Goal: Task Accomplishment & Management: Use online tool/utility

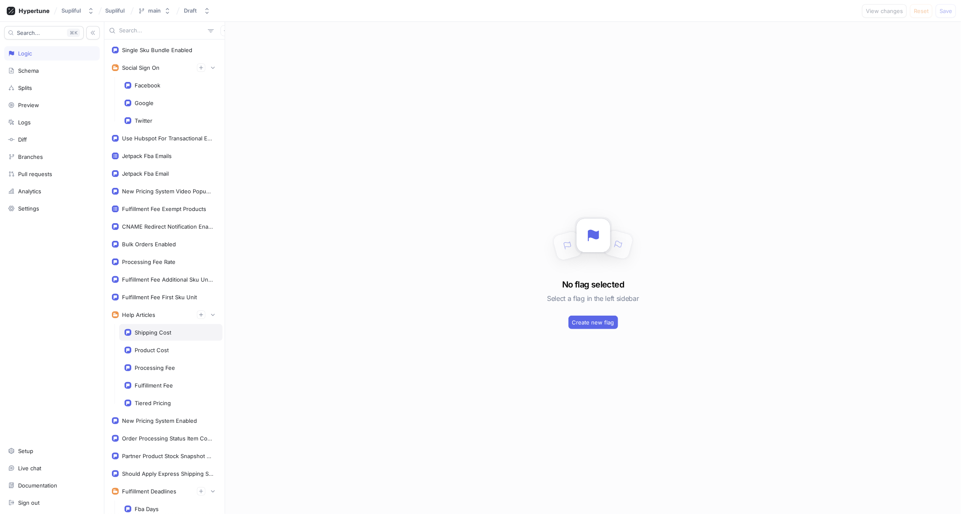
click at [155, 332] on div "Shipping Cost" at bounding box center [170, 332] width 103 height 17
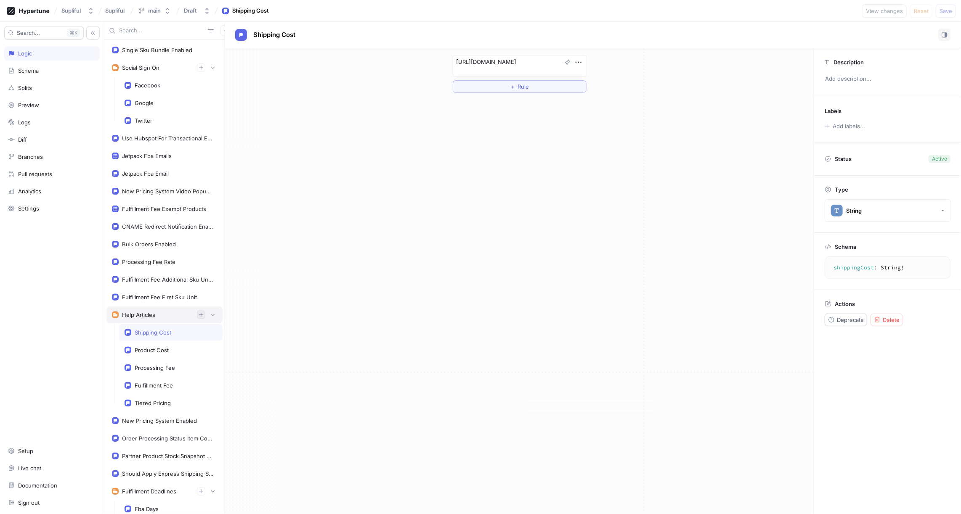
click at [203, 312] on icon "button" at bounding box center [201, 314] width 5 height 5
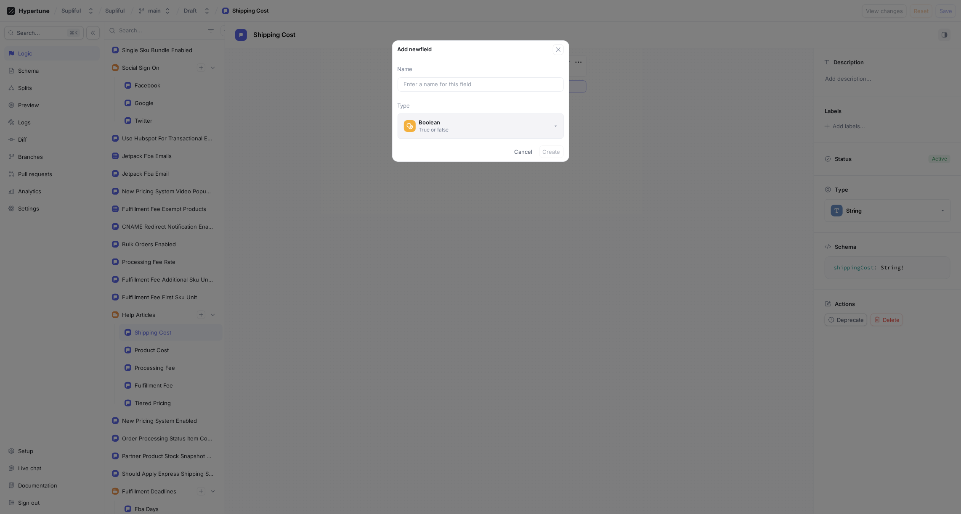
click at [441, 127] on div "True or false" at bounding box center [434, 129] width 30 height 7
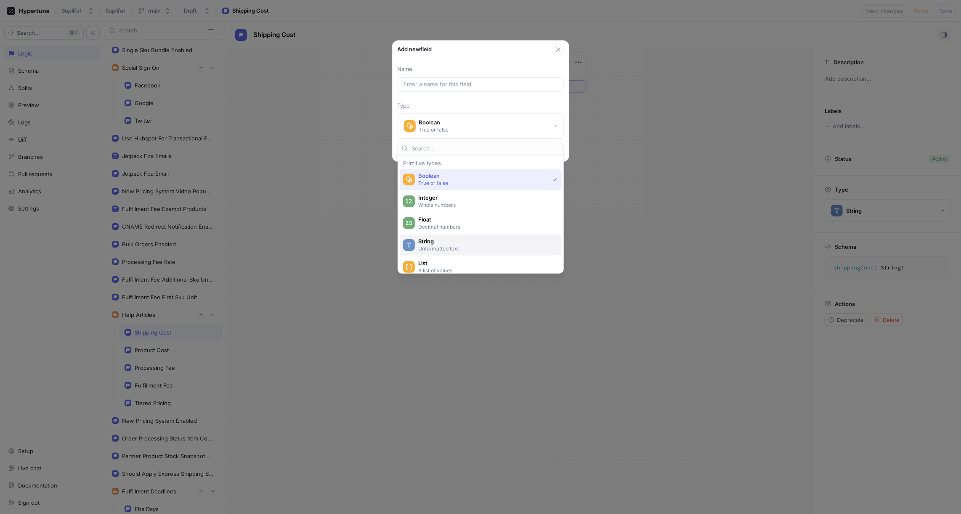
click at [432, 240] on span "String" at bounding box center [486, 241] width 136 height 7
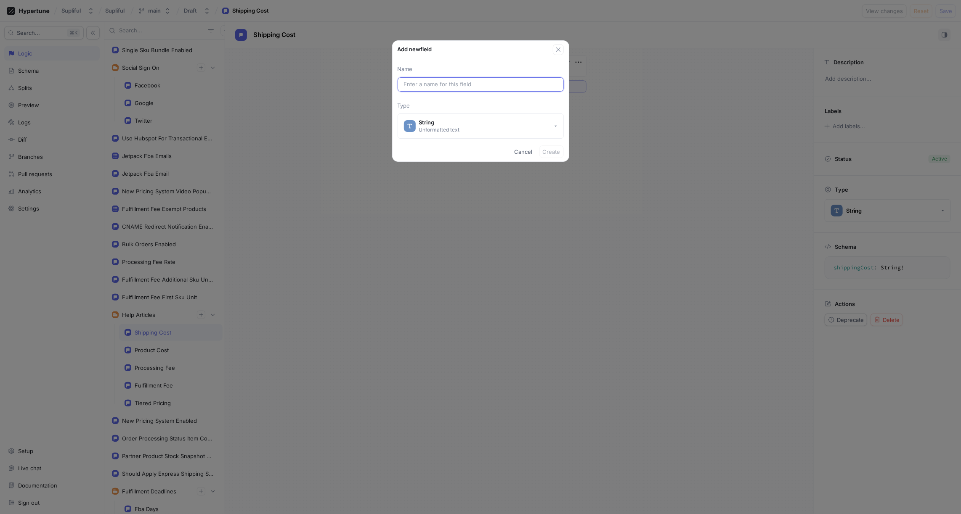
click at [446, 83] on input "text" at bounding box center [481, 84] width 154 height 8
type textarea "x"
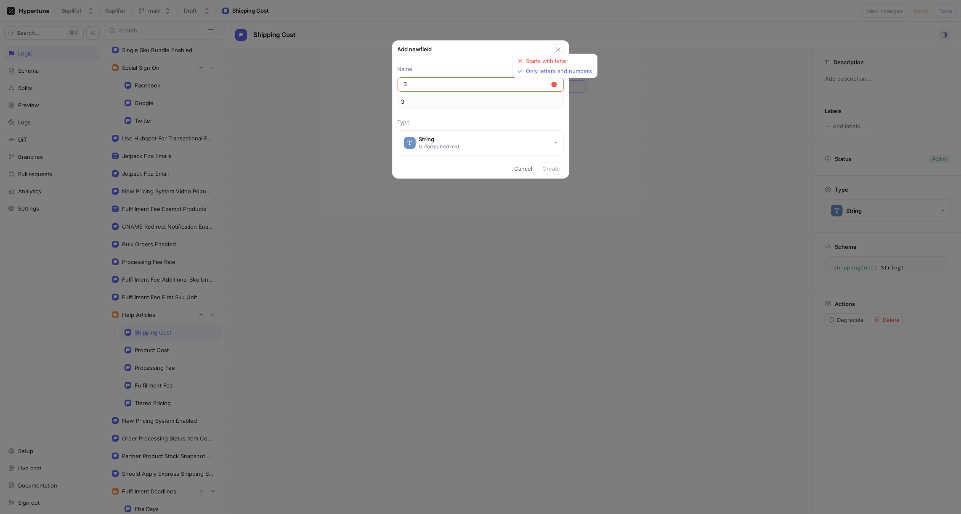
type input "3d"
type textarea "x"
type input "3"
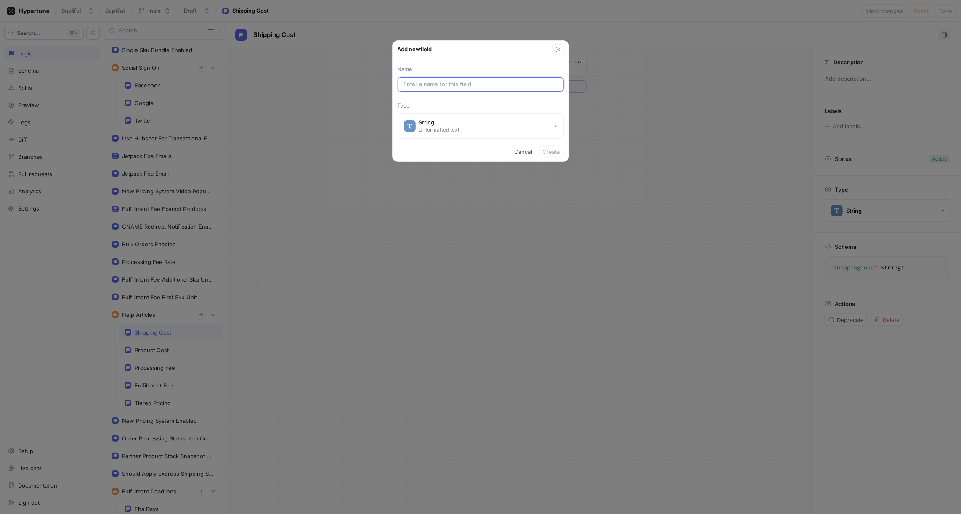
type textarea "x"
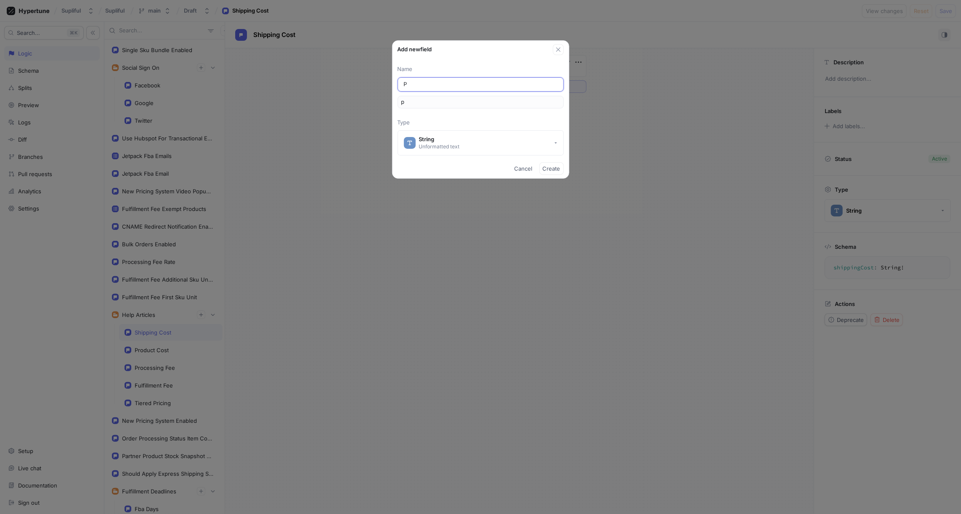
type input "Pr"
type input "pr"
type input "Pro"
type input "pro"
type input "Prod"
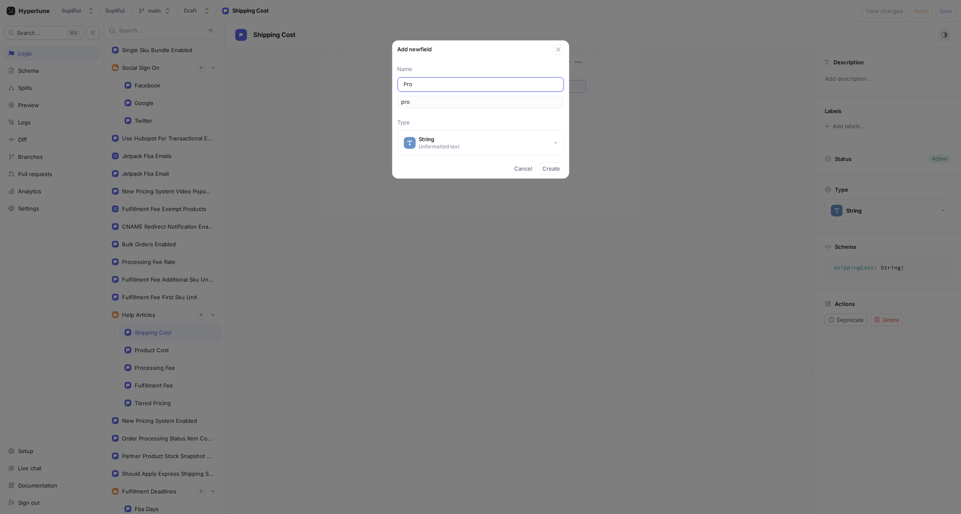
type input "prod"
type input "Produ"
type input "produ"
type textarea "x"
type input "Produc"
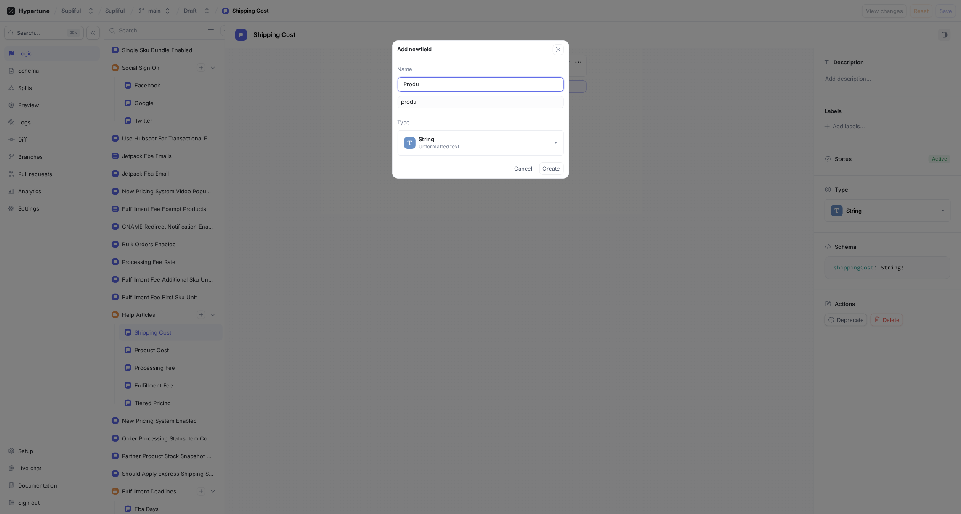
type input "produc"
type input "Product"
type input "product"
type input "Product #"
type input "product#"
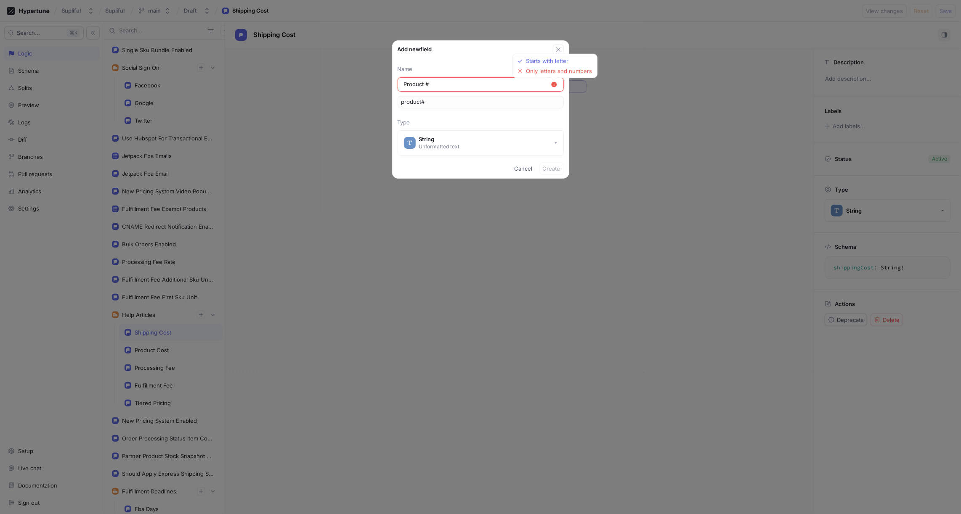
type textarea "x"
type input "Product #D"
type input "product#D"
type input "Product #"
type input "product#"
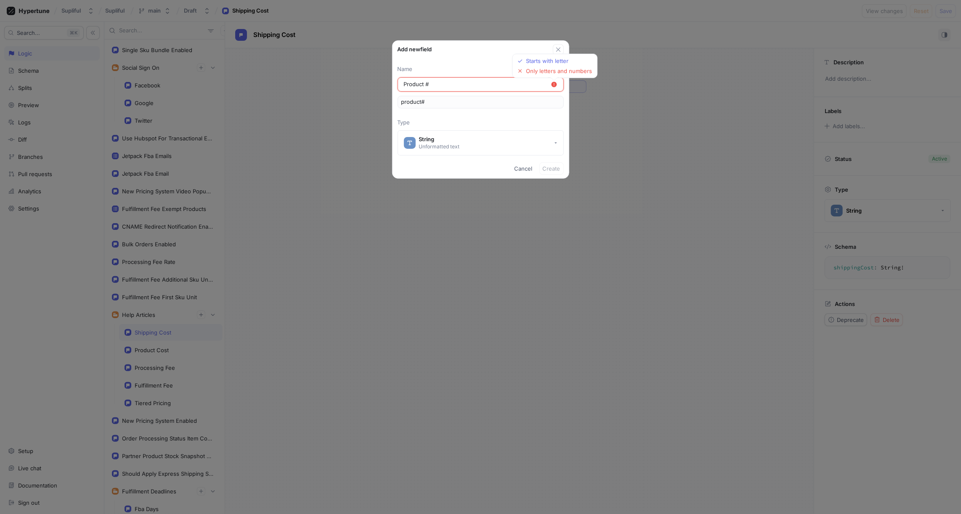
type input "Product"
type input "product"
type input "Product 3"
type input "product3"
type input "Product 3D"
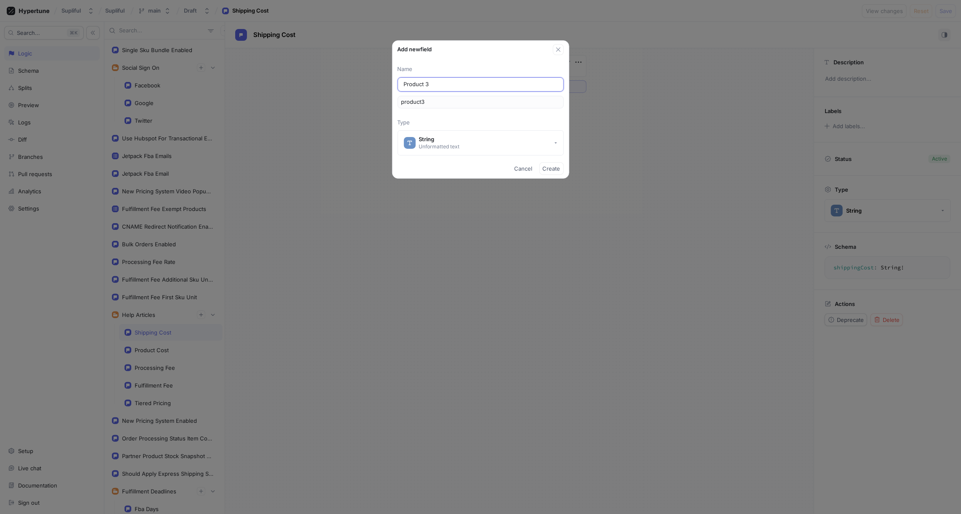
type input "product3D"
type textarea "x"
type input "Product 3"
type input "product3"
type input "Product"
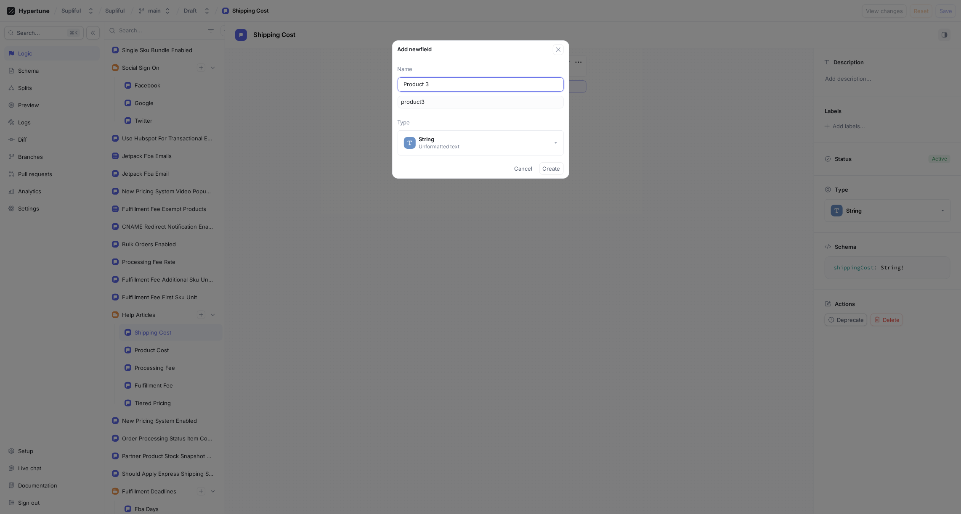
type input "product"
type input "Produc"
type input "produc"
type input "Produ"
type input "produ"
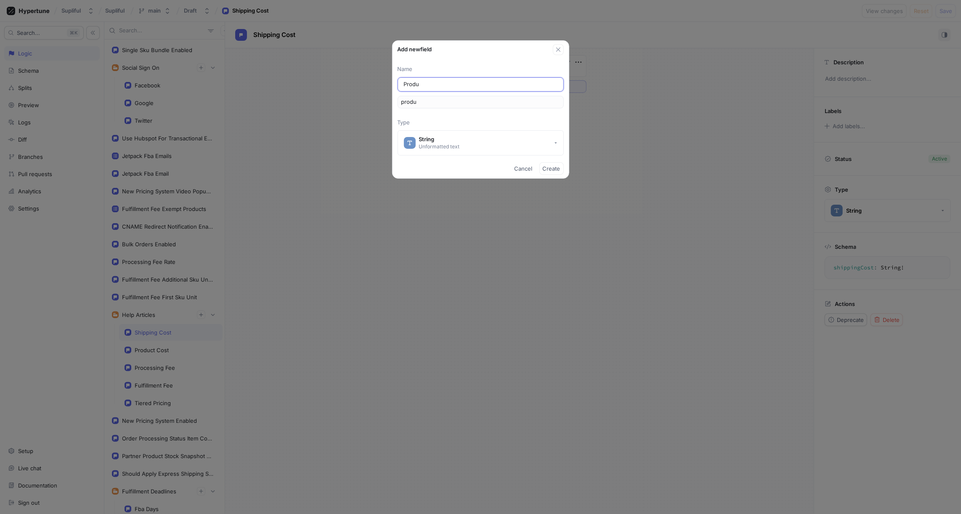
type input "Prod"
type input "prod"
type input "Pro"
type input "pro"
type input "Pr"
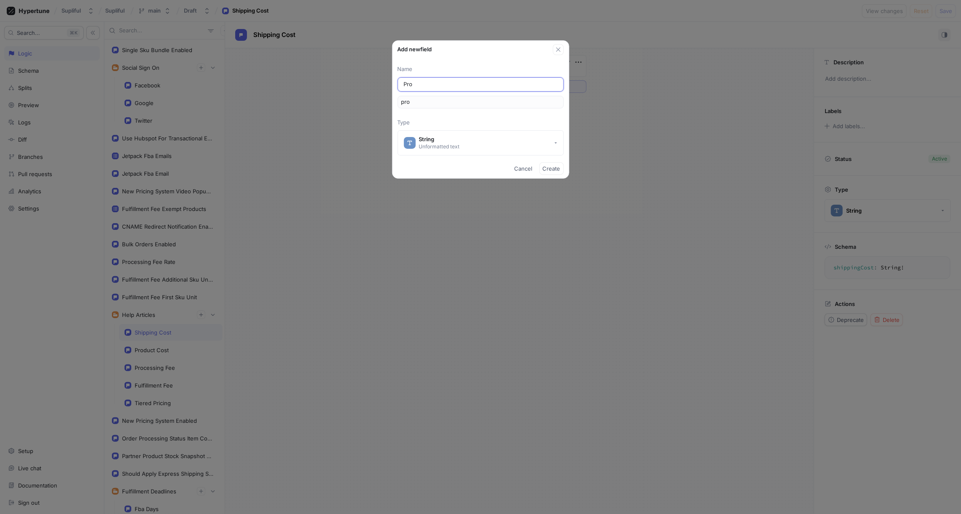
type input "pr"
type input "P"
type input "p"
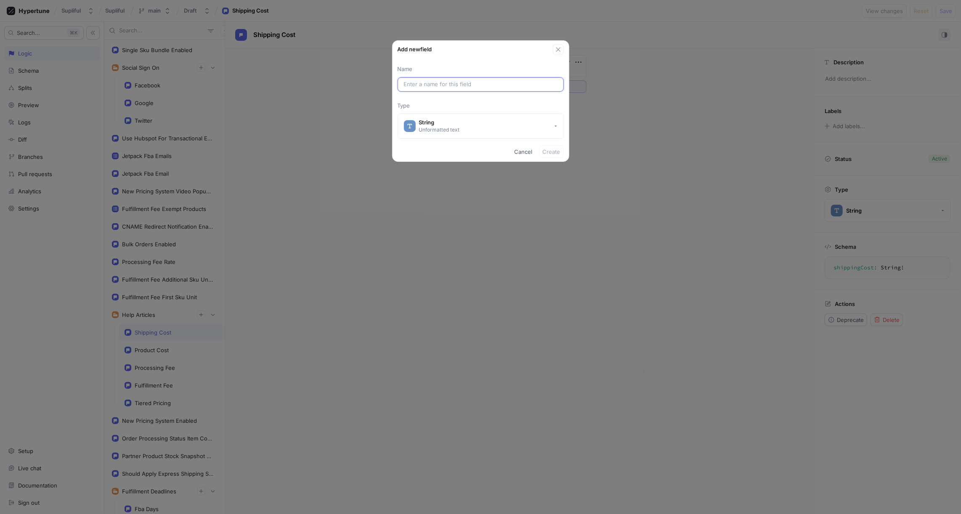
type textarea "x"
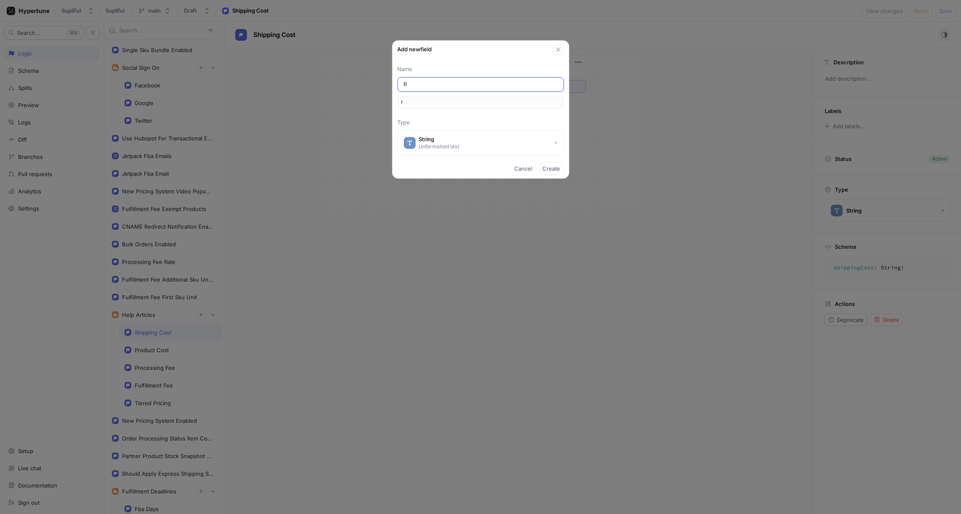
type input "Ro"
type input "ro"
type input "Roa"
type input "roa"
type input "Roas"
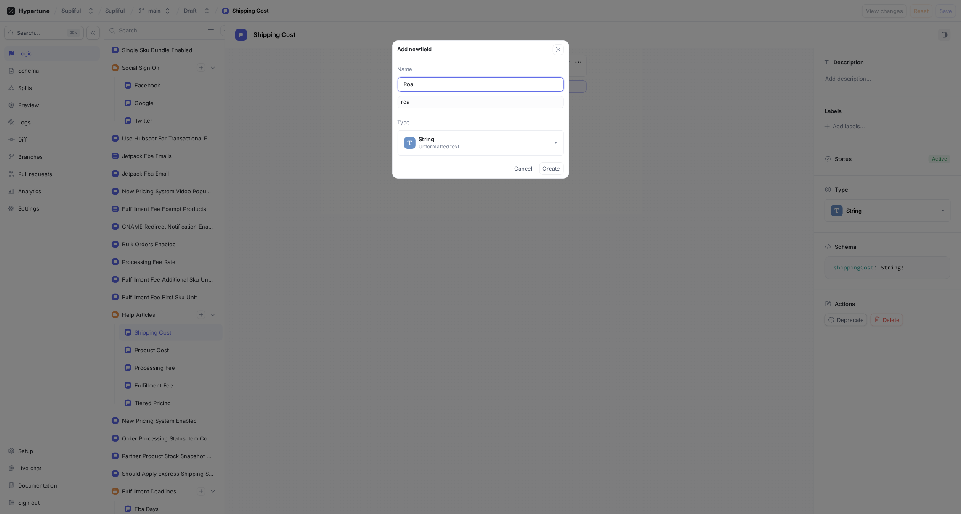
type input "roas"
type input "Roast"
type input "roast"
type input "Roasti"
type input "roasti"
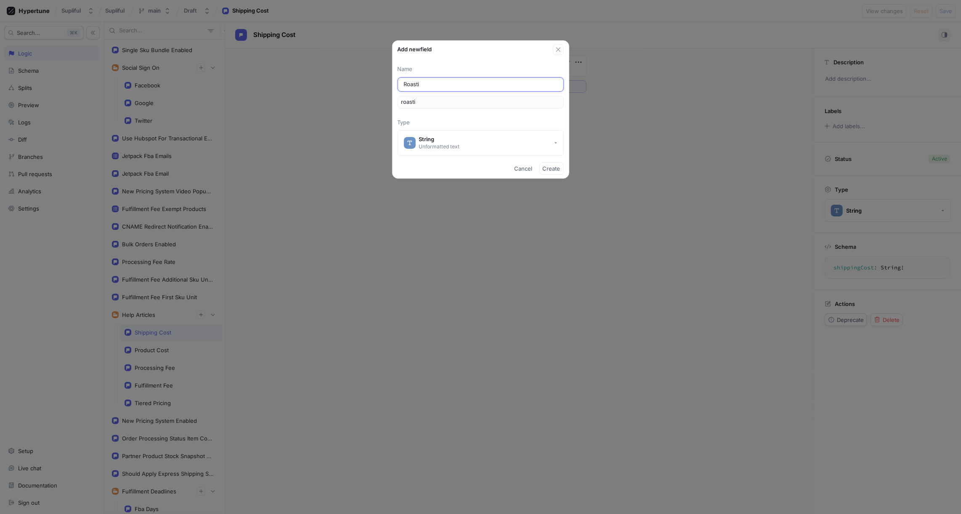
type input "Roastif"
type input "roastif"
type input "Roastify"
type input "roastify"
type textarea "x"
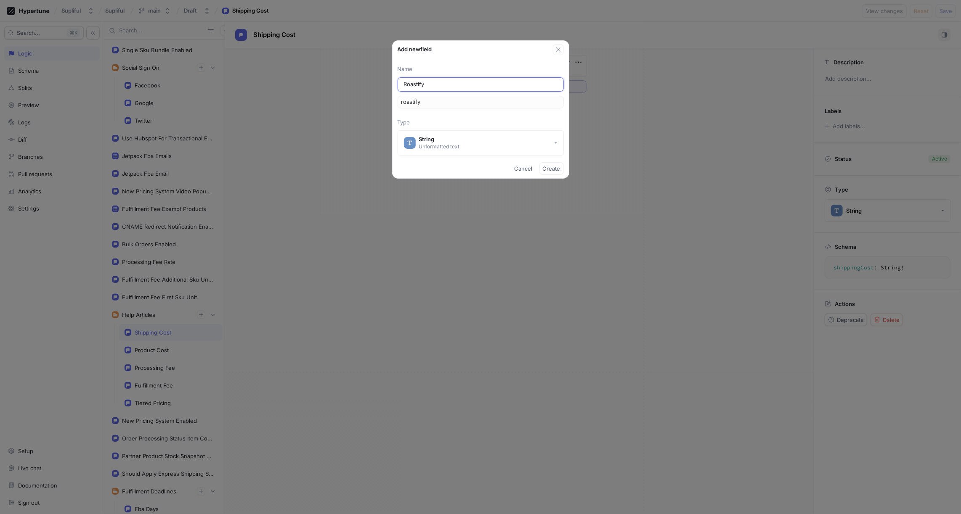
type input "Roastif"
type input "roastif"
type input "Roasti"
type input "roasti"
type input "Roast"
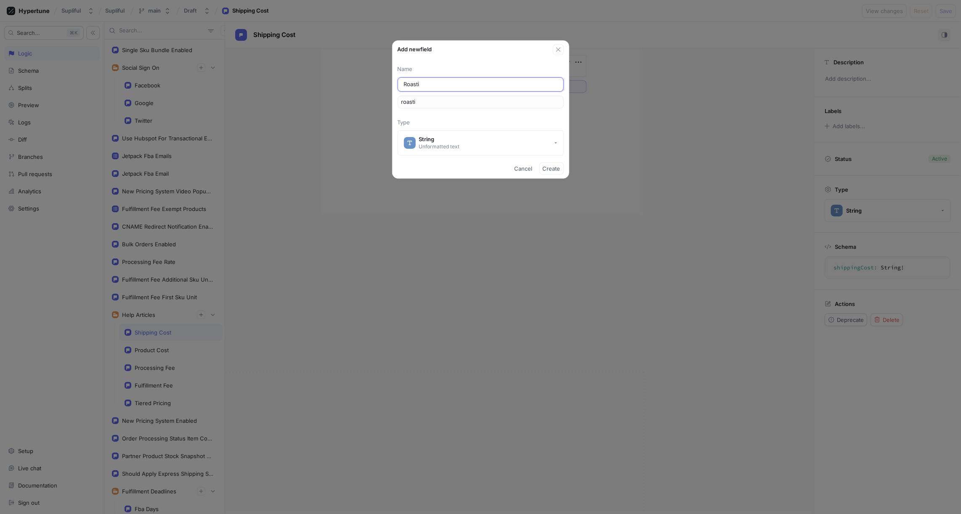
type input "roast"
type input "Roas"
type input "roas"
type input "Roa"
type input "roa"
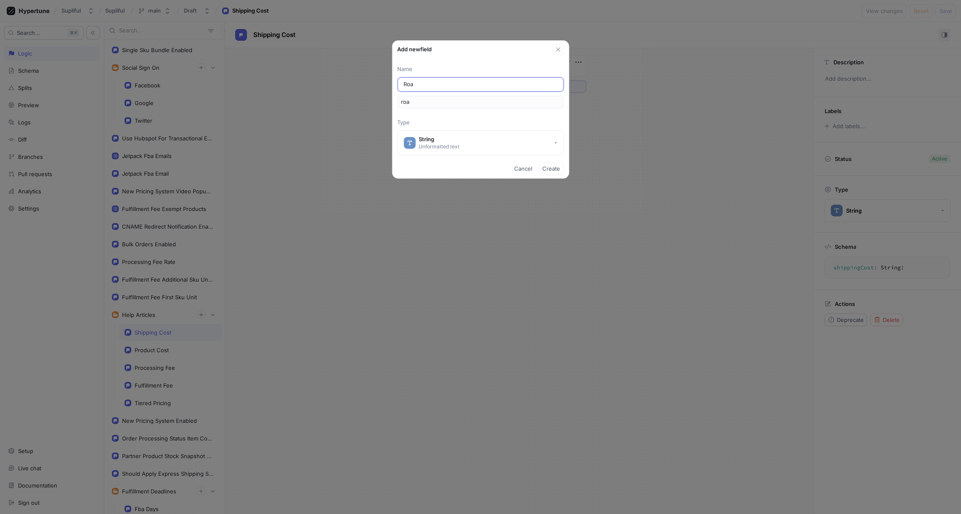
type input "Ro"
type input "ro"
type input "R"
type input "r"
type input "Pro"
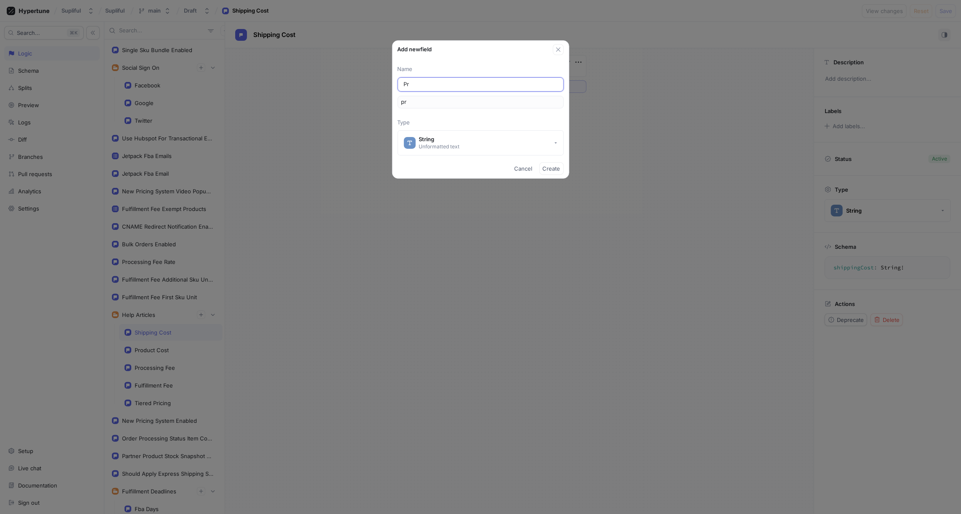
type input "pro"
type input "Prod"
type input "prod"
type input "Produ"
type input "produ"
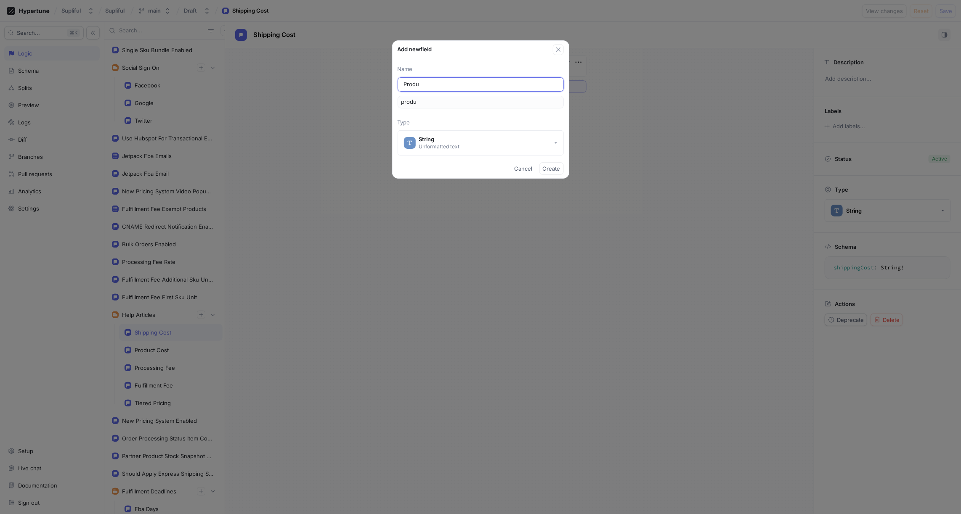
type input "Produc"
type input "produc"
type input "Product"
type input "product"
type input "Product 3"
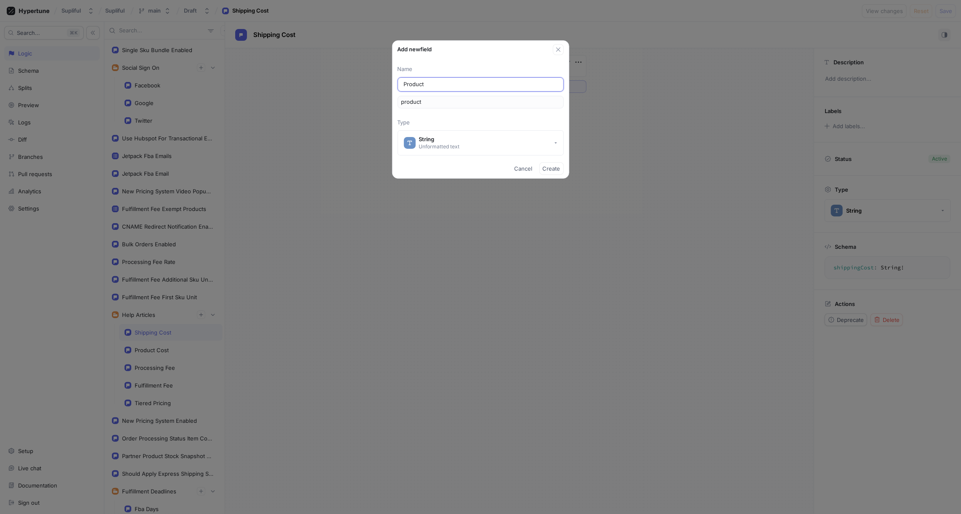
type input "product3"
type input "Product 3D"
type input "product3D"
type input "Product 3D"
type textarea "x"
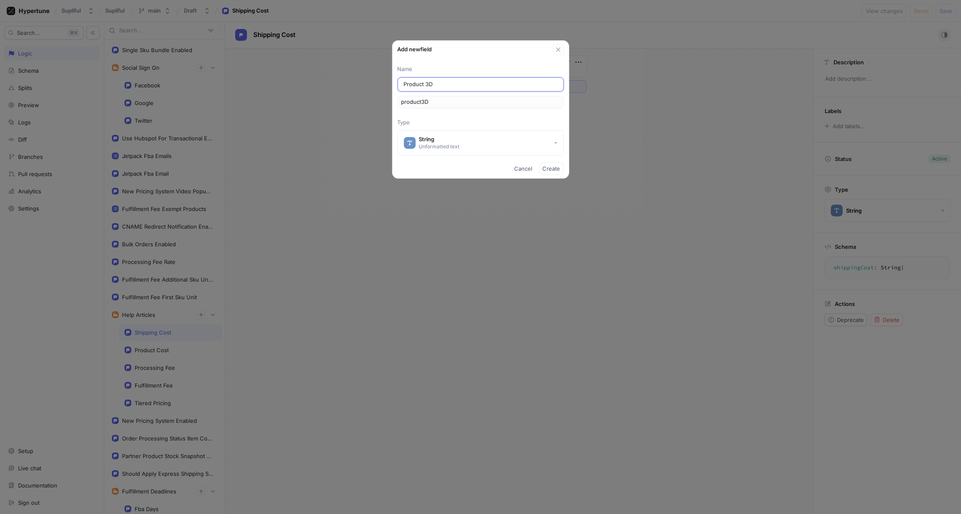
type input "Product 3D P"
type input "product3DP"
type input "Product 3D Pr"
type input "product3DPr"
type input "Product 3D Pre"
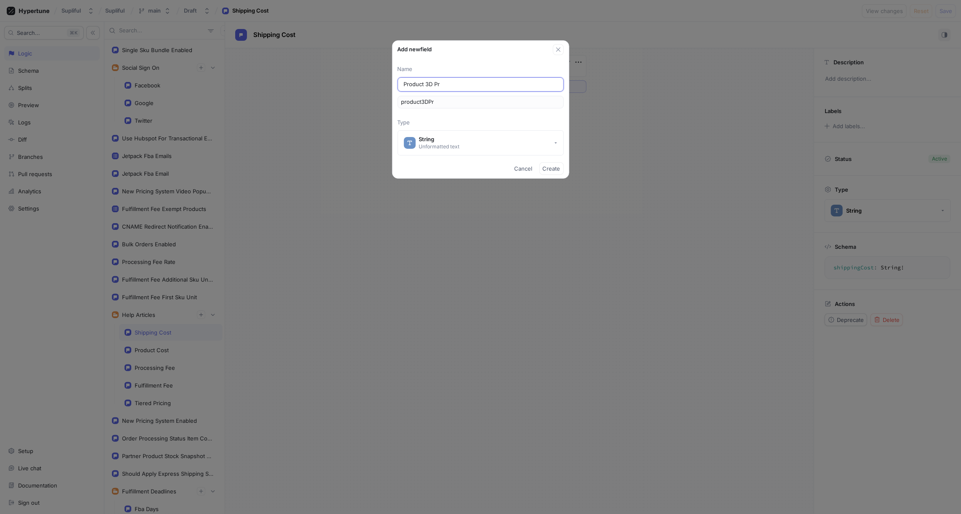
type input "product3DPre"
type input "Product 3D Prev"
type input "product3DPrev"
type input "Product 3D Previ"
type input "product3DPrevi"
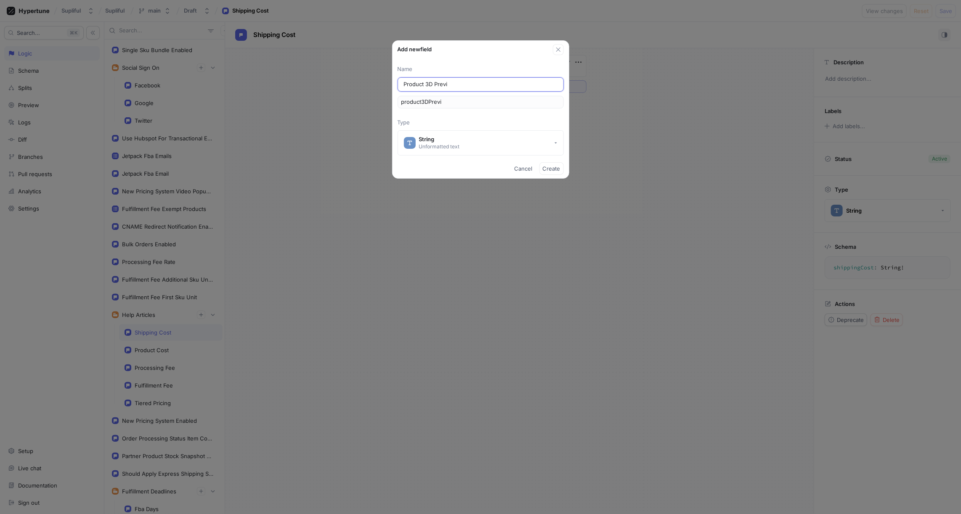
type input "Product 3D Previe"
type input "product3DPrevie"
type input "Product 3D Preview"
type input "product3DPreview"
type textarea "x"
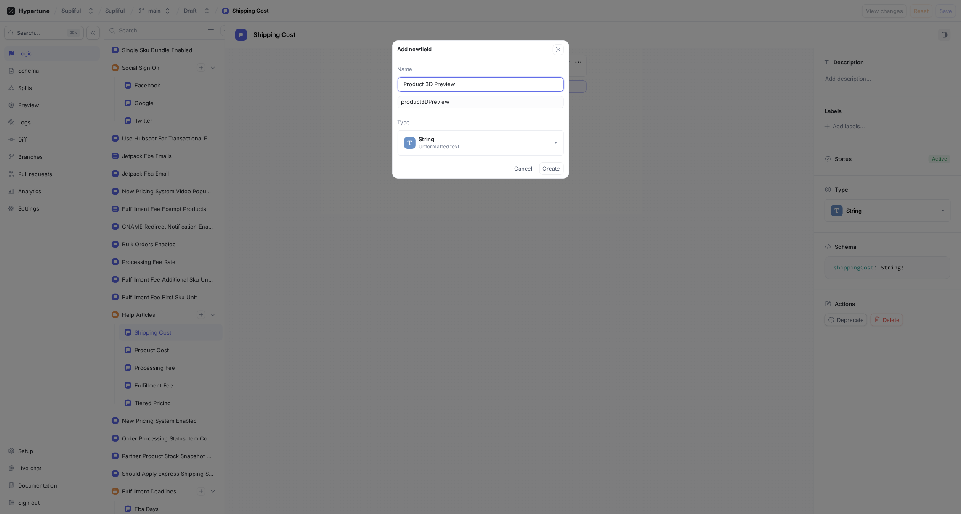
type input "Product 3D Previe"
type input "product3DPrevie"
type input "Product 3D Previ"
type input "product3DPrevi"
type input "Product 3D Prev"
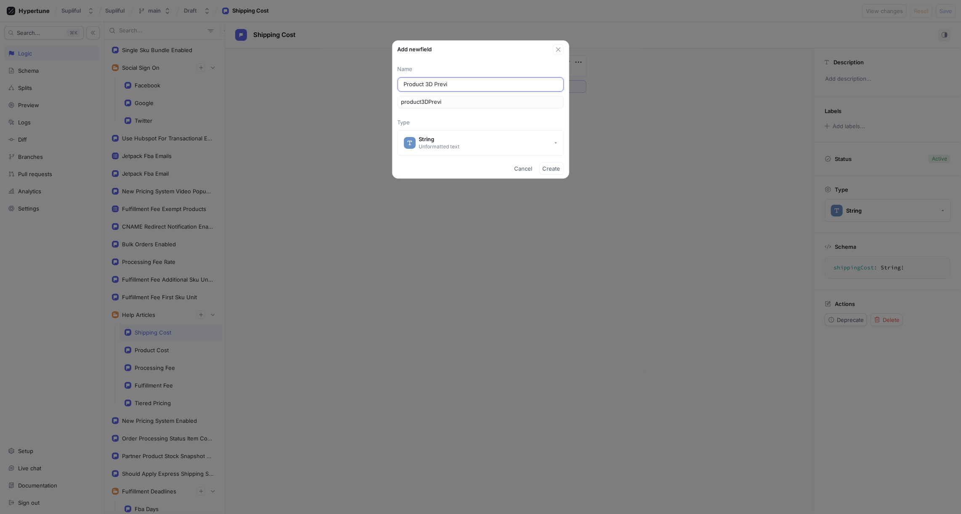
type input "product3DPrev"
type input "Product 3D Pre"
type input "product3DPre"
type input "Product 3D Pr"
type input "product3DPr"
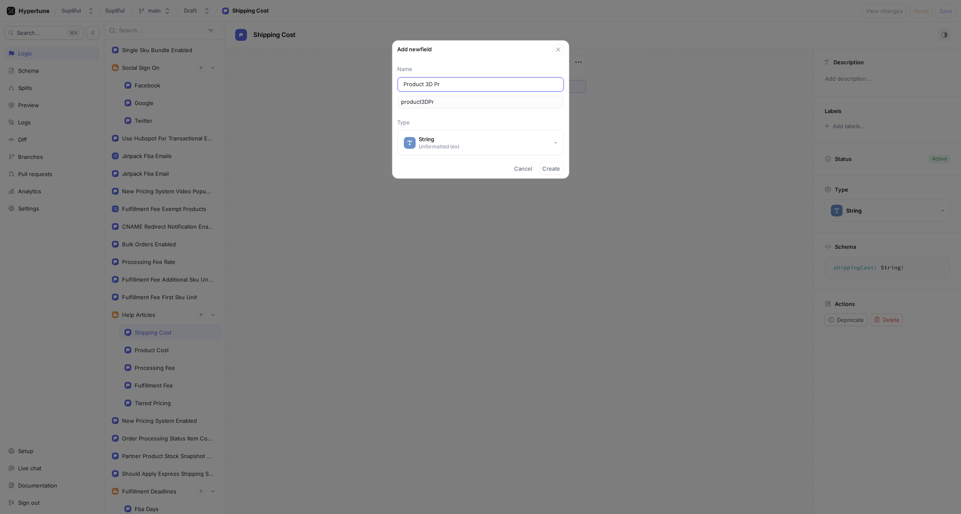
type input "Product 3D P"
type input "product3DP"
type input "Product 3D"
type input "product3D"
type input "Product 3"
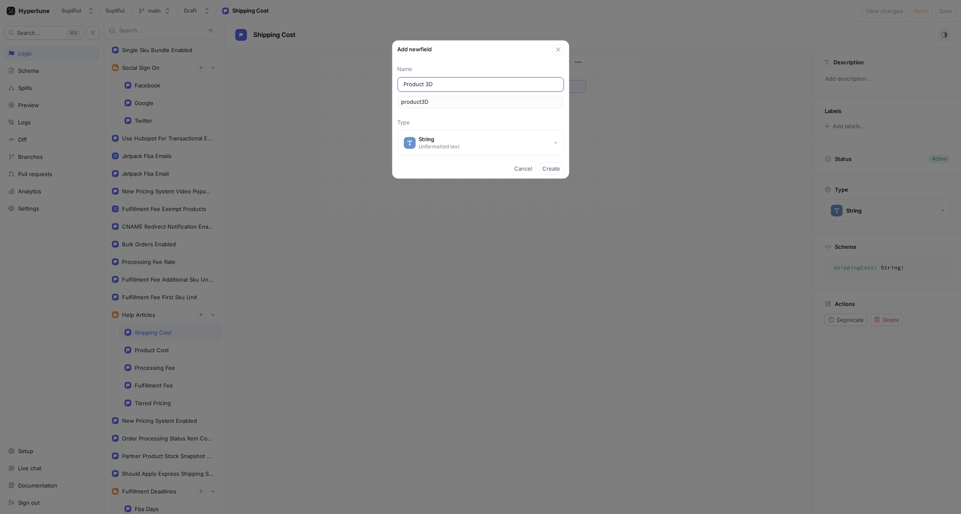
type input "product3"
type input "Product"
type input "product"
type input "Produc"
type input "produc"
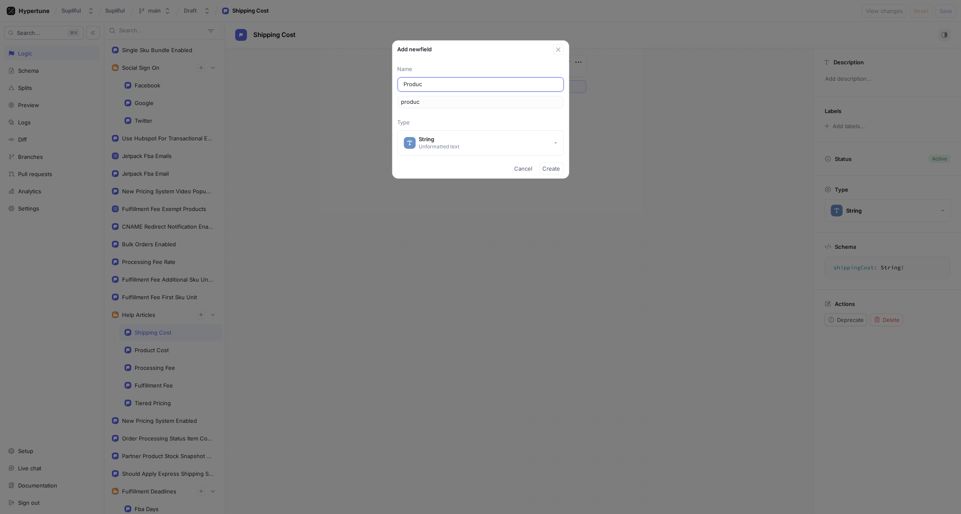
type input "Produ"
type input "produ"
type input "Prod"
type input "prod"
type input "Pro"
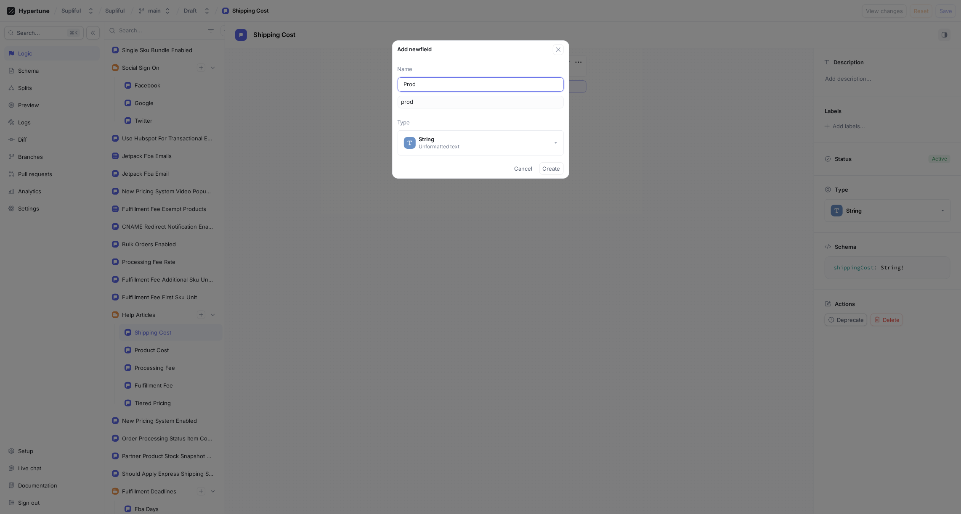
type input "pro"
type input "Pr"
type input "pr"
type input "P"
type input "p"
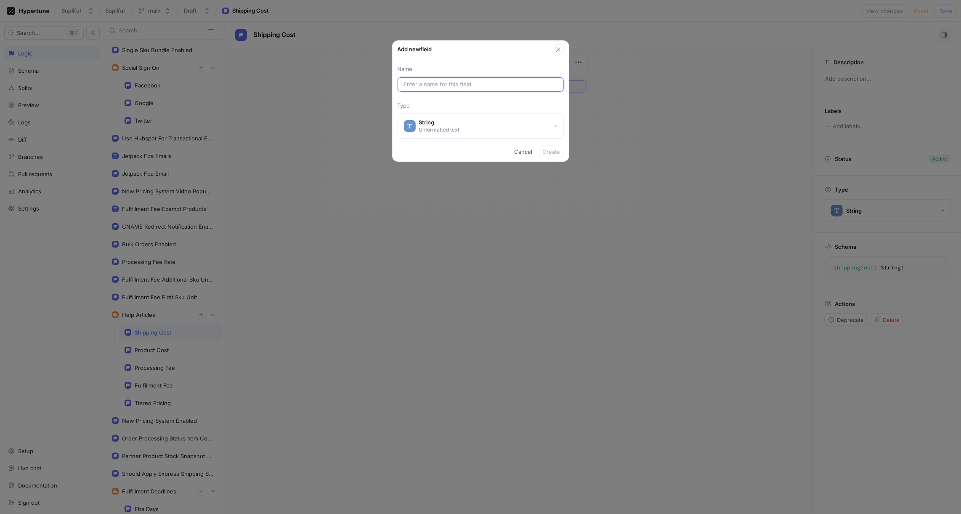
type textarea "x"
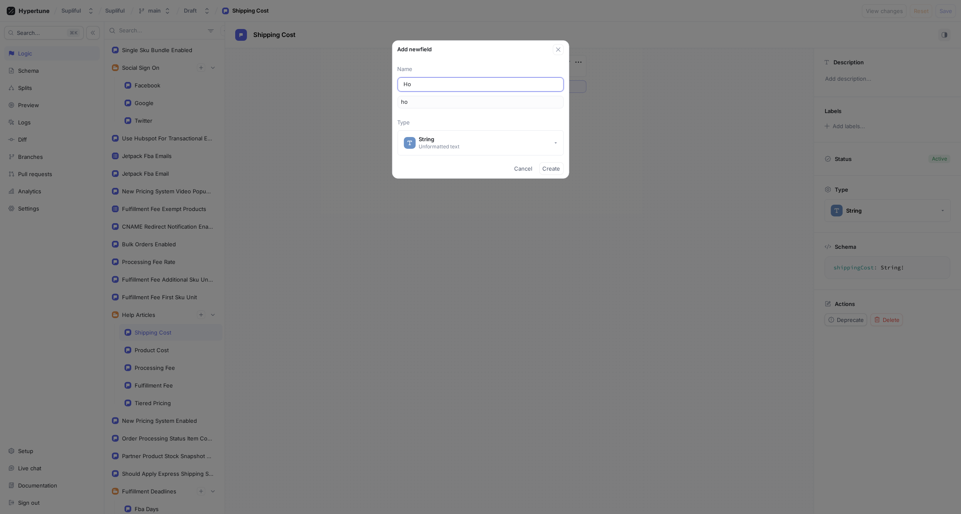
type input "How"
type input "how"
type input "How t"
type input "howT"
type input "How to"
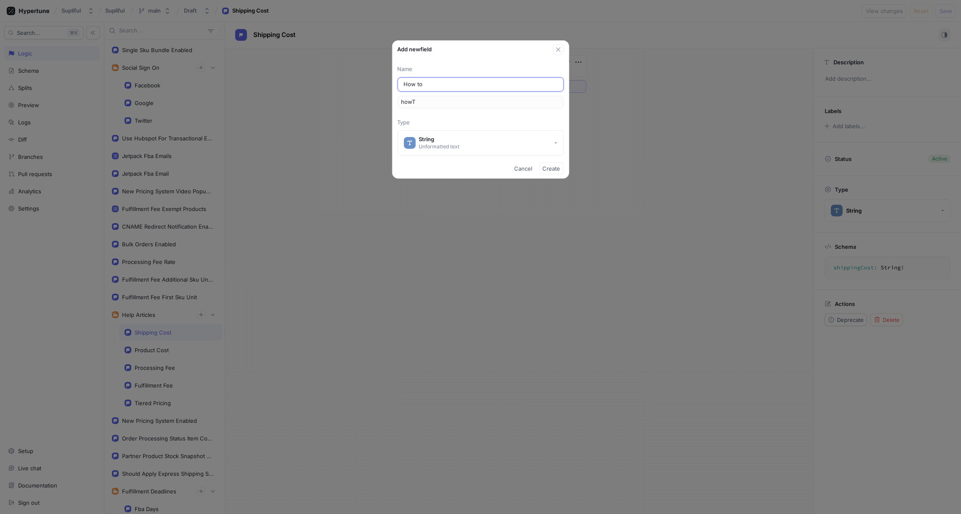
type input "howTo"
type input "How to c"
type input "howToC"
type input "How to cr"
type input "howToCr"
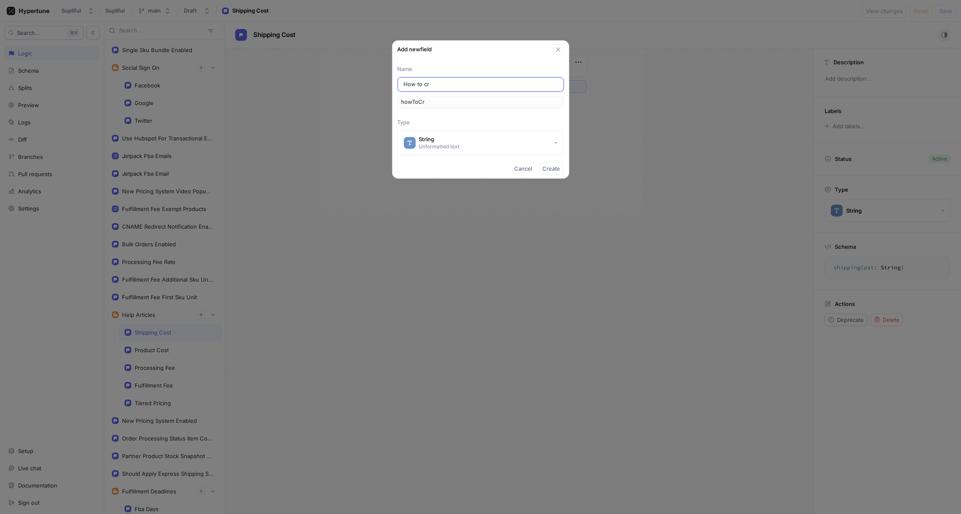
type input "How to cre"
type input "howToCre"
type input "How to crea"
type input "howToCrea"
type input "How to creat"
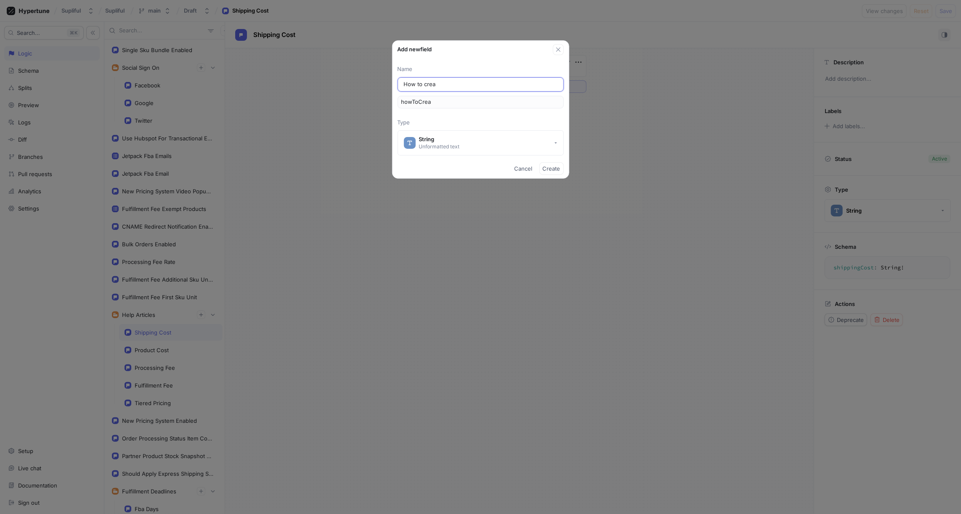
type input "howToCreat"
type input "How to create"
type input "howToCreate"
type input "How to create l"
type input "howToCreateL"
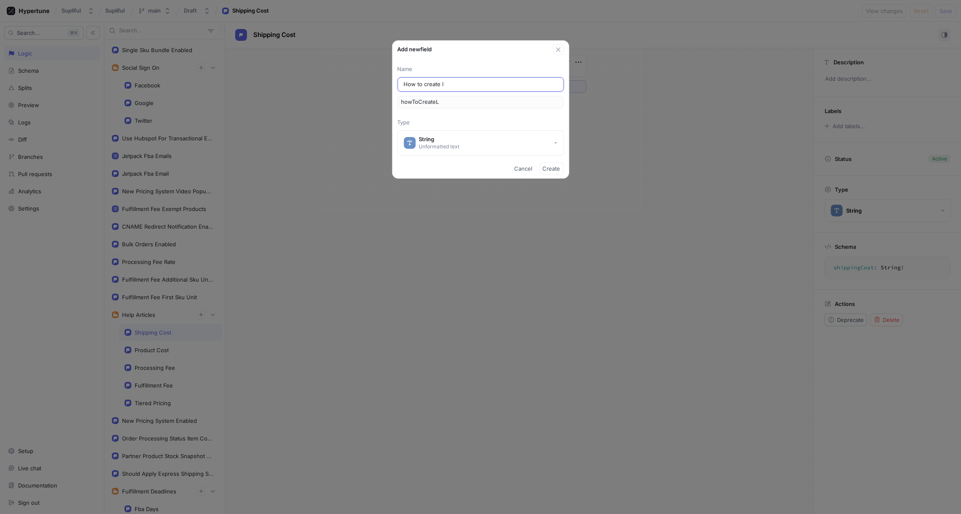
type input "How to create la"
type input "howToCreateLa"
type input "How to create lab"
type input "howToCreateLab"
type input "How to create labe"
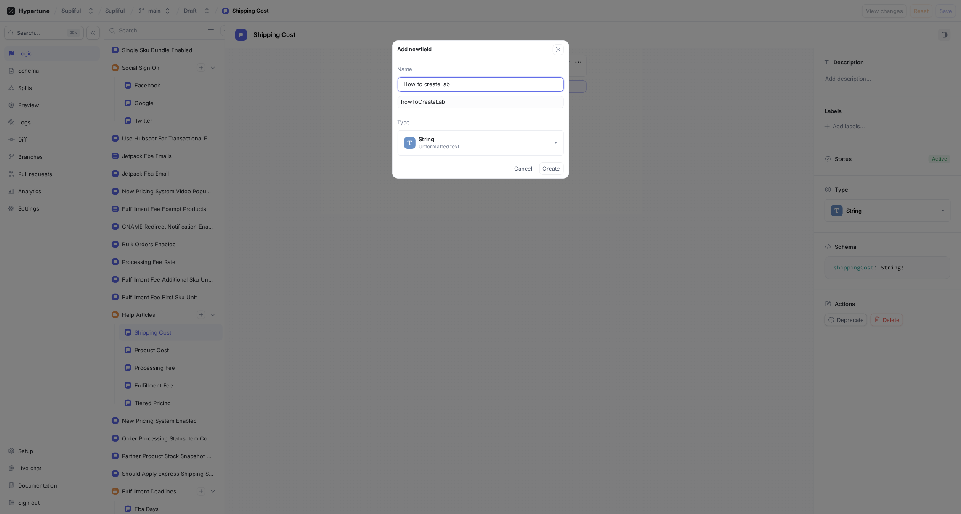
type input "howToCreateLabe"
type input "How to create label"
type input "howToCreateLabel"
type input "How to create label f"
type input "howToCreateLabelF"
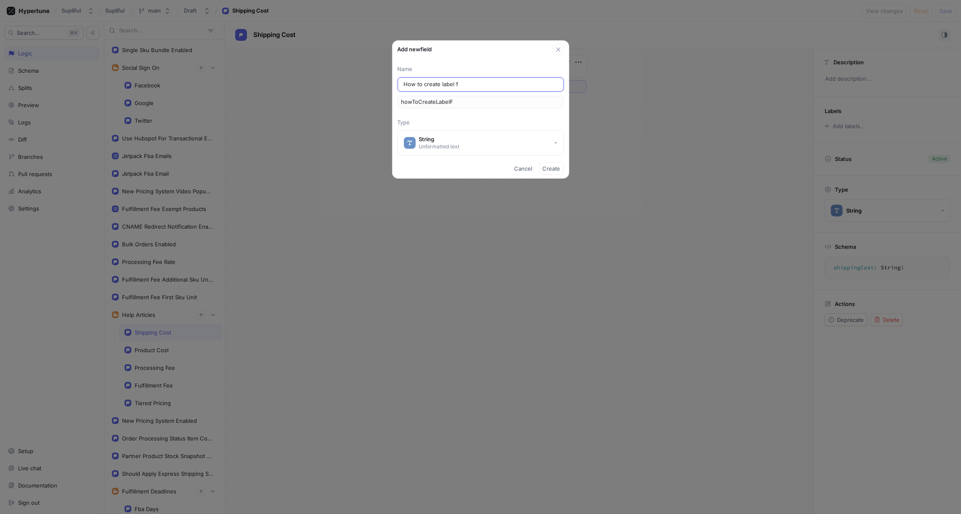
type input "How to create label fi"
type input "howToCreateLabelFi"
type textarea "x"
type input "How to create label fil"
type input "howToCreateLabelFil"
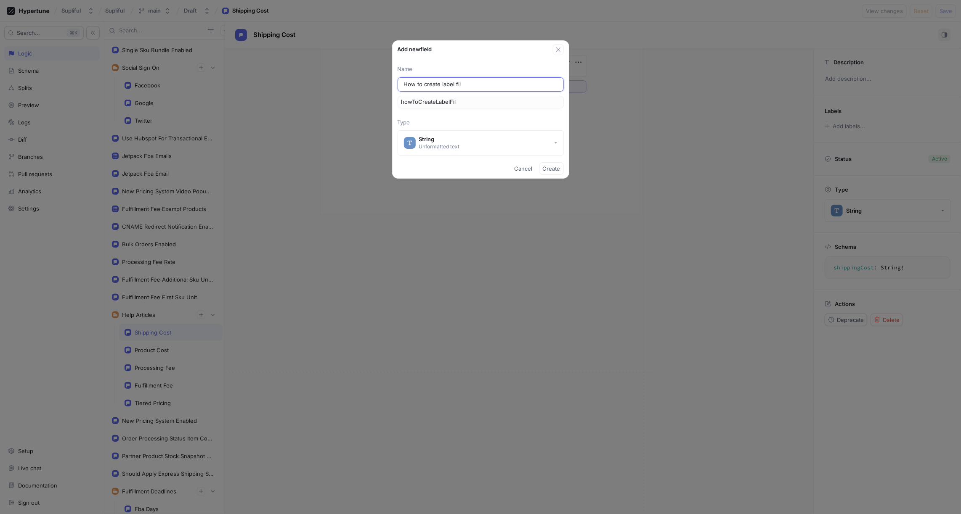
type input "How to create label file"
type input "howToCreateLabelFile"
type input "How to create label files"
type input "howToCreateLabelFiles"
type input "How to create label files f"
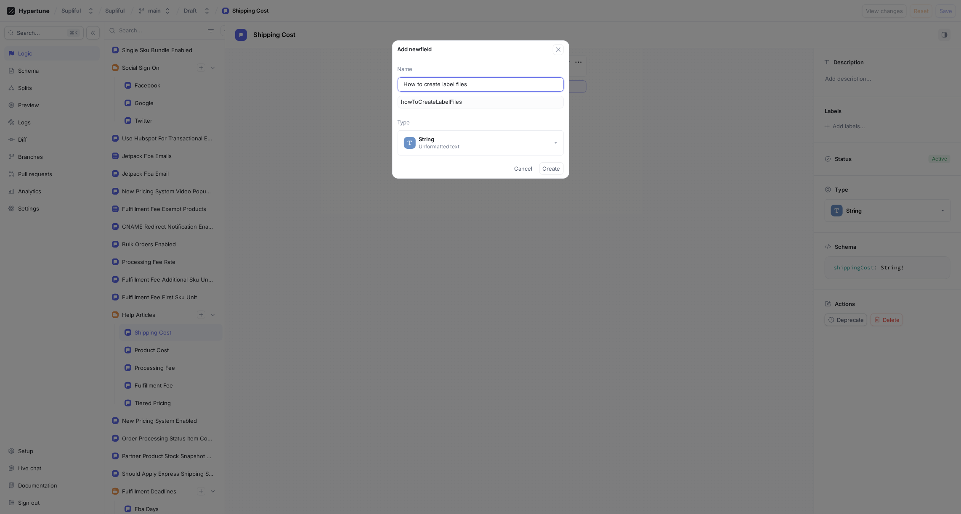
type input "howToCreateLabelFilesF"
type input "How to create label files fo"
type input "howToCreateLabelFilesFo"
type input "How to create label files for"
type input "howToCreateLabelFilesFor"
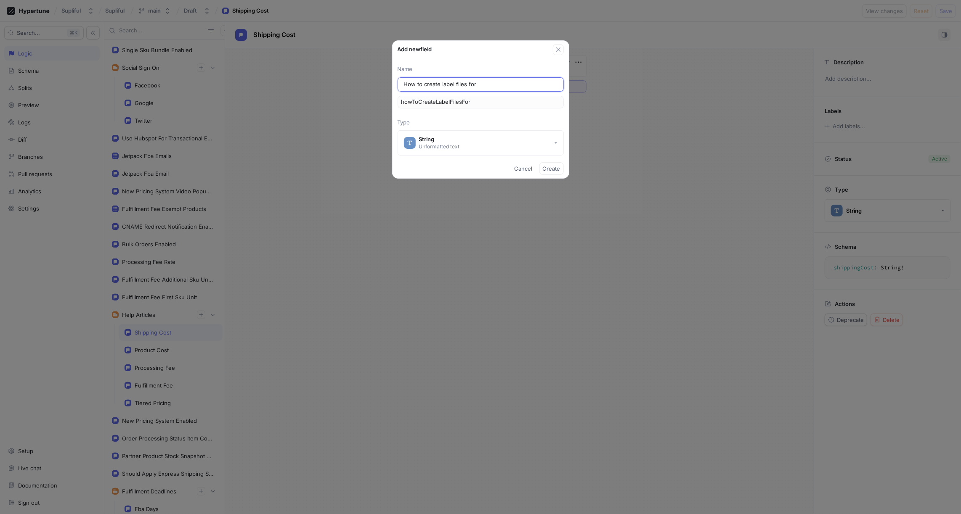
type input "How to create label files for t"
type input "howToCreateLabelFilesForT"
type input "How to create label files for th"
type input "howToCreateLabelFilesForTh"
type input "How to create label files for thi"
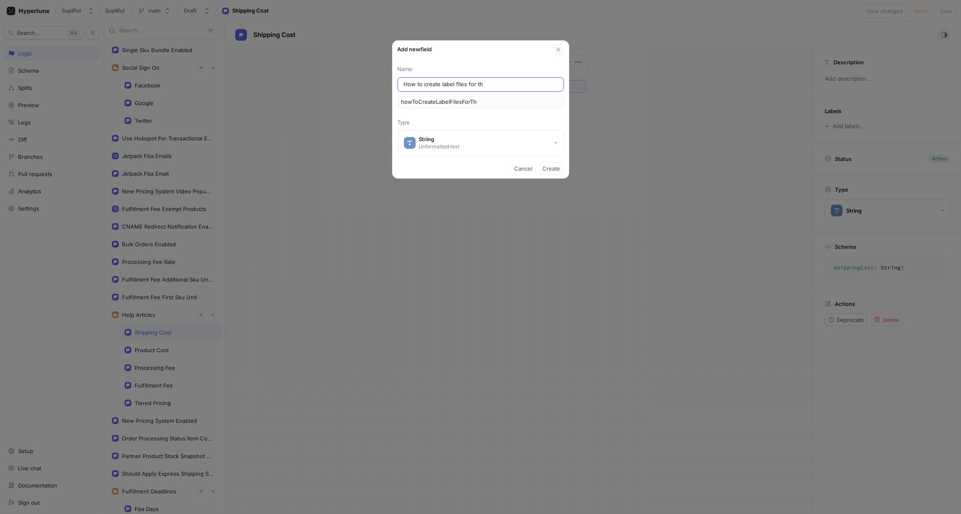
type input "howToCreateLabelFilesForThi"
type input "How to create label files for this"
type input "howToCreateLabelFilesForThis"
type input "How to create label files for this p"
type input "howToCreateLabelFilesForThisP"
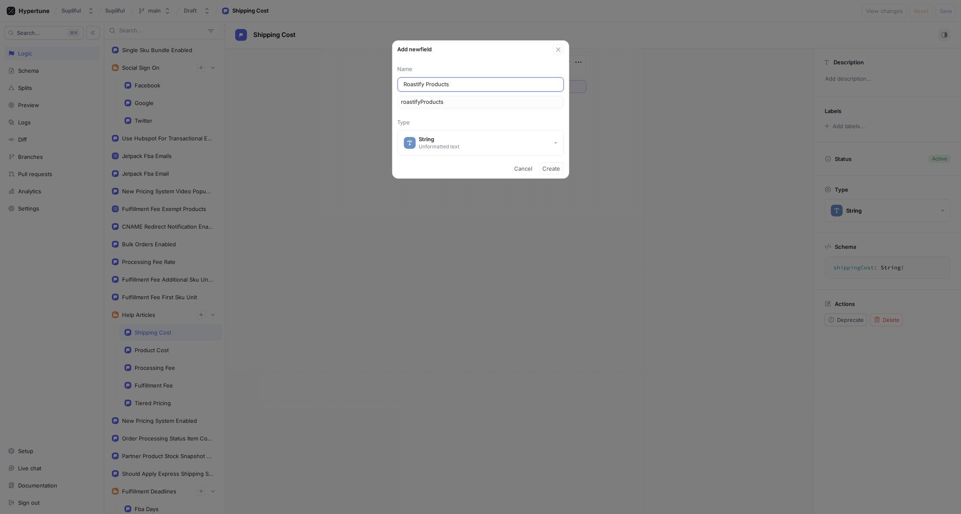
click at [415, 81] on input "Roastify Products" at bounding box center [481, 84] width 154 height 8
click at [413, 83] on input "Coffee Products" at bounding box center [481, 84] width 154 height 8
click at [411, 85] on input "Coffee Products" at bounding box center [481, 84] width 154 height 8
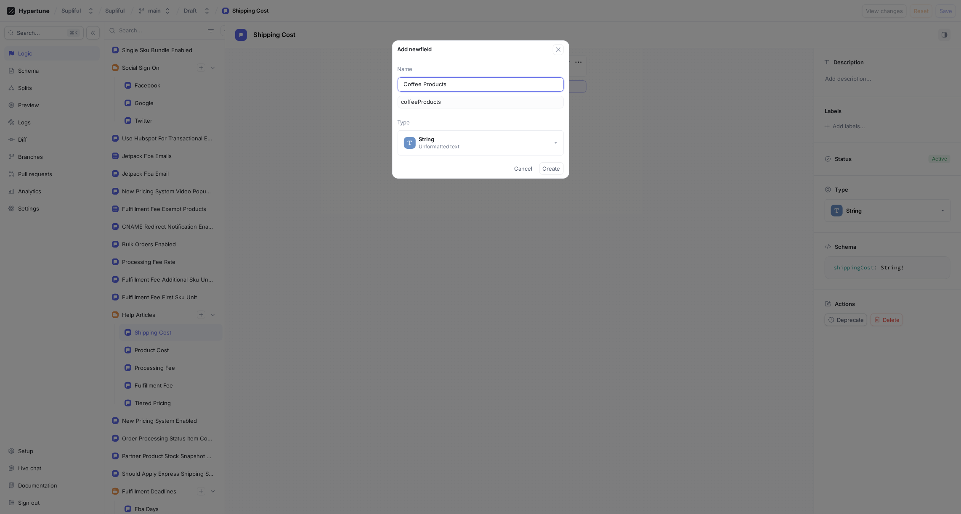
click at [411, 85] on input "Coffee Products" at bounding box center [481, 84] width 154 height 8
click at [556, 166] on span "Create" at bounding box center [552, 168] width 18 height 5
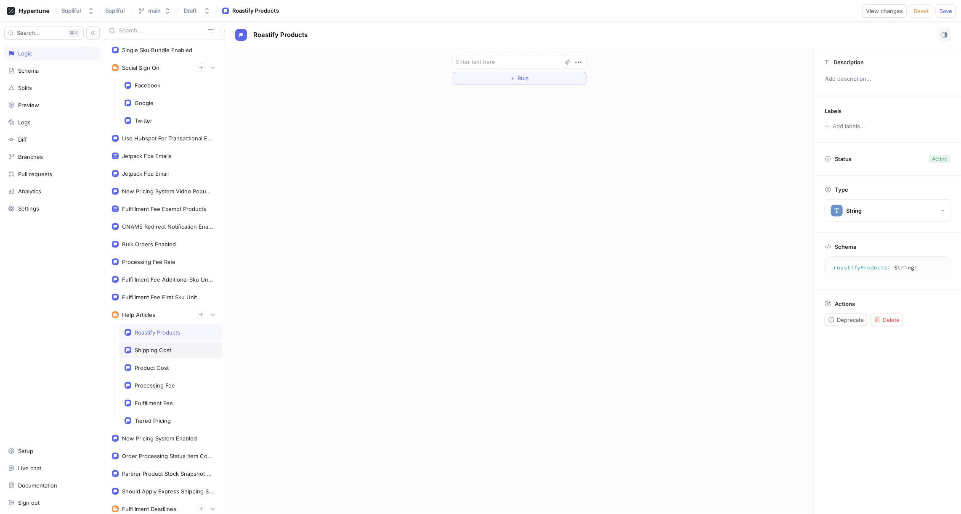
click at [150, 347] on div "Shipping Cost" at bounding box center [153, 350] width 37 height 7
click at [516, 62] on textarea "[URL][DOMAIN_NAME]" at bounding box center [520, 66] width 134 height 22
click at [519, 62] on textarea "[URL][DOMAIN_NAME]" at bounding box center [520, 66] width 134 height 22
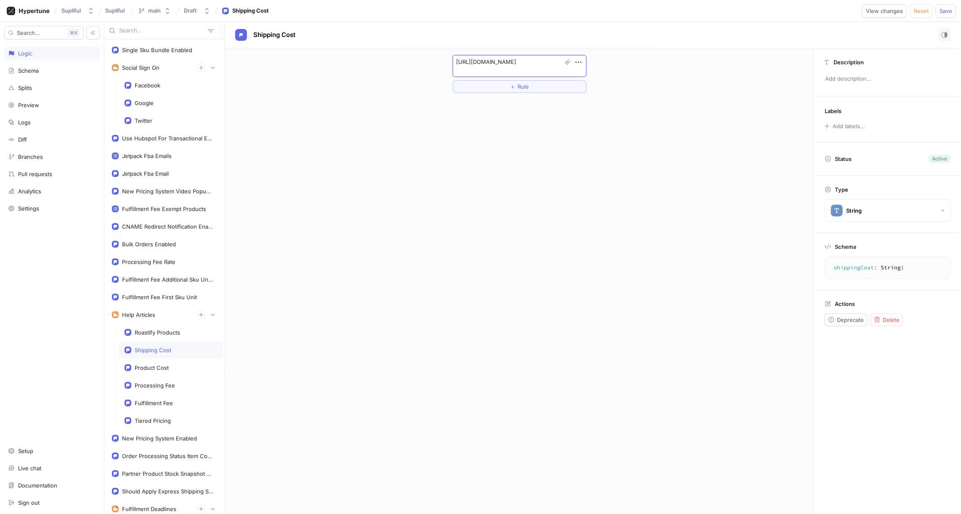
click at [519, 62] on textarea "[URL][DOMAIN_NAME]" at bounding box center [520, 66] width 134 height 22
paste textarea "5579874-customizing-your-first-label"
click at [573, 151] on div "[URL][DOMAIN_NAME] ＋ Rule" at bounding box center [519, 281] width 588 height 466
click at [159, 329] on div "Roastify Products" at bounding box center [157, 332] width 45 height 7
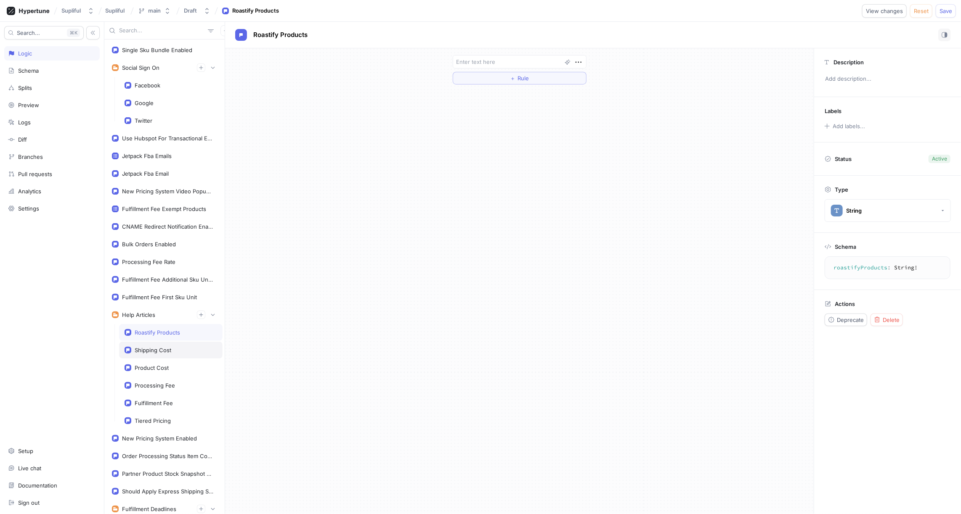
click at [162, 347] on div "Shipping Cost" at bounding box center [153, 350] width 37 height 7
click at [495, 63] on textarea "[URL][DOMAIN_NAME]" at bounding box center [520, 66] width 134 height 22
click at [920, 12] on span "Reset" at bounding box center [921, 10] width 15 height 5
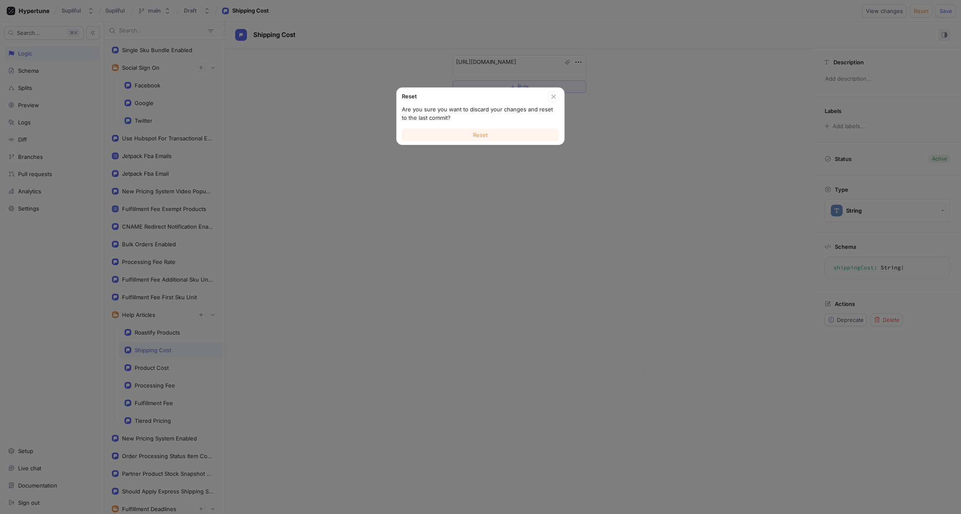
click at [516, 133] on button "Reset" at bounding box center [480, 135] width 157 height 13
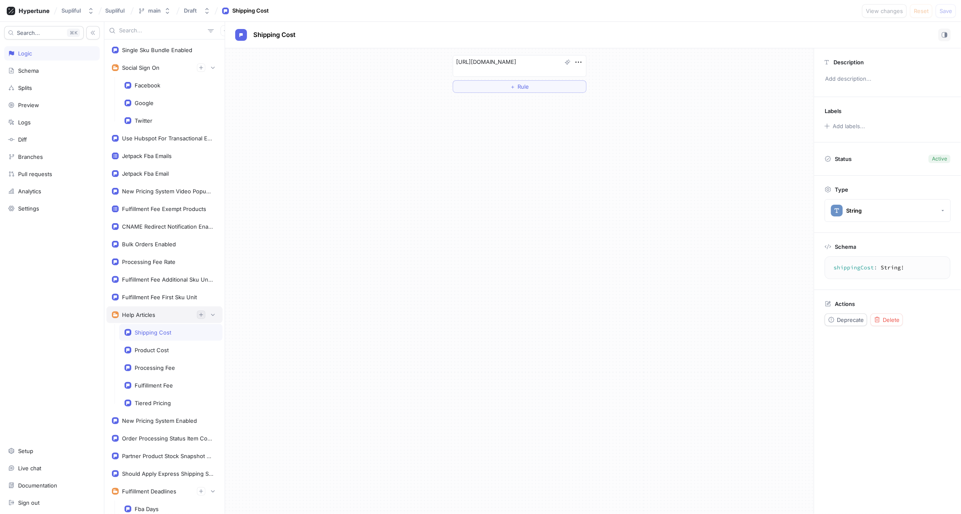
click at [201, 312] on icon "button" at bounding box center [201, 314] width 5 height 5
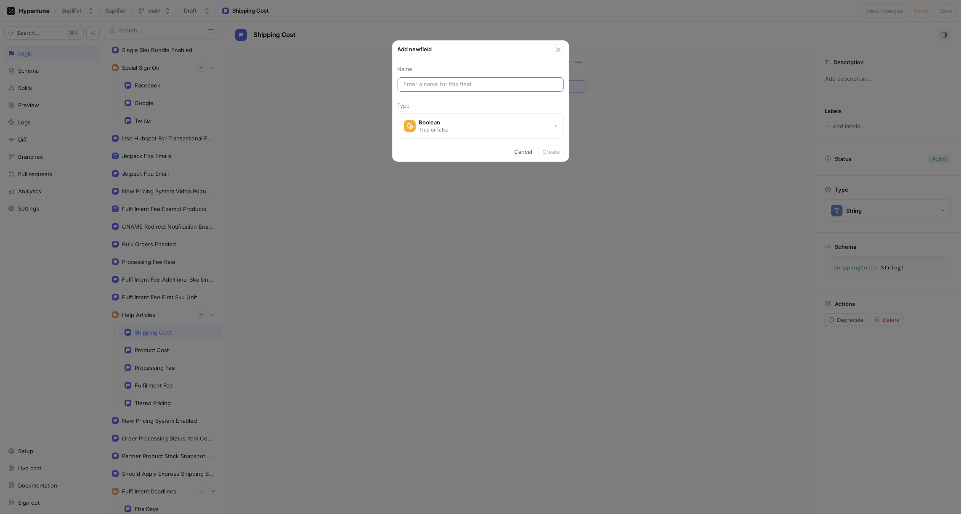
click at [424, 85] on input "text" at bounding box center [481, 84] width 154 height 8
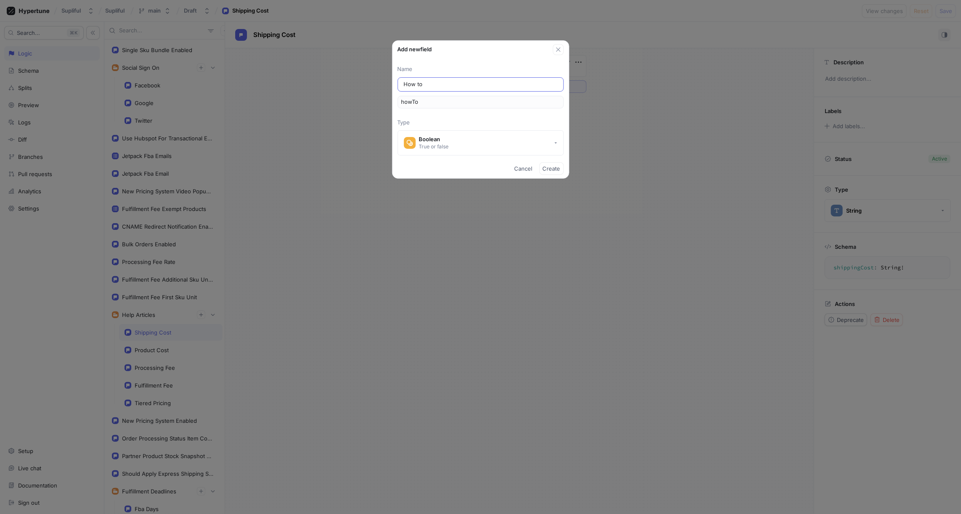
click at [427, 81] on input "How to" at bounding box center [481, 84] width 154 height 8
click at [432, 82] on input "Create Coffee Labels" at bounding box center [481, 84] width 154 height 8
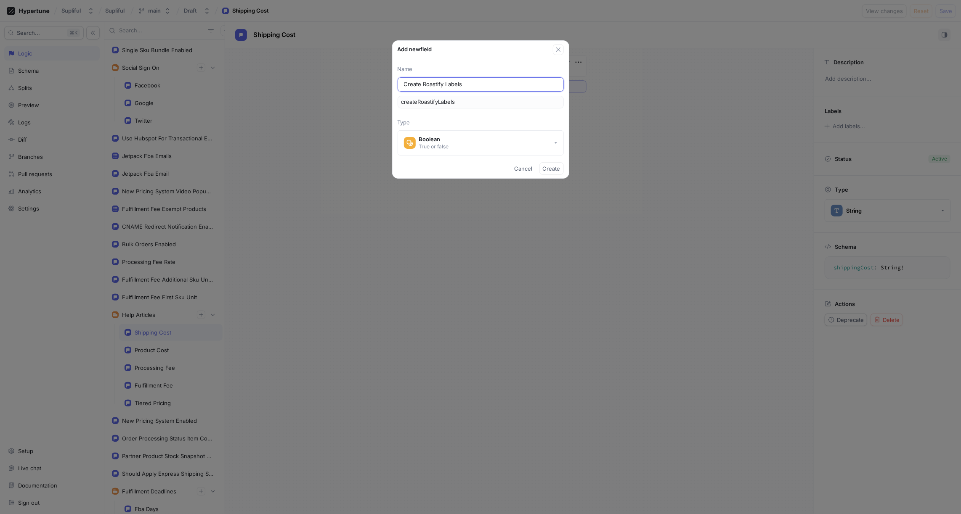
click at [410, 84] on input "Create Roastify Labels" at bounding box center [481, 84] width 154 height 8
click at [511, 139] on button "Boolean True or false" at bounding box center [480, 142] width 166 height 25
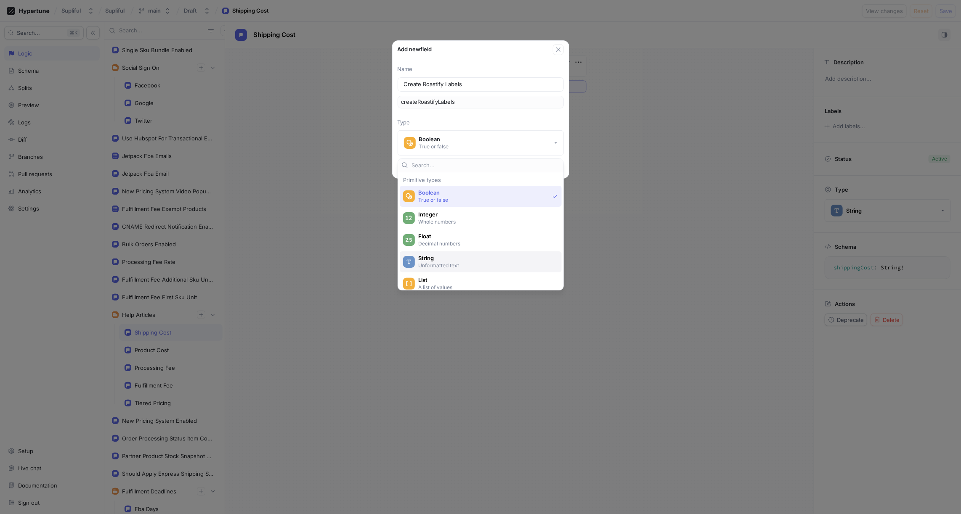
click at [439, 257] on span "String" at bounding box center [486, 258] width 136 height 7
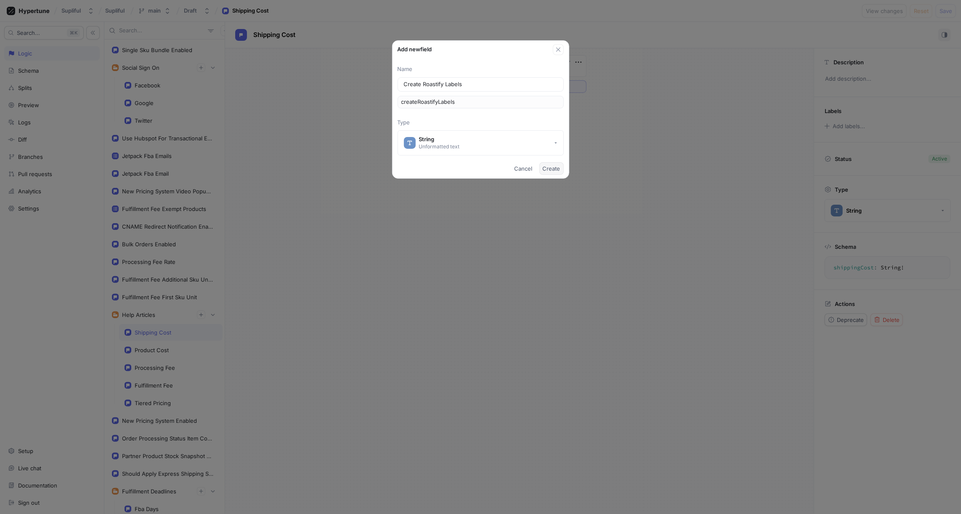
click at [549, 169] on span "Create" at bounding box center [552, 168] width 18 height 5
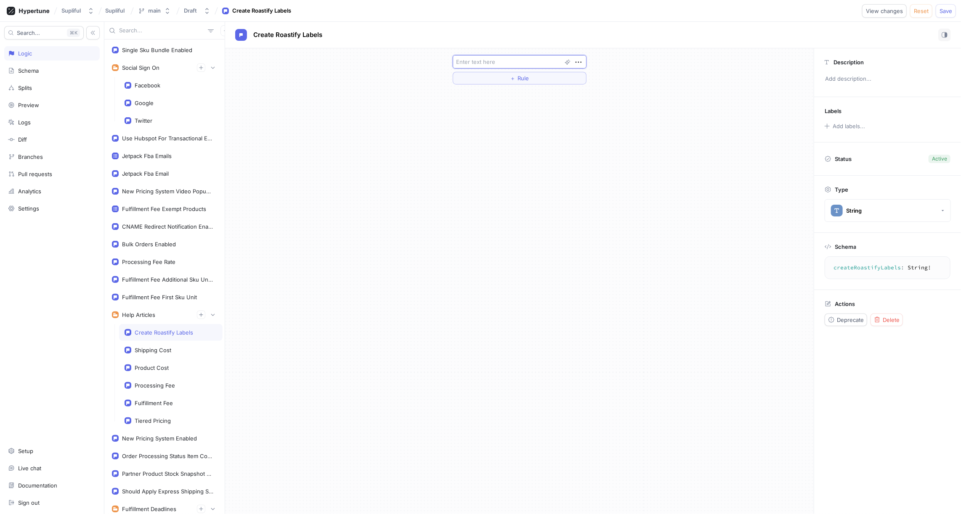
click at [483, 62] on textarea at bounding box center [520, 61] width 134 height 13
paste textarea "[URL][DOMAIN_NAME]"
click at [522, 88] on span "Rule" at bounding box center [522, 86] width 11 height 5
click at [495, 72] on button "Select variable..." at bounding box center [484, 77] width 63 height 13
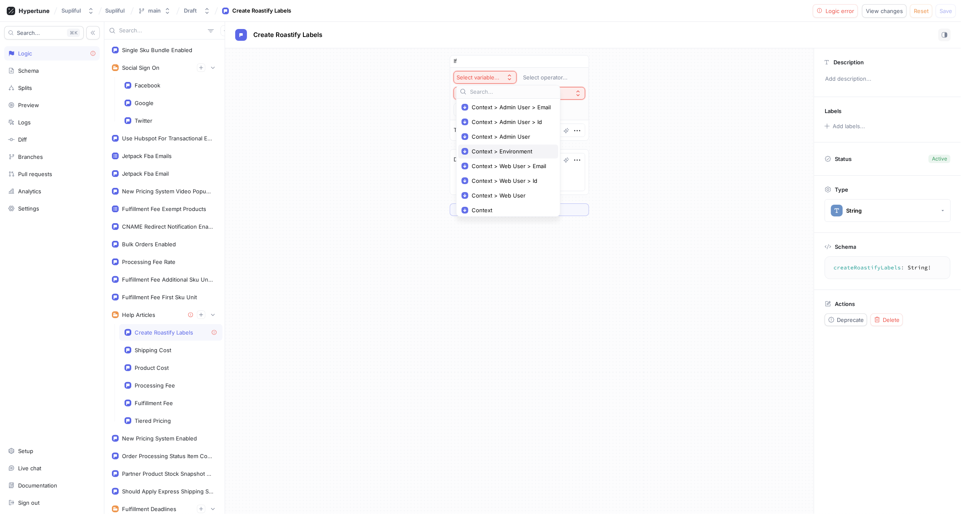
click at [498, 150] on span "Context > Environment" at bounding box center [510, 151] width 79 height 7
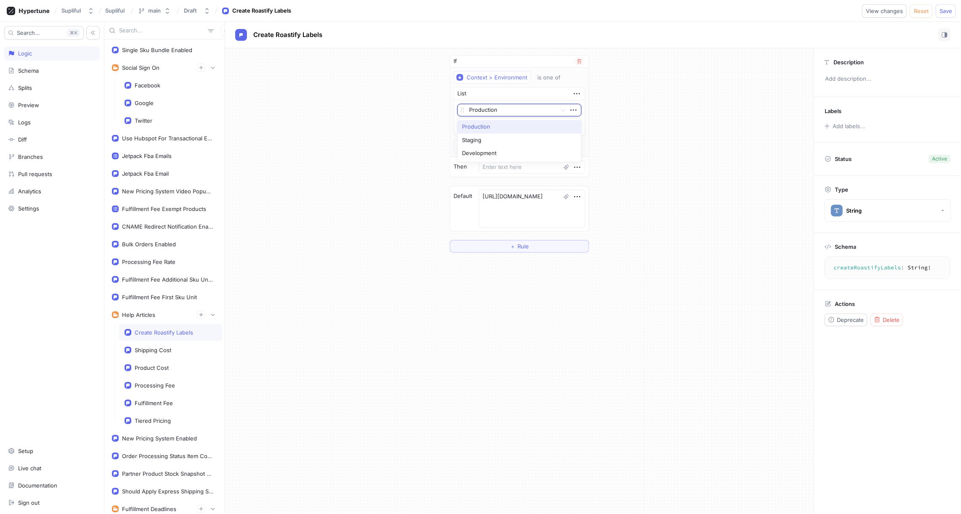
click at [506, 109] on div at bounding box center [511, 111] width 84 height 10
click at [486, 137] on div "Staging" at bounding box center [519, 140] width 123 height 13
click at [506, 127] on button "＋ Value" at bounding box center [519, 126] width 124 height 13
click at [493, 124] on div at bounding box center [511, 125] width 84 height 10
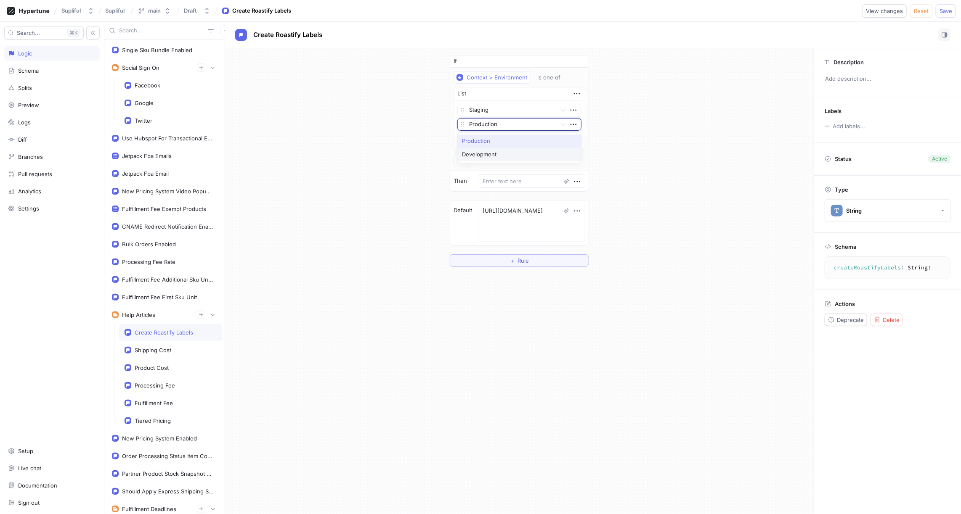
click at [491, 149] on div "Development" at bounding box center [519, 154] width 123 height 13
click at [507, 178] on textarea at bounding box center [532, 181] width 106 height 13
paste textarea "[URL][DOMAIN_NAME]"
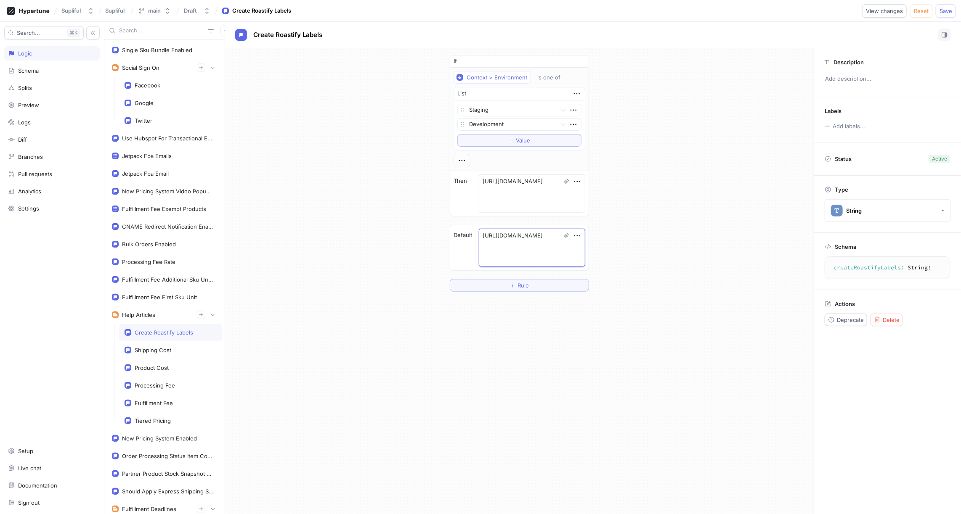
click at [509, 235] on textarea "[URL][DOMAIN_NAME]" at bounding box center [532, 248] width 106 height 38
click at [637, 196] on div "If Context > Environment is one of List Staging Development To pick up a dragga…" at bounding box center [519, 160] width 588 height 225
click at [508, 234] on textarea at bounding box center [532, 235] width 106 height 13
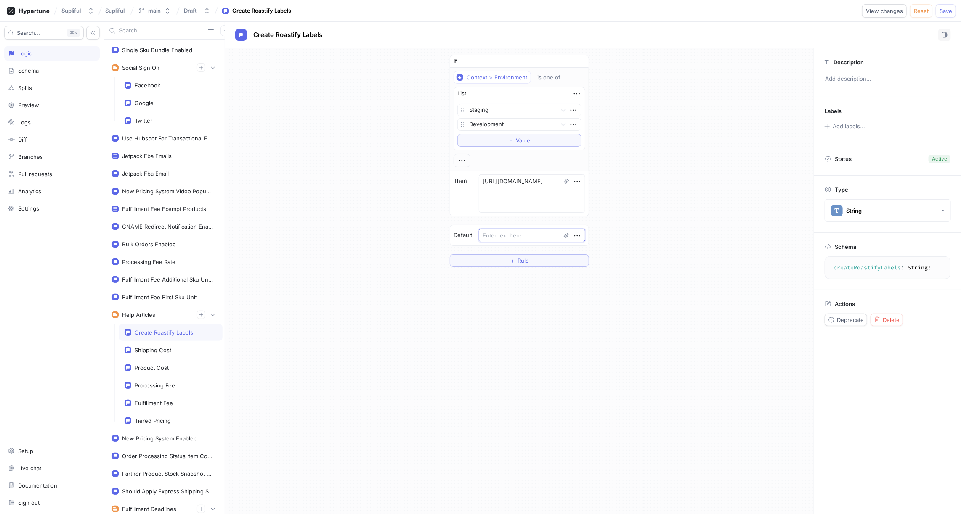
paste textarea "[URL][DOMAIN_NAME]"
click at [631, 190] on div "If Context > Environment is one of List Staging Development To pick up a dragga…" at bounding box center [519, 173] width 588 height 250
click at [577, 61] on icon "button" at bounding box center [579, 61] width 4 height 4
click at [641, 91] on div "[URL][DOMAIN_NAME] ＋ Rule" at bounding box center [519, 73] width 588 height 51
click at [578, 62] on icon "button" at bounding box center [578, 62] width 6 height 1
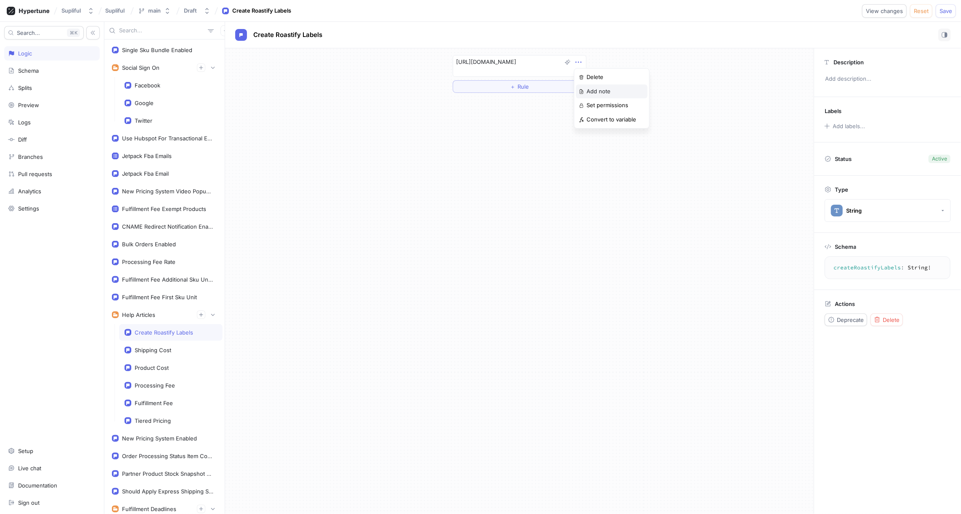
click at [598, 89] on p "Add note" at bounding box center [598, 91] width 24 height 8
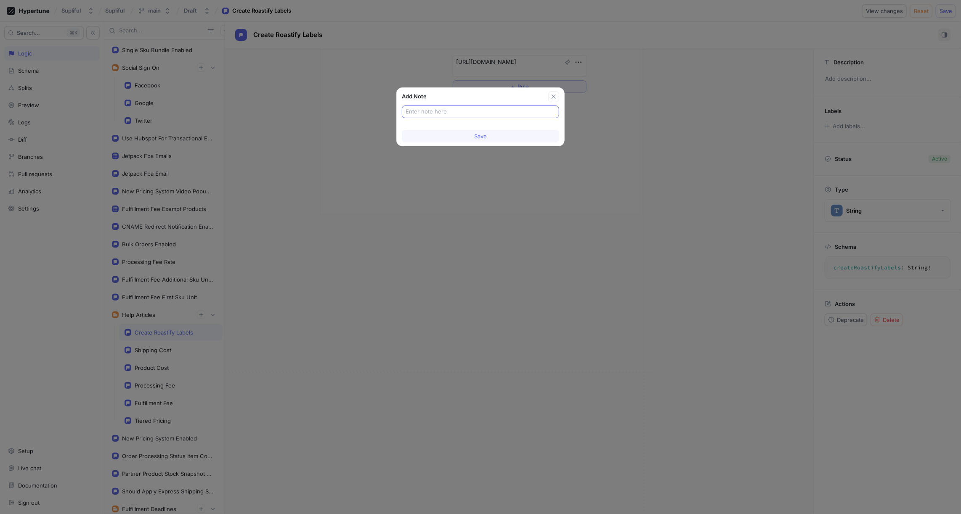
click at [451, 112] on input "text" at bounding box center [480, 112] width 150 height 8
click at [472, 133] on button "Save" at bounding box center [480, 136] width 157 height 13
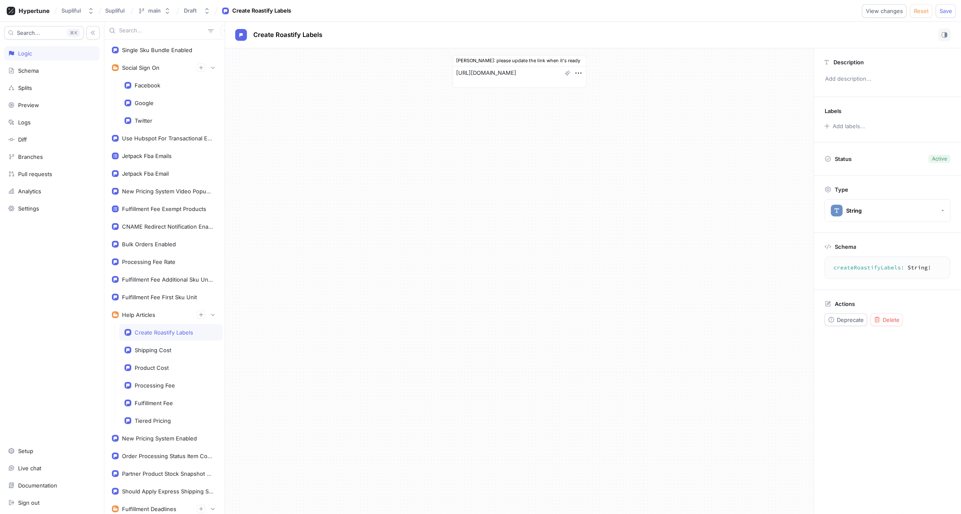
click at [627, 112] on div "[PERSON_NAME]: please update the link when it's ready [URL][DOMAIN_NAME]" at bounding box center [519, 281] width 588 height 466
click at [942, 10] on span "Save" at bounding box center [945, 10] width 13 height 5
click at [162, 347] on div "Shipping Cost" at bounding box center [153, 350] width 37 height 7
click at [141, 312] on div "Help Articles" at bounding box center [138, 315] width 33 height 7
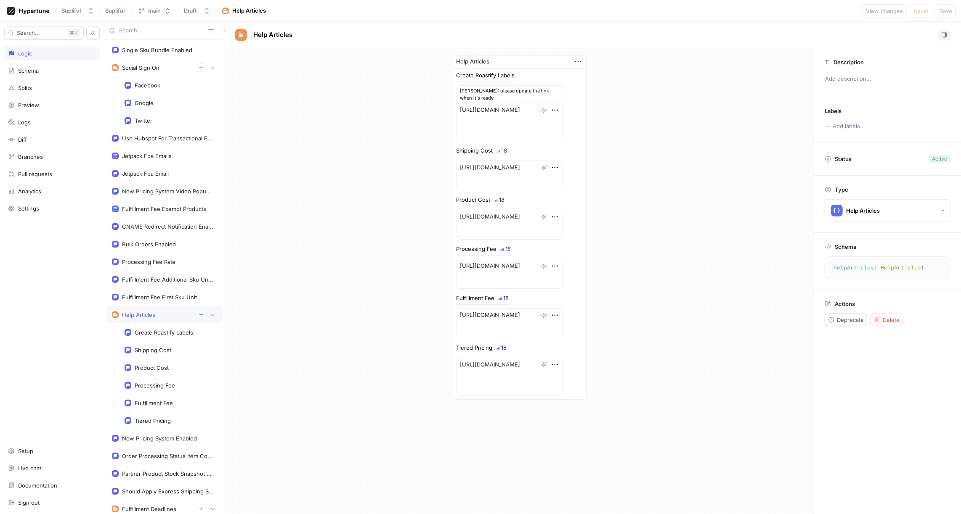
click at [849, 267] on textarea "helpArticles: HelpArticles!" at bounding box center [887, 267] width 118 height 15
click at [223, 30] on icon "button" at bounding box center [225, 30] width 5 height 5
click at [223, 46] on p "Flag" at bounding box center [227, 47] width 11 height 8
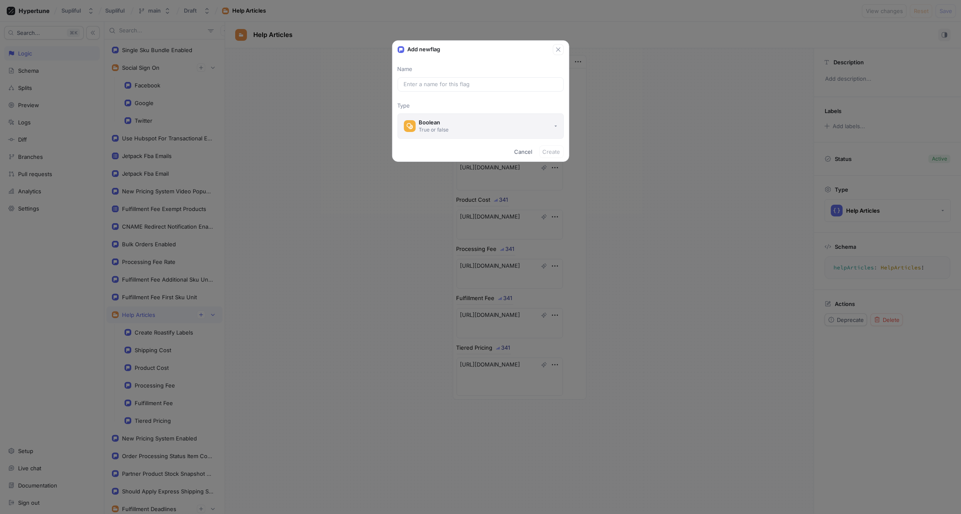
click at [432, 122] on div "Boolean" at bounding box center [434, 122] width 30 height 7
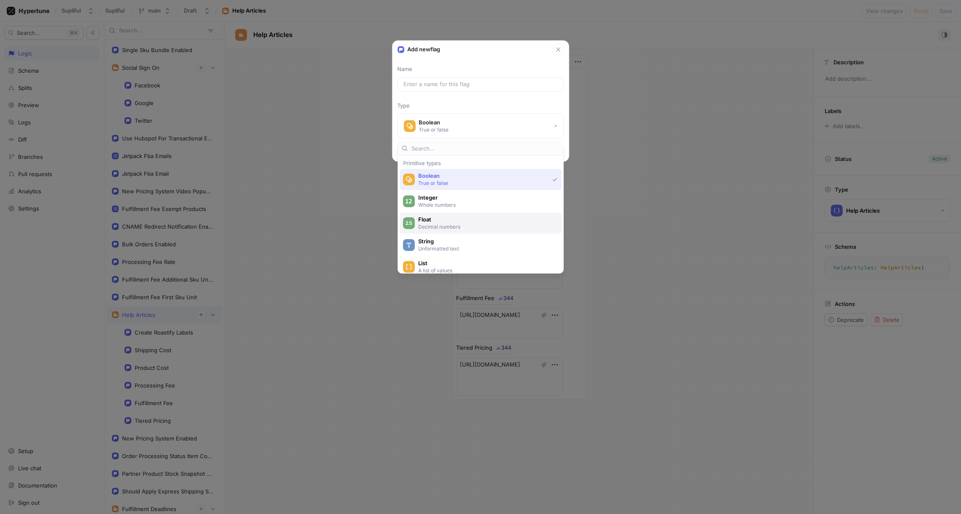
scroll to position [18, 0]
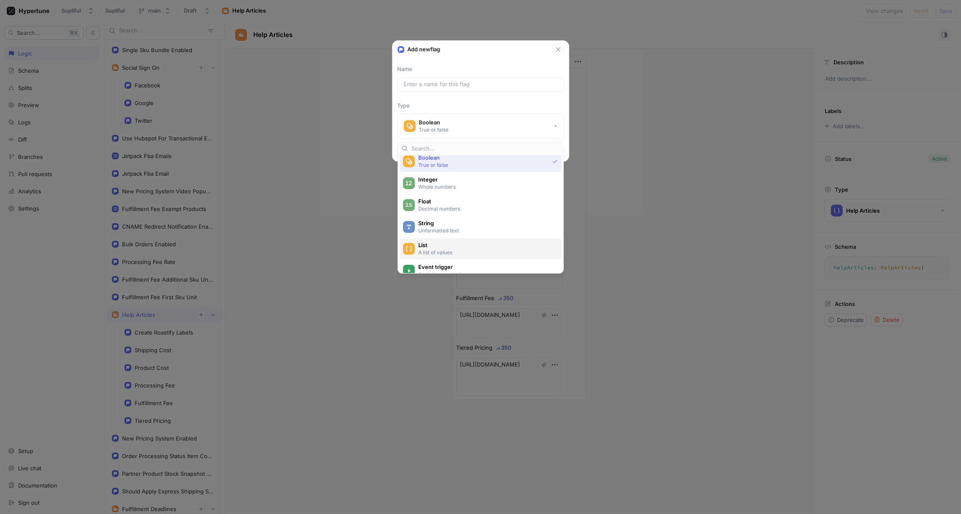
click at [437, 242] on span "List" at bounding box center [486, 245] width 136 height 7
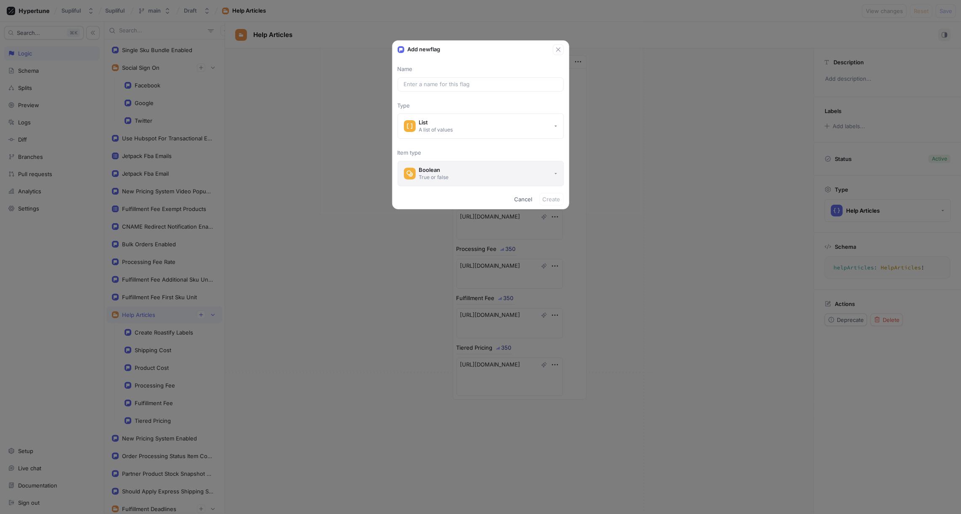
click at [455, 173] on button "Boolean True or false" at bounding box center [480, 173] width 166 height 25
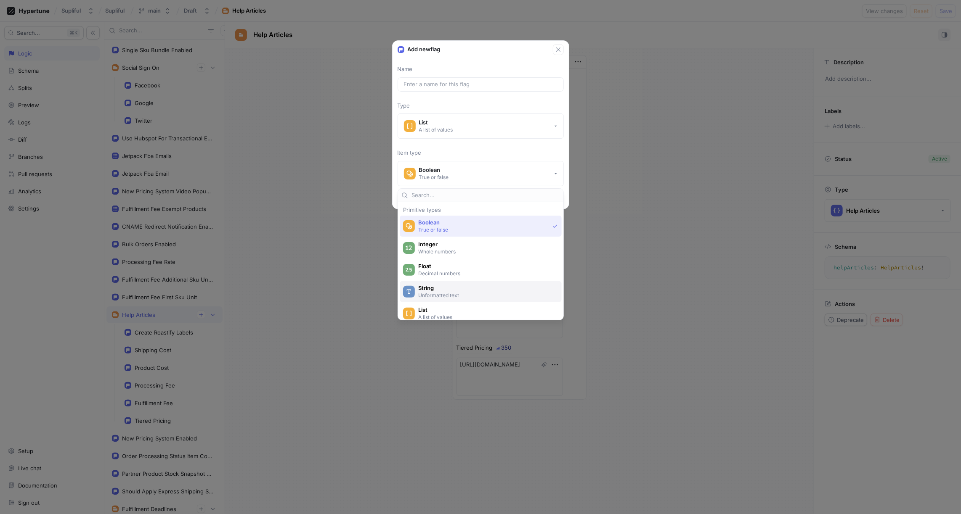
click at [434, 289] on span "String" at bounding box center [486, 288] width 136 height 7
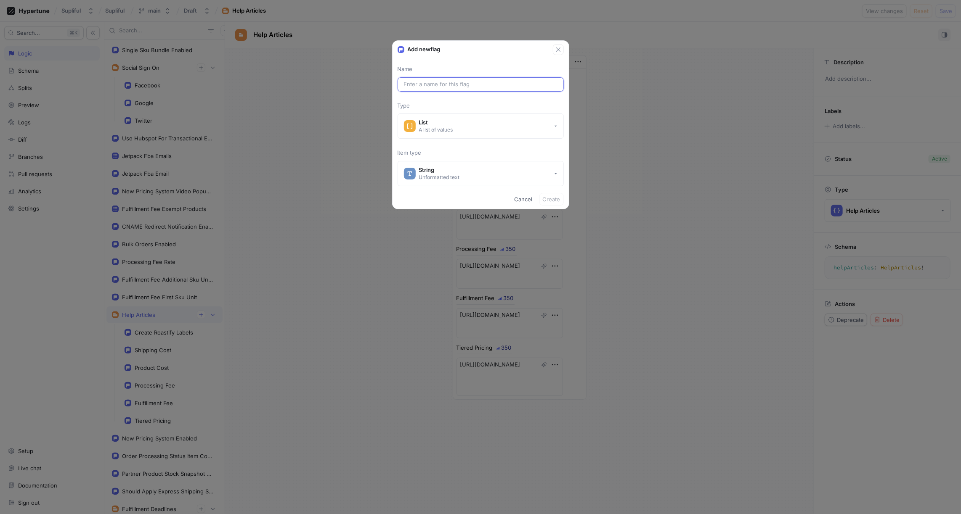
click at [441, 84] on input "text" at bounding box center [481, 84] width 154 height 8
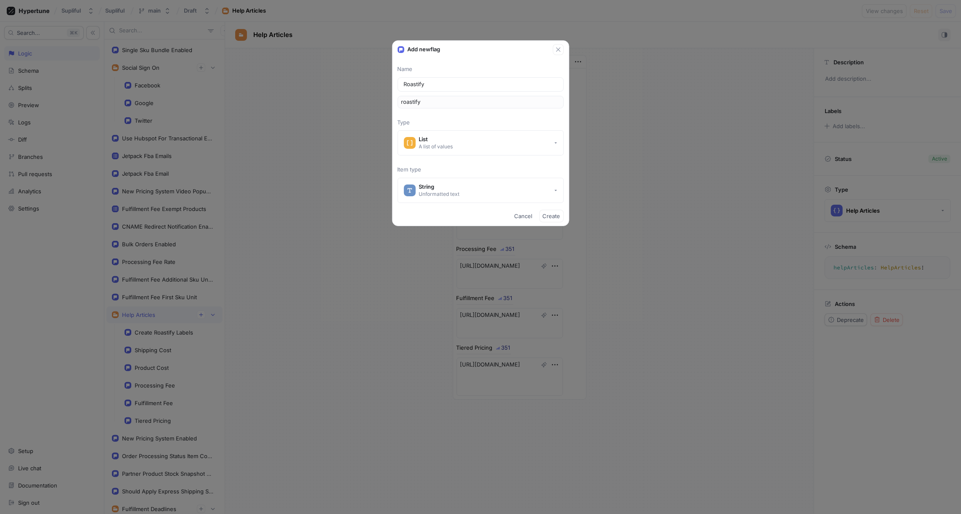
click at [187, 510] on div "Add new flag Name Roastify roastify Type List A list of values Item type String…" at bounding box center [480, 257] width 961 height 514
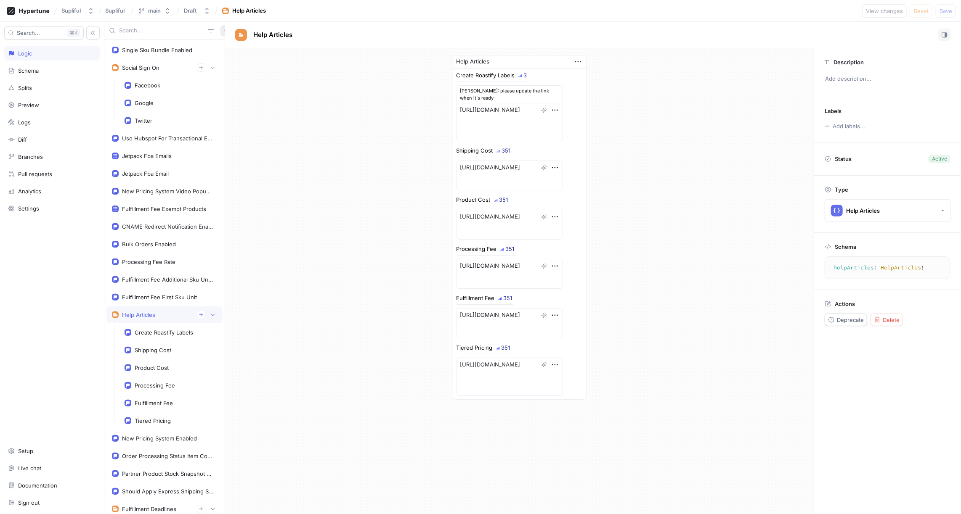
click at [220, 31] on button "button" at bounding box center [225, 30] width 11 height 11
click at [241, 47] on div "Flag" at bounding box center [236, 47] width 50 height 14
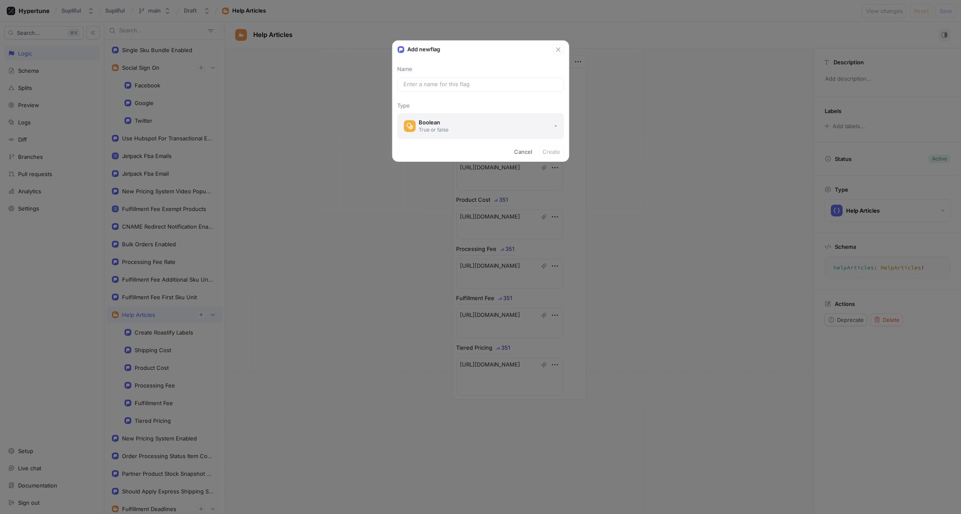
click at [439, 119] on div "Boolean" at bounding box center [434, 122] width 30 height 7
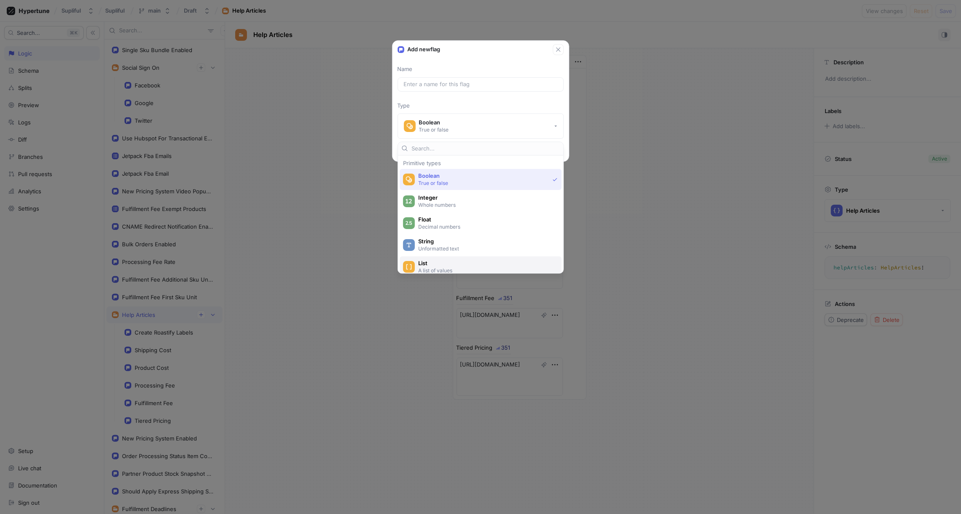
click at [443, 258] on div "List A list of values" at bounding box center [481, 267] width 162 height 21
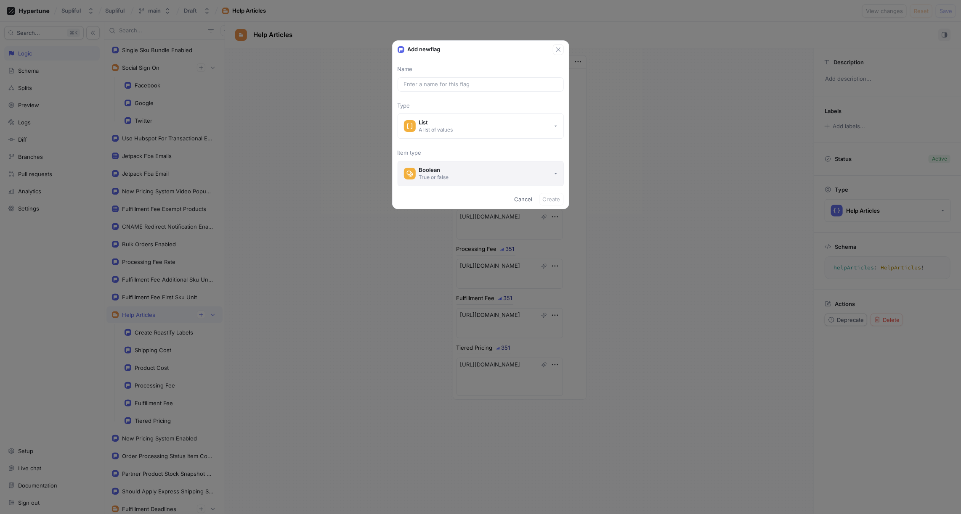
click at [445, 171] on div "Boolean" at bounding box center [434, 170] width 30 height 7
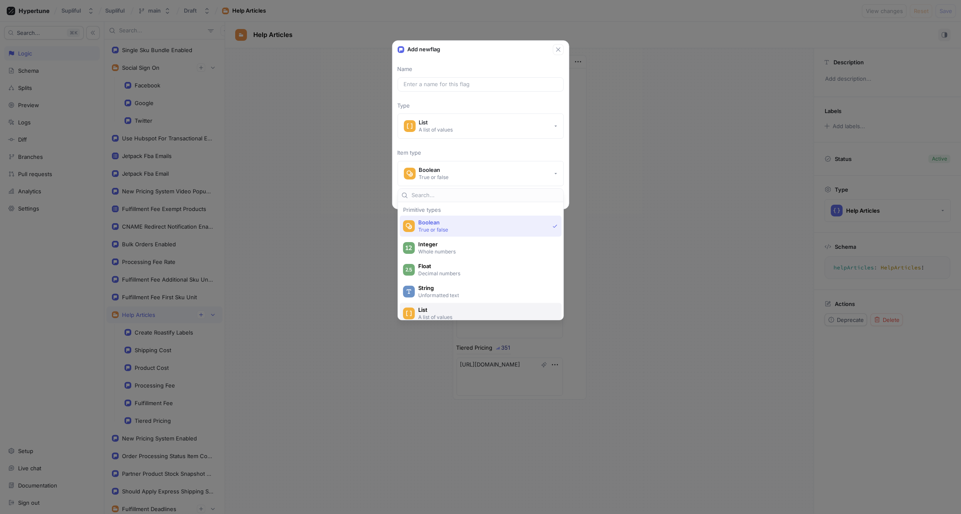
click at [437, 305] on div "List A list of values" at bounding box center [481, 313] width 162 height 21
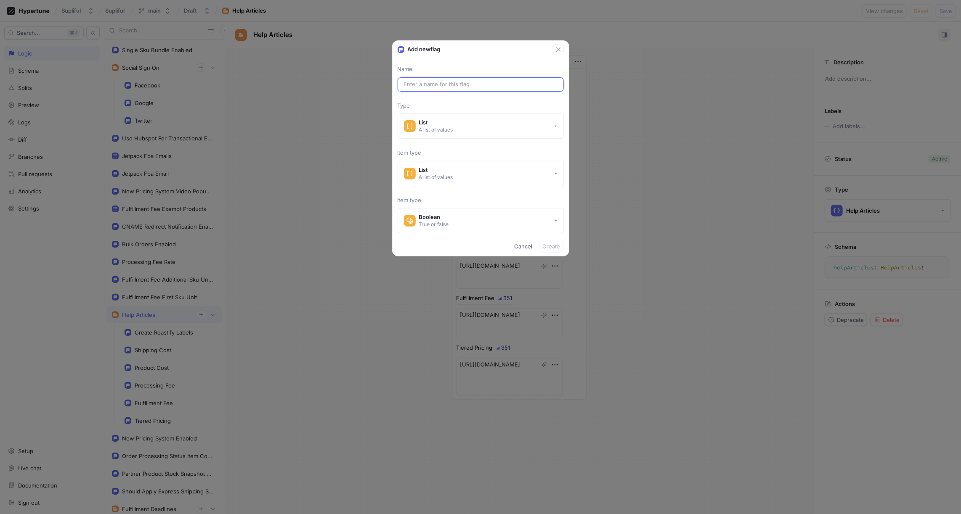
click at [446, 83] on input "text" at bounding box center [481, 84] width 154 height 8
click at [453, 177] on div "A list of values" at bounding box center [436, 177] width 34 height 7
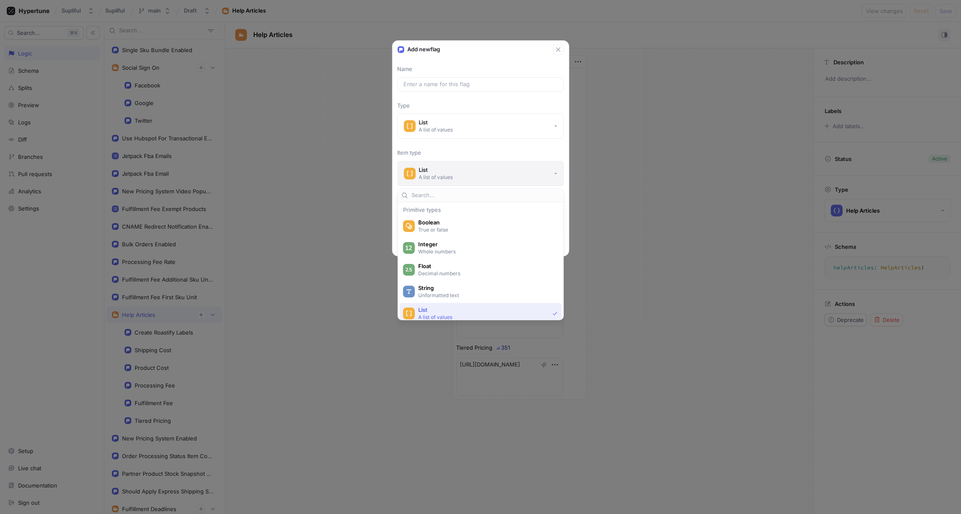
scroll to position [53, 0]
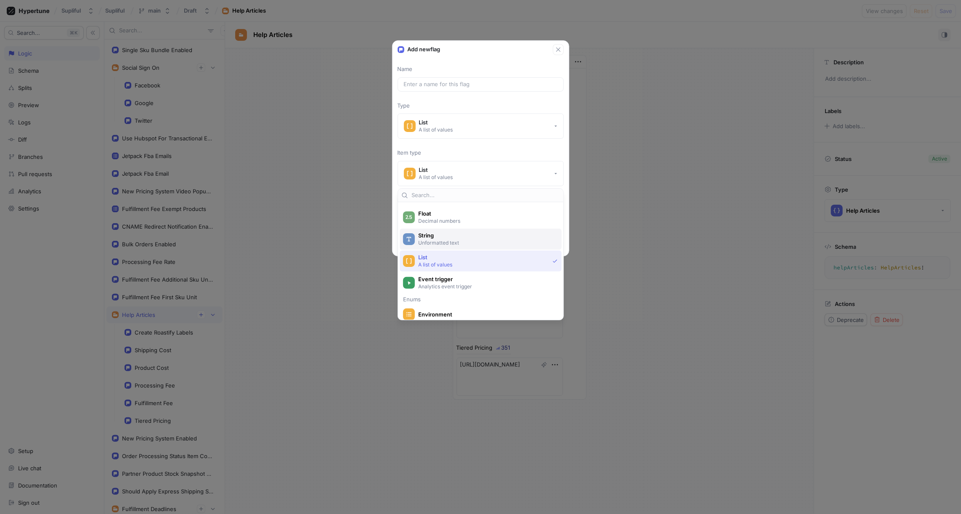
click at [442, 239] on p "Unformatted text" at bounding box center [485, 242] width 135 height 7
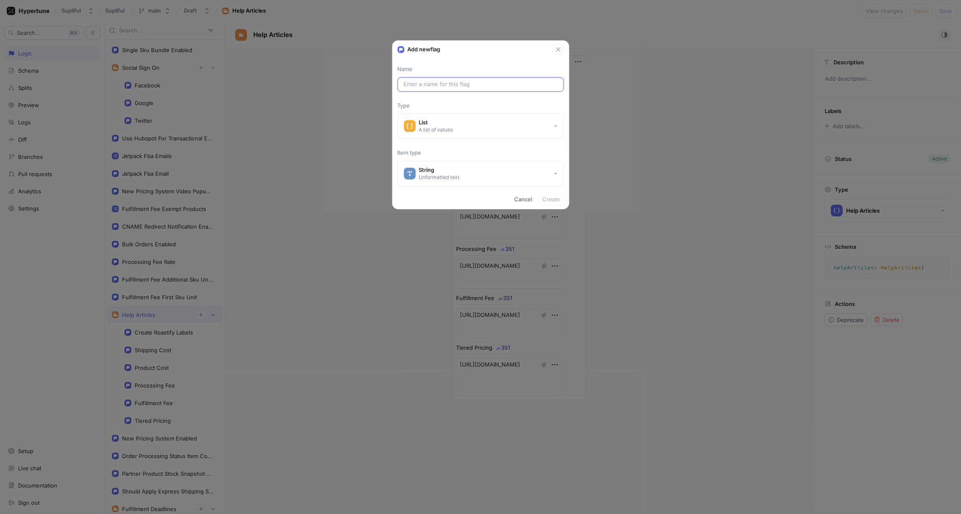
click at [439, 87] on input "text" at bounding box center [481, 84] width 154 height 8
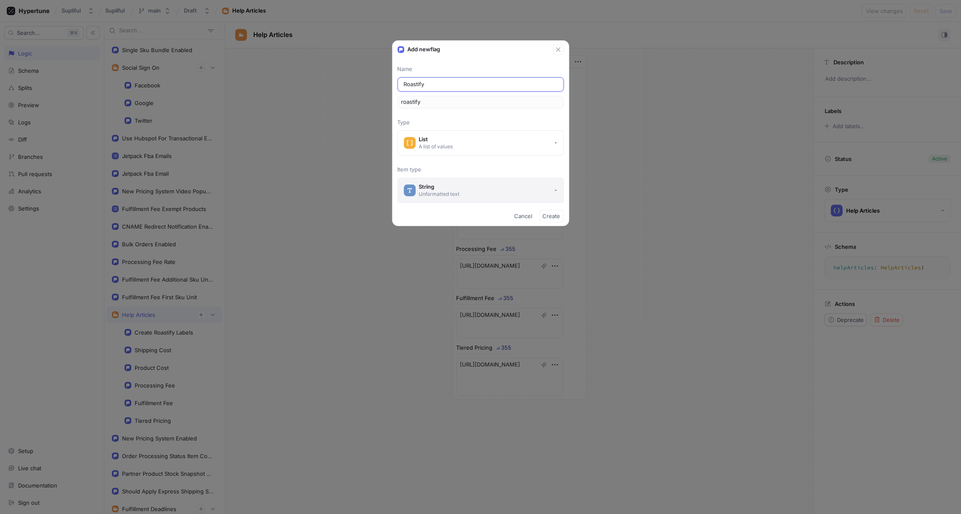
paste input "CoffeeBox12oz"
click at [524, 214] on span "Cancel" at bounding box center [523, 216] width 18 height 5
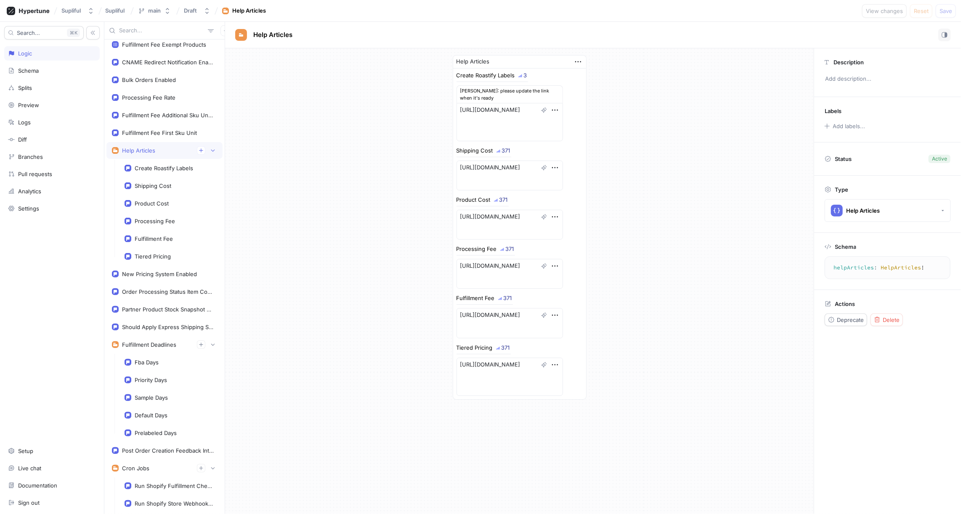
scroll to position [0, 0]
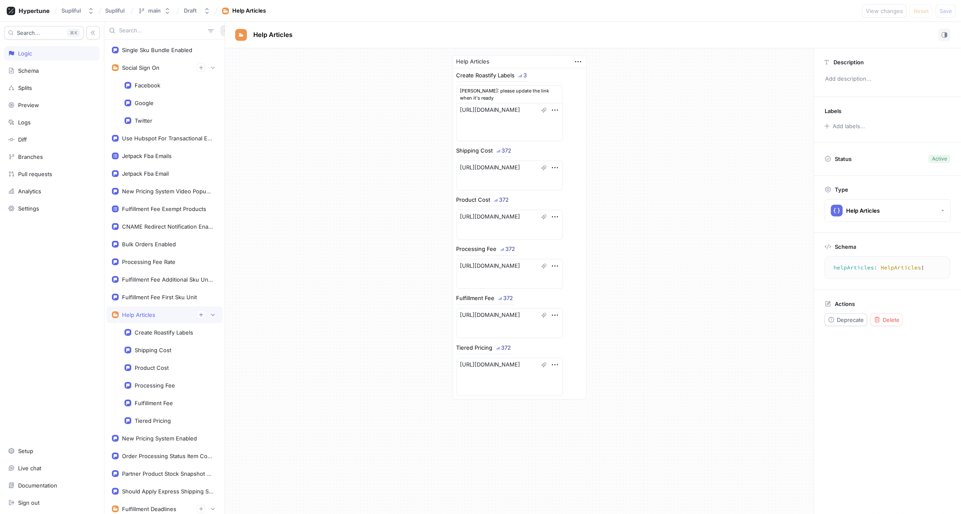
click at [220, 30] on button "button" at bounding box center [225, 30] width 11 height 11
click at [53, 70] on div "Search... K Logic Schema Splits Preview Logs Diff Branches Pull requests Analyt…" at bounding box center [480, 268] width 961 height 493
click at [45, 70] on div "Schema" at bounding box center [52, 70] width 88 height 7
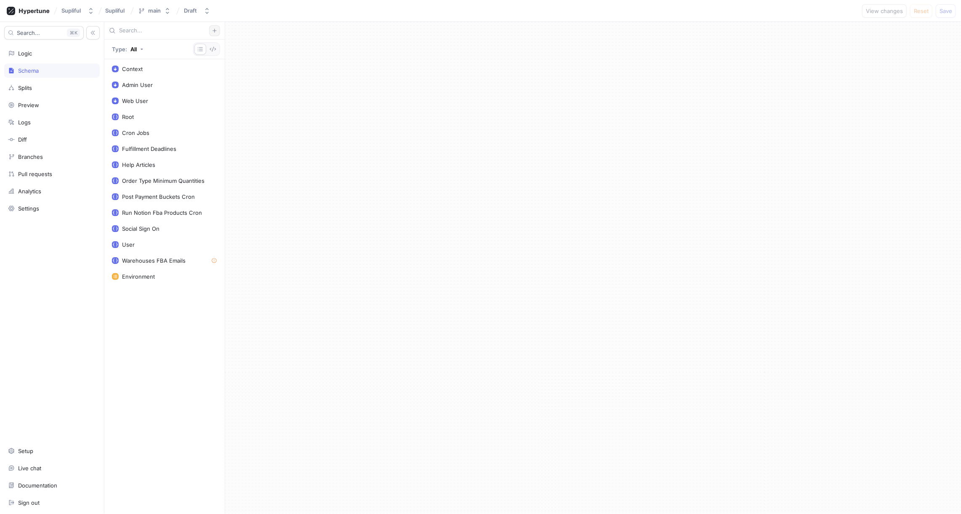
click at [214, 31] on icon "button" at bounding box center [214, 30] width 5 height 5
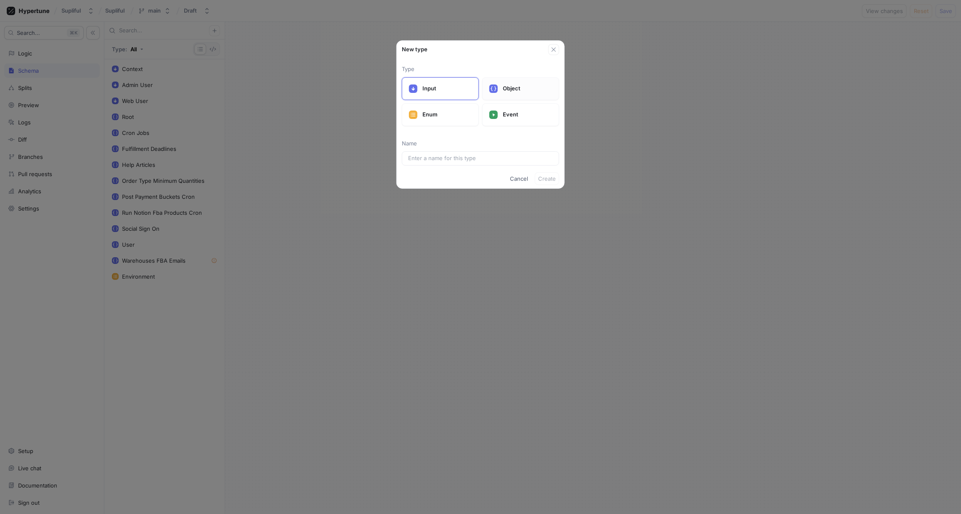
click at [504, 88] on p "Object" at bounding box center [527, 89] width 49 height 8
click at [453, 158] on input "text" at bounding box center [480, 158] width 145 height 8
click at [548, 194] on span "Create" at bounding box center [547, 195] width 18 height 5
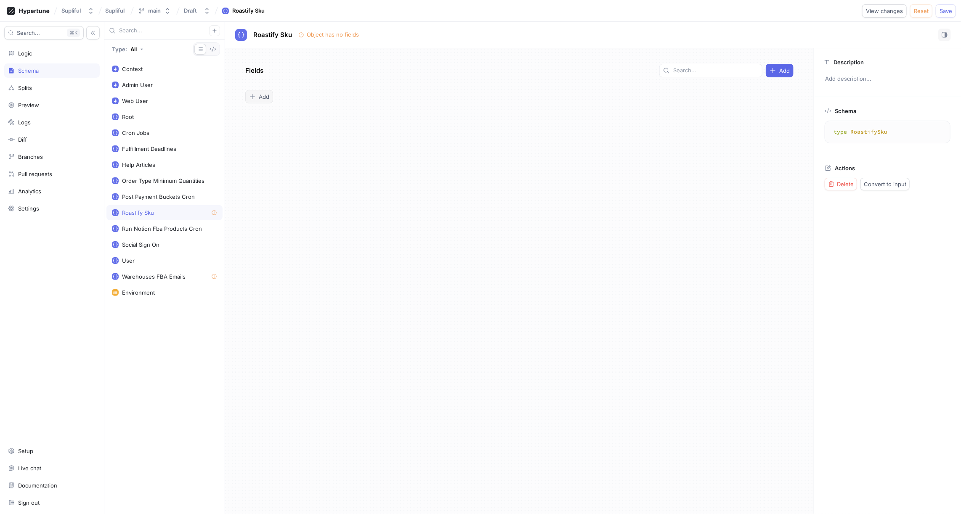
click at [264, 96] on span "Add" at bounding box center [264, 96] width 11 height 5
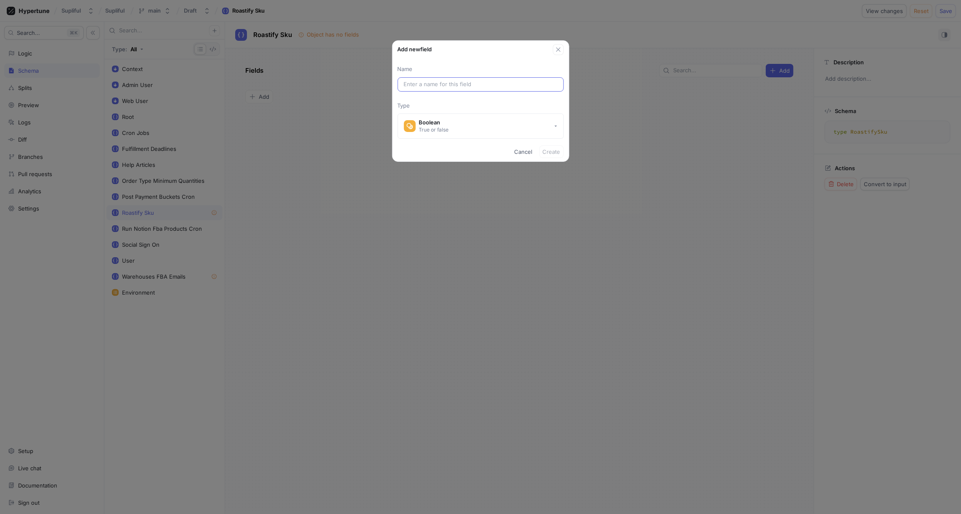
click at [418, 83] on input "text" at bounding box center [481, 84] width 154 height 8
click at [432, 86] on input "text" at bounding box center [481, 84] width 154 height 8
paste input "ROCOGNDGUASO12OBOX"
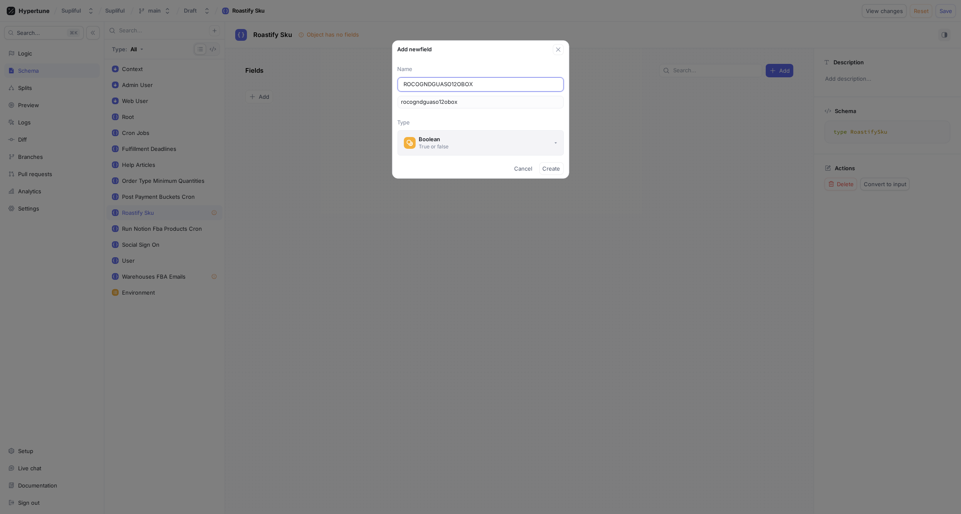
click at [453, 141] on button "Boolean True or false" at bounding box center [480, 142] width 166 height 25
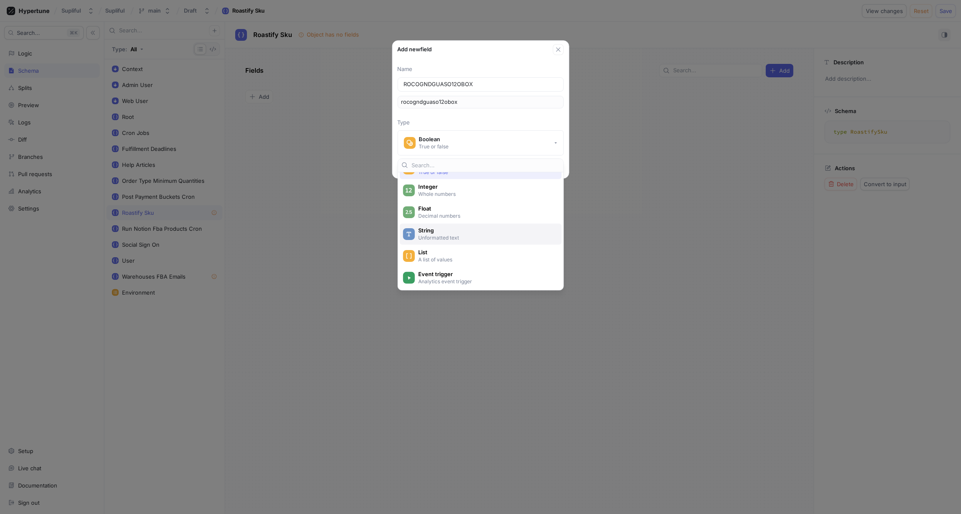
scroll to position [47, 0]
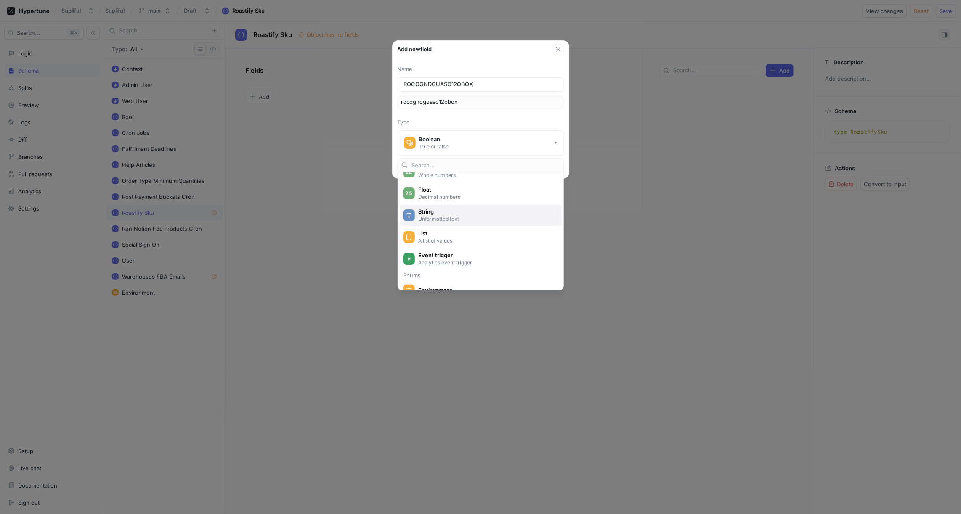
click at [448, 213] on span "String" at bounding box center [486, 211] width 136 height 7
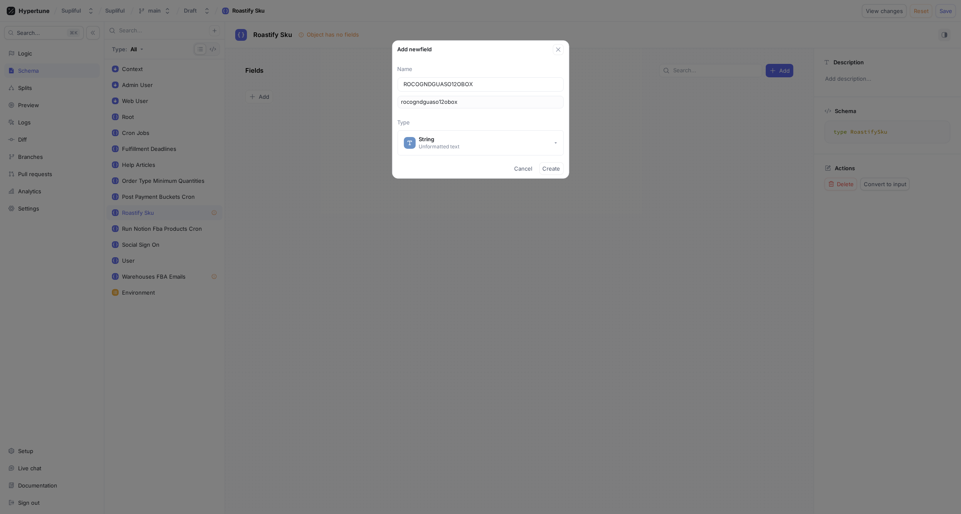
click at [463, 114] on div "Name ROCOGNDGUASO12OBOX rocogndguaso12obox Type String Unformatted text" at bounding box center [480, 110] width 176 height 90
click at [552, 167] on span "Create" at bounding box center [552, 168] width 18 height 5
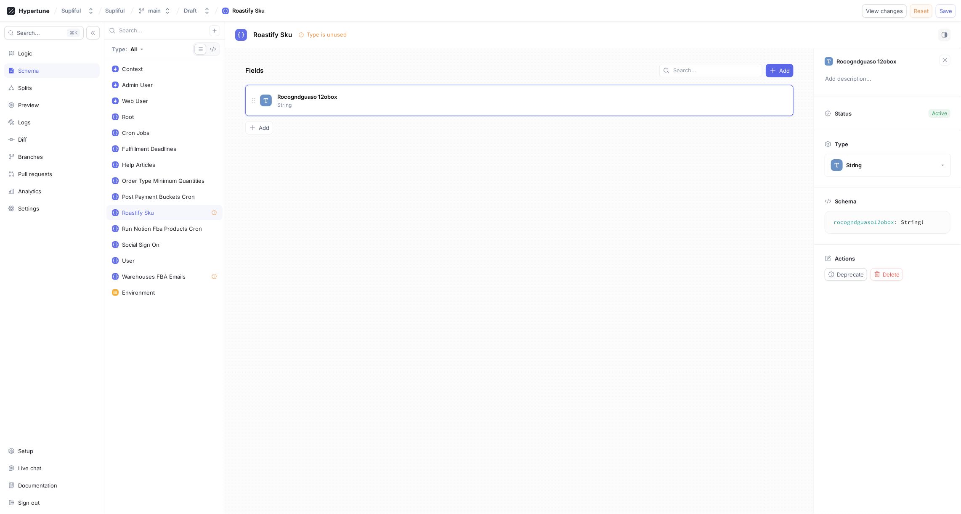
click at [920, 11] on span "Reset" at bounding box center [921, 10] width 15 height 5
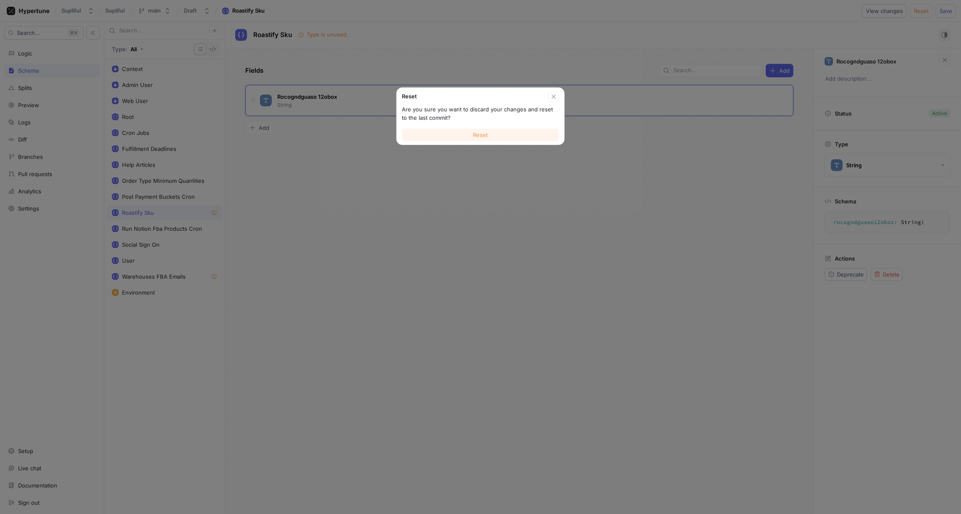
click at [485, 131] on button "Reset" at bounding box center [480, 135] width 157 height 13
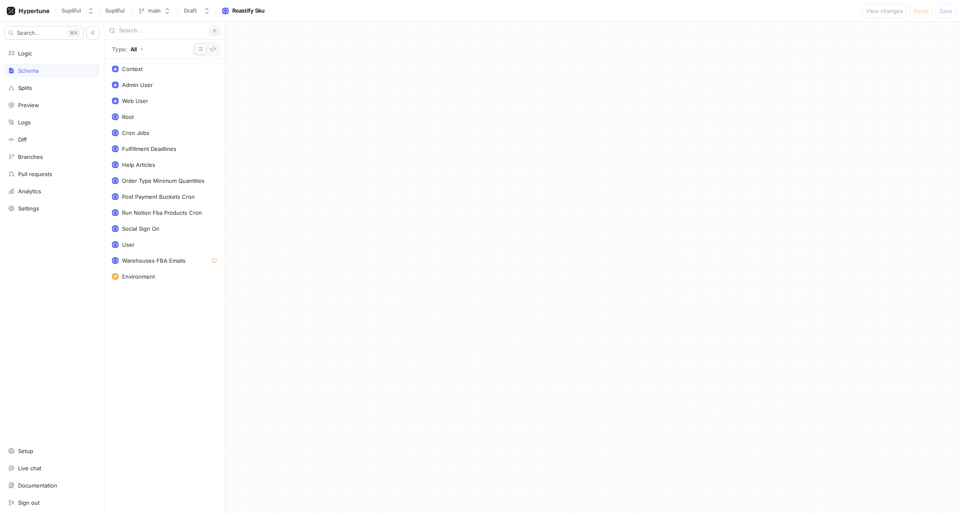
click at [213, 33] on icon "button" at bounding box center [214, 30] width 5 height 5
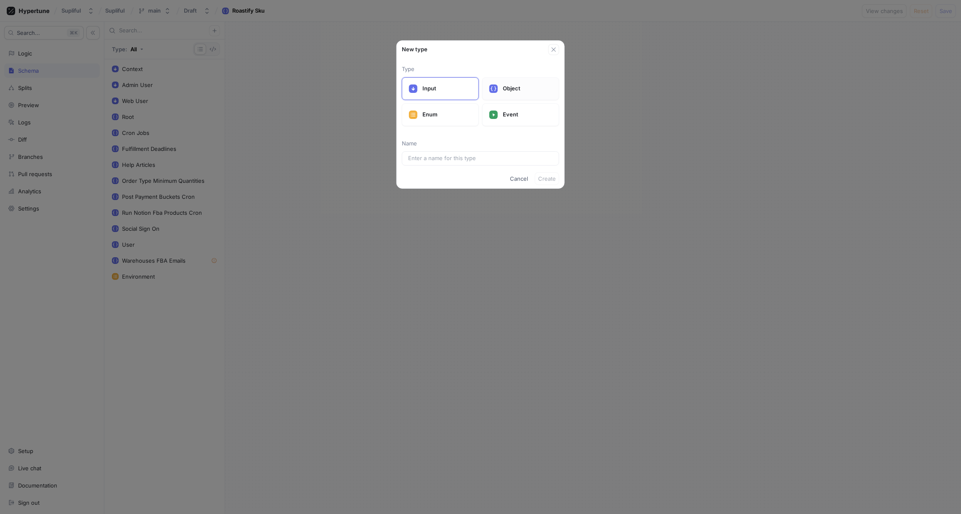
click at [503, 93] on div "Object" at bounding box center [520, 88] width 77 height 23
click at [452, 154] on input "text" at bounding box center [480, 158] width 145 height 8
click at [547, 193] on span "Create" at bounding box center [547, 195] width 18 height 5
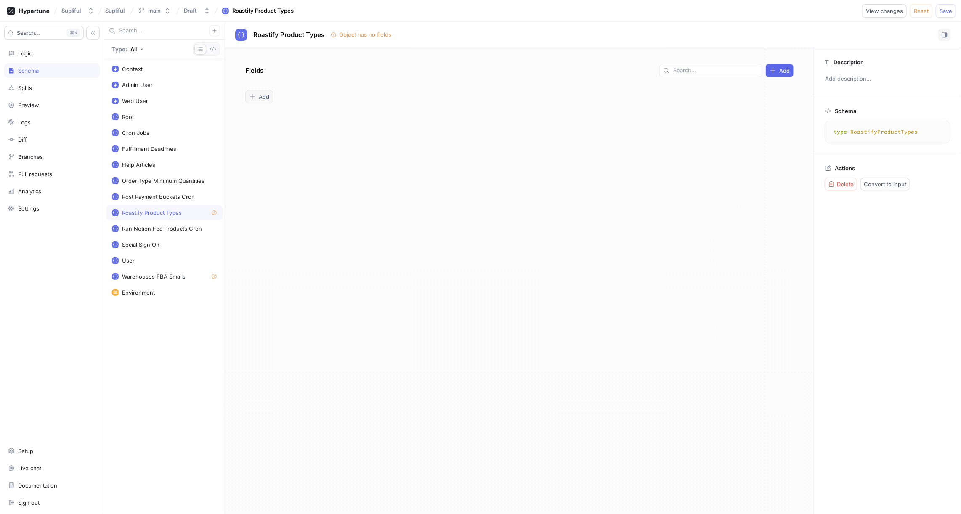
click at [263, 97] on span "Add" at bounding box center [264, 96] width 11 height 5
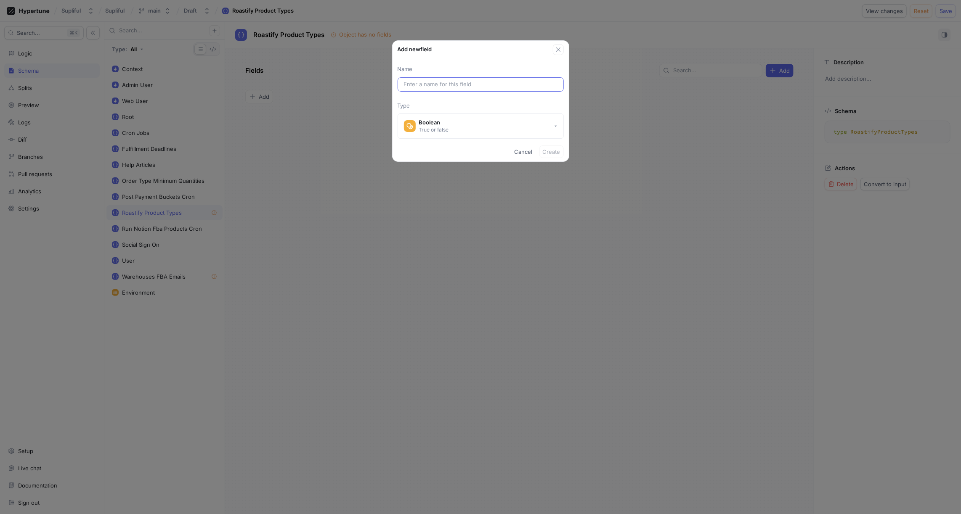
click at [430, 83] on input "text" at bounding box center [481, 84] width 154 height 8
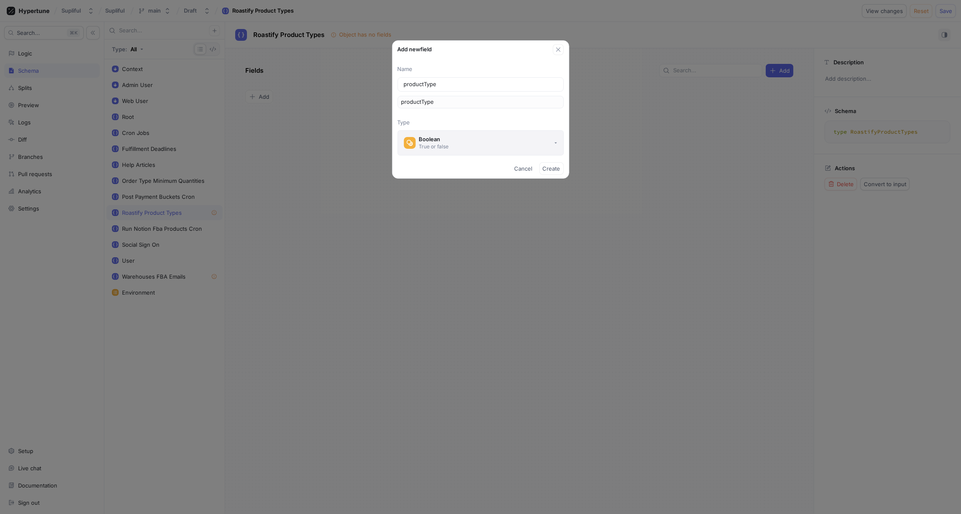
click at [453, 146] on button "Boolean True or false" at bounding box center [480, 142] width 166 height 25
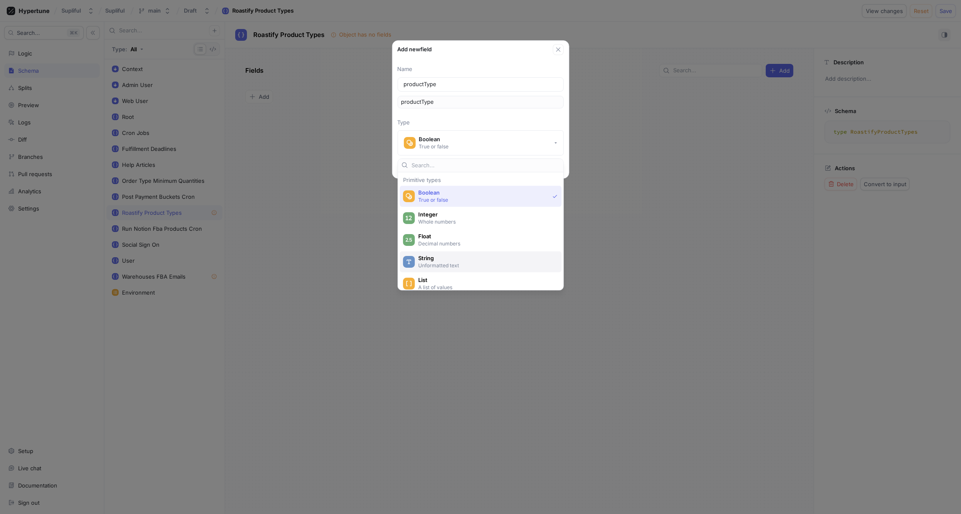
click at [433, 258] on span "String" at bounding box center [486, 258] width 136 height 7
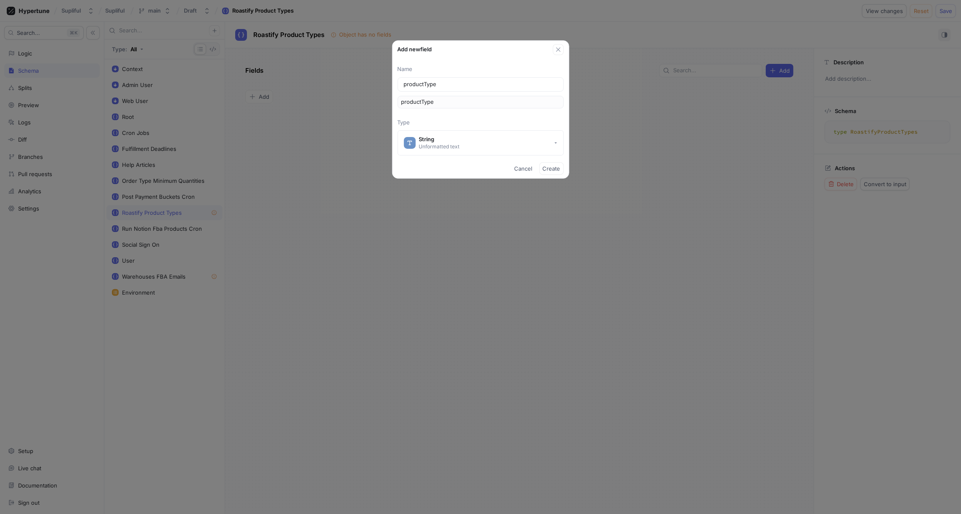
click at [445, 119] on p "Type" at bounding box center [480, 123] width 166 height 8
click at [550, 169] on span "Create" at bounding box center [552, 168] width 18 height 5
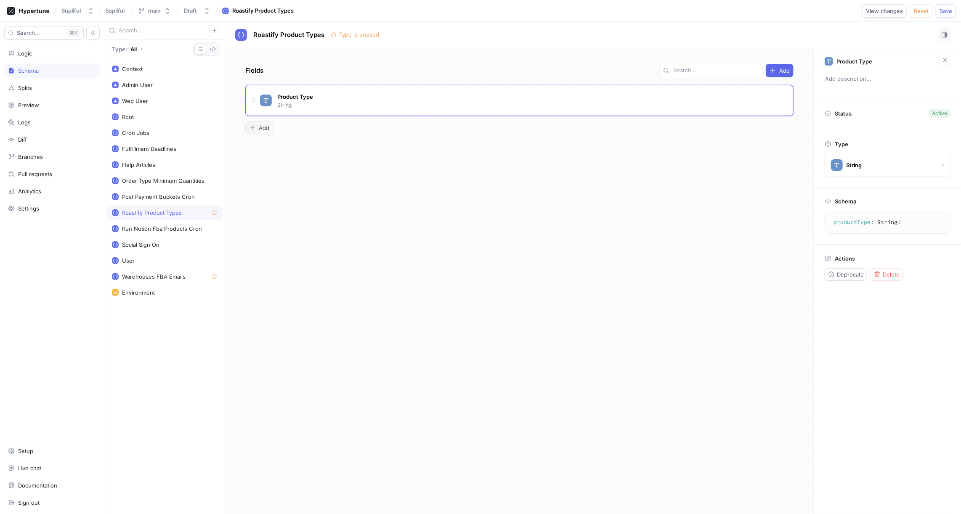
click at [262, 126] on span "Add" at bounding box center [264, 127] width 11 height 5
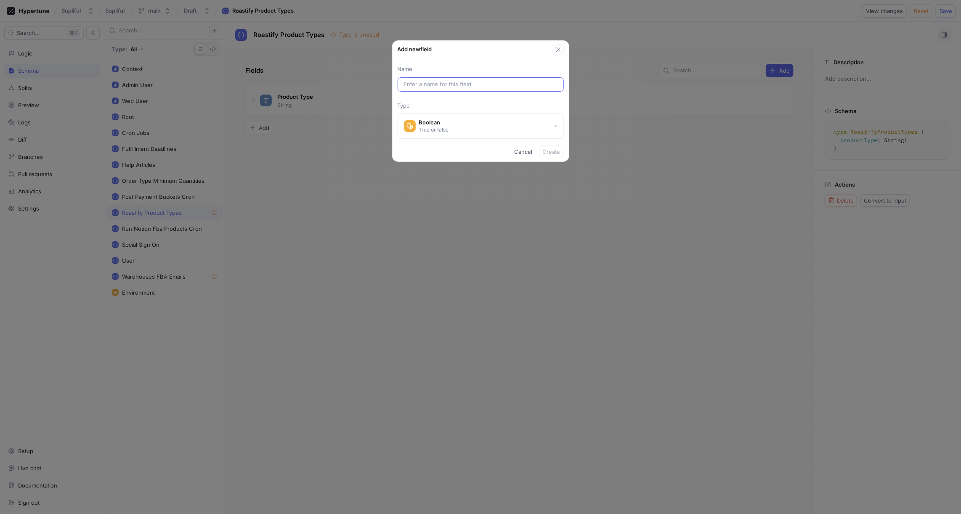
click at [417, 83] on input "text" at bounding box center [481, 84] width 154 height 8
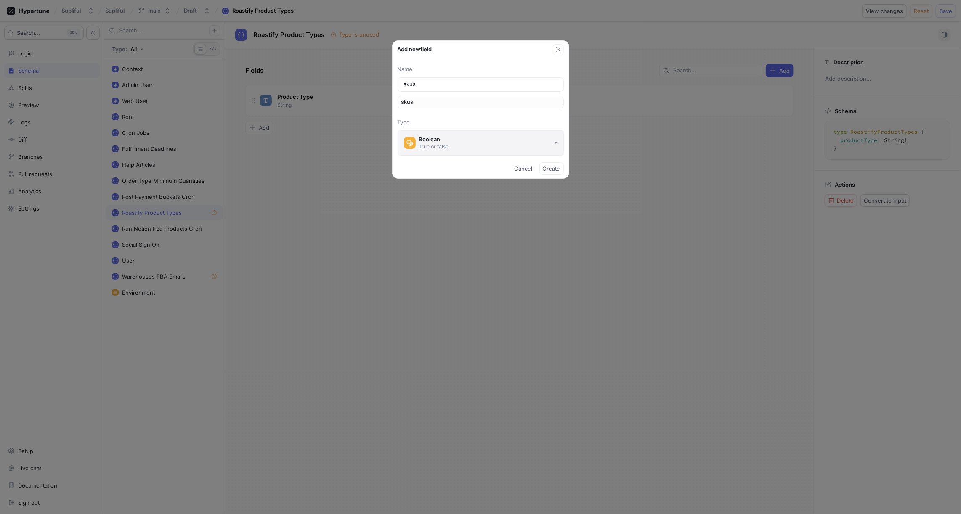
click at [451, 143] on button "Boolean True or false" at bounding box center [480, 142] width 166 height 25
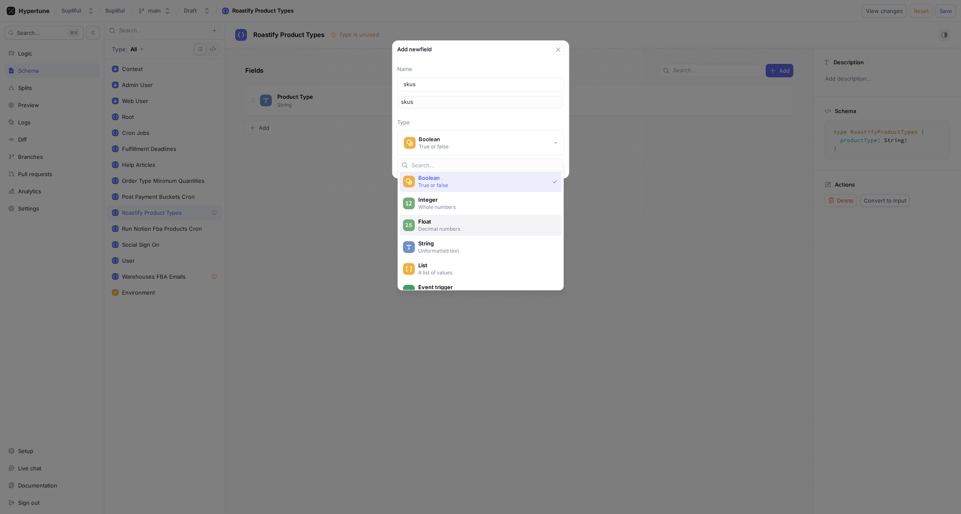
scroll to position [23, 0]
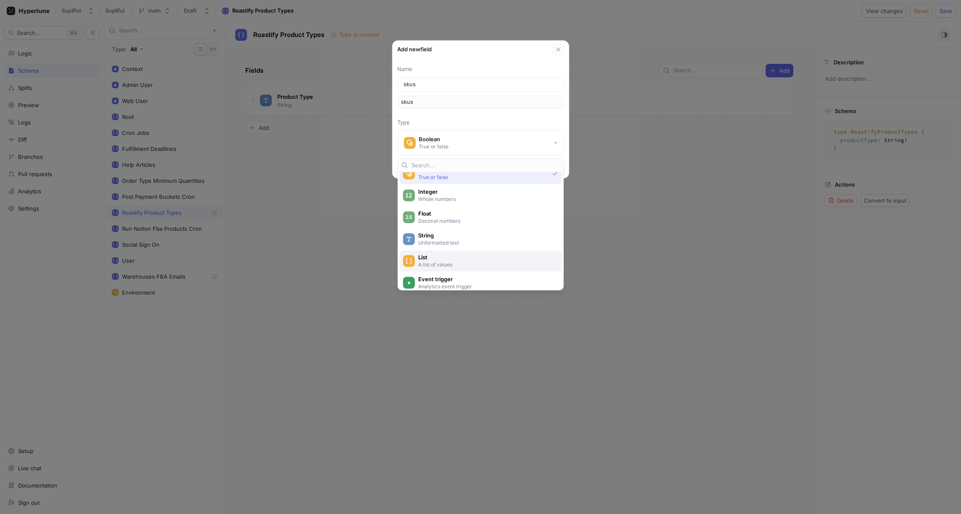
click at [430, 258] on span "List" at bounding box center [486, 257] width 136 height 7
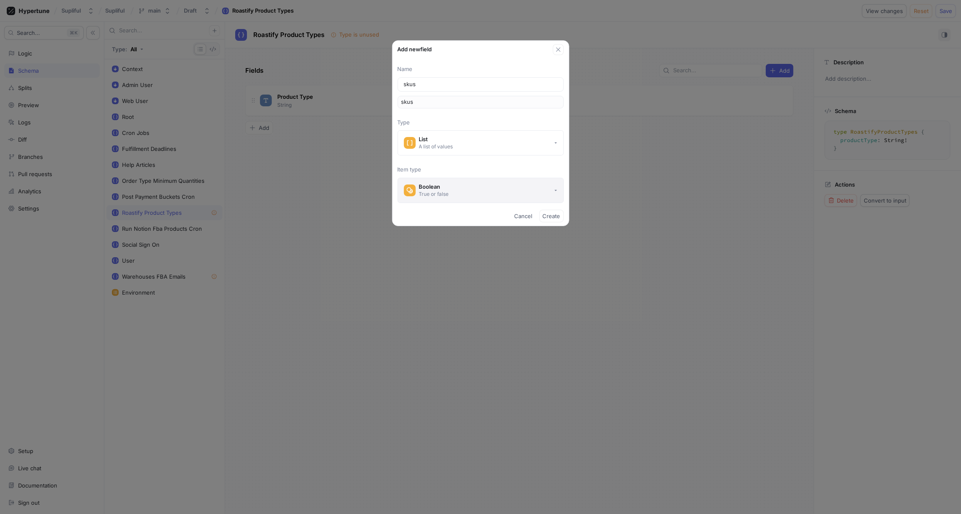
click at [440, 188] on div "Boolean" at bounding box center [434, 186] width 30 height 7
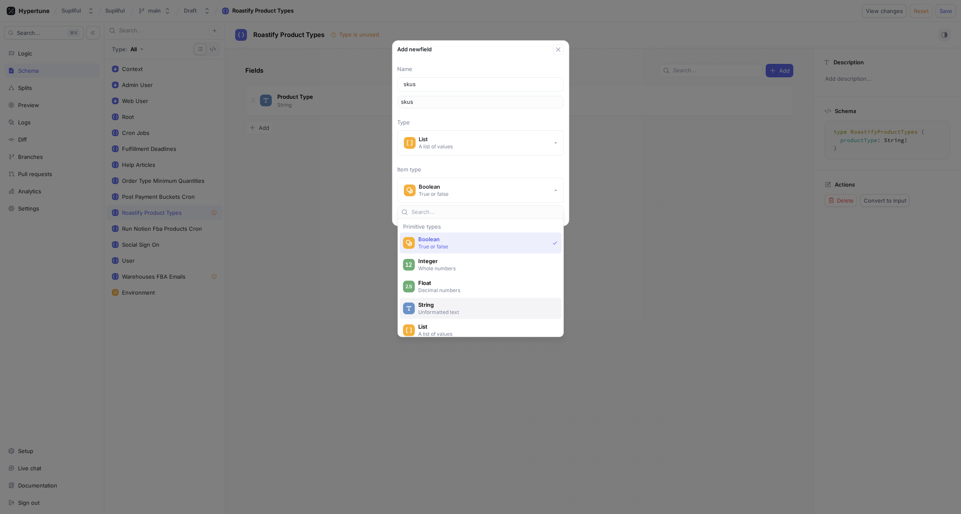
click at [431, 303] on span "String" at bounding box center [486, 305] width 136 height 7
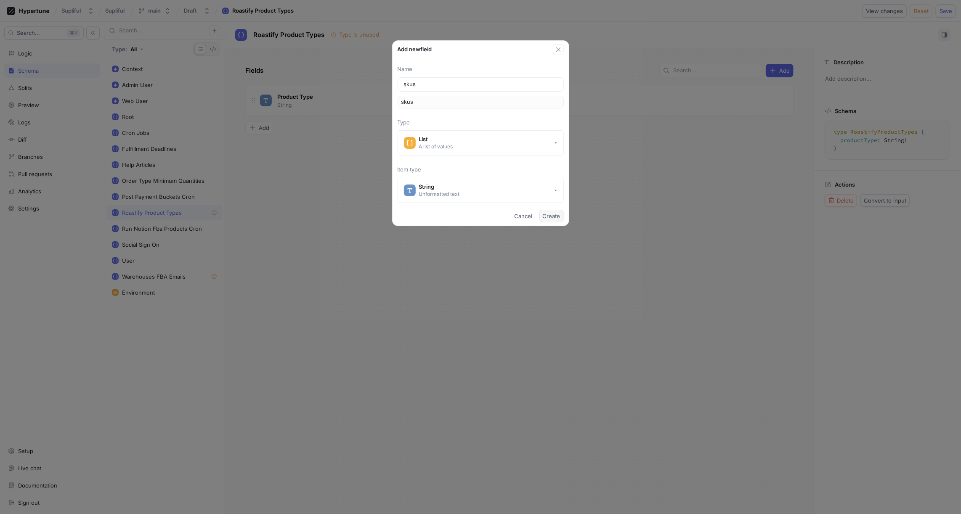
click at [554, 216] on span "Create" at bounding box center [552, 216] width 18 height 5
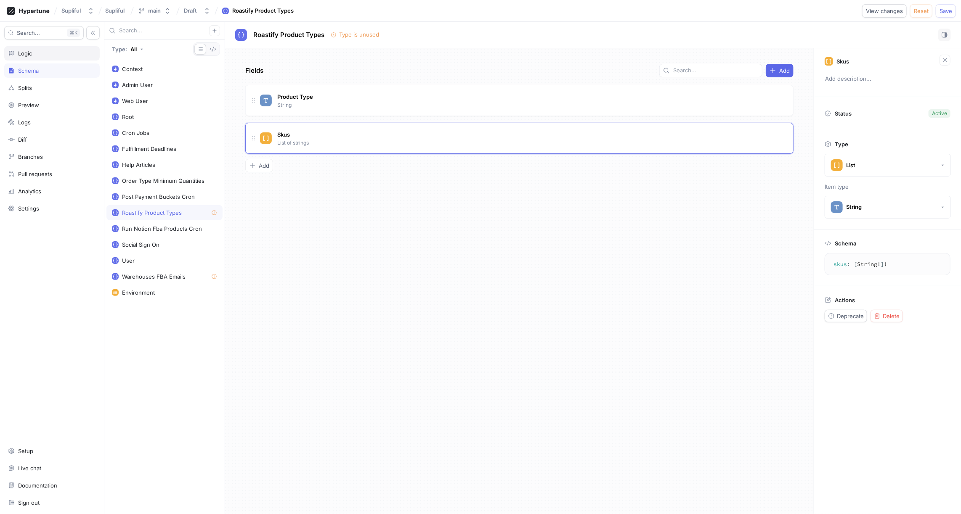
click at [46, 56] on div "Logic" at bounding box center [52, 53] width 88 height 7
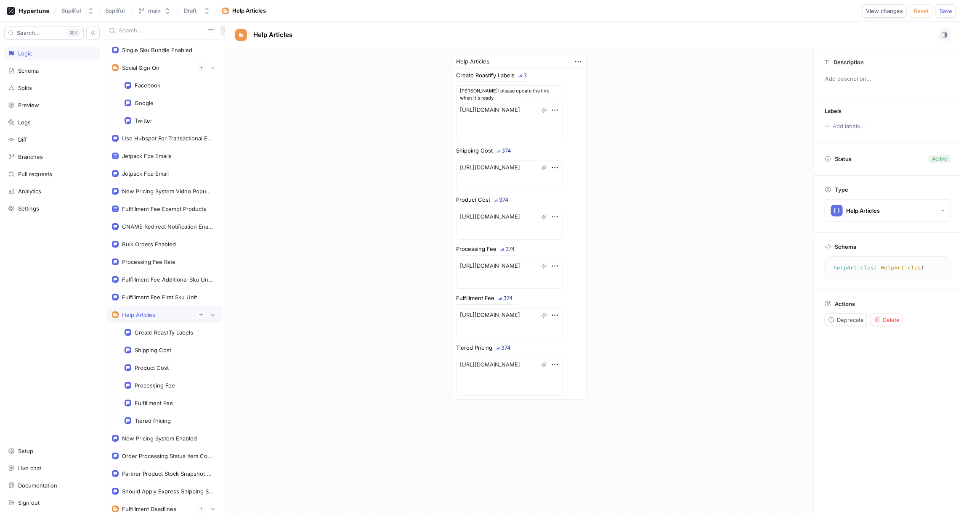
click at [223, 30] on icon "button" at bounding box center [225, 30] width 5 height 5
click at [232, 47] on p "Flag" at bounding box center [227, 47] width 11 height 8
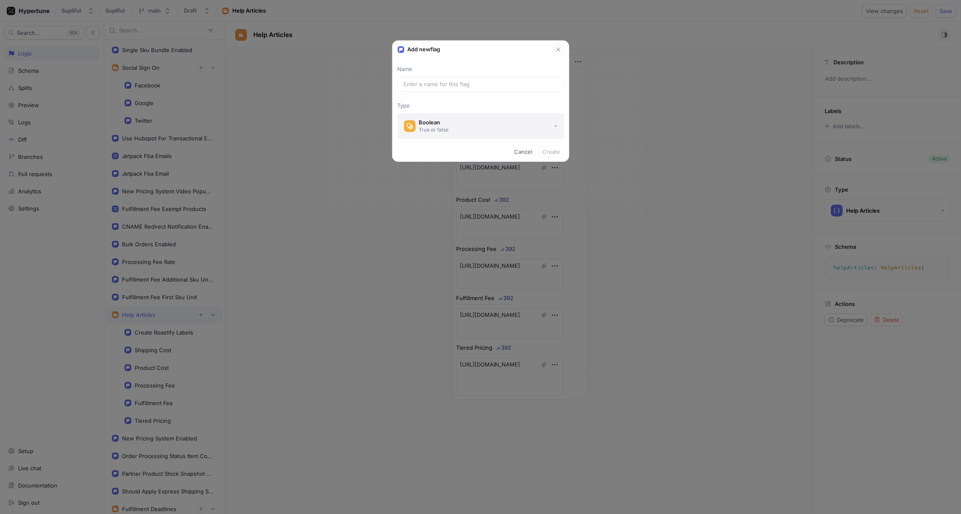
click at [470, 119] on button "Boolean True or false" at bounding box center [480, 126] width 166 height 25
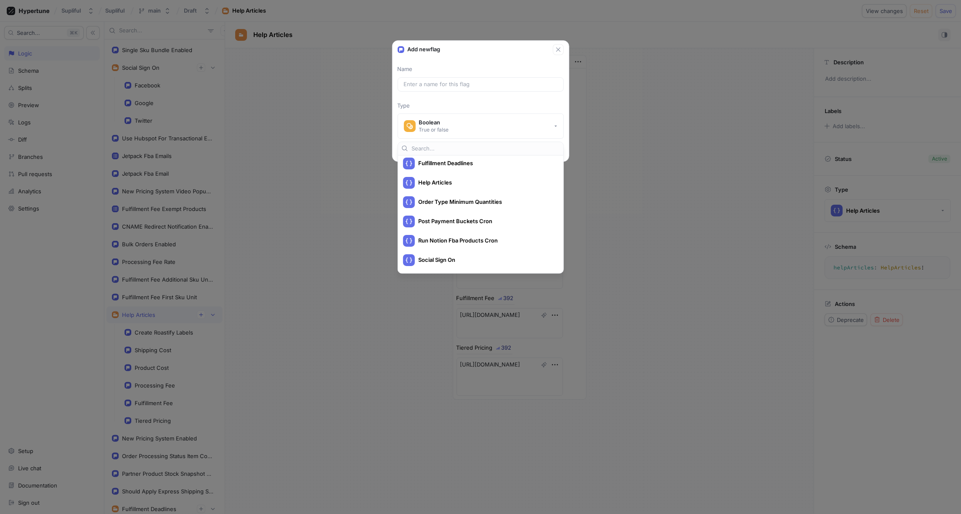
scroll to position [377, 0]
click at [452, 172] on div "Roastify Product Types" at bounding box center [478, 170] width 151 height 12
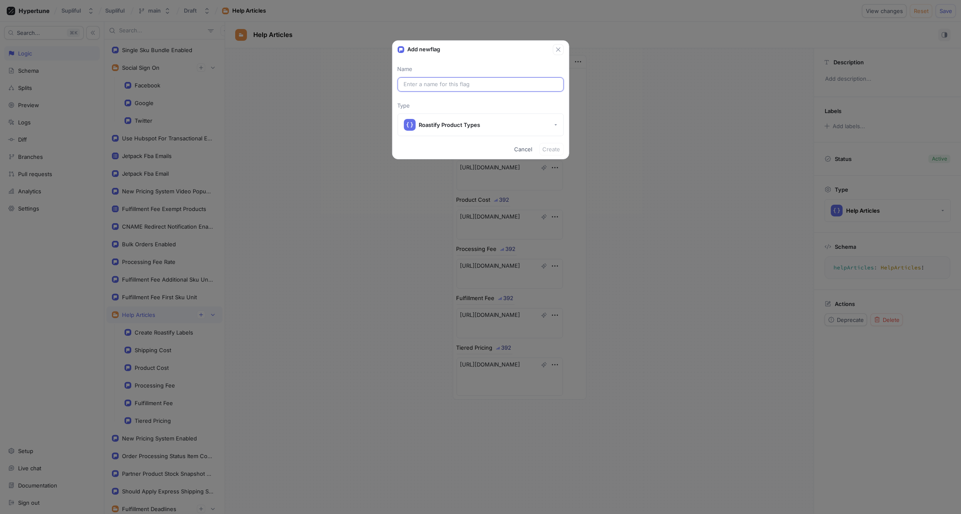
click at [453, 85] on input "text" at bounding box center [481, 84] width 154 height 8
click at [426, 84] on input "text" at bounding box center [481, 84] width 154 height 8
paste input "CoffeeBox12oz"
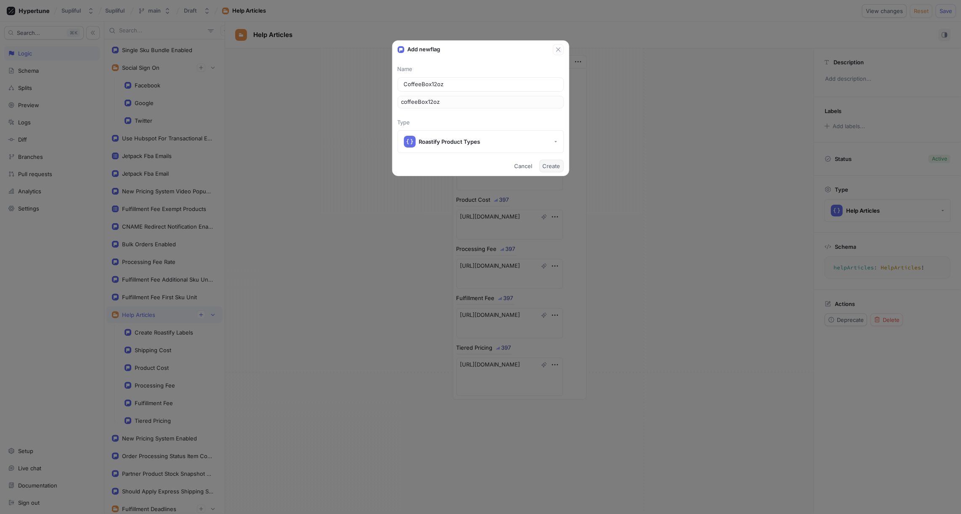
click at [555, 164] on span "Create" at bounding box center [552, 166] width 18 height 5
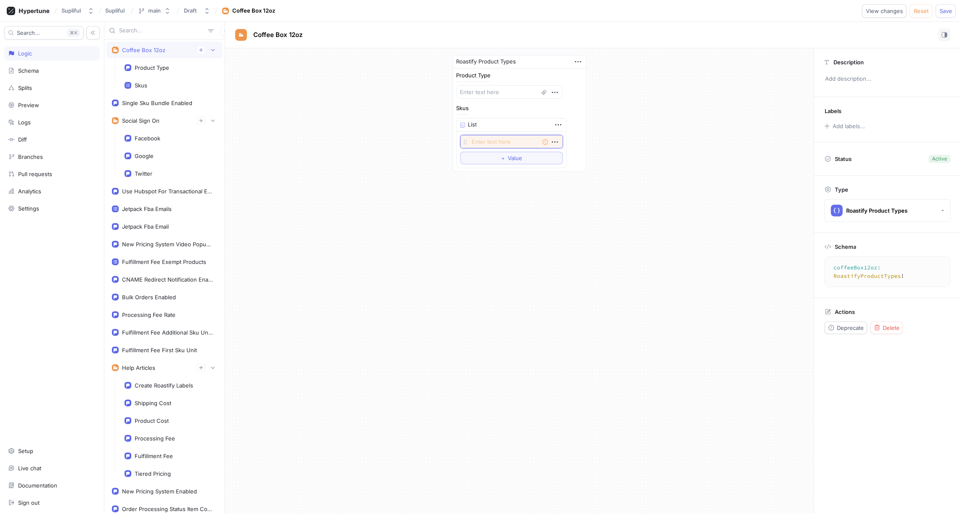
click at [491, 141] on textarea at bounding box center [511, 141] width 103 height 13
click at [497, 90] on textarea at bounding box center [509, 91] width 106 height 13
paste textarea "CoffeeBox12oz"
click at [498, 140] on textarea at bounding box center [511, 141] width 103 height 13
click at [475, 140] on textarea at bounding box center [511, 141] width 103 height 13
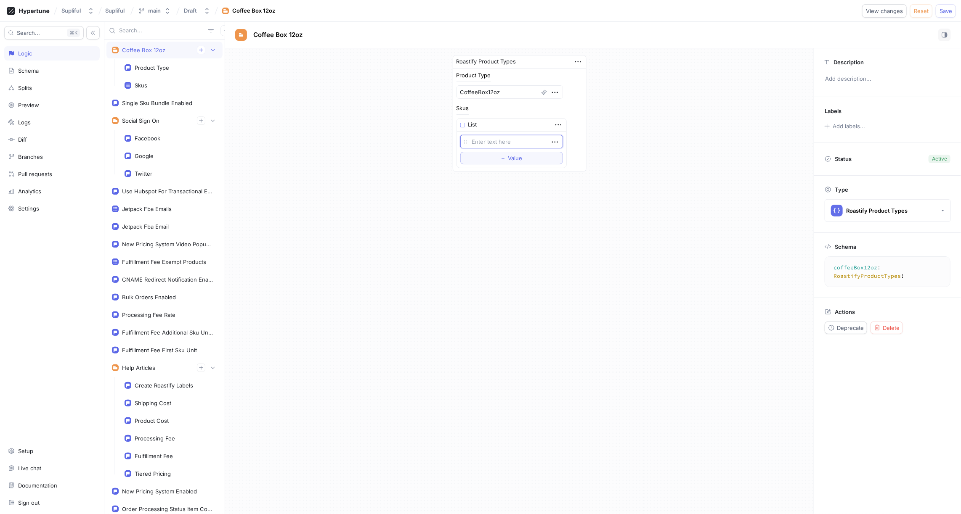
paste textarea "ROCOGNDGUASO12OBOX"
click at [508, 166] on span "Value" at bounding box center [515, 166] width 14 height 5
click at [500, 164] on textarea at bounding box center [511, 165] width 103 height 13
paste textarea "ROCOWHBGUASO12OBOX"
click at [623, 132] on div "Roastify Product Types Product Type CoffeeBox12oz Skus List ROCOGNDGUASO12OBOX …" at bounding box center [519, 129] width 588 height 162
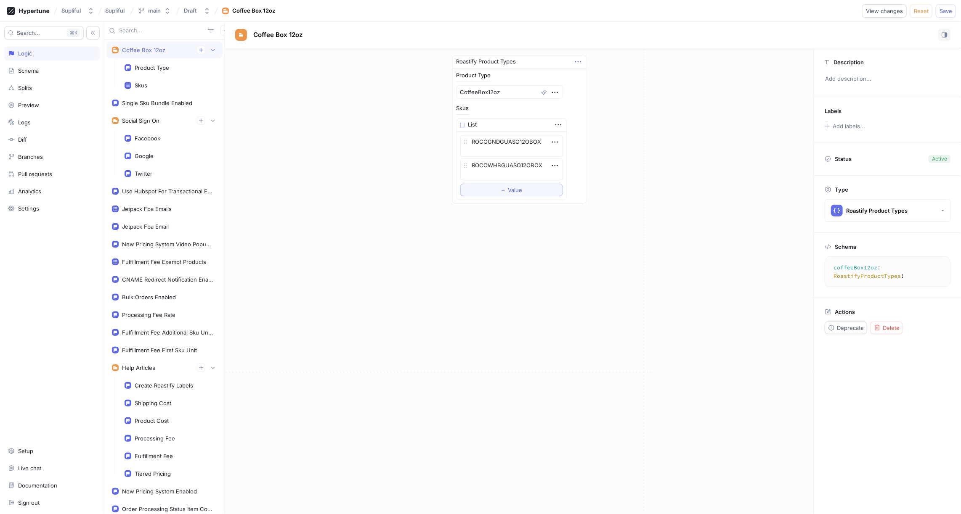
click at [579, 59] on icon "button" at bounding box center [577, 61] width 9 height 9
click at [624, 187] on div "Roastify Product Types Product Type CoffeeBox12oz Skus List ROCOGNDGUASO12OBOX …" at bounding box center [519, 129] width 588 height 162
click at [550, 92] on icon "button" at bounding box center [554, 92] width 9 height 9
click at [603, 83] on div "Roastify Product Types Product Type CoffeeBox12oz Skus List ROCOGNDGUASO12OBOX …" at bounding box center [519, 129] width 588 height 162
click at [160, 70] on div "Product Type" at bounding box center [152, 67] width 34 height 7
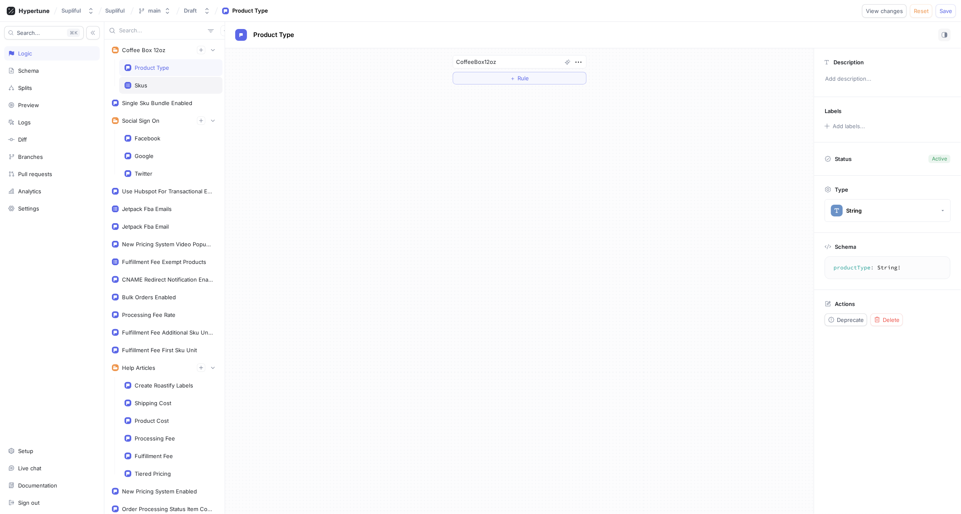
click at [153, 85] on div "Skus" at bounding box center [170, 85] width 93 height 7
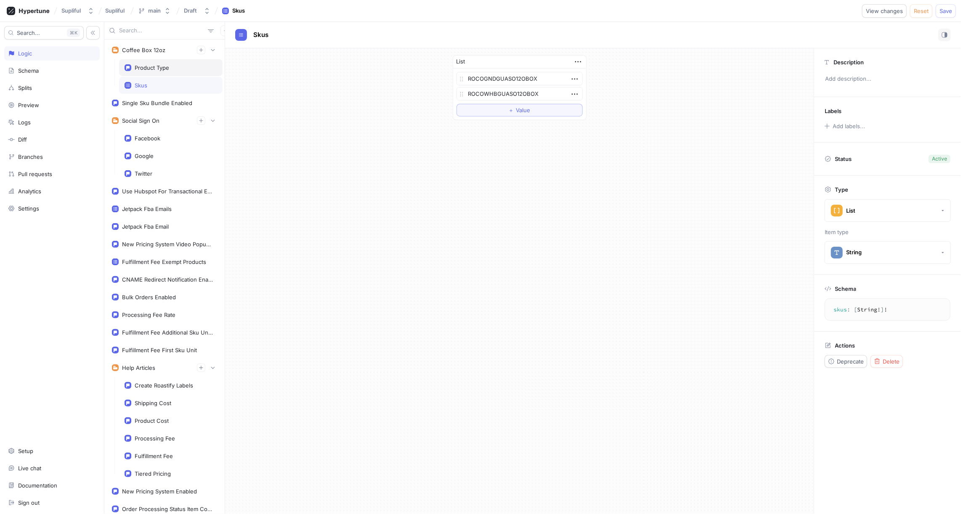
click at [153, 69] on div "Product Type" at bounding box center [152, 67] width 34 height 7
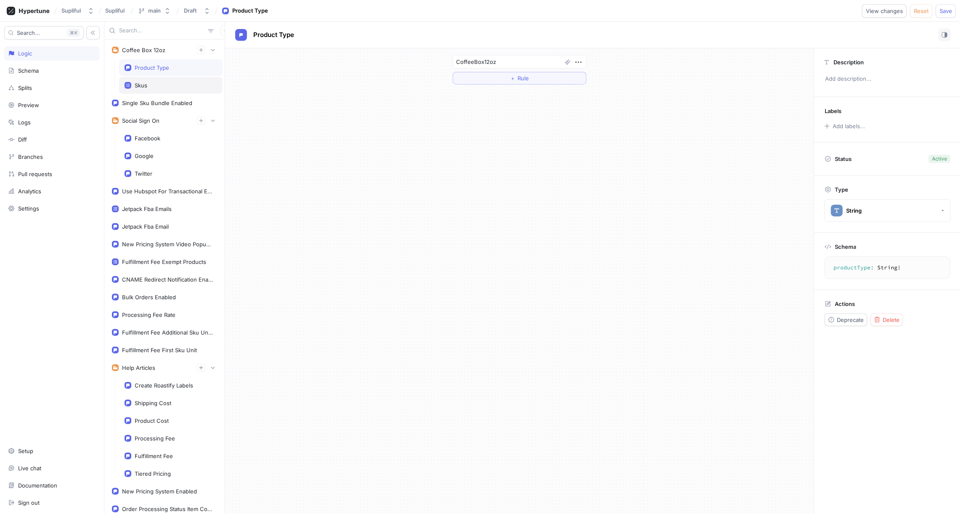
click at [153, 82] on div "Skus" at bounding box center [170, 85] width 93 height 7
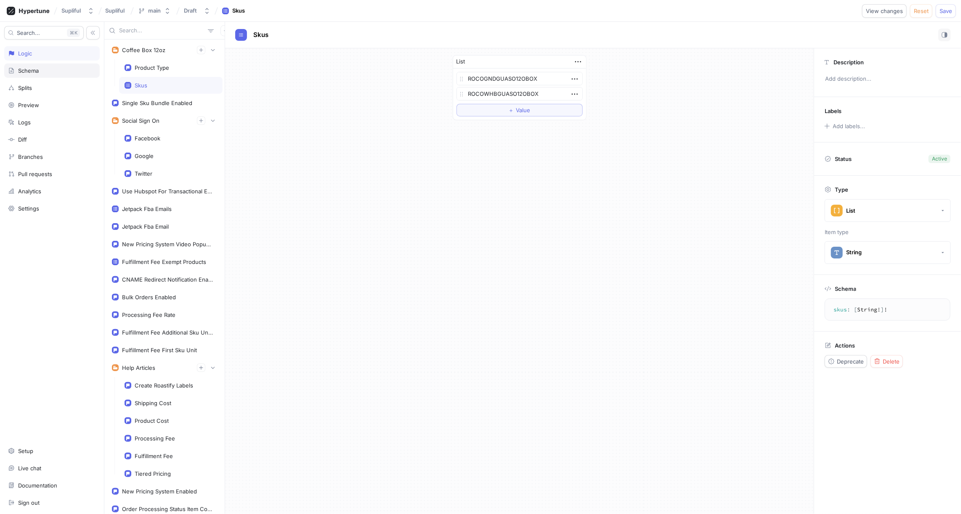
click at [24, 65] on div "Schema" at bounding box center [51, 71] width 95 height 14
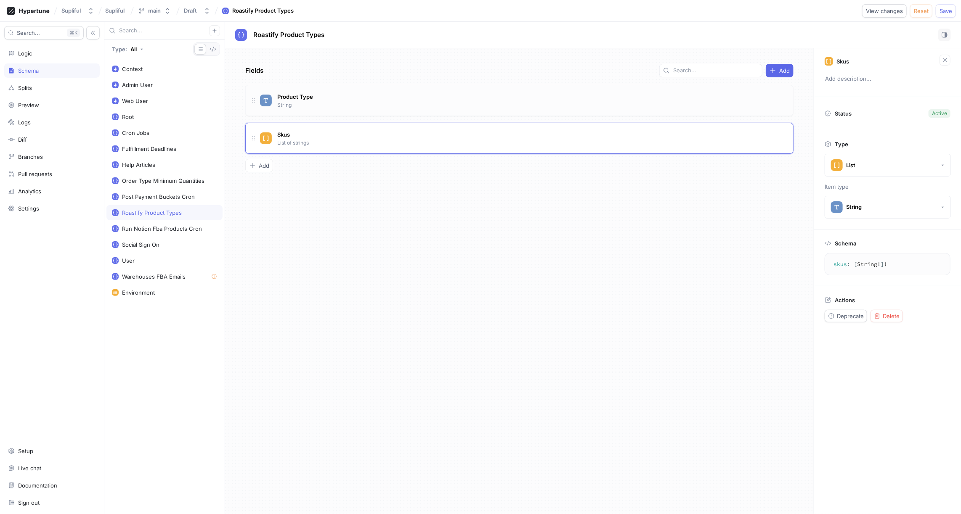
click at [326, 97] on div "Product Type String" at bounding box center [523, 100] width 526 height 17
click at [890, 273] on span "Delete" at bounding box center [890, 274] width 17 height 5
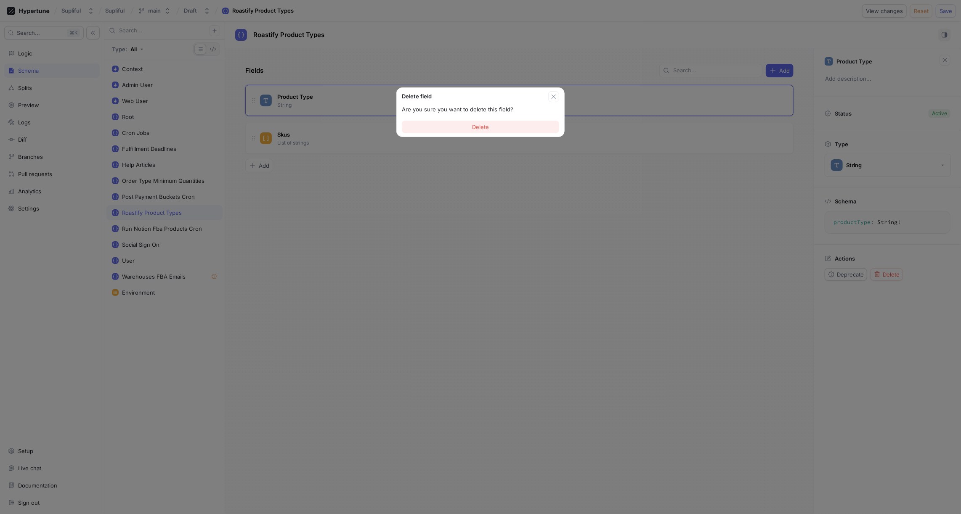
click at [506, 129] on button "Delete" at bounding box center [480, 127] width 157 height 13
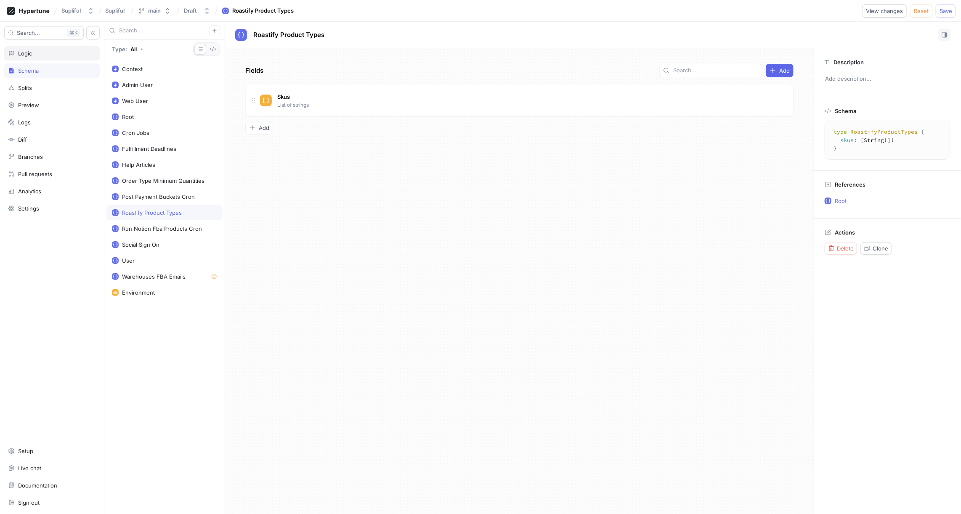
click at [44, 53] on div "Logic" at bounding box center [52, 53] width 88 height 7
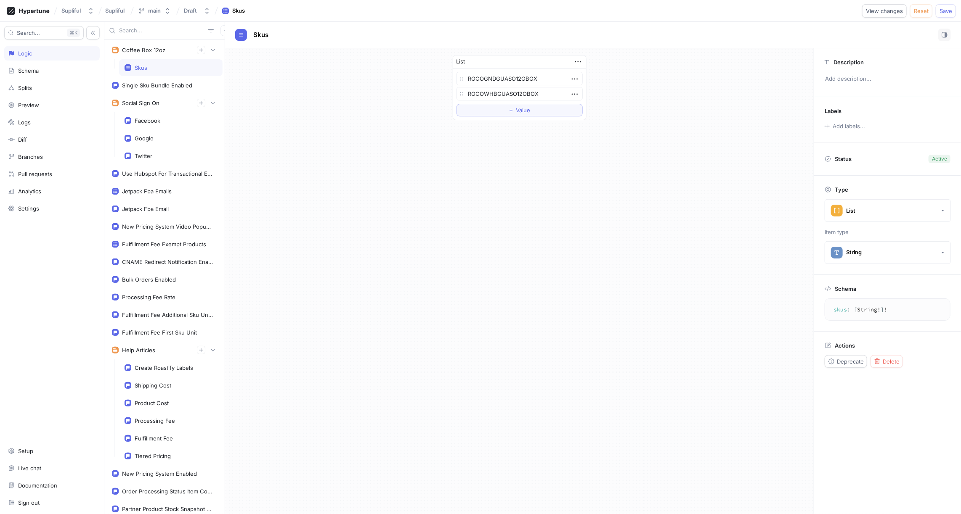
click at [171, 64] on div "Skus" at bounding box center [170, 67] width 93 height 7
click at [45, 71] on div "Schema" at bounding box center [52, 70] width 88 height 7
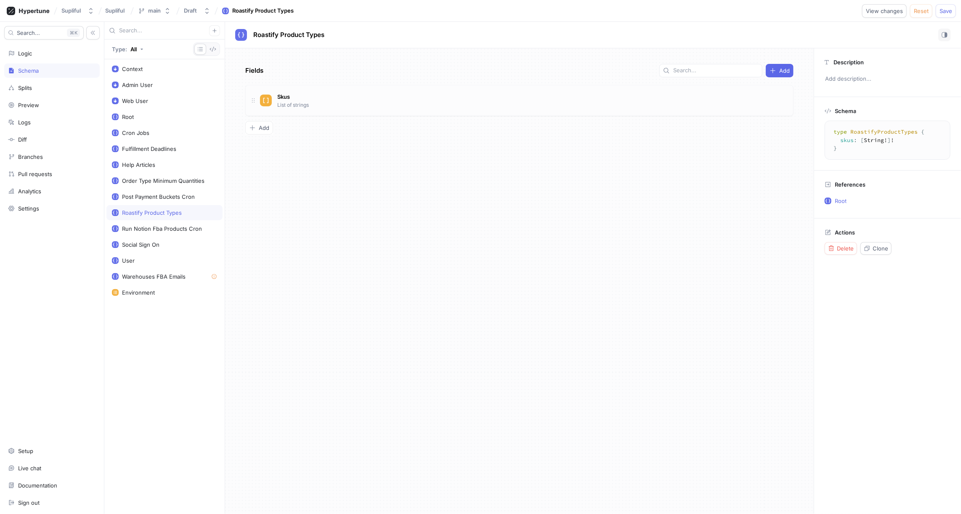
click at [335, 96] on div "Skus List of strings" at bounding box center [523, 100] width 526 height 17
click at [842, 61] on p "Skus" at bounding box center [842, 61] width 13 height 7
click at [283, 97] on span "Skus" at bounding box center [283, 96] width 13 height 7
click at [283, 97] on input "Skus" at bounding box center [284, 96] width 14 height 7
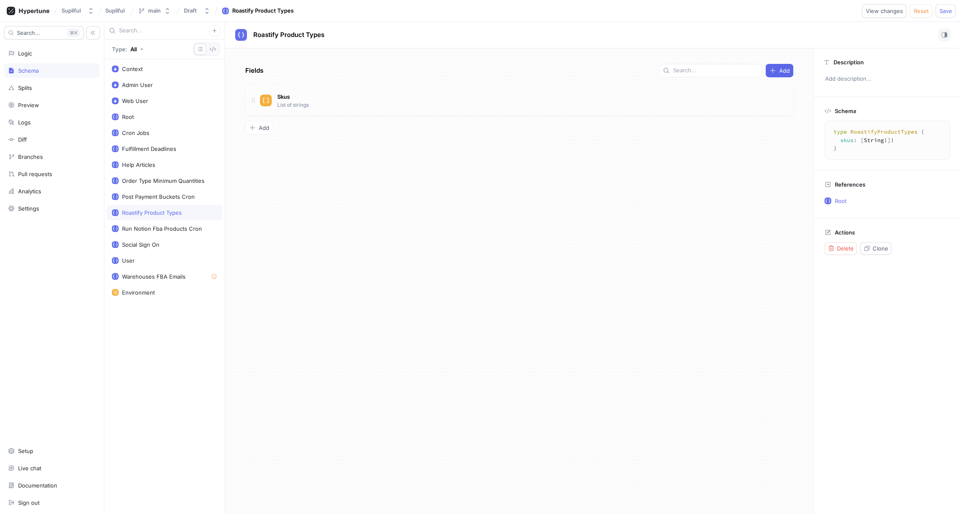
click at [312, 135] on div "Fields Add Skus List of strings To pick up a draggable item, press the space ba…" at bounding box center [519, 281] width 588 height 466
click at [779, 69] on div "Add" at bounding box center [779, 70] width 20 height 7
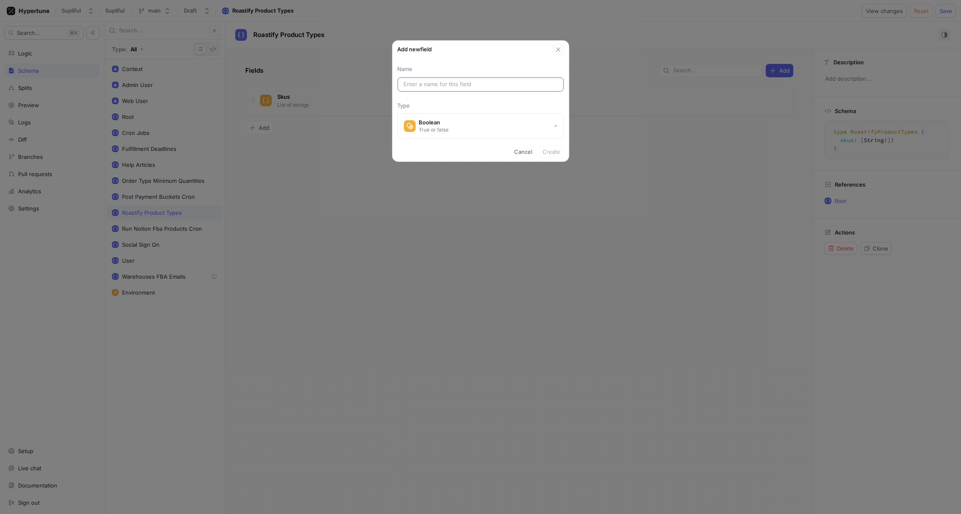
click at [457, 82] on input "text" at bounding box center [481, 84] width 154 height 8
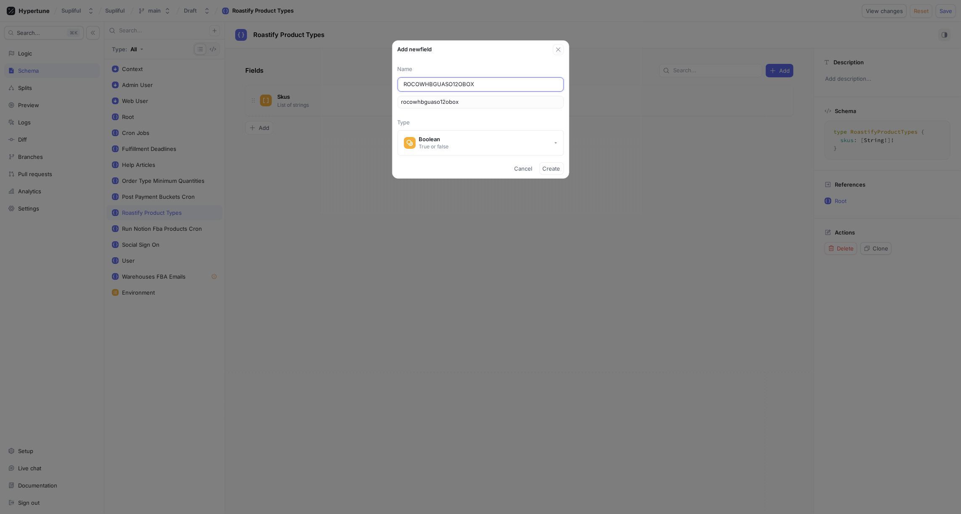
click at [439, 80] on input "ROCOWHBGUASO12OBOX" at bounding box center [481, 84] width 154 height 8
paste input "CoffeeBox12oz"
click at [407, 85] on input "CoffeeBox12oz" at bounding box center [481, 84] width 154 height 8
click at [449, 138] on button "Boolean True or false" at bounding box center [480, 142] width 166 height 25
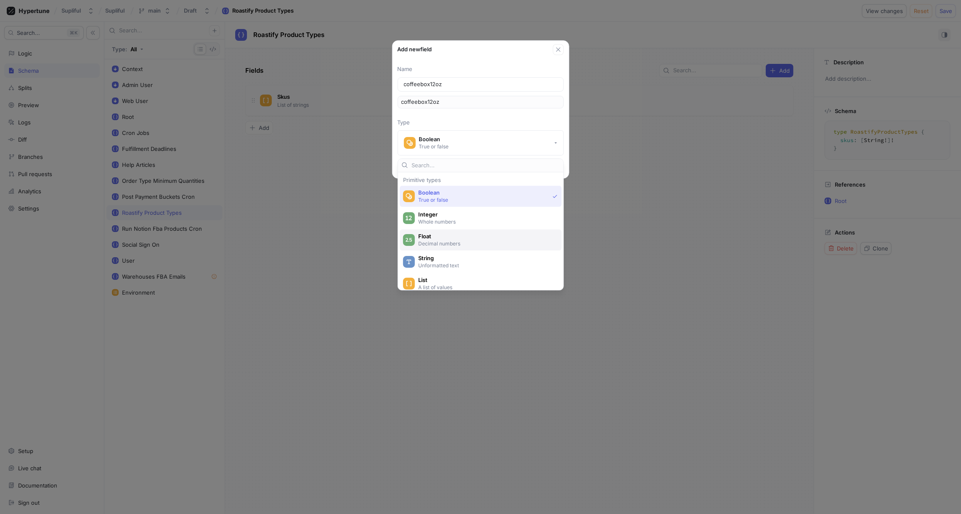
scroll to position [18, 0]
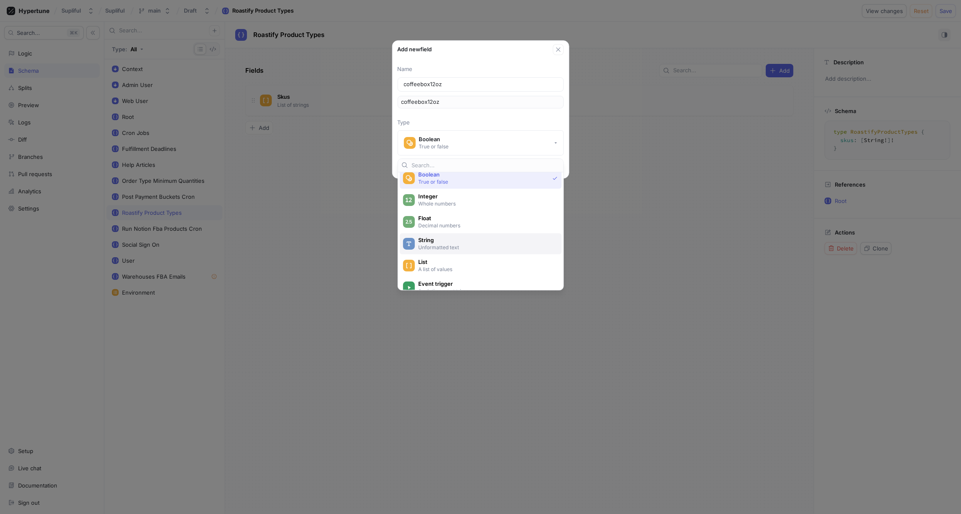
click at [439, 244] on p "Unformatted text" at bounding box center [485, 247] width 135 height 7
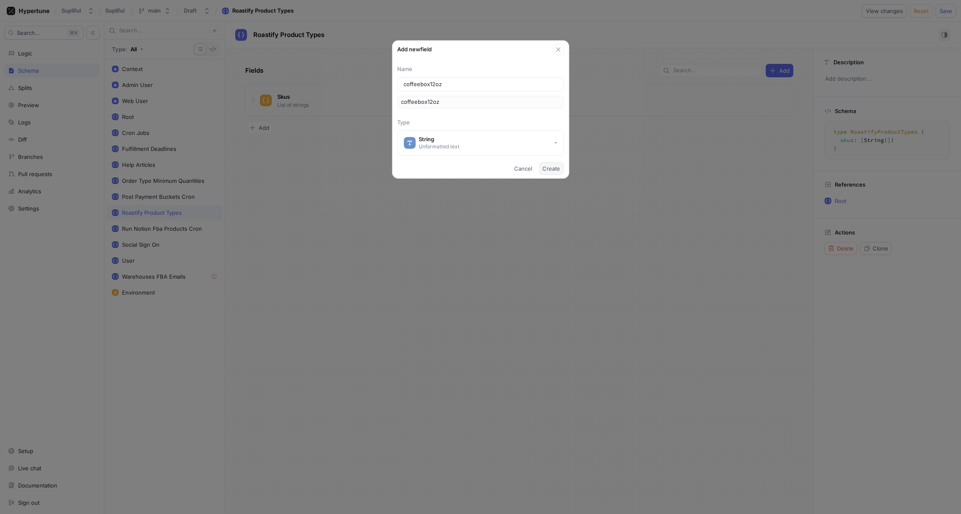
click at [549, 167] on span "Create" at bounding box center [552, 168] width 18 height 5
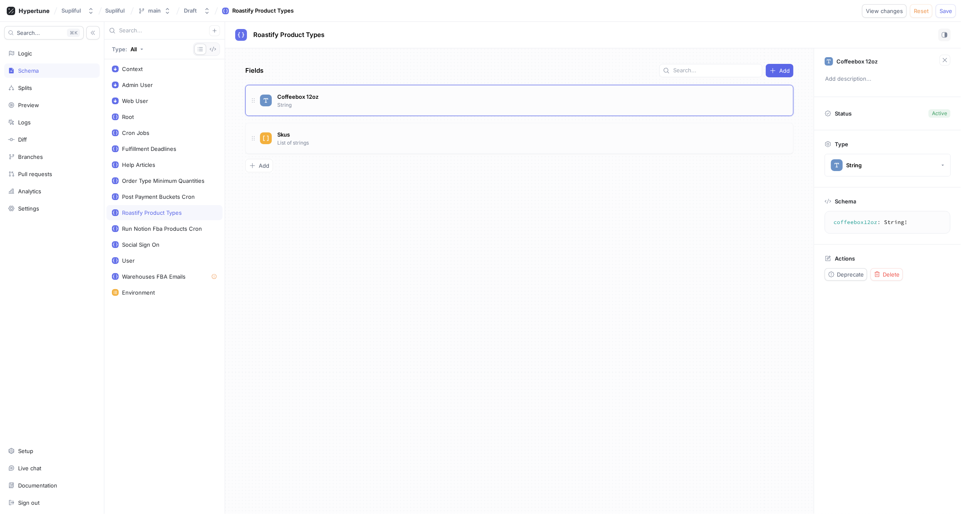
click at [321, 96] on div "Coffeebox 12oz String" at bounding box center [523, 100] width 526 height 17
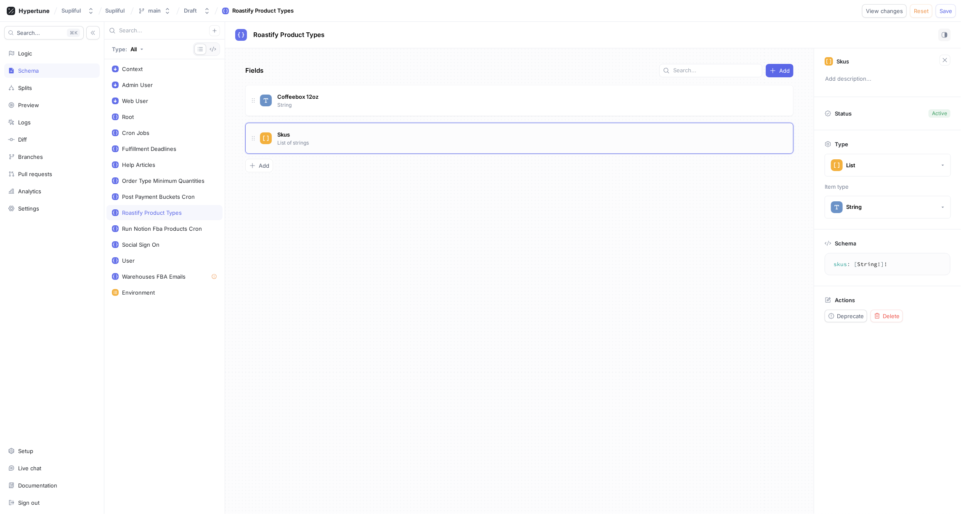
click at [315, 135] on div "Skus List of strings" at bounding box center [523, 138] width 526 height 17
click at [59, 55] on div "Logic" at bounding box center [52, 53] width 88 height 7
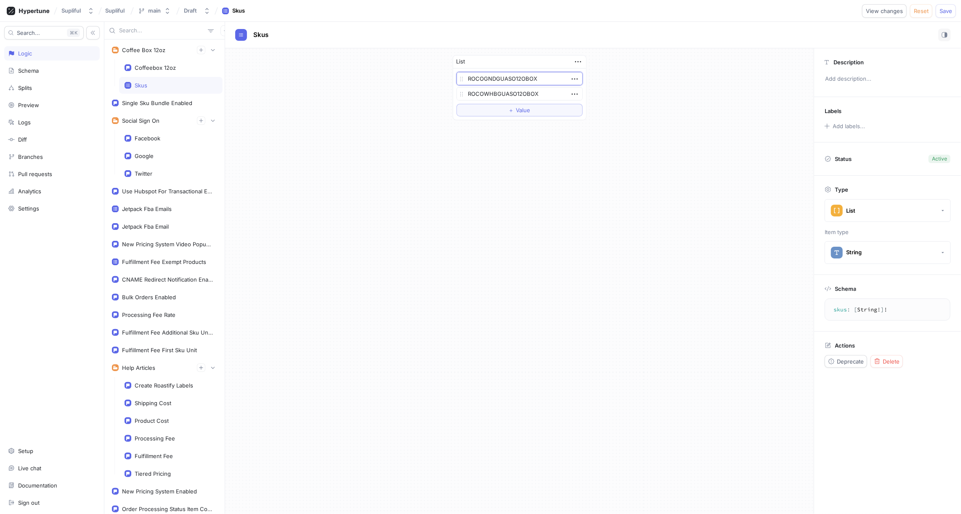
click at [518, 78] on textarea "ROCOGNDGUASO12OBOX" at bounding box center [519, 78] width 126 height 13
click at [525, 93] on textarea "ROCOWHBGUASO12OBOX" at bounding box center [519, 93] width 126 height 13
click at [416, 172] on div "List ROCOGNDGUASO12OBOX ROCOWHBGUASO12OBOX To pick up a draggable item, press t…" at bounding box center [519, 281] width 588 height 466
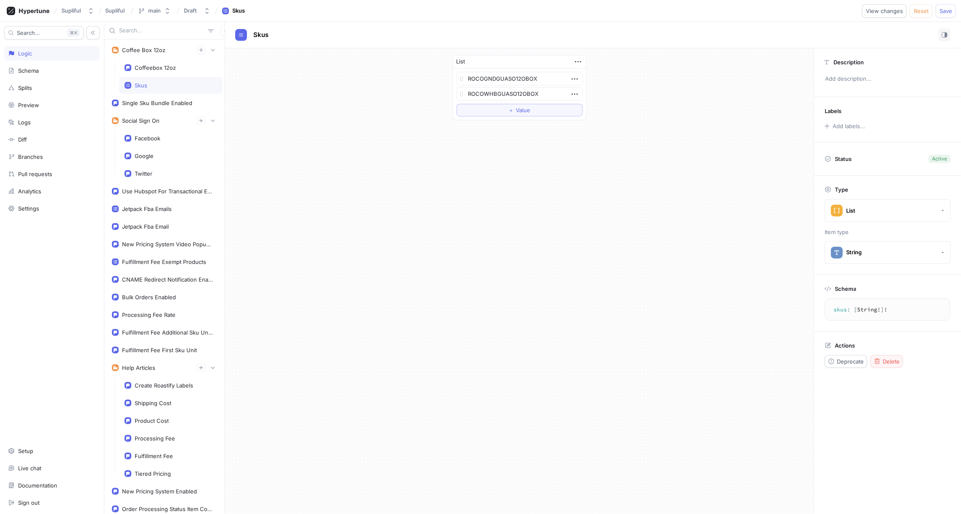
click at [891, 362] on span "Delete" at bounding box center [890, 361] width 17 height 5
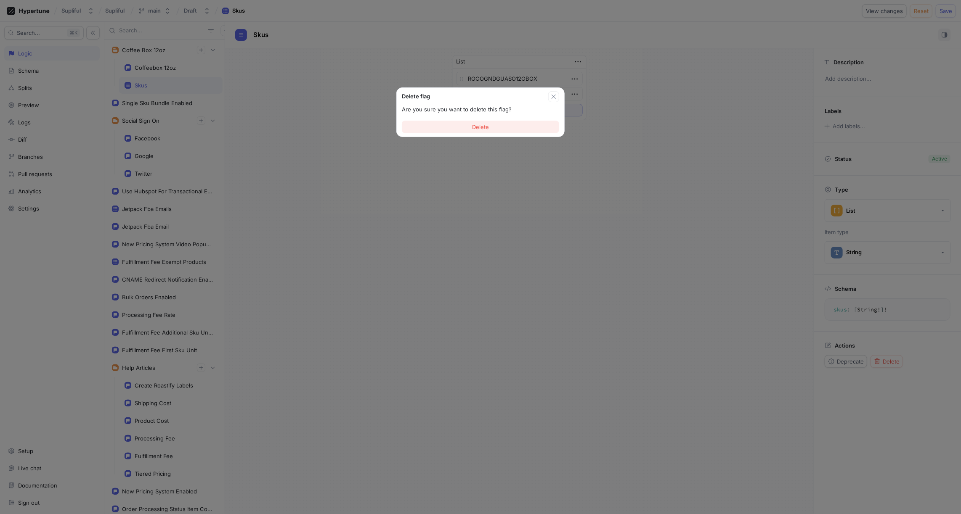
click at [486, 128] on span "Delete" at bounding box center [480, 126] width 17 height 5
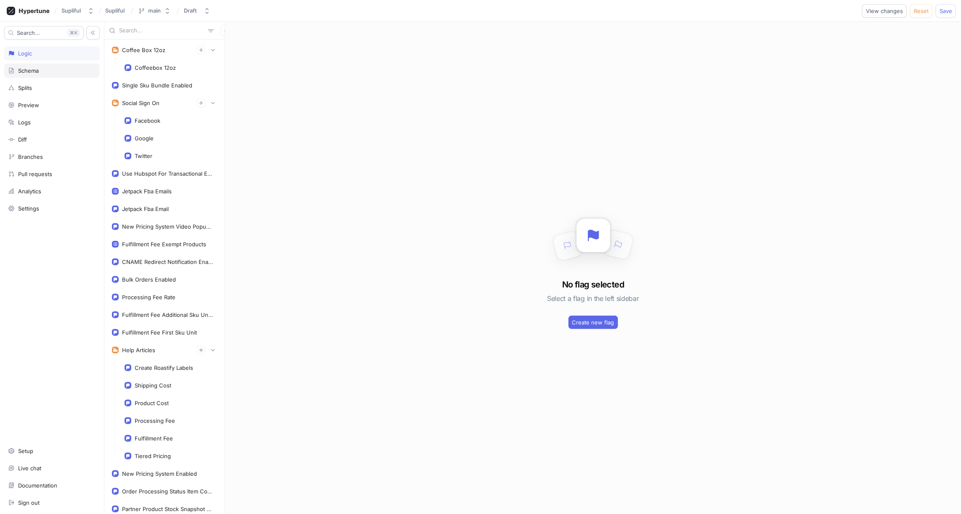
click at [50, 72] on div "Schema" at bounding box center [52, 70] width 88 height 7
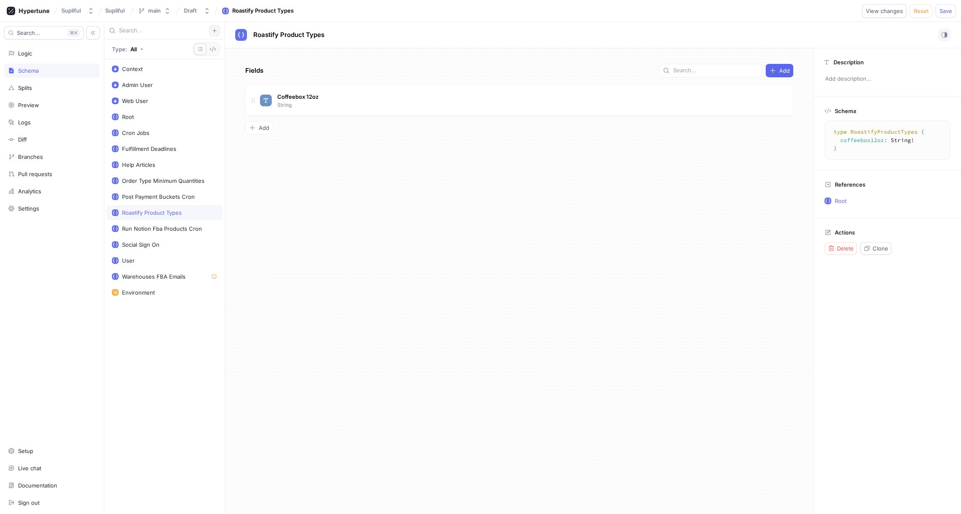
click at [215, 30] on icon "button" at bounding box center [214, 31] width 4 height 4
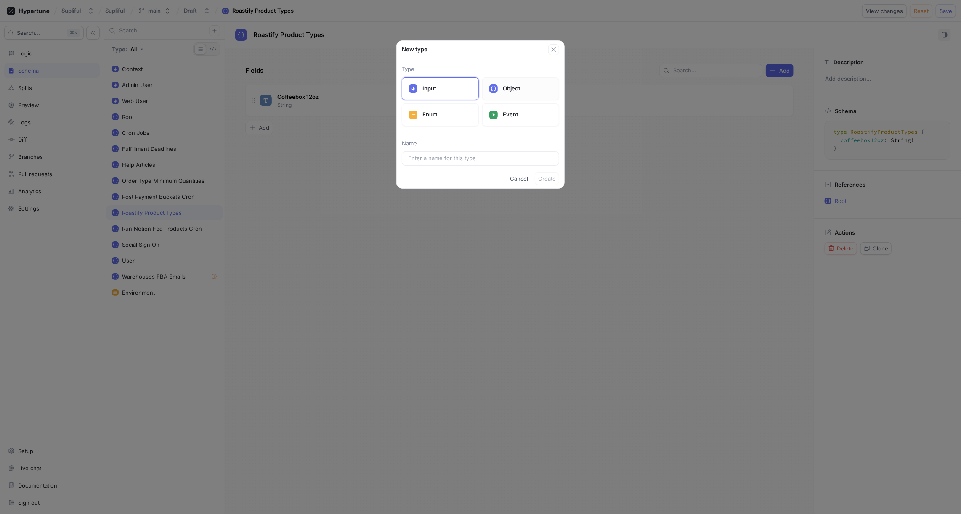
click at [505, 86] on p "Object" at bounding box center [527, 89] width 49 height 8
click at [448, 155] on input "text" at bounding box center [480, 158] width 145 height 8
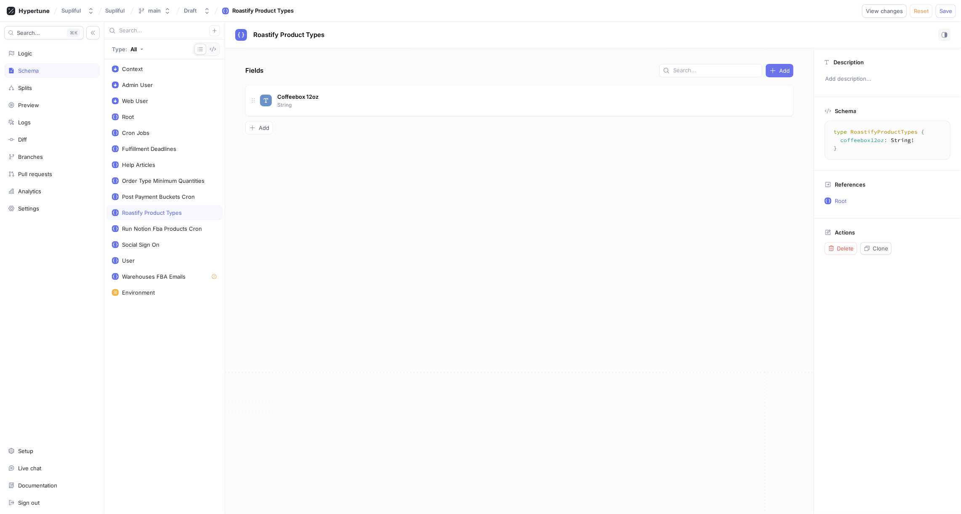
click at [785, 69] on span "Add" at bounding box center [784, 70] width 11 height 5
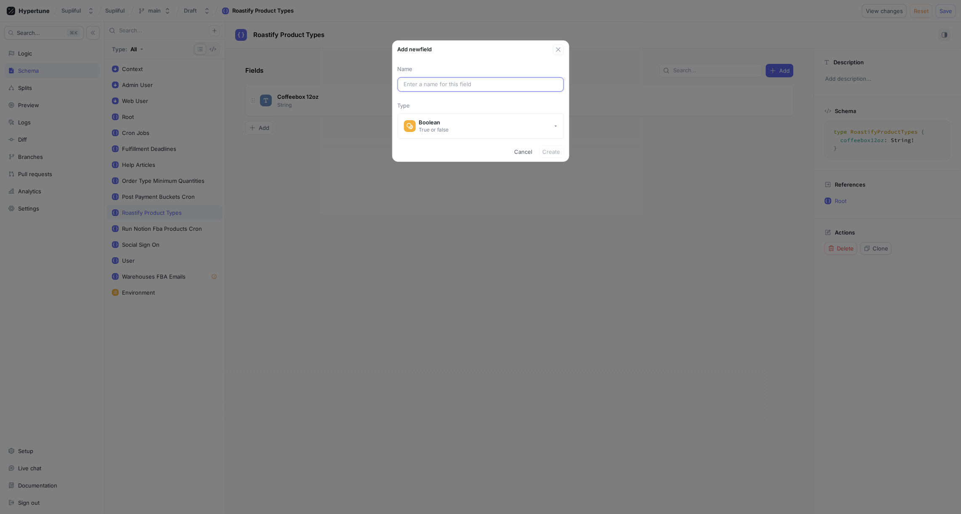
click at [433, 82] on input "text" at bounding box center [481, 84] width 154 height 8
paste input "InstantCoffee"
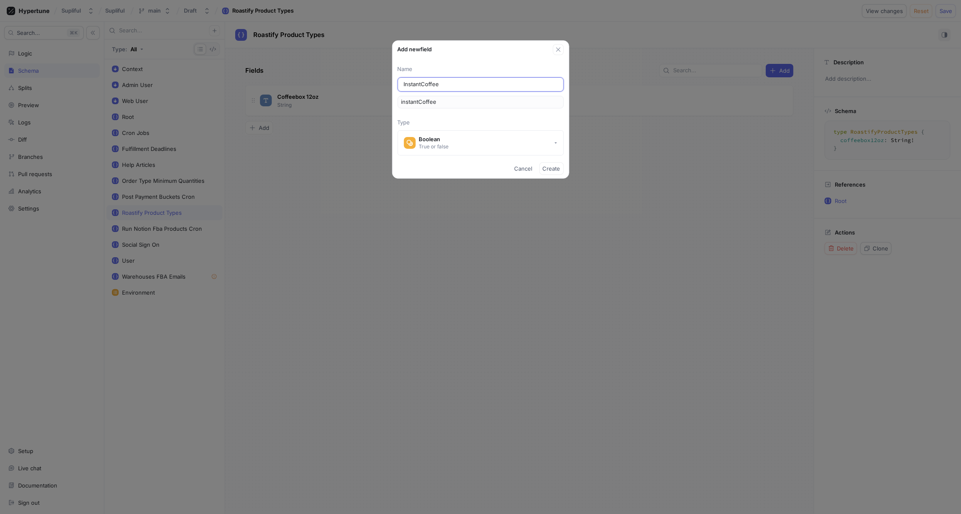
click at [405, 85] on input "InstantCoffee" at bounding box center [481, 84] width 154 height 8
click at [467, 139] on button "Boolean True or false" at bounding box center [480, 142] width 166 height 25
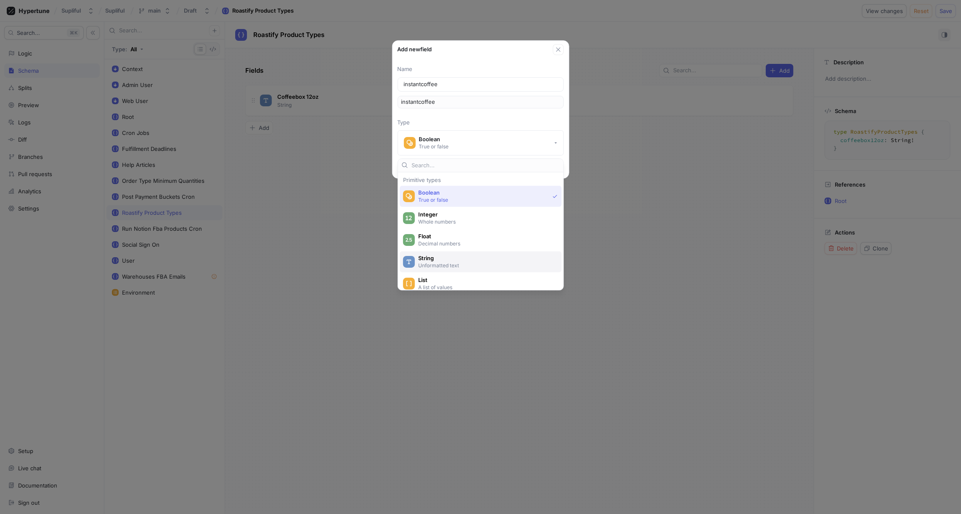
click at [438, 257] on span "String" at bounding box center [486, 258] width 136 height 7
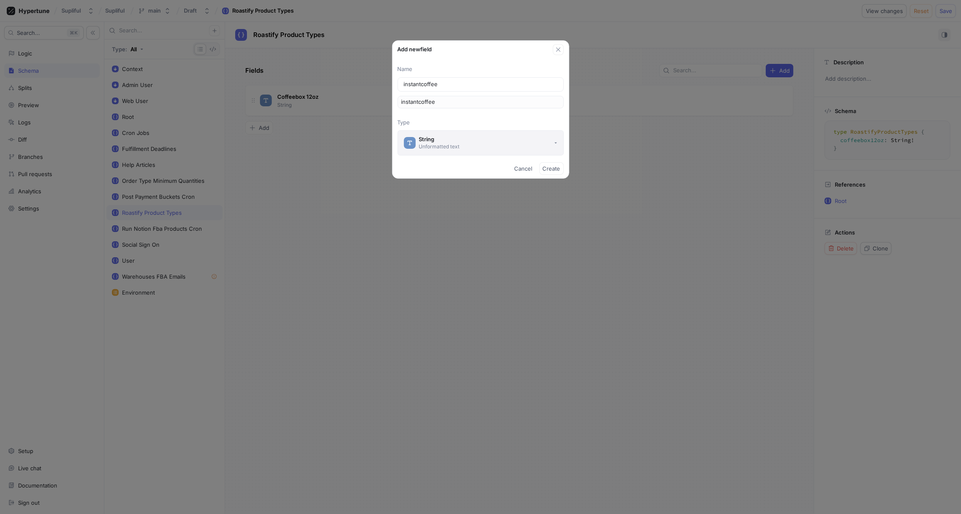
click at [446, 145] on div "Unformatted text" at bounding box center [439, 146] width 41 height 7
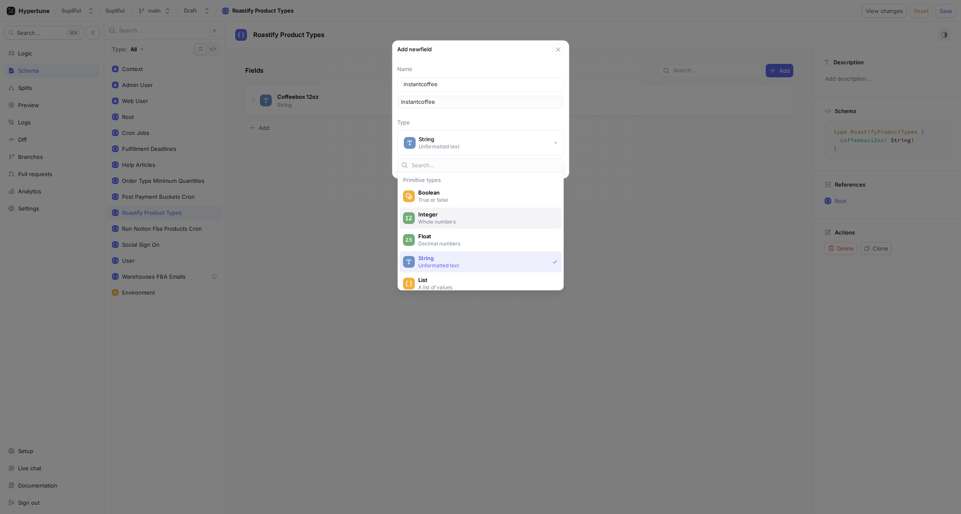
scroll to position [30, 0]
click at [439, 247] on span "List" at bounding box center [486, 249] width 136 height 7
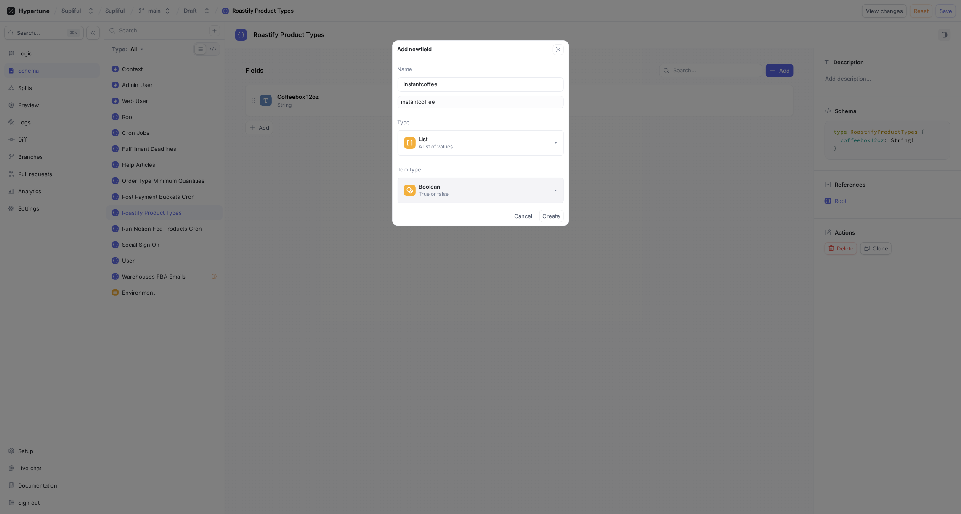
click at [449, 190] on button "Boolean True or false" at bounding box center [480, 190] width 166 height 25
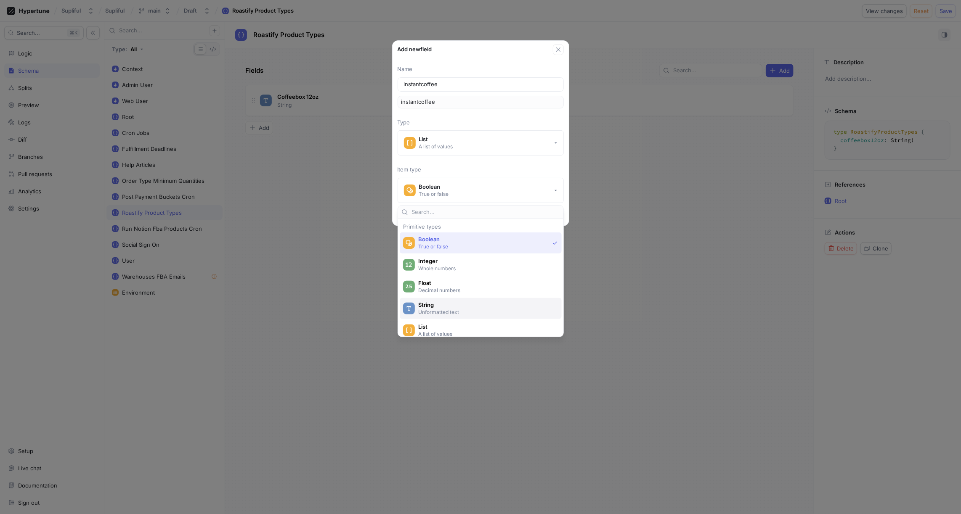
click at [435, 304] on span "String" at bounding box center [486, 305] width 136 height 7
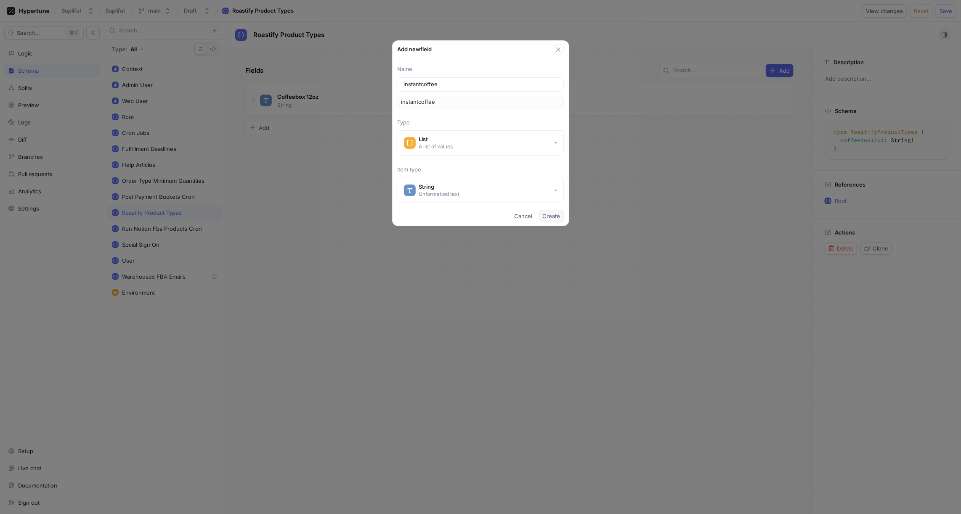
click at [554, 214] on span "Create" at bounding box center [552, 216] width 18 height 5
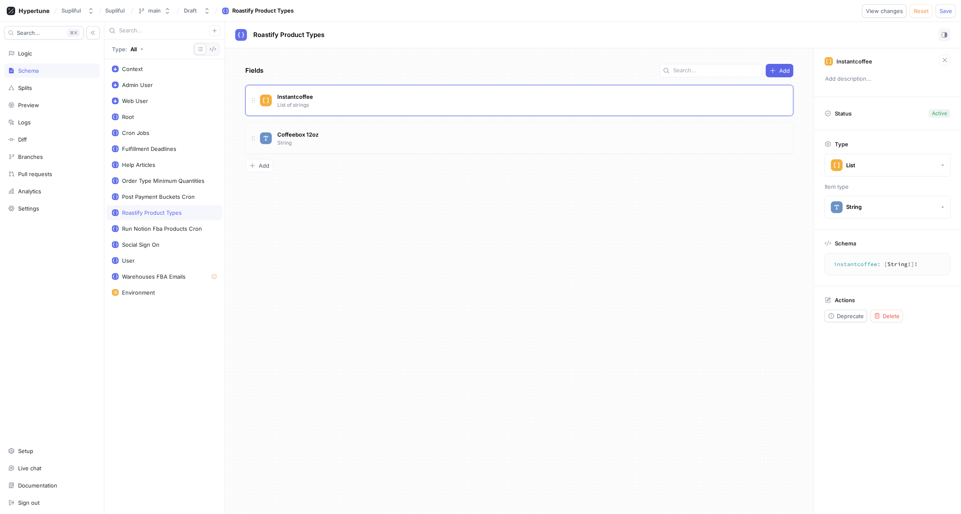
click at [347, 133] on div "Coffeebox 12oz String" at bounding box center [523, 138] width 526 height 17
click at [861, 224] on textarea "coffeebox12oz: String!" at bounding box center [887, 222] width 118 height 15
click at [894, 272] on span "Delete" at bounding box center [890, 274] width 17 height 5
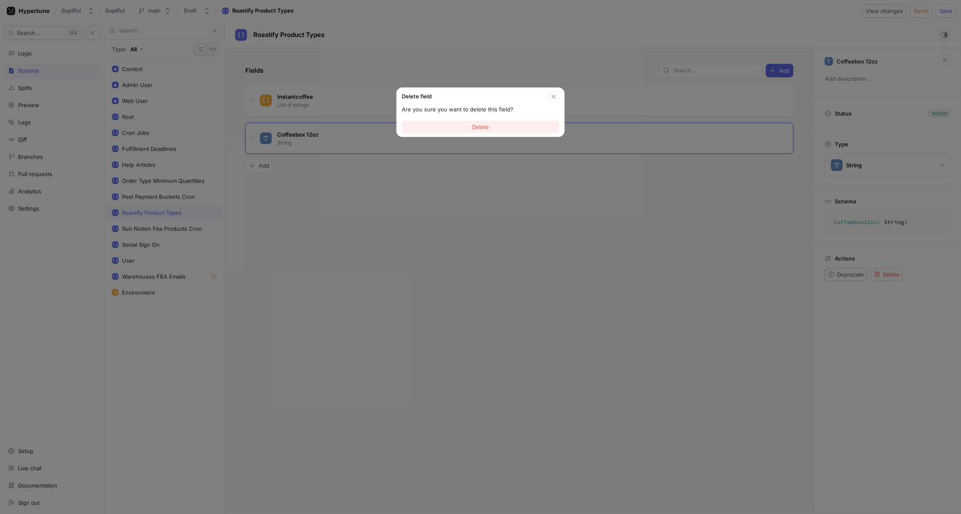
click at [505, 127] on button "Delete" at bounding box center [480, 127] width 157 height 13
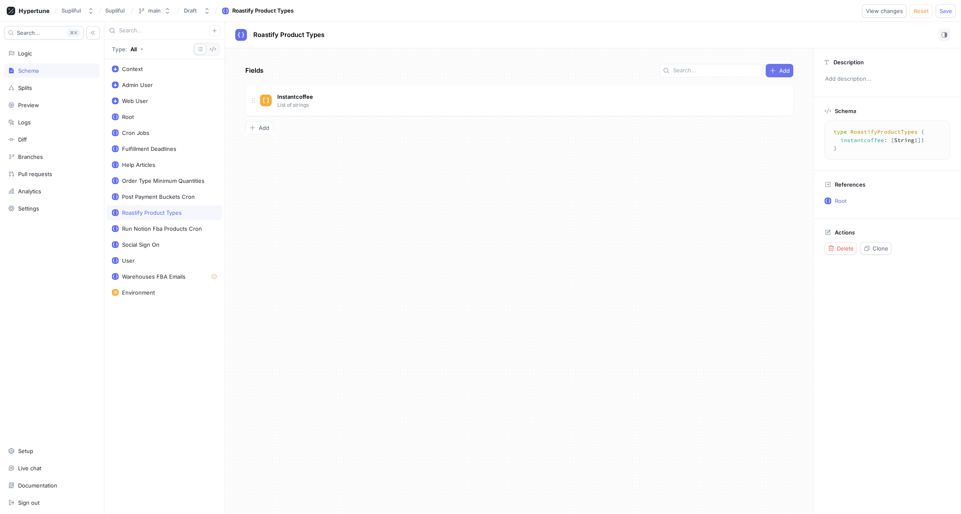
click at [777, 74] on button "Add" at bounding box center [779, 70] width 28 height 13
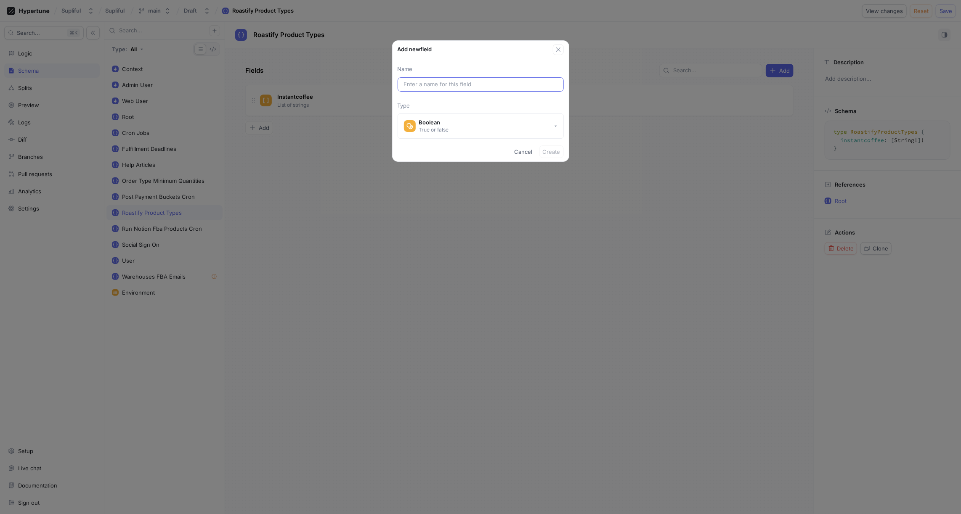
click at [463, 79] on div at bounding box center [480, 84] width 166 height 14
click at [458, 84] on input "text" at bounding box center [481, 84] width 154 height 8
paste input "coffeebox12oz"
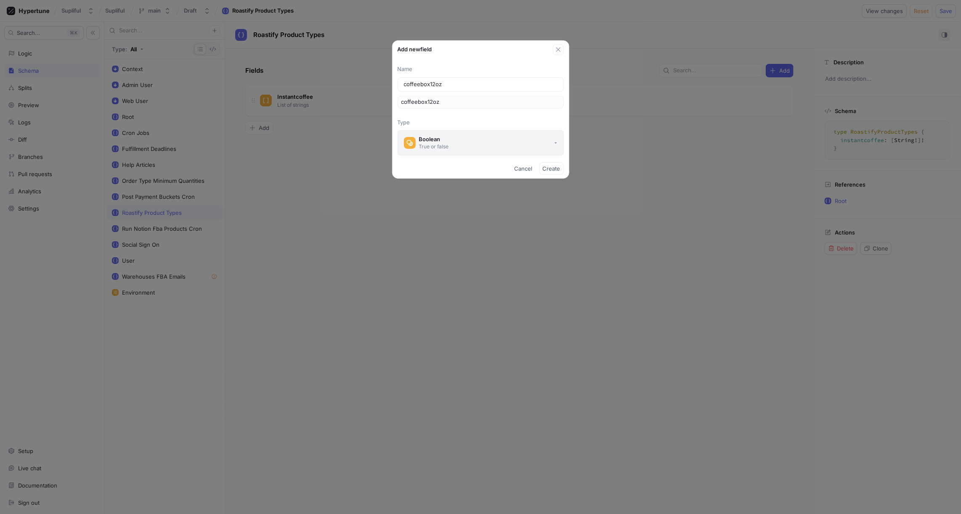
click at [473, 138] on button "Boolean True or false" at bounding box center [480, 142] width 166 height 25
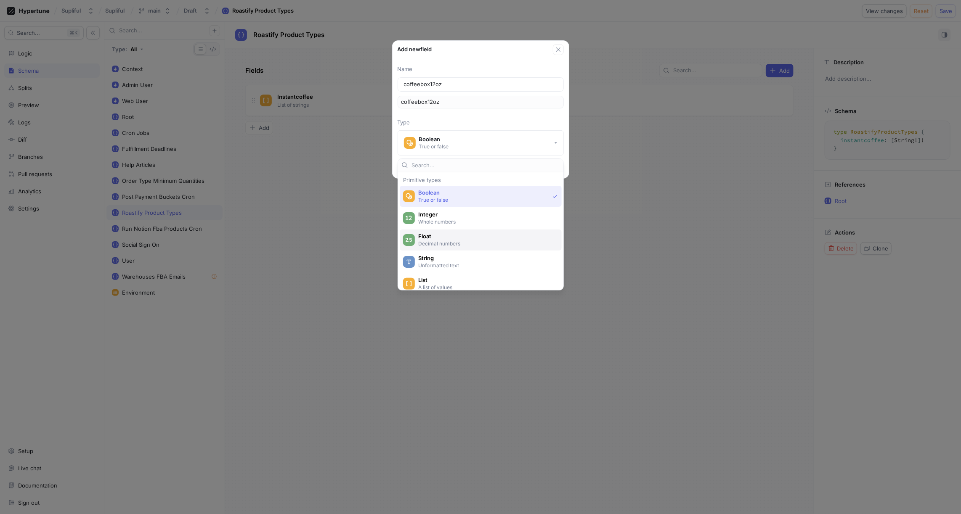
scroll to position [22, 0]
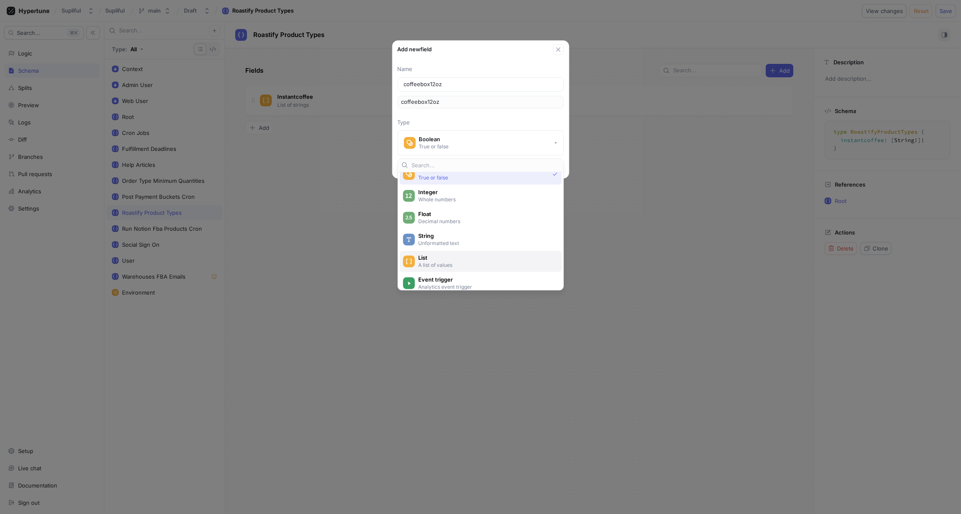
click at [434, 257] on span "List" at bounding box center [486, 257] width 136 height 7
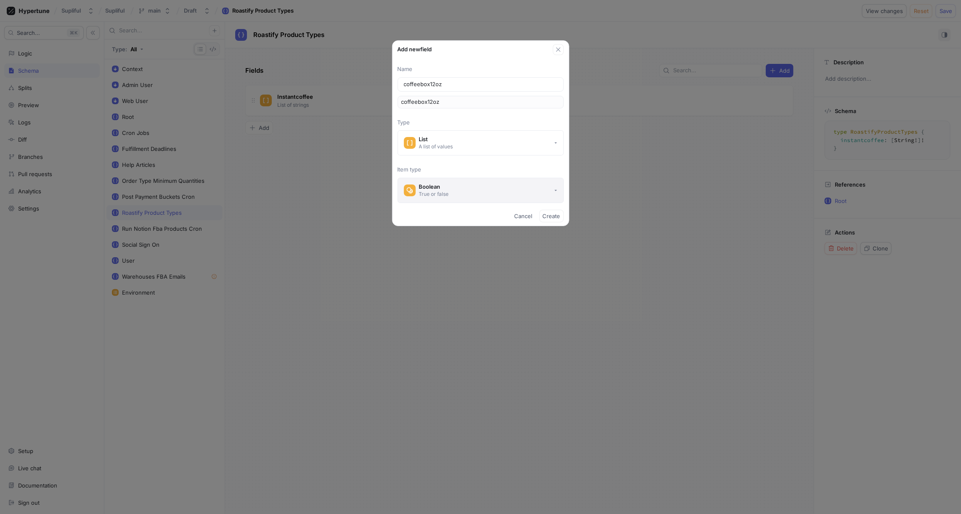
click at [437, 191] on div "True or false" at bounding box center [434, 194] width 30 height 7
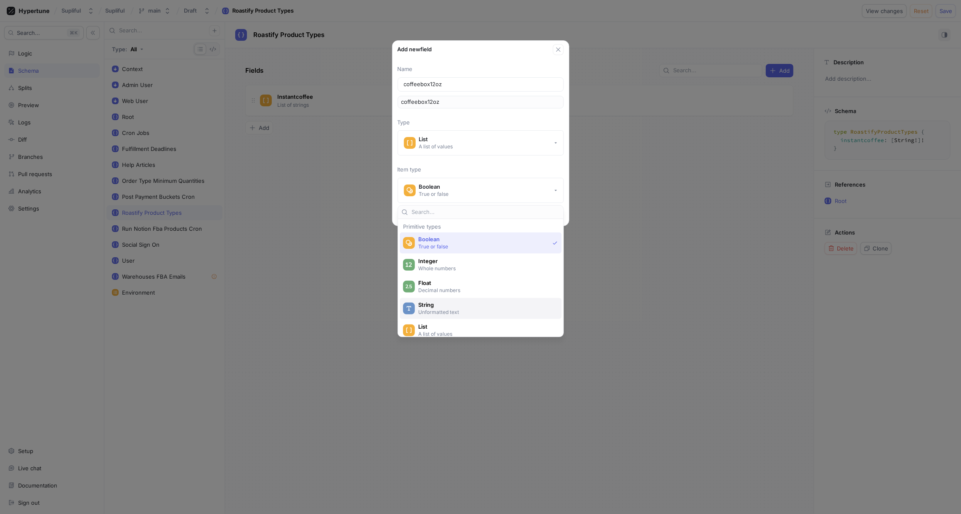
click at [438, 302] on span "String" at bounding box center [486, 305] width 136 height 7
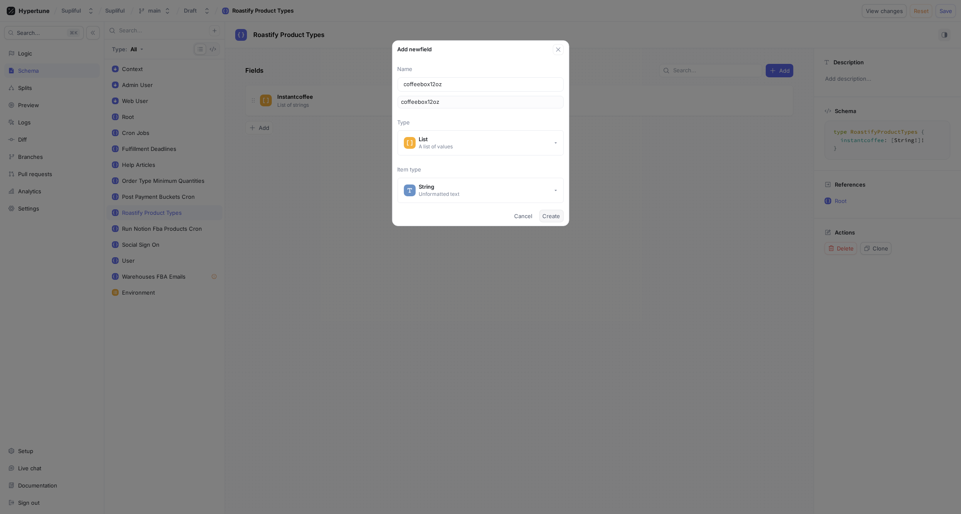
click at [553, 214] on span "Create" at bounding box center [552, 216] width 18 height 5
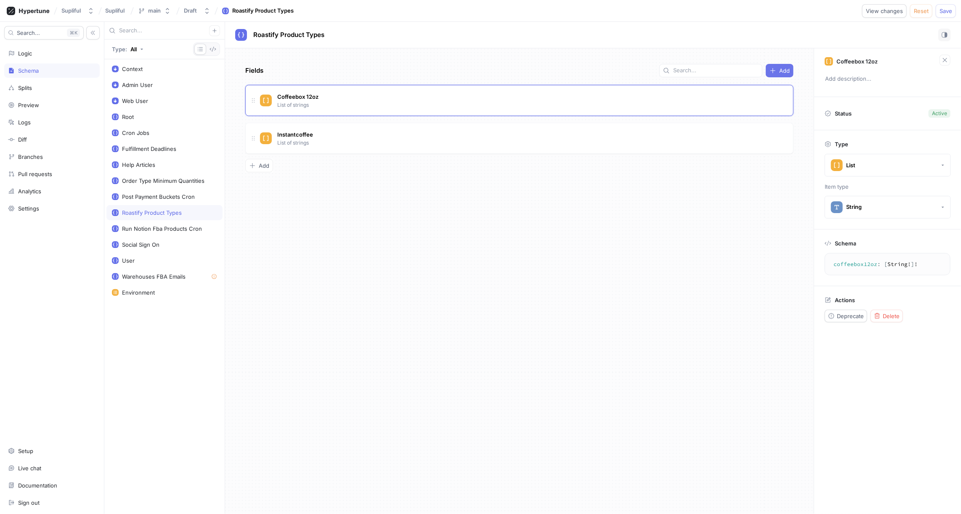
click at [783, 69] on span "Add" at bounding box center [784, 70] width 11 height 5
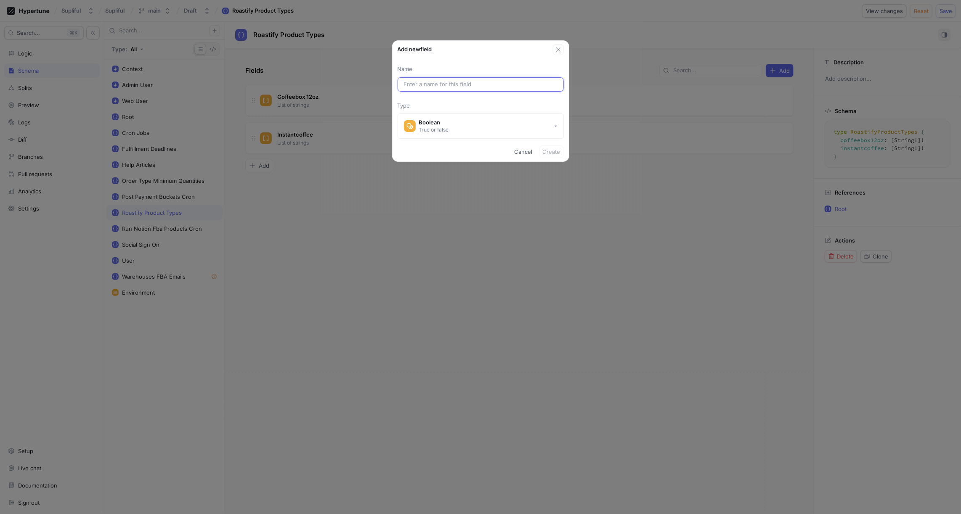
click at [482, 80] on input "text" at bounding box center [481, 84] width 154 height 8
paste input "Pods"
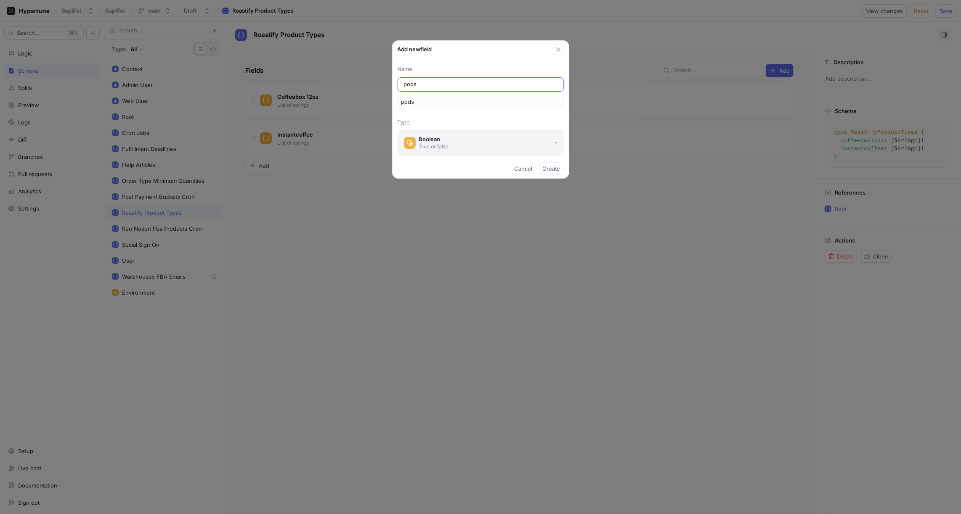
click at [487, 141] on button "Boolean True or false" at bounding box center [480, 142] width 166 height 25
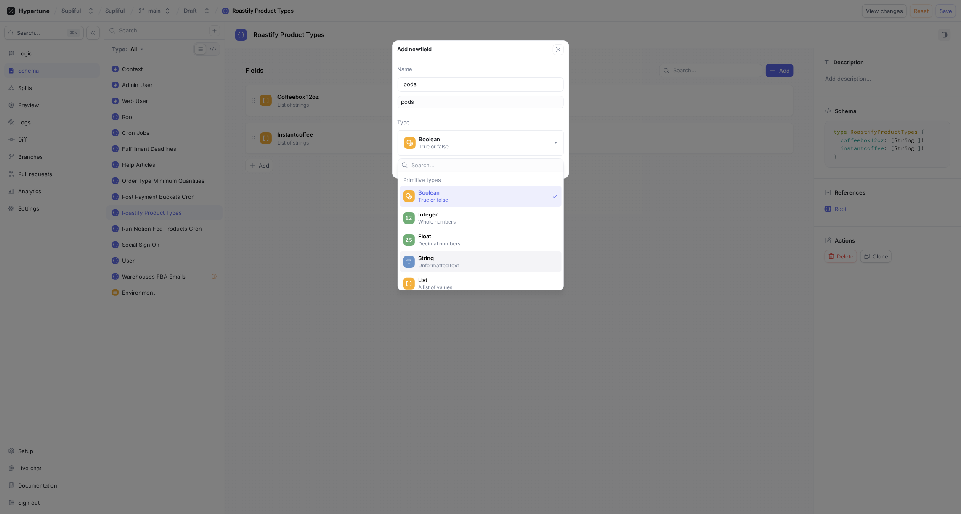
scroll to position [20, 0]
click at [438, 260] on span "List" at bounding box center [486, 260] width 136 height 7
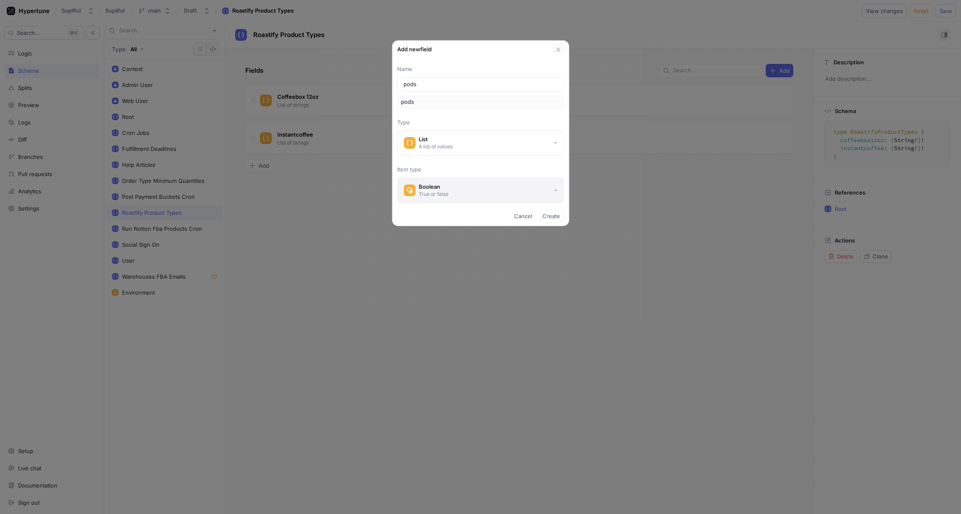
click at [435, 191] on div "True or false" at bounding box center [434, 194] width 30 height 7
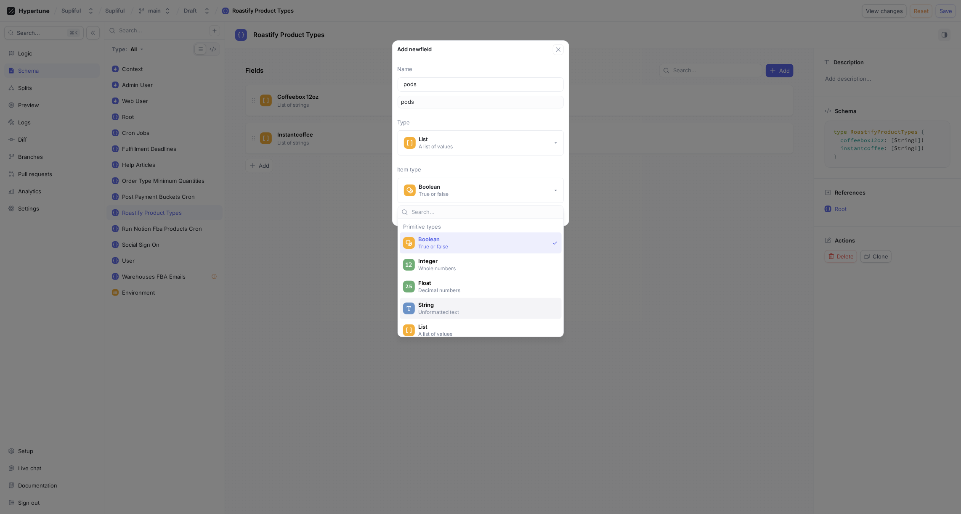
click at [437, 304] on span "String" at bounding box center [486, 305] width 136 height 7
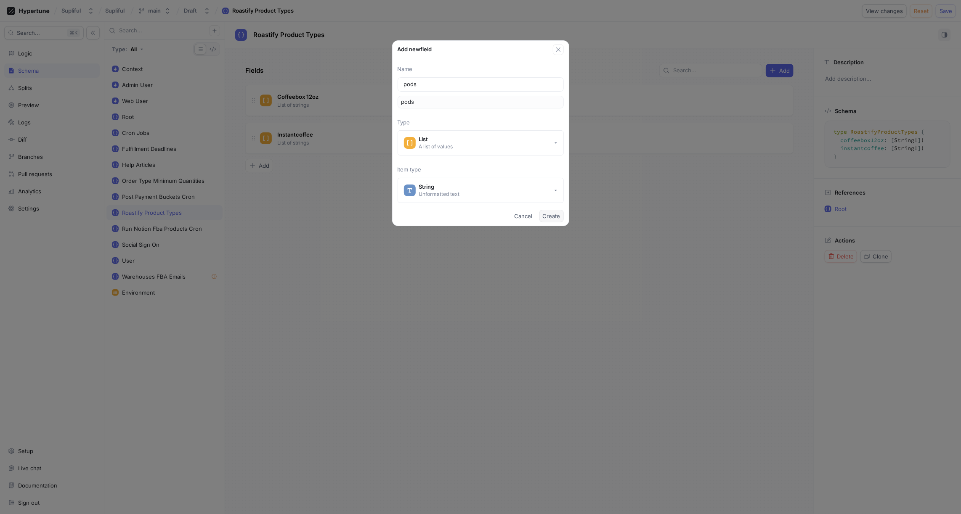
click at [550, 217] on span "Create" at bounding box center [552, 216] width 18 height 5
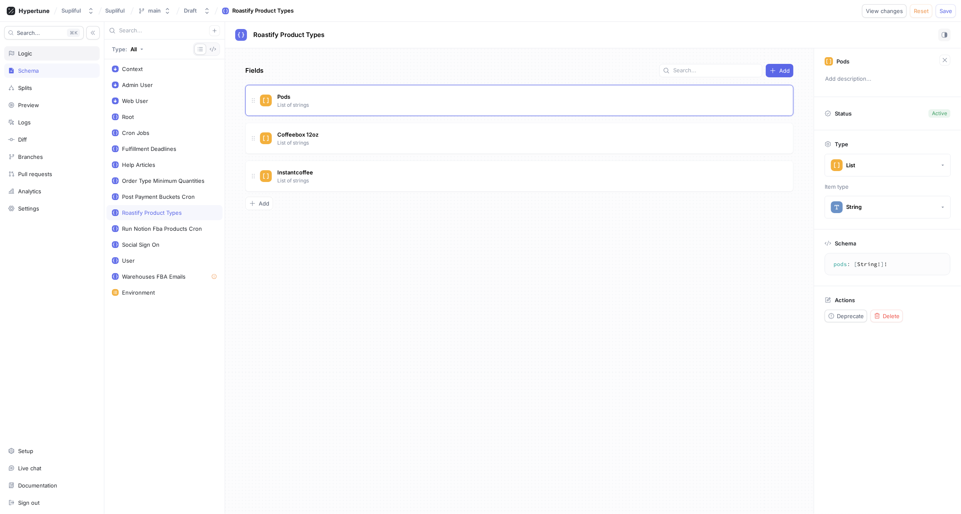
click at [47, 53] on div "Logic" at bounding box center [52, 53] width 88 height 7
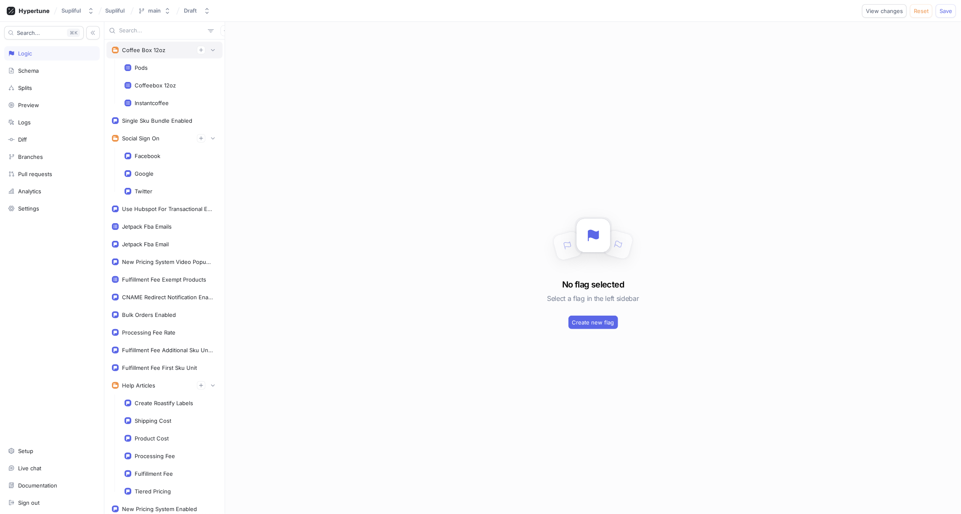
click at [145, 49] on div "Coffee Box 12oz" at bounding box center [143, 50] width 43 height 7
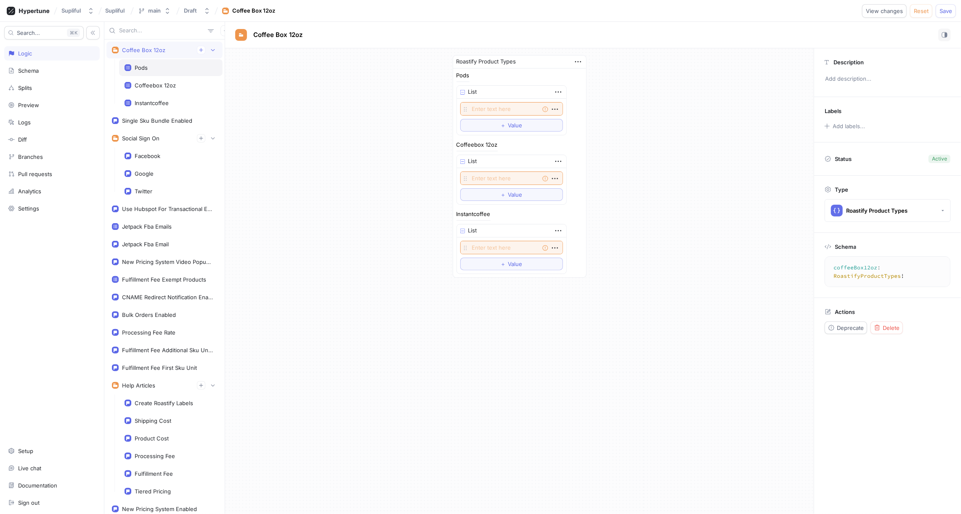
click at [167, 68] on div "Pods" at bounding box center [170, 67] width 93 height 7
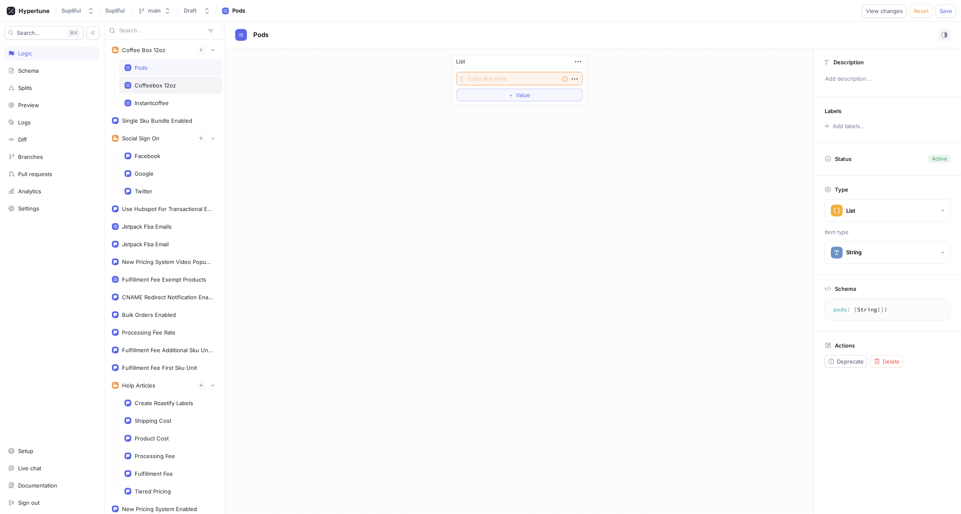
click at [168, 83] on div "Coffeebox 12oz" at bounding box center [155, 85] width 41 height 7
click at [168, 100] on div "Instantcoffee" at bounding box center [170, 103] width 93 height 7
click at [149, 66] on div "Pods" at bounding box center [170, 67] width 93 height 7
click at [921, 11] on span "Reset" at bounding box center [921, 10] width 15 height 5
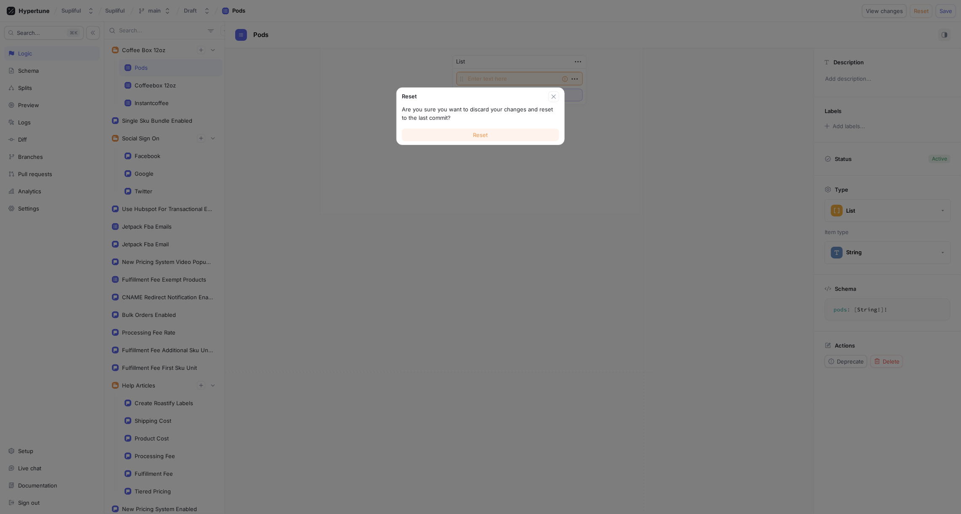
click at [500, 135] on button "Reset" at bounding box center [480, 135] width 157 height 13
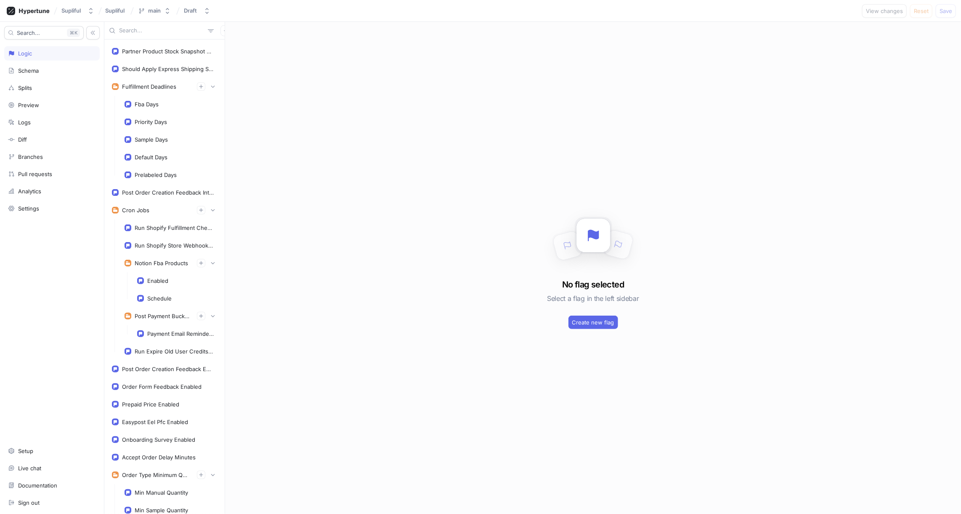
scroll to position [538, 0]
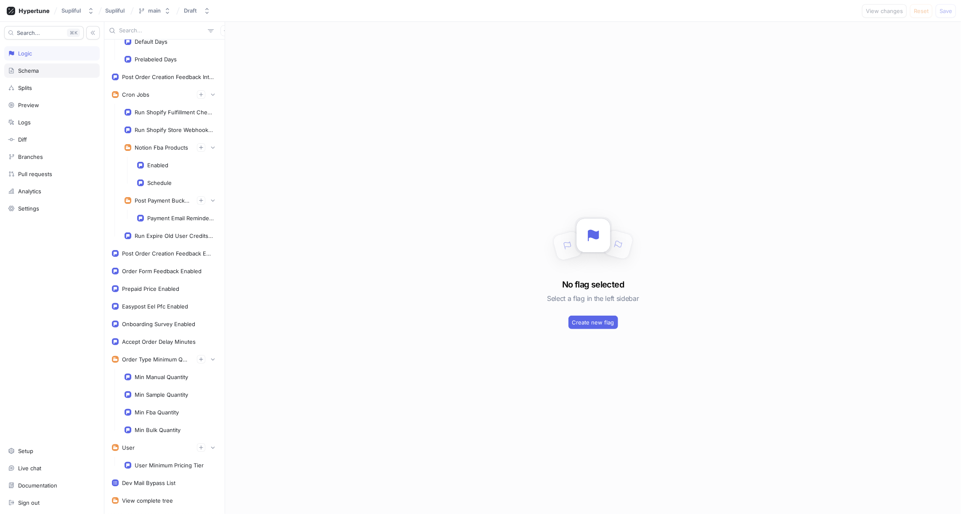
click at [39, 70] on div "Schema" at bounding box center [52, 70] width 88 height 7
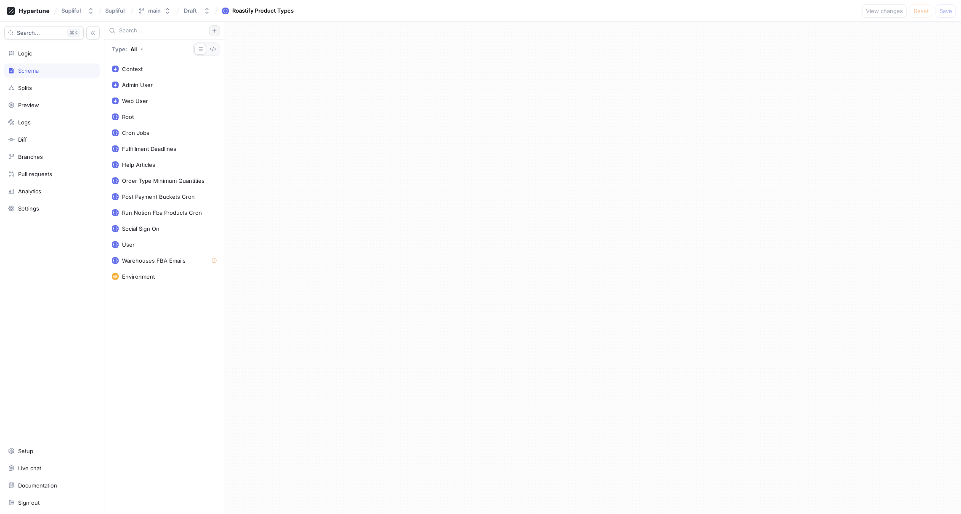
click at [213, 32] on icon "button" at bounding box center [214, 30] width 5 height 5
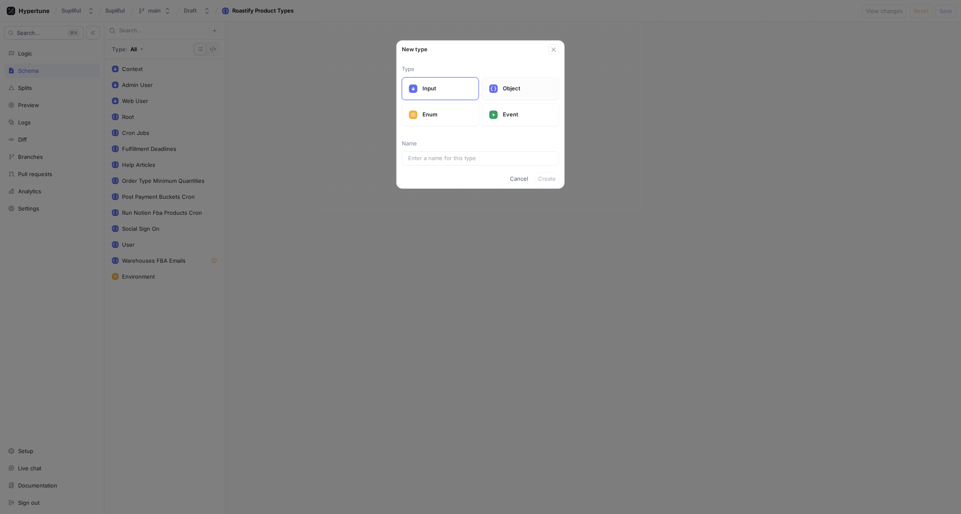
click at [497, 83] on div "Object" at bounding box center [520, 88] width 77 height 23
click at [436, 156] on input "text" at bounding box center [480, 158] width 145 height 8
click at [551, 193] on span "Create" at bounding box center [547, 195] width 18 height 5
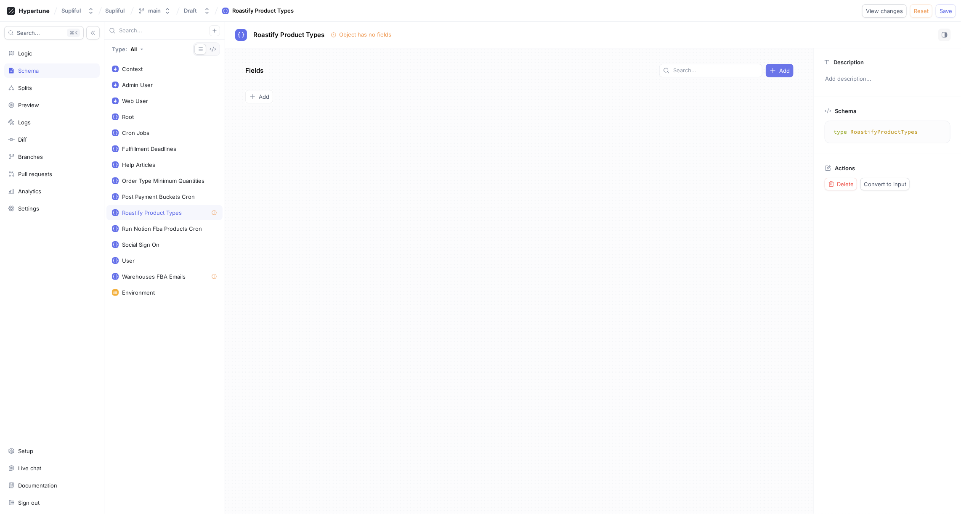
click at [778, 73] on div "Add" at bounding box center [779, 70] width 20 height 7
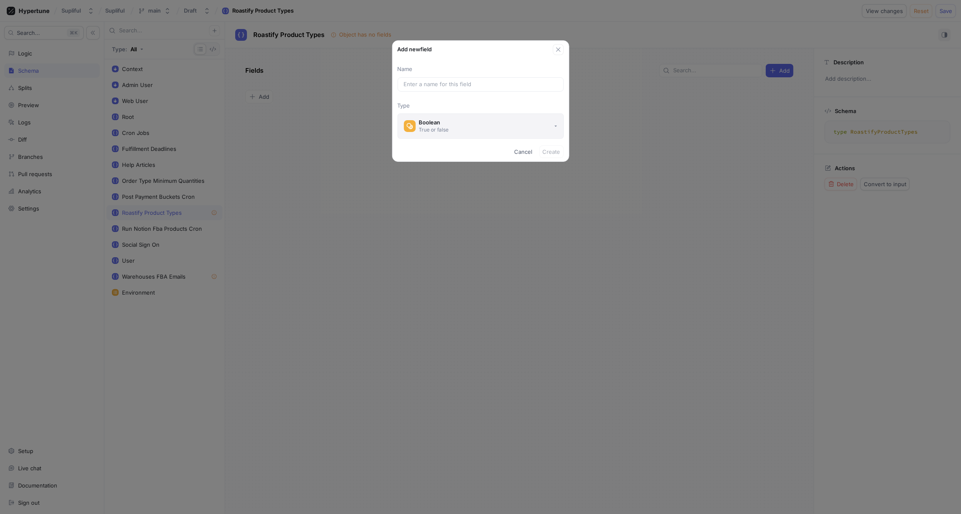
click at [450, 122] on button "Boolean True or false" at bounding box center [480, 126] width 166 height 25
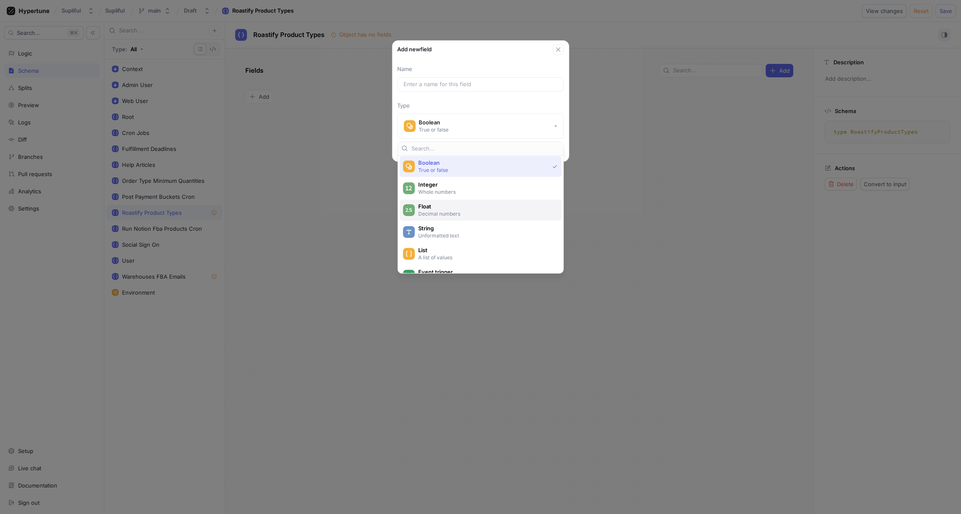
scroll to position [19, 0]
click at [435, 246] on span "List" at bounding box center [486, 244] width 136 height 7
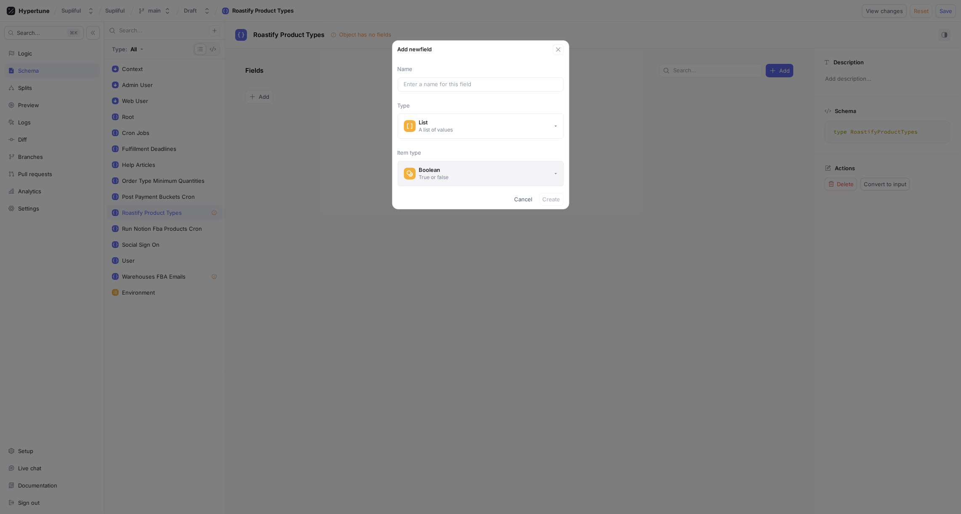
click at [436, 176] on div "True or false" at bounding box center [434, 177] width 30 height 7
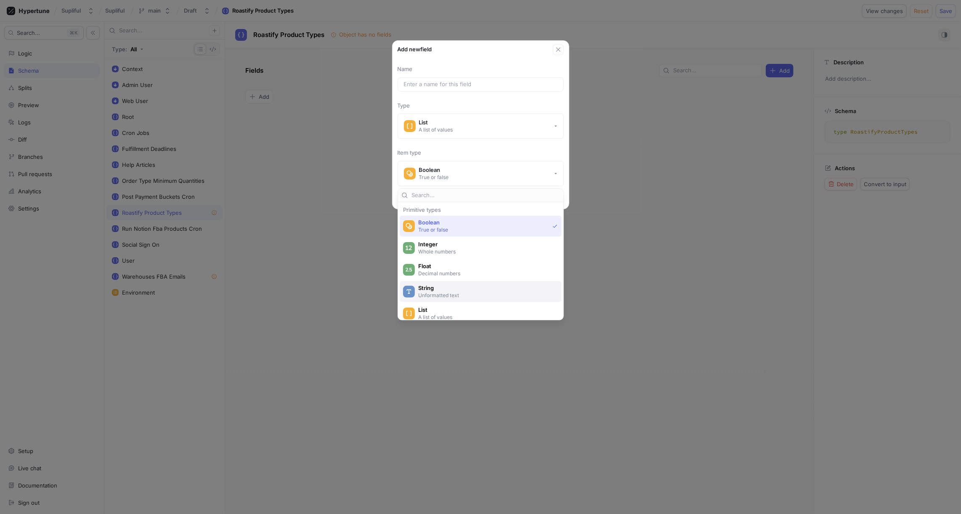
click at [434, 289] on span "String" at bounding box center [486, 288] width 136 height 7
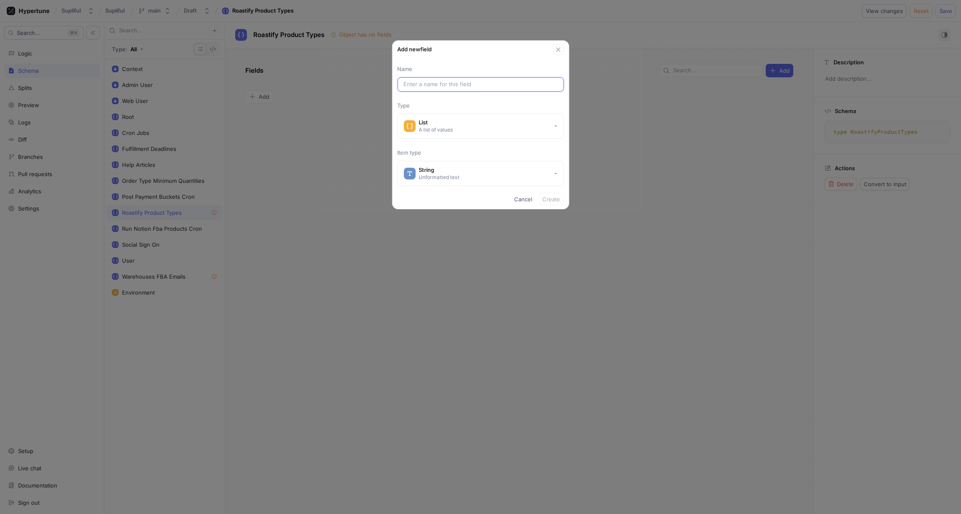
click at [456, 85] on input "text" at bounding box center [481, 84] width 154 height 8
paste input "CoffeeBox12oz"
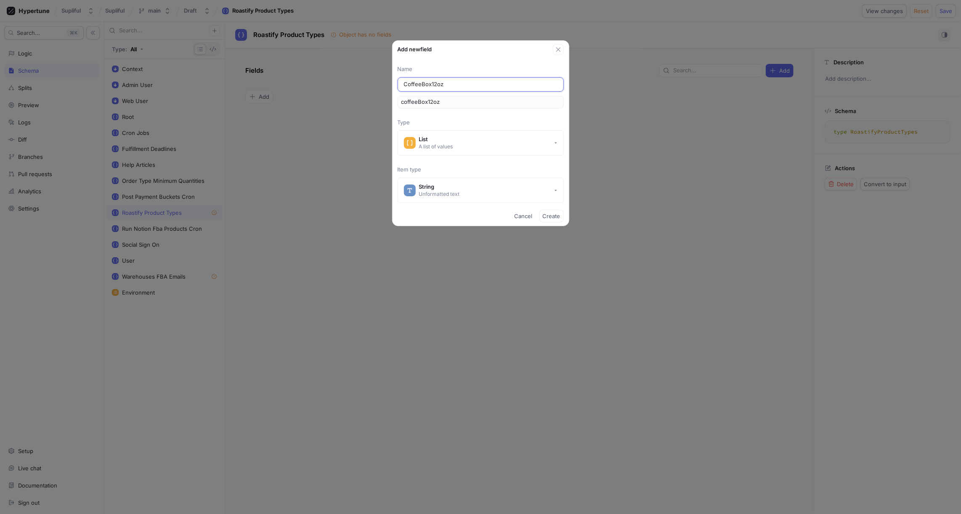
click at [408, 83] on input "CoffeeBox12oz" at bounding box center [481, 84] width 154 height 8
click at [552, 214] on span "Create" at bounding box center [552, 216] width 18 height 5
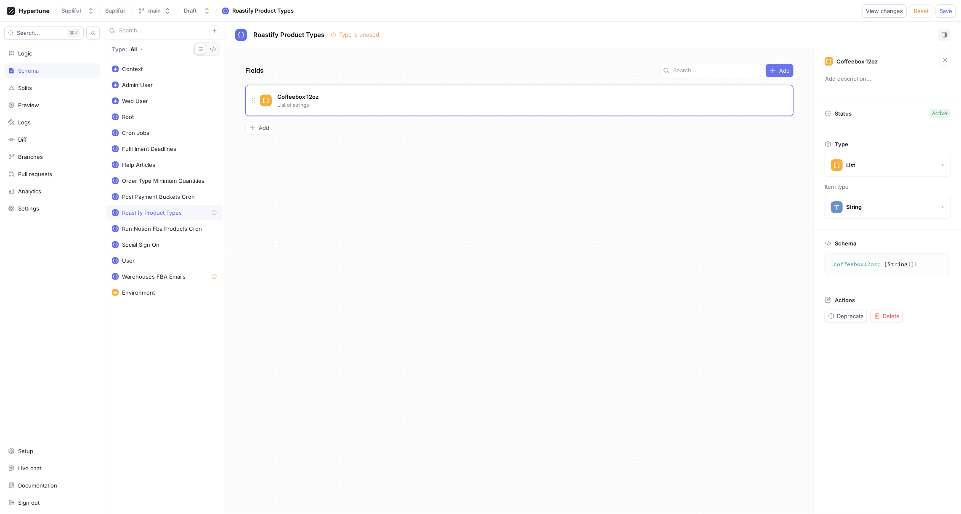
click at [780, 69] on span "Add" at bounding box center [784, 70] width 11 height 5
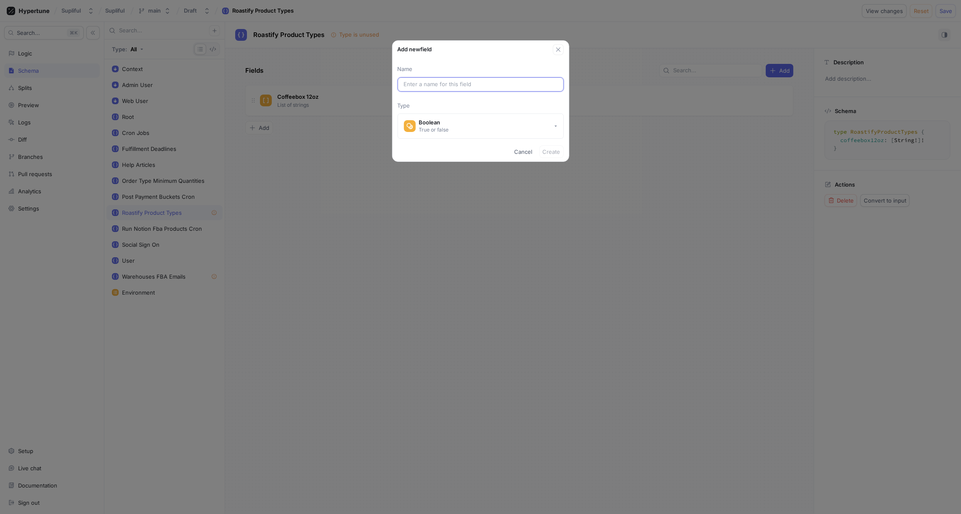
click at [432, 82] on input "text" at bounding box center [481, 84] width 154 height 8
paste input "InstantCoffee"
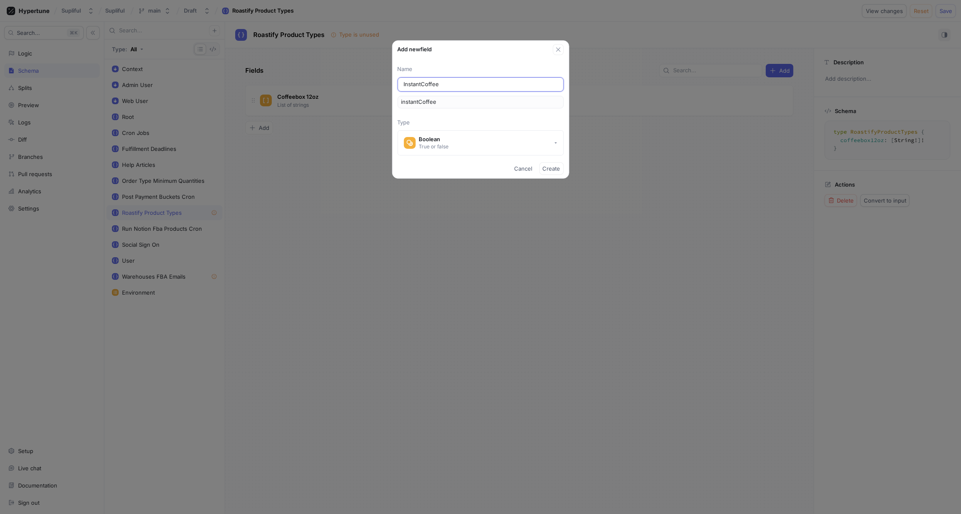
click at [425, 82] on input "InstantCoffee" at bounding box center [481, 84] width 154 height 8
click at [442, 145] on div "True or false" at bounding box center [434, 146] width 30 height 7
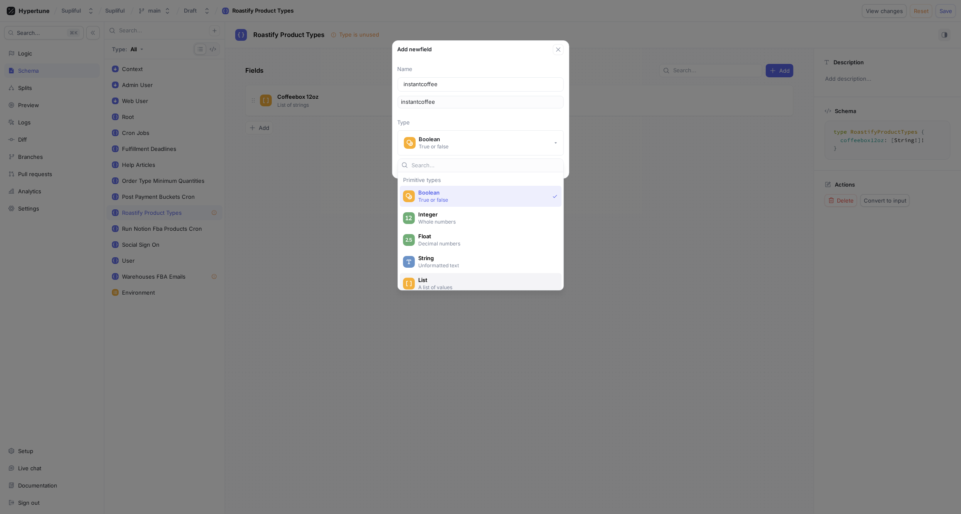
click at [438, 281] on span "List" at bounding box center [486, 280] width 136 height 7
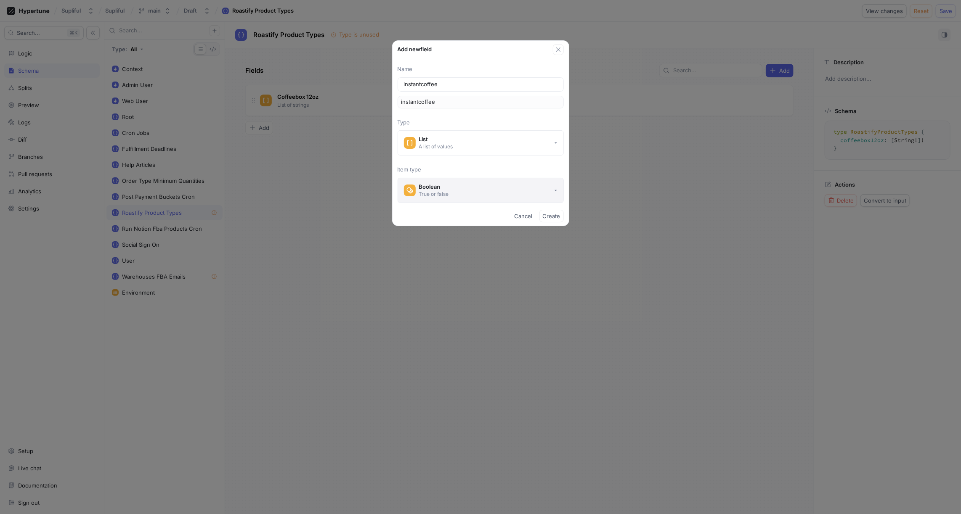
click at [430, 192] on div "True or false" at bounding box center [434, 194] width 30 height 7
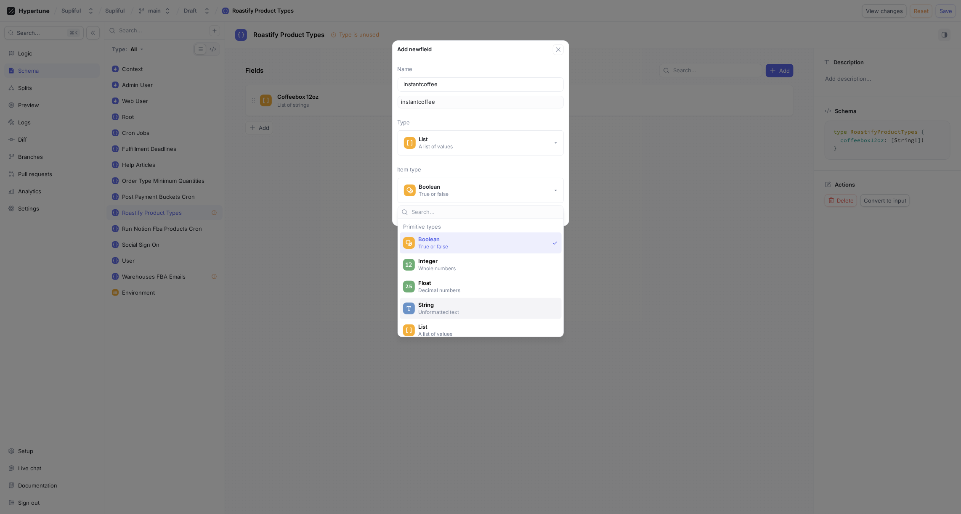
click at [437, 299] on div "String Unformatted text" at bounding box center [481, 308] width 162 height 21
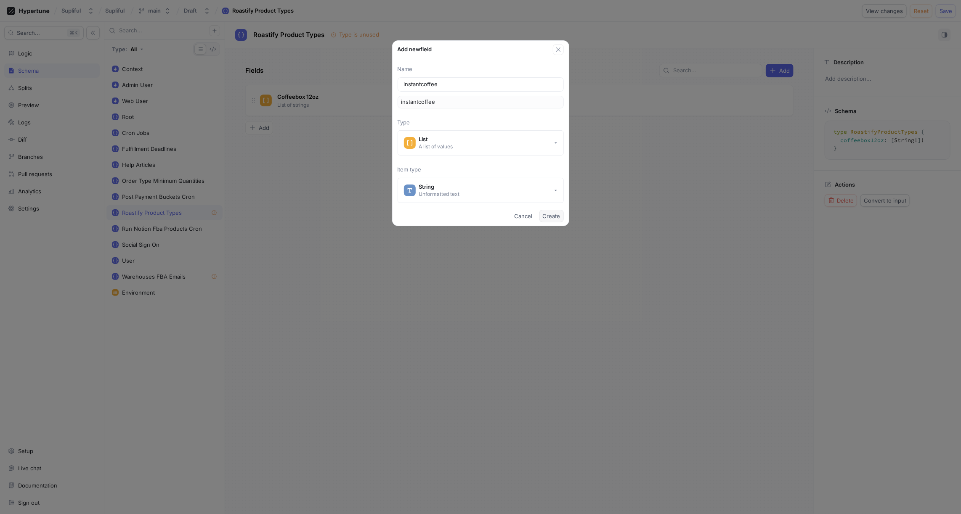
click at [546, 214] on span "Create" at bounding box center [552, 216] width 18 height 5
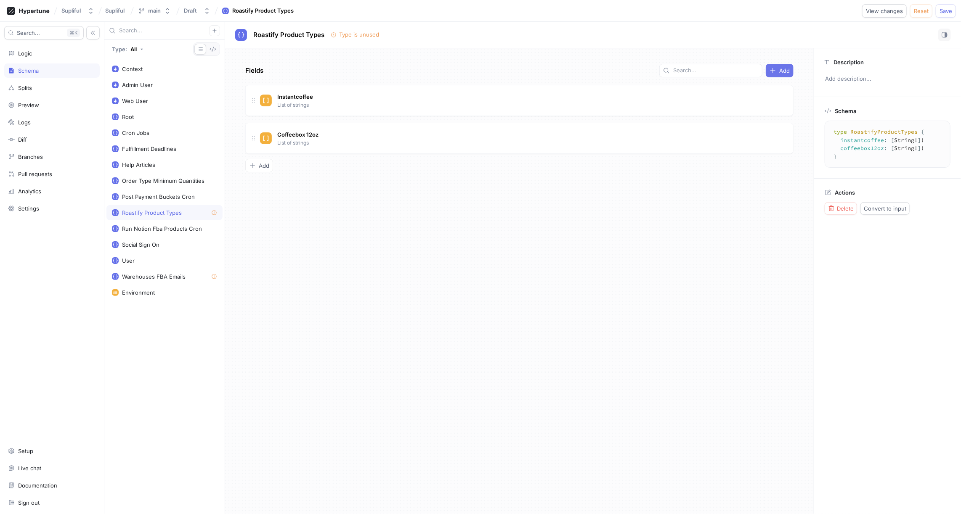
click at [776, 72] on icon "button" at bounding box center [772, 70] width 7 height 7
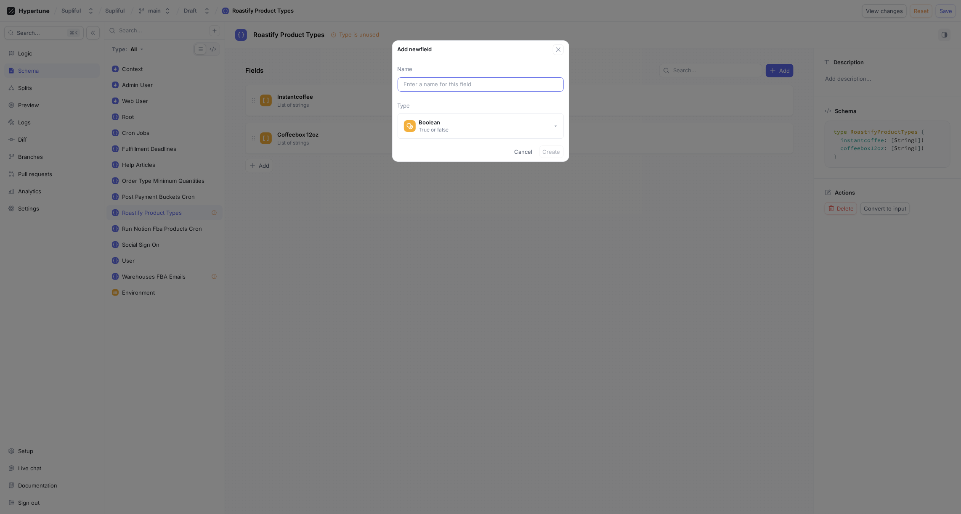
click at [432, 85] on input "text" at bounding box center [481, 84] width 154 height 8
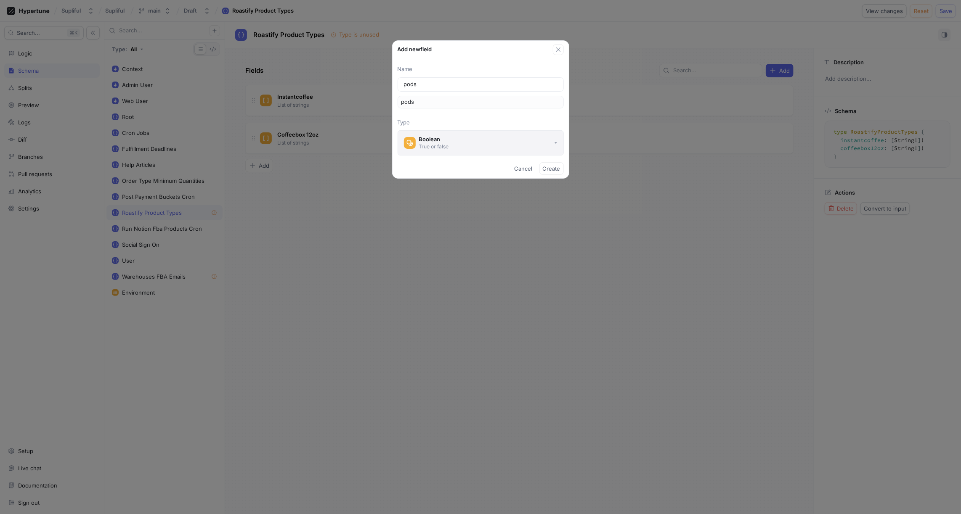
click at [434, 139] on div "Boolean" at bounding box center [434, 139] width 30 height 7
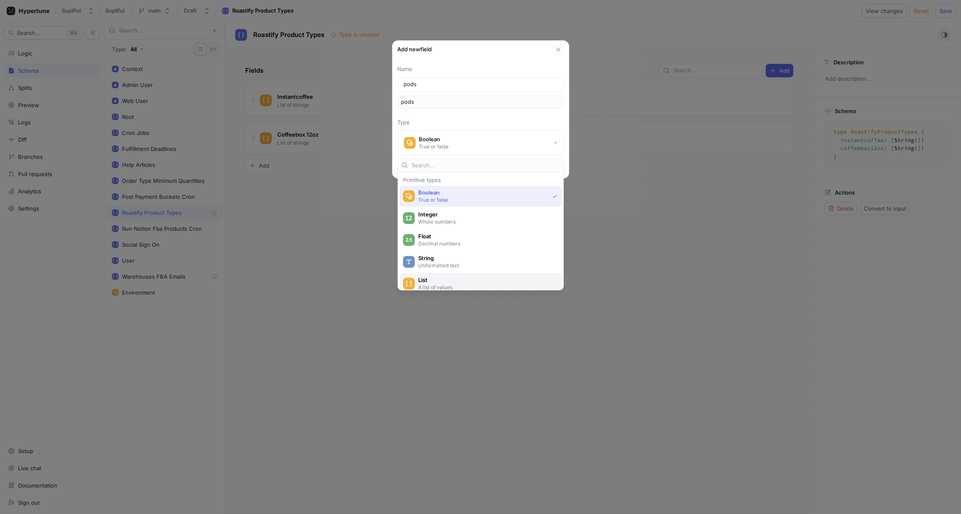
click at [439, 275] on div "List A list of values" at bounding box center [481, 283] width 162 height 21
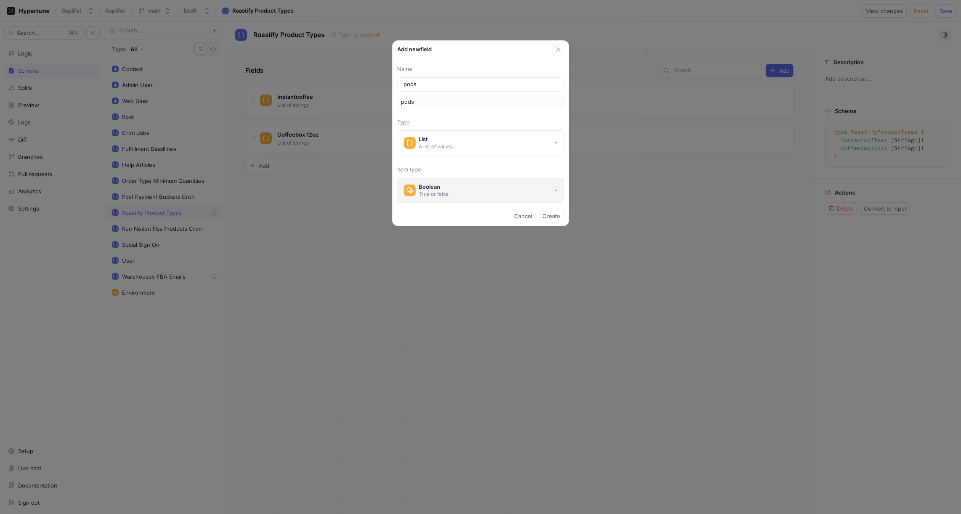
click at [436, 188] on div "Boolean" at bounding box center [434, 186] width 30 height 7
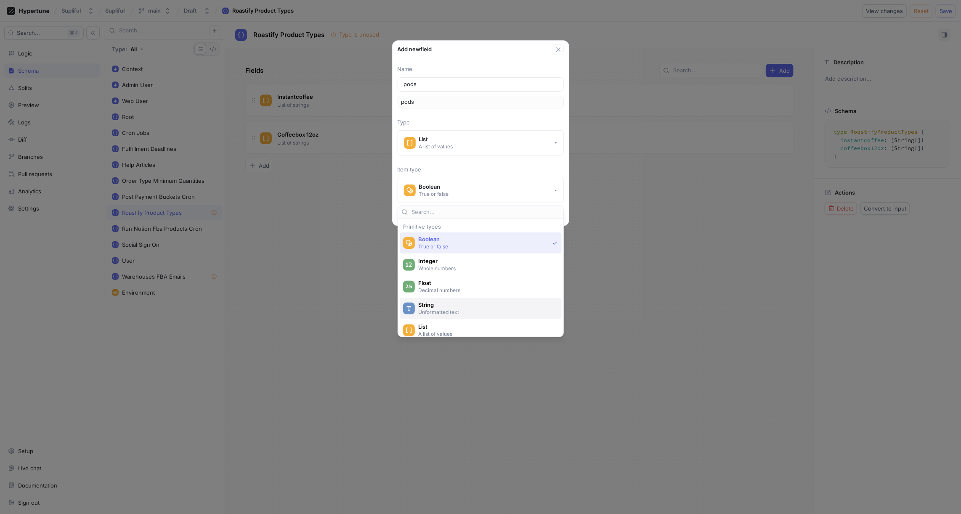
click at [438, 300] on div "String Unformatted text" at bounding box center [481, 308] width 162 height 21
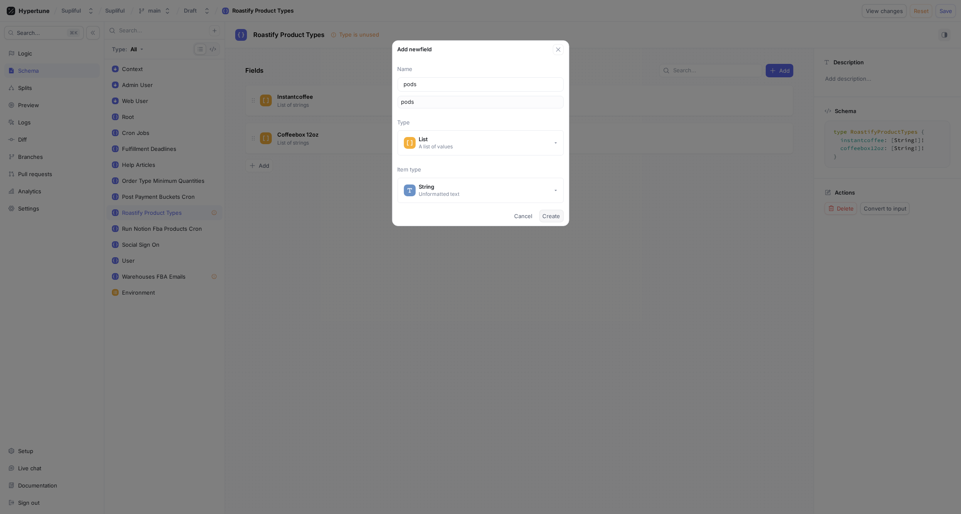
click at [548, 214] on span "Create" at bounding box center [552, 216] width 18 height 5
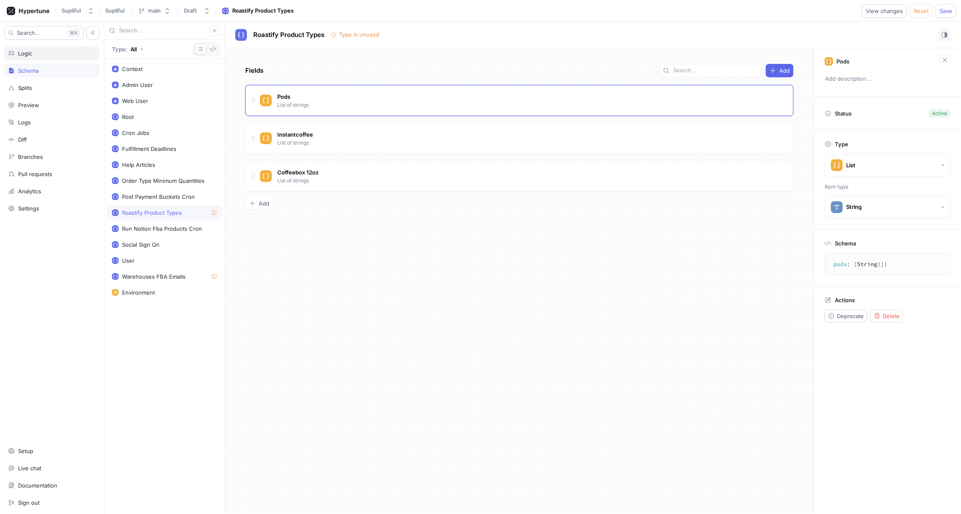
click at [31, 55] on div "Logic" at bounding box center [25, 53] width 14 height 7
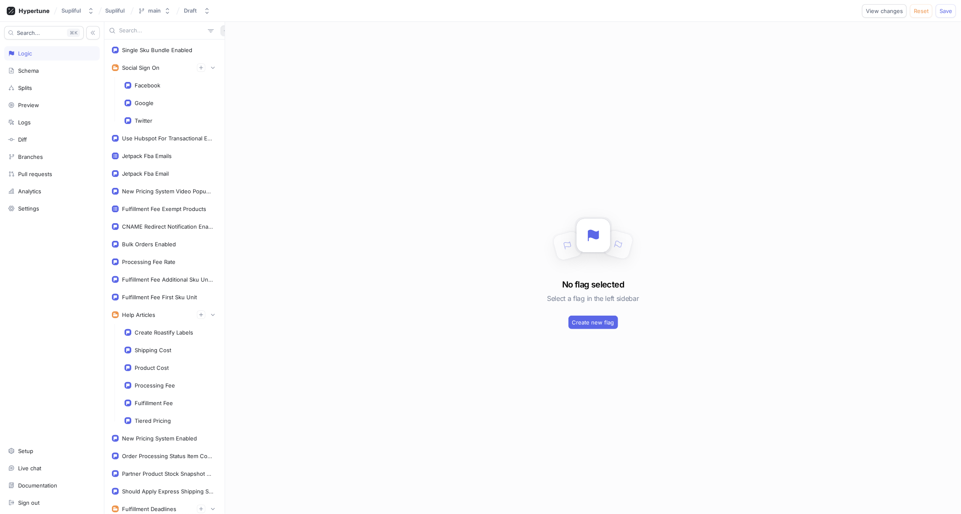
click at [223, 31] on icon "button" at bounding box center [225, 30] width 5 height 5
click at [229, 45] on p "Flag" at bounding box center [227, 47] width 11 height 8
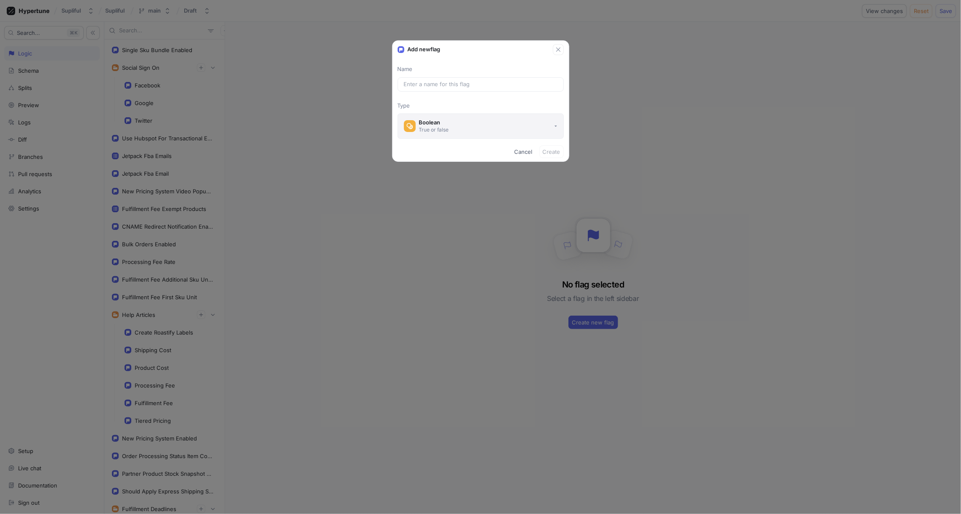
click at [448, 119] on div "Boolean" at bounding box center [434, 122] width 30 height 7
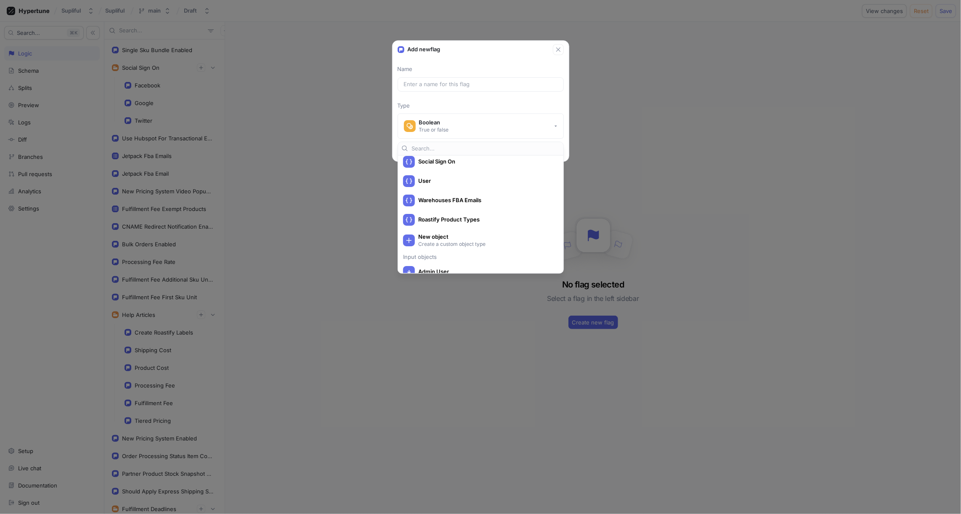
scroll to position [324, 0]
click at [451, 220] on span "Roastify Product Types" at bounding box center [486, 222] width 136 height 7
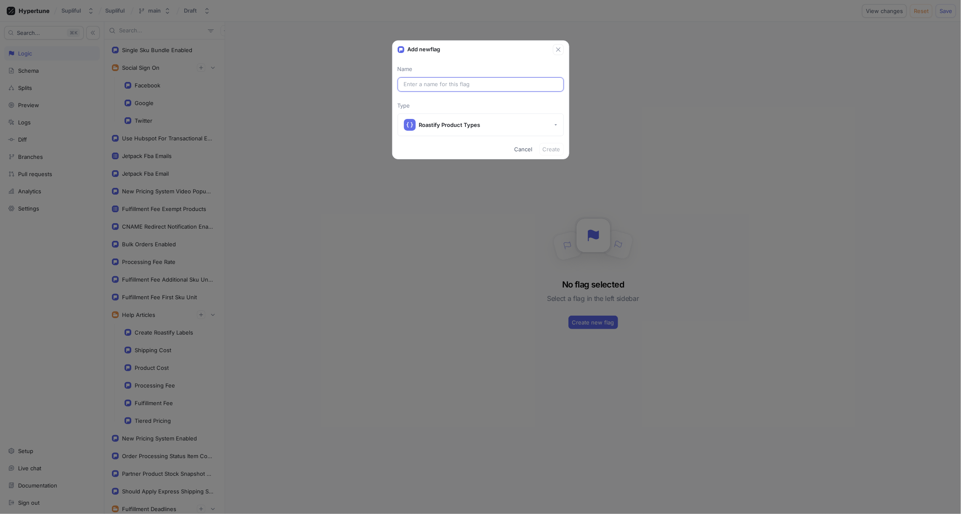
click at [467, 82] on input "text" at bounding box center [481, 84] width 154 height 8
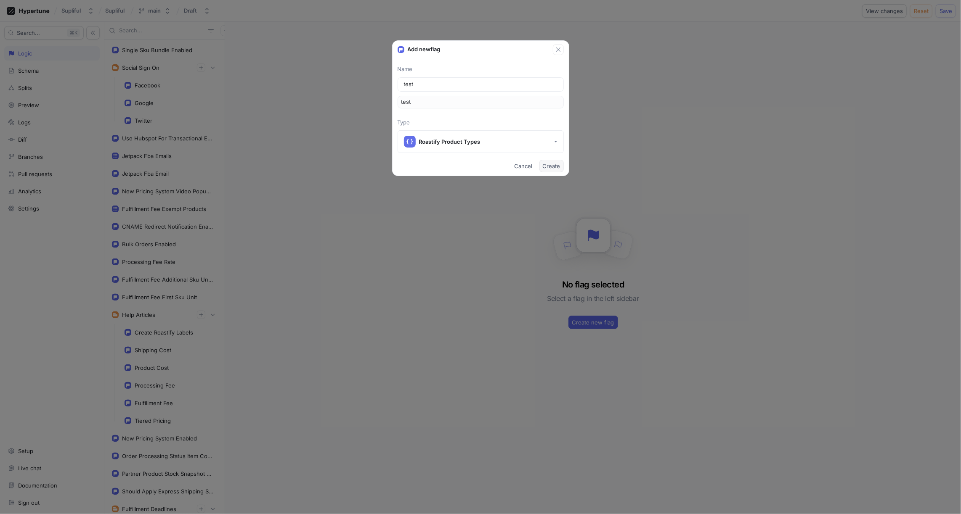
click at [555, 167] on span "Create" at bounding box center [552, 166] width 18 height 5
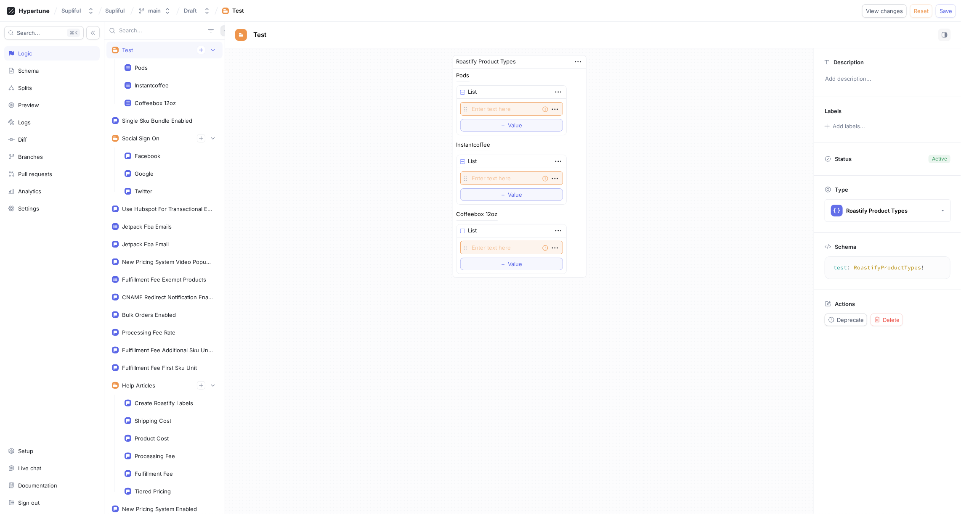
click at [224, 31] on icon "button" at bounding box center [226, 31] width 4 height 4
click at [223, 43] on p "Flag" at bounding box center [227, 47] width 11 height 8
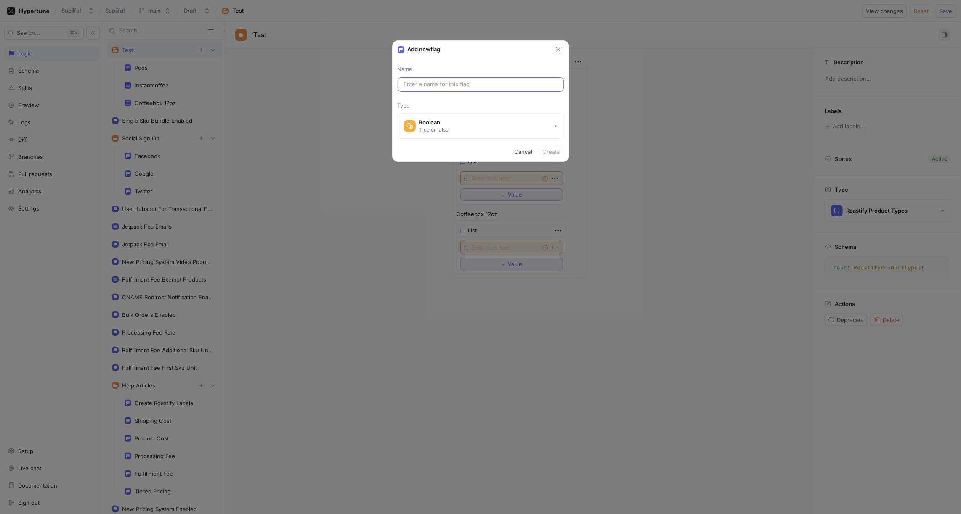
click at [420, 84] on input "text" at bounding box center [481, 84] width 154 height 8
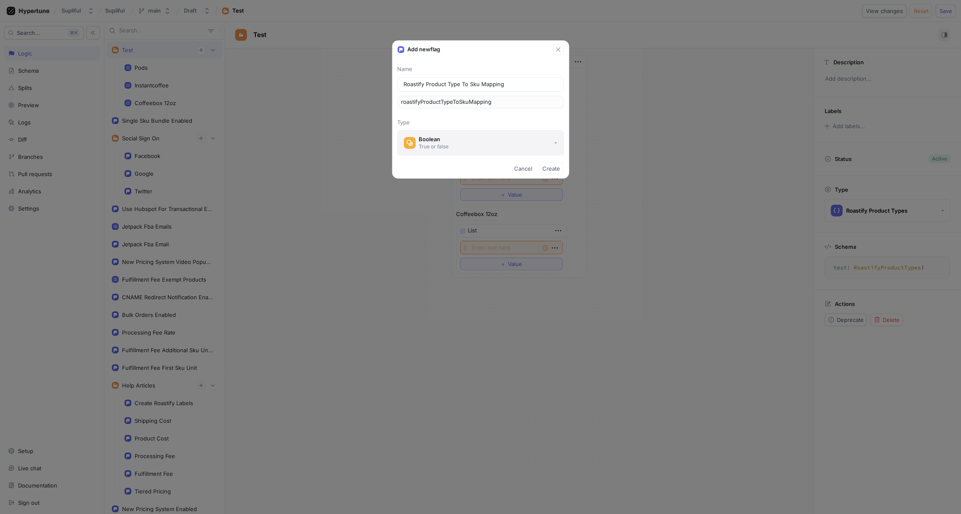
click at [492, 145] on button "Boolean True or false" at bounding box center [480, 142] width 166 height 25
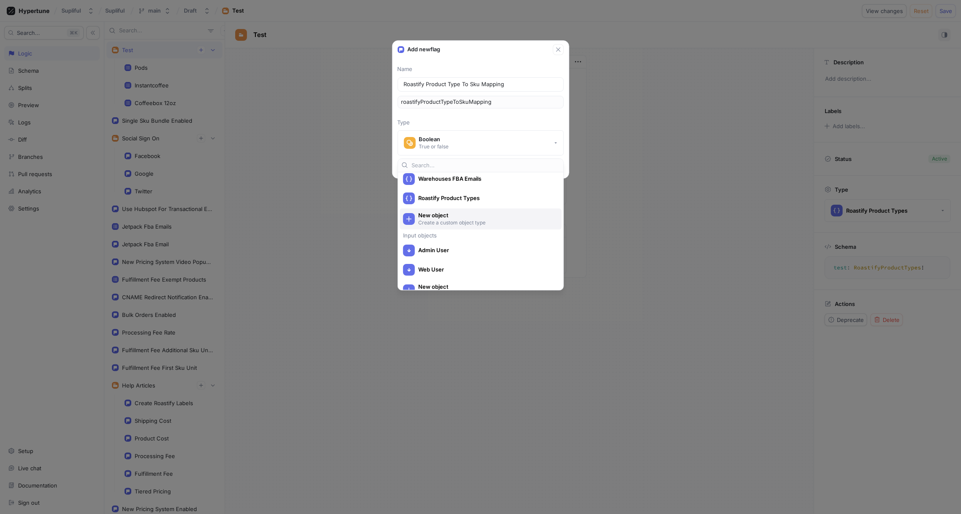
scroll to position [363, 0]
click at [460, 203] on span "Roastify Product Types" at bounding box center [486, 200] width 136 height 7
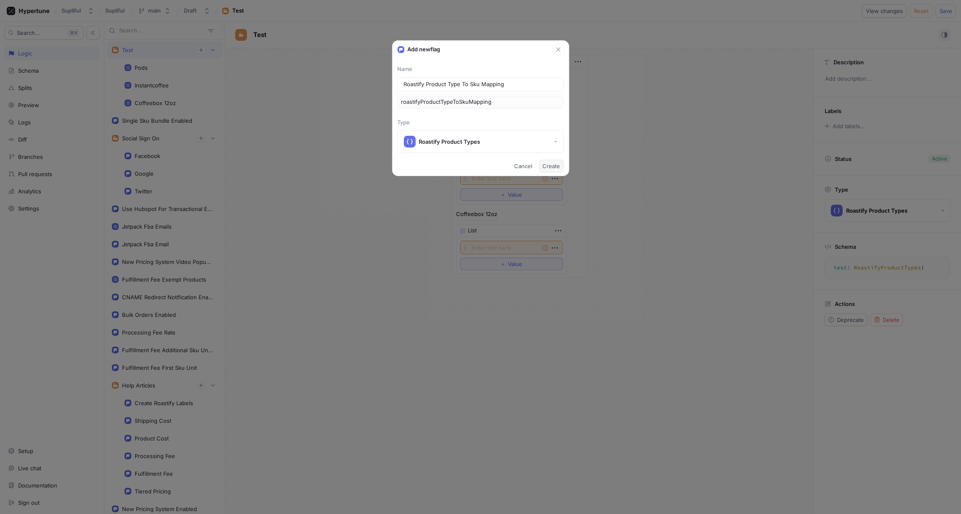
click at [551, 166] on span "Create" at bounding box center [552, 166] width 18 height 5
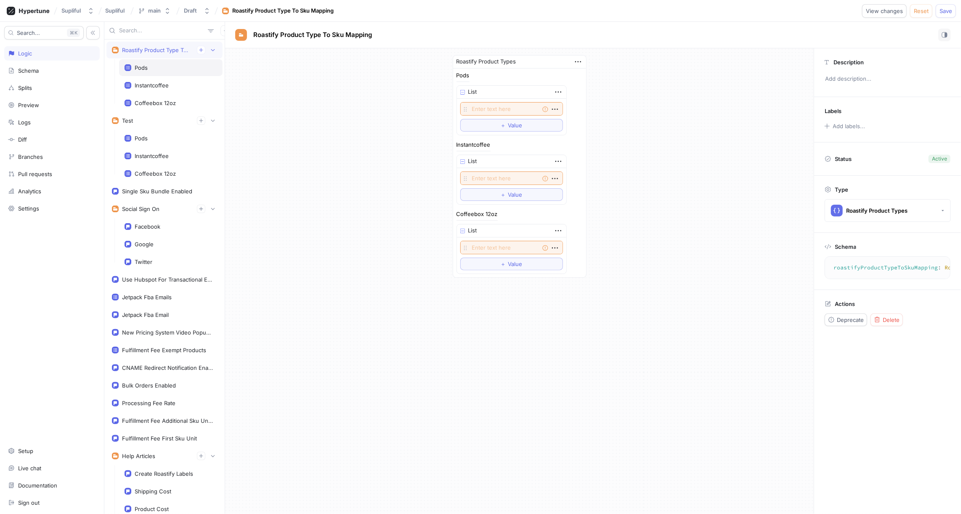
click at [159, 66] on div "Pods" at bounding box center [170, 67] width 93 height 7
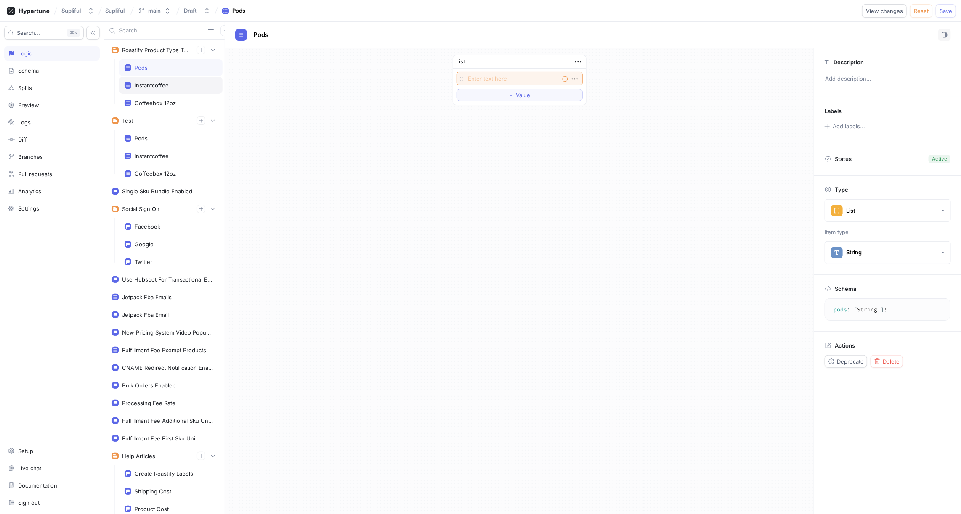
click at [160, 82] on div "Instantcoffee" at bounding box center [152, 85] width 34 height 7
click at [162, 100] on div "Coffeebox 12oz" at bounding box center [155, 103] width 41 height 7
click at [160, 101] on div "Coffeebox 12oz" at bounding box center [155, 103] width 41 height 7
click at [505, 77] on textarea at bounding box center [519, 78] width 126 height 13
paste textarea "ROCOWHBGUASO12OBOX"
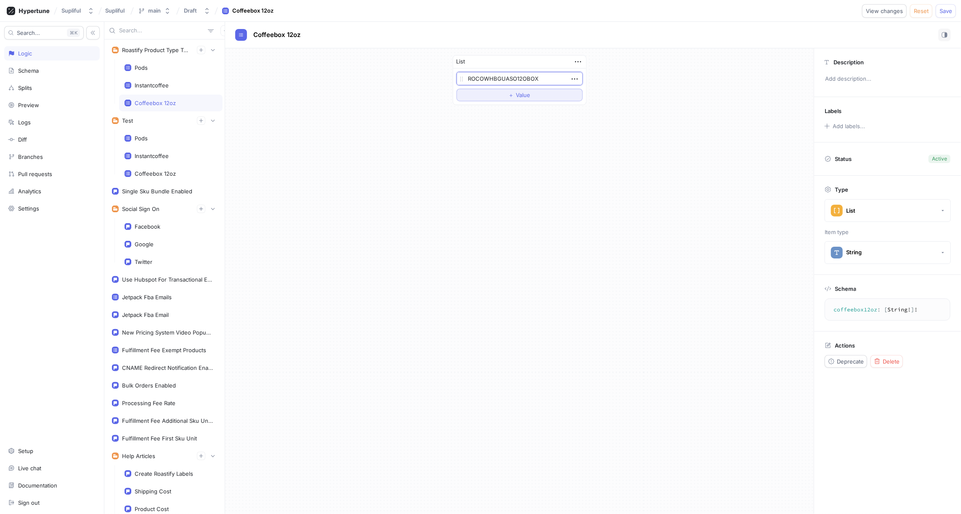
click at [518, 95] on span "Value" at bounding box center [523, 95] width 14 height 5
click at [516, 93] on textarea at bounding box center [519, 93] width 126 height 13
paste textarea "ROCOGNDGUASO12OBOX"
click at [148, 84] on div "Instantcoffee" at bounding box center [152, 85] width 34 height 7
click at [578, 61] on icon "button" at bounding box center [578, 61] width 6 height 1
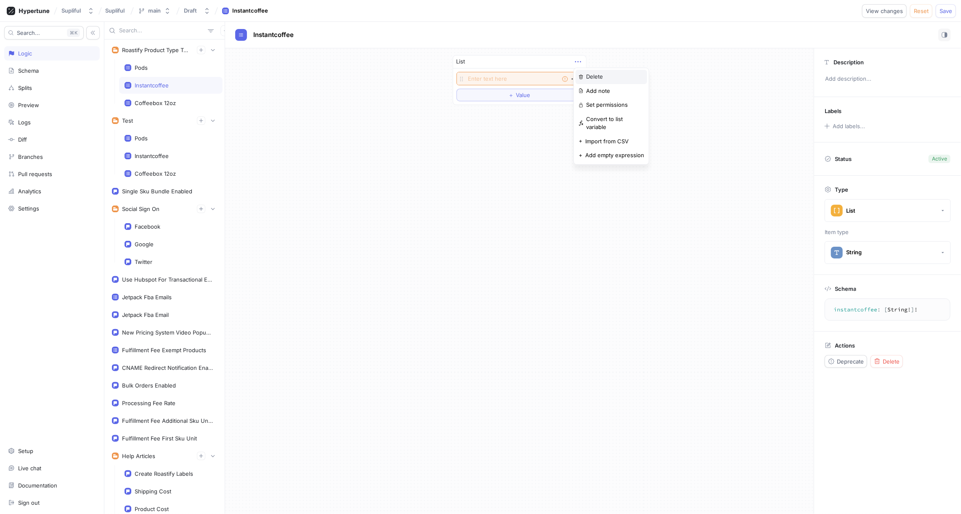
click at [595, 75] on p "Delete" at bounding box center [594, 77] width 17 height 8
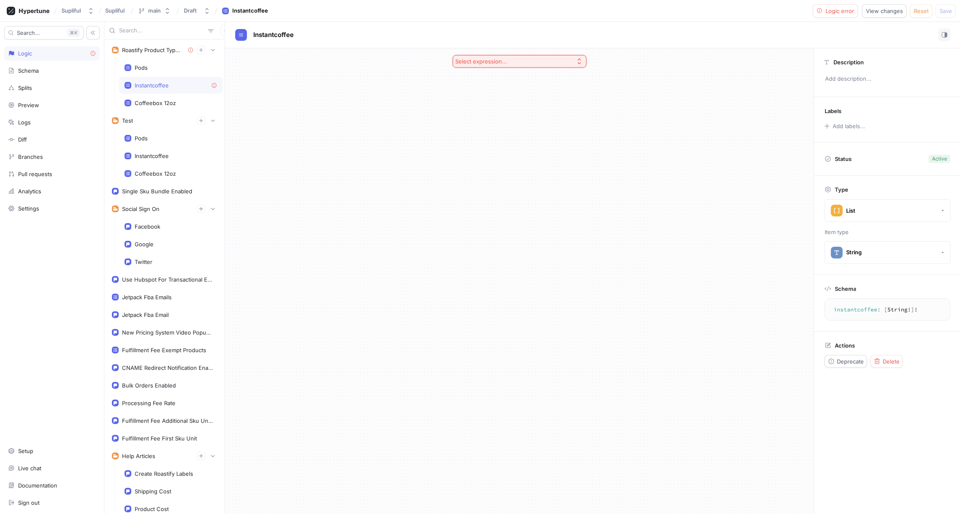
click at [428, 107] on div "Select expression..." at bounding box center [519, 281] width 588 height 466
click at [886, 359] on span "Delete" at bounding box center [890, 361] width 17 height 5
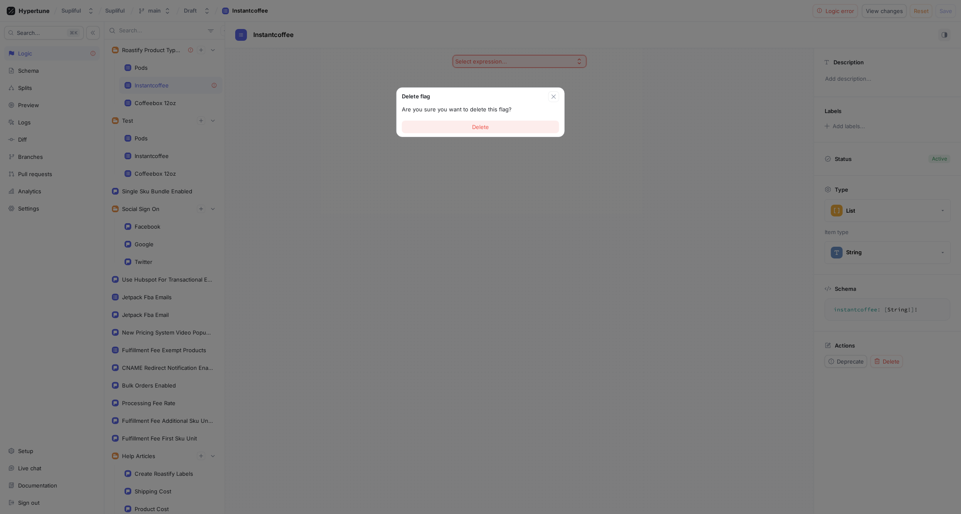
click at [495, 125] on button "Delete" at bounding box center [480, 127] width 157 height 13
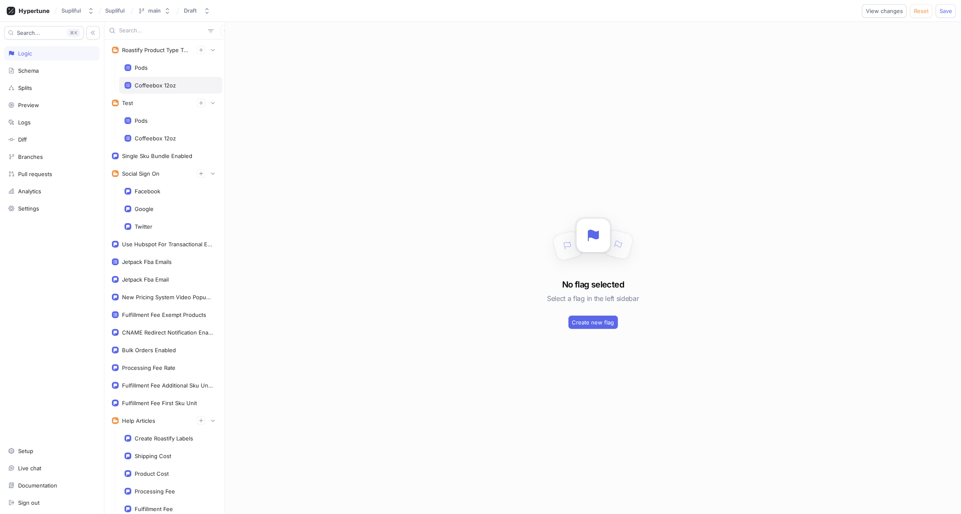
click at [180, 84] on div "Coffeebox 12oz" at bounding box center [170, 85] width 93 height 7
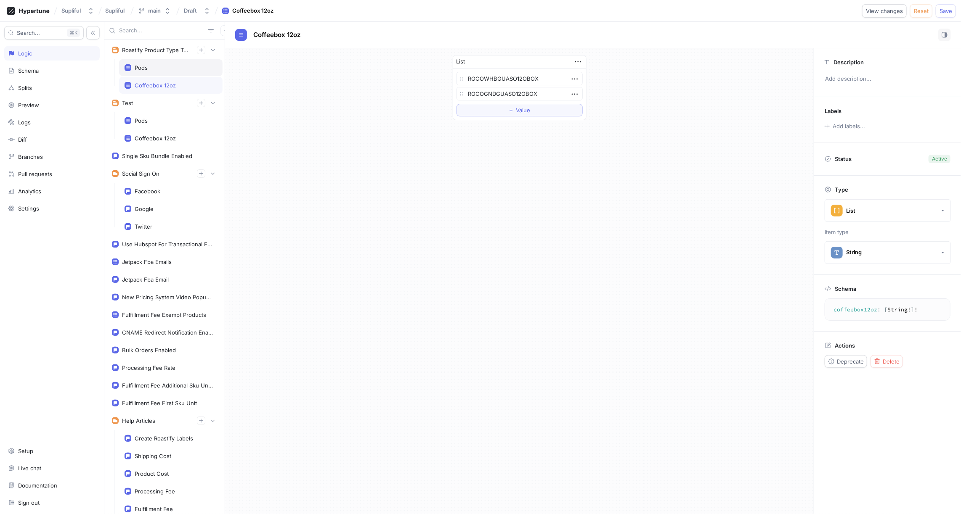
click at [169, 71] on div "Pods" at bounding box center [170, 67] width 103 height 17
click at [895, 359] on span "Delete" at bounding box center [890, 361] width 17 height 5
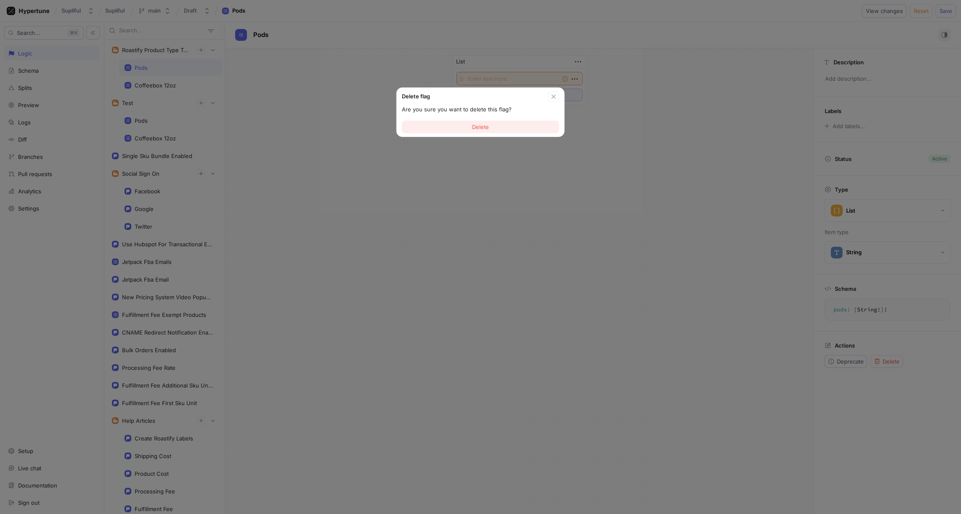
click at [502, 130] on button "Delete" at bounding box center [480, 127] width 157 height 13
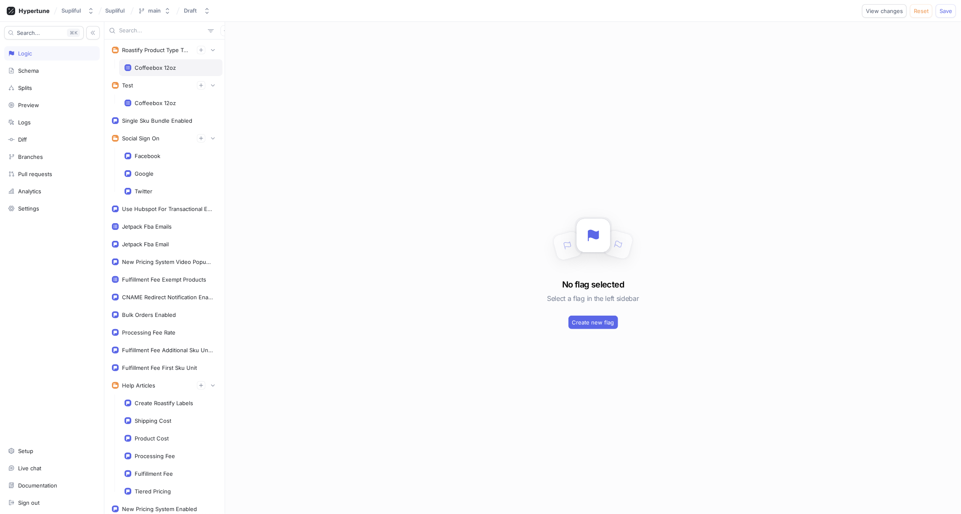
click at [177, 64] on div "Coffeebox 12oz" at bounding box center [170, 67] width 93 height 7
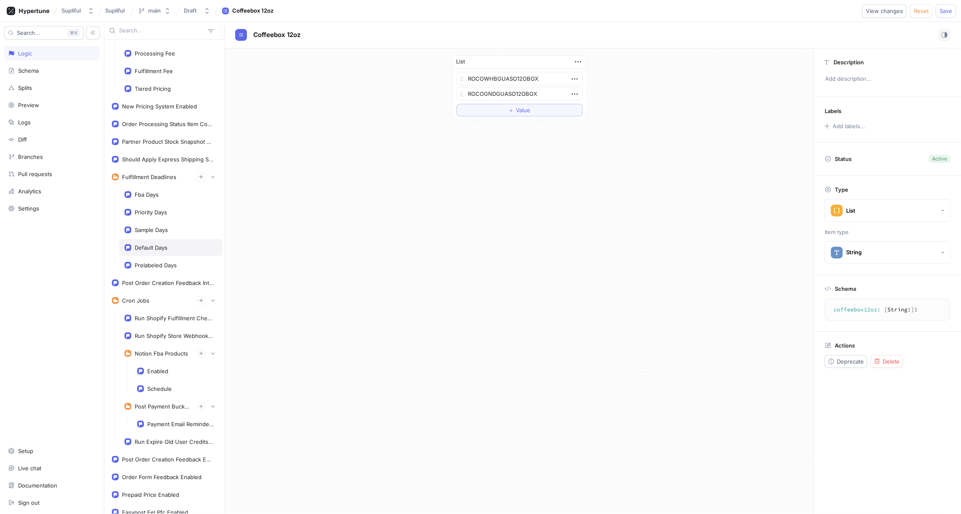
scroll to position [607, 0]
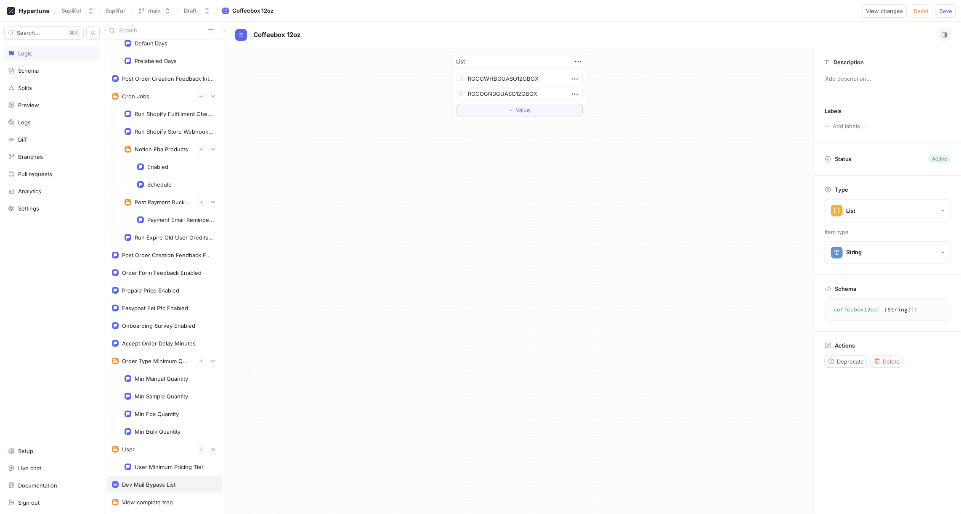
click at [158, 482] on div "Dev Mail Bypass List" at bounding box center [148, 485] width 53 height 7
click at [475, 71] on div "Email" at bounding box center [519, 74] width 133 height 11
click at [458, 73] on div "Email" at bounding box center [519, 74] width 133 height 11
click at [365, 183] on div "List Email ＋ Value" at bounding box center [519, 281] width 588 height 466
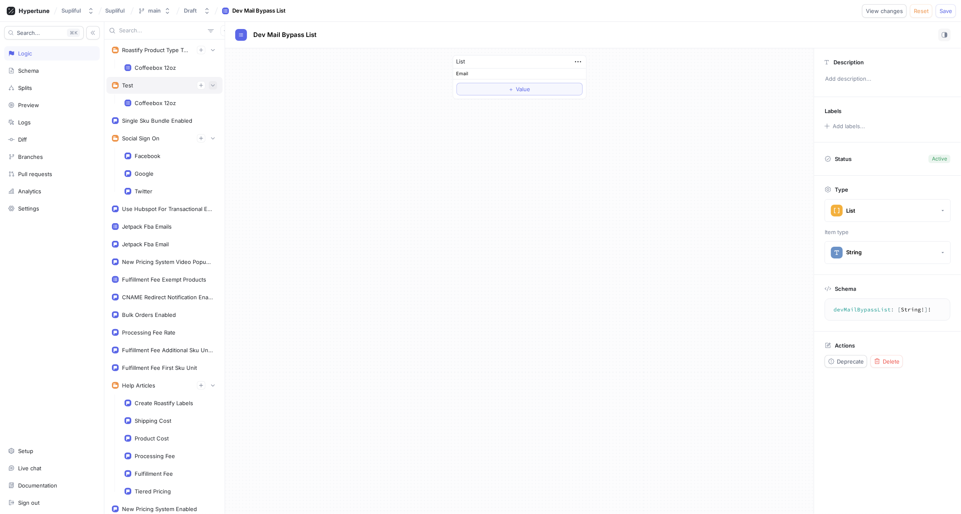
click at [211, 86] on icon "button" at bounding box center [212, 85] width 5 height 5
click at [154, 85] on div "Test" at bounding box center [164, 85] width 105 height 8
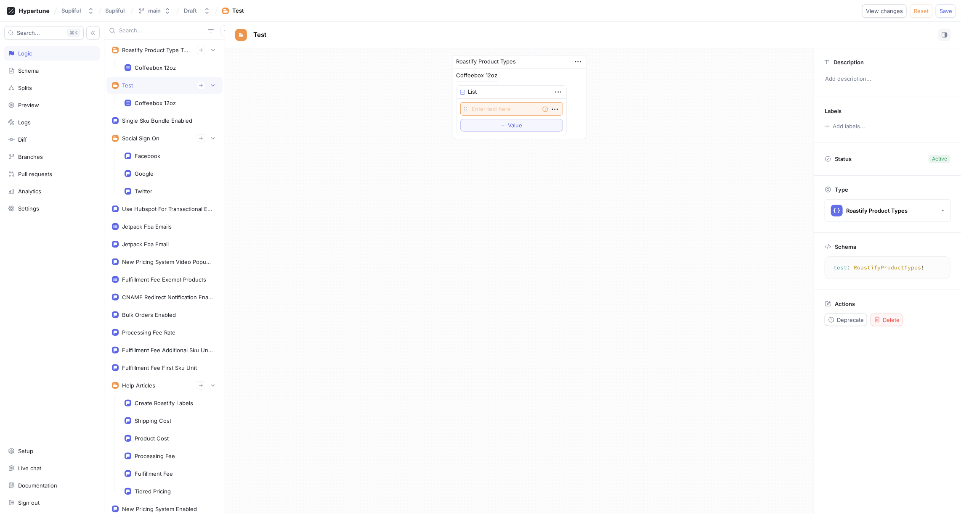
click at [891, 320] on span "Delete" at bounding box center [890, 320] width 17 height 5
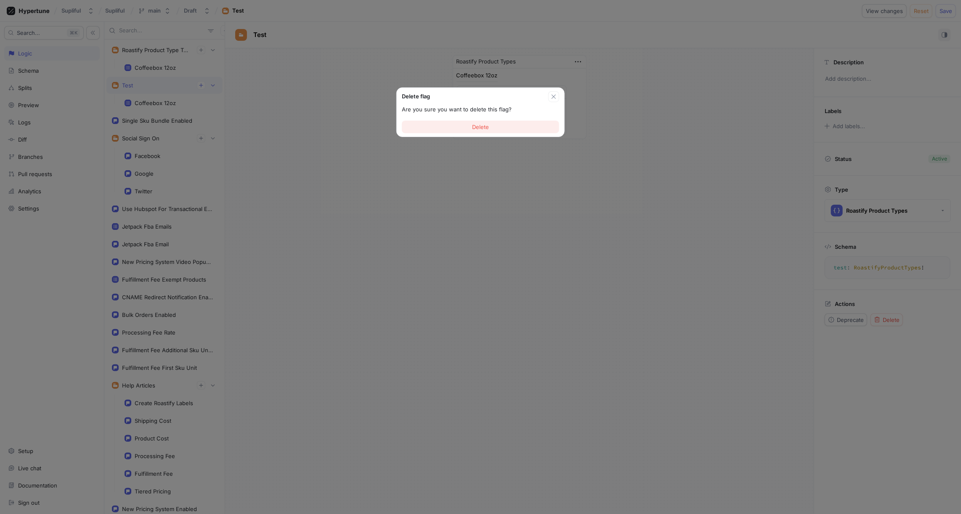
click at [500, 127] on button "Delete" at bounding box center [480, 127] width 157 height 13
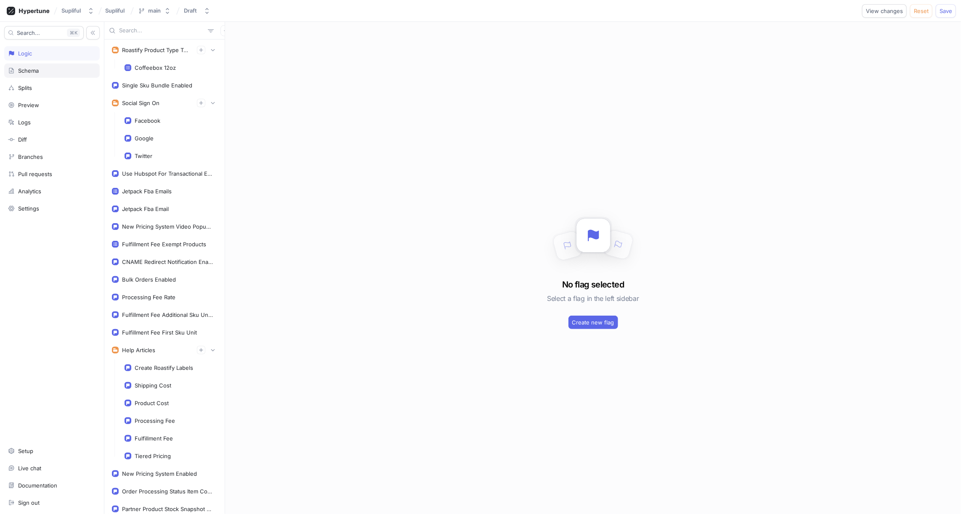
click at [47, 70] on div "Schema" at bounding box center [52, 70] width 88 height 7
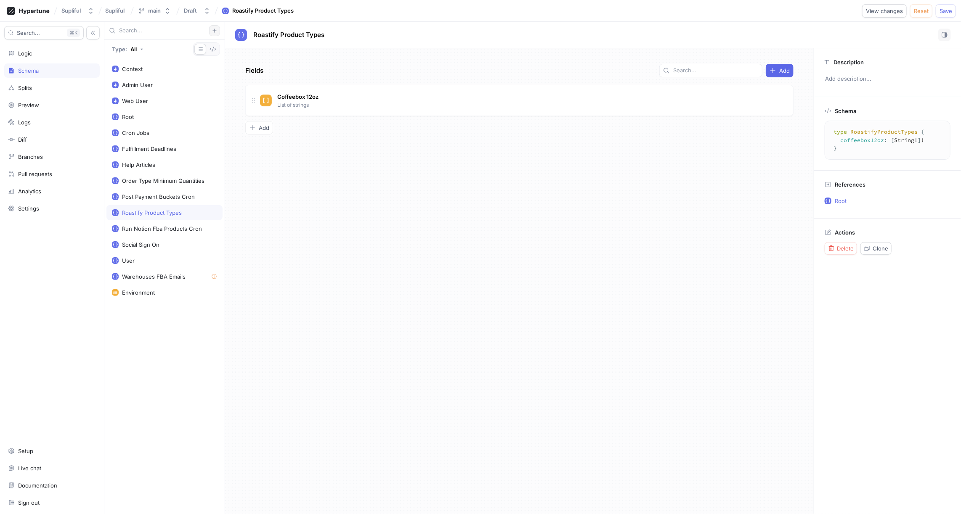
click at [216, 30] on icon "button" at bounding box center [214, 31] width 4 height 4
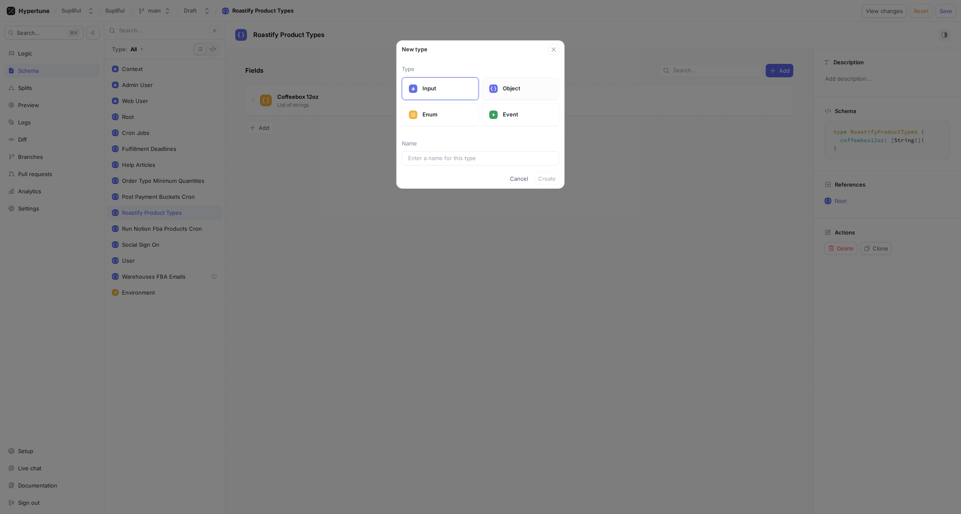
click at [495, 88] on icon at bounding box center [493, 88] width 6 height 5
click at [444, 160] on input "text" at bounding box center [480, 158] width 145 height 8
click at [548, 195] on span "Create" at bounding box center [547, 195] width 18 height 5
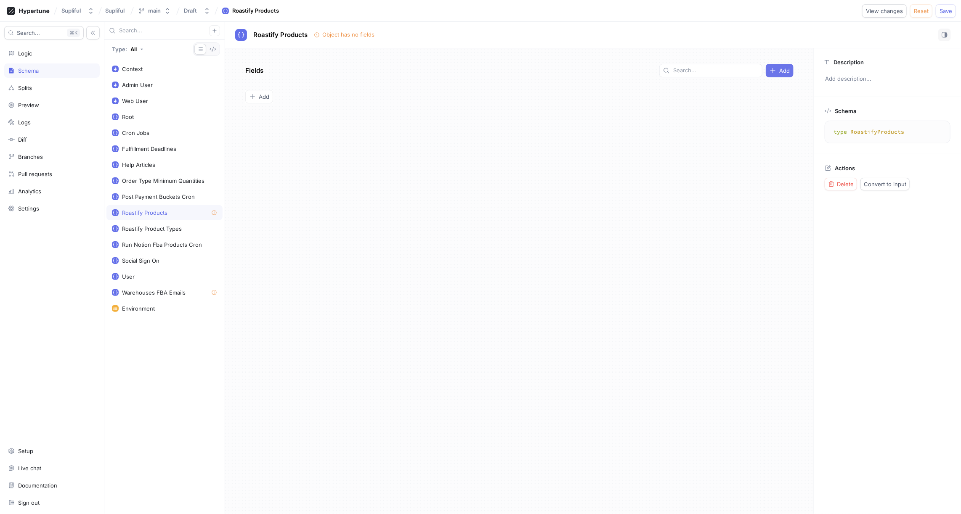
click at [777, 69] on div "Add" at bounding box center [779, 70] width 20 height 7
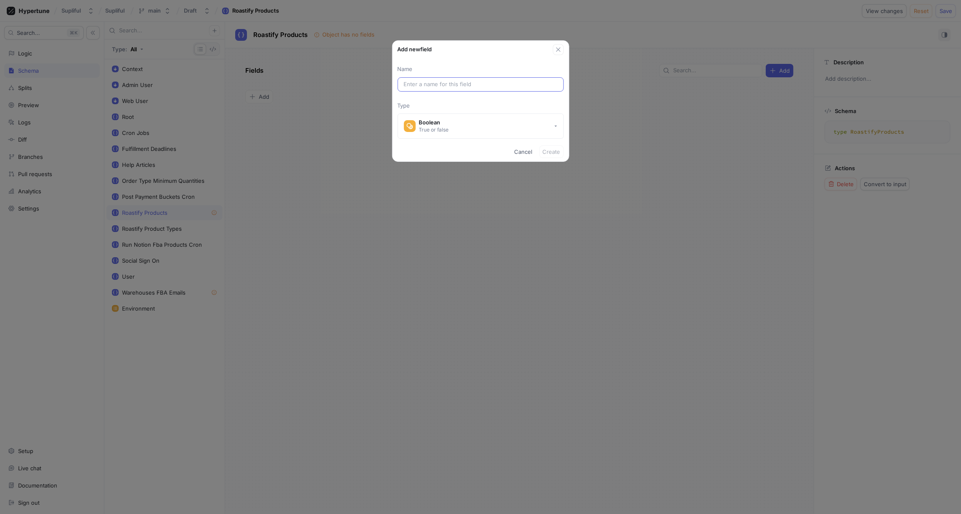
click at [449, 84] on input "text" at bounding box center [481, 84] width 154 height 8
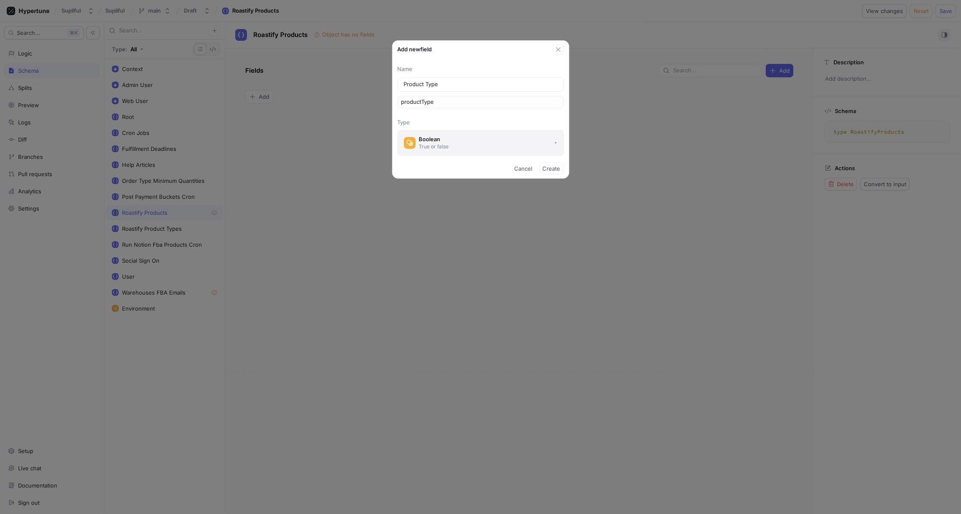
click at [469, 143] on button "Boolean True or false" at bounding box center [480, 142] width 166 height 25
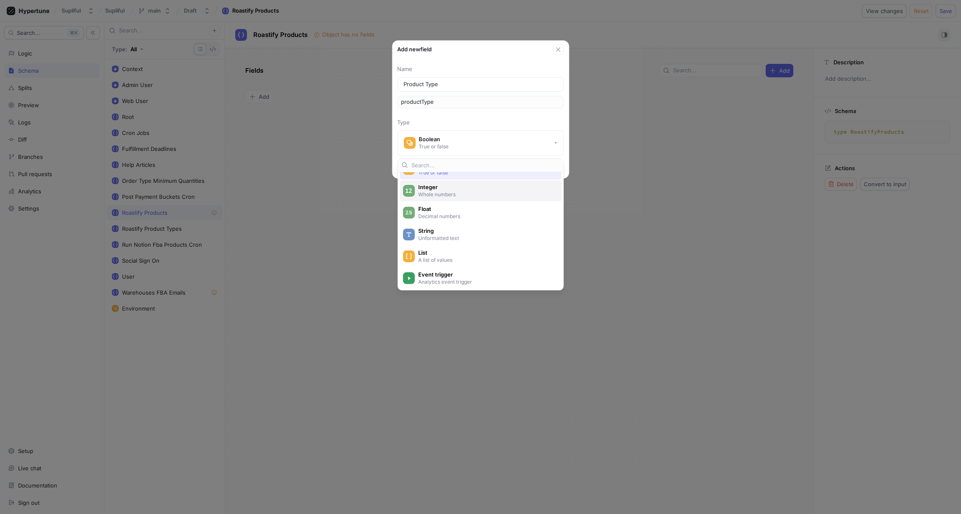
scroll to position [32, 0]
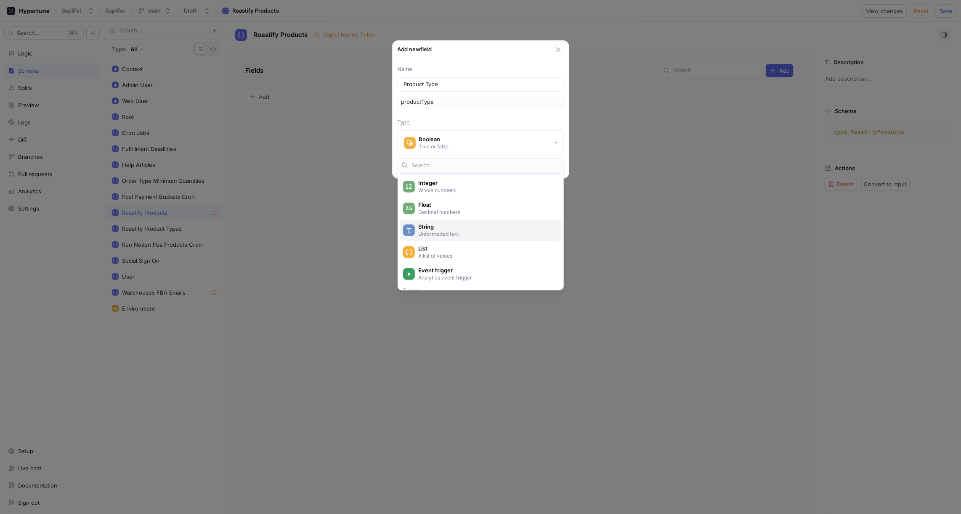
click at [441, 230] on p "Unformatted text" at bounding box center [485, 233] width 135 height 7
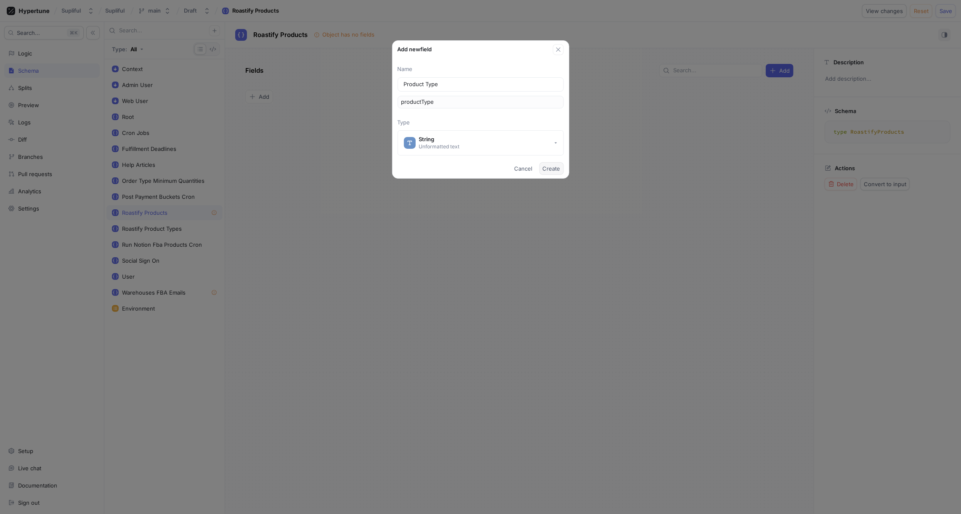
click at [553, 169] on span "Create" at bounding box center [552, 168] width 18 height 5
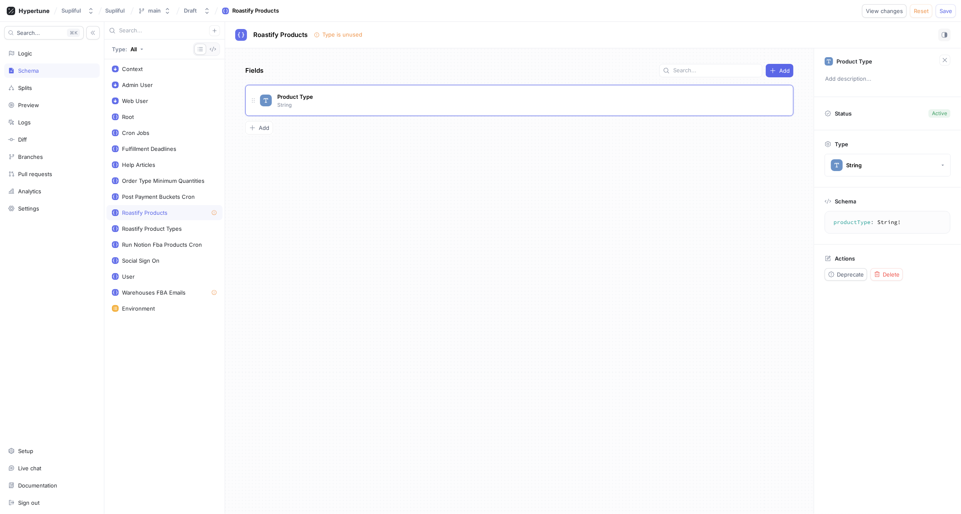
click at [418, 164] on div "Fields Add Product Type String To pick up a draggable item, press the space bar…" at bounding box center [519, 281] width 588 height 466
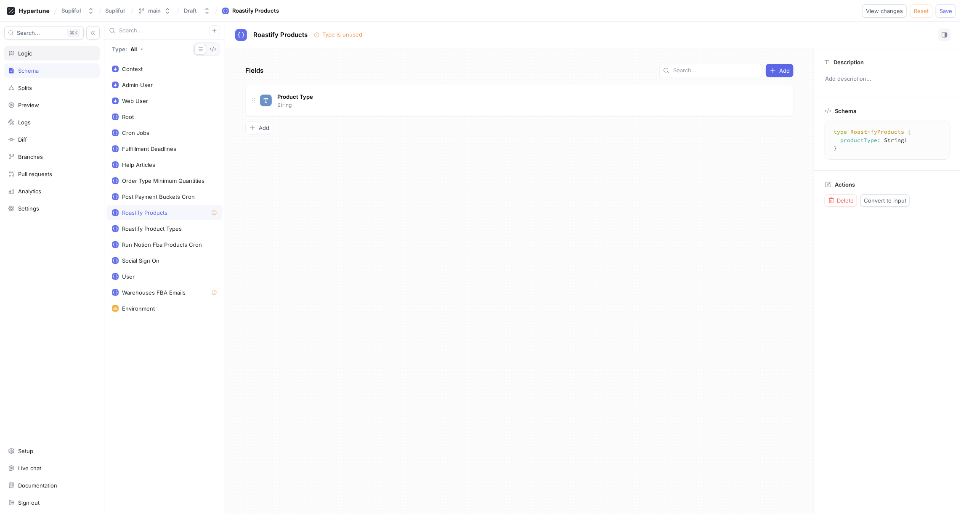
click at [45, 56] on div "Logic" at bounding box center [52, 53] width 88 height 7
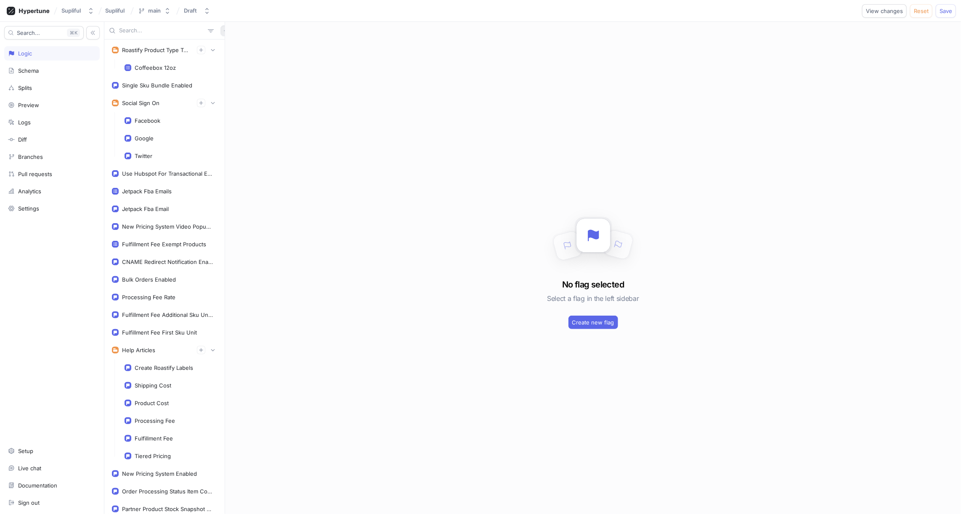
click at [223, 32] on icon "button" at bounding box center [225, 30] width 5 height 5
click at [227, 44] on p "Flag" at bounding box center [227, 47] width 11 height 8
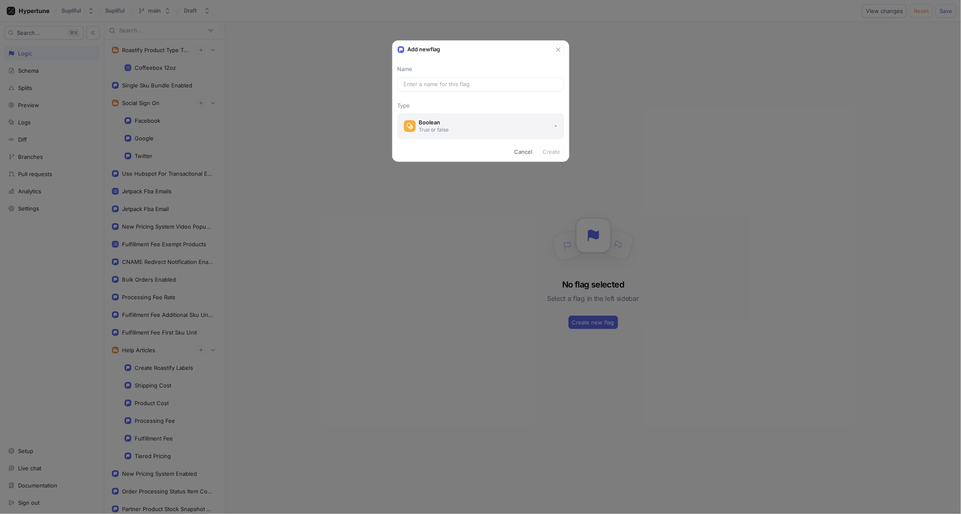
click at [444, 120] on div "Boolean" at bounding box center [434, 122] width 30 height 7
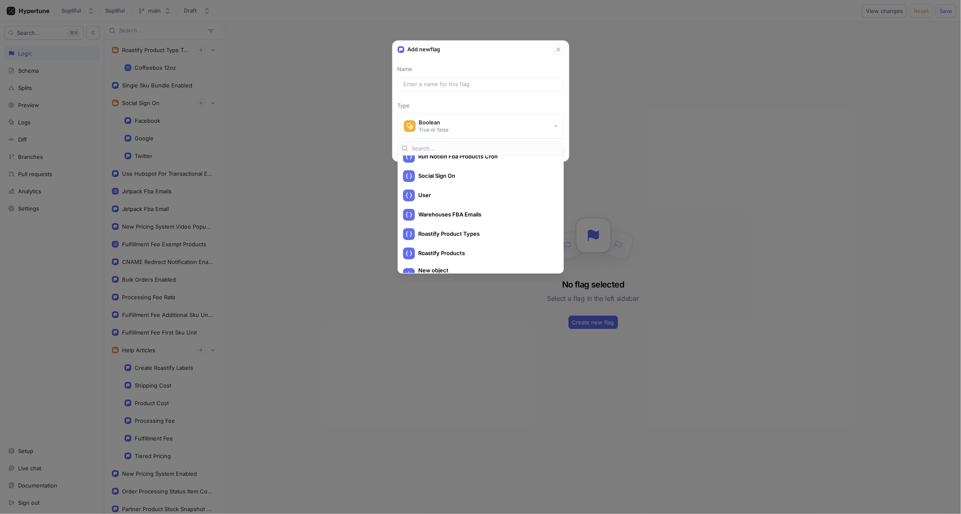
scroll to position [324, 0]
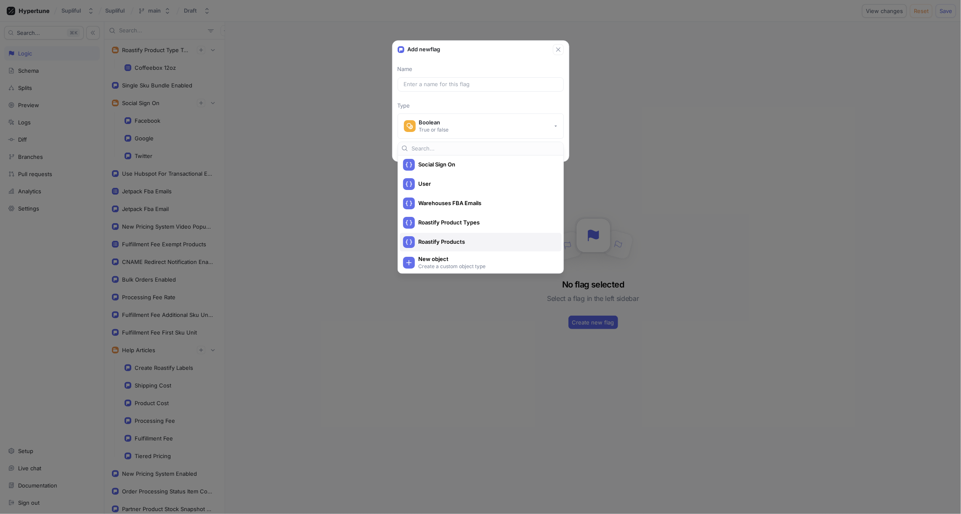
click at [459, 241] on span "Roastify Products" at bounding box center [486, 241] width 136 height 7
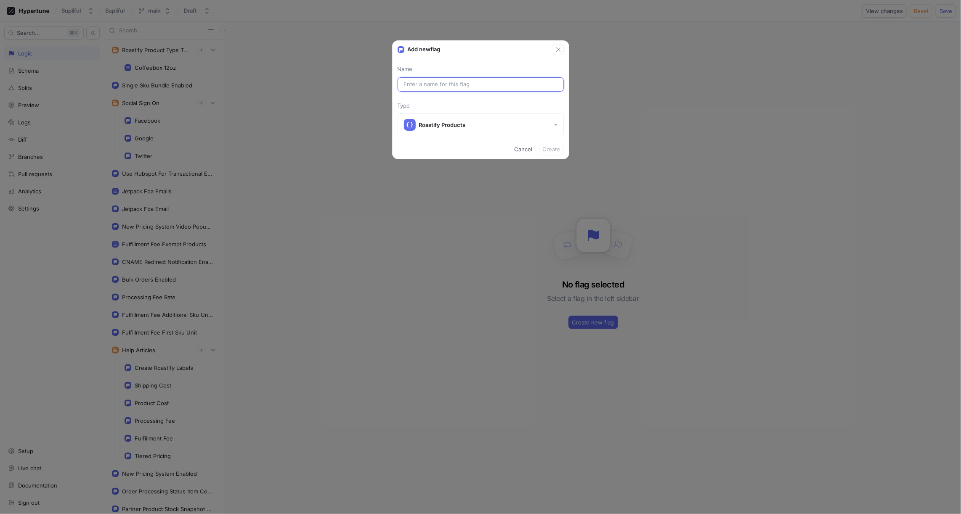
click at [450, 85] on input "text" at bounding box center [481, 84] width 154 height 8
click at [449, 87] on input "text" at bounding box center [481, 84] width 154 height 8
paste input "ROCOGNDGUASO12OBOX"
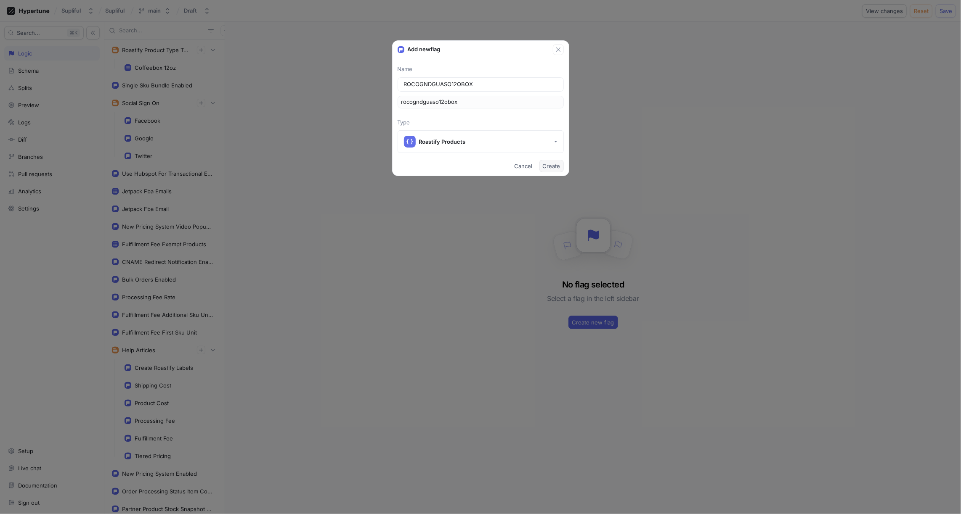
click at [551, 165] on span "Create" at bounding box center [552, 166] width 18 height 5
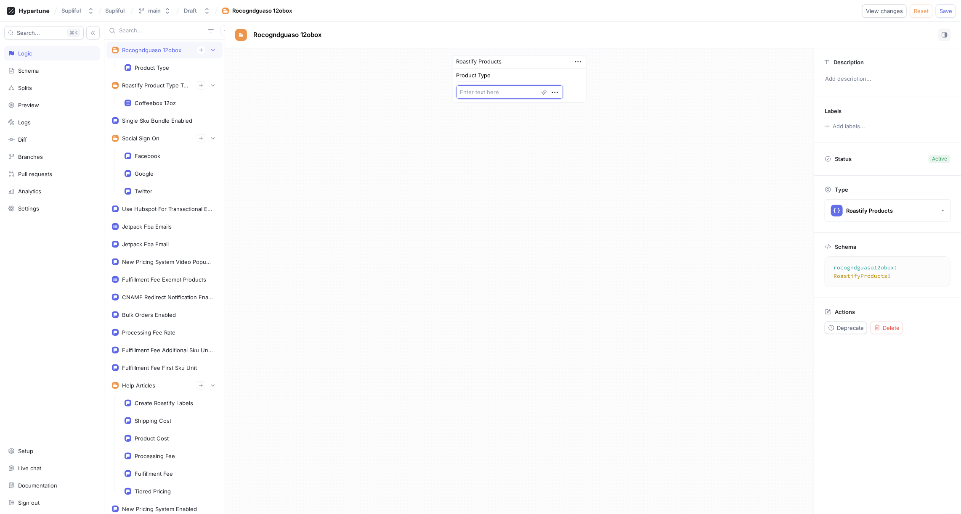
click at [493, 93] on textarea at bounding box center [509, 91] width 106 height 13
click at [541, 91] on icon "button" at bounding box center [543, 92] width 5 height 5
click at [493, 141] on div "Roastify Products Product Type" at bounding box center [519, 281] width 588 height 466
click at [578, 61] on icon "button" at bounding box center [577, 61] width 9 height 9
click at [614, 199] on div "Roastify Products Product Type" at bounding box center [519, 281] width 588 height 466
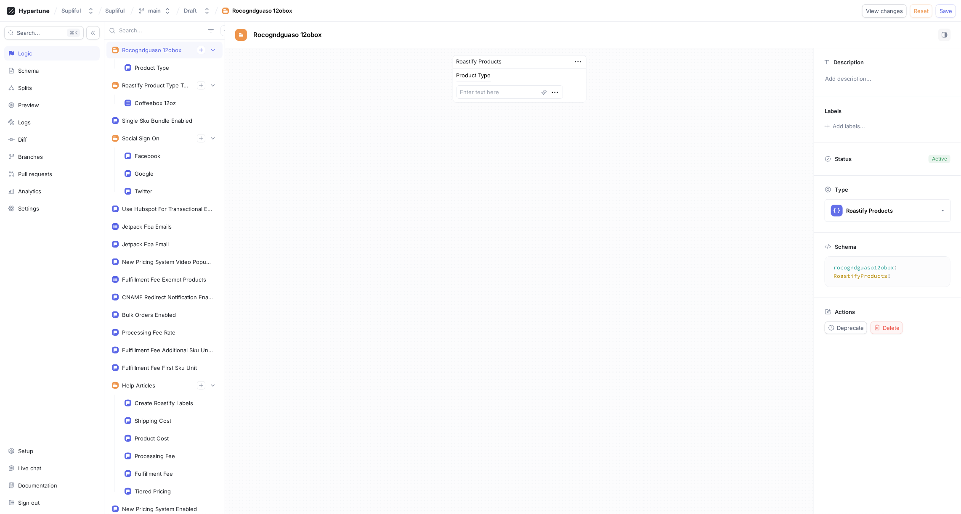
click at [885, 326] on span "Delete" at bounding box center [890, 328] width 17 height 5
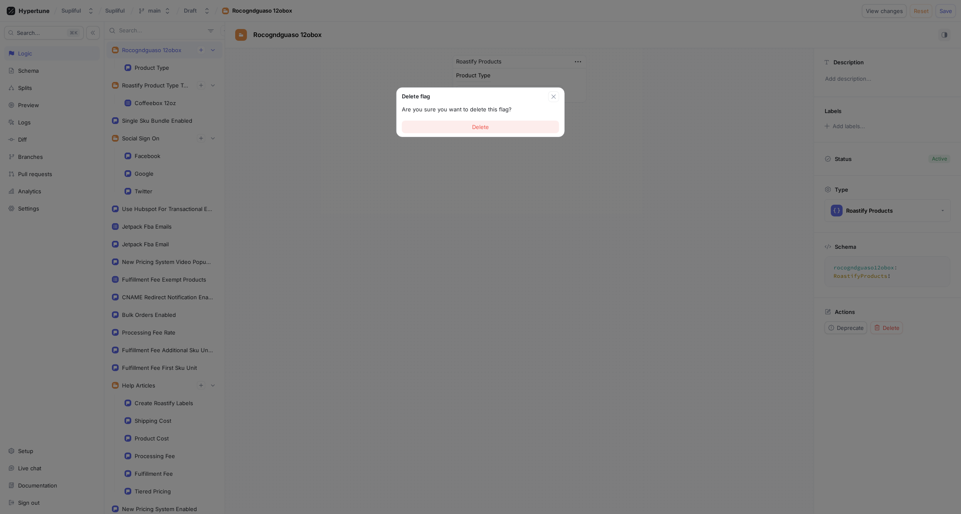
click at [478, 127] on span "Delete" at bounding box center [480, 126] width 17 height 5
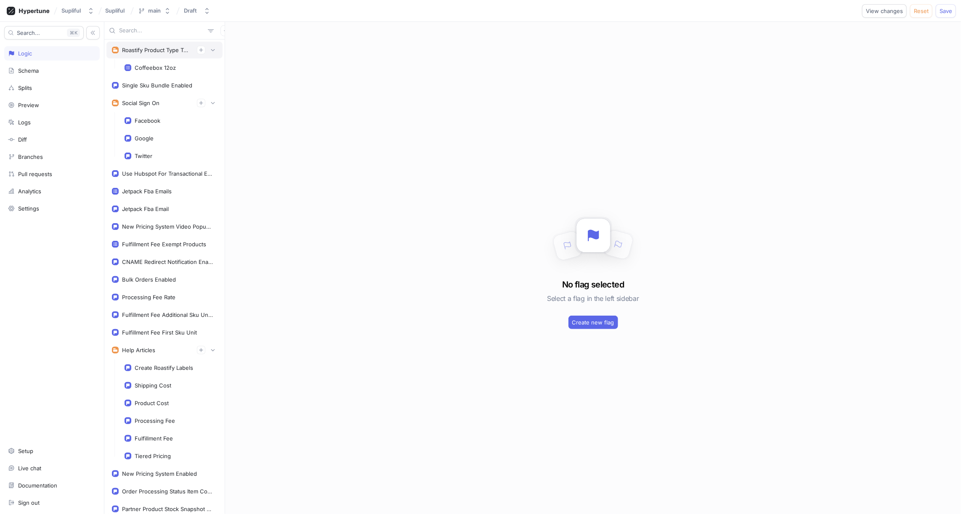
click at [170, 50] on div "Roastify Product Type To Sku Mapping" at bounding box center [156, 50] width 68 height 7
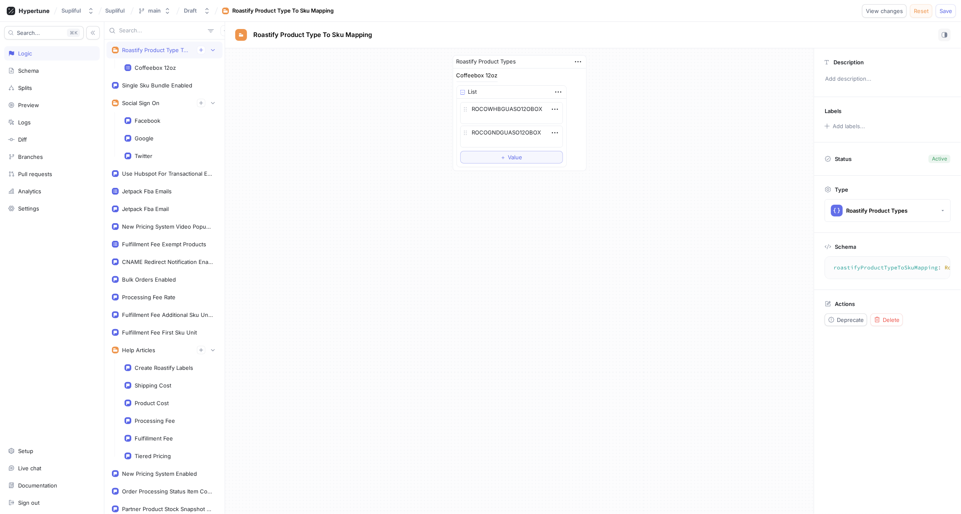
click at [923, 10] on span "Reset" at bounding box center [921, 10] width 15 height 5
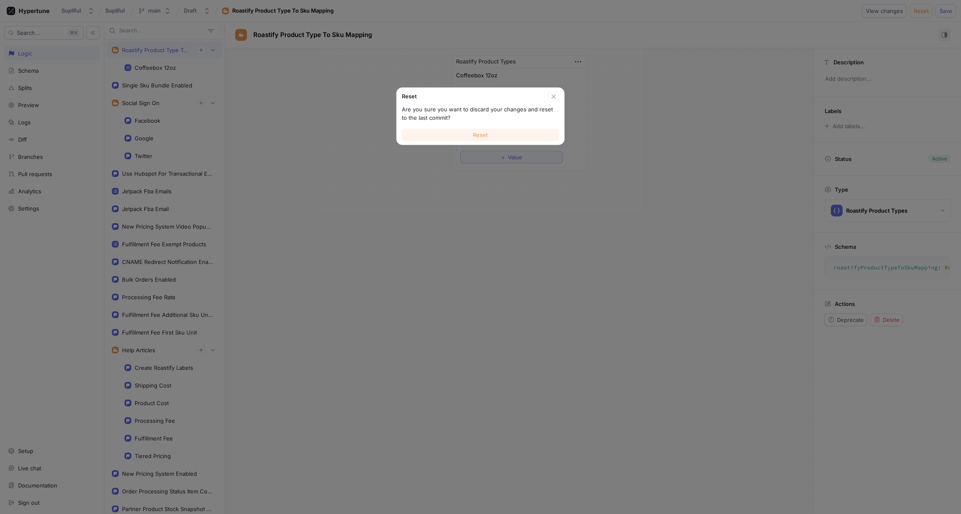
click at [490, 138] on button "Reset" at bounding box center [480, 135] width 157 height 13
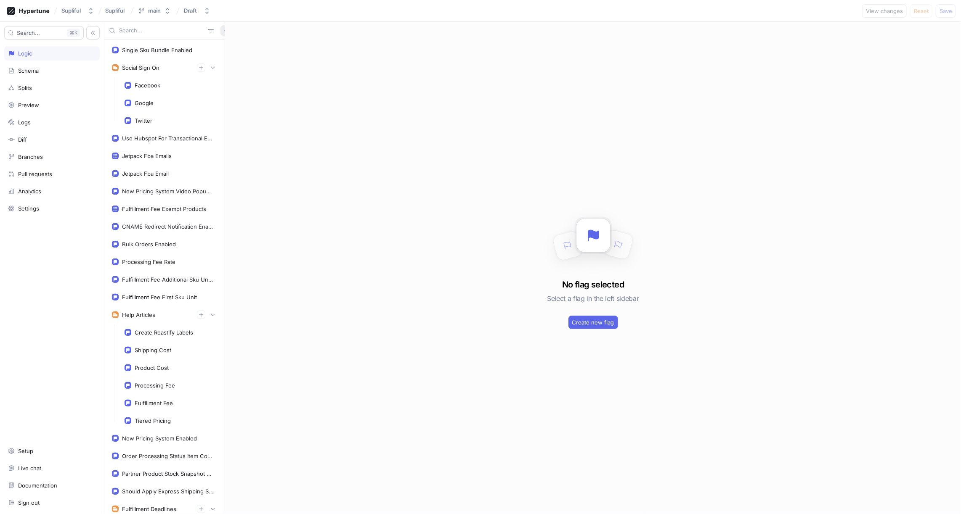
click at [224, 30] on icon "button" at bounding box center [226, 31] width 4 height 4
click at [230, 59] on p "Variable" at bounding box center [232, 61] width 21 height 8
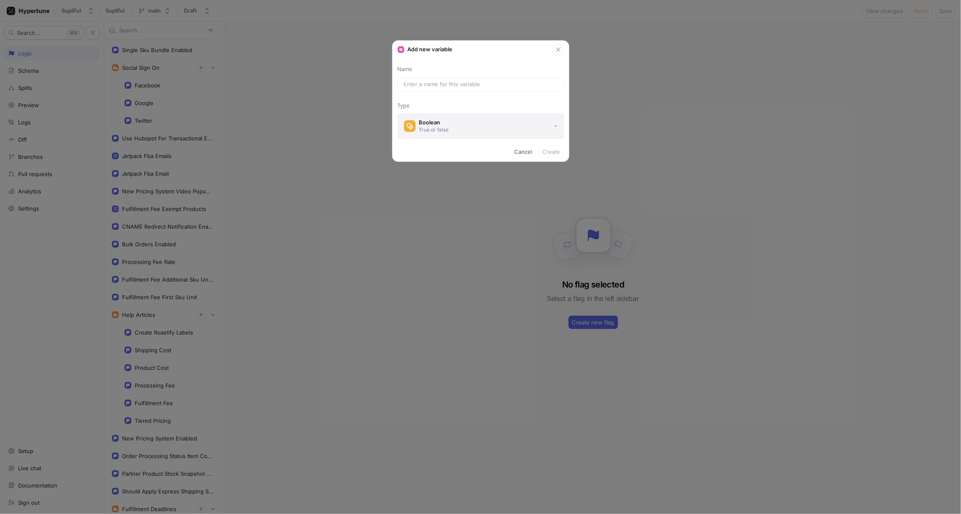
click at [442, 122] on div "Boolean" at bounding box center [434, 122] width 30 height 7
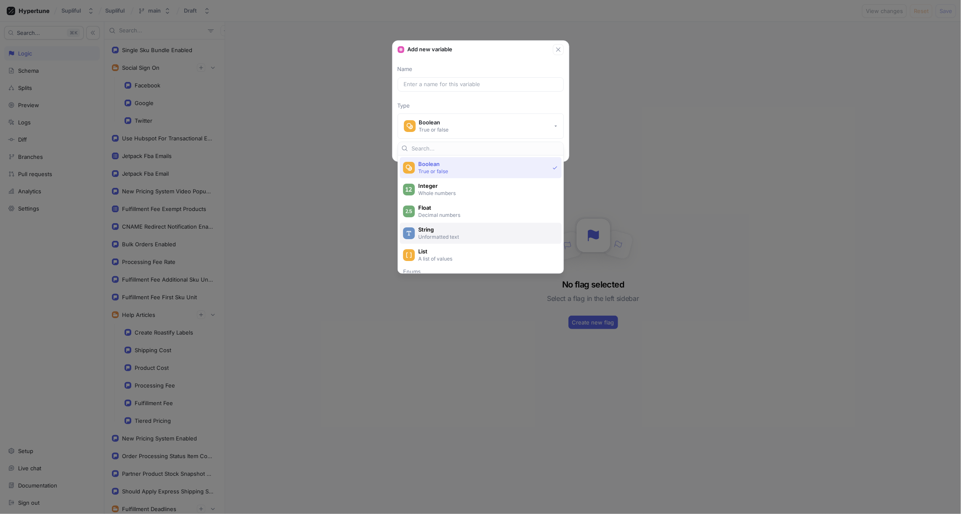
scroll to position [17, 0]
click at [447, 244] on span "List" at bounding box center [486, 246] width 136 height 7
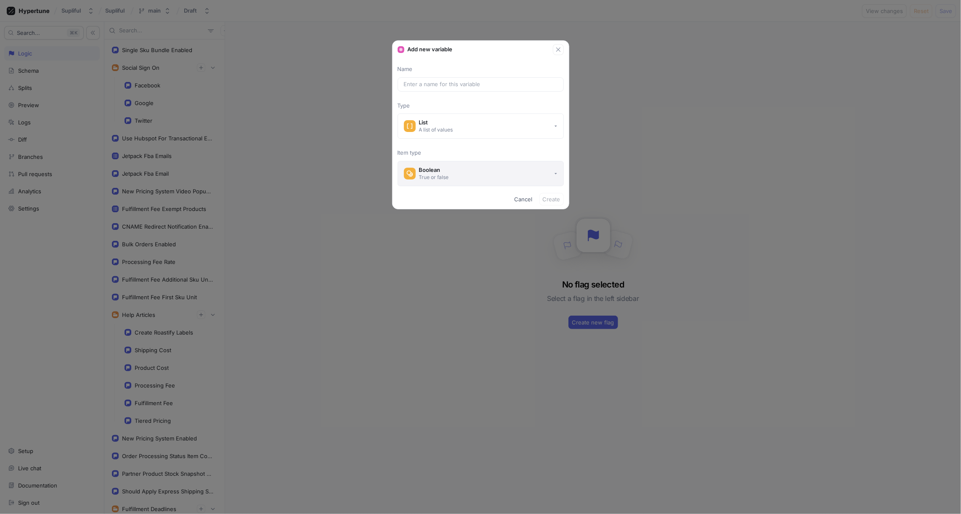
click at [453, 173] on button "Boolean True or false" at bounding box center [480, 173] width 166 height 25
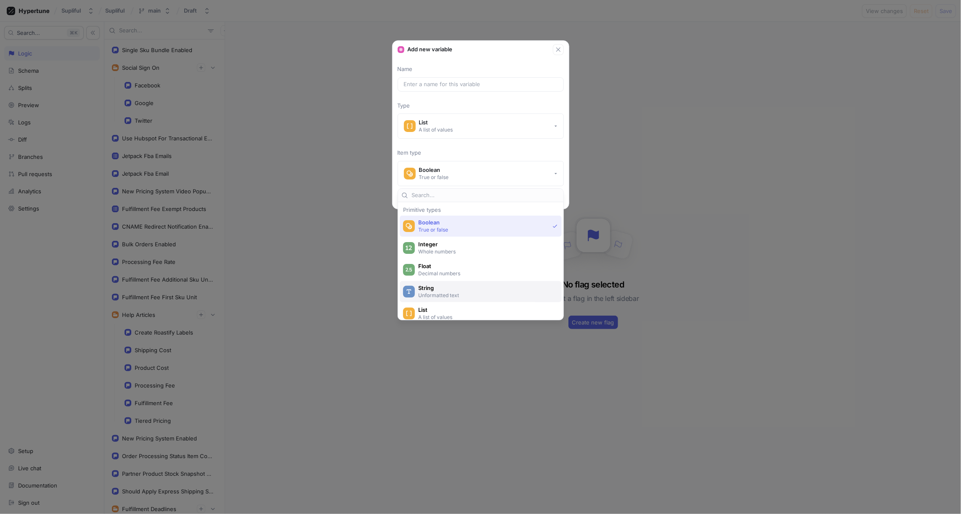
scroll to position [26, 0]
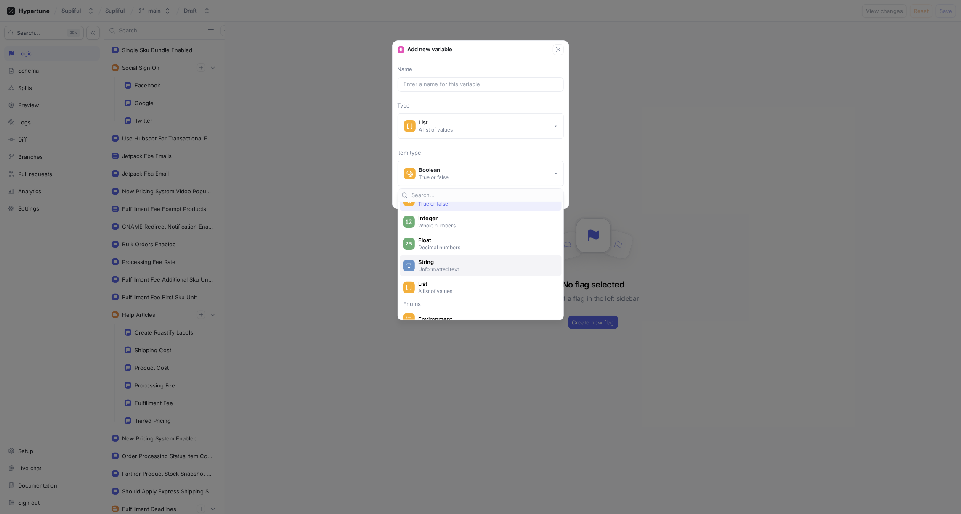
click at [430, 269] on p "Unformatted text" at bounding box center [485, 269] width 135 height 7
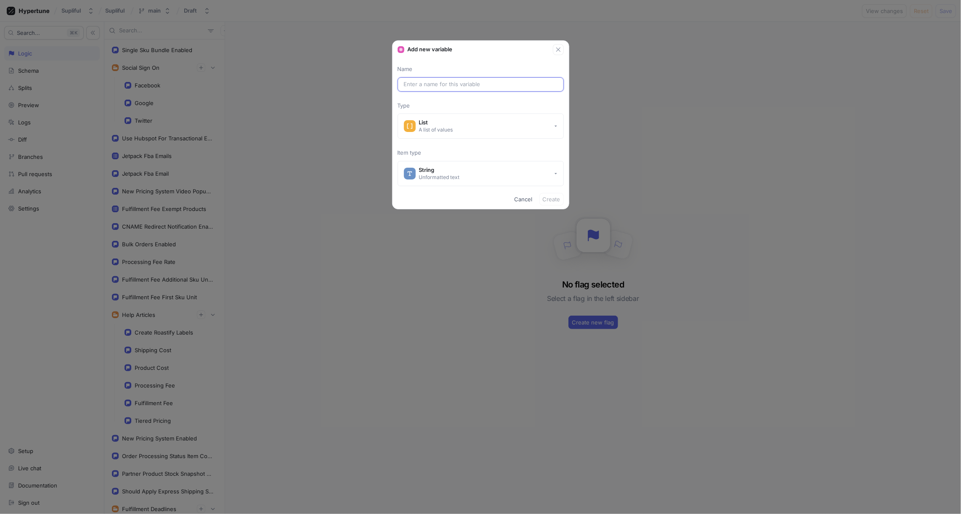
click at [434, 82] on input "text" at bounding box center [481, 84] width 154 height 8
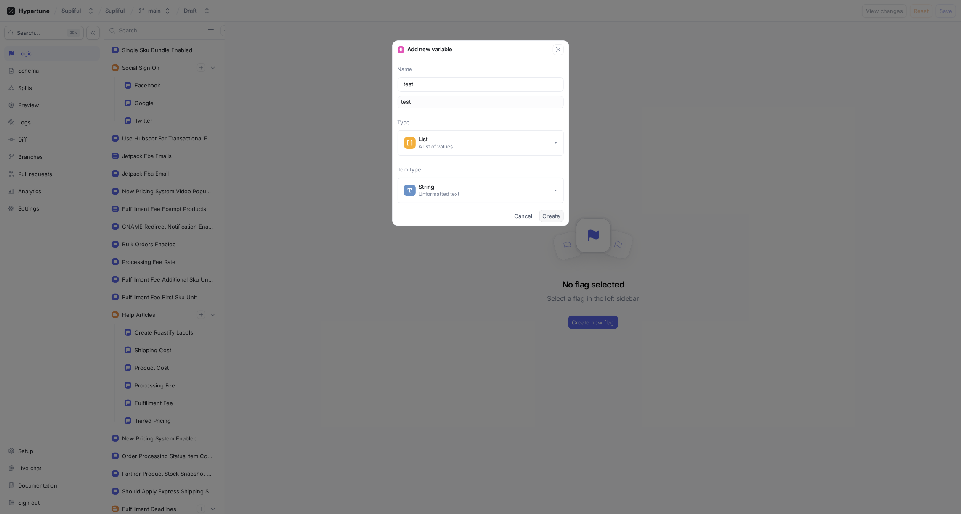
click at [556, 217] on span "Create" at bounding box center [552, 216] width 18 height 5
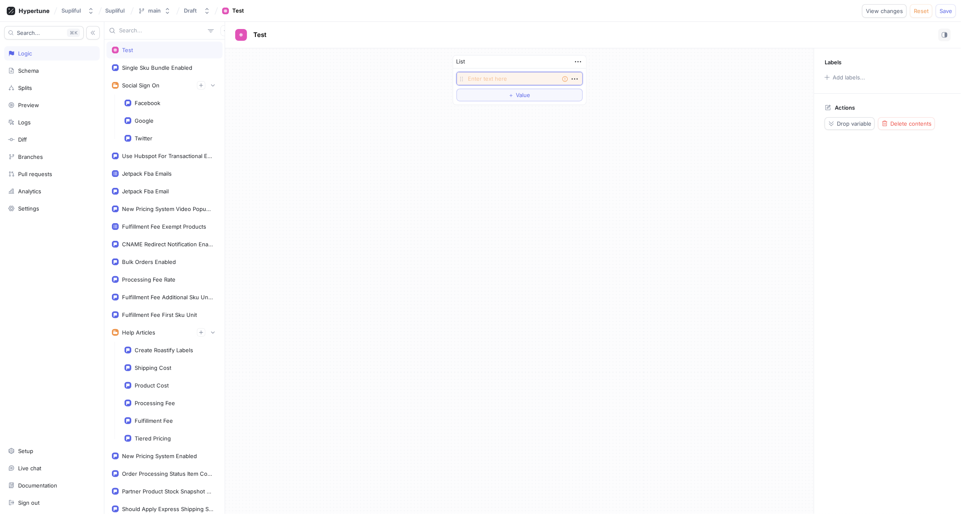
click at [478, 77] on textarea at bounding box center [519, 78] width 126 height 13
click at [508, 95] on span "＋" at bounding box center [510, 95] width 5 height 5
click at [659, 106] on div "List Empty string Empty string To pick up a draggable item, press the space bar…" at bounding box center [519, 87] width 588 height 79
click at [839, 122] on span "Drop variable" at bounding box center [854, 123] width 34 height 5
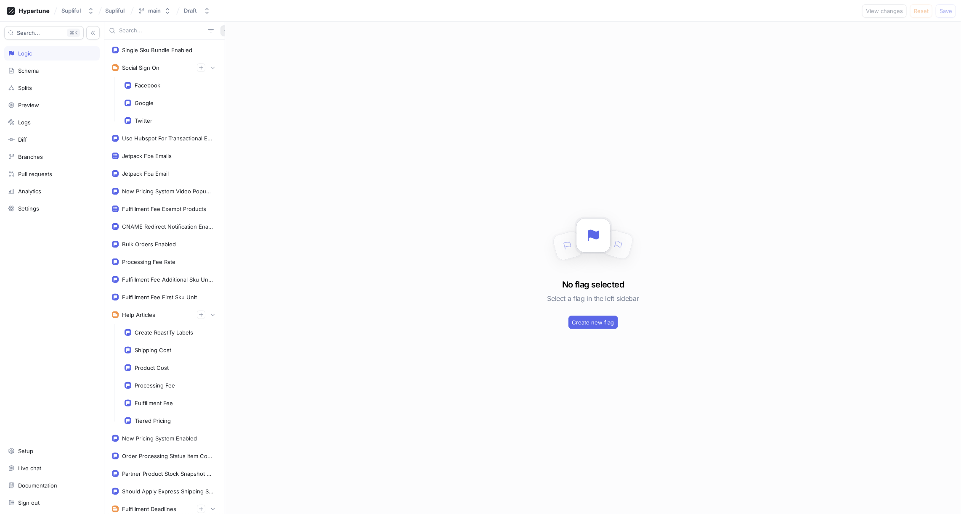
click at [223, 32] on icon "button" at bounding box center [225, 30] width 5 height 5
click at [256, 132] on div "Single Sku Bundle Enabled Social Sign On Facebook Google Twitter Use Hubspot Fo…" at bounding box center [532, 268] width 856 height 493
click at [62, 69] on div "Schema" at bounding box center [52, 70] width 88 height 7
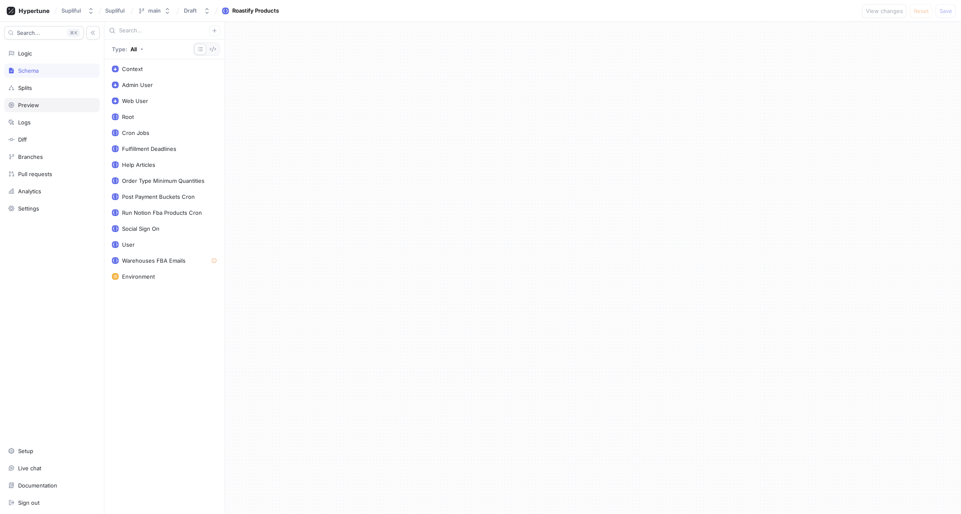
click at [51, 102] on div "Preview" at bounding box center [52, 105] width 88 height 7
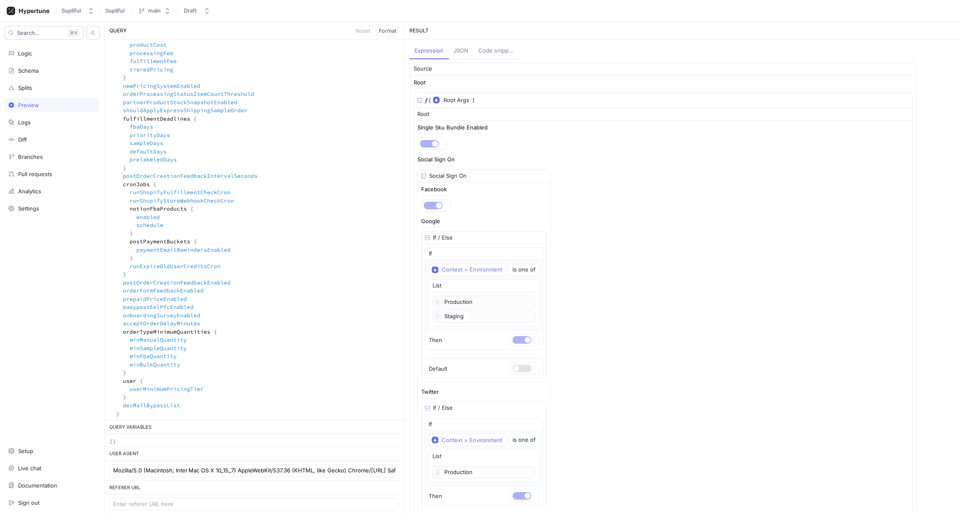
scroll to position [249, 0]
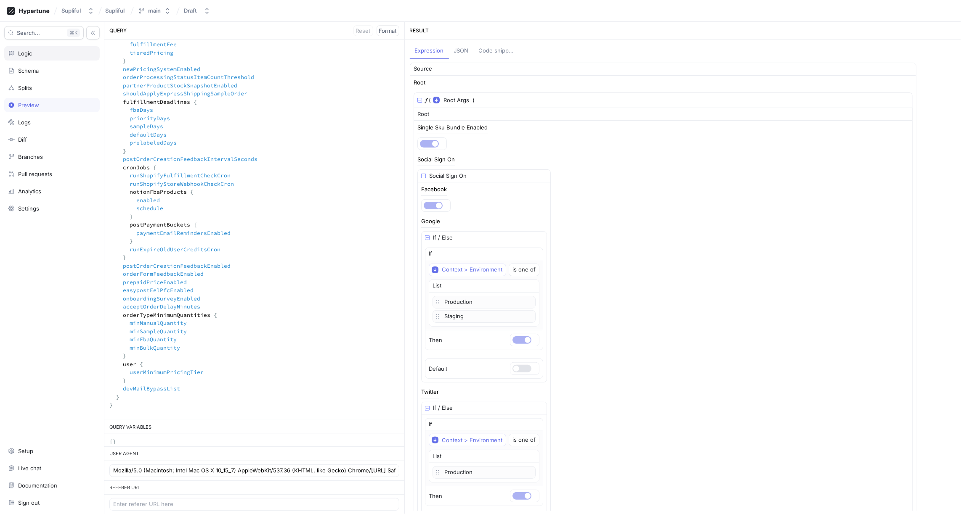
click at [37, 55] on div "Logic" at bounding box center [52, 53] width 88 height 7
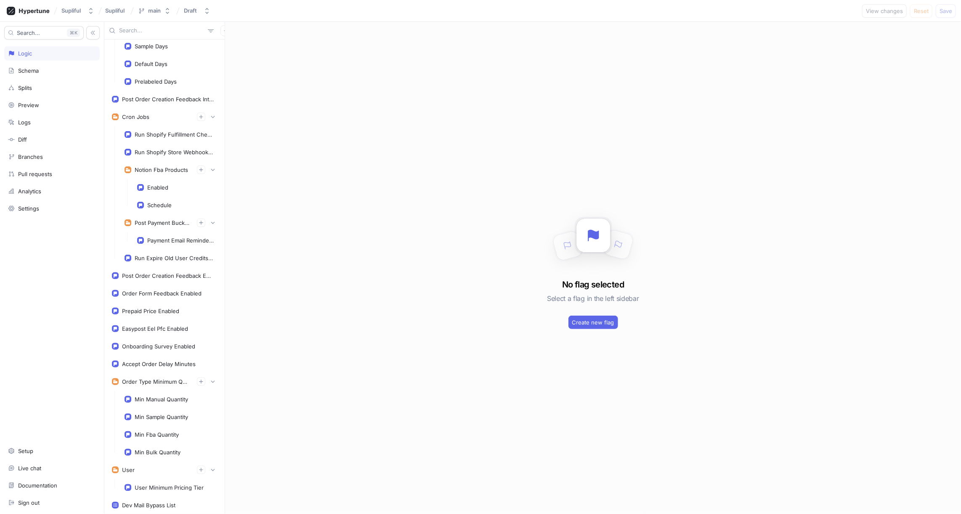
scroll to position [538, 0]
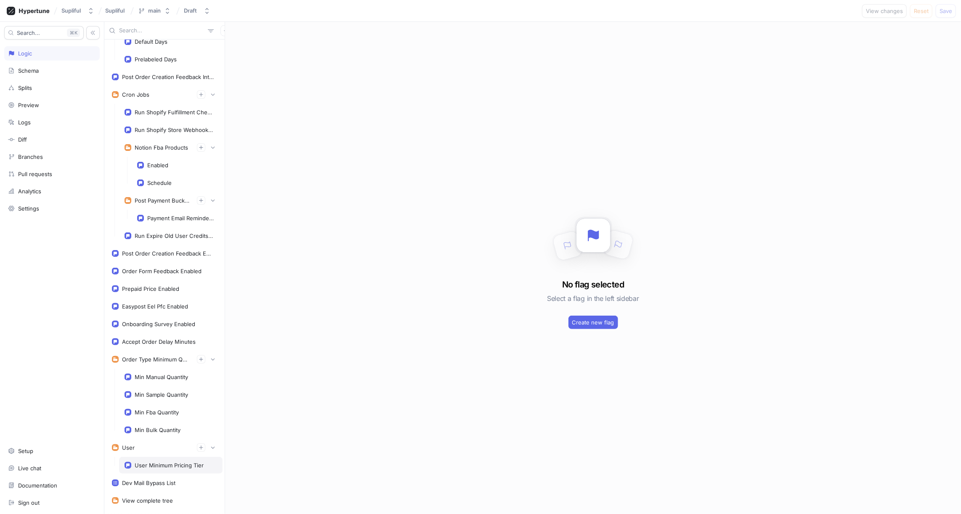
click at [169, 462] on div "User Minimum Pricing Tier" at bounding box center [169, 465] width 69 height 7
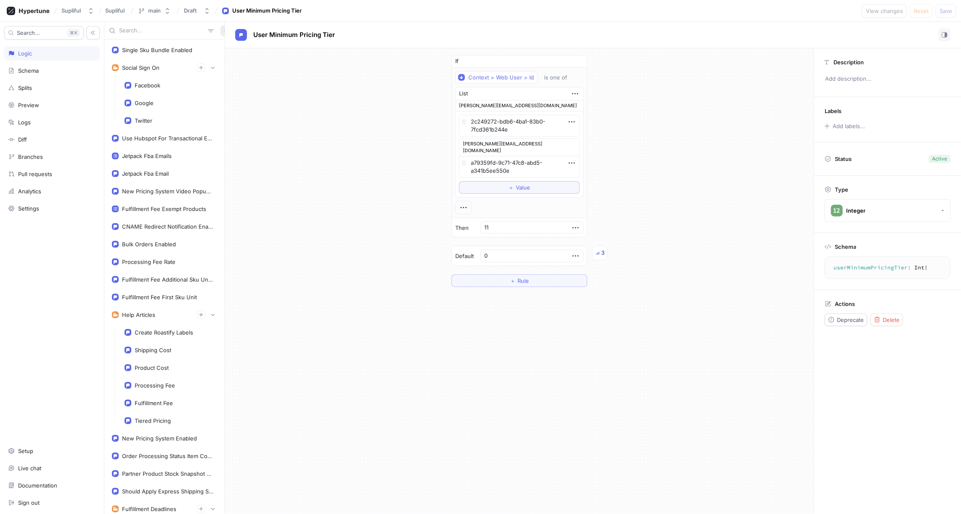
click at [224, 32] on icon "button" at bounding box center [226, 31] width 4 height 4
click at [227, 43] on p "Flag" at bounding box center [227, 47] width 11 height 8
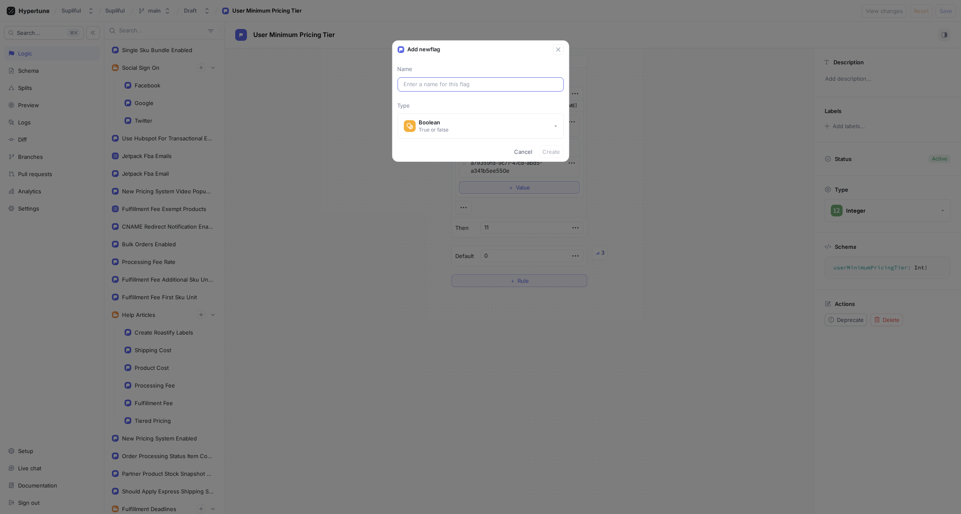
click at [426, 83] on input "text" at bounding box center [481, 84] width 154 height 8
click at [441, 123] on div "Boolean" at bounding box center [434, 122] width 30 height 7
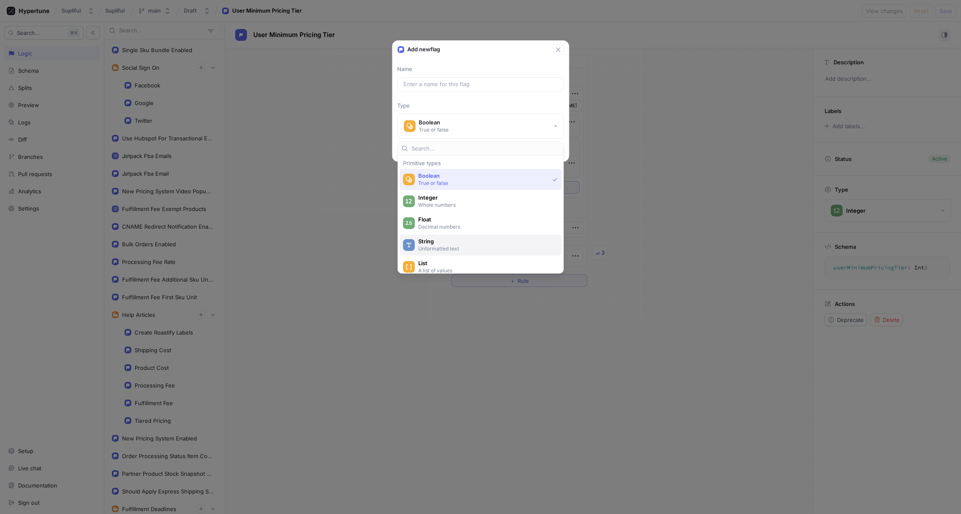
click at [444, 240] on span "String" at bounding box center [486, 241] width 136 height 7
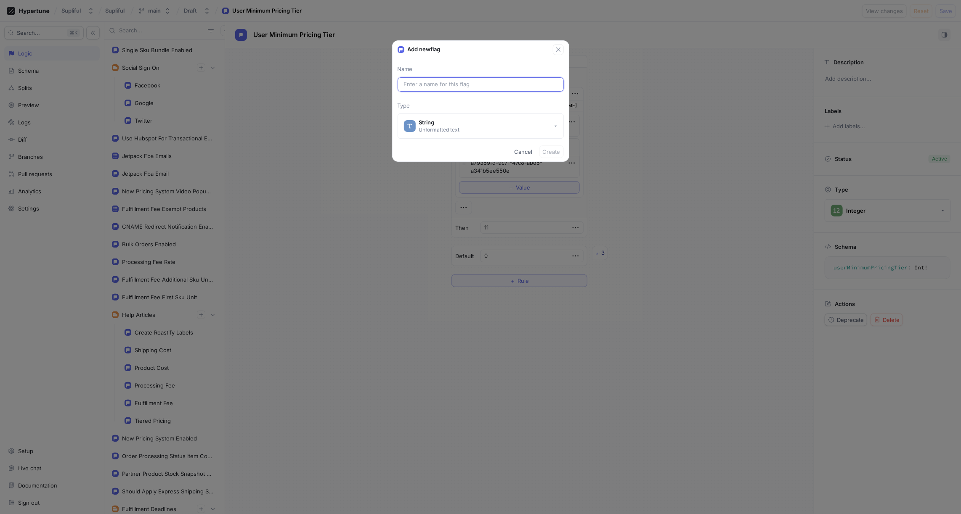
click at [447, 84] on input "text" at bounding box center [481, 84] width 154 height 8
click at [450, 120] on div "String" at bounding box center [439, 122] width 41 height 7
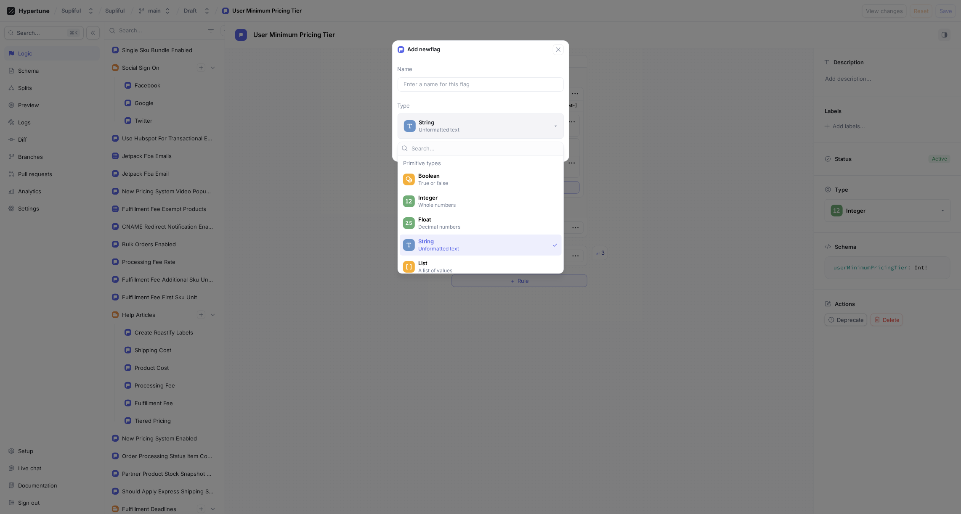
scroll to position [30, 0]
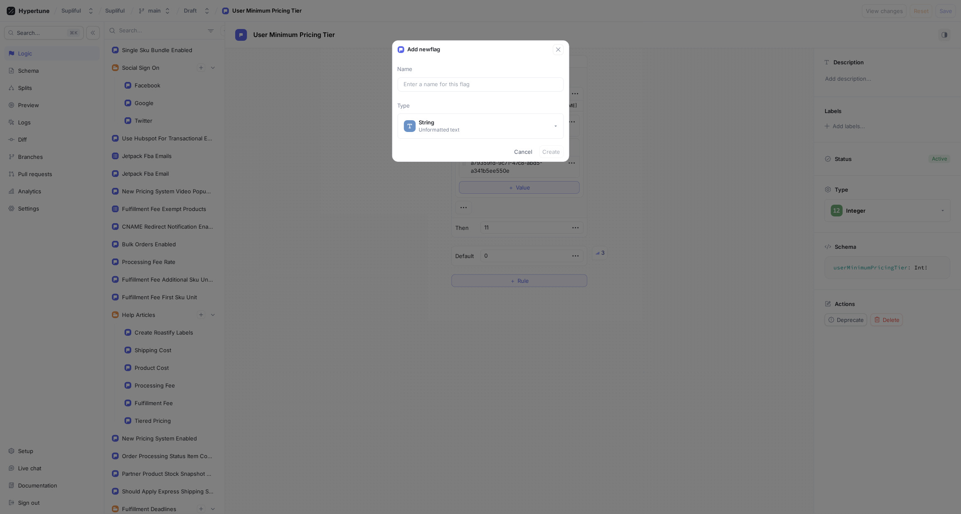
click at [449, 66] on p "Name" at bounding box center [480, 69] width 166 height 8
click at [437, 82] on input "text" at bounding box center [481, 84] width 154 height 8
click at [458, 82] on input "text" at bounding box center [481, 84] width 154 height 8
click at [467, 122] on button "String Unformatted text" at bounding box center [480, 126] width 166 height 25
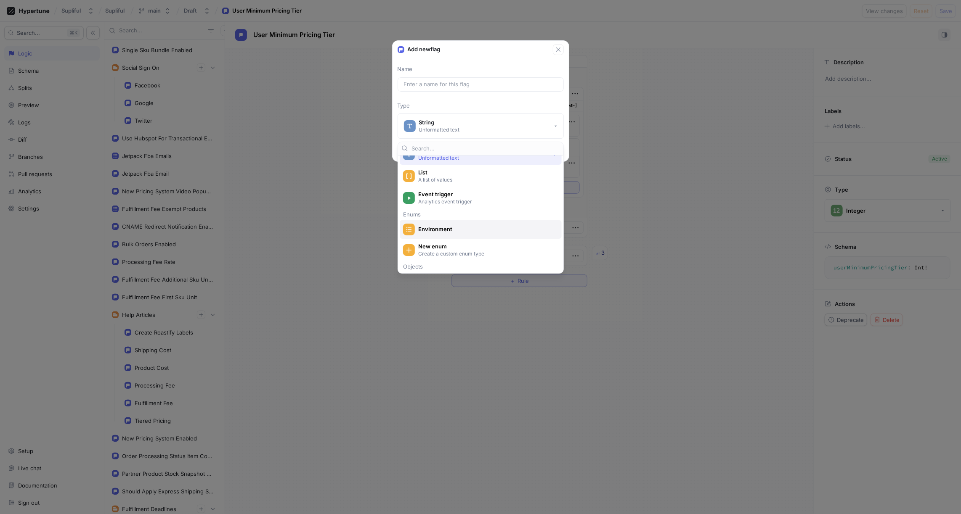
scroll to position [108, 0]
click at [453, 232] on span "New enum" at bounding box center [486, 229] width 136 height 7
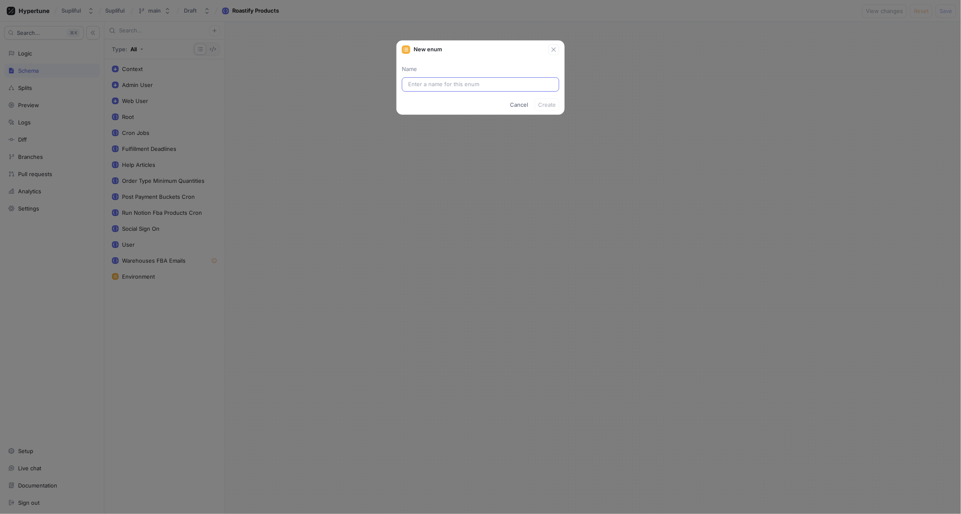
click at [451, 82] on input "text" at bounding box center [480, 84] width 145 height 8
click at [547, 122] on span "Create" at bounding box center [547, 121] width 18 height 5
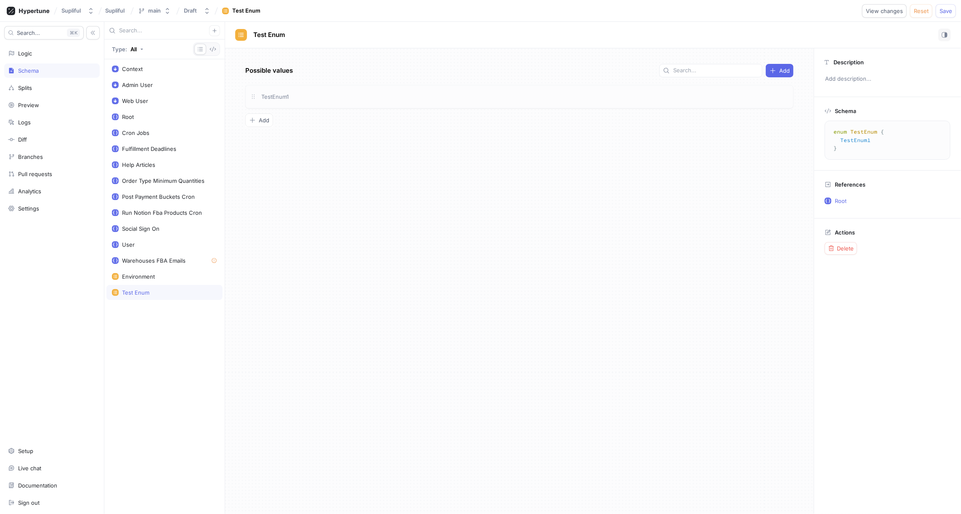
click at [412, 99] on div "TestEnum1" at bounding box center [524, 96] width 529 height 9
click at [398, 128] on div "Possible values Add TestEnum1 To pick up a draggable item, press the space bar.…" at bounding box center [519, 281] width 588 height 466
click at [284, 96] on span "TestEnum1" at bounding box center [274, 96] width 27 height 7
click at [270, 95] on span "TestEnum1" at bounding box center [274, 96] width 27 height 7
click at [315, 136] on div "Possible values Add CoffeeBox12oz CoffeeBox12oz To pick up a draggable item, pr…" at bounding box center [519, 281] width 588 height 466
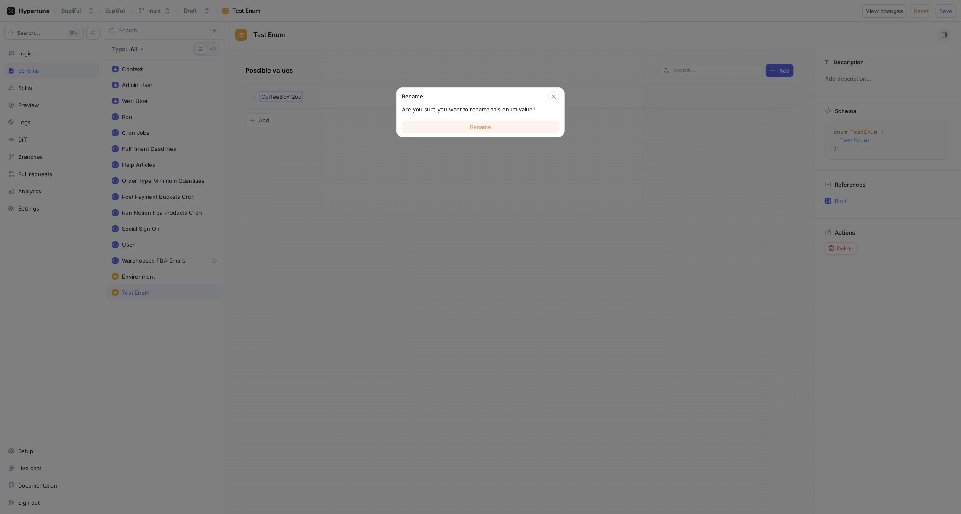
click at [476, 126] on span "Rename" at bounding box center [480, 126] width 21 height 5
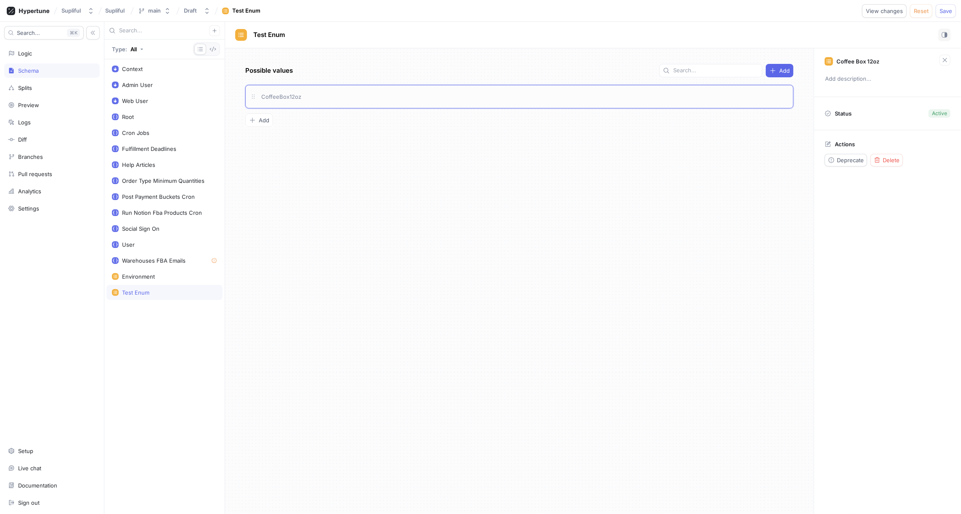
click at [383, 98] on div "CoffeeBox12oz" at bounding box center [524, 96] width 529 height 9
click at [265, 119] on span "Add" at bounding box center [264, 120] width 11 height 5
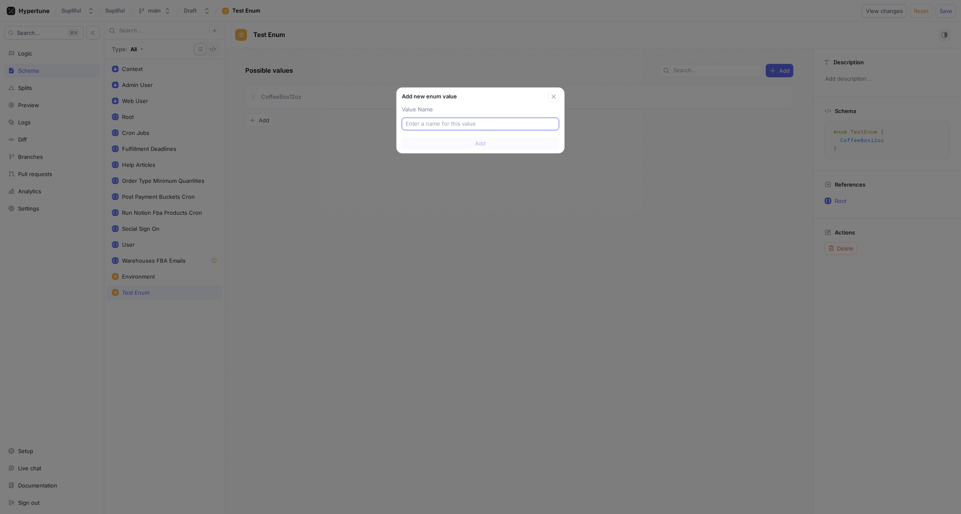
click at [444, 121] on input "text" at bounding box center [480, 124] width 150 height 8
paste input "InstantCoffee"
click at [479, 159] on span "Add" at bounding box center [480, 160] width 11 height 5
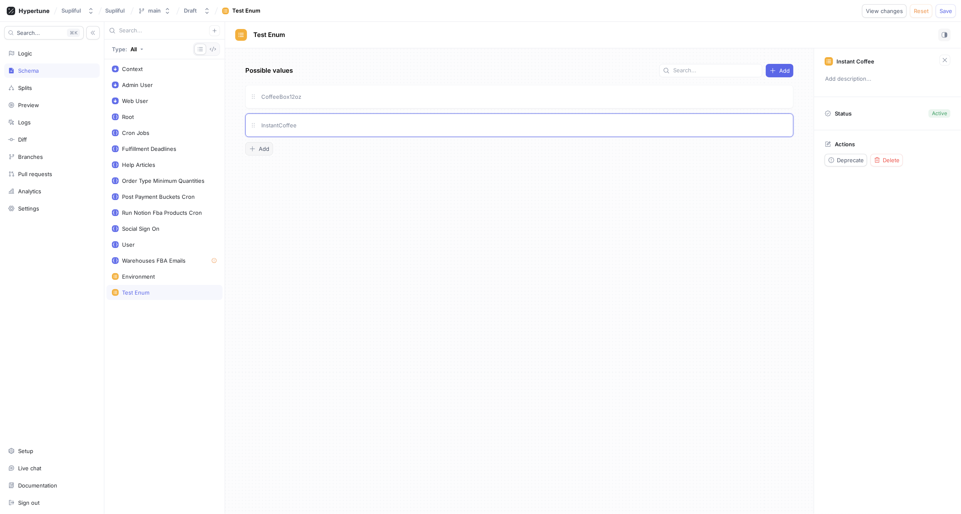
click at [265, 147] on span "Add" at bounding box center [264, 148] width 11 height 5
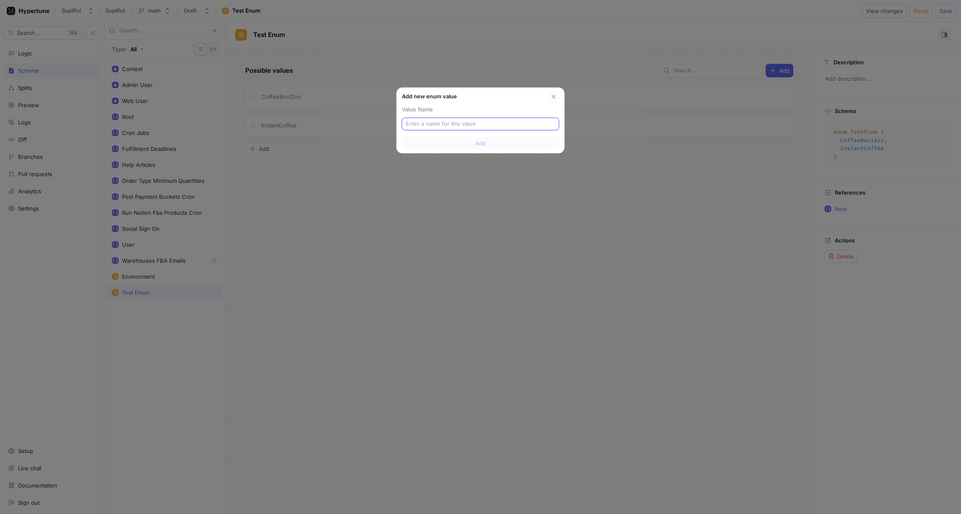
click at [413, 120] on input "text" at bounding box center [480, 124] width 150 height 8
paste input "Pods"
click at [480, 158] on span "Add" at bounding box center [480, 160] width 11 height 5
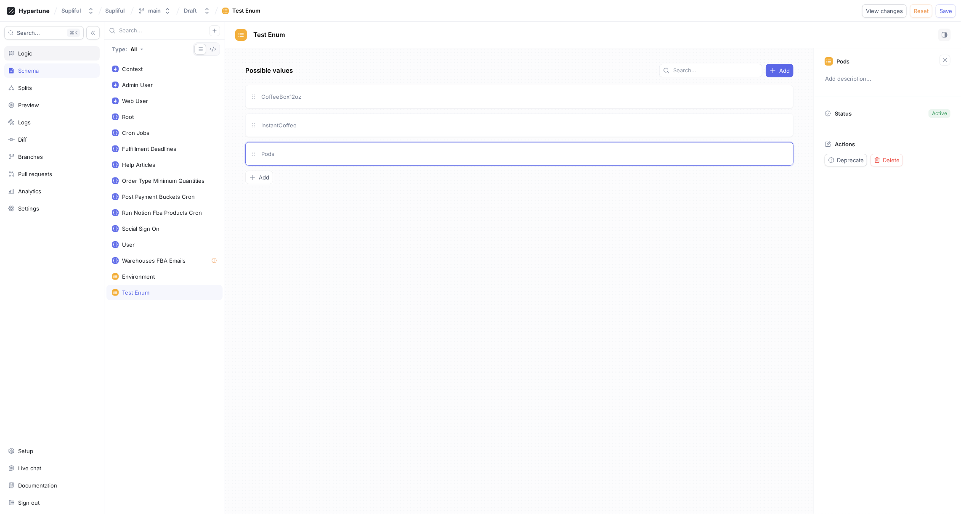
click at [50, 53] on div "Logic" at bounding box center [52, 53] width 88 height 7
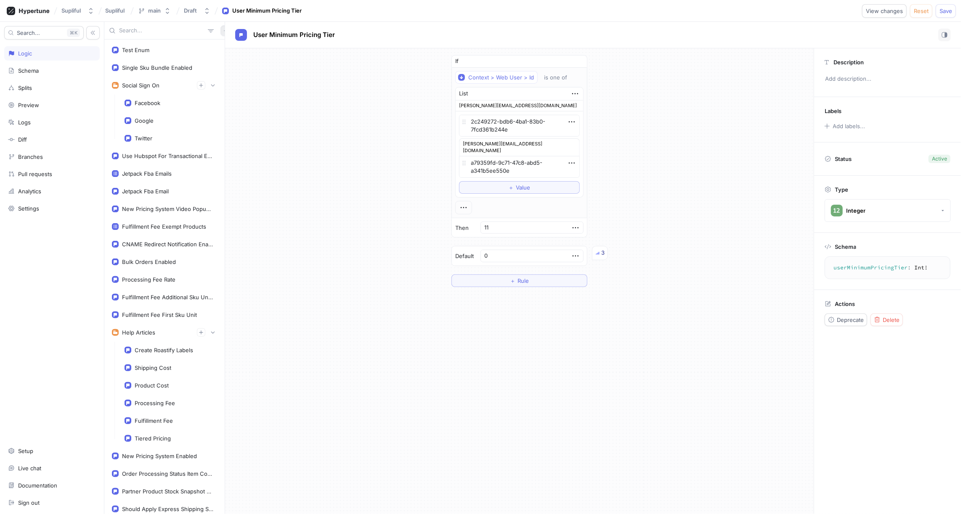
click at [223, 32] on icon "button" at bounding box center [225, 30] width 5 height 5
click at [235, 56] on div "Variable" at bounding box center [236, 61] width 50 height 14
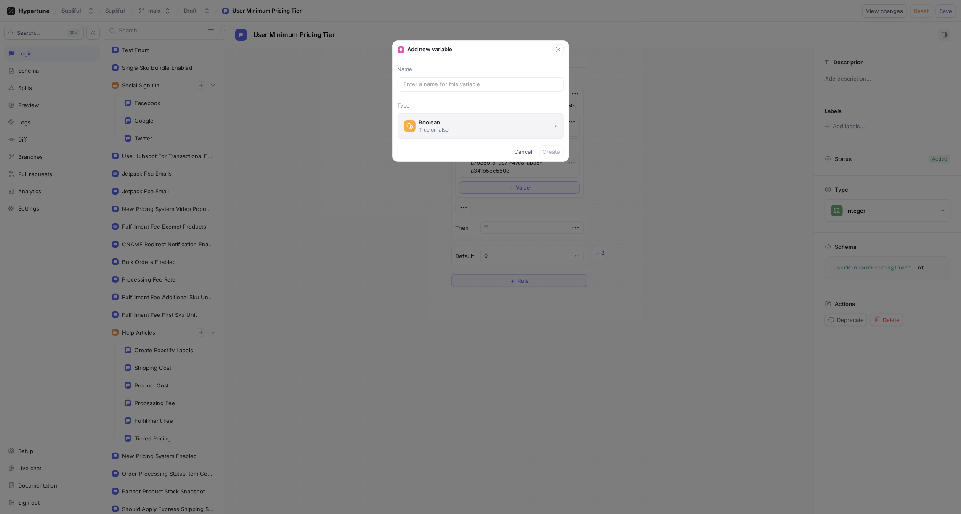
click at [436, 117] on button "Boolean True or false" at bounding box center [480, 126] width 166 height 25
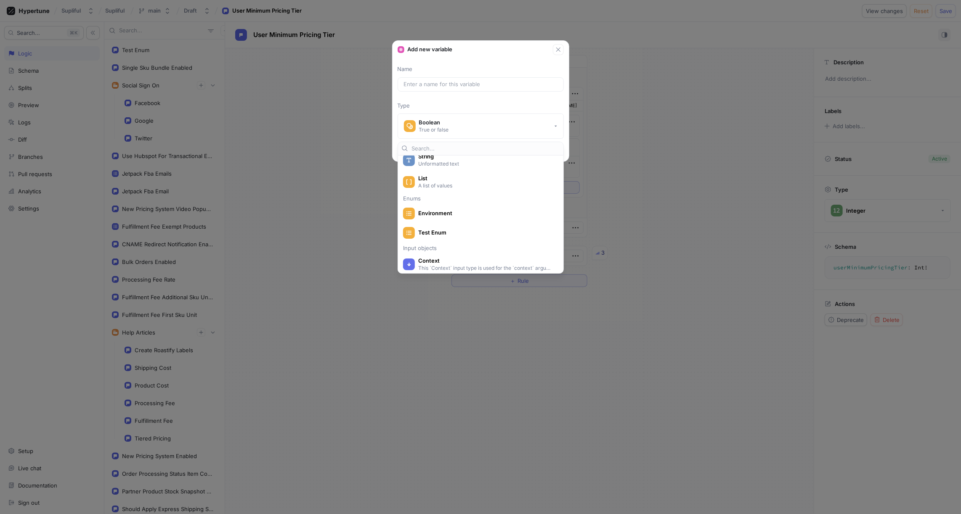
scroll to position [87, 0]
click at [439, 230] on span "Test Enum" at bounding box center [486, 231] width 136 height 7
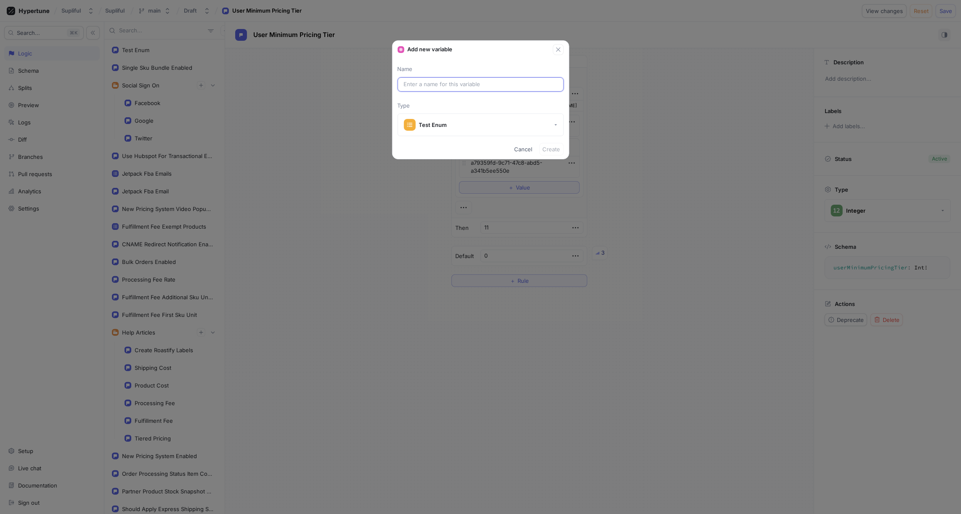
click at [442, 82] on input "text" at bounding box center [481, 84] width 154 height 8
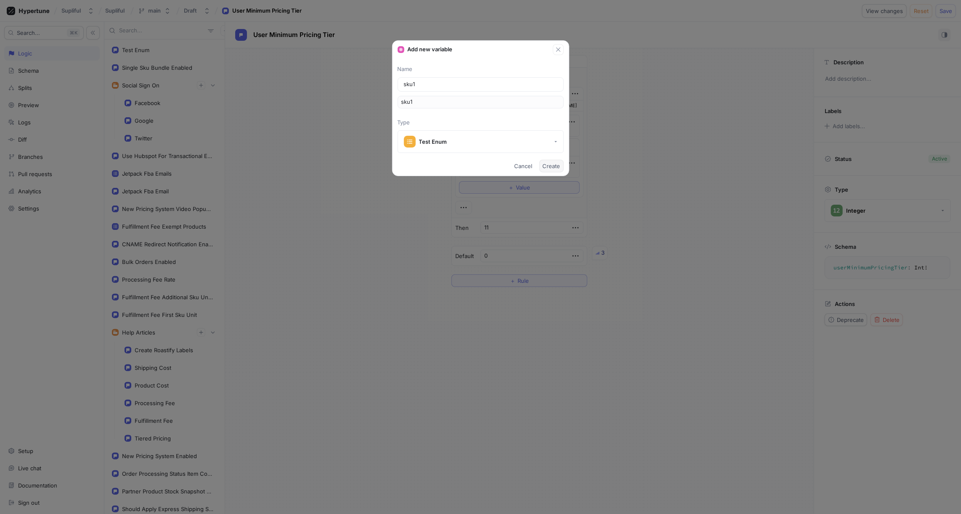
click at [551, 164] on span "Create" at bounding box center [552, 166] width 18 height 5
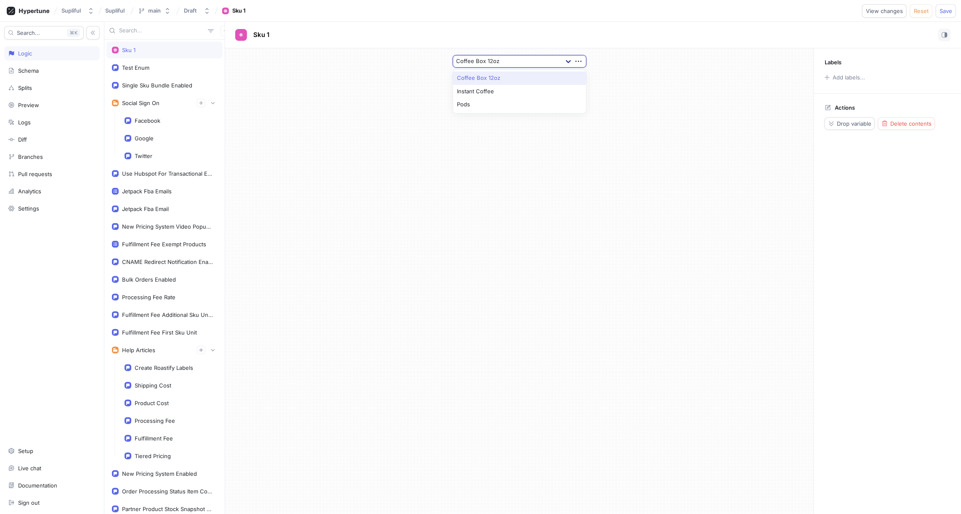
click at [568, 61] on icon at bounding box center [568, 61] width 8 height 8
click at [510, 152] on div "Coffee Box 12oz ＋ Rule" at bounding box center [519, 281] width 588 height 466
click at [265, 36] on span "Sku 1" at bounding box center [261, 35] width 16 height 7
click at [265, 73] on div "Coffee Box 12oz ＋ Rule" at bounding box center [519, 69] width 588 height 42
click at [860, 127] on button "Drop variable" at bounding box center [849, 123] width 50 height 13
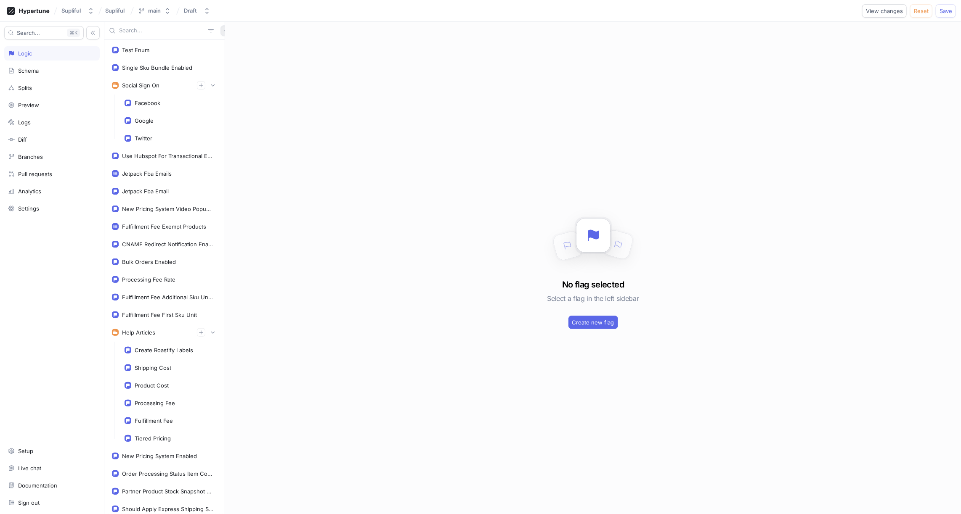
click at [223, 32] on icon "button" at bounding box center [225, 30] width 5 height 5
click at [228, 47] on p "Flag" at bounding box center [227, 47] width 11 height 8
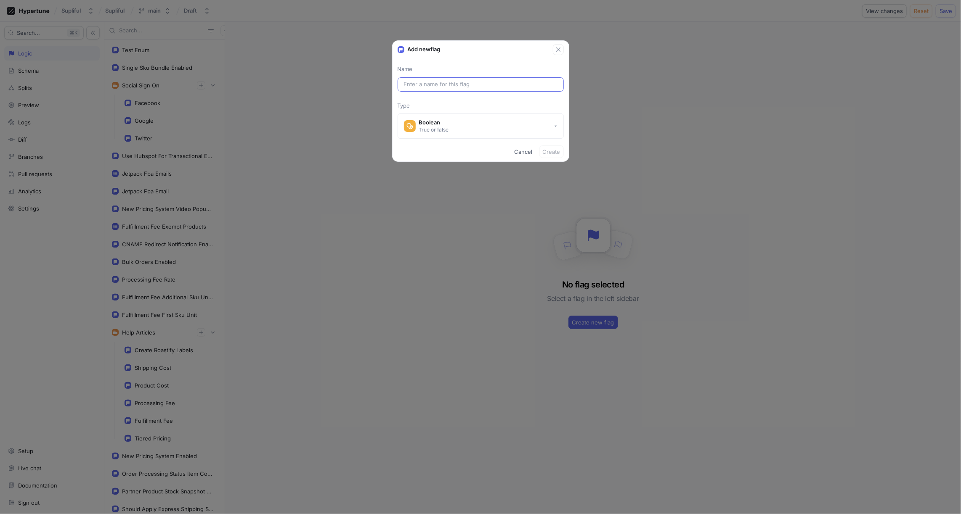
click at [429, 83] on input "text" at bounding box center [481, 84] width 154 height 8
click at [455, 82] on input "text" at bounding box center [481, 84] width 154 height 8
paste input "ROCOGNDGUASO12OBOX"
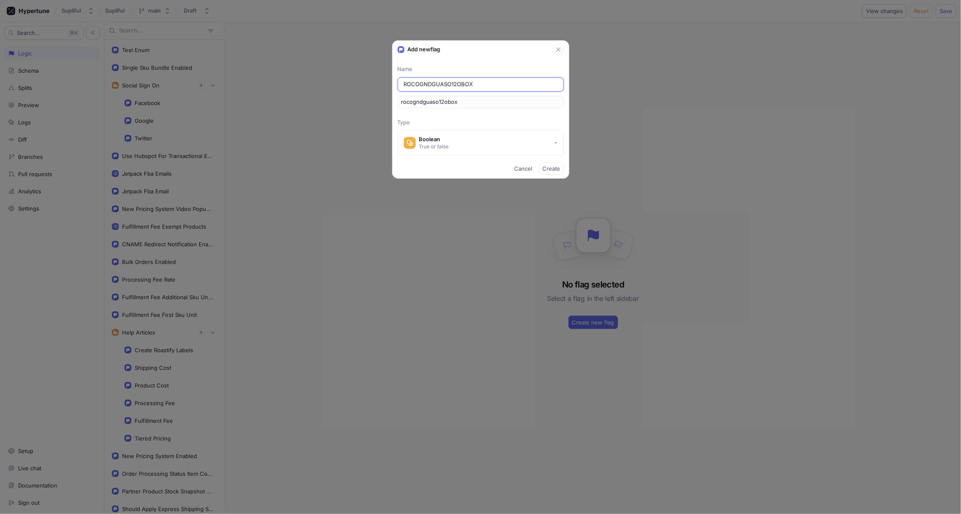
click at [404, 84] on input "ROCOGNDGUASO12OBOX" at bounding box center [481, 84] width 154 height 8
click at [482, 85] on input "_ROCOGNDGUASO12OBOX" at bounding box center [481, 84] width 154 height 8
click at [492, 135] on button "Boolean True or false" at bounding box center [480, 142] width 166 height 25
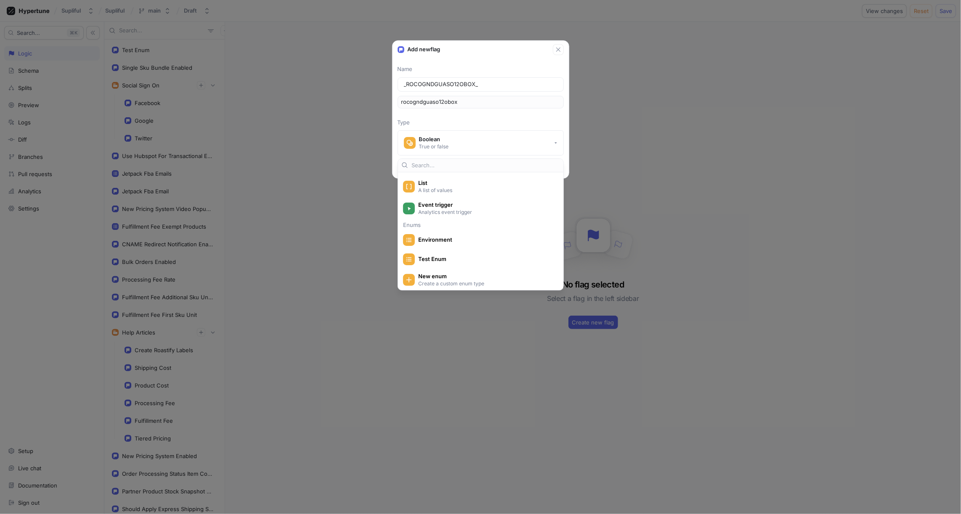
scroll to position [100, 0]
click at [449, 254] on span "Test Enum" at bounding box center [486, 256] width 136 height 7
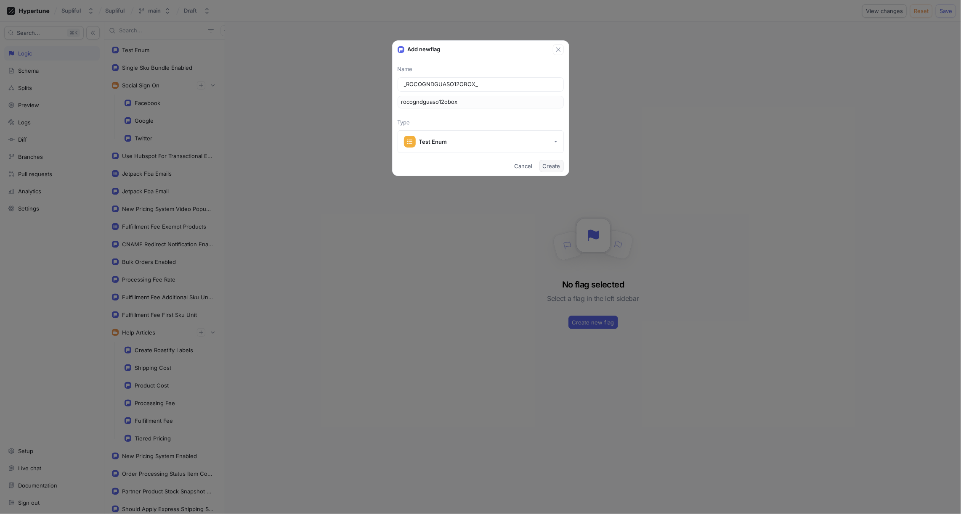
click at [552, 167] on span "Create" at bounding box center [552, 166] width 18 height 5
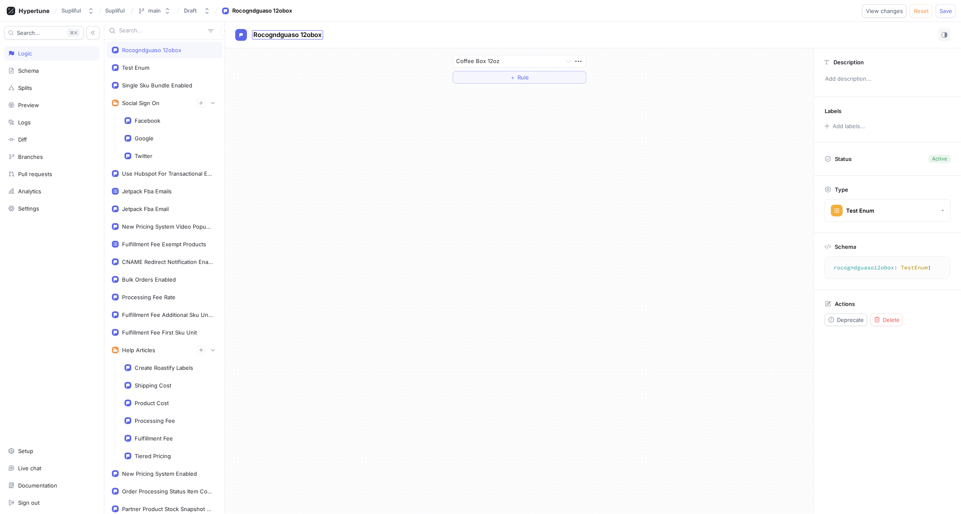
click at [305, 35] on span "Rocogndguaso 12obox" at bounding box center [287, 35] width 69 height 7
click at [302, 34] on input "Rocogndguaso 12obox" at bounding box center [288, 35] width 70 height 8
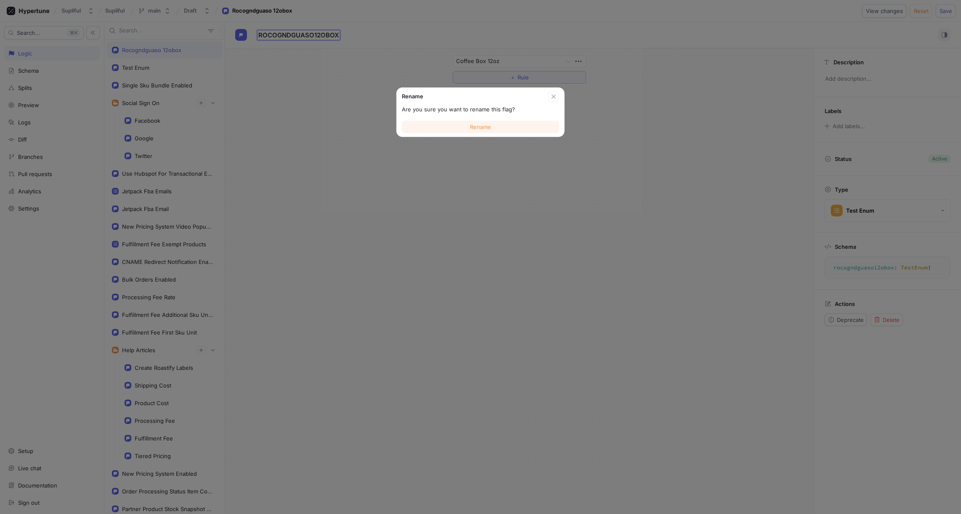
click at [486, 128] on span "Rename" at bounding box center [480, 126] width 21 height 5
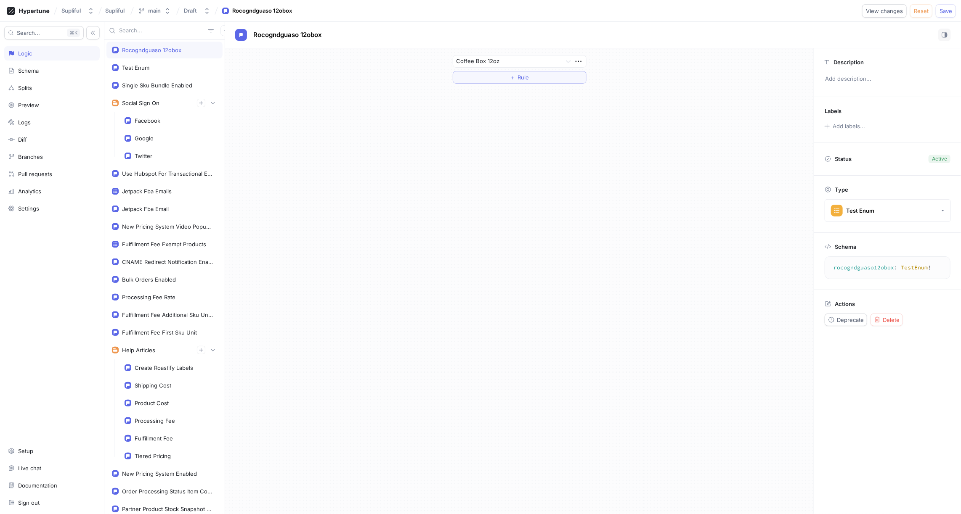
click at [426, 132] on div "Coffee Box 12oz ＋ Rule" at bounding box center [519, 281] width 588 height 466
click at [568, 61] on icon at bounding box center [568, 61] width 8 height 8
click at [500, 163] on div "Coffee Box 12oz ＋ Rule" at bounding box center [519, 281] width 588 height 466
click at [519, 79] on span "Rule" at bounding box center [522, 77] width 11 height 5
click at [503, 79] on div "Select variable..." at bounding box center [482, 77] width 46 height 7
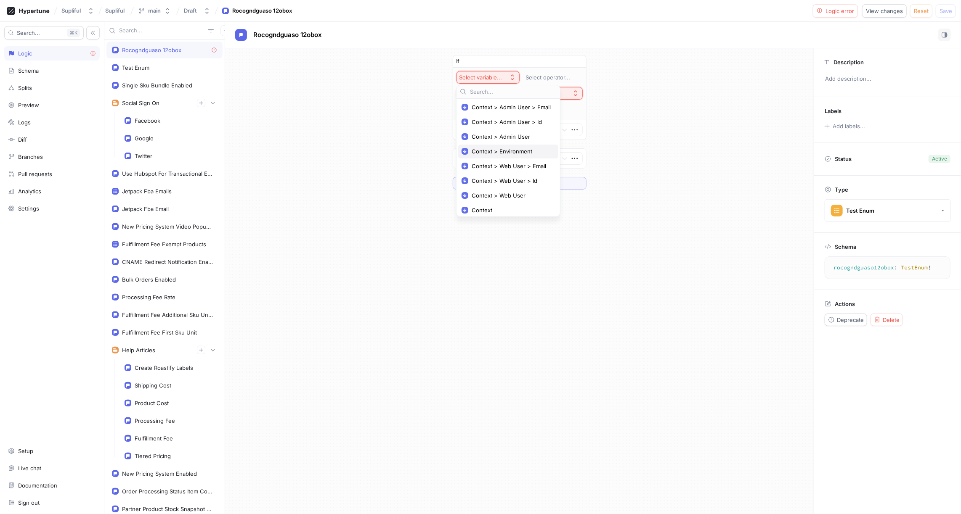
scroll to position [2, 0]
click at [506, 149] on span "Context > Environment" at bounding box center [510, 149] width 79 height 7
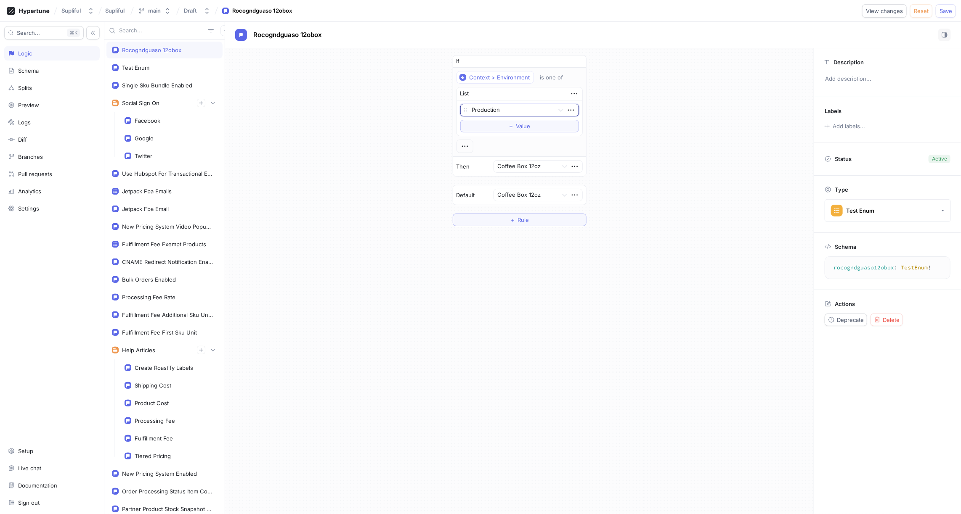
click at [614, 127] on div "If Context > Environment is one of List option Production, selected. Select is …" at bounding box center [519, 140] width 588 height 185
click at [223, 31] on icon "button" at bounding box center [225, 30] width 5 height 5
click at [236, 49] on div "Flag" at bounding box center [236, 47] width 50 height 14
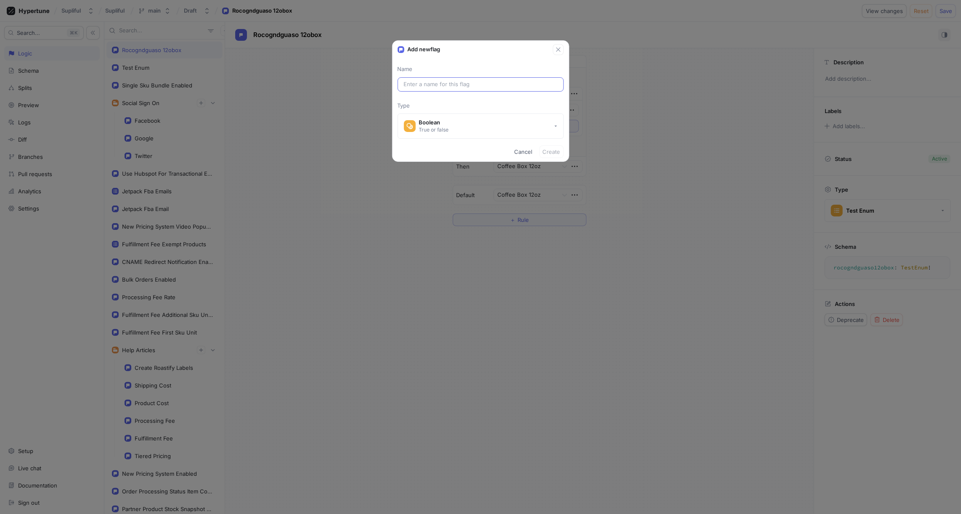
click at [416, 81] on input "text" at bounding box center [481, 84] width 154 height 8
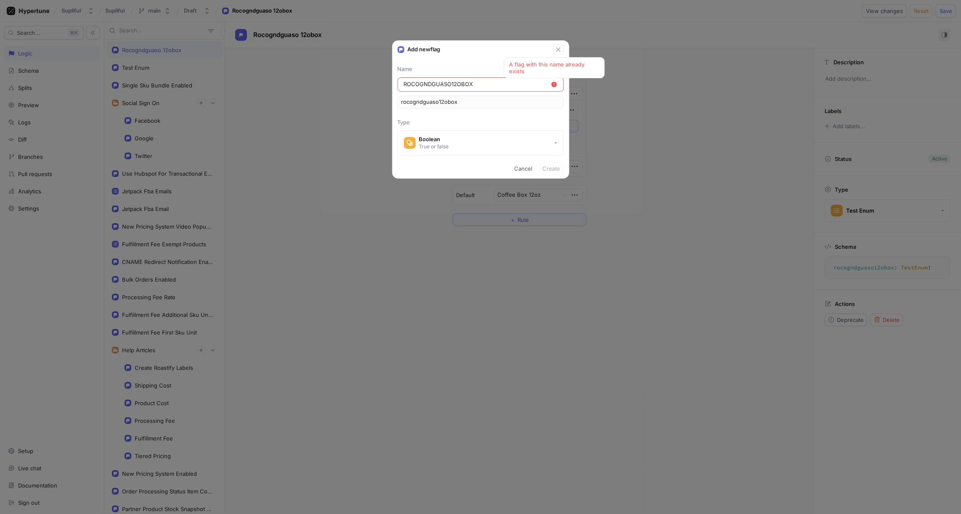
click at [430, 85] on input "ROCOGNDGUASO12OBOX" at bounding box center [477, 84] width 147 height 8
click at [431, 82] on input "ROCOGND-GUASO12OBOX" at bounding box center [481, 84] width 154 height 8
paste input "NRT0SACH-JM"
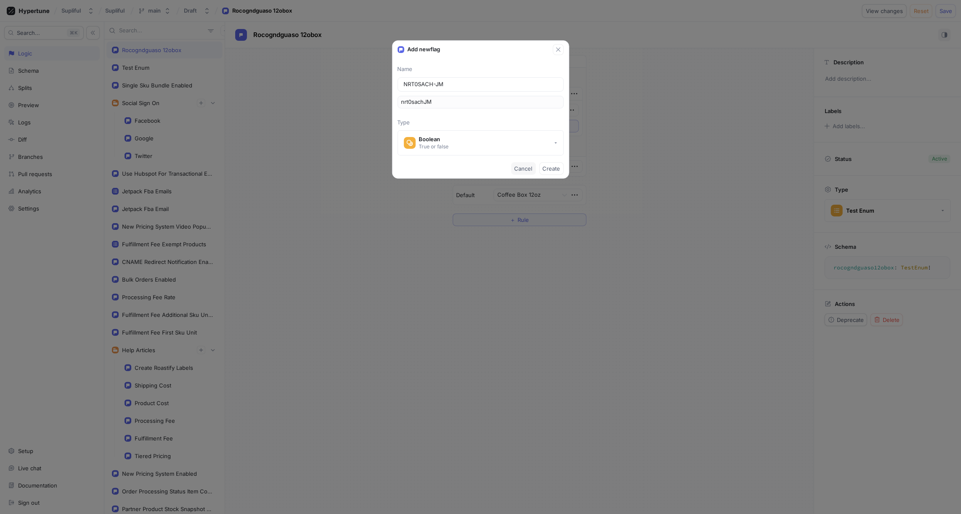
click at [525, 169] on span "Cancel" at bounding box center [523, 168] width 18 height 5
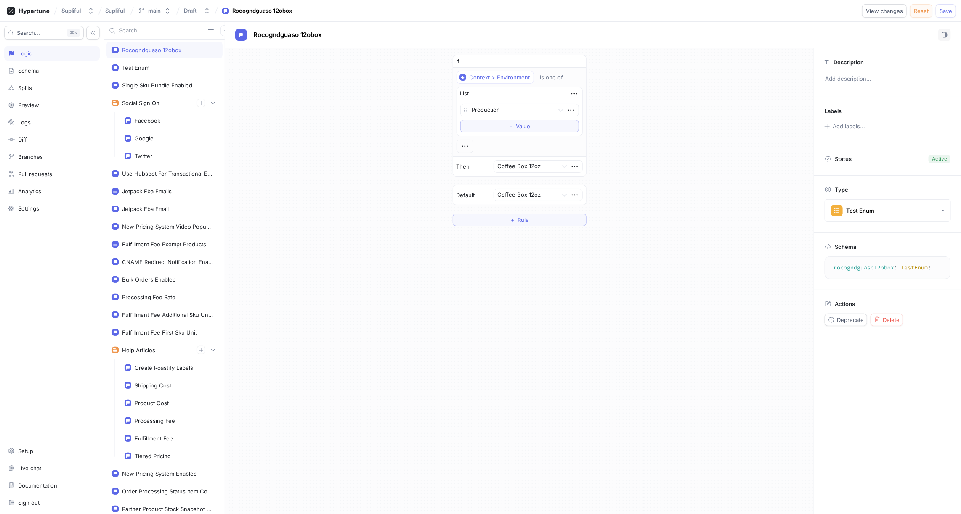
click at [919, 12] on span "Reset" at bounding box center [921, 10] width 15 height 5
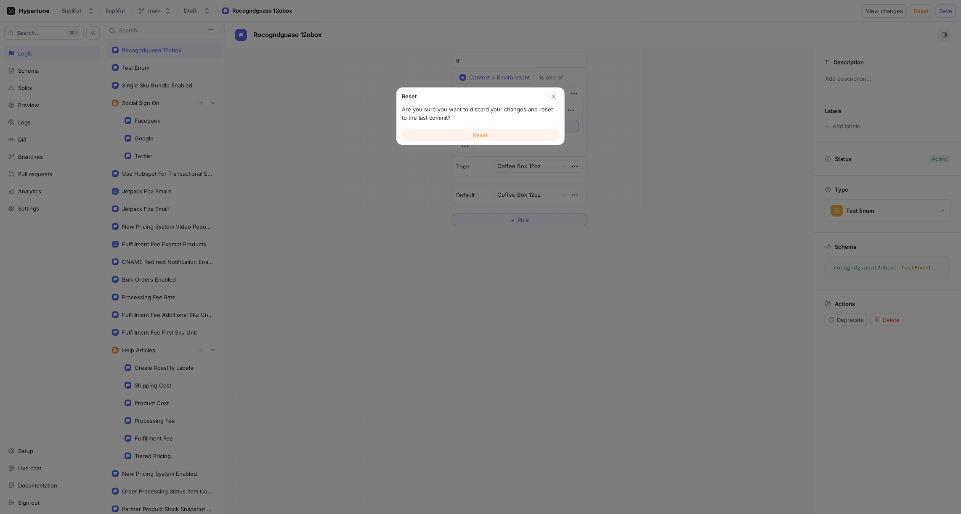
click at [500, 134] on button "Reset" at bounding box center [480, 135] width 157 height 13
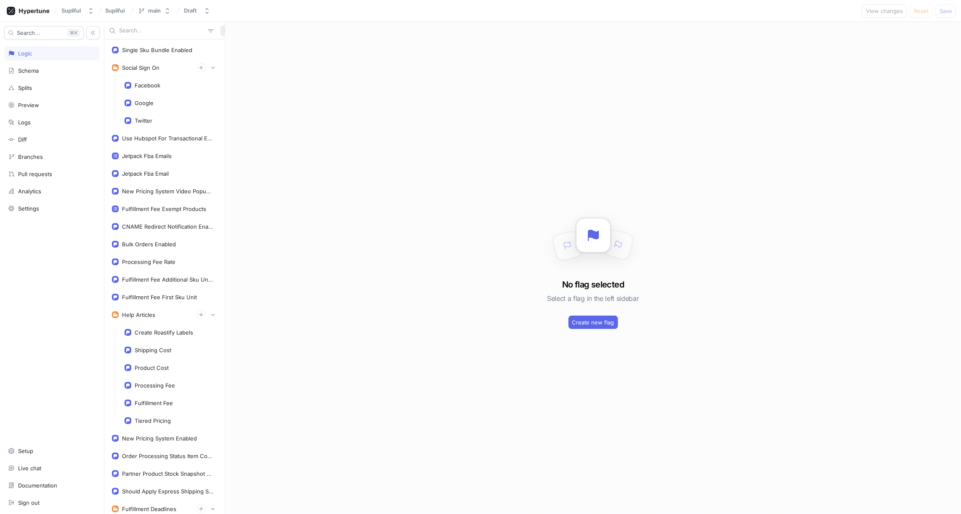
click at [223, 31] on icon "button" at bounding box center [225, 30] width 5 height 5
click at [228, 46] on p "Flag" at bounding box center [227, 47] width 11 height 8
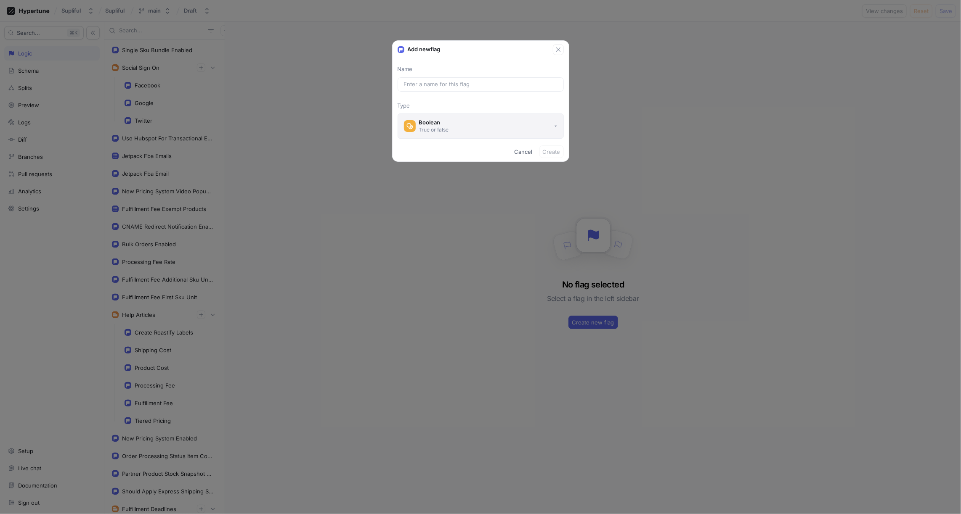
click at [448, 121] on div "Boolean" at bounding box center [434, 122] width 30 height 7
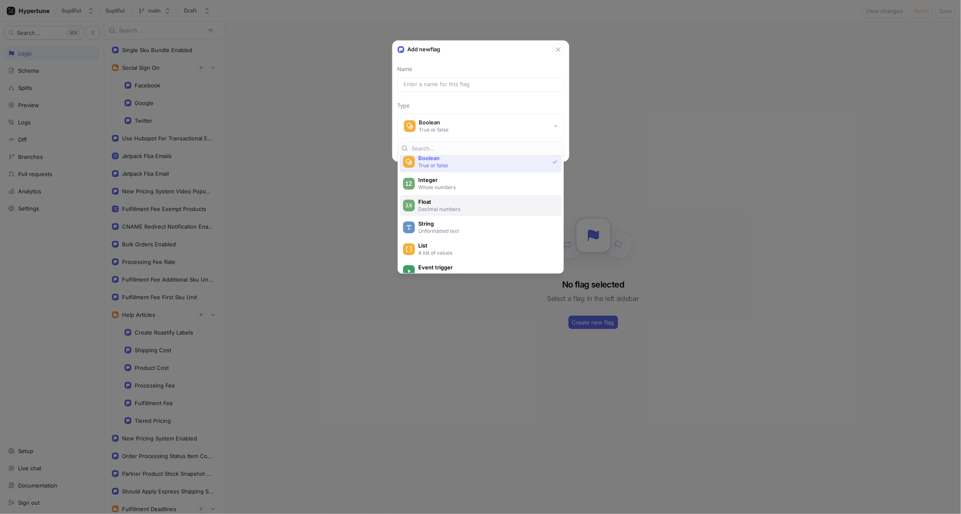
scroll to position [20, 0]
click at [437, 243] on span "List" at bounding box center [486, 243] width 136 height 7
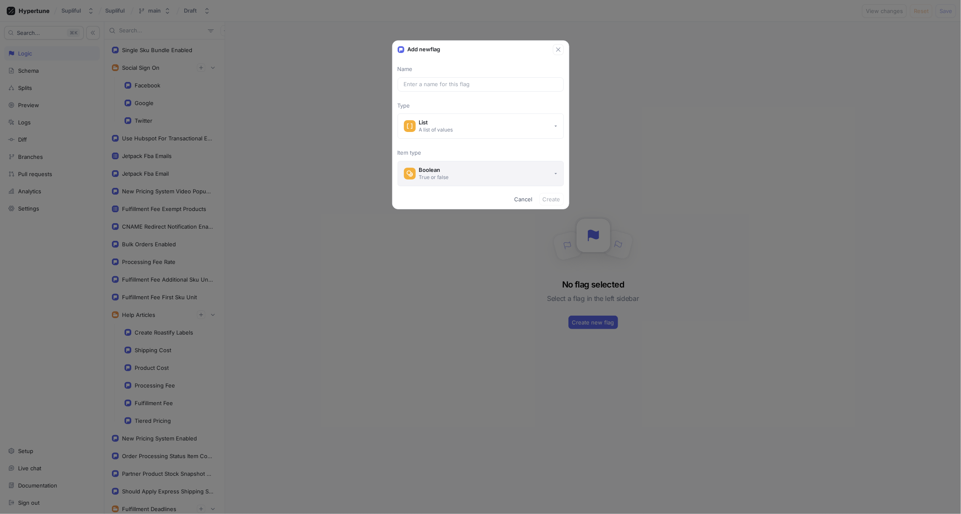
click at [439, 175] on div "True or false" at bounding box center [434, 177] width 30 height 7
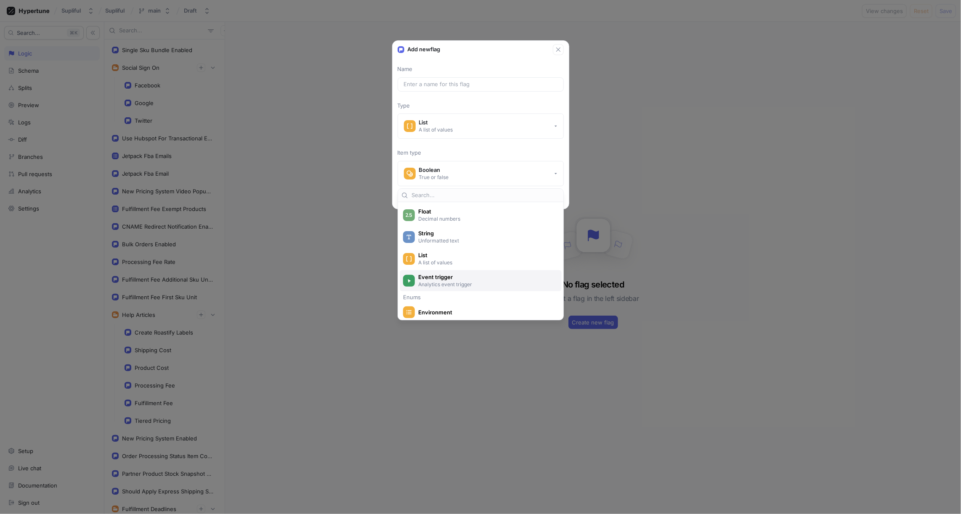
scroll to position [54, 0]
click at [439, 256] on span "List" at bounding box center [486, 256] width 136 height 7
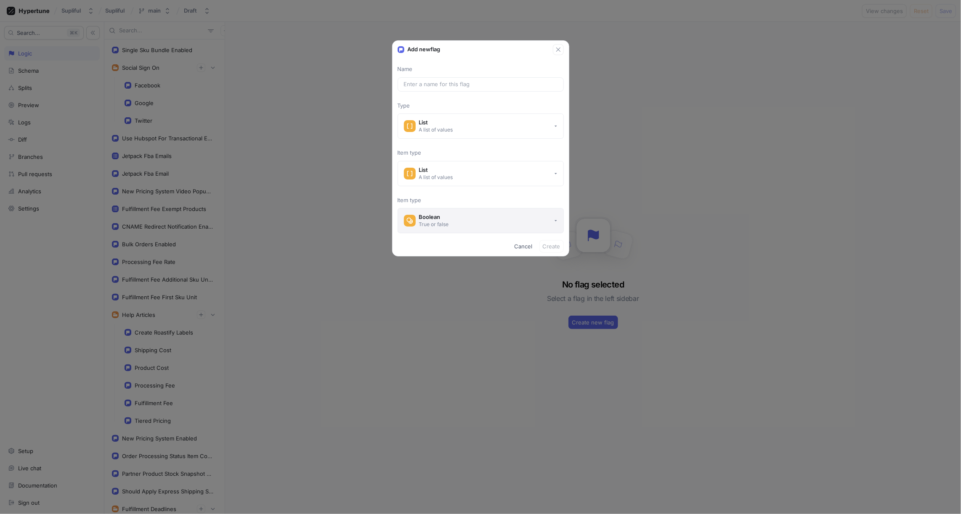
click at [441, 215] on div "Boolean" at bounding box center [434, 217] width 30 height 7
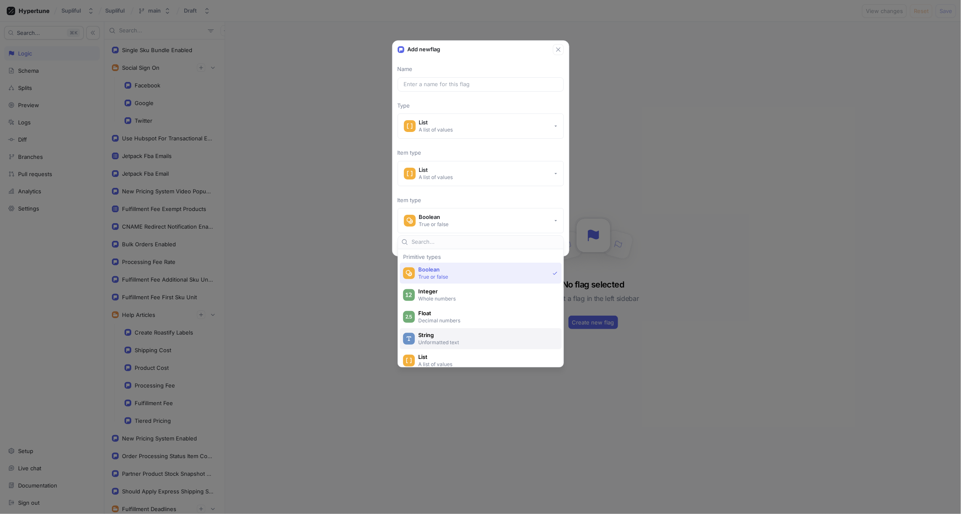
click at [434, 340] on p "Unformatted text" at bounding box center [485, 342] width 135 height 7
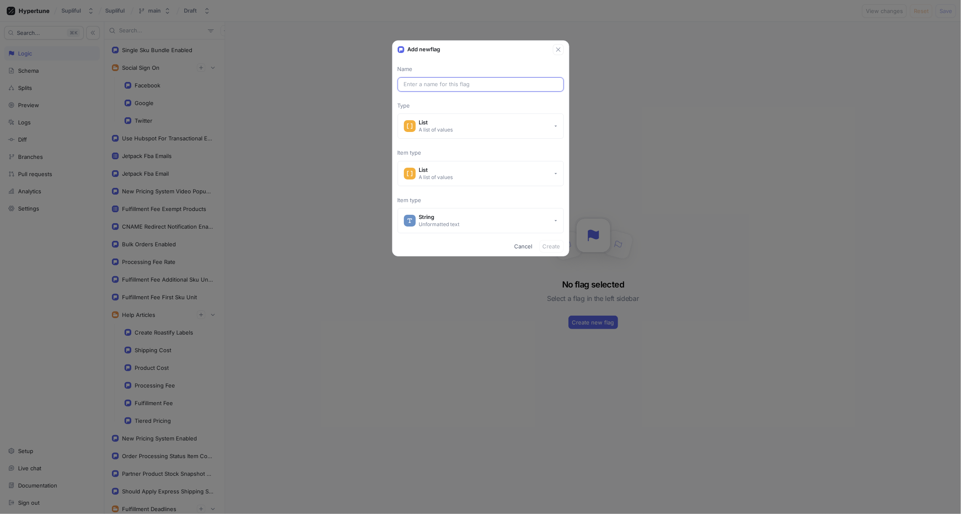
click at [467, 83] on input "text" at bounding box center [481, 84] width 154 height 8
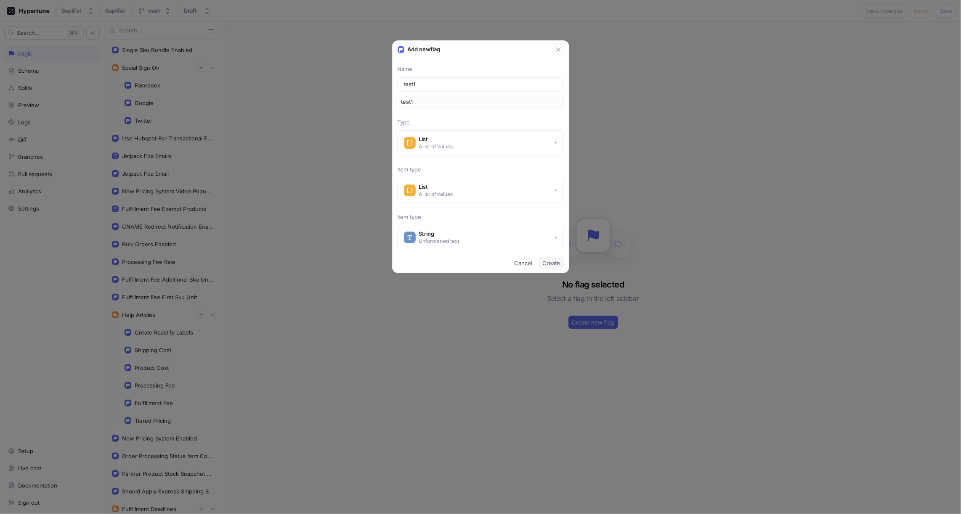
click at [547, 264] on span "Create" at bounding box center [552, 263] width 18 height 5
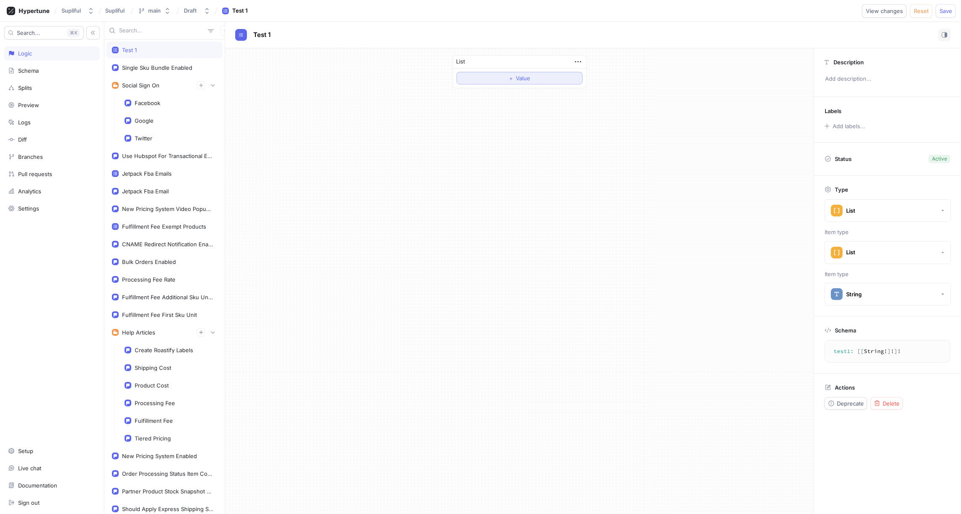
click at [502, 78] on button "＋ Value" at bounding box center [519, 78] width 126 height 13
click at [504, 131] on button "＋ Value" at bounding box center [519, 131] width 126 height 13
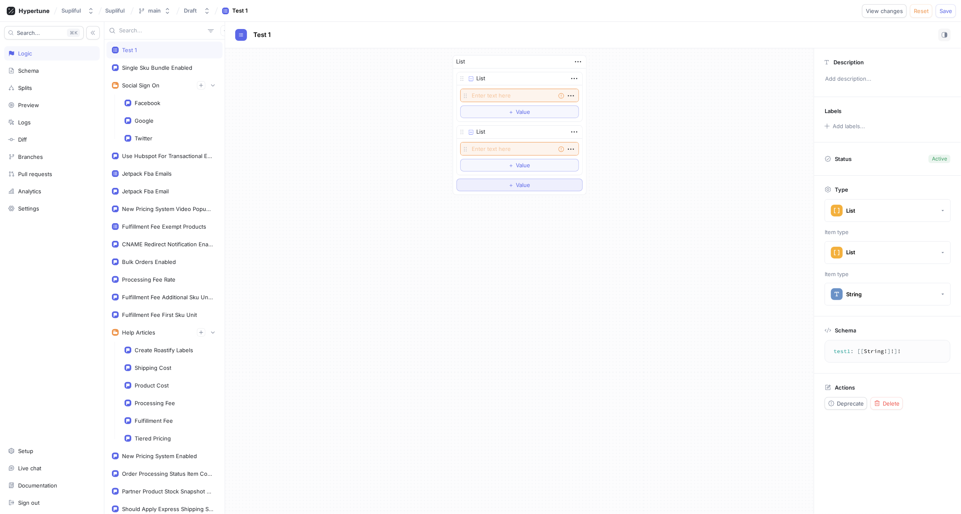
click at [513, 183] on span "＋" at bounding box center [510, 185] width 5 height 5
click at [495, 94] on textarea at bounding box center [519, 95] width 119 height 13
click at [574, 78] on icon "button" at bounding box center [574, 78] width 6 height 1
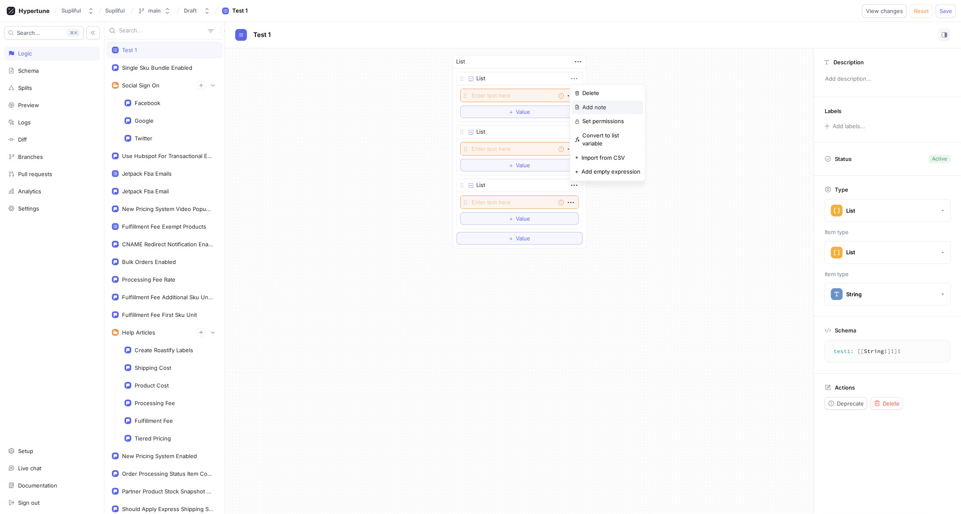
click at [598, 106] on p "Add note" at bounding box center [594, 107] width 24 height 8
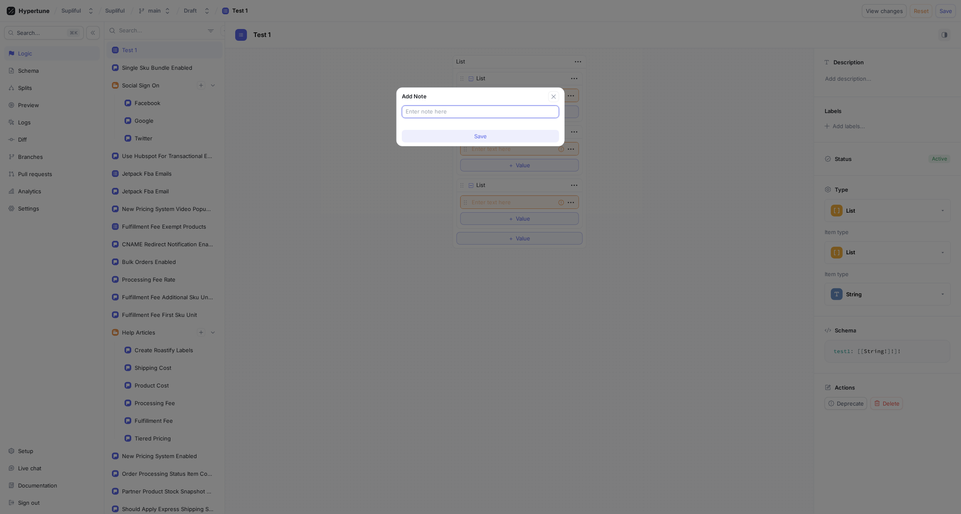
paste input "CoffeeBox12oz"
click at [493, 137] on button "Save" at bounding box center [480, 136] width 157 height 13
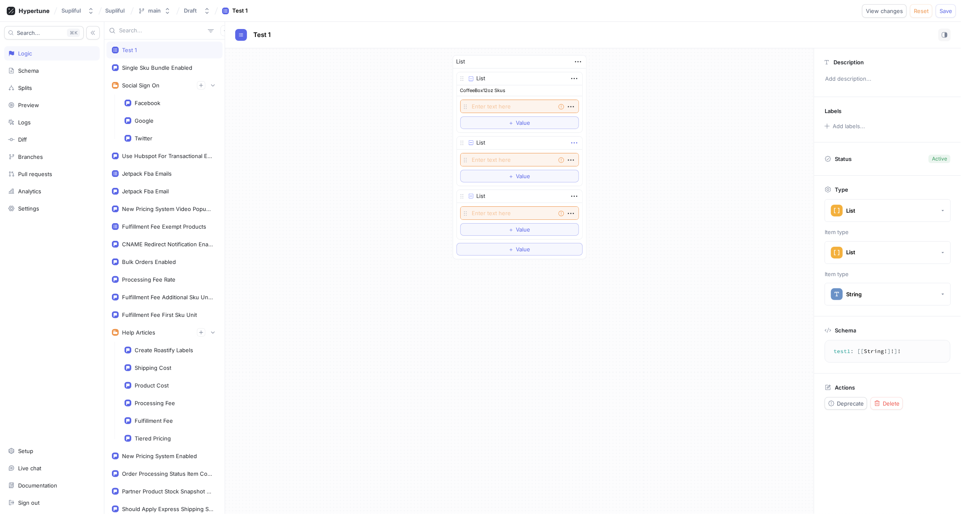
click at [575, 140] on icon "button" at bounding box center [573, 142] width 9 height 9
click at [597, 169] on p "Add note" at bounding box center [594, 171] width 24 height 8
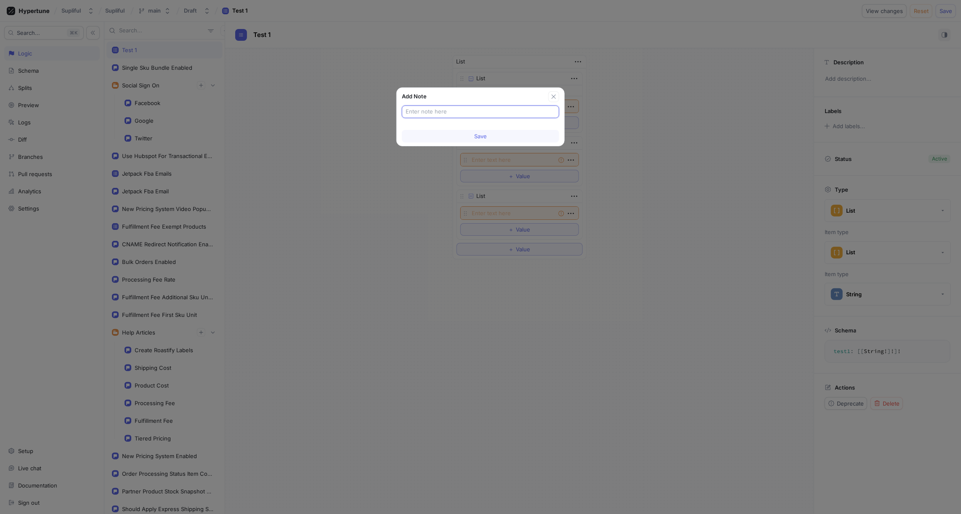
paste input "Pods"
click at [490, 138] on button "Save" at bounding box center [480, 136] width 157 height 13
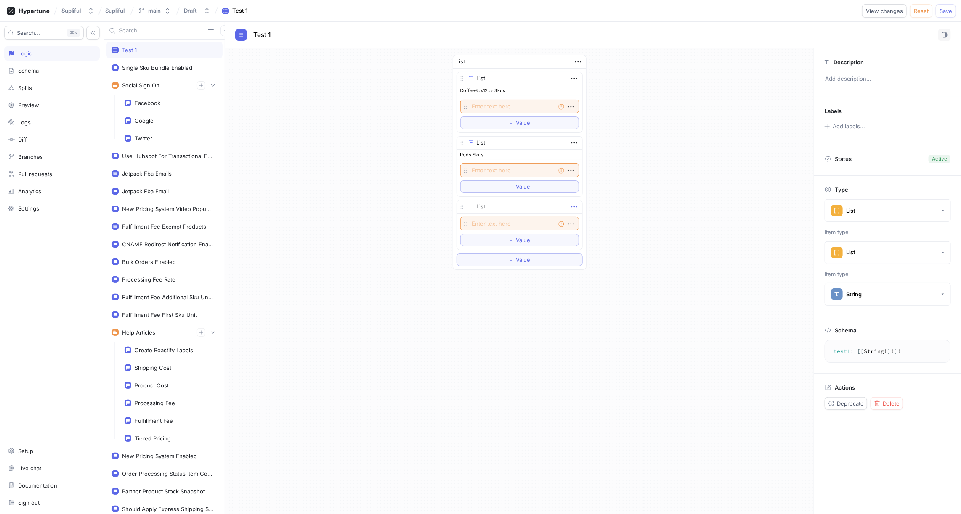
click at [573, 203] on icon "button" at bounding box center [573, 206] width 9 height 9
click at [586, 222] on p "Delete" at bounding box center [590, 220] width 17 height 8
click at [538, 205] on button "＋ Value" at bounding box center [519, 206] width 126 height 13
click at [574, 205] on icon "button" at bounding box center [573, 206] width 9 height 9
click at [601, 233] on p "Add note" at bounding box center [594, 234] width 24 height 8
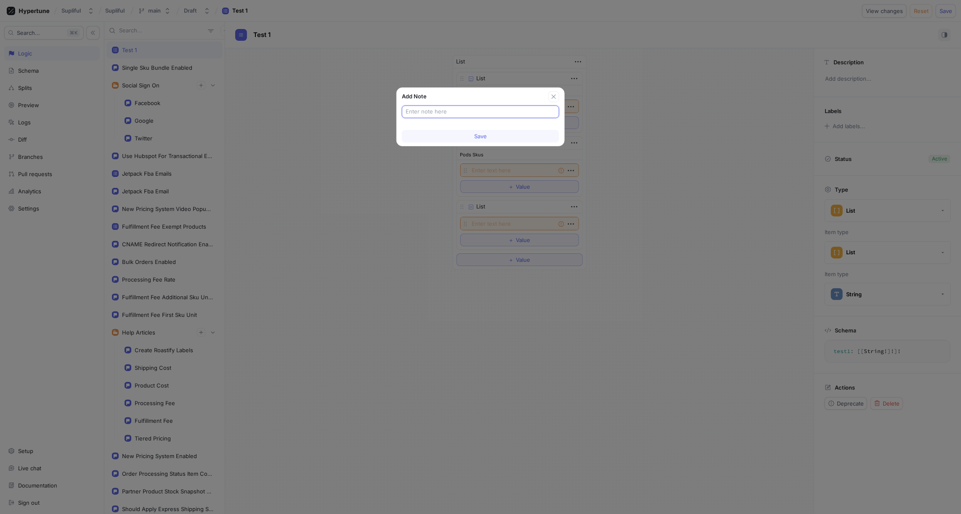
paste input "InstantCoffee"
click at [483, 134] on span "Save" at bounding box center [480, 136] width 13 height 5
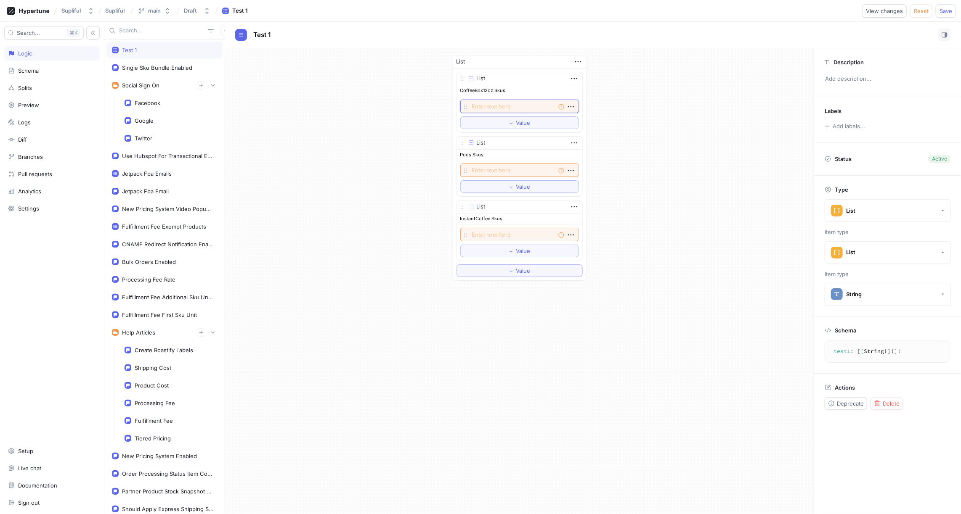
click at [514, 103] on textarea at bounding box center [519, 106] width 119 height 13
click at [479, 103] on textarea at bounding box center [519, 106] width 119 height 13
paste textarea "ROCOGNDGUASO12OBOX"
click at [490, 165] on textarea at bounding box center [519, 170] width 119 height 13
paste textarea "ROCOWHBGUASO12OBOX"
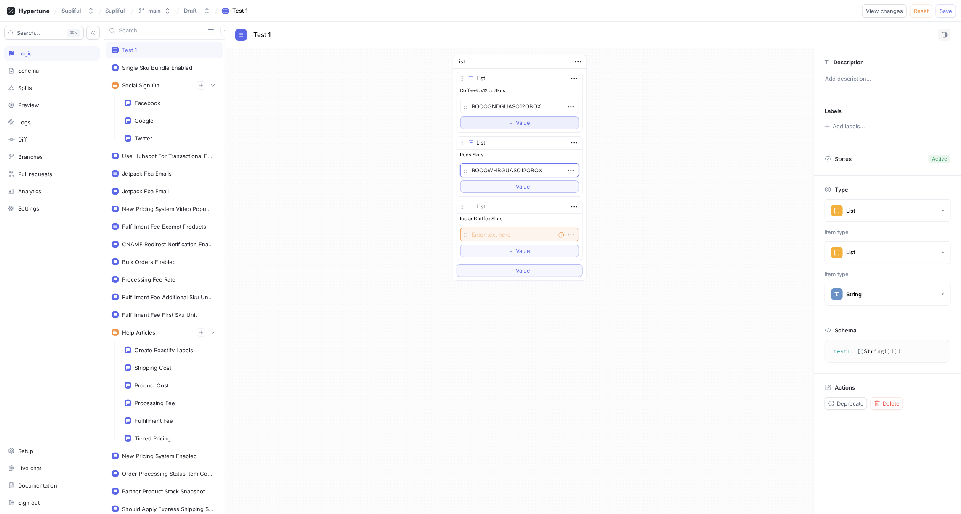
click at [530, 121] on span "Value" at bounding box center [523, 122] width 14 height 5
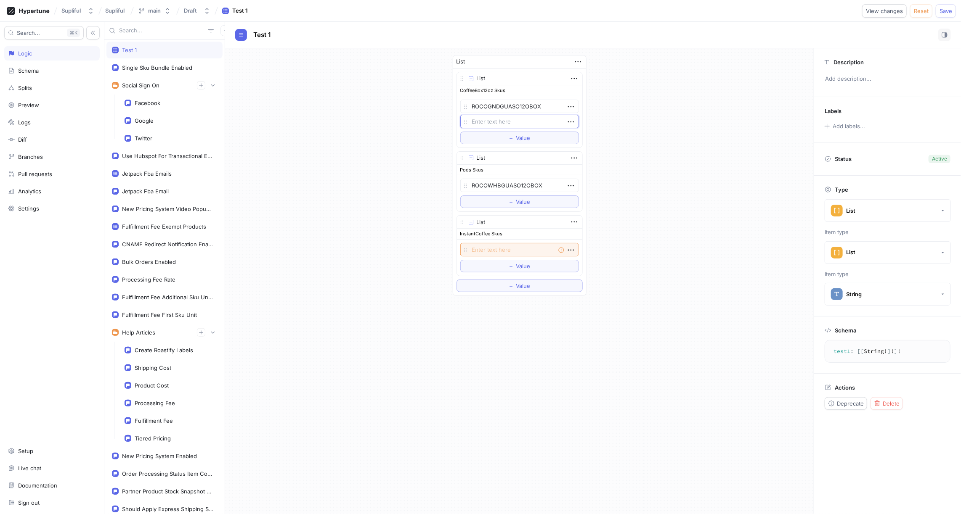
click at [509, 119] on textarea at bounding box center [519, 121] width 119 height 13
click at [516, 184] on textarea "ROCOWHBGUASO12OBOX" at bounding box center [519, 185] width 119 height 13
click at [632, 180] on div "List List CoffeeBox12oz Skus ROCOGNDGUASO12OBOX ROCOWHBGUASO12OBOX To pick up a…" at bounding box center [519, 175] width 588 height 254
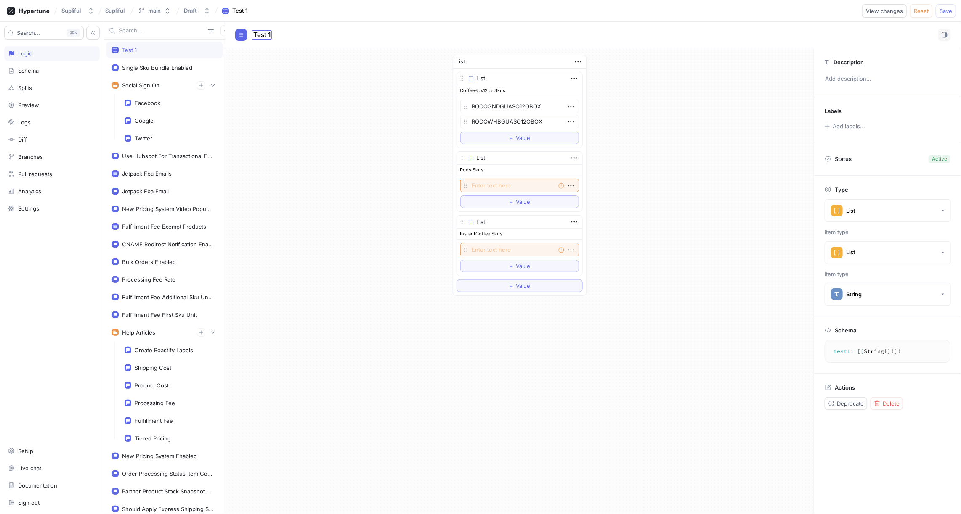
click at [267, 34] on span "Test 1" at bounding box center [261, 35] width 17 height 7
click at [266, 34] on input "Test 1" at bounding box center [262, 35] width 18 height 8
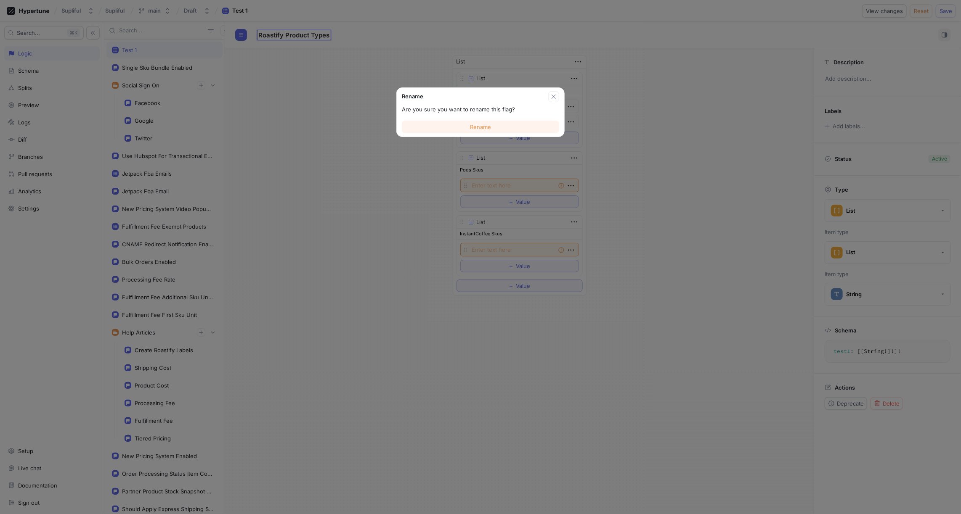
click at [468, 125] on button "Rename" at bounding box center [480, 127] width 157 height 13
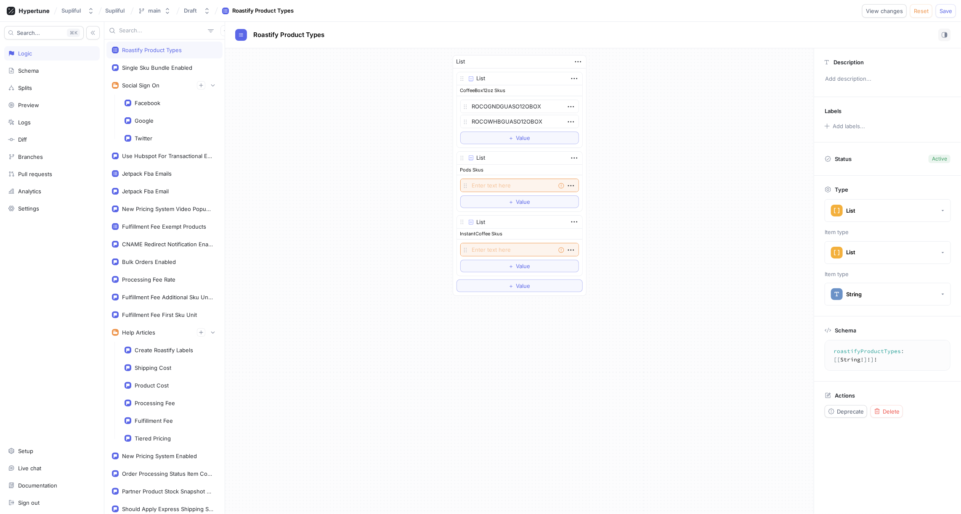
click at [339, 205] on div "List List CoffeeBox12oz Skus ROCOGNDGUASO12OBOX ROCOWHBGUASO12OBOX To pick up a…" at bounding box center [519, 175] width 588 height 254
click at [893, 9] on span "View changes" at bounding box center [884, 10] width 37 height 5
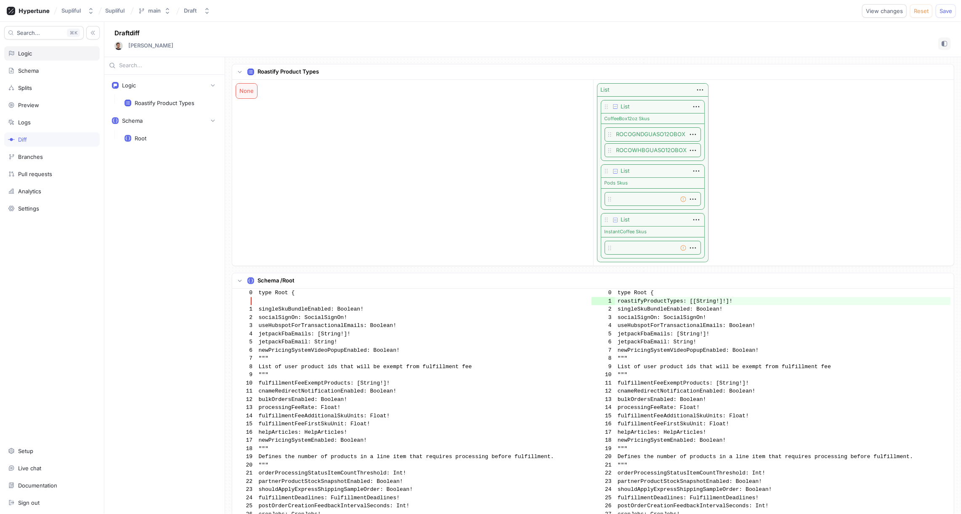
click at [27, 55] on div "Logic" at bounding box center [25, 53] width 14 height 7
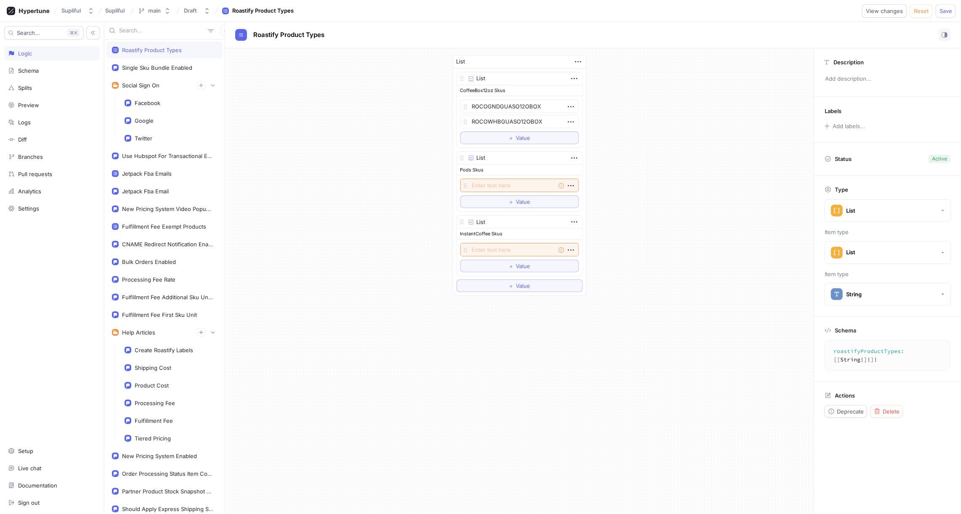
click at [654, 154] on div "List List CoffeeBox12oz Skus ROCOGNDGUASO12OBOX ROCOWHBGUASO12OBOX To pick up a…" at bounding box center [519, 175] width 588 height 254
click at [577, 59] on icon "button" at bounding box center [577, 61] width 9 height 9
click at [684, 79] on div "List List CoffeeBox12oz Skus ROCOGNDGUASO12OBOX ROCOWHBGUASO12OBOX To pick up a…" at bounding box center [519, 175] width 588 height 254
click at [577, 60] on icon "button" at bounding box center [577, 61] width 9 height 9
click at [603, 121] on p "Convert to list variable" at bounding box center [615, 123] width 58 height 16
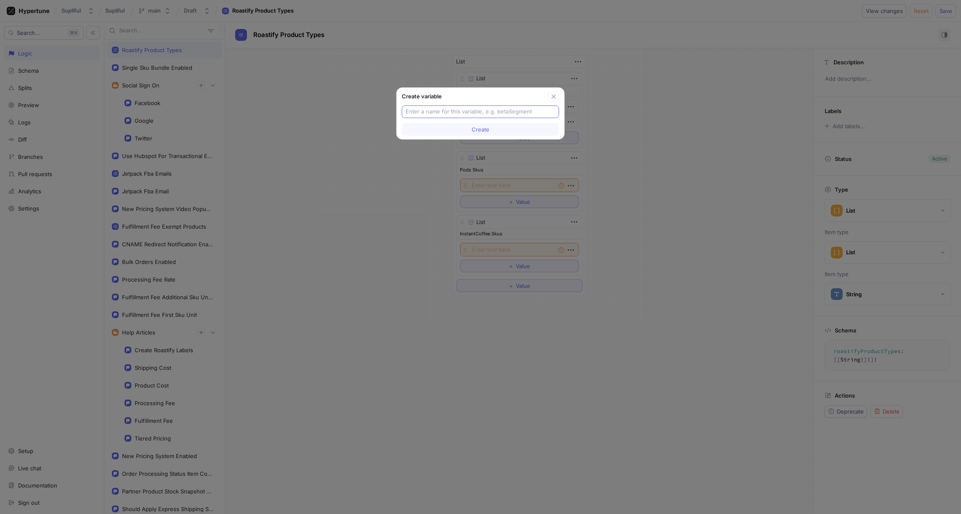
click at [507, 111] on input "text" at bounding box center [480, 112] width 150 height 8
click at [509, 130] on button "Create" at bounding box center [480, 129] width 157 height 13
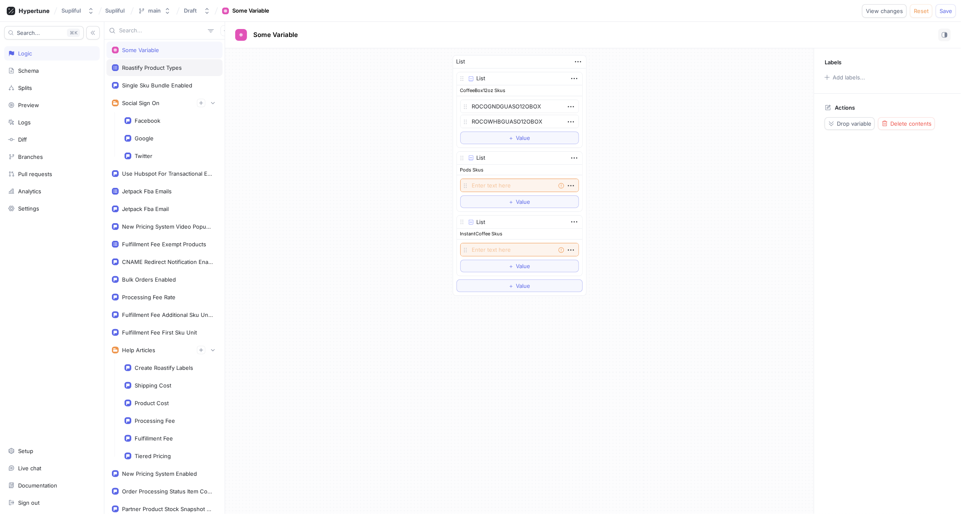
click at [167, 67] on div "Roastify Product Types" at bounding box center [152, 67] width 60 height 7
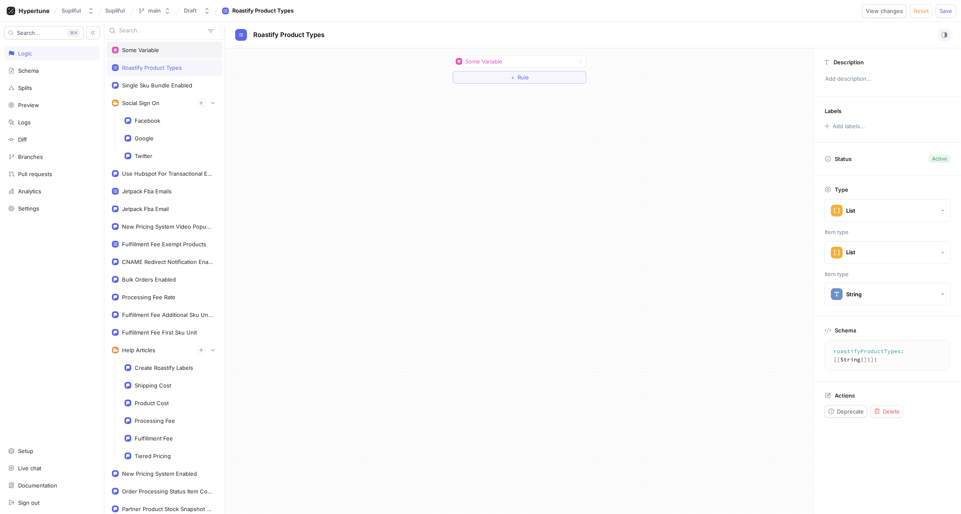
click at [149, 51] on div "Some Variable" at bounding box center [140, 50] width 37 height 7
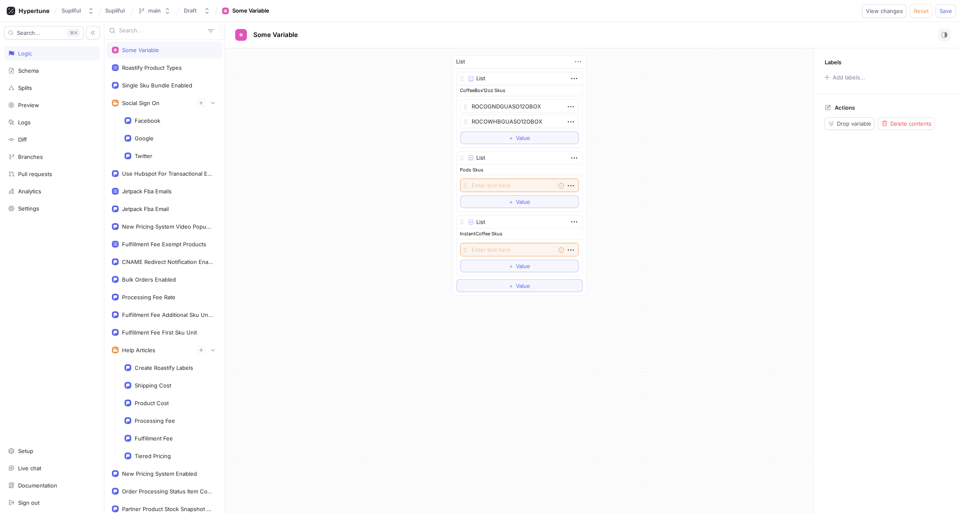
click at [578, 60] on icon "button" at bounding box center [577, 61] width 9 height 9
click at [635, 179] on div "List List CoffeeBox12oz Skus ROCOGNDGUASO12OBOX ROCOWHBGUASO12OBOX To pick up a…" at bounding box center [519, 175] width 588 height 254
click at [896, 123] on span "Delete contents" at bounding box center [910, 123] width 41 height 5
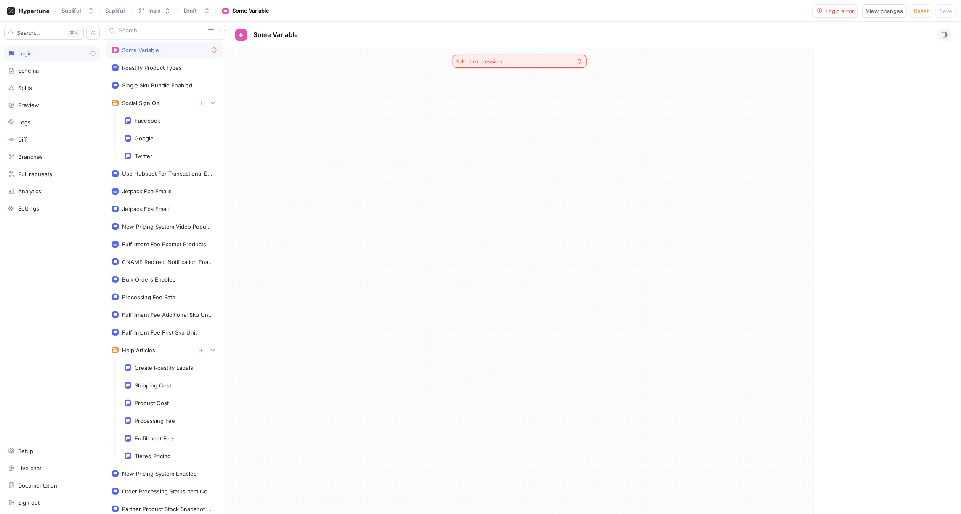
click at [526, 62] on button "Select expression..." at bounding box center [520, 61] width 134 height 13
click at [497, 137] on span "Exhaustive Enum Switch" at bounding box center [522, 135] width 109 height 7
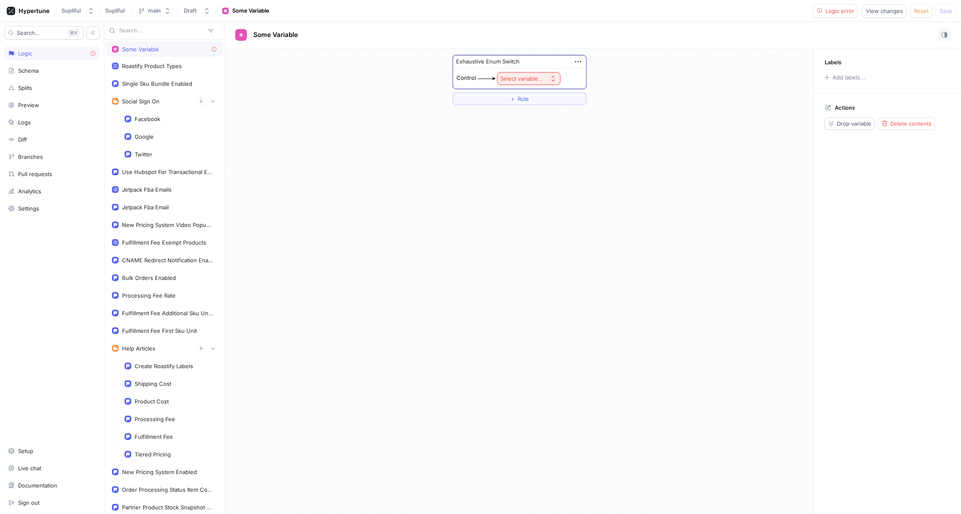
click at [521, 79] on div "Select variable..." at bounding box center [521, 78] width 43 height 7
click at [530, 105] on span "Context > Environment" at bounding box center [552, 108] width 78 height 7
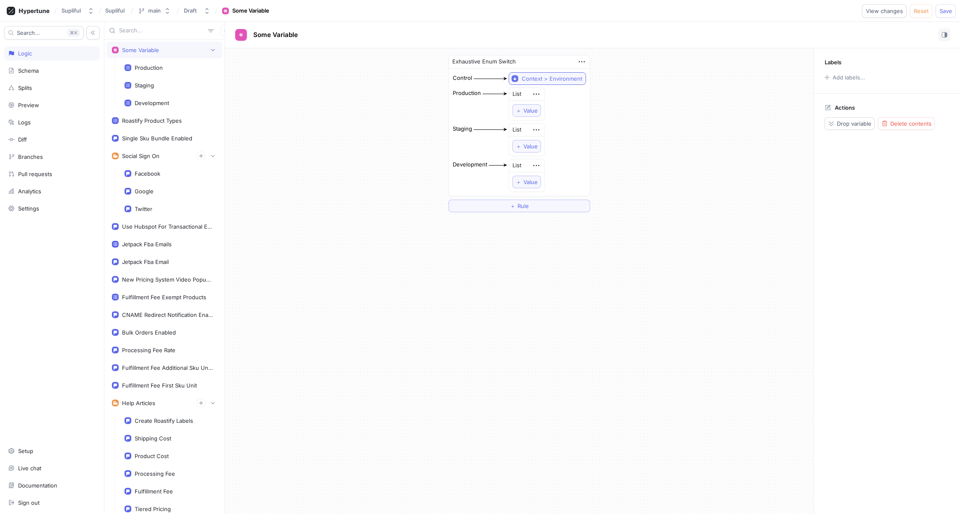
click at [564, 79] on div "Context > Environment" at bounding box center [552, 78] width 61 height 7
click at [564, 186] on span "Exhaustive Enum Switch" at bounding box center [564, 189] width 78 height 7
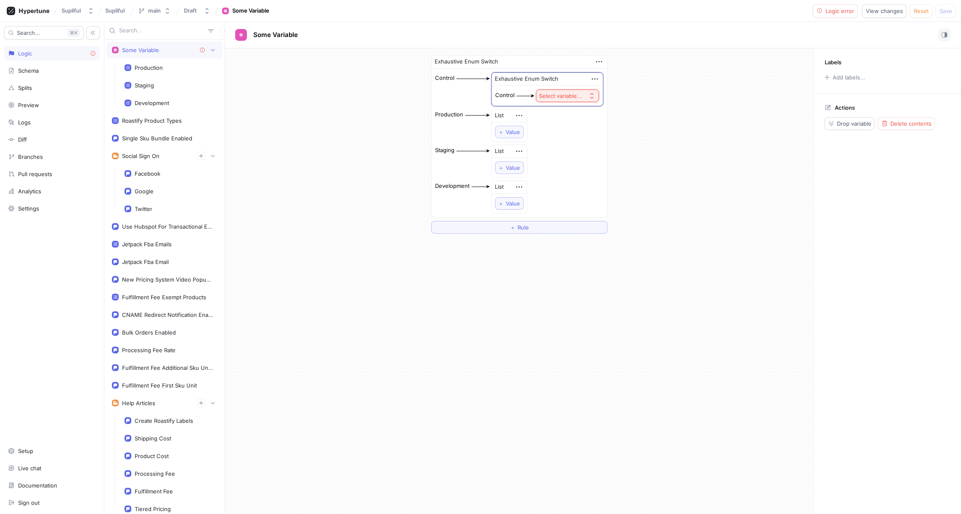
click at [561, 98] on div "Select variable..." at bounding box center [560, 96] width 43 height 7
click at [564, 124] on span "Context > Environment" at bounding box center [591, 125] width 78 height 7
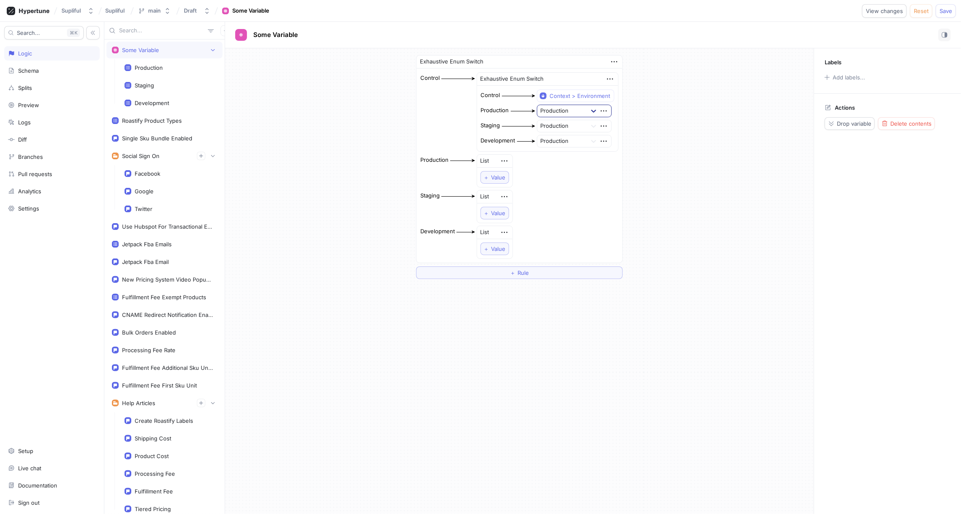
click at [593, 108] on icon at bounding box center [593, 111] width 8 height 8
click at [553, 136] on div "Staging" at bounding box center [574, 141] width 74 height 13
click at [641, 117] on div "Exhaustive Enum Switch Control Exhaustive Enum Switch Control Context > Environ…" at bounding box center [519, 167] width 588 height 238
click at [920, 13] on span "Reset" at bounding box center [921, 10] width 15 height 5
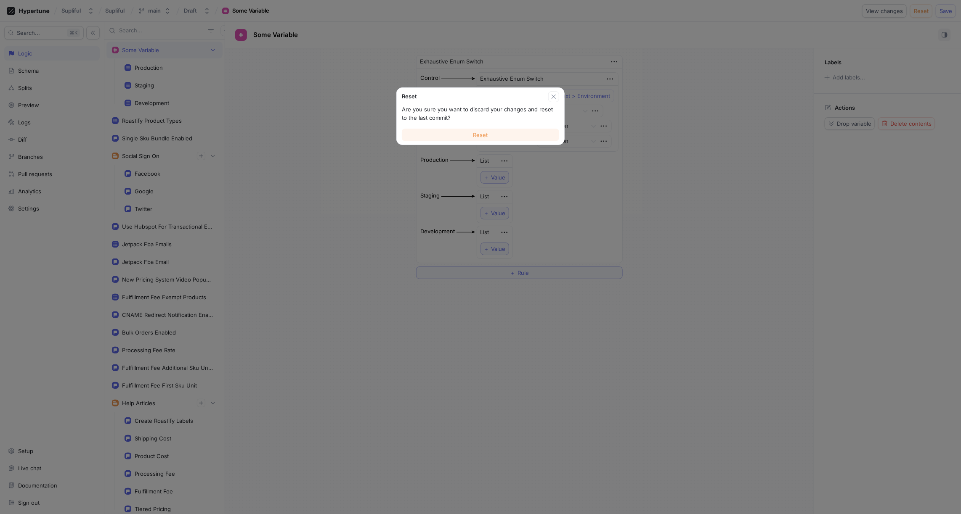
click at [496, 132] on button "Reset" at bounding box center [480, 135] width 157 height 13
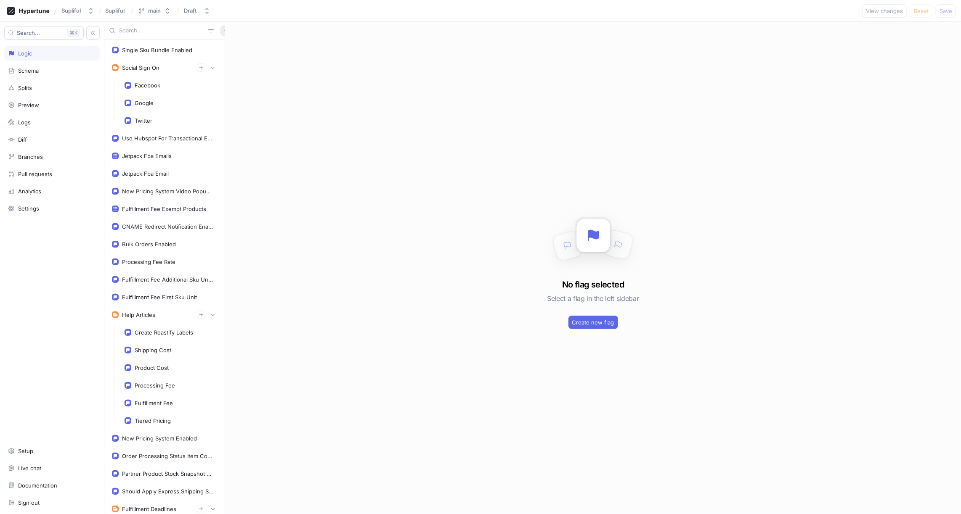
click at [223, 30] on icon "button" at bounding box center [225, 30] width 5 height 5
click at [224, 59] on p "Variable" at bounding box center [232, 61] width 21 height 8
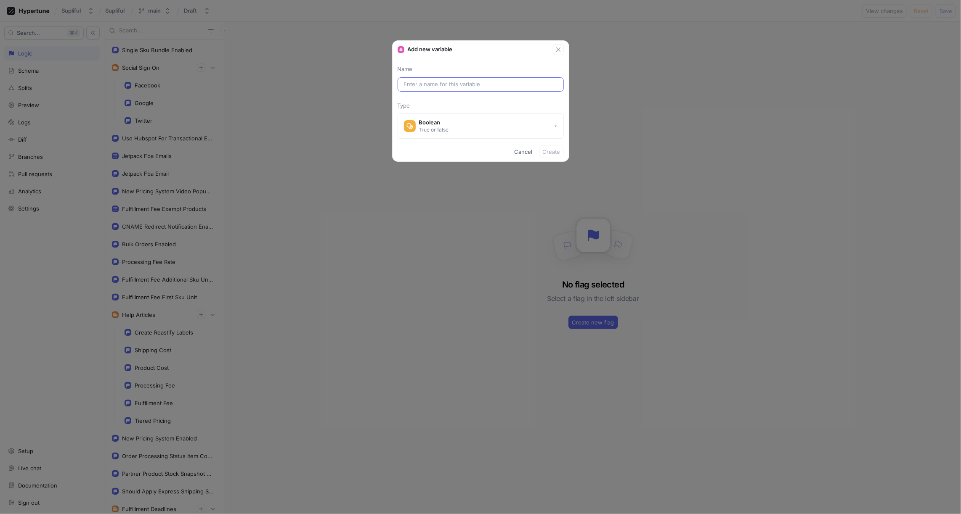
click at [432, 83] on input "text" at bounding box center [481, 84] width 154 height 8
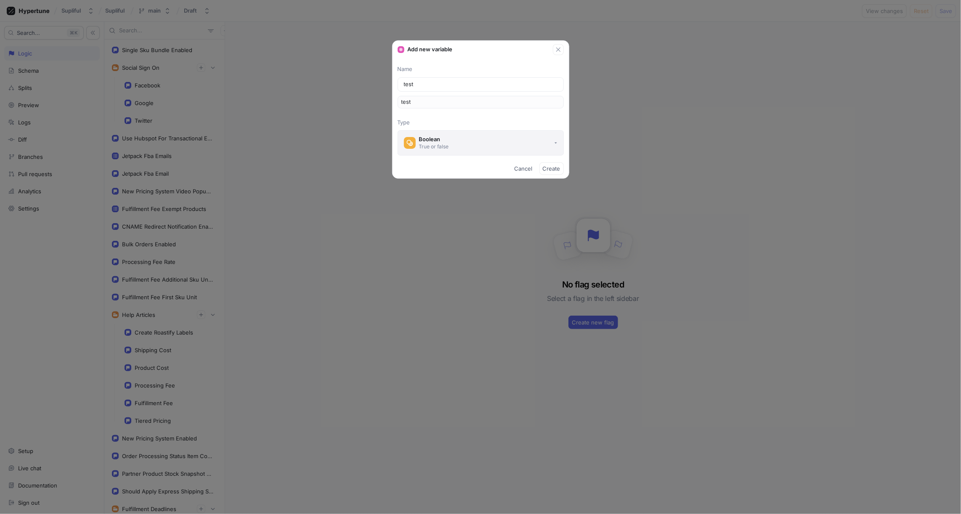
click at [445, 138] on div "Boolean" at bounding box center [434, 139] width 30 height 7
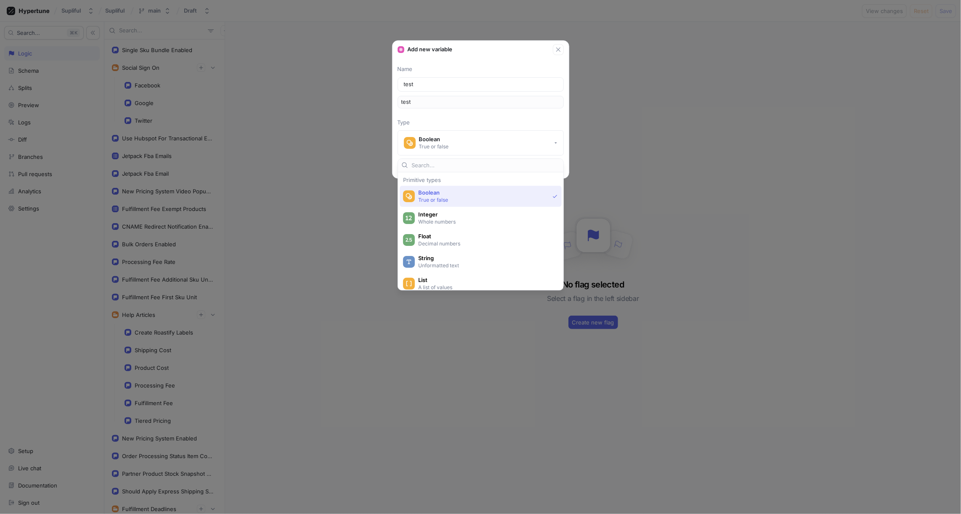
click at [456, 119] on p "Type" at bounding box center [480, 123] width 166 height 8
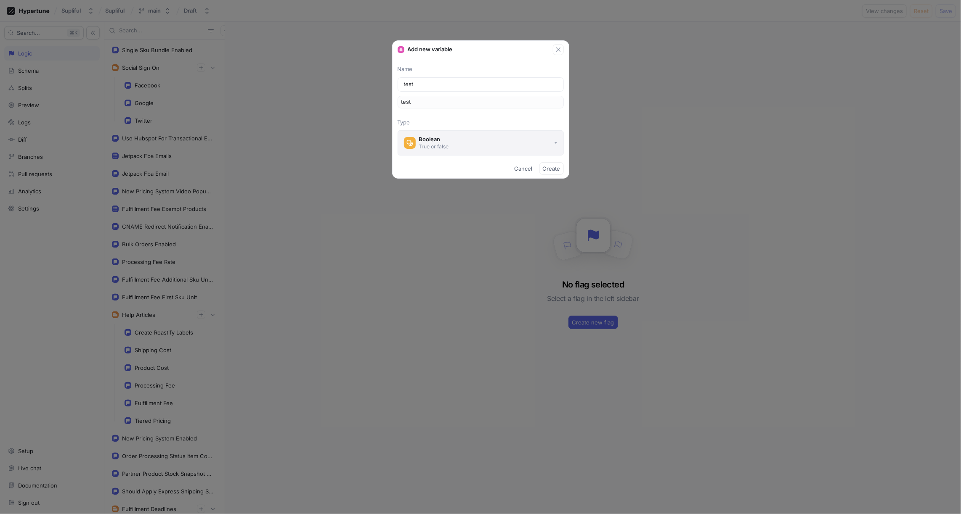
click at [458, 140] on button "Boolean True or false" at bounding box center [480, 142] width 166 height 25
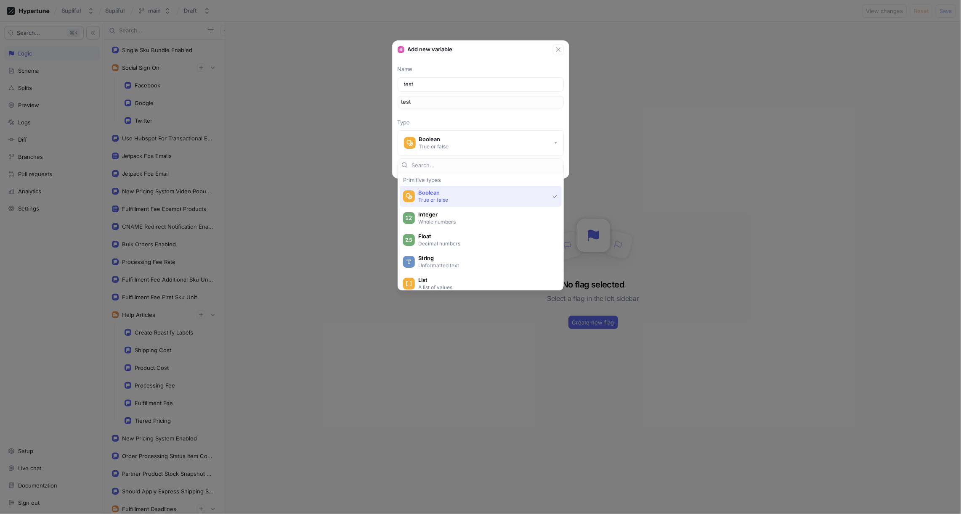
click at [446, 193] on span "Boolean" at bounding box center [483, 192] width 131 height 7
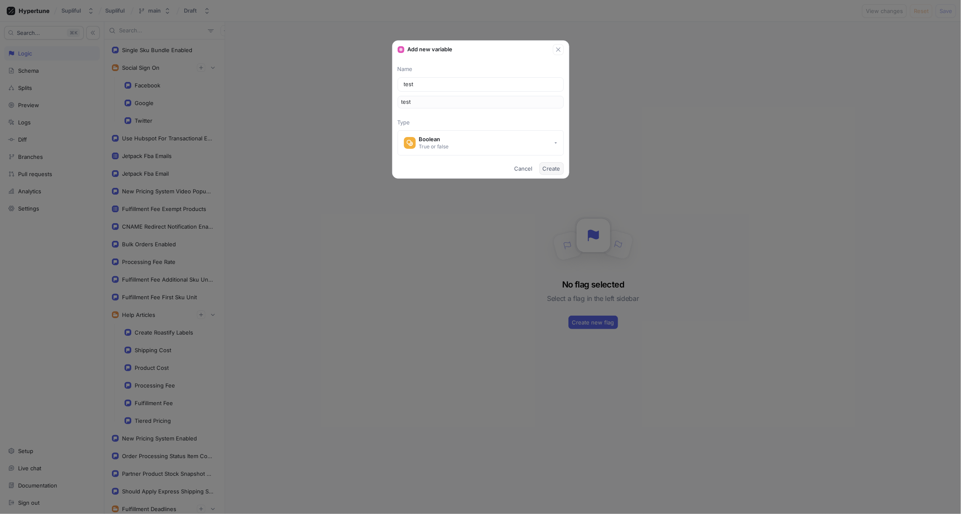
click at [550, 170] on span "Create" at bounding box center [552, 168] width 18 height 5
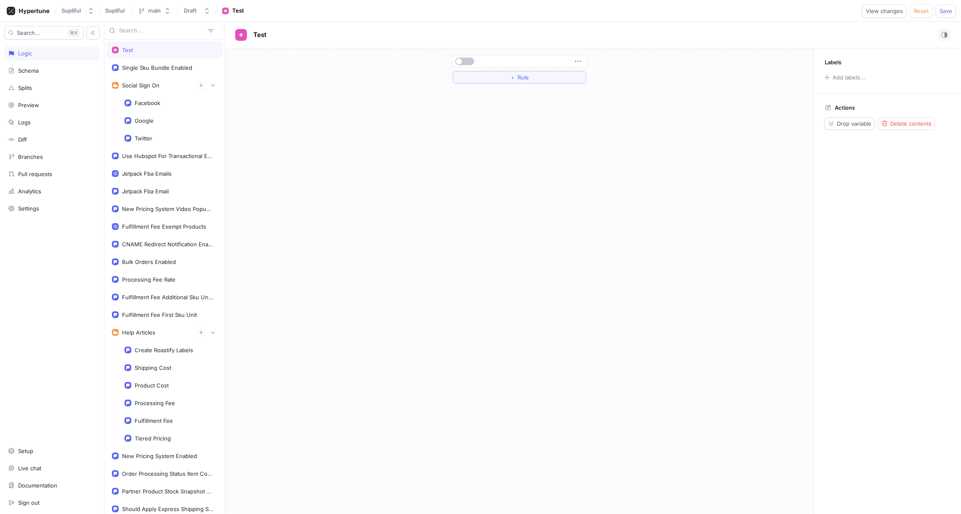
click at [578, 63] on icon "button" at bounding box center [577, 61] width 9 height 9
click at [608, 118] on p "Set permissions" at bounding box center [607, 119] width 42 height 8
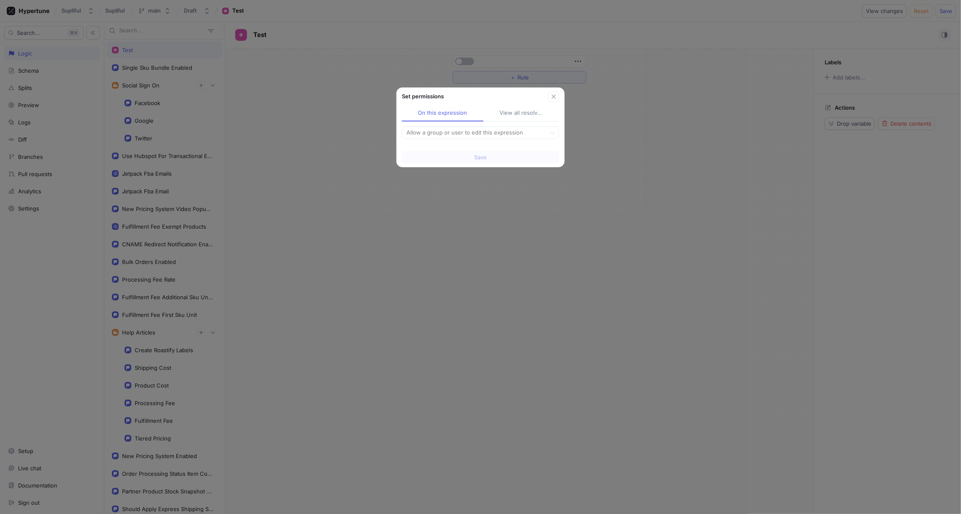
click at [516, 113] on div "View all resolved" at bounding box center [521, 113] width 44 height 8
click at [438, 116] on div "On this expression" at bounding box center [442, 113] width 48 height 8
click at [453, 136] on div at bounding box center [473, 133] width 137 height 10
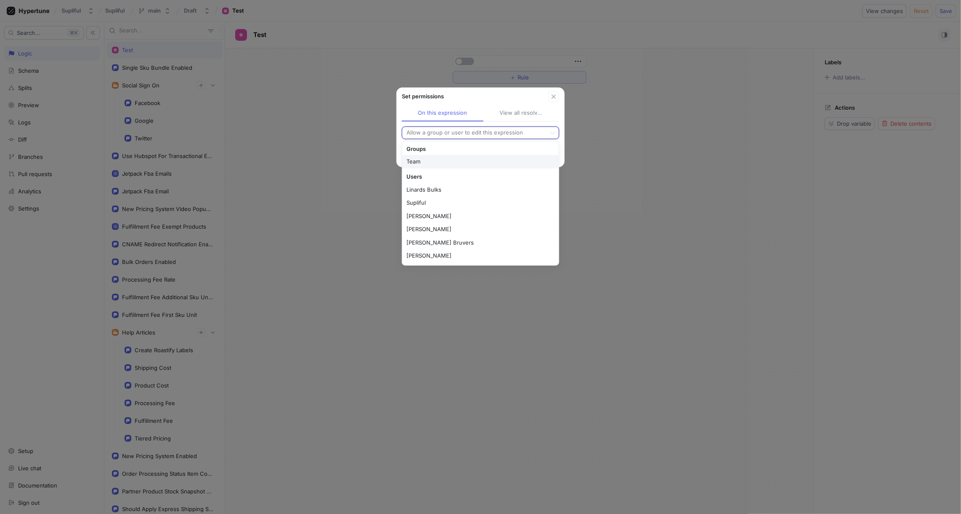
click at [453, 136] on div at bounding box center [473, 133] width 137 height 10
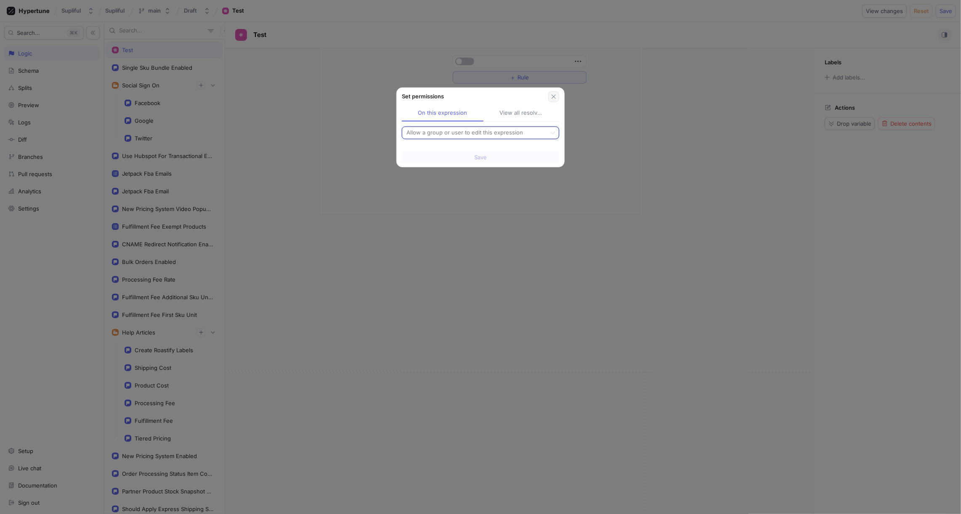
click at [553, 98] on icon "button" at bounding box center [553, 96] width 7 height 7
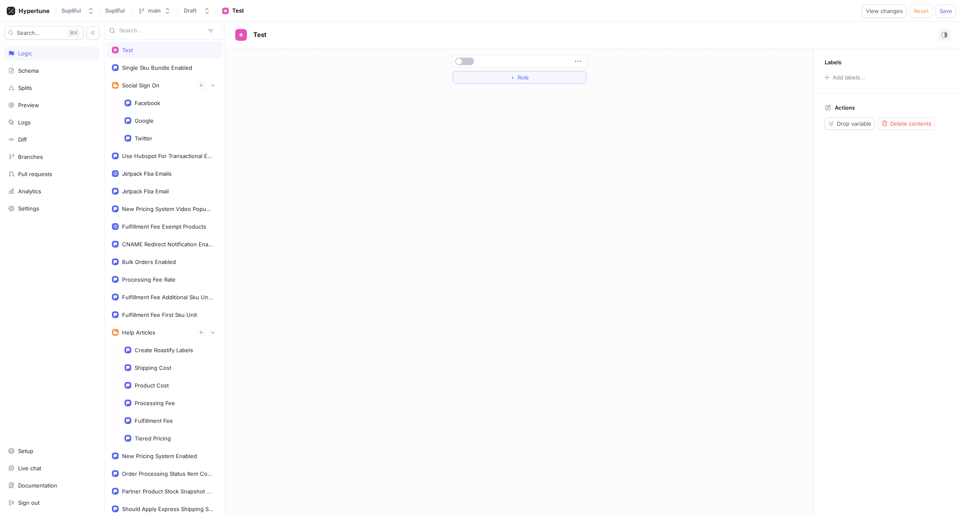
click at [581, 61] on icon "button" at bounding box center [577, 61] width 9 height 9
click at [518, 162] on div "＋ Rule" at bounding box center [519, 281] width 588 height 466
click at [849, 77] on div "Add labels..." at bounding box center [848, 77] width 32 height 5
click at [733, 146] on div "＋ Rule" at bounding box center [519, 281] width 588 height 466
click at [922, 11] on span "Reset" at bounding box center [921, 10] width 15 height 5
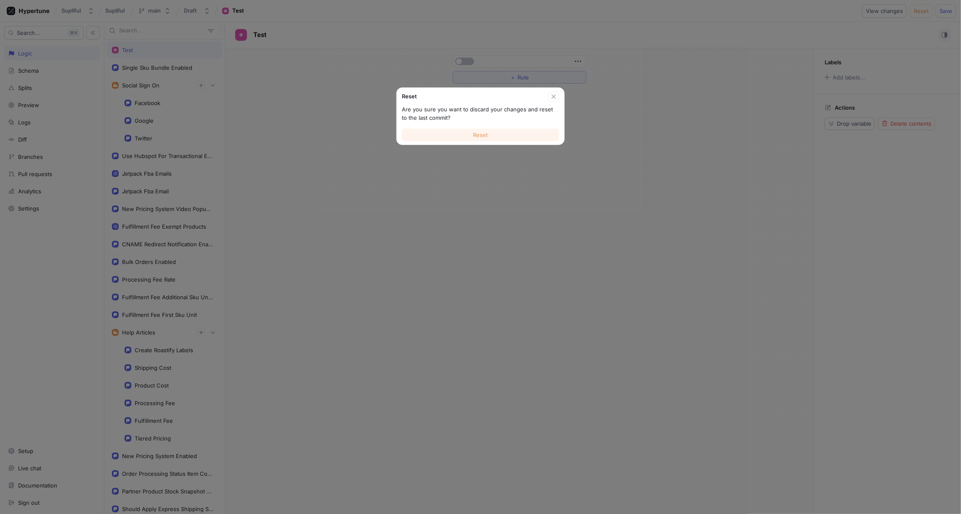
click at [484, 135] on span "Reset" at bounding box center [480, 134] width 15 height 5
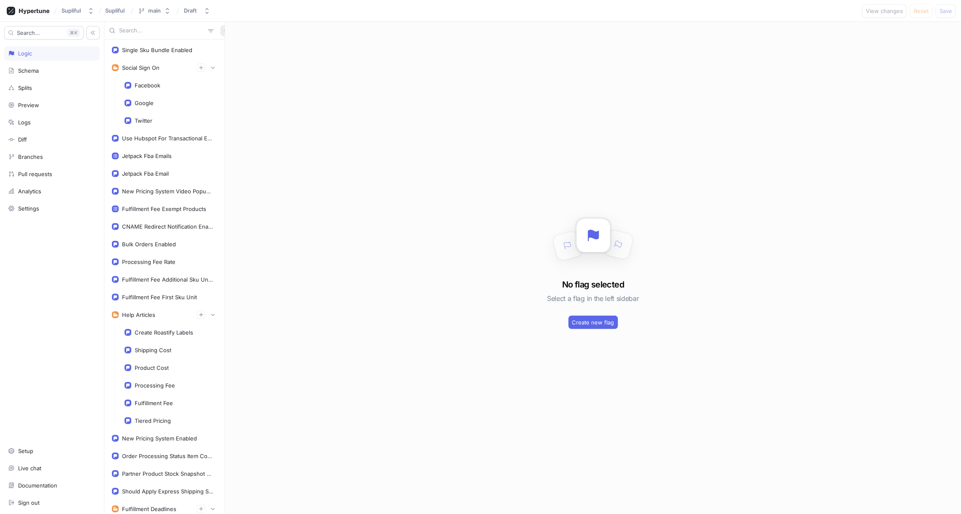
click at [223, 32] on icon "button" at bounding box center [225, 30] width 5 height 5
click at [226, 46] on p "Flag" at bounding box center [227, 47] width 11 height 8
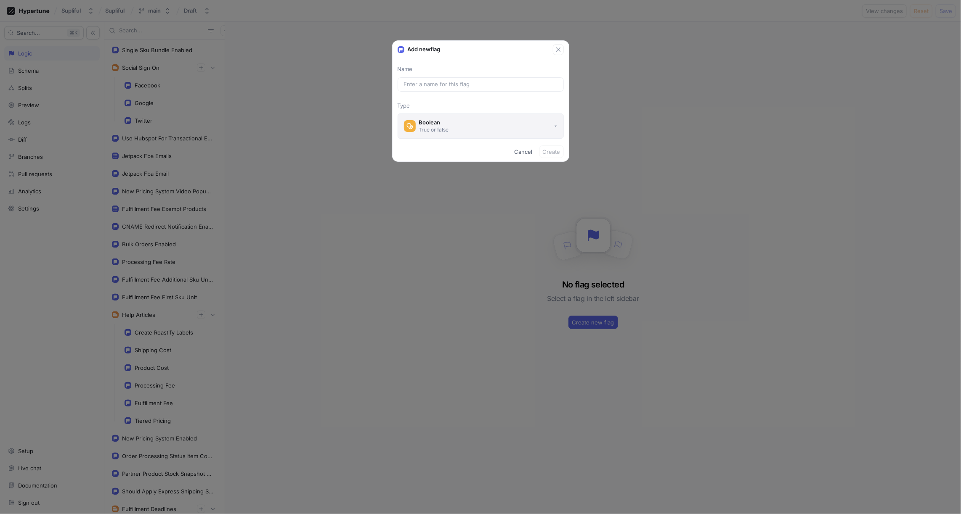
click at [437, 117] on button "Boolean True or false" at bounding box center [480, 126] width 166 height 25
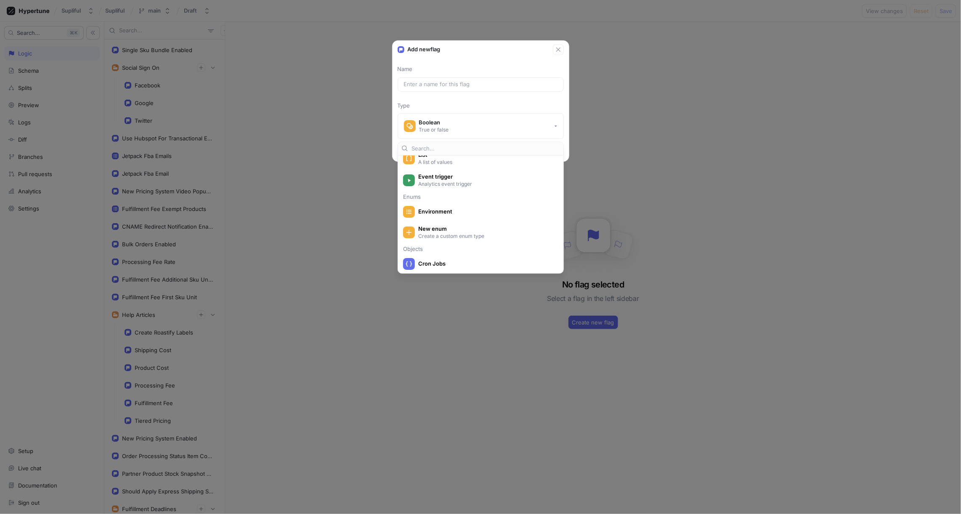
scroll to position [110, 0]
click at [451, 227] on span "New enum" at bounding box center [486, 227] width 136 height 7
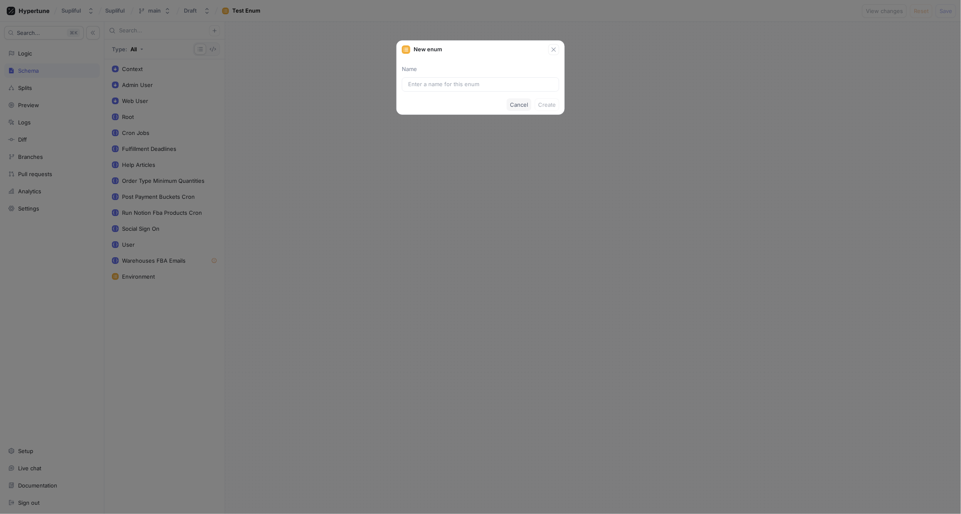
click at [524, 103] on span "Cancel" at bounding box center [519, 104] width 18 height 5
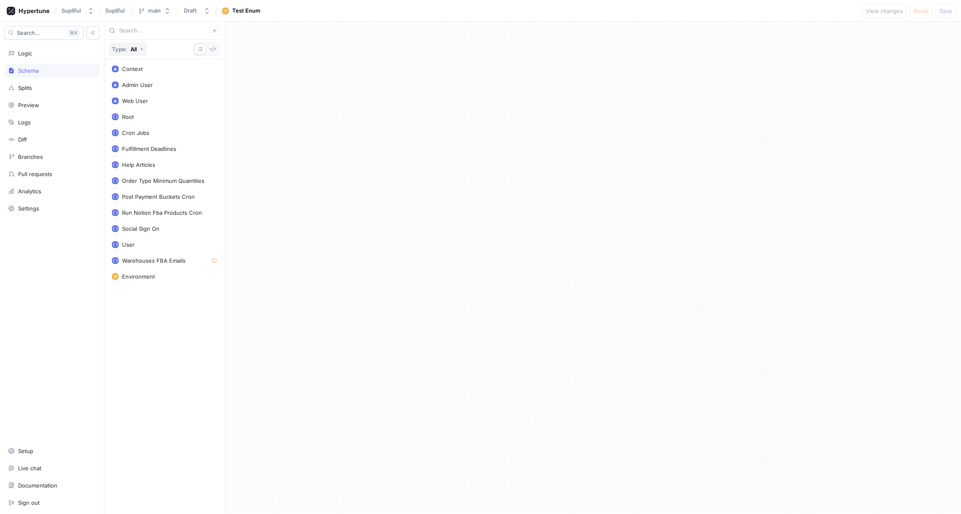
click at [140, 50] on icon "button" at bounding box center [141, 49] width 3 height 3
click at [127, 93] on span "Objects" at bounding box center [124, 96] width 21 height 7
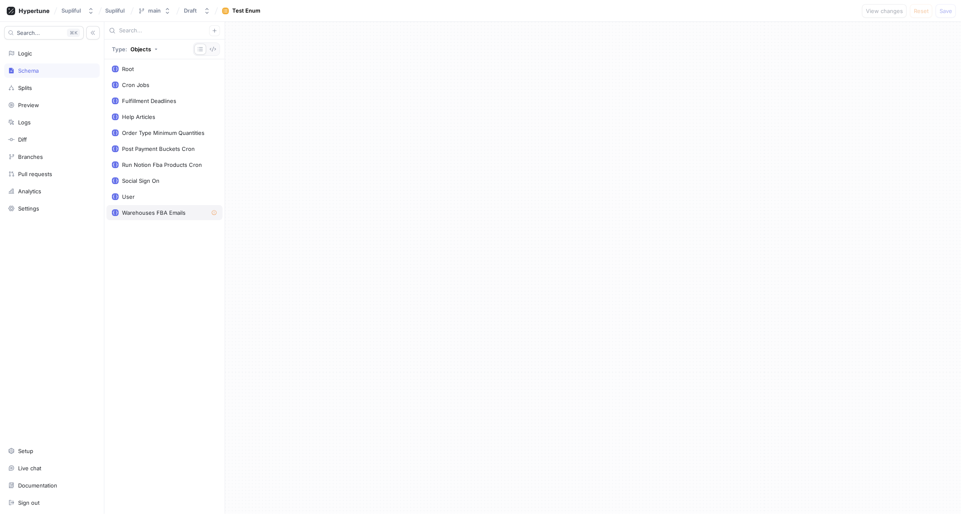
click at [215, 210] on icon at bounding box center [214, 213] width 6 height 6
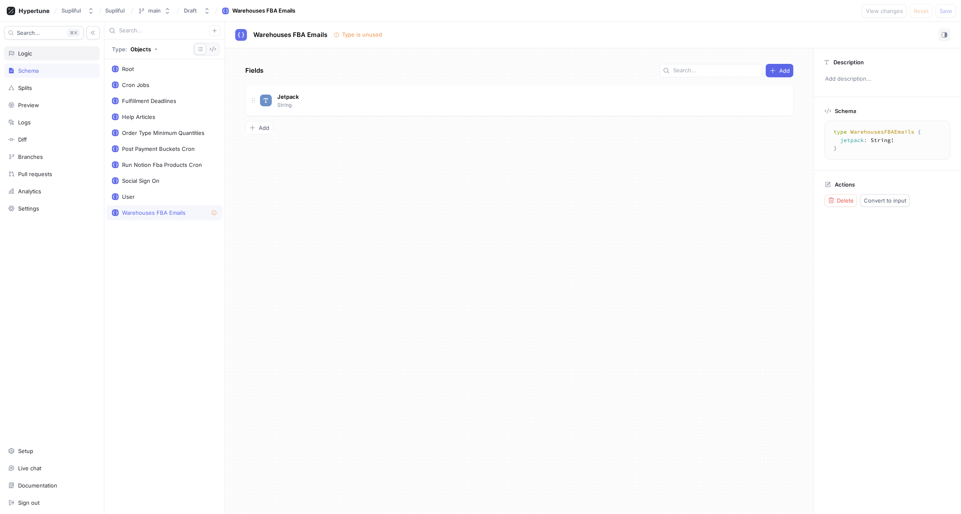
click at [38, 54] on div "Logic" at bounding box center [52, 53] width 88 height 7
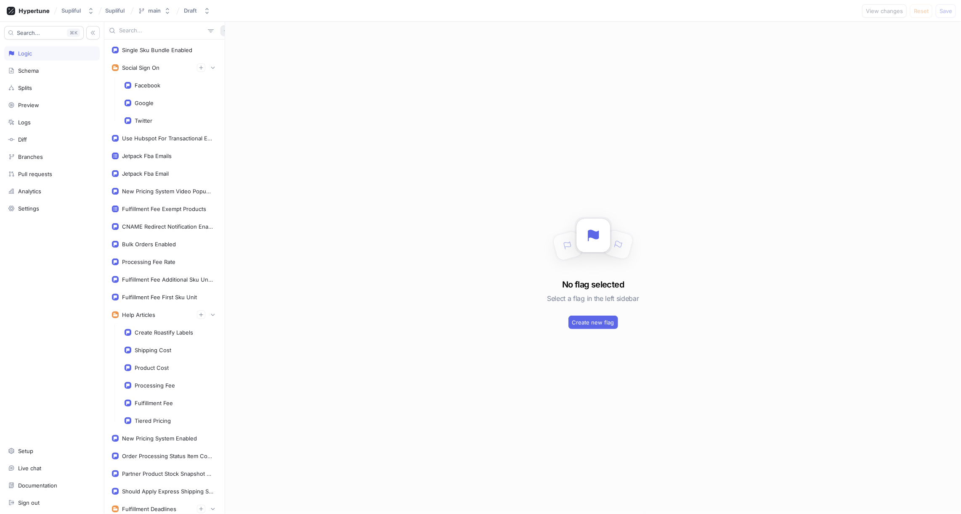
click at [220, 33] on button "button" at bounding box center [225, 30] width 11 height 11
click at [227, 43] on p "Flag" at bounding box center [227, 47] width 11 height 8
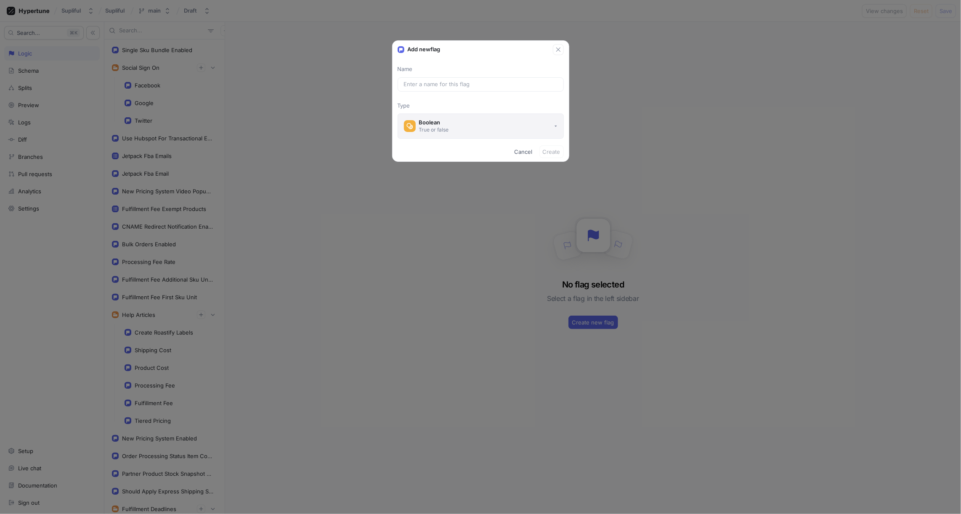
click at [443, 122] on div "Boolean" at bounding box center [434, 122] width 30 height 7
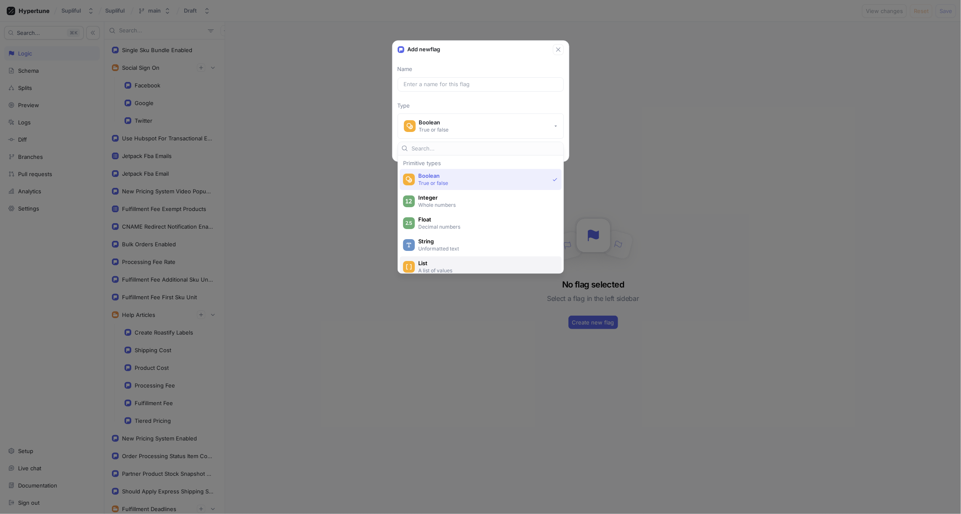
click at [434, 262] on span "List" at bounding box center [486, 263] width 136 height 7
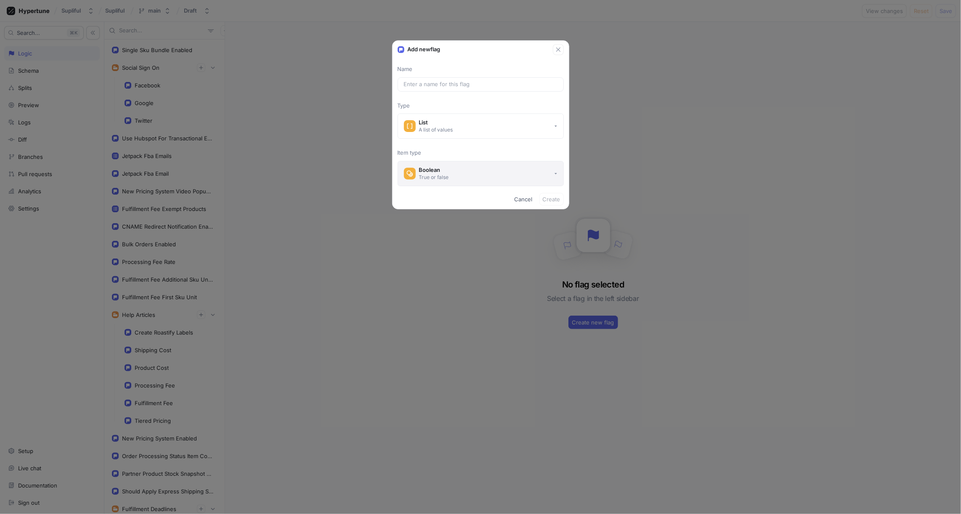
click at [443, 174] on div "True or false" at bounding box center [434, 177] width 30 height 7
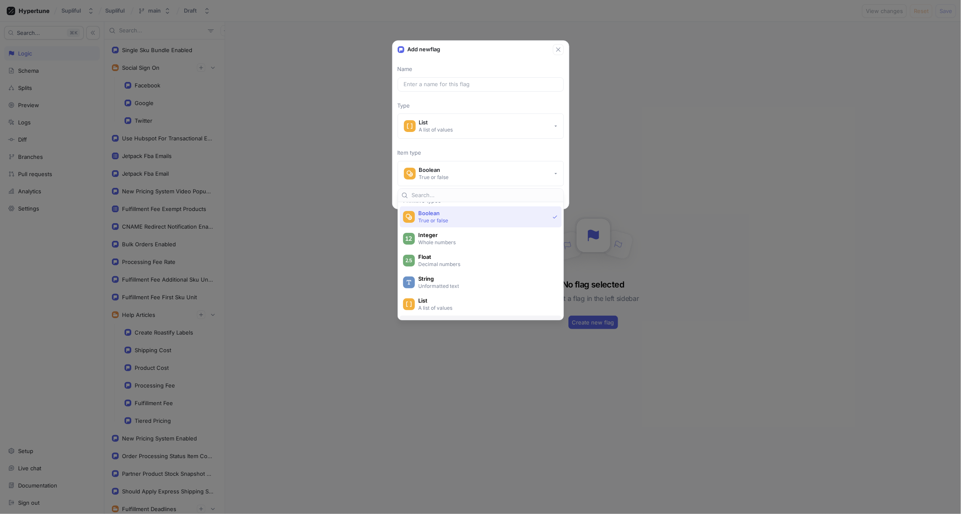
scroll to position [6, 0]
click at [454, 123] on button "List A list of values" at bounding box center [480, 126] width 166 height 25
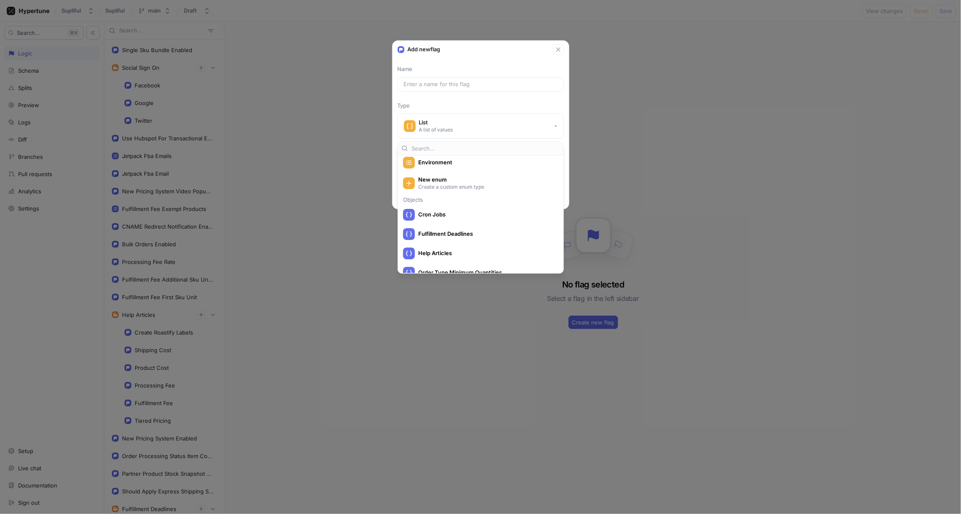
scroll to position [159, 0]
click at [439, 213] on span "Cron Jobs" at bounding box center [486, 213] width 136 height 7
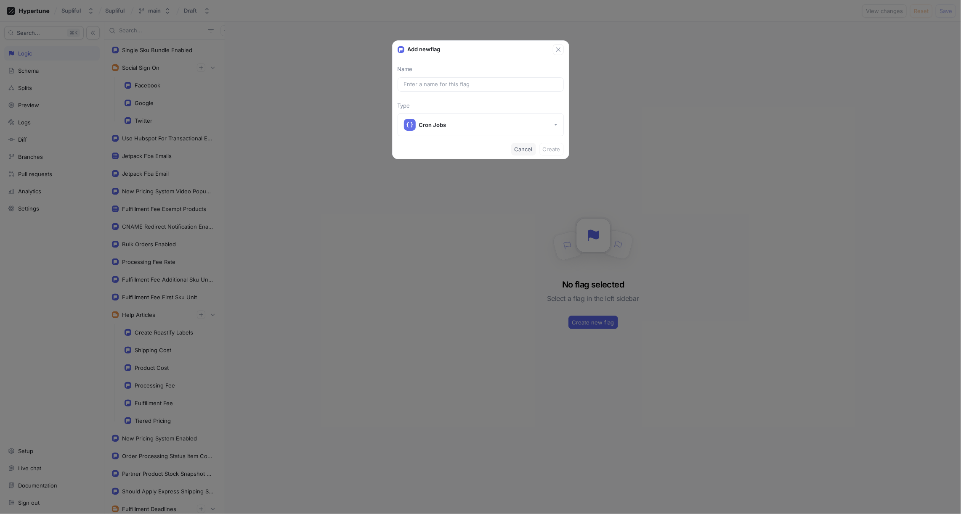
click at [525, 148] on span "Cancel" at bounding box center [523, 149] width 18 height 5
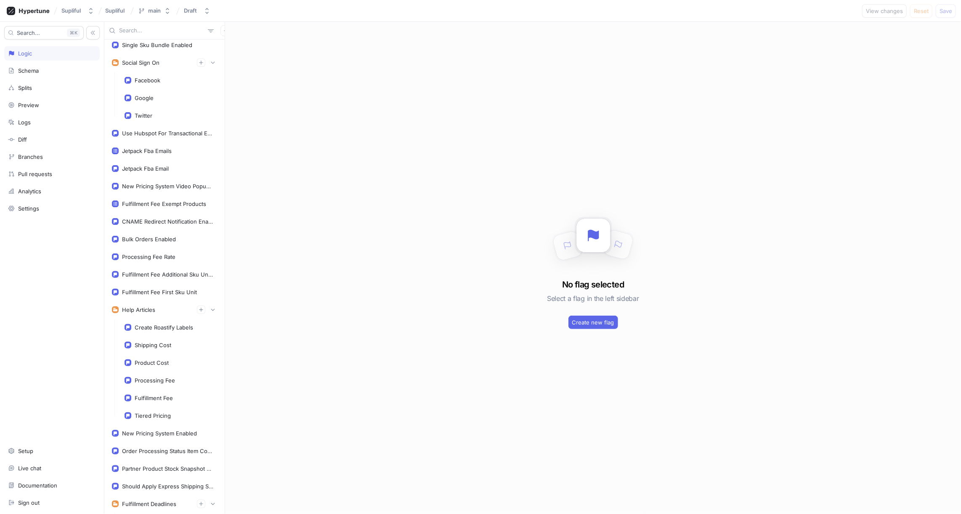
scroll to position [0, 0]
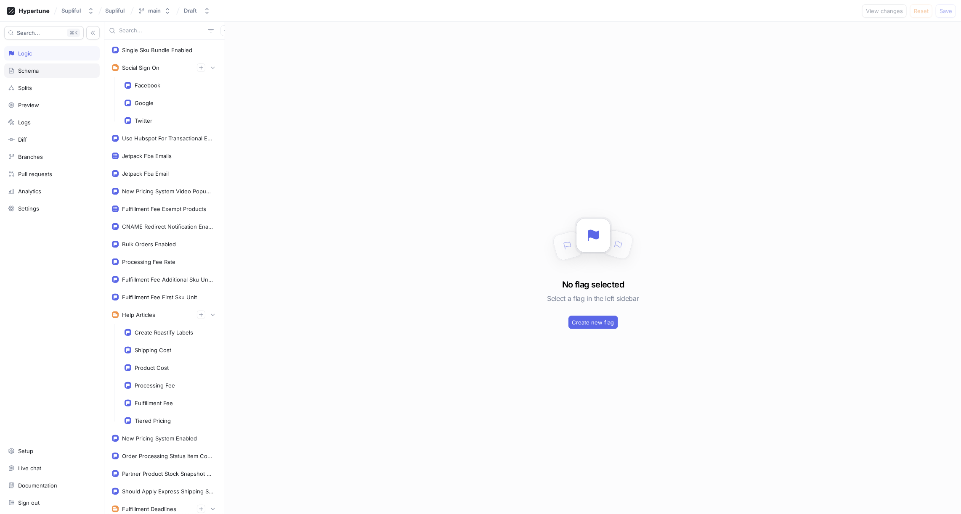
click at [39, 72] on div "Schema" at bounding box center [52, 70] width 88 height 7
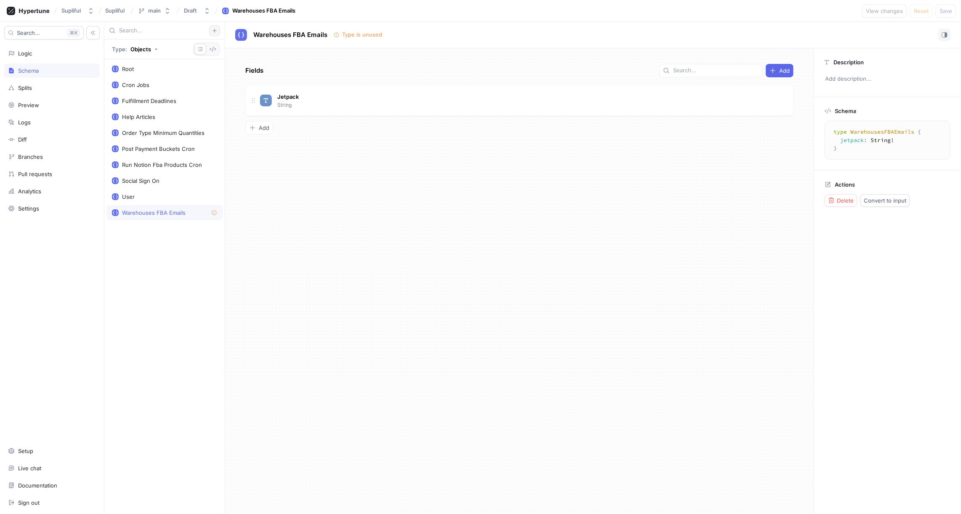
click at [214, 30] on icon "button" at bounding box center [214, 31] width 4 height 4
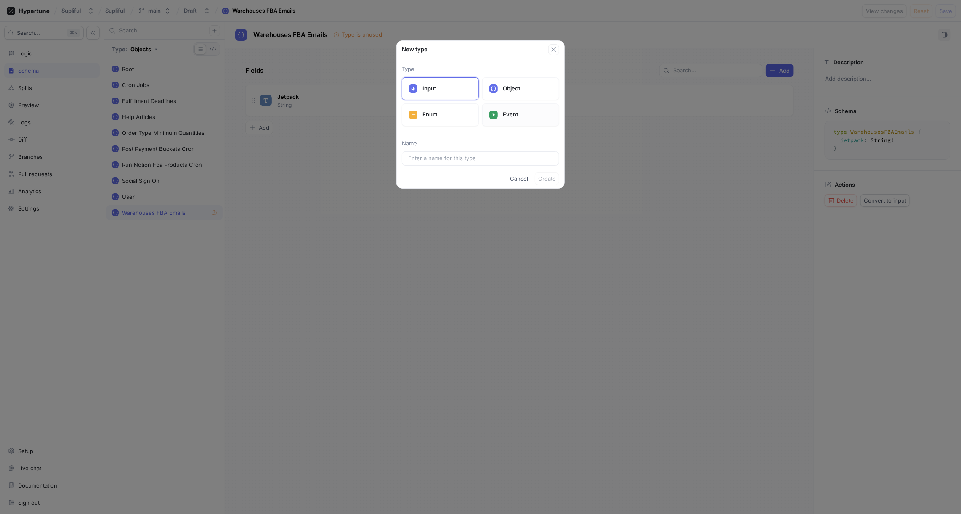
click at [509, 112] on p "Event" at bounding box center [527, 115] width 49 height 8
click at [449, 114] on p "Enum" at bounding box center [446, 115] width 49 height 8
click at [428, 93] on div "Input" at bounding box center [440, 88] width 77 height 23
click at [436, 155] on input "text" at bounding box center [480, 158] width 145 height 8
click at [551, 196] on span "Create" at bounding box center [547, 195] width 18 height 5
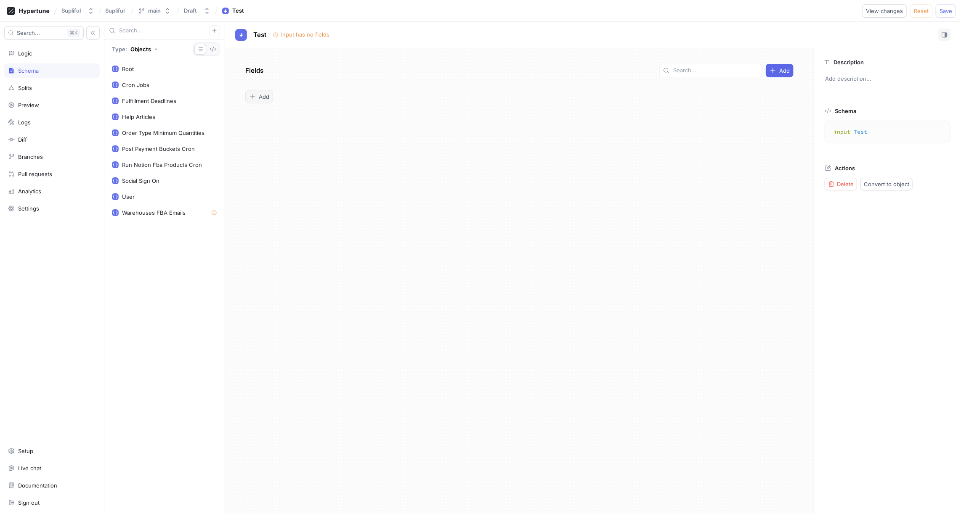
click at [262, 94] on span "Add" at bounding box center [264, 96] width 11 height 5
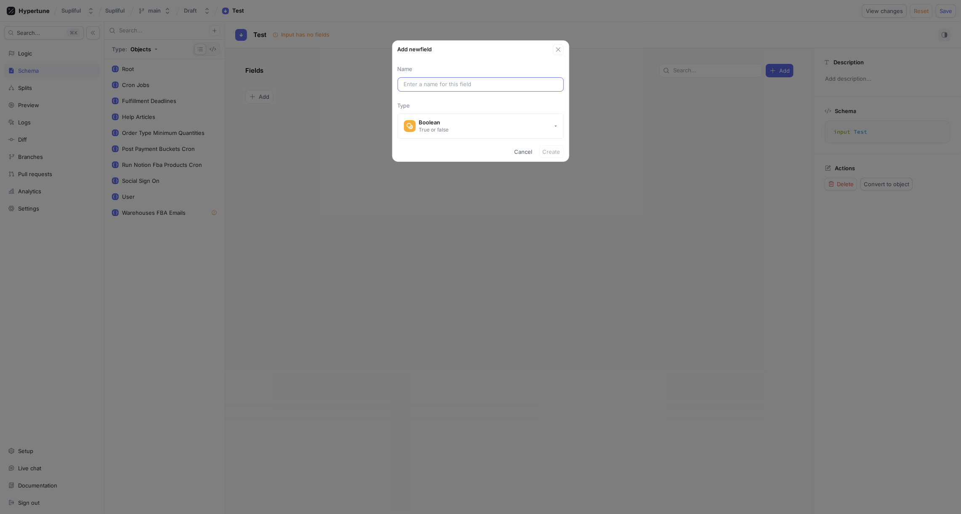
click at [431, 82] on input "text" at bounding box center [481, 84] width 154 height 8
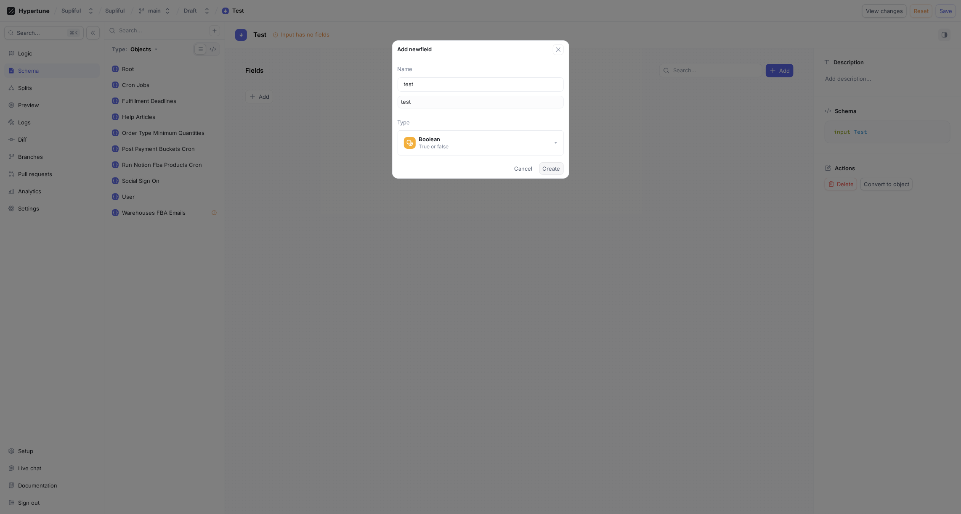
click at [552, 170] on span "Create" at bounding box center [552, 168] width 18 height 5
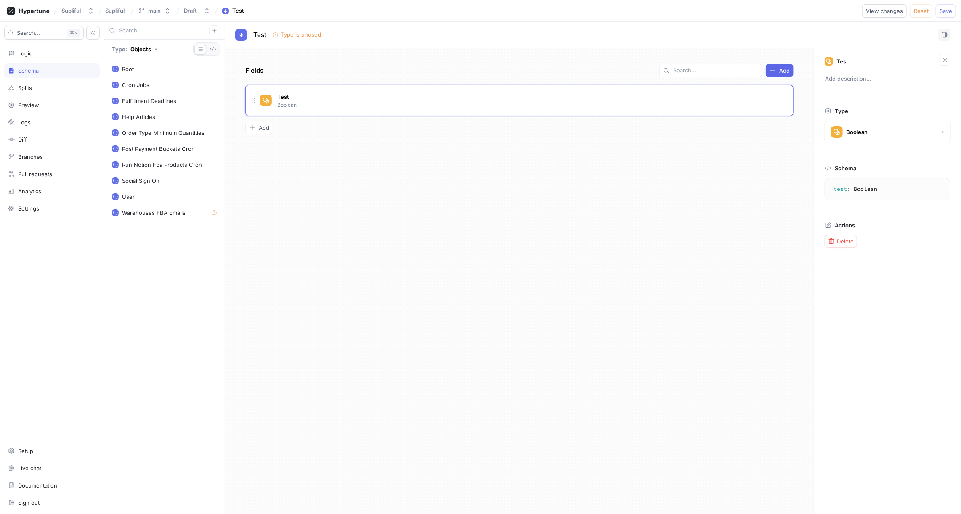
click at [398, 174] on div "Fields Add Test Boolean To pick up a draggable item, press the space bar. While…" at bounding box center [519, 281] width 588 height 466
click at [143, 48] on div "Objects" at bounding box center [140, 49] width 21 height 5
click at [132, 78] on div "Inputs" at bounding box center [128, 81] width 29 height 7
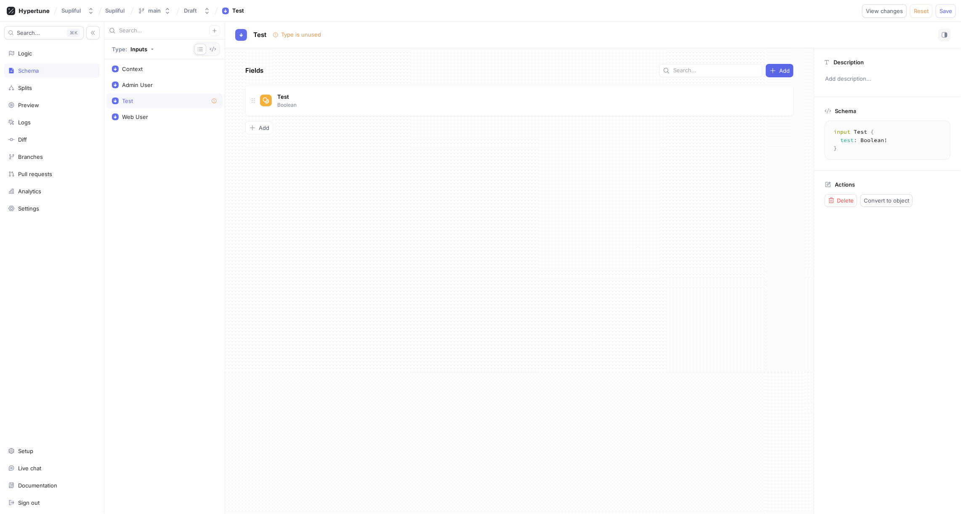
click at [279, 172] on div "Fields Add Test Boolean To pick up a draggable item, press the space bar. While…" at bounding box center [519, 281] width 588 height 466
click at [212, 49] on icon "button" at bounding box center [212, 49] width 7 height 7
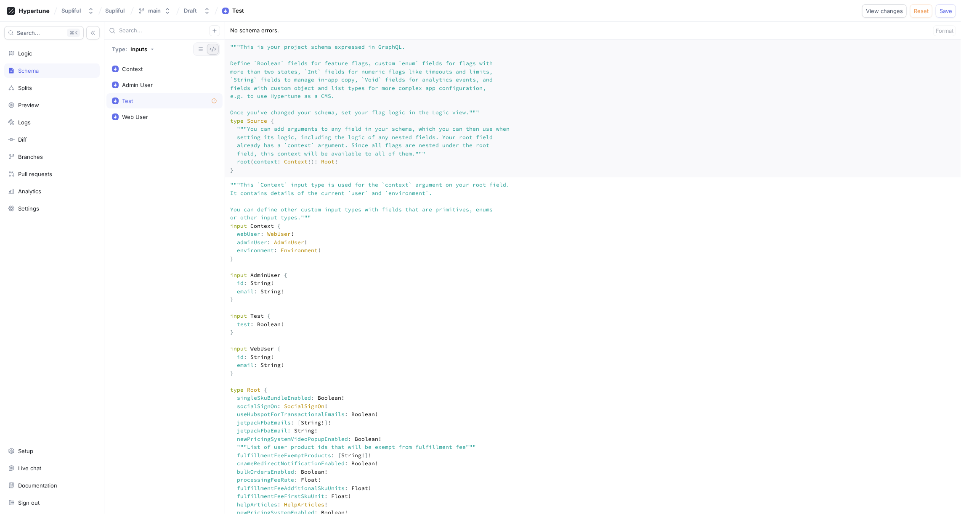
scroll to position [307, 0]
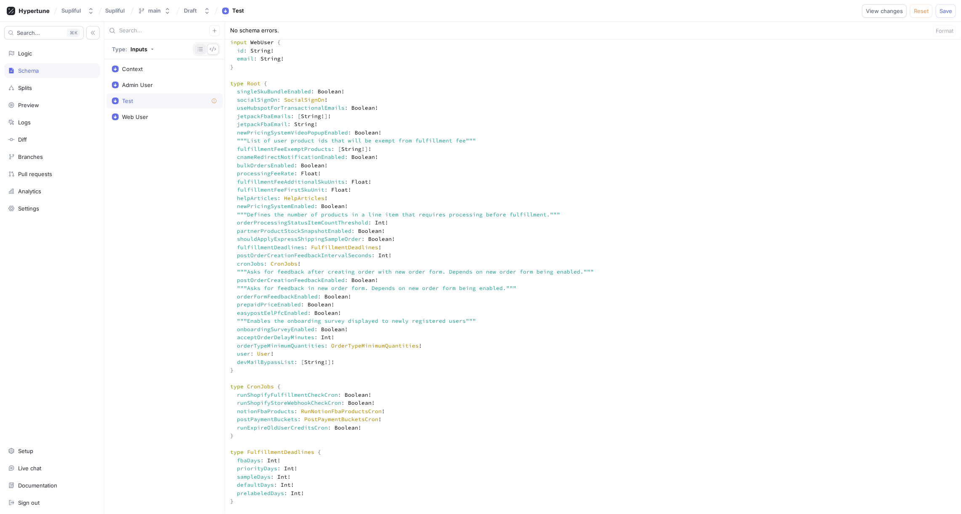
click at [199, 49] on icon "button" at bounding box center [200, 49] width 7 height 7
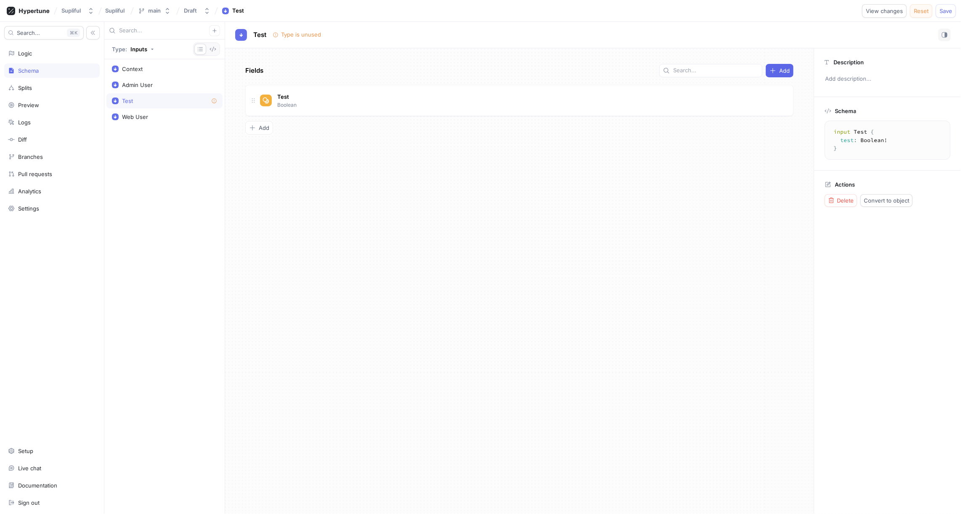
click at [920, 11] on span "Reset" at bounding box center [921, 10] width 15 height 5
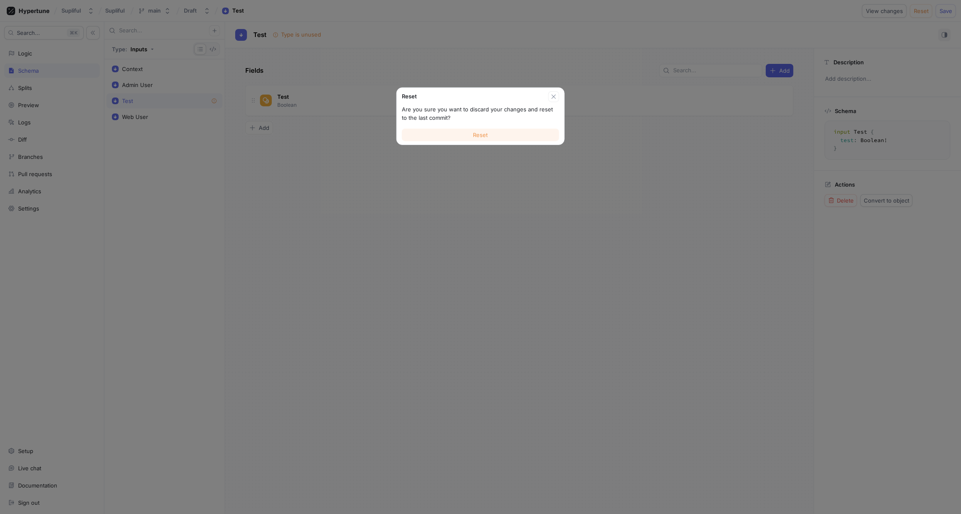
click at [495, 129] on button "Reset" at bounding box center [480, 135] width 157 height 13
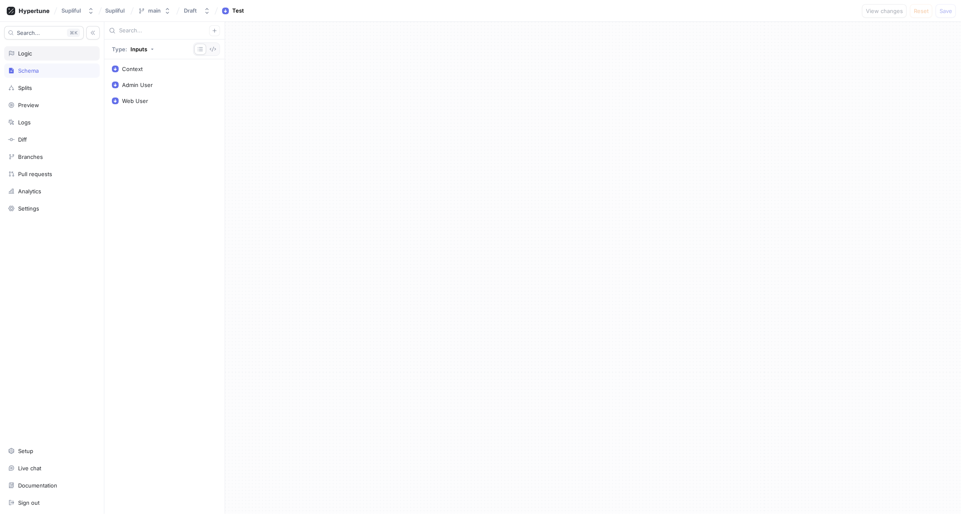
click at [43, 53] on div "Logic" at bounding box center [52, 53] width 88 height 7
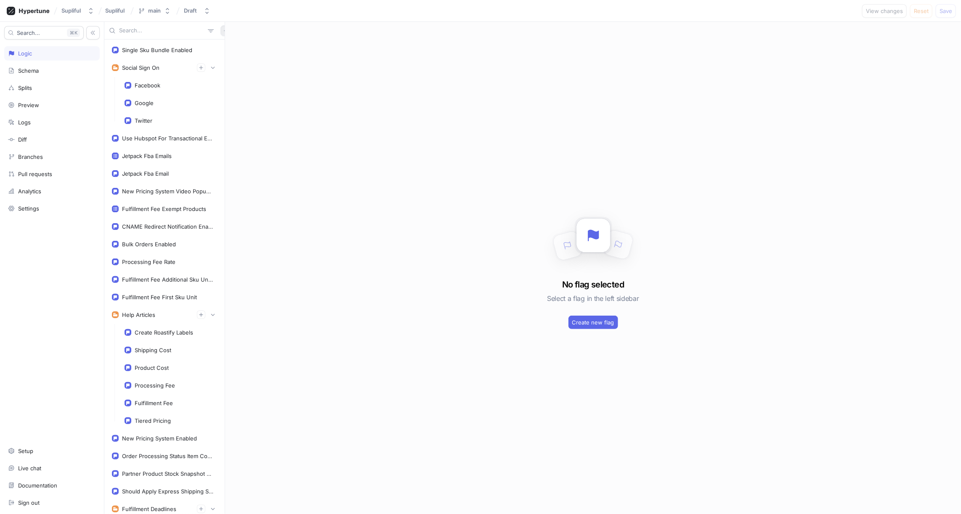
click at [223, 29] on icon "button" at bounding box center [225, 30] width 5 height 5
click at [234, 48] on div "Flag" at bounding box center [236, 47] width 50 height 14
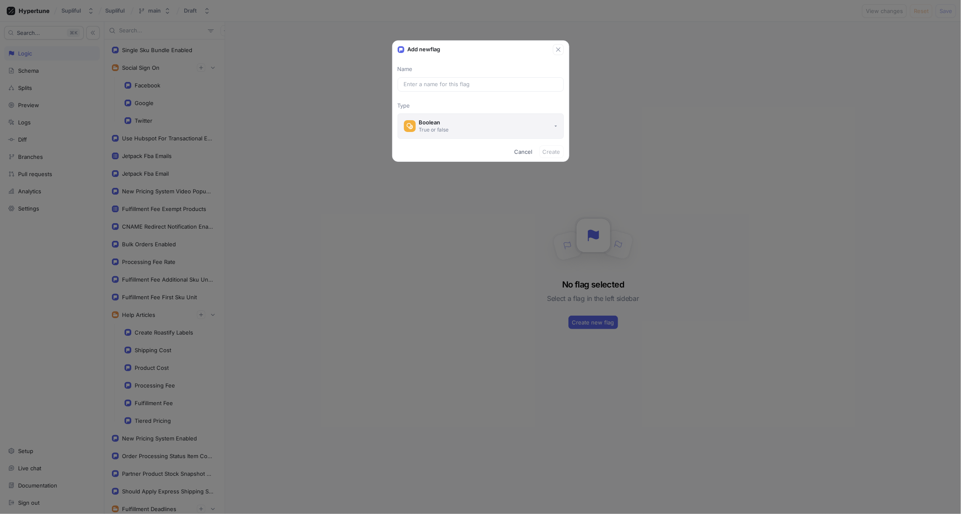
click at [442, 122] on div "Boolean" at bounding box center [434, 122] width 30 height 7
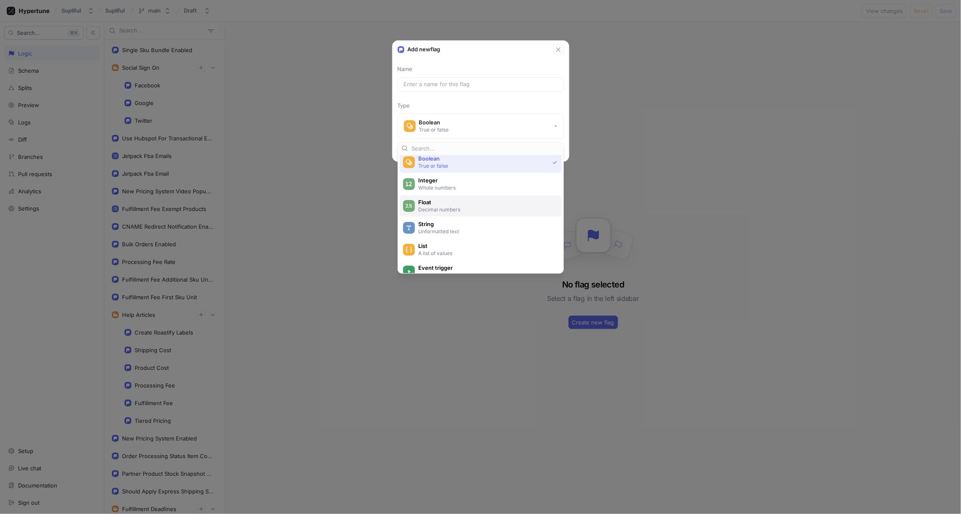
scroll to position [26, 0]
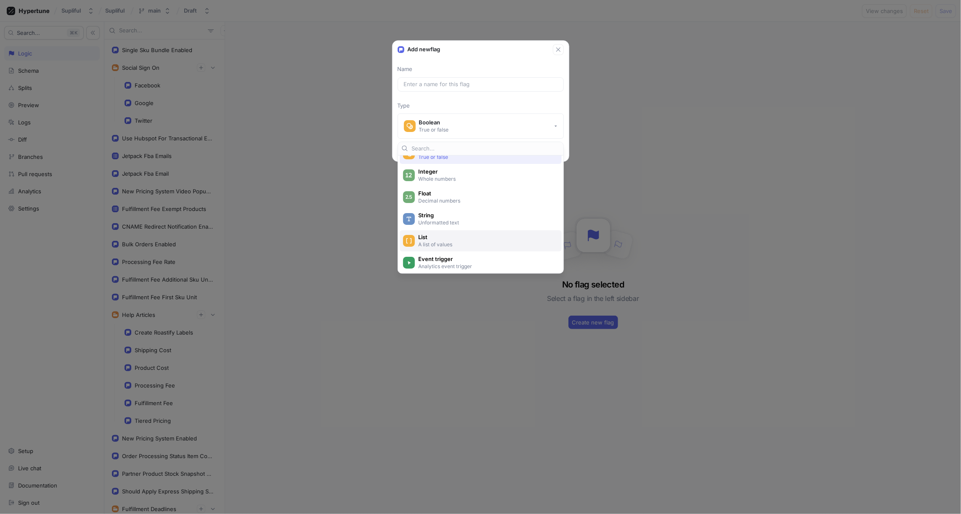
click at [434, 238] on span "List" at bounding box center [486, 237] width 136 height 7
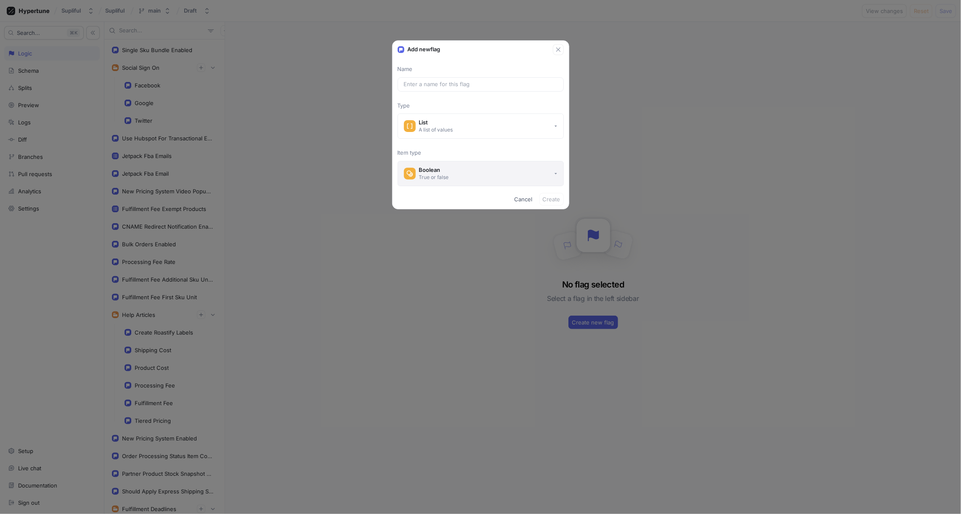
click at [437, 174] on div "True or false" at bounding box center [434, 177] width 30 height 7
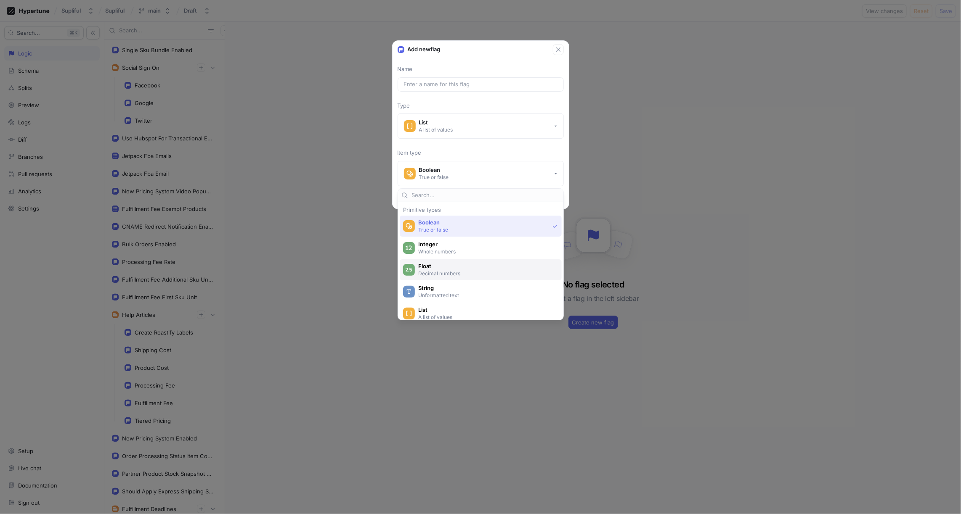
scroll to position [26, 0]
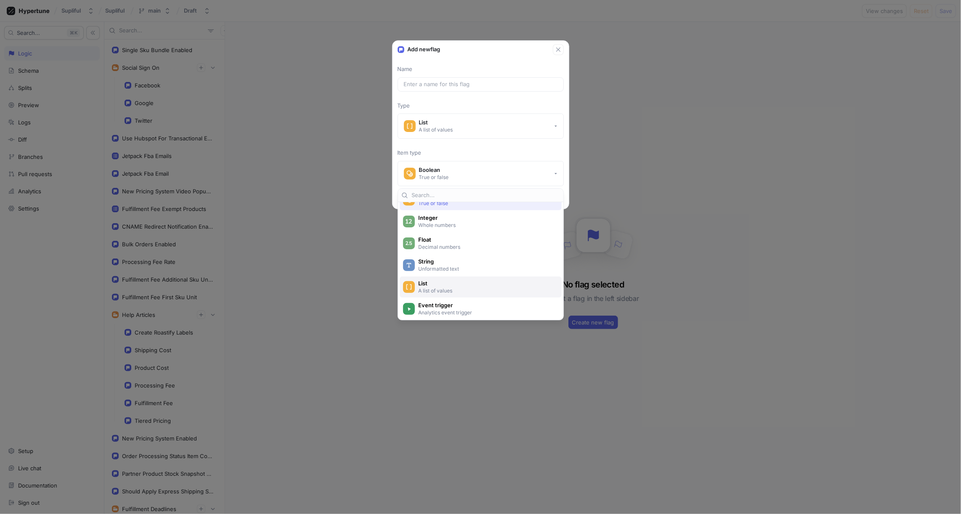
click at [434, 285] on span "List" at bounding box center [486, 283] width 136 height 7
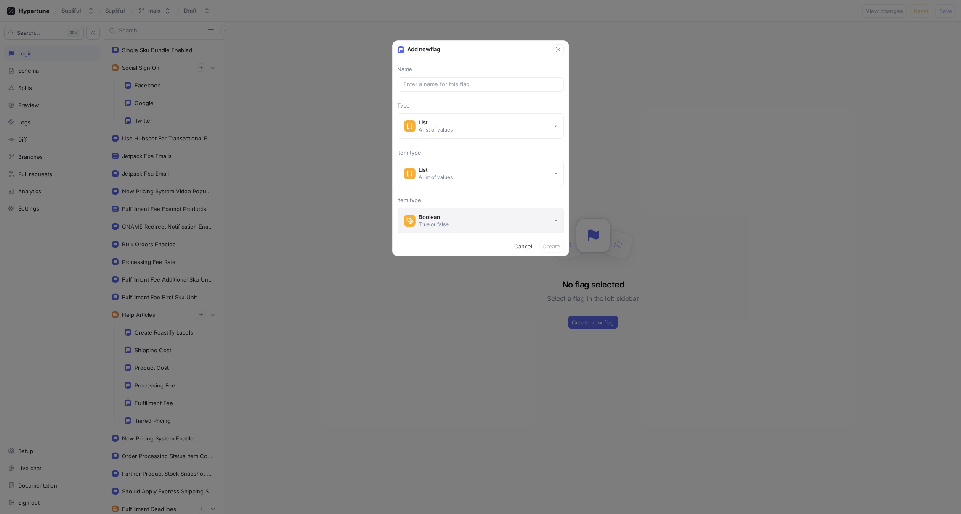
click at [458, 220] on button "Boolean True or false" at bounding box center [480, 220] width 166 height 25
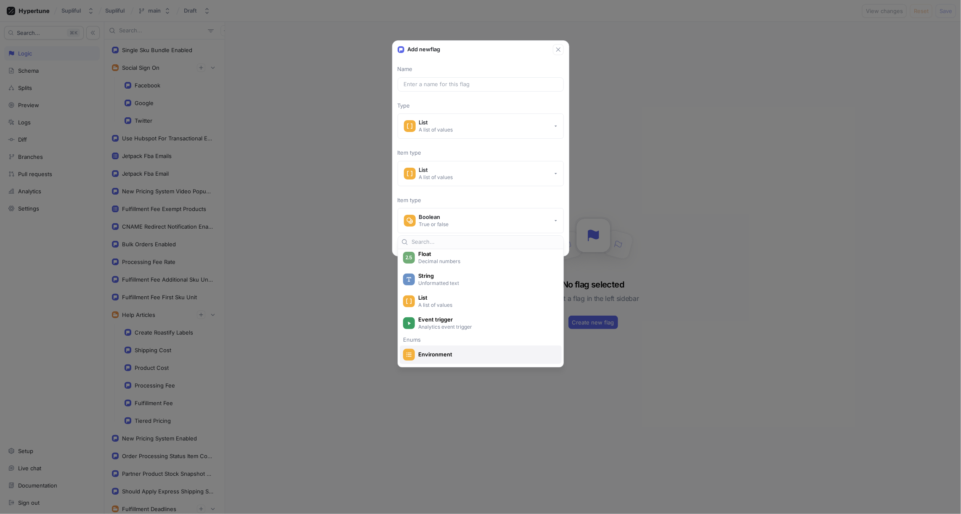
scroll to position [55, 0]
click at [435, 282] on span "String" at bounding box center [486, 280] width 136 height 7
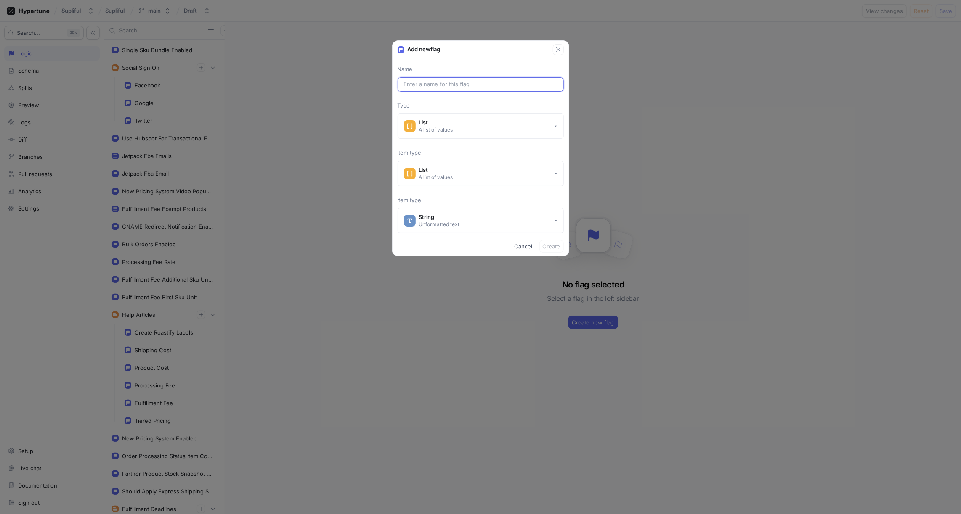
click at [440, 83] on input "text" at bounding box center [481, 84] width 154 height 8
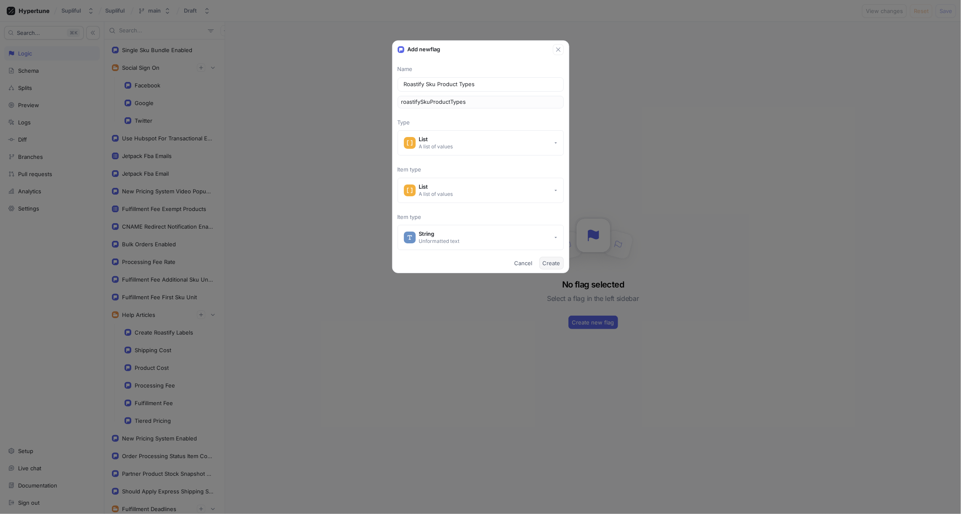
click at [551, 262] on span "Create" at bounding box center [552, 263] width 18 height 5
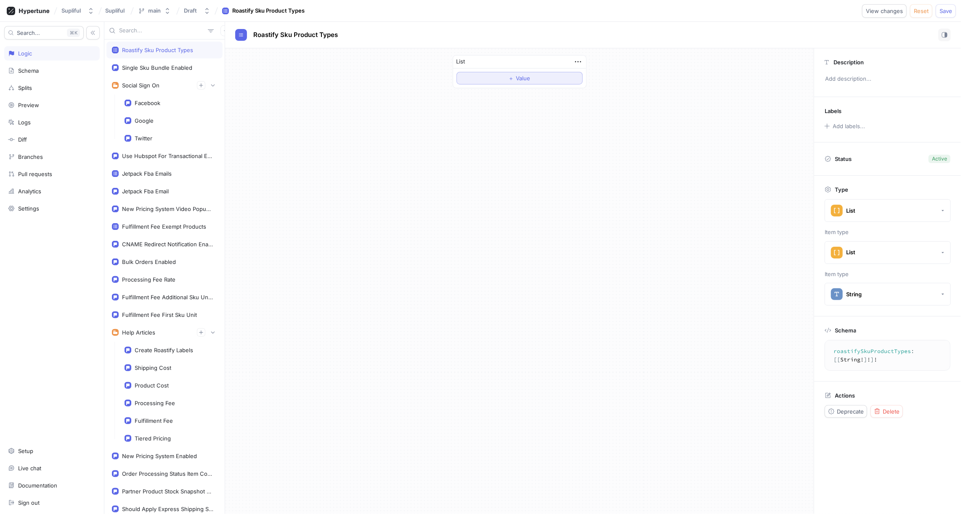
click at [516, 79] on span "Value" at bounding box center [523, 78] width 14 height 5
click at [511, 130] on span "＋" at bounding box center [510, 131] width 5 height 5
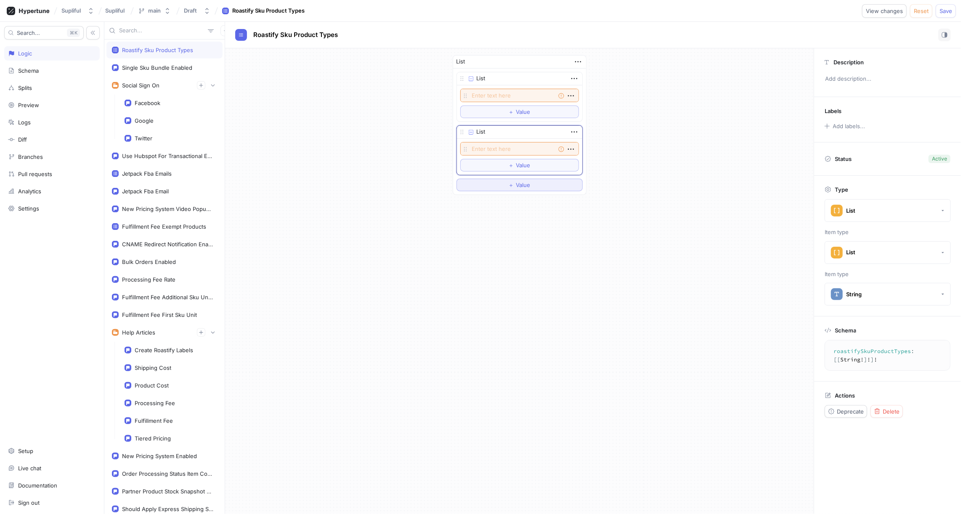
click at [507, 186] on button "＋ Value" at bounding box center [519, 185] width 126 height 13
click at [494, 95] on textarea at bounding box center [519, 95] width 119 height 13
click at [497, 95] on textarea at bounding box center [519, 95] width 119 height 13
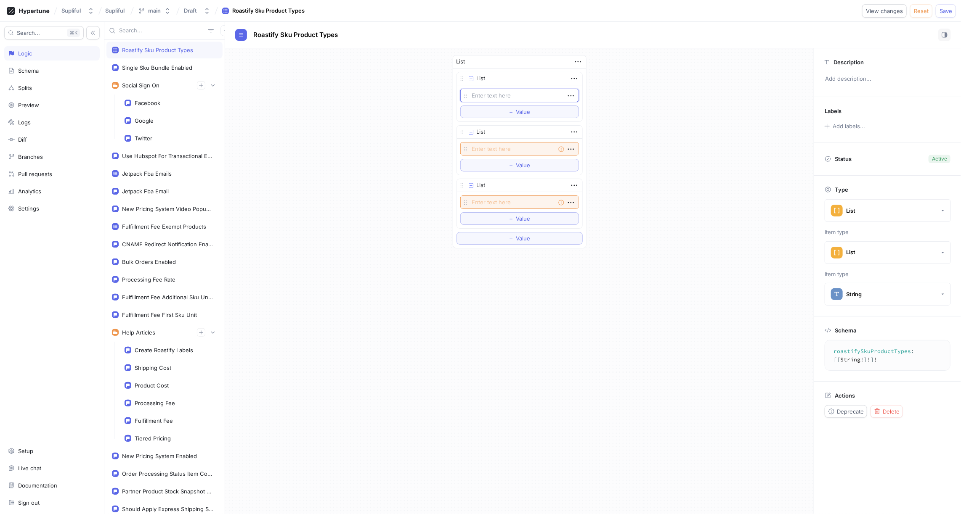
paste textarea "ROCOGNDGUASO12OBOX"
click at [517, 109] on span "Value" at bounding box center [523, 111] width 14 height 5
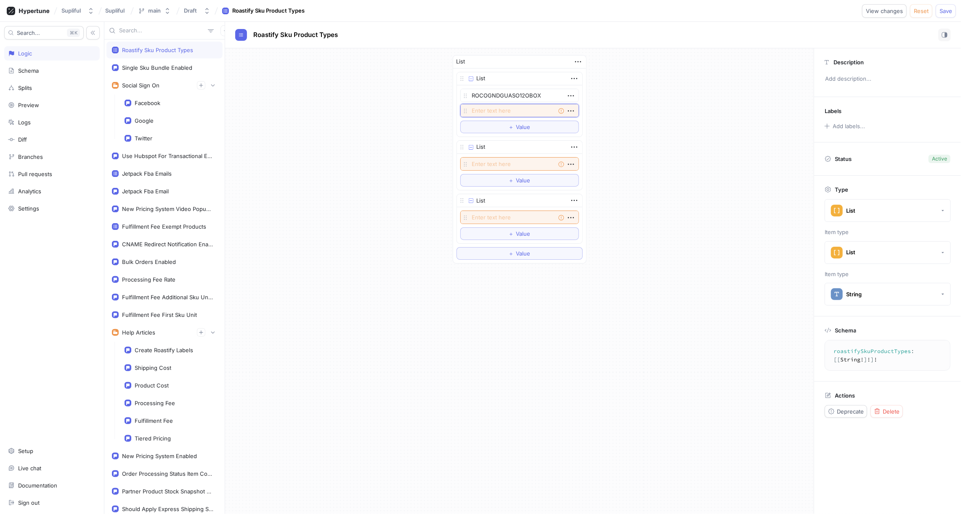
click at [497, 108] on textarea at bounding box center [519, 110] width 119 height 13
paste textarea "ROCOWHBGUASO12OBOX"
click at [636, 116] on div "List List ROCOGNDGUASO12OBOX ROCOWHBGUASO12OBOX To pick up a draggable item, pr…" at bounding box center [519, 159] width 588 height 222
click at [572, 95] on icon "button" at bounding box center [570, 95] width 9 height 9
click at [596, 124] on p "Add note" at bounding box center [591, 124] width 24 height 8
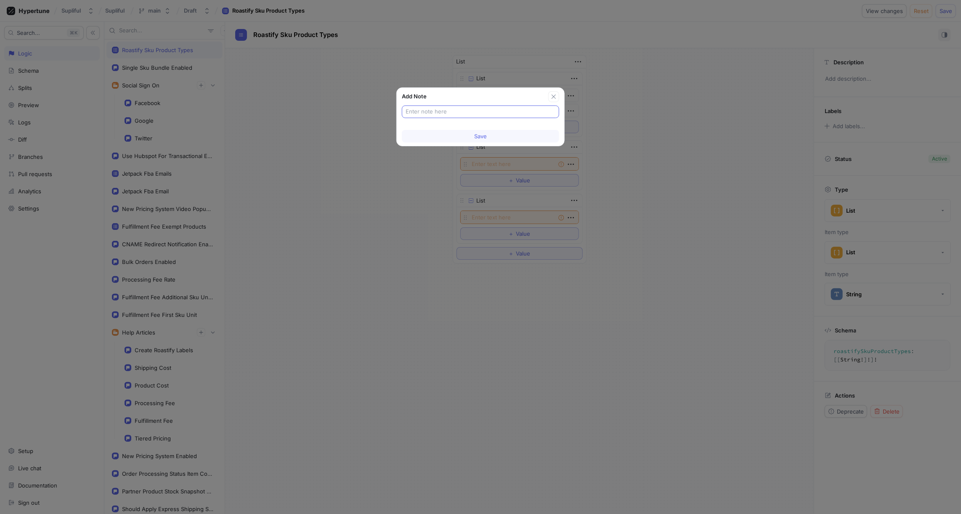
click at [457, 113] on input "text" at bounding box center [480, 112] width 150 height 8
click at [486, 137] on span "Save" at bounding box center [480, 136] width 13 height 5
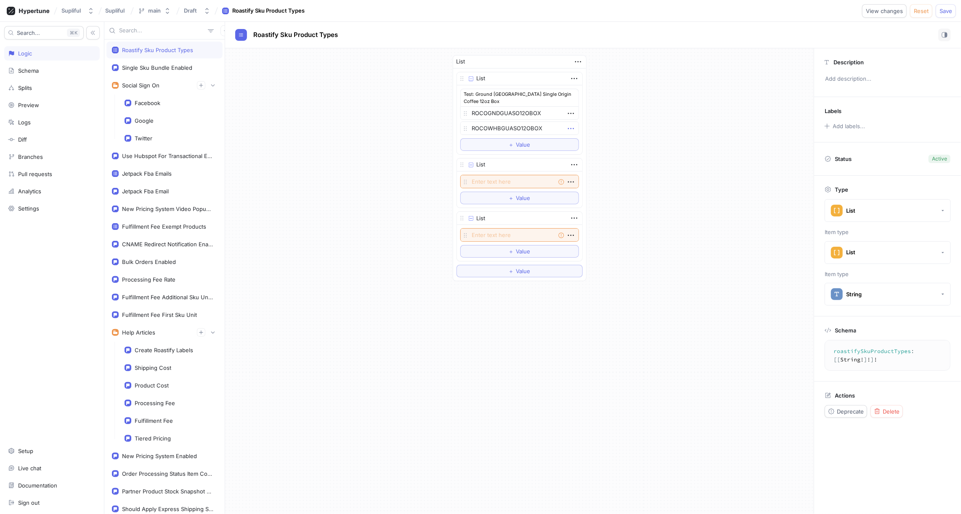
click at [571, 126] on icon "button" at bounding box center [570, 128] width 9 height 9
click at [592, 154] on p "Add note" at bounding box center [591, 157] width 24 height 8
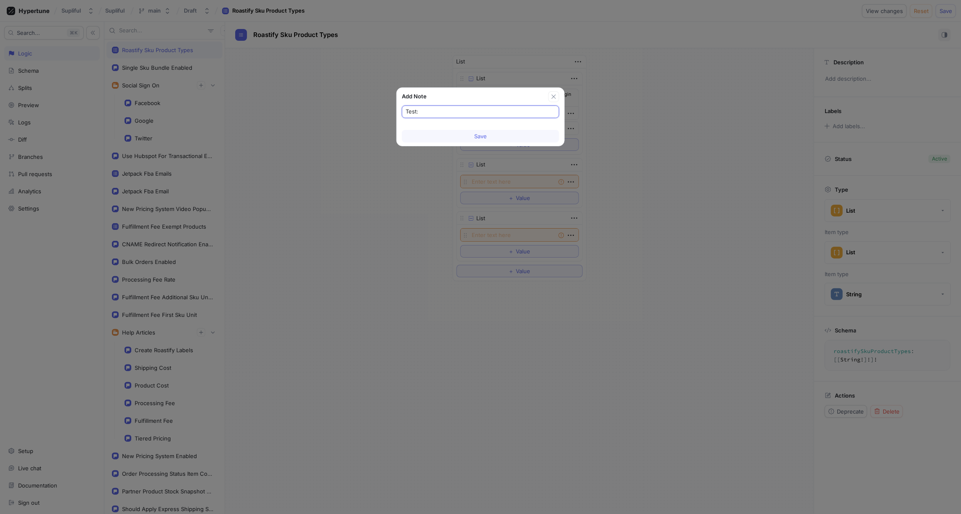
paste input "Whole Bean Guatemala Single Origin Coffee 12oz Box"
click at [482, 135] on span "Save" at bounding box center [480, 136] width 13 height 5
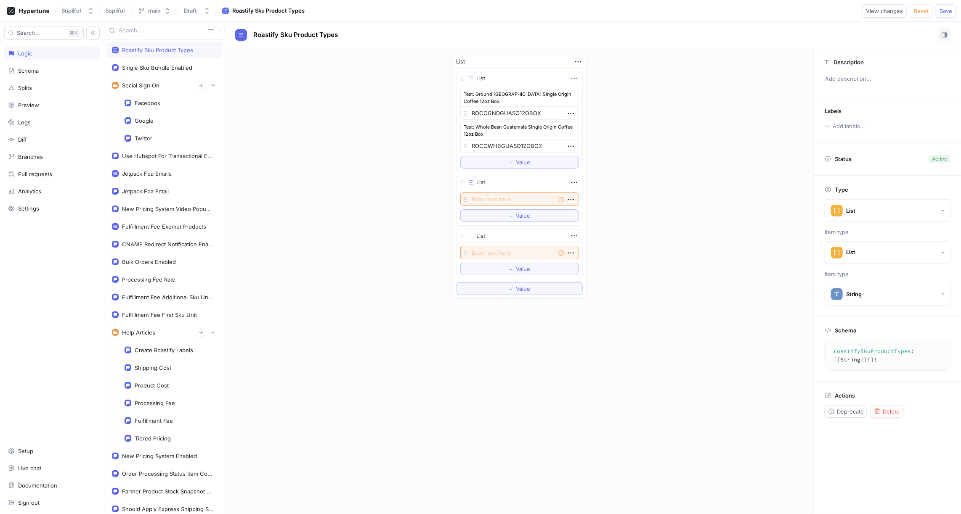
click at [574, 77] on icon "button" at bounding box center [573, 78] width 9 height 9
click at [538, 92] on div "List Test: Ground [GEOGRAPHIC_DATA] Single Origin Coffee 12oz Box ROCOGNDGUASO1…" at bounding box center [519, 122] width 126 height 101
click at [538, 92] on div "Test: Ground [GEOGRAPHIC_DATA] Single Origin Coffee 12oz Box" at bounding box center [519, 98] width 119 height 18
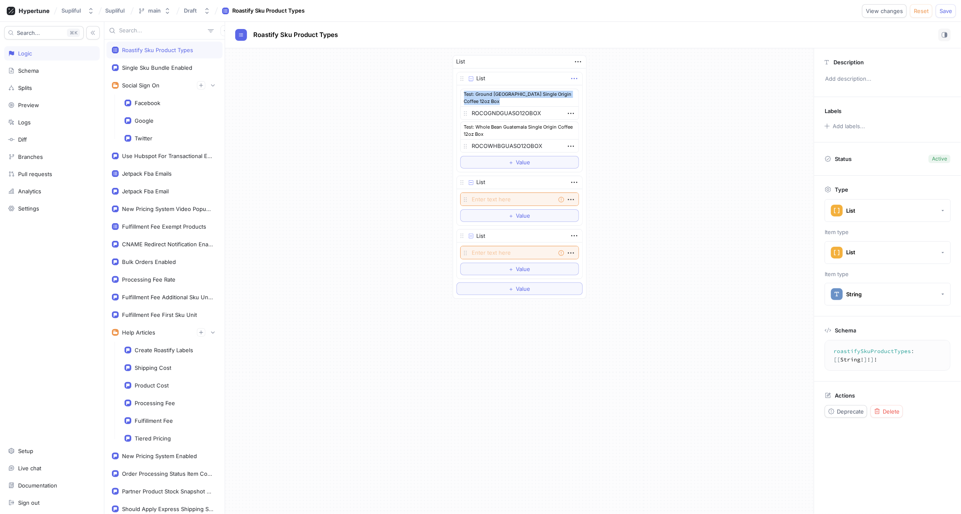
click at [573, 78] on icon "button" at bounding box center [573, 78] width 9 height 9
click at [707, 120] on div "List List Test: Ground [GEOGRAPHIC_DATA] Single Origin Coffee 12oz Box ROCOGNDG…" at bounding box center [519, 176] width 588 height 257
click at [465, 93] on div "Test: Ground [GEOGRAPHIC_DATA] Single Origin Coffee 12oz Box" at bounding box center [519, 98] width 119 height 18
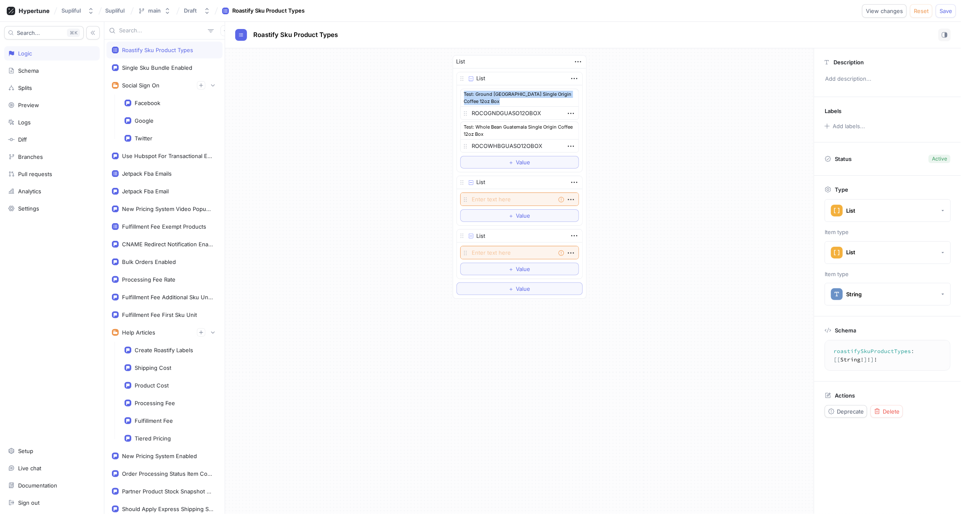
click at [467, 94] on div "Test: Ground [GEOGRAPHIC_DATA] Single Origin Coffee 12oz Box" at bounding box center [519, 98] width 119 height 18
click at [574, 78] on icon "button" at bounding box center [573, 78] width 9 height 9
click at [627, 56] on div "List List Test: Ground [GEOGRAPHIC_DATA] Single Origin Coffee 12oz Box ROCOGNDG…" at bounding box center [519, 176] width 588 height 257
click at [573, 78] on icon "button" at bounding box center [573, 78] width 9 height 9
click at [590, 106] on p "Add note" at bounding box center [594, 107] width 24 height 8
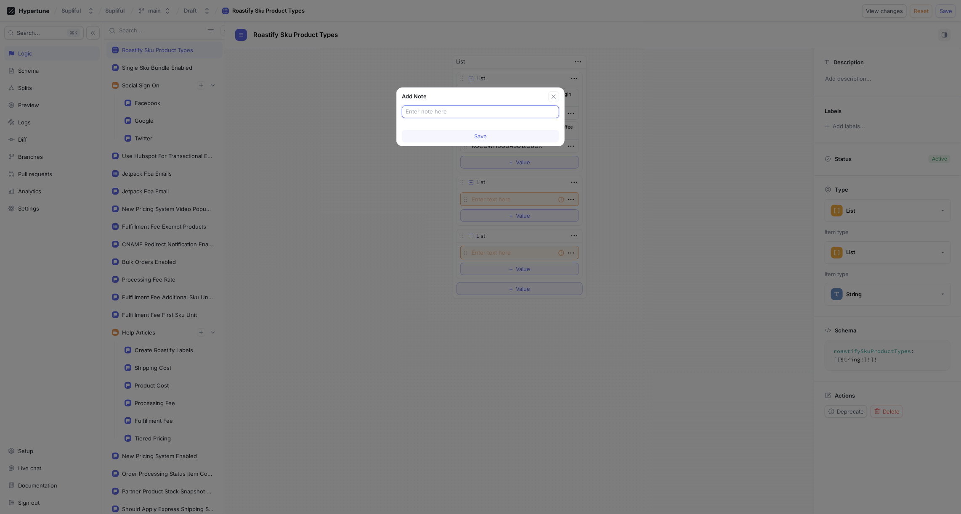
paste input "CoffeeBox12oz"
click at [475, 139] on span "Save" at bounding box center [480, 136] width 13 height 5
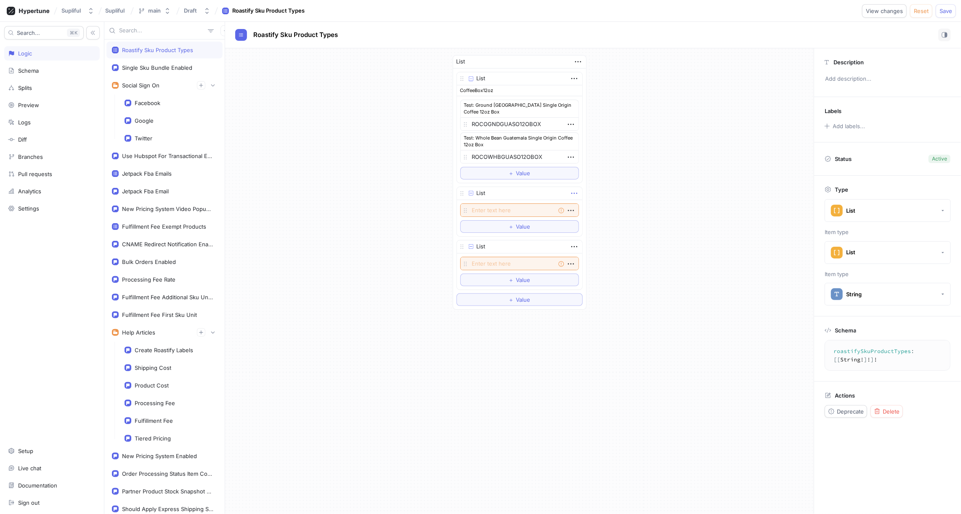
click at [574, 191] on icon "button" at bounding box center [573, 193] width 9 height 9
click at [596, 219] on p "Add note" at bounding box center [594, 221] width 24 height 8
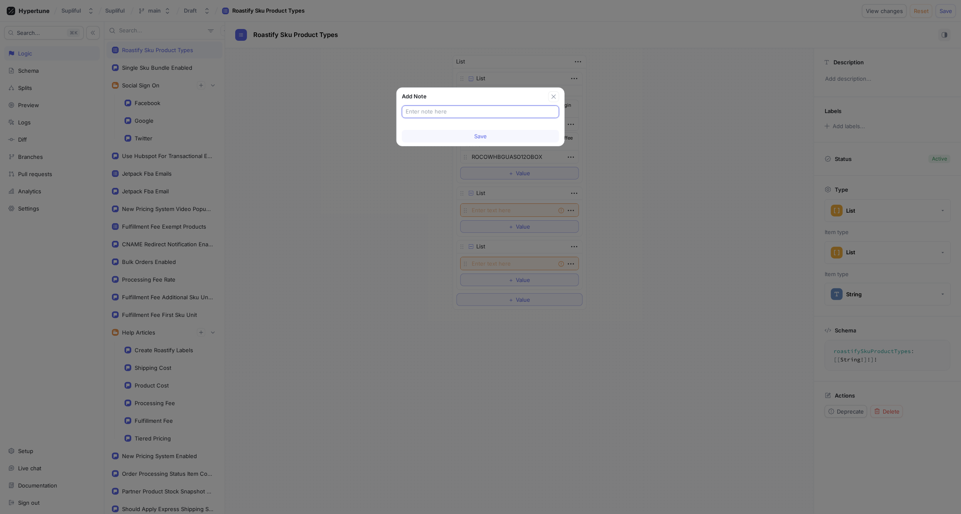
click at [424, 111] on input "text" at bounding box center [480, 112] width 150 height 8
paste input "Pods"
click at [481, 137] on span "Save" at bounding box center [480, 136] width 13 height 5
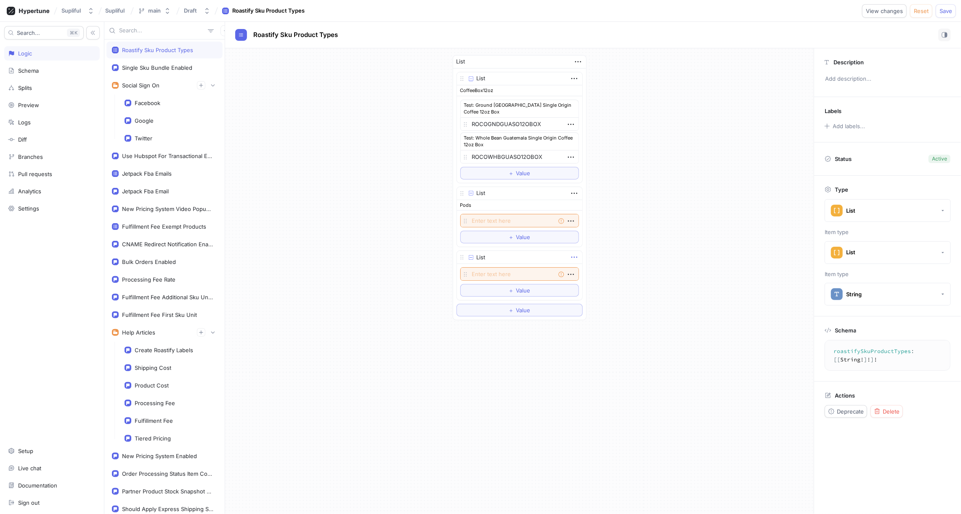
click at [574, 257] on icon "button" at bounding box center [574, 257] width 6 height 1
click at [606, 283] on div "Add note" at bounding box center [607, 284] width 71 height 14
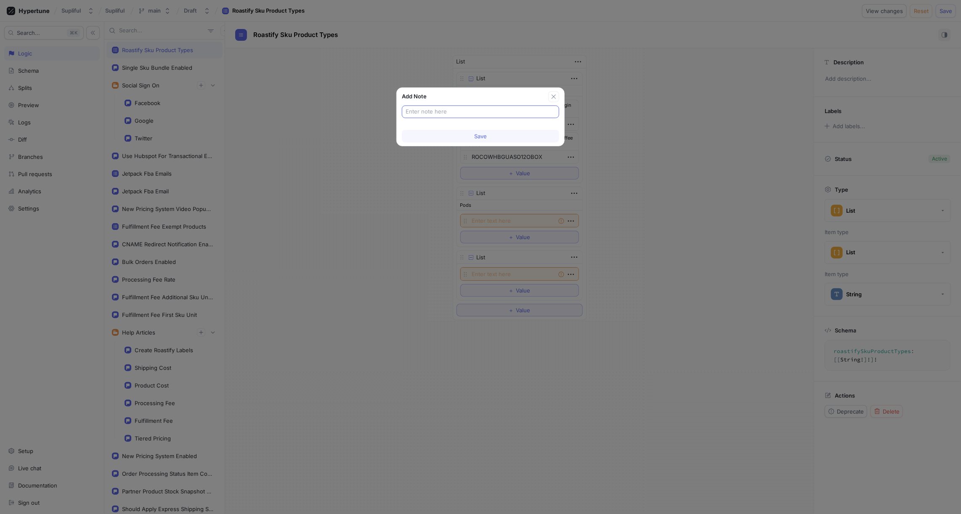
click at [464, 108] on input "text" at bounding box center [480, 112] width 150 height 8
click at [480, 136] on span "Save" at bounding box center [480, 136] width 13 height 5
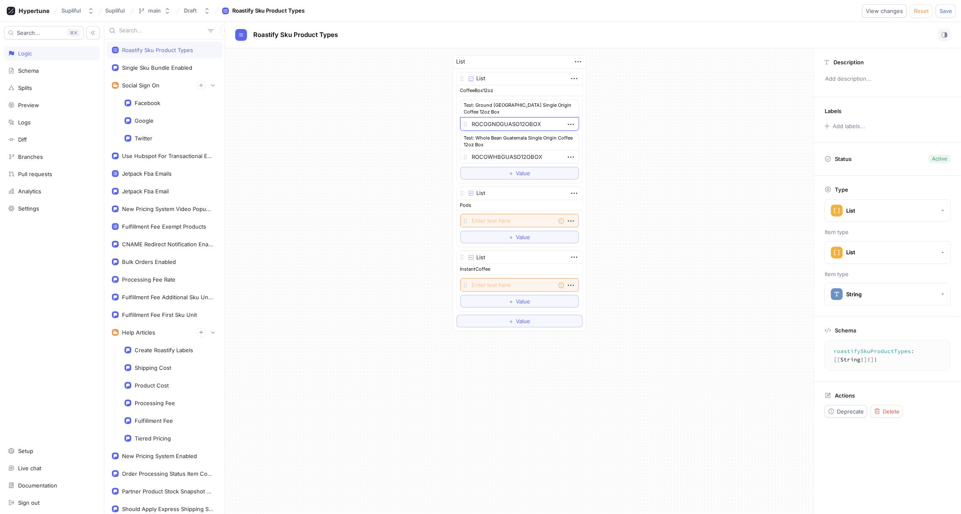
click at [536, 123] on textarea "ROCOGNDGUASO12OBOX" at bounding box center [519, 123] width 119 height 13
click at [522, 172] on span "Value" at bounding box center [523, 173] width 14 height 5
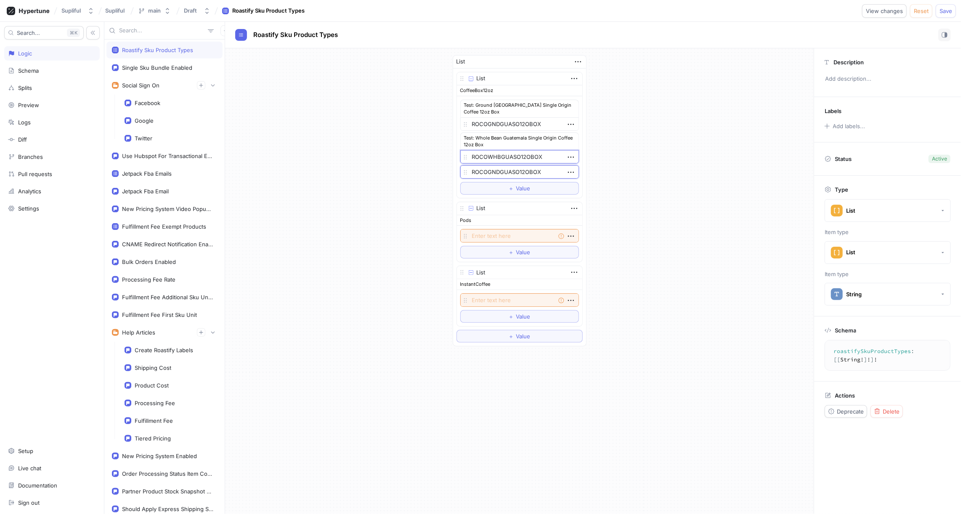
click at [517, 154] on textarea "ROCOWHBGUASO12OBOX" at bounding box center [519, 156] width 119 height 13
click at [518, 188] on span "Value" at bounding box center [523, 188] width 14 height 5
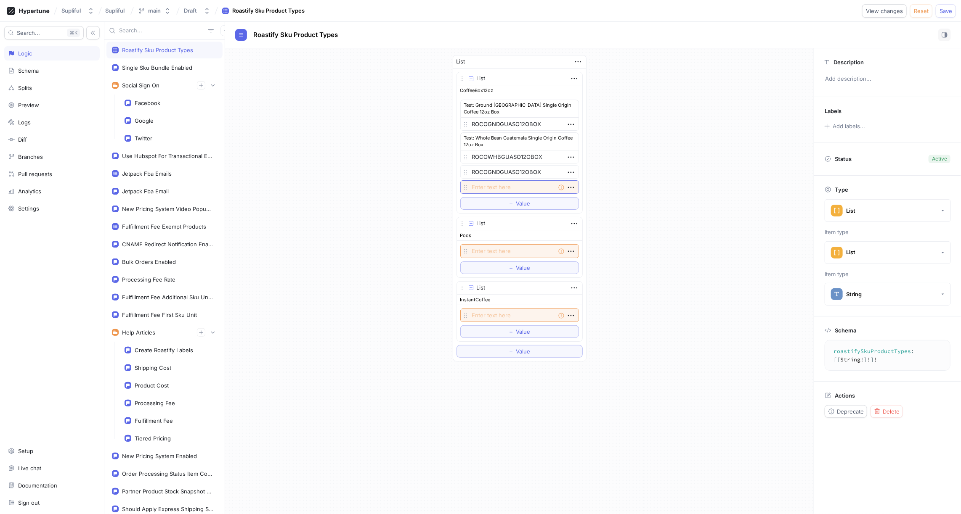
click at [501, 185] on textarea at bounding box center [519, 186] width 119 height 13
click at [569, 124] on icon "button" at bounding box center [570, 124] width 9 height 9
click at [545, 172] on div "Test: Ground [GEOGRAPHIC_DATA] Single Origin Coffee 12oz Box ROCOGNDGUASO12OBOX…" at bounding box center [519, 147] width 119 height 94
click at [571, 172] on icon "button" at bounding box center [570, 172] width 6 height 1
click at [584, 188] on p "Delete" at bounding box center [587, 186] width 17 height 8
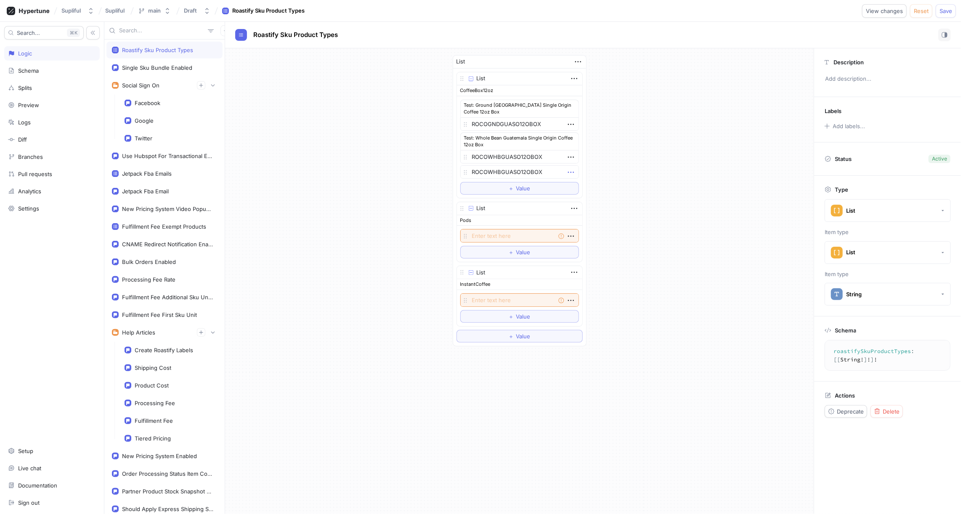
click at [571, 172] on icon "button" at bounding box center [570, 172] width 6 height 1
click at [584, 186] on p "Delete" at bounding box center [587, 186] width 17 height 8
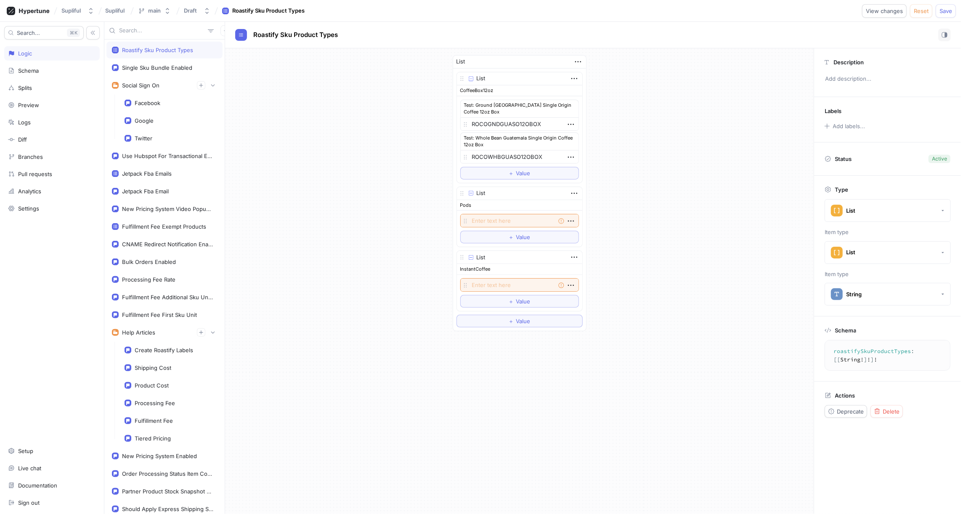
click at [619, 150] on div "List List CoffeeBox12oz Test: Ground [GEOGRAPHIC_DATA] Single Origin Coffee 12o…" at bounding box center [519, 193] width 588 height 290
click at [633, 152] on div "List List CoffeeBox12oz Test: Ground [GEOGRAPHIC_DATA] Single Origin Coffee 12o…" at bounding box center [519, 193] width 588 height 290
click at [946, 12] on span "Save" at bounding box center [945, 10] width 13 height 5
click at [459, 88] on div "CoffeeBox12oz" at bounding box center [519, 90] width 125 height 11
click at [37, 486] on div "Documentation" at bounding box center [37, 485] width 39 height 7
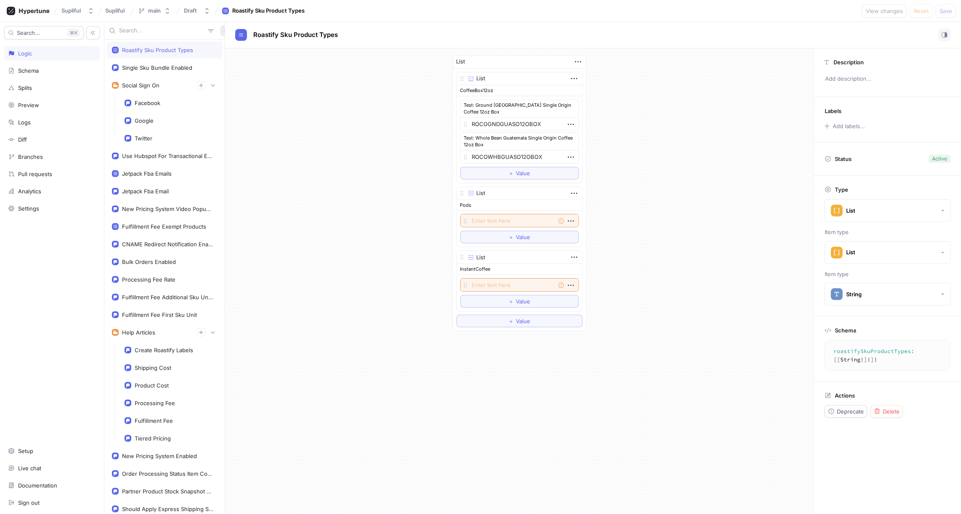
click at [223, 32] on icon "button" at bounding box center [225, 30] width 5 height 5
click at [266, 136] on div "Roastify Sku Product Types Single Sku Bundle Enabled Social Sign On Facebook Go…" at bounding box center [532, 268] width 856 height 493
click at [32, 72] on div "Schema" at bounding box center [28, 70] width 21 height 7
type textarea "x"
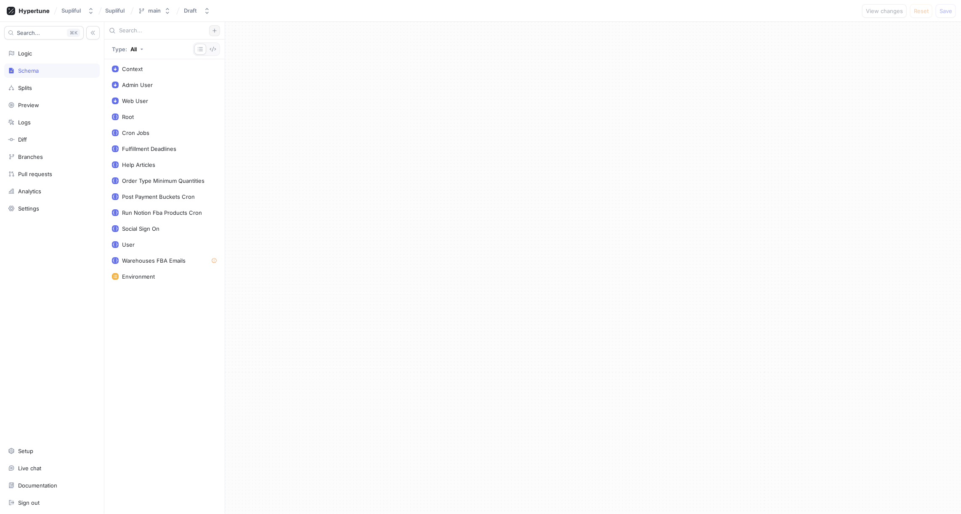
click at [214, 32] on icon "button" at bounding box center [214, 31] width 4 height 4
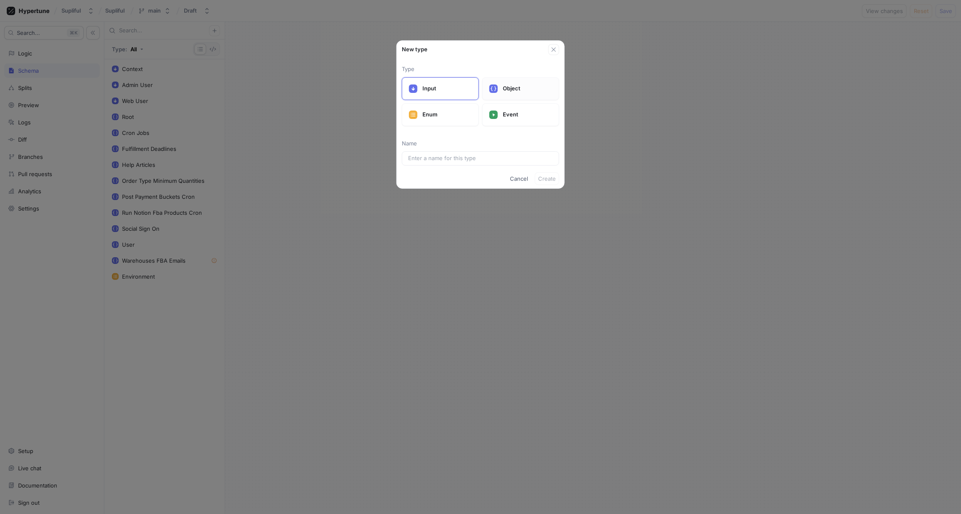
click at [487, 87] on div "Object" at bounding box center [520, 88] width 77 height 23
click at [432, 156] on input "text" at bounding box center [480, 158] width 145 height 8
type input "te"
type input "Te"
type input "tea"
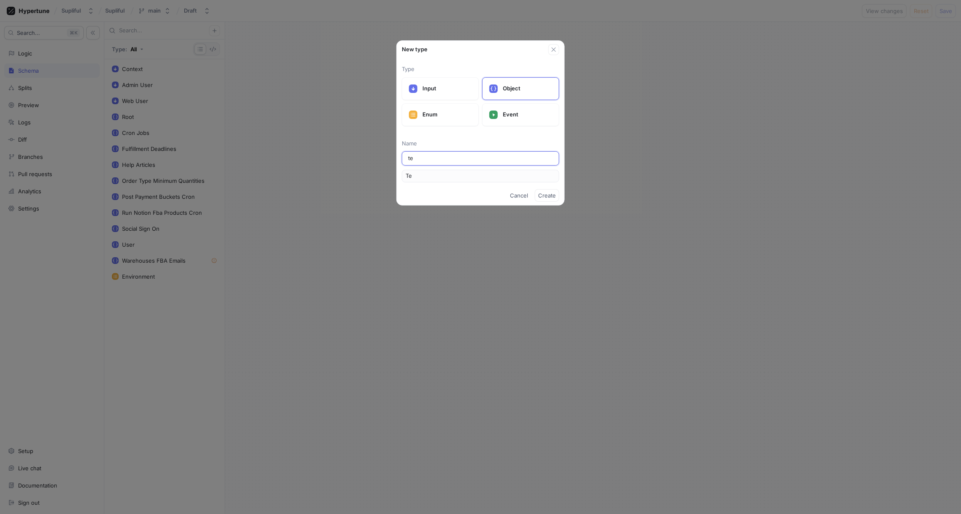
type input "Tea"
type input "teat"
type input "Teat"
type input "tea"
type input "Tea"
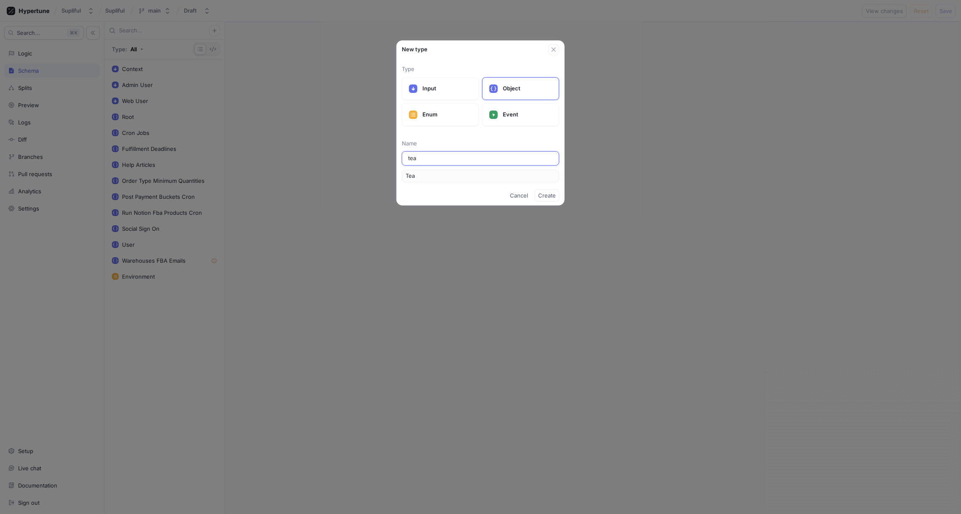
type input "te"
type input "Te"
type input "tes"
type input "Tes"
type input "test"
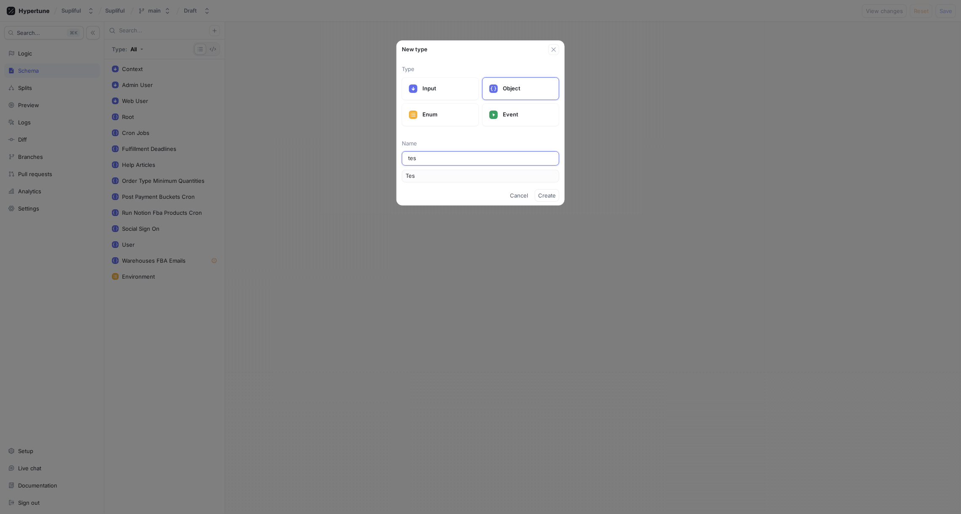
type input "Test"
type input "test"
click at [548, 194] on span "Create" at bounding box center [547, 195] width 18 height 5
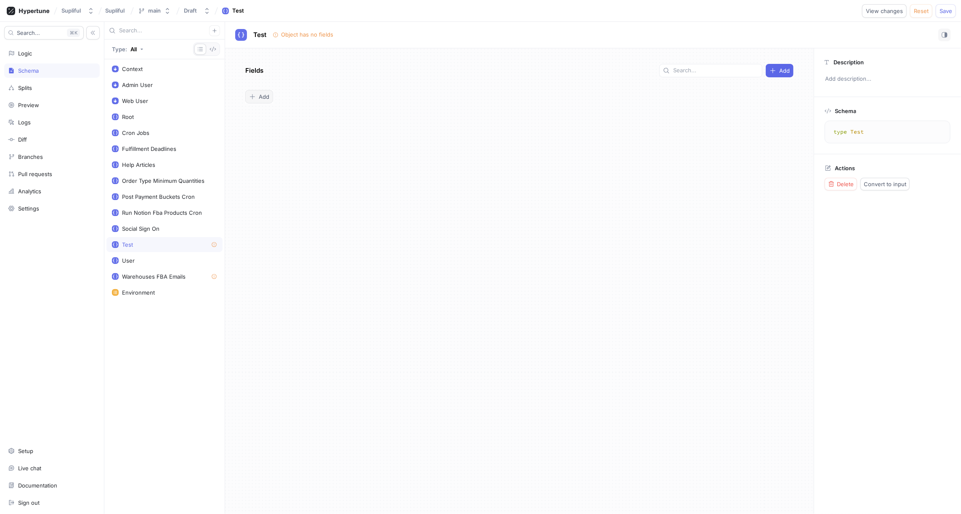
type textarea "x"
click at [265, 96] on span "Add" at bounding box center [264, 96] width 11 height 5
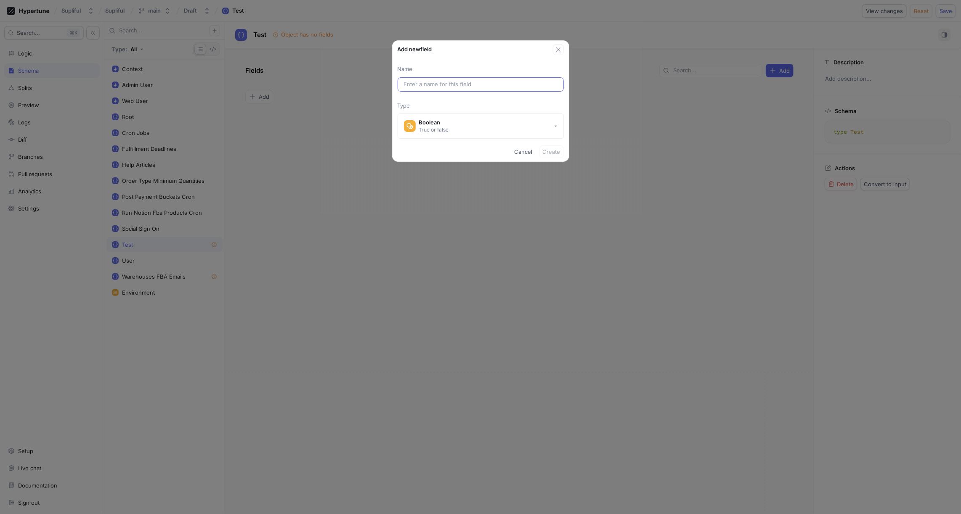
click at [419, 85] on input "text" at bounding box center [481, 84] width 154 height 8
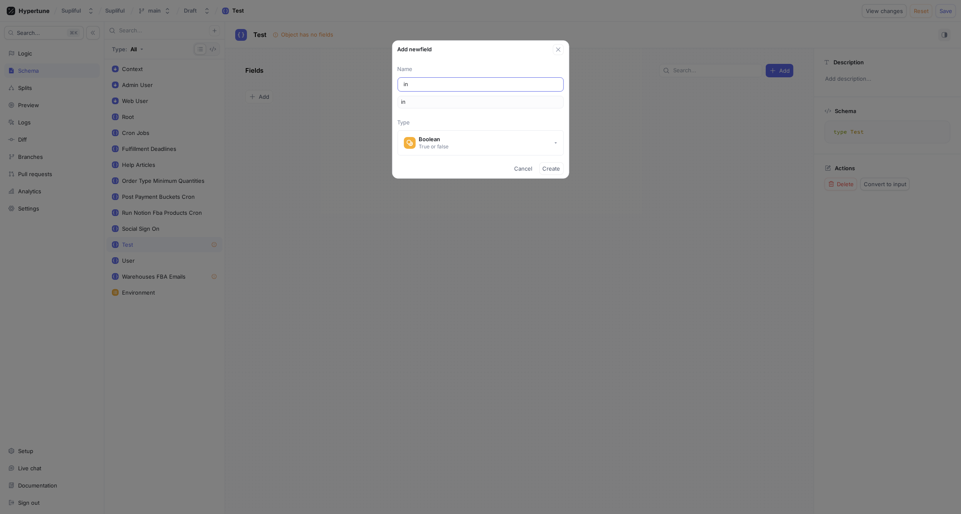
type input "ind"
type input "inde"
type input "index"
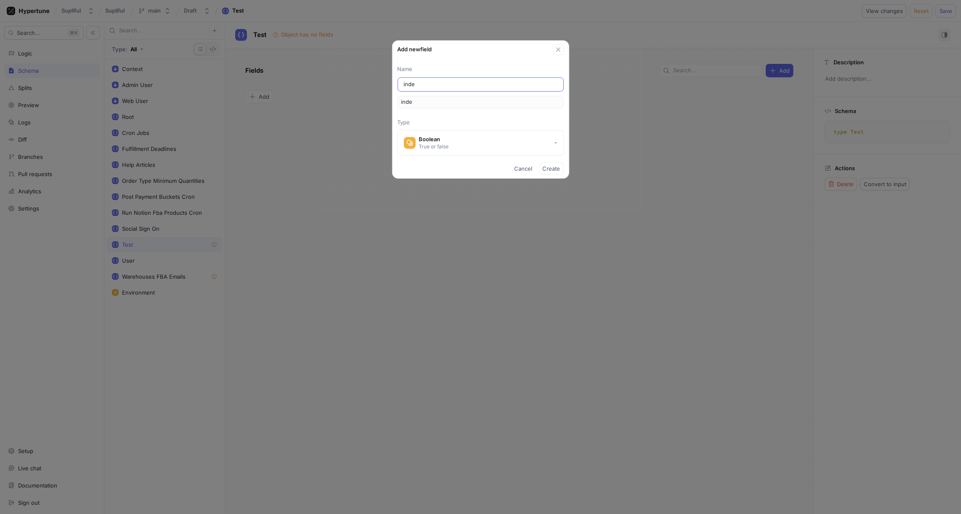
type input "index"
click at [440, 136] on div "Boolean" at bounding box center [434, 139] width 30 height 7
type input "index"
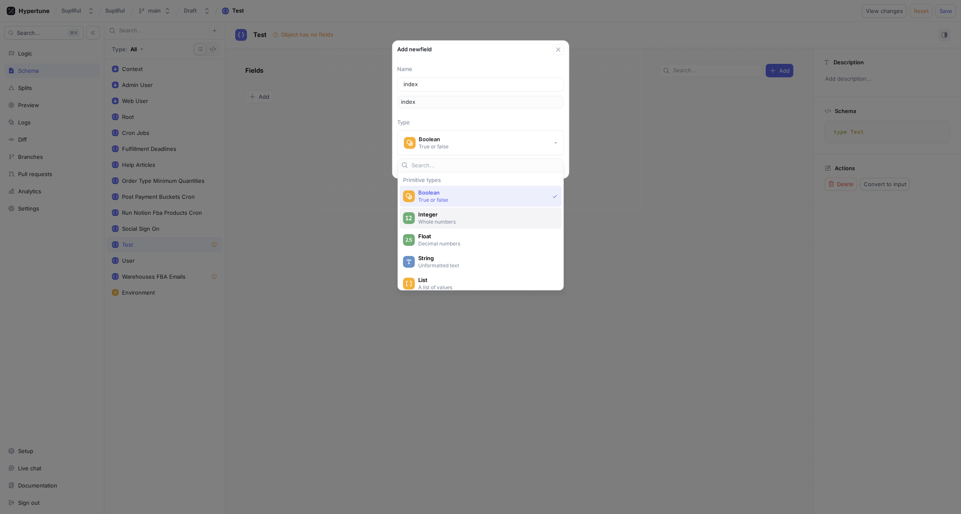
click at [434, 212] on span "Integer" at bounding box center [486, 214] width 136 height 7
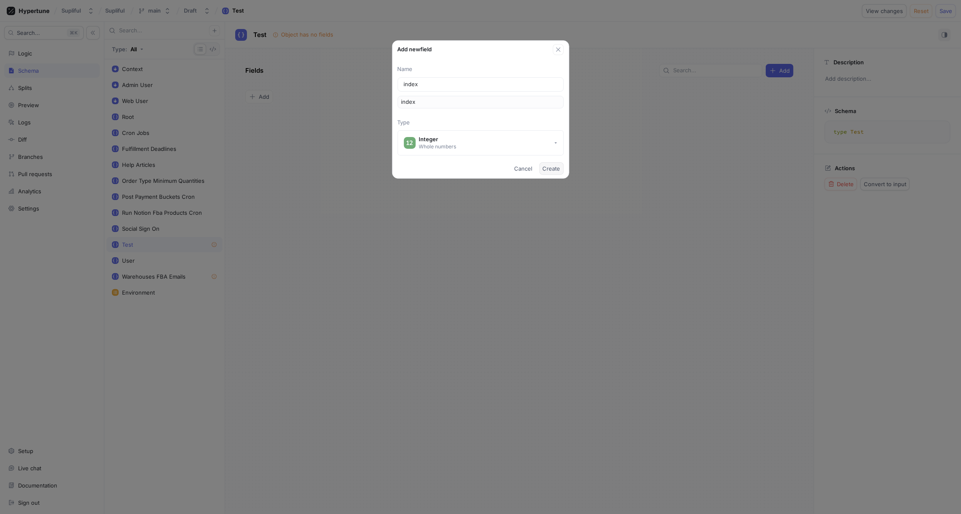
click at [558, 168] on span "Create" at bounding box center [552, 168] width 18 height 5
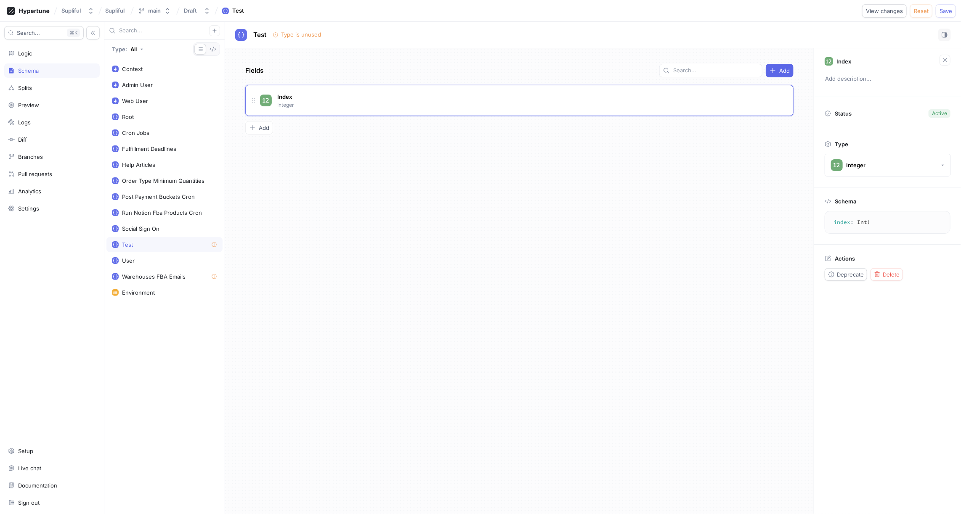
click at [325, 151] on div "Fields Add Index Integer To pick up a draggable item, press the space bar. Whil…" at bounding box center [519, 281] width 588 height 466
click at [266, 127] on span "Add" at bounding box center [264, 127] width 11 height 5
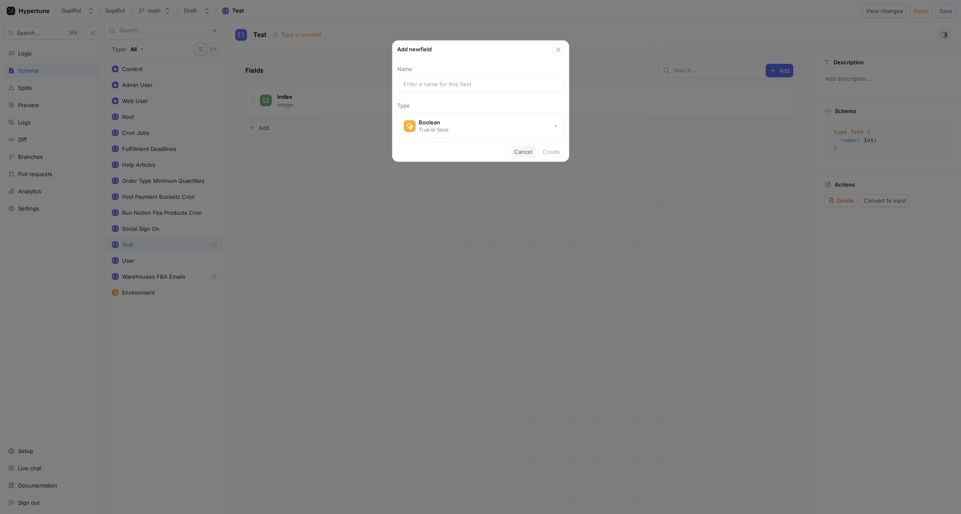
click at [522, 153] on span "Cancel" at bounding box center [523, 151] width 18 height 5
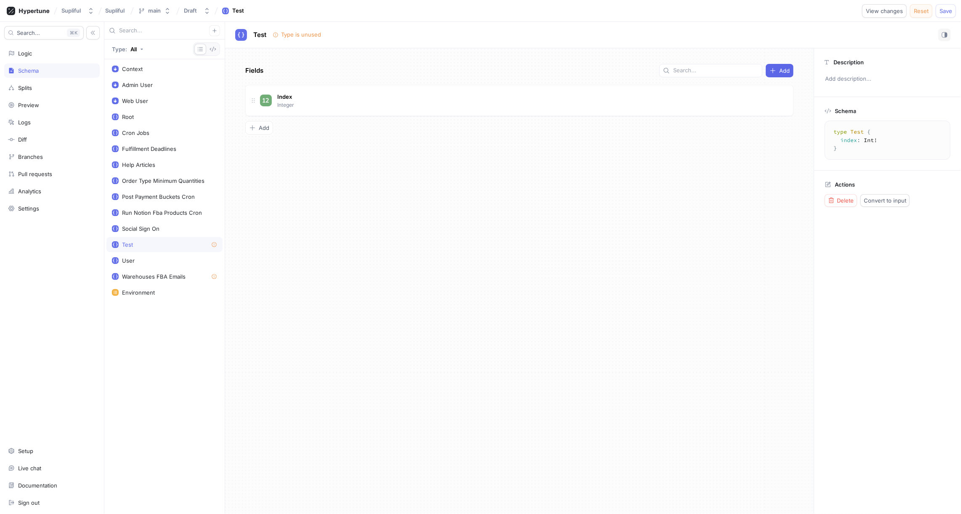
click at [921, 13] on span "Reset" at bounding box center [921, 10] width 15 height 5
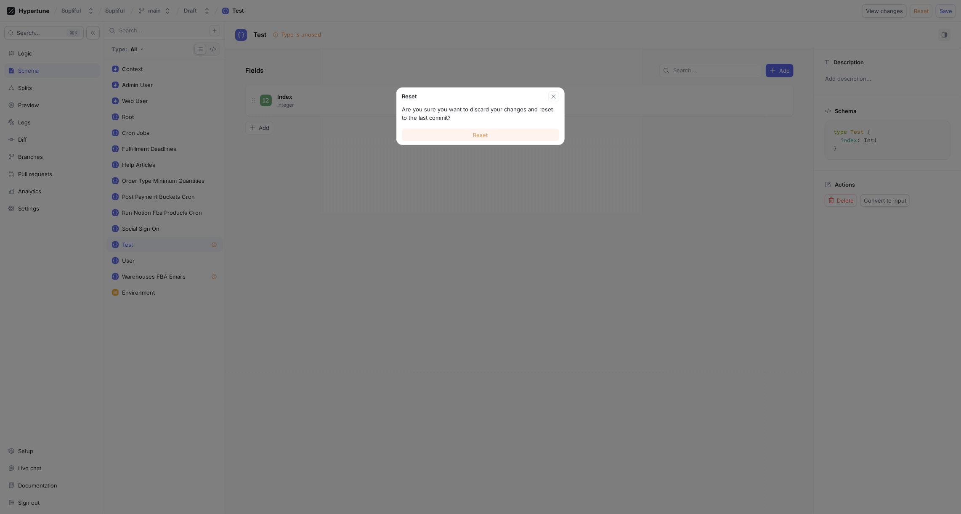
click at [471, 136] on button "Reset" at bounding box center [480, 135] width 157 height 13
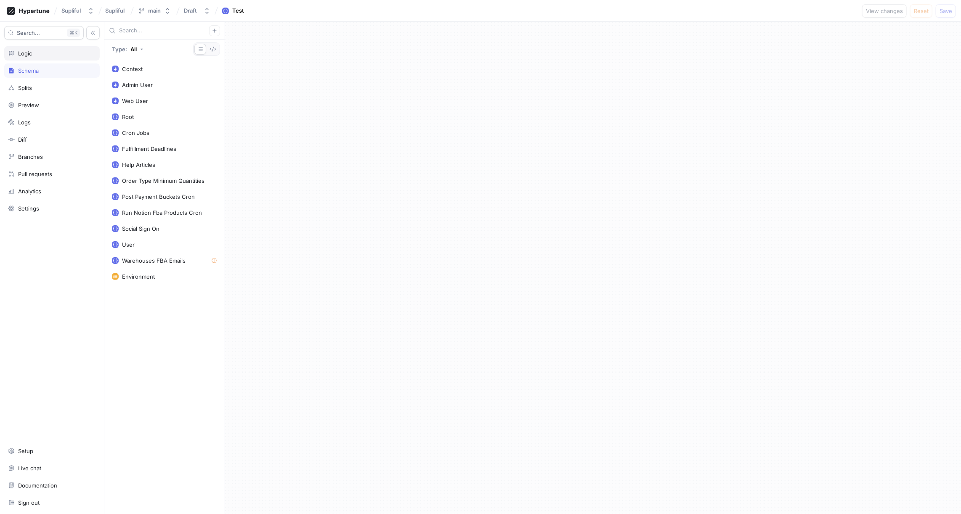
click at [41, 57] on div "Logic" at bounding box center [51, 53] width 95 height 14
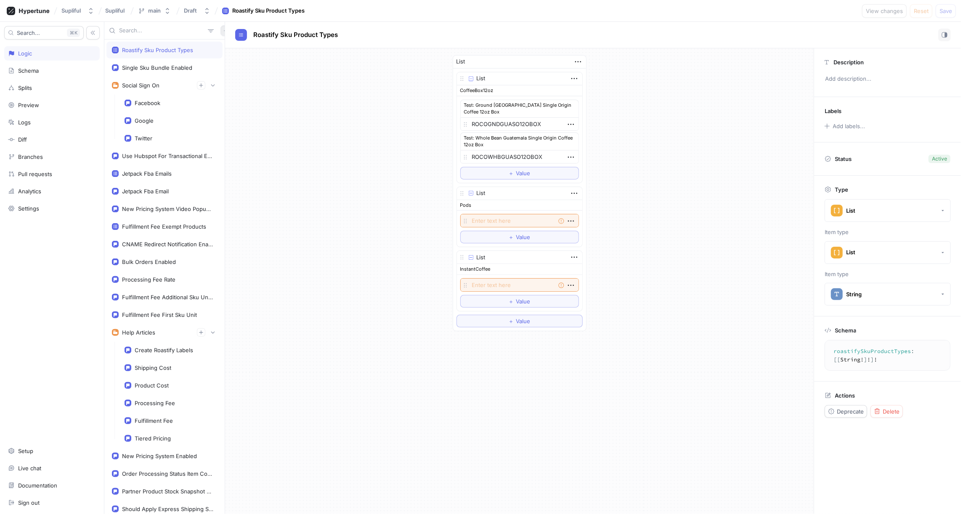
click at [220, 33] on button "button" at bounding box center [225, 30] width 11 height 11
click at [226, 45] on p "Flag" at bounding box center [227, 47] width 11 height 8
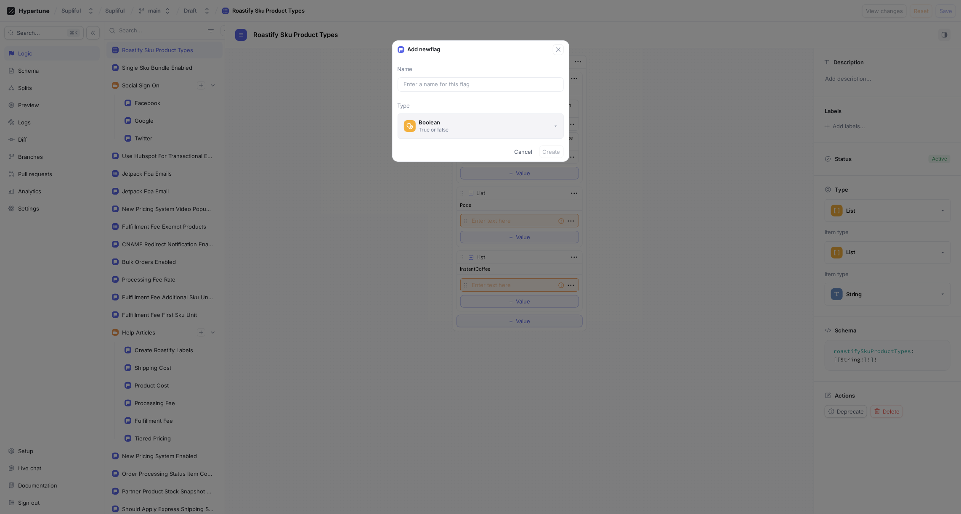
click at [436, 124] on div "Boolean" at bounding box center [434, 122] width 30 height 7
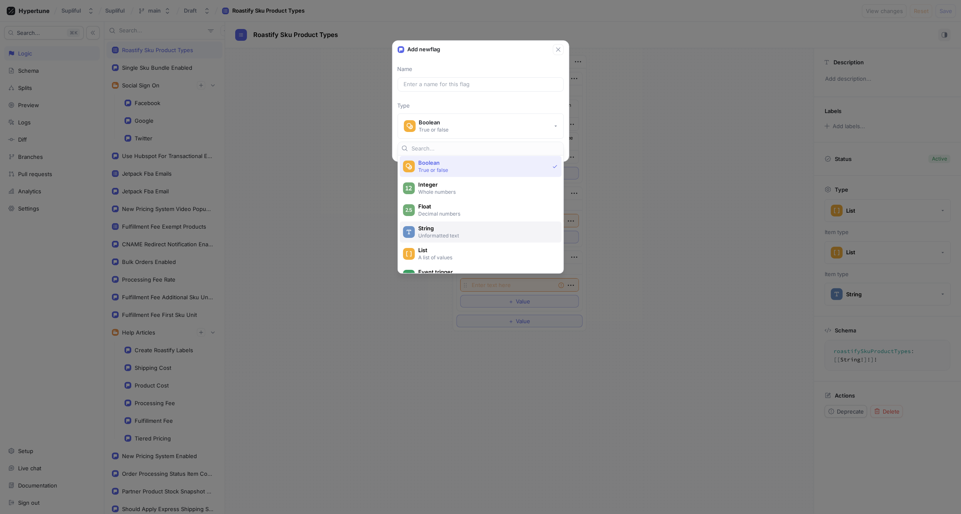
scroll to position [19, 0]
click at [434, 245] on span "List" at bounding box center [486, 244] width 136 height 7
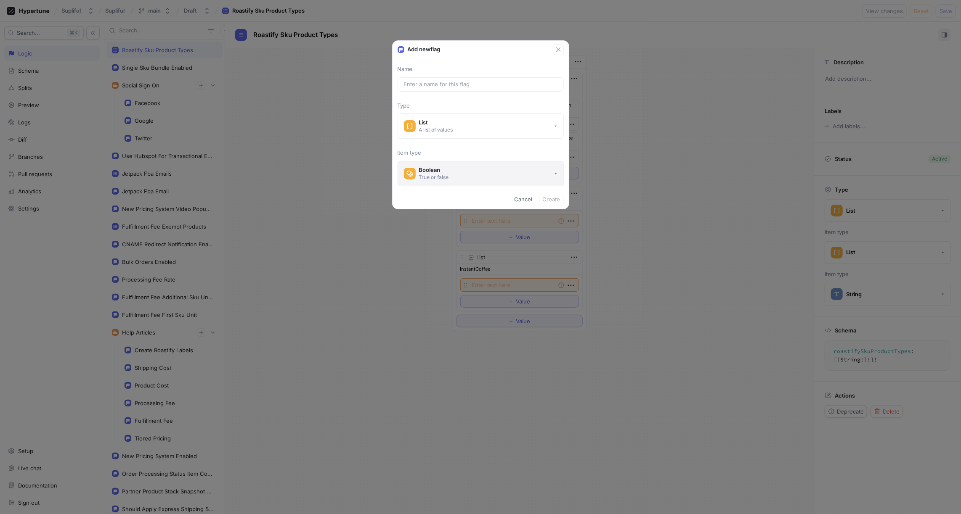
click at [444, 169] on div "Boolean" at bounding box center [434, 170] width 30 height 7
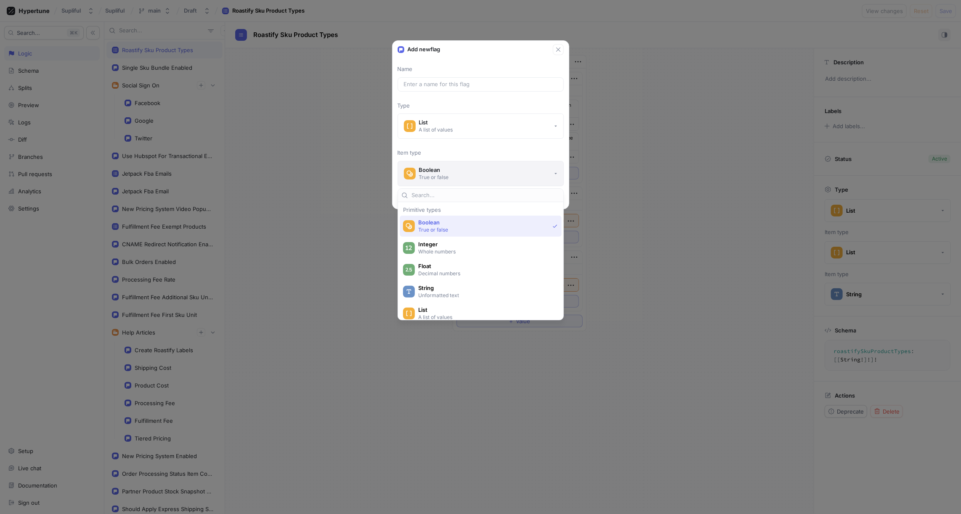
type textarea "x"
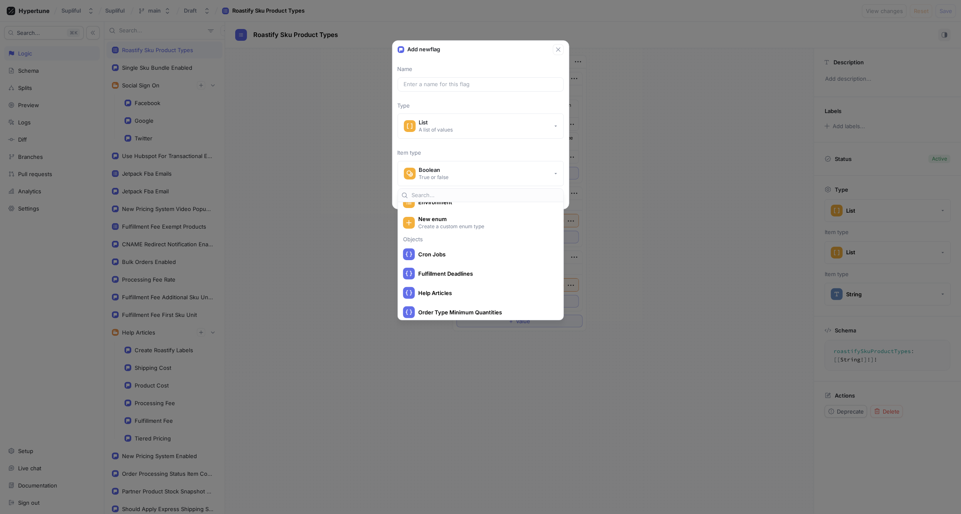
scroll to position [166, 0]
click at [441, 252] on span "Cron Jobs" at bounding box center [486, 253] width 136 height 7
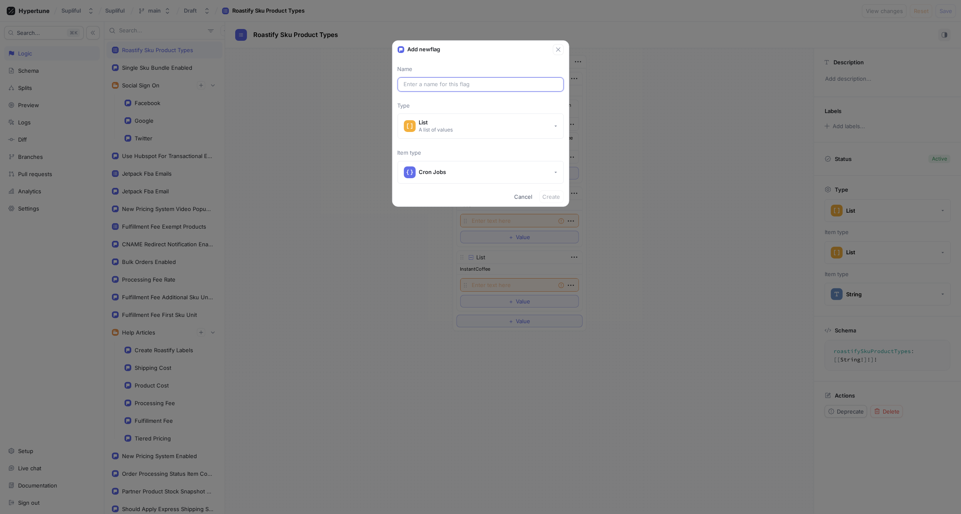
click at [454, 82] on input "text" at bounding box center [481, 84] width 154 height 8
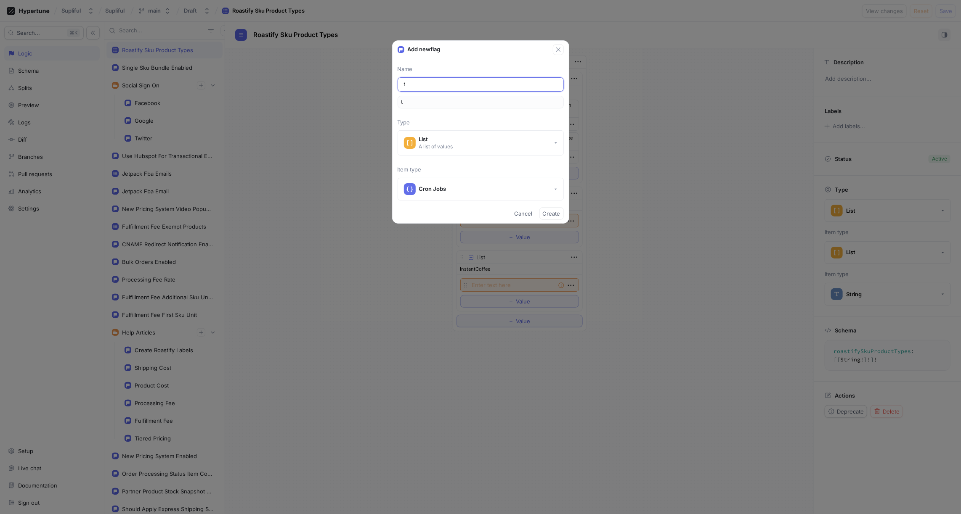
type input "te"
type input "tes"
type input "test"
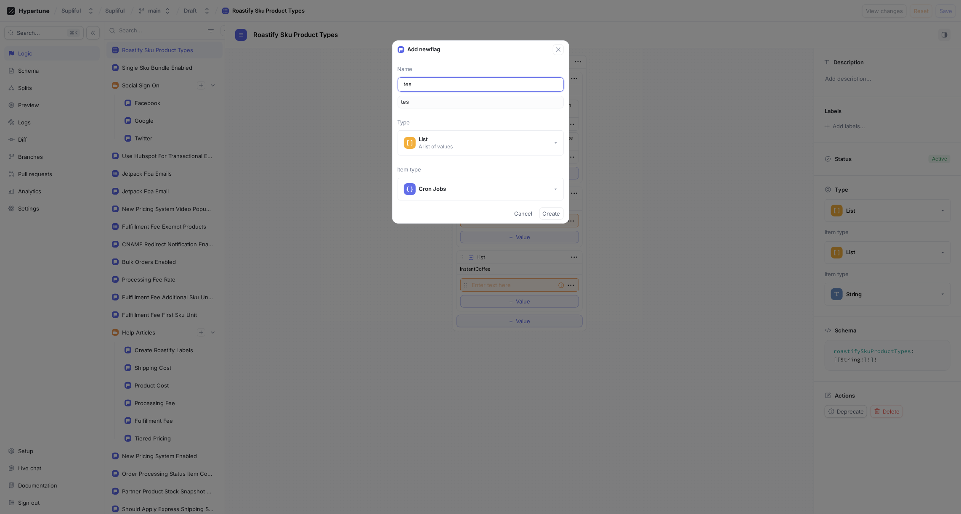
type input "test"
type textarea "x"
type input "test"
click at [556, 213] on span "Create" at bounding box center [552, 213] width 18 height 5
type textarea "x"
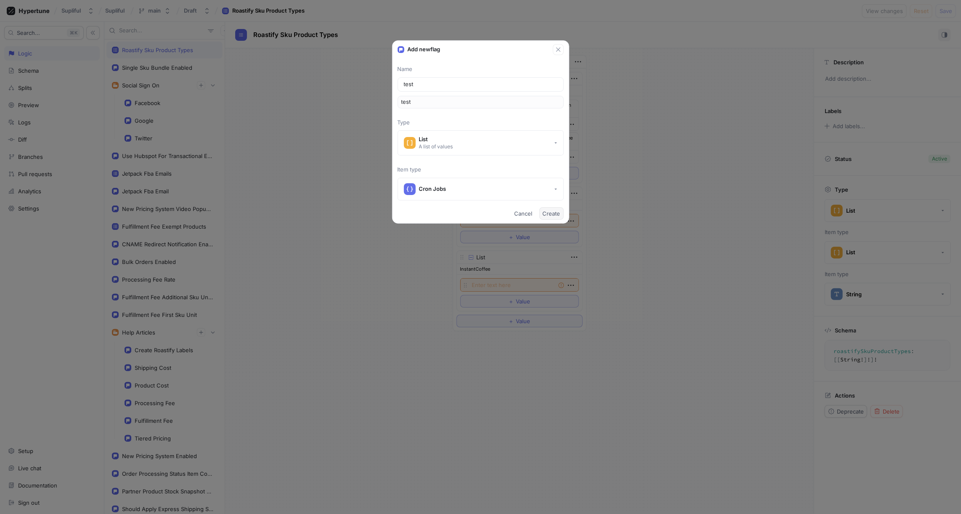
type textarea "test: [CronJobs!]!"
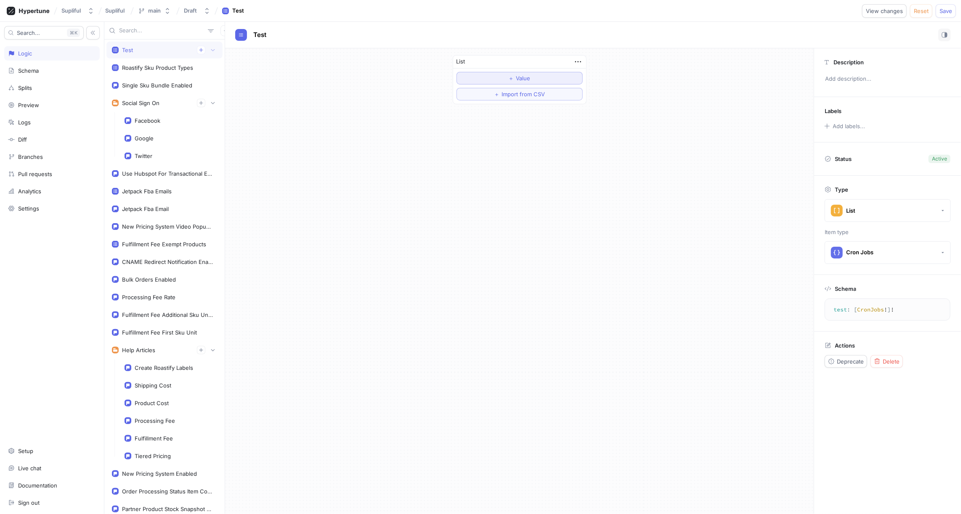
click at [510, 77] on span "＋" at bounding box center [510, 78] width 5 height 5
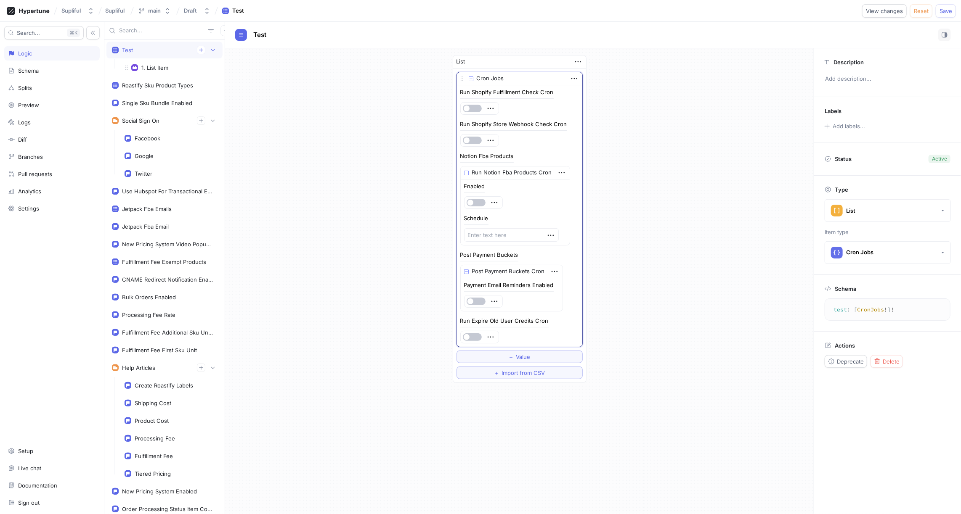
type textarea "x"
click at [927, 11] on span "Reset" at bounding box center [921, 10] width 15 height 5
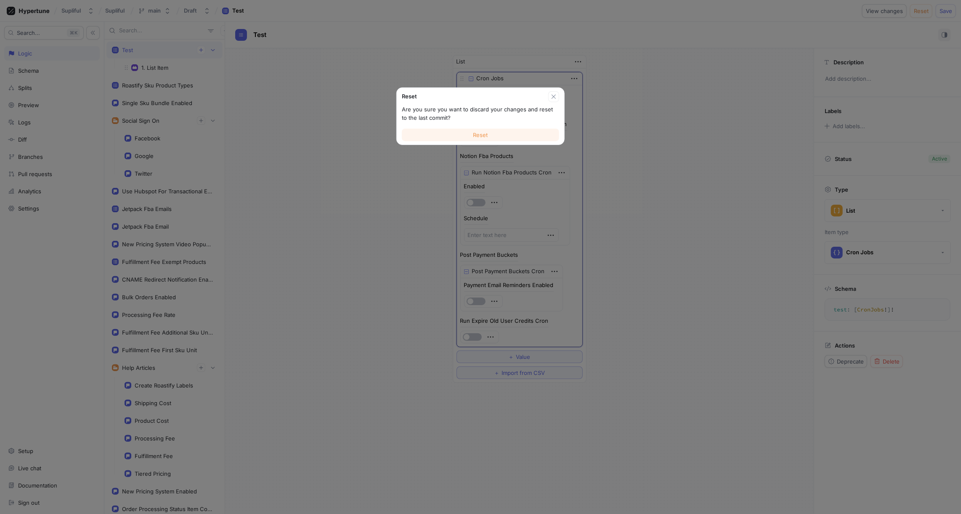
click at [500, 137] on button "Reset" at bounding box center [480, 135] width 157 height 13
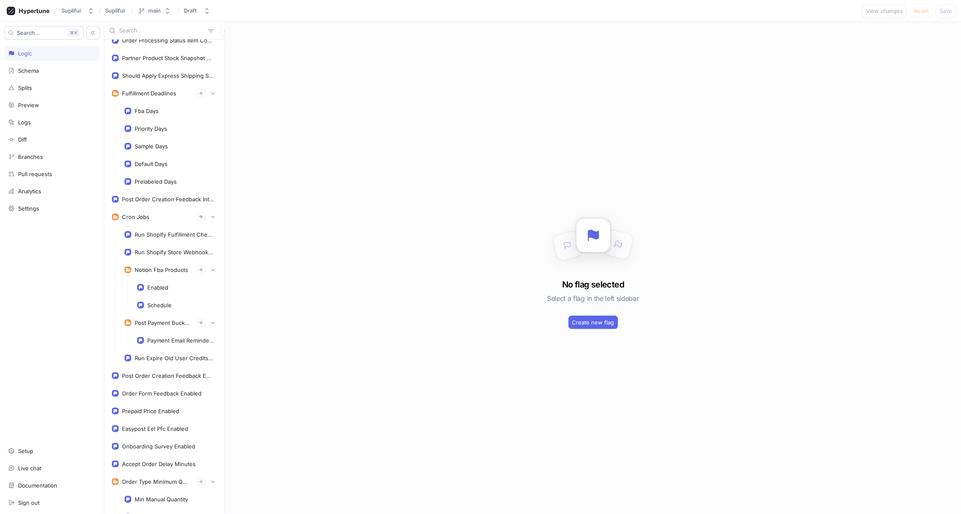
scroll to position [556, 0]
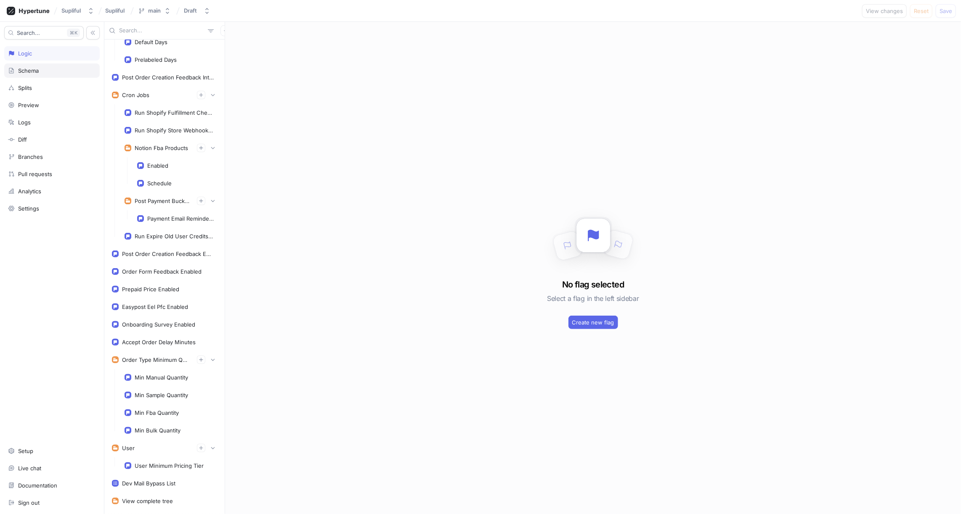
click at [36, 71] on div "Schema" at bounding box center [28, 70] width 21 height 7
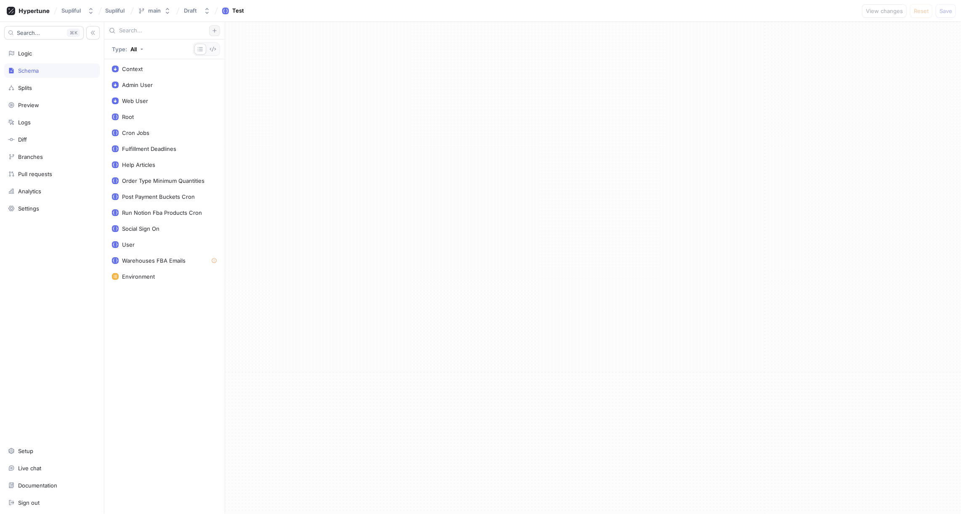
click at [215, 31] on icon "button" at bounding box center [214, 30] width 5 height 5
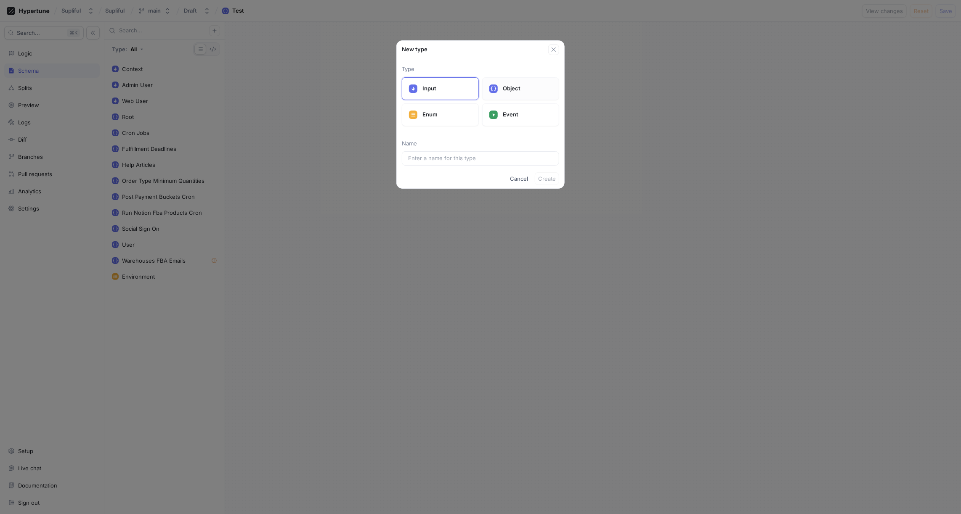
click at [501, 89] on div "Object" at bounding box center [520, 88] width 77 height 23
click at [453, 157] on input "text" at bounding box center [480, 158] width 145 height 8
type input "Ro"
type input "Roa"
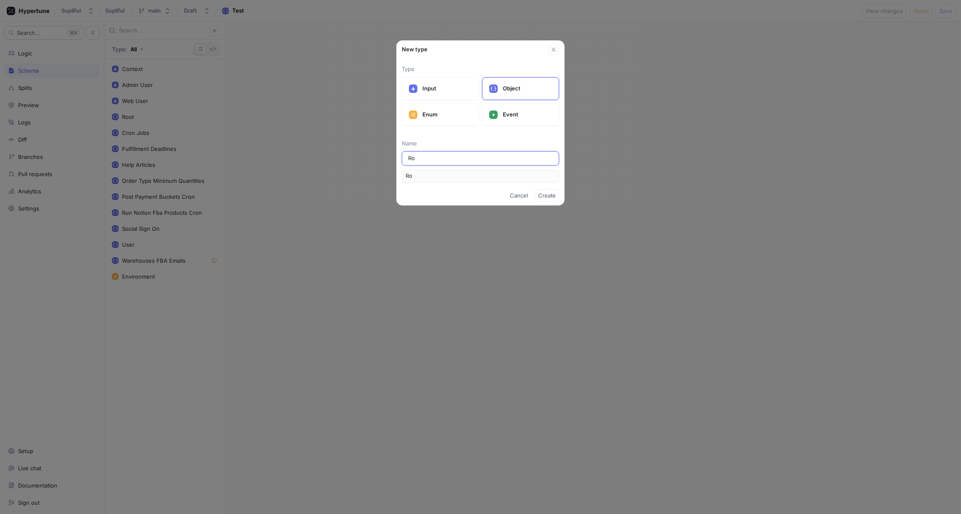
type input "Roa"
type input "Roas"
type input "Roast"
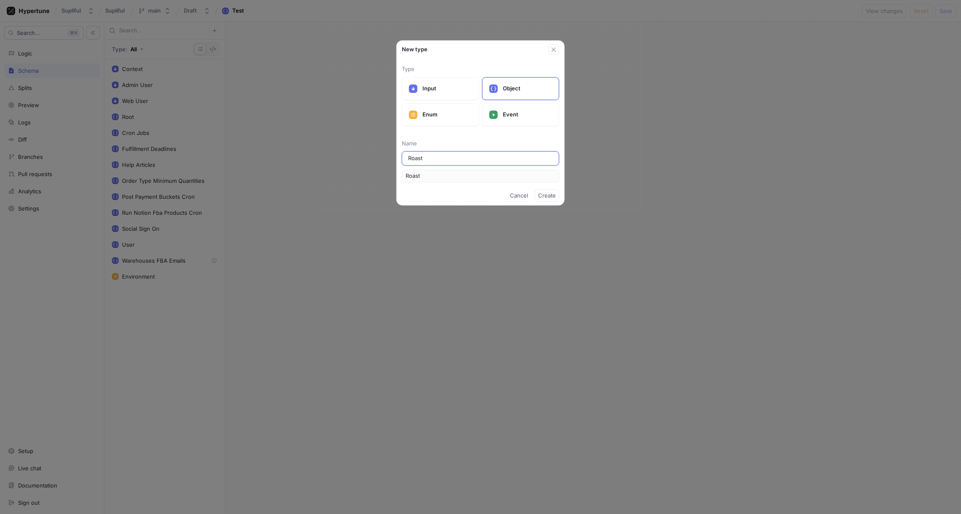
type input "Roasti"
type input "Roastif"
type input "Roastify"
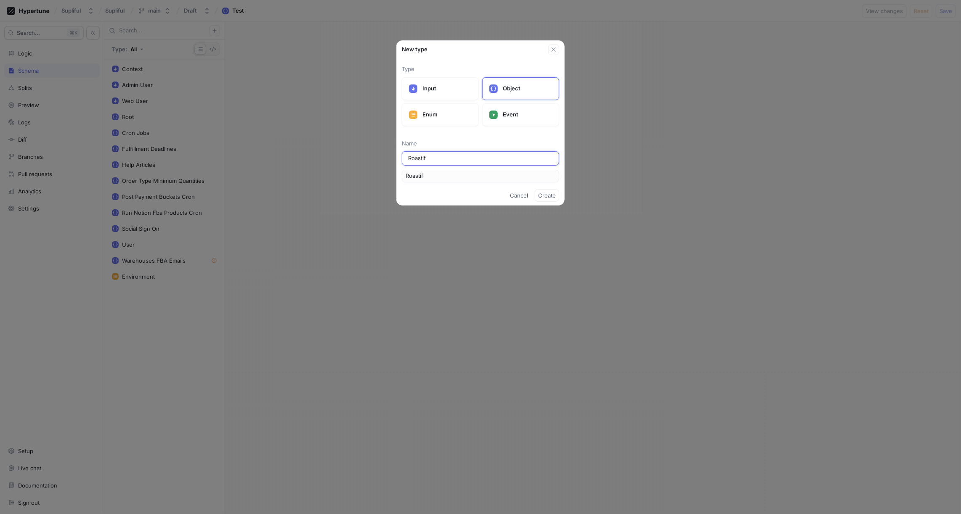
type input "Roastify"
click at [543, 194] on span "Create" at bounding box center [547, 195] width 18 height 5
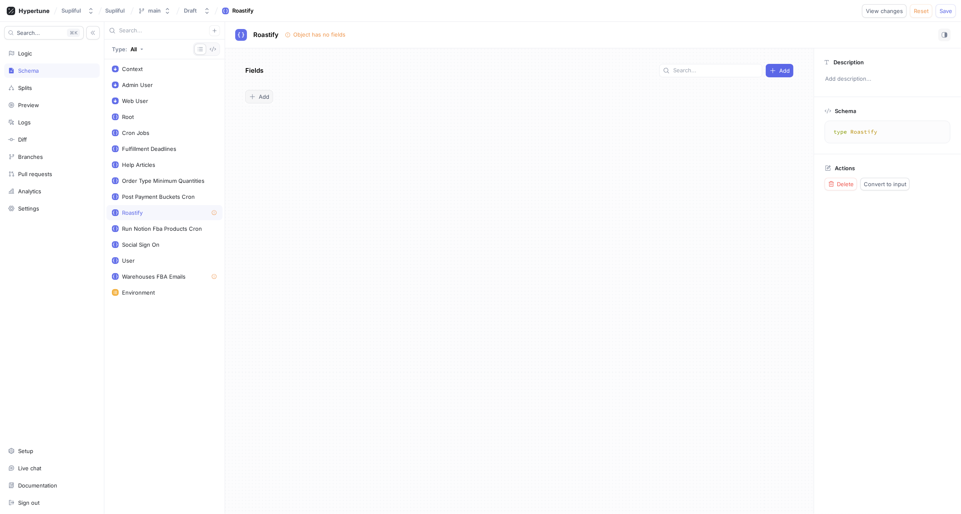
click at [266, 98] on span "Add" at bounding box center [264, 96] width 11 height 5
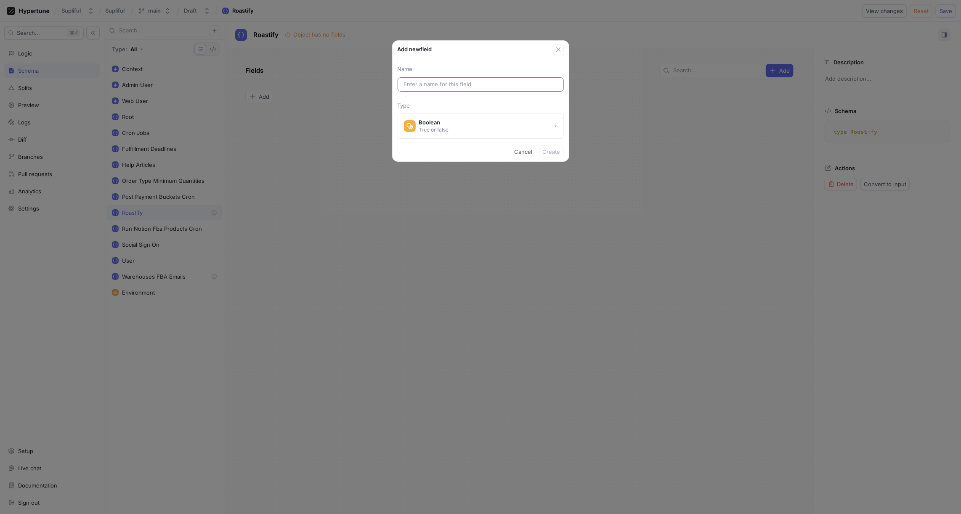
click at [423, 81] on input "text" at bounding box center [481, 84] width 154 height 8
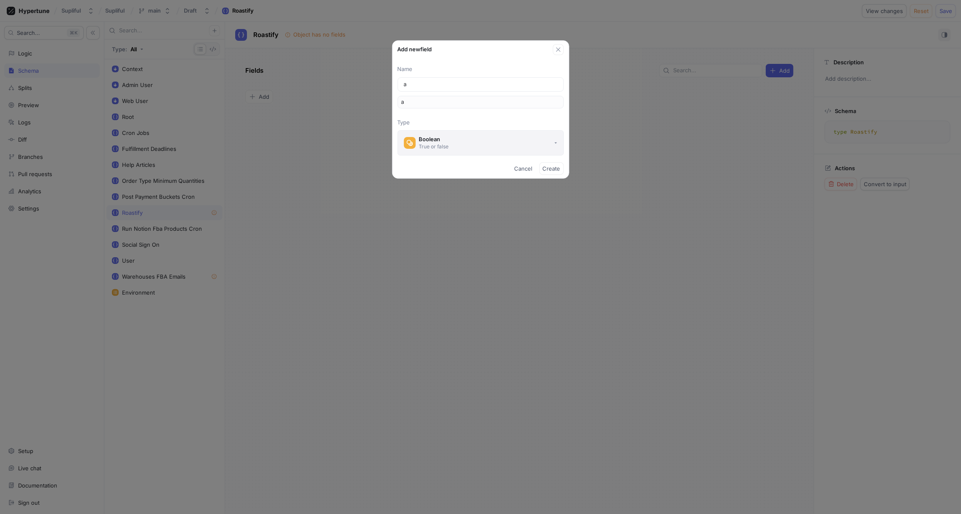
click at [442, 141] on div "Boolean" at bounding box center [434, 139] width 30 height 7
type input "a"
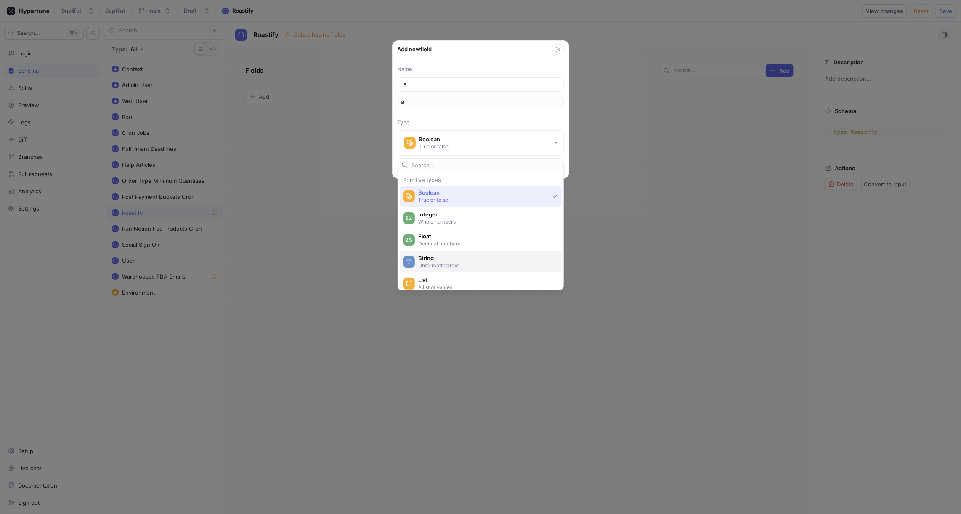
click at [435, 259] on span "String" at bounding box center [486, 258] width 136 height 7
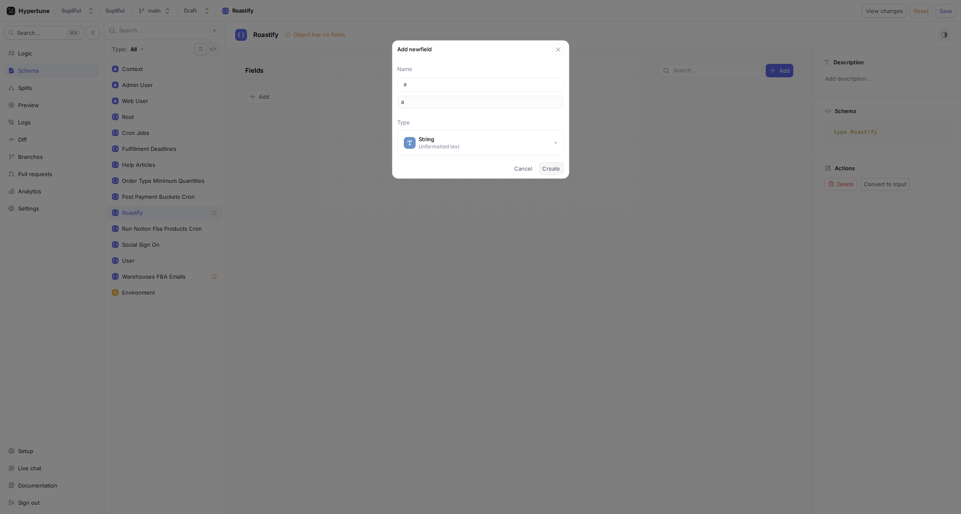
click at [553, 169] on span "Create" at bounding box center [552, 168] width 18 height 5
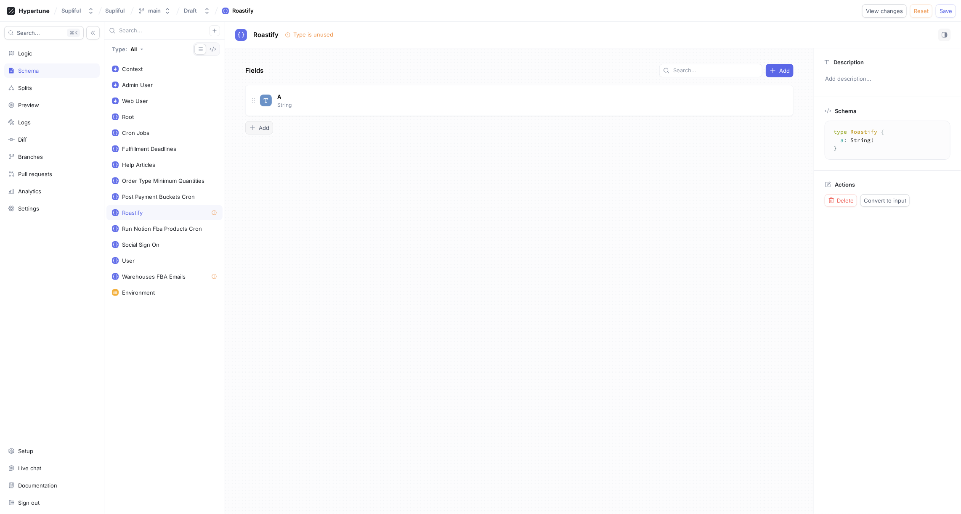
click at [266, 125] on span "Add" at bounding box center [264, 127] width 11 height 5
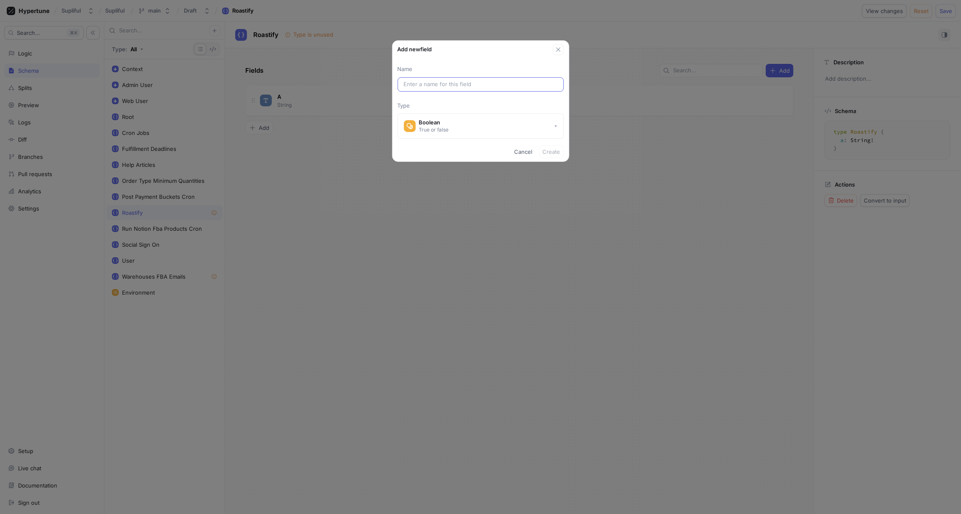
click at [429, 86] on input "text" at bounding box center [481, 84] width 154 height 8
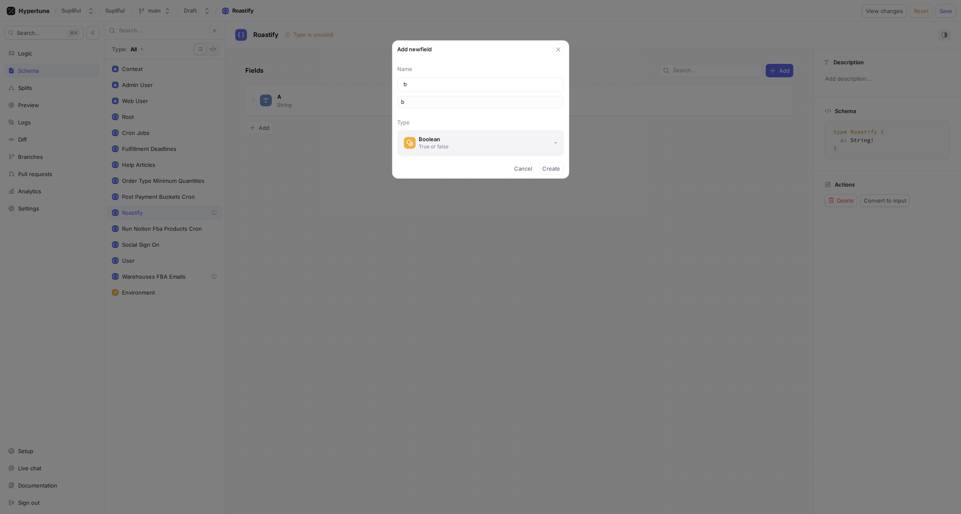
click at [446, 147] on div "True or false" at bounding box center [434, 146] width 30 height 7
type input "b"
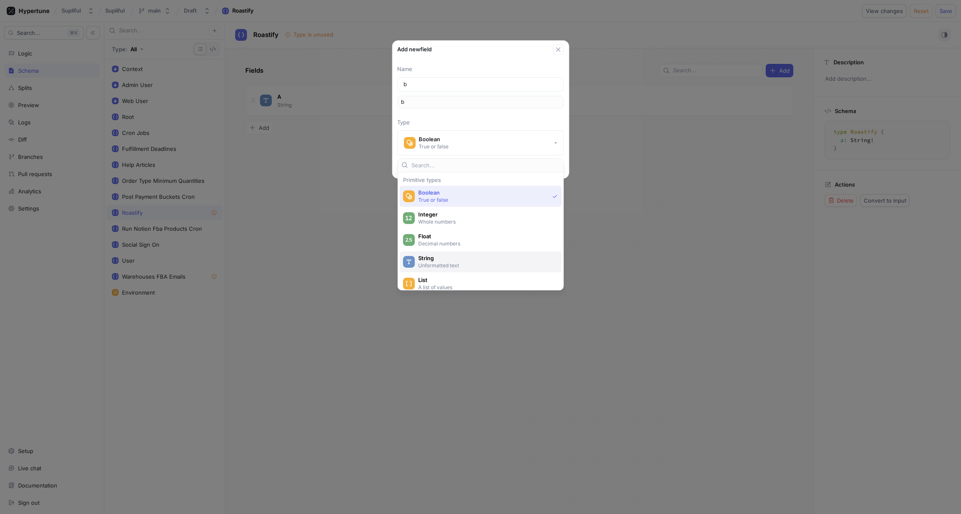
click at [438, 255] on span "String" at bounding box center [486, 258] width 136 height 7
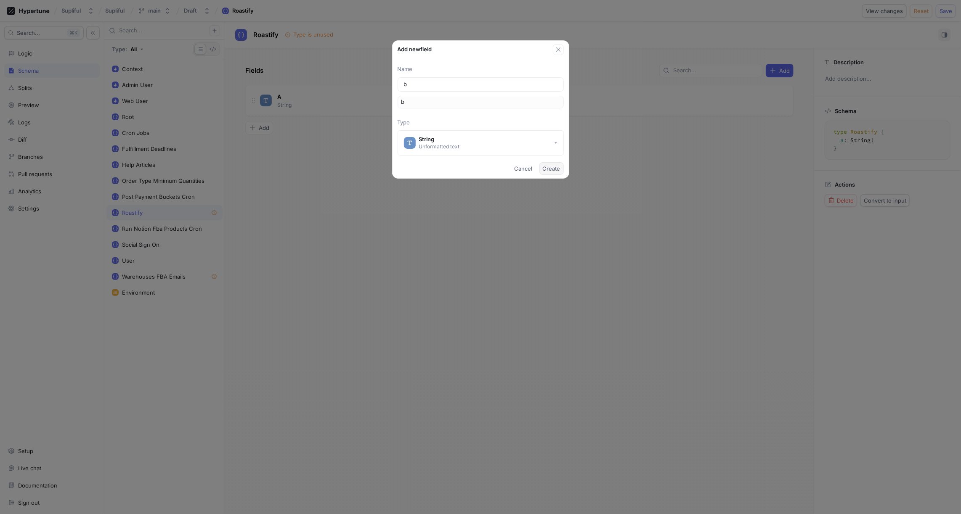
click at [551, 170] on span "Create" at bounding box center [552, 168] width 18 height 5
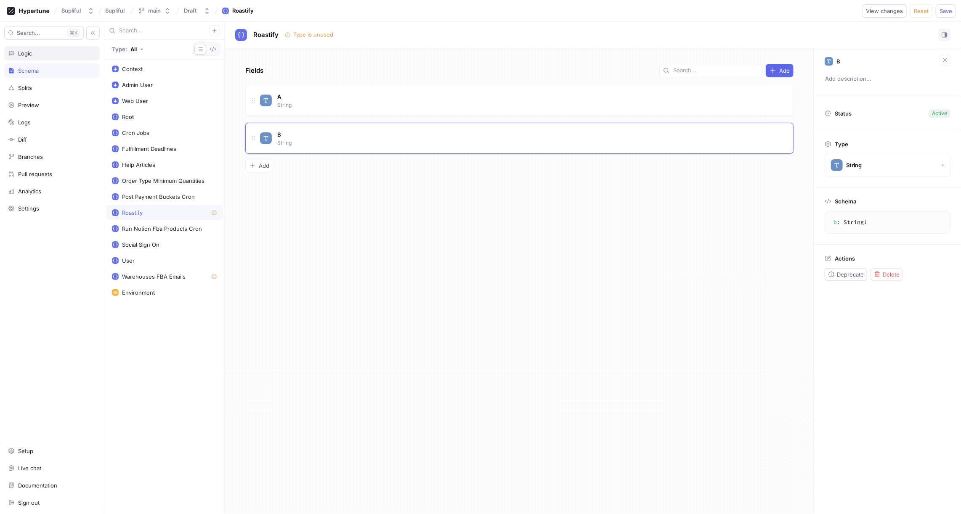
click at [38, 53] on div "Logic" at bounding box center [52, 53] width 88 height 7
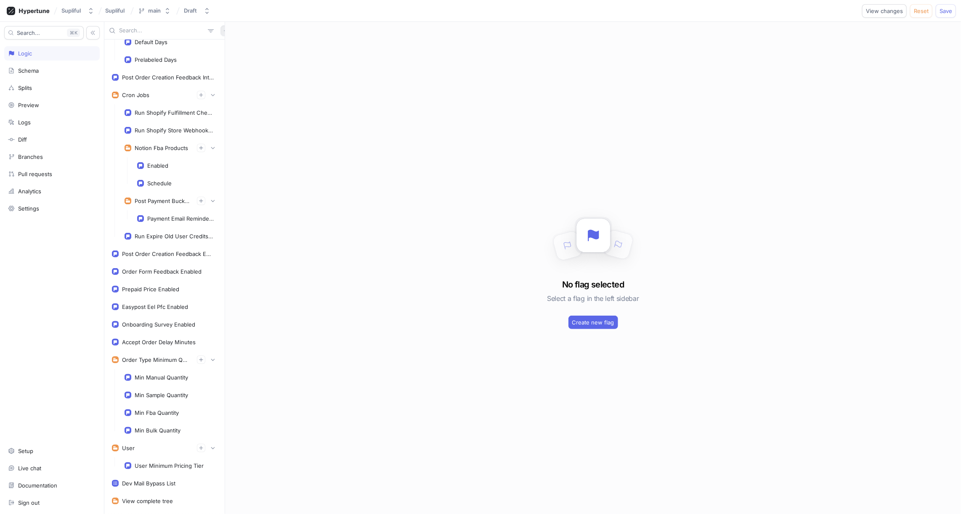
click at [224, 32] on icon "button" at bounding box center [226, 31] width 4 height 4
click at [244, 49] on div "Flag" at bounding box center [236, 47] width 50 height 14
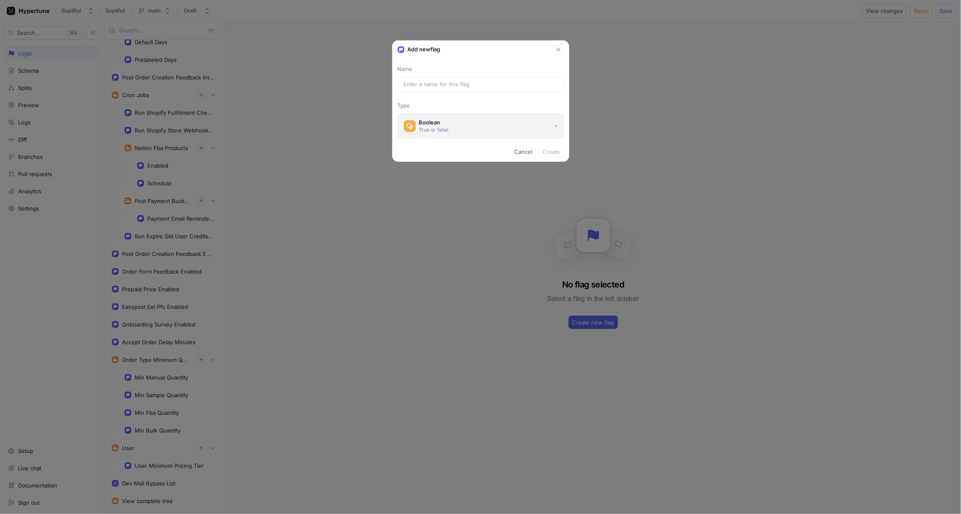
click at [447, 125] on div "Boolean" at bounding box center [434, 122] width 30 height 7
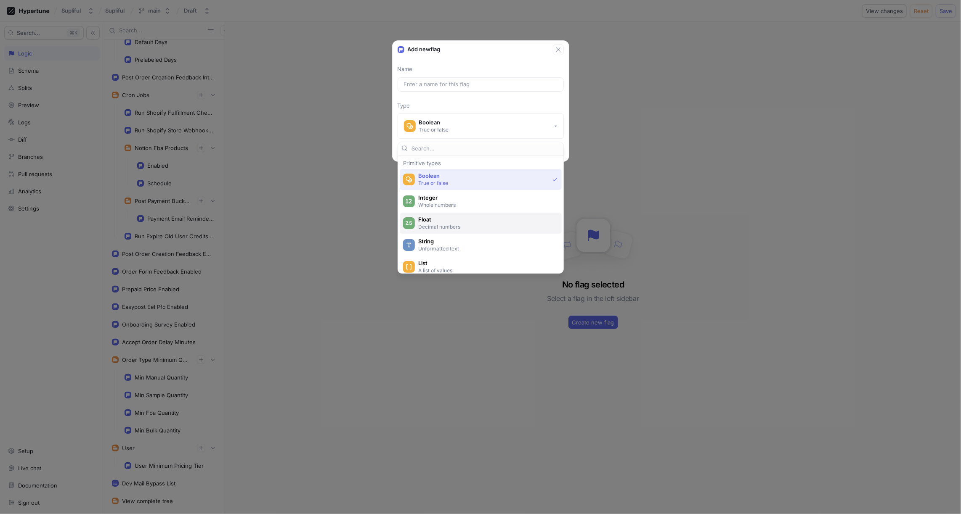
scroll to position [19, 0]
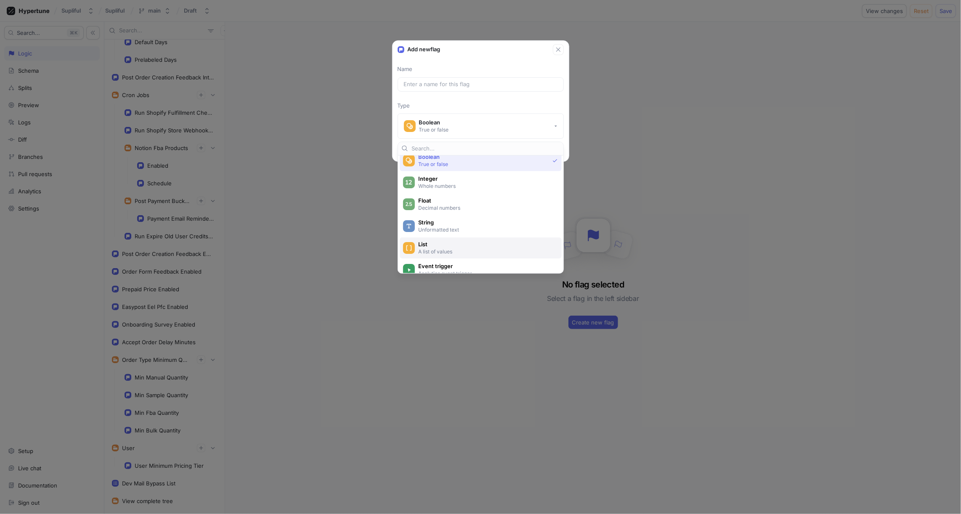
click at [431, 241] on span "List" at bounding box center [486, 244] width 136 height 7
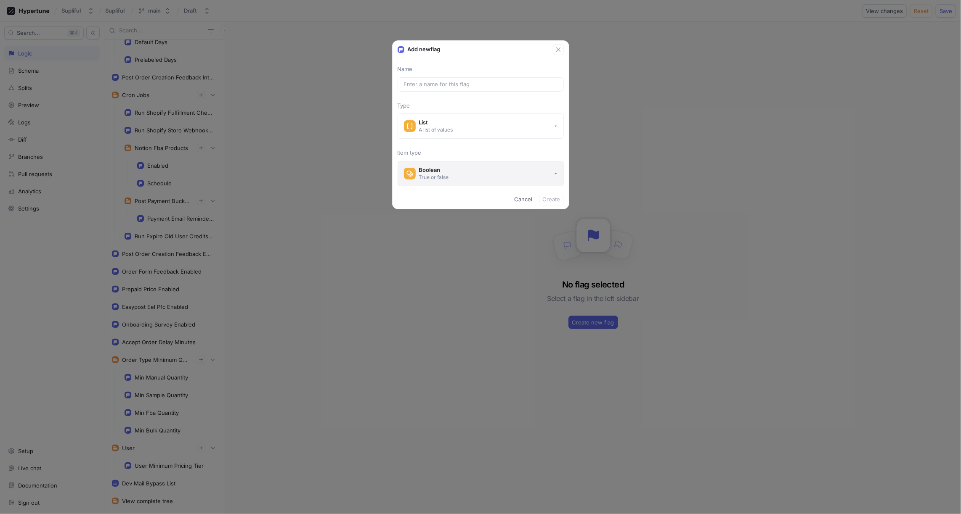
click at [440, 176] on div "True or false" at bounding box center [434, 177] width 30 height 7
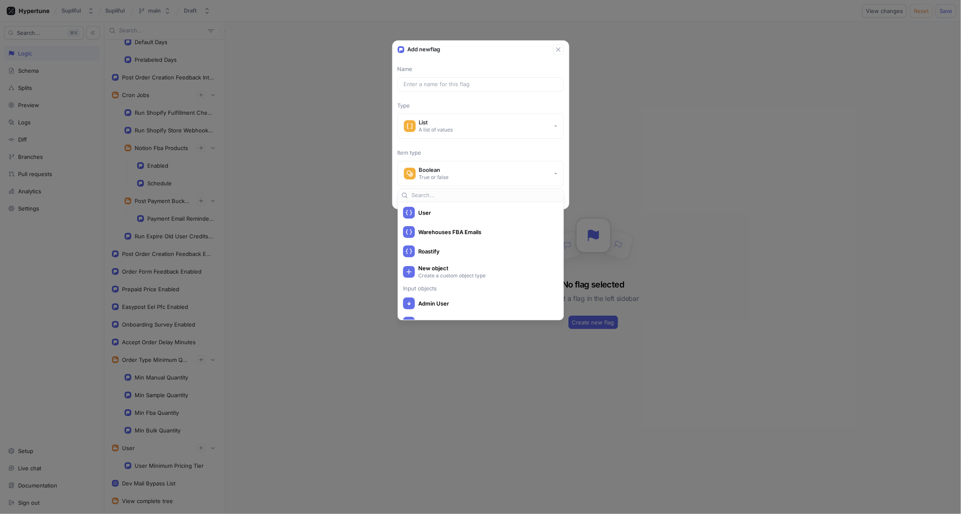
scroll to position [347, 0]
click at [437, 245] on span "Roastify" at bounding box center [486, 246] width 136 height 7
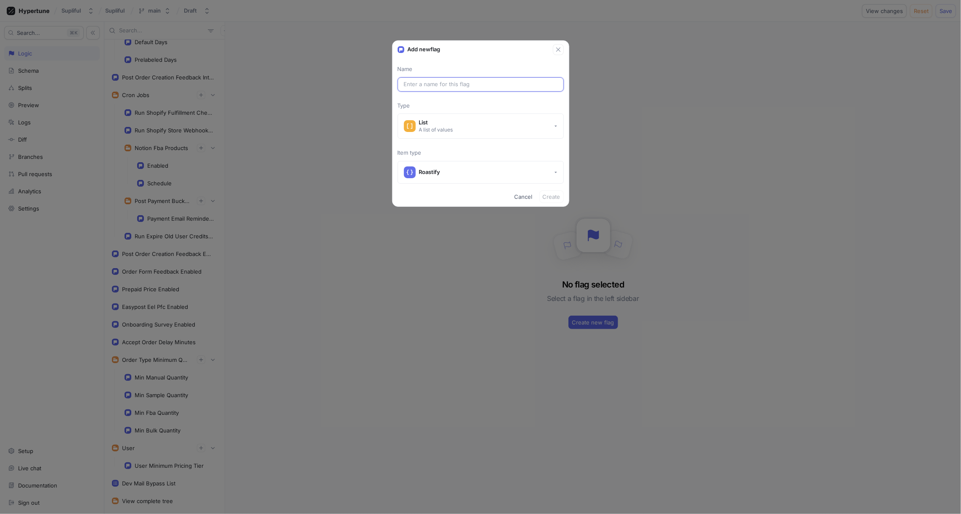
click at [444, 83] on input "text" at bounding box center [481, 84] width 154 height 8
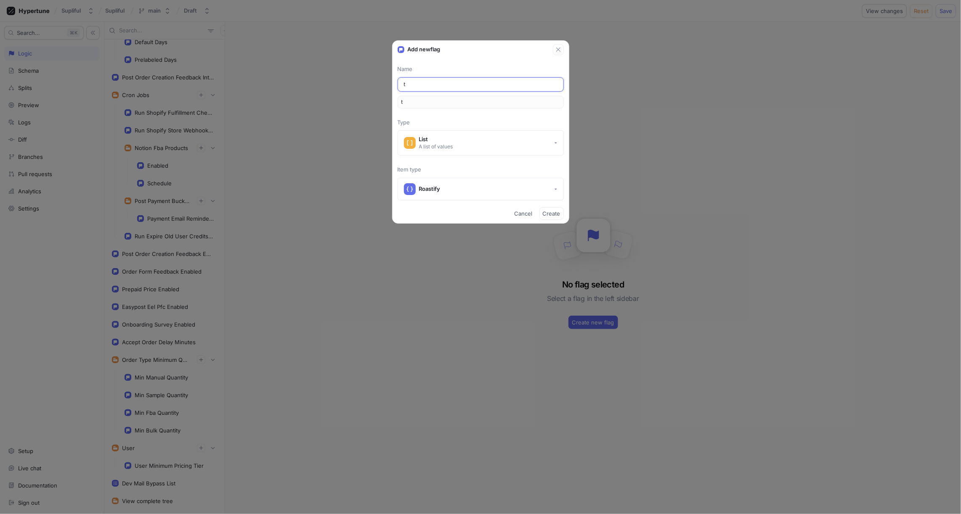
type input "te"
type input "tes"
type input "test"
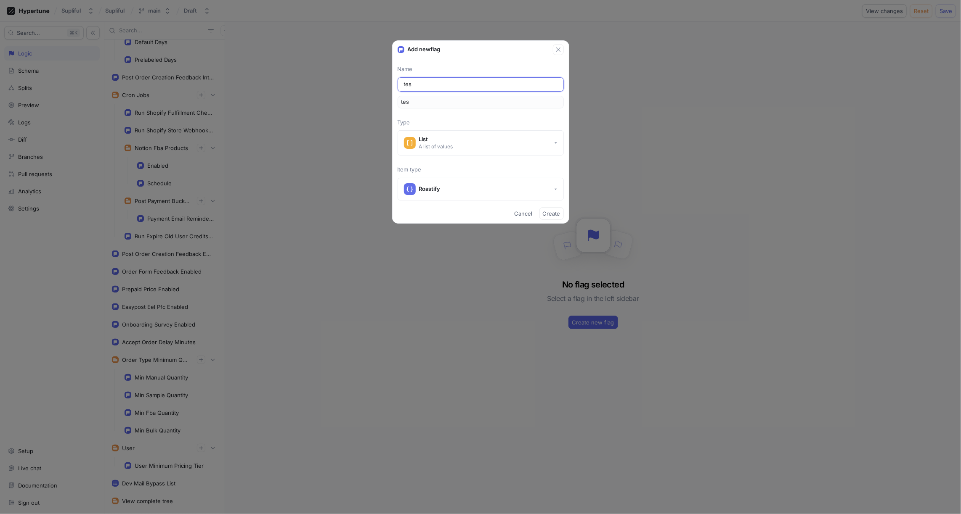
type input "test"
click at [549, 213] on span "Create" at bounding box center [552, 213] width 18 height 5
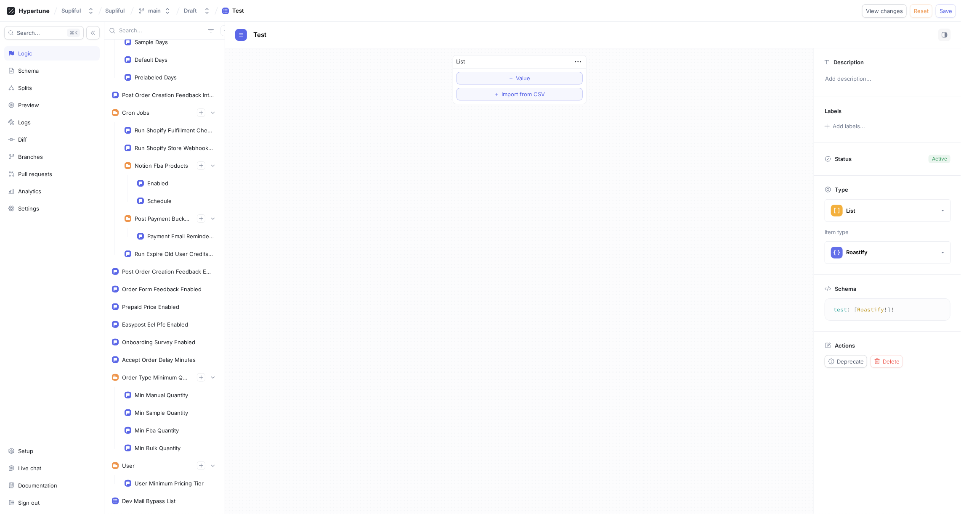
scroll to position [2, 0]
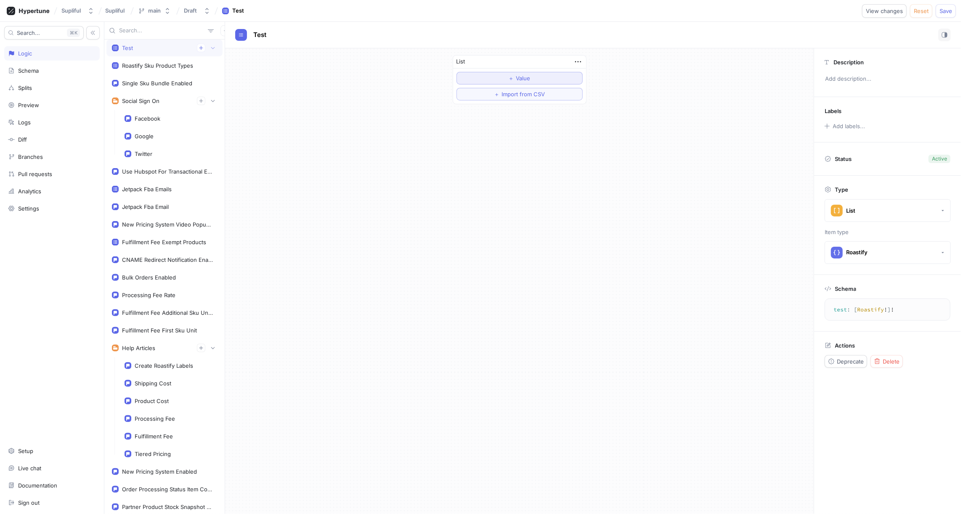
click at [516, 77] on span "Value" at bounding box center [523, 78] width 14 height 5
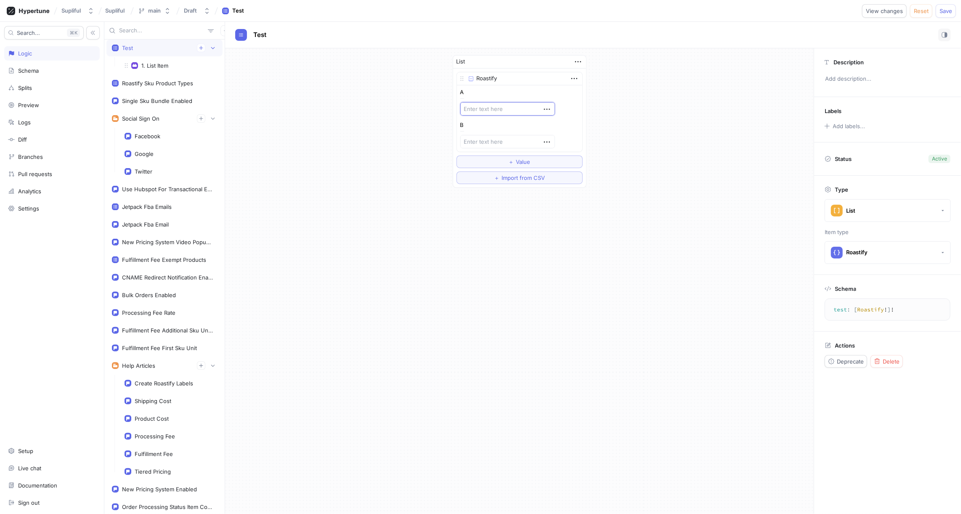
click at [490, 107] on textarea at bounding box center [507, 108] width 95 height 13
click at [485, 106] on textarea at bounding box center [507, 108] width 95 height 13
click at [477, 138] on textarea at bounding box center [507, 141] width 95 height 13
paste textarea "ROCOGNDGUASO12OBOX"
type textarea "x"
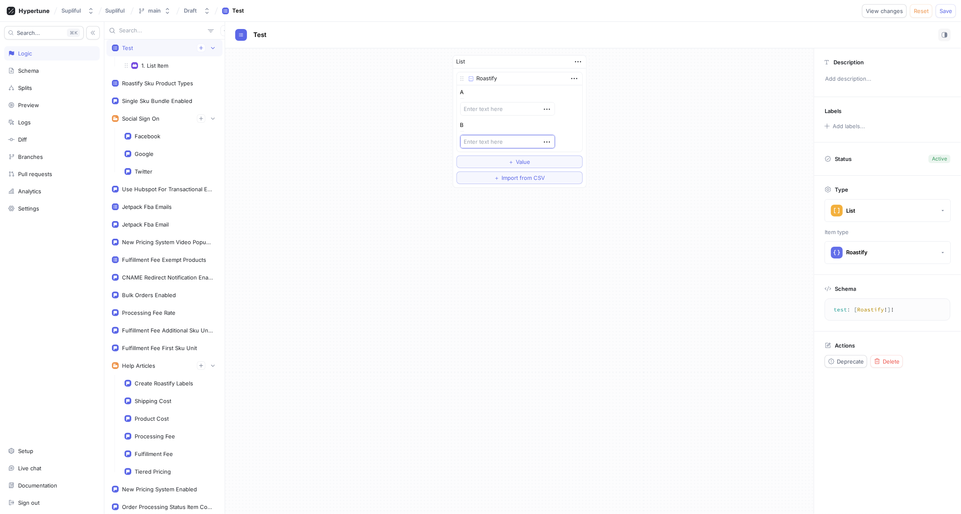
type textarea "ROCOGNDGUASO12OBOX"
type textarea "x"
type textarea "ROCOGNDGUASO12OBOX"
click at [477, 108] on textarea at bounding box center [507, 108] width 95 height 13
click at [493, 108] on textarea at bounding box center [507, 108] width 95 height 13
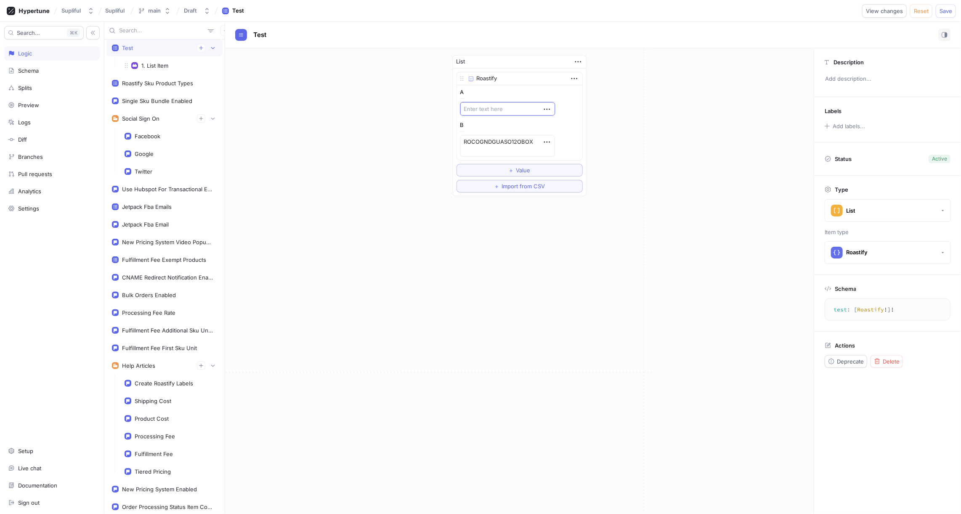
paste textarea "CoffeeBox12oz"
type textarea "x"
type textarea "CoffeeBox12oz"
type textarea "x"
type textarea "CoffeeBox12oz"
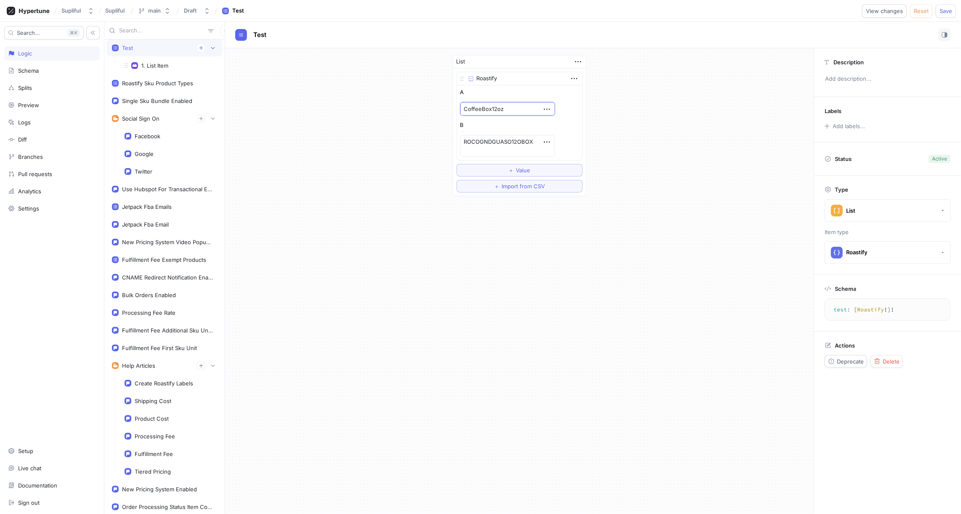
click at [638, 121] on div "List Roastify A CoffeeBox12oz B ROCOGNDGUASO12OBOX To pick up a draggable item,…" at bounding box center [519, 125] width 588 height 155
click at [40, 70] on div "Schema" at bounding box center [52, 70] width 88 height 7
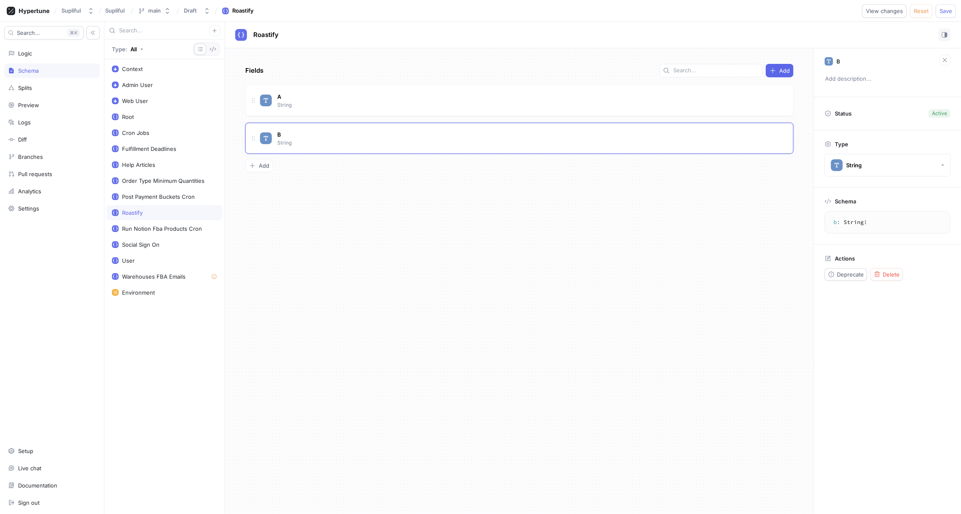
click at [142, 209] on div "Roastify" at bounding box center [132, 212] width 21 height 7
type textarea "x"
click at [279, 93] on span "A" at bounding box center [279, 96] width 4 height 7
type input "sku"
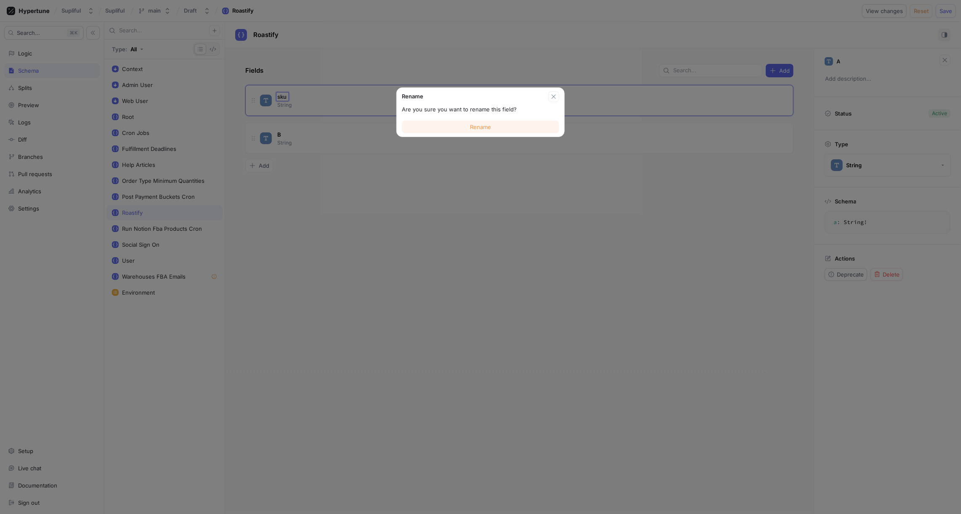
click at [478, 128] on span "Rename" at bounding box center [480, 126] width 21 height 5
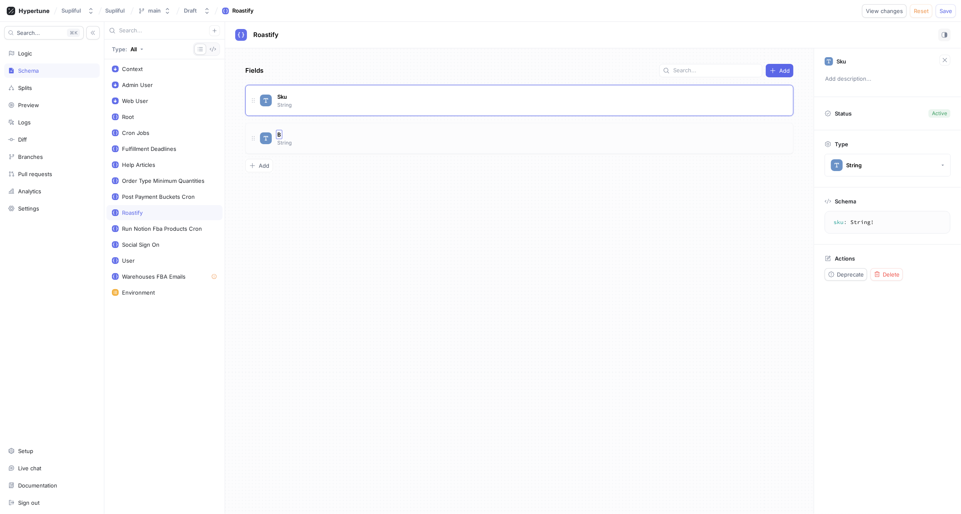
type textarea "x"
type textarea "b: String!"
click at [278, 132] on span "B" at bounding box center [279, 134] width 4 height 7
type input "productType"
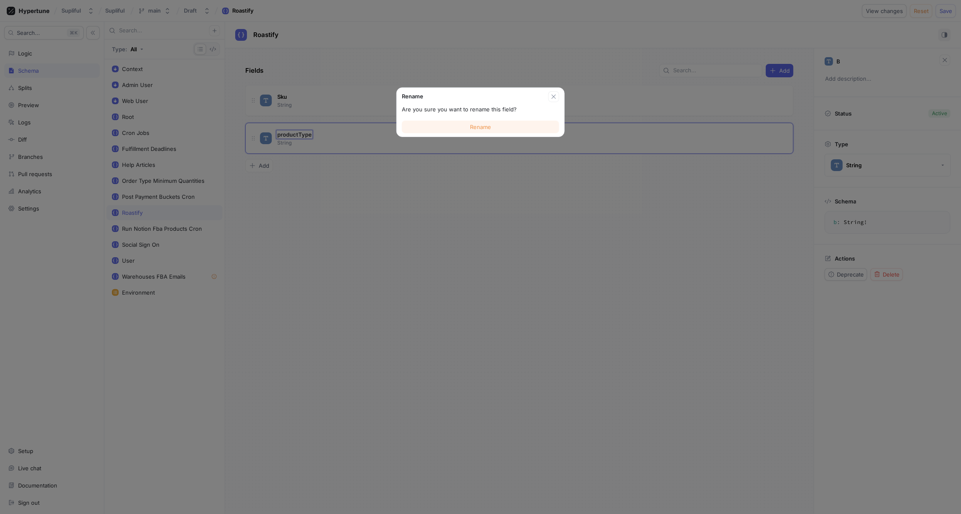
click at [469, 123] on button "Rename" at bounding box center [480, 127] width 157 height 13
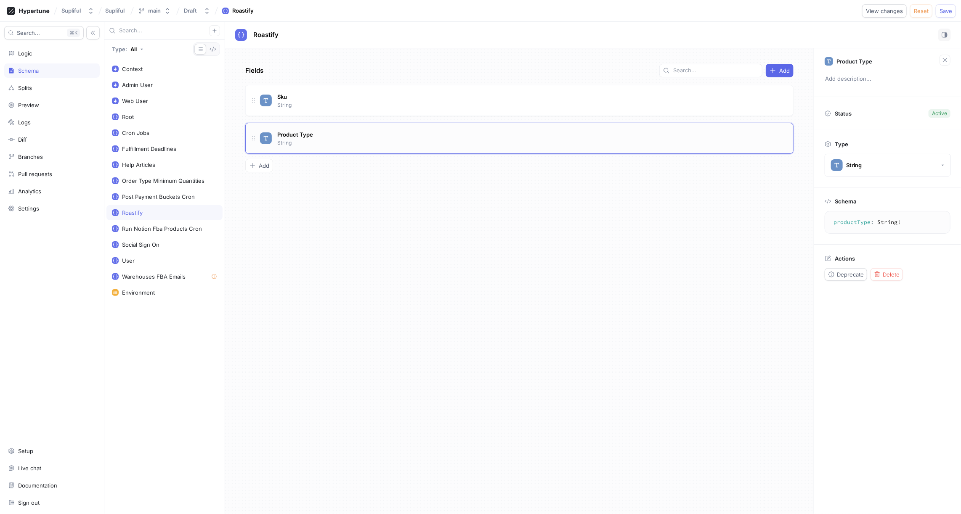
type textarea "x"
click at [300, 138] on div "Product Type String" at bounding box center [295, 138] width 40 height 18
click at [217, 30] on icon "button" at bounding box center [214, 30] width 5 height 5
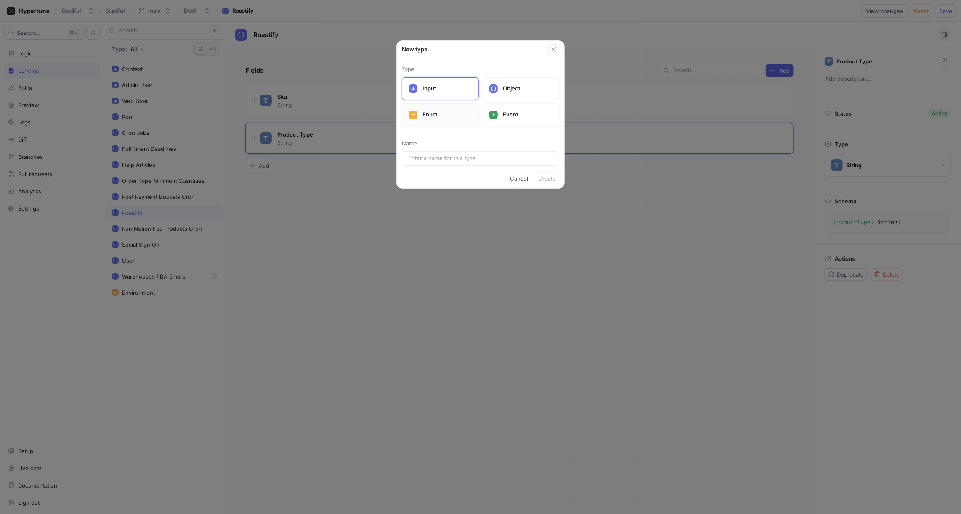
click at [433, 116] on p "Enum" at bounding box center [446, 115] width 49 height 8
click at [432, 158] on input "text" at bounding box center [480, 158] width 145 height 8
type input "Ro"
type input "Roa"
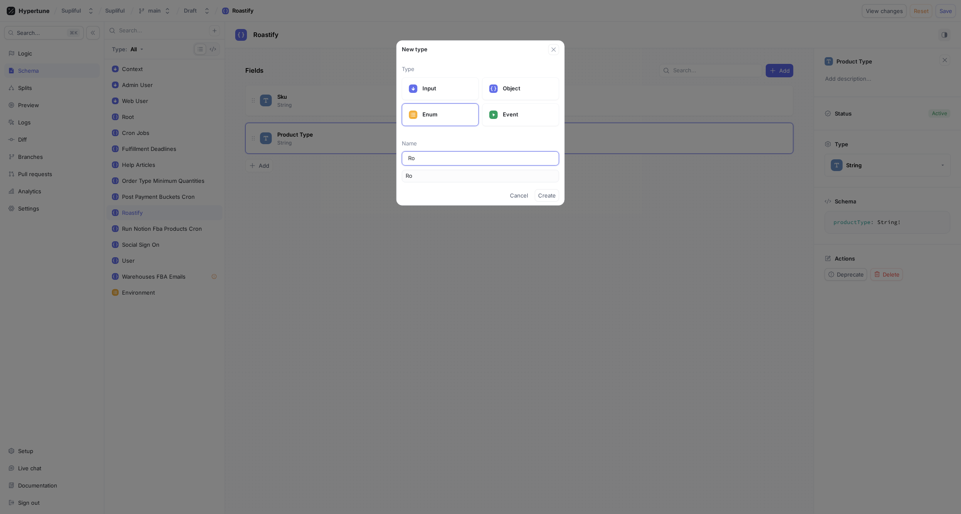
type input "Roa"
type input "Roas"
type input "Roast"
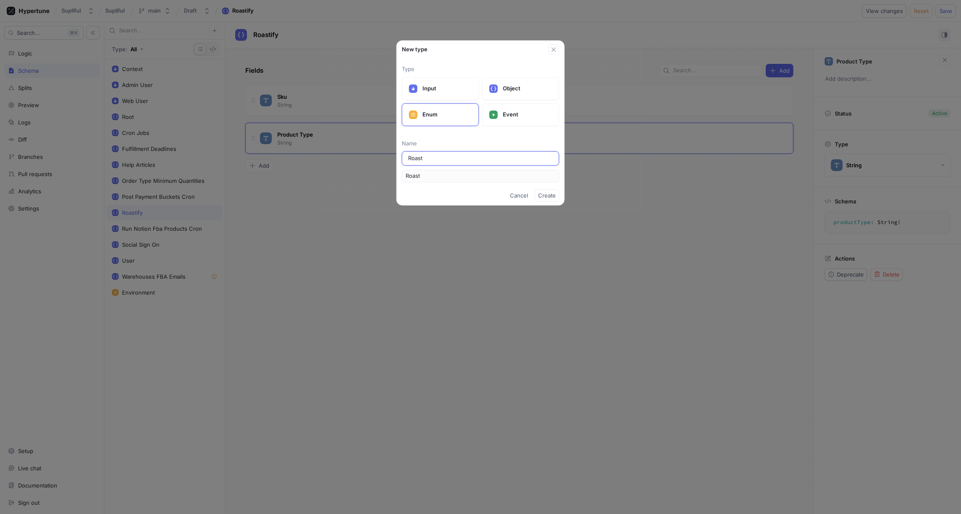
type input "Roasti"
type input "Roastif"
type input "Roastify"
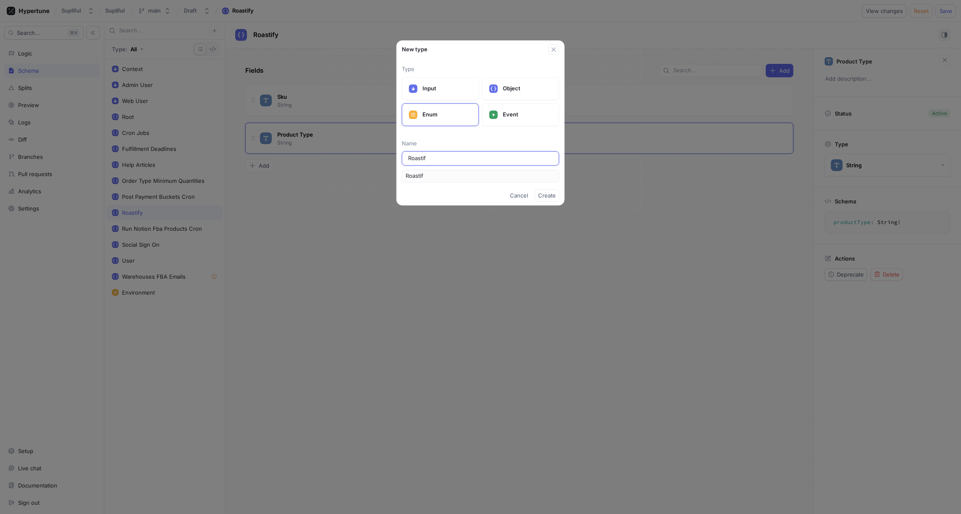
type input "Roastify"
type input "Roastify P"
type input "RoastifyP"
type input "Roastify Pr"
type input "RoastifyPr"
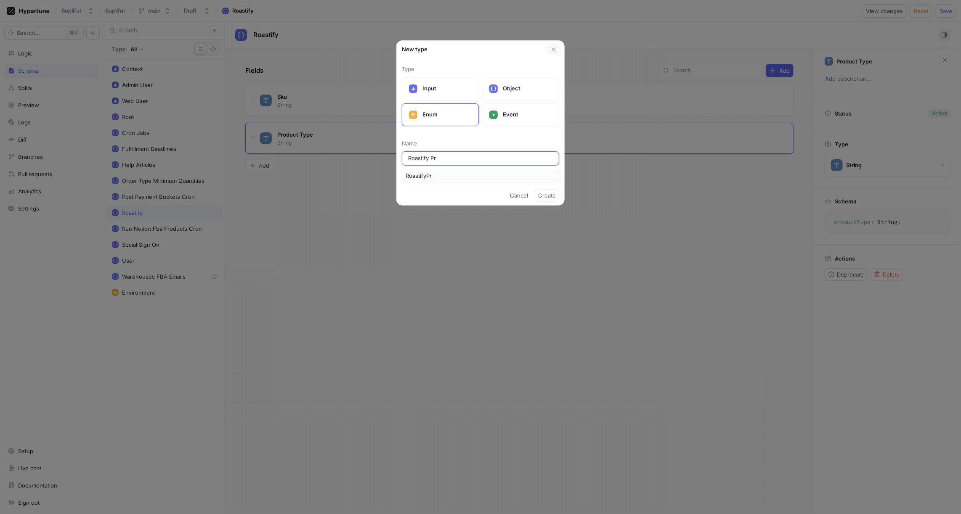
type input "Roastify Pro"
type input "RoastifyPro"
type input "Roastify Prod"
type input "RoastifyProd"
type input "Roastify Produ"
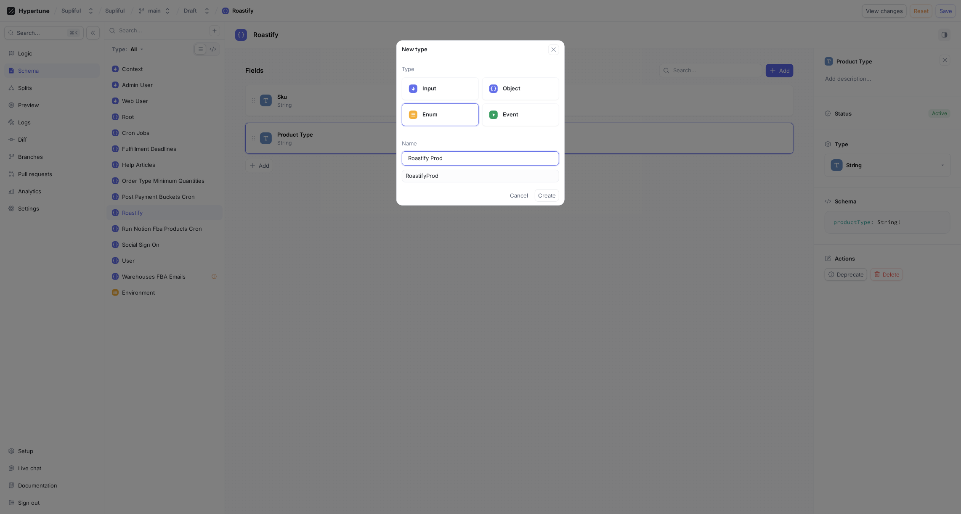
type input "RoastifyProdu"
type input "Roastify Produc"
type input "RoastifyProduc"
type input "Roastify Product"
type input "RoastifyProduct"
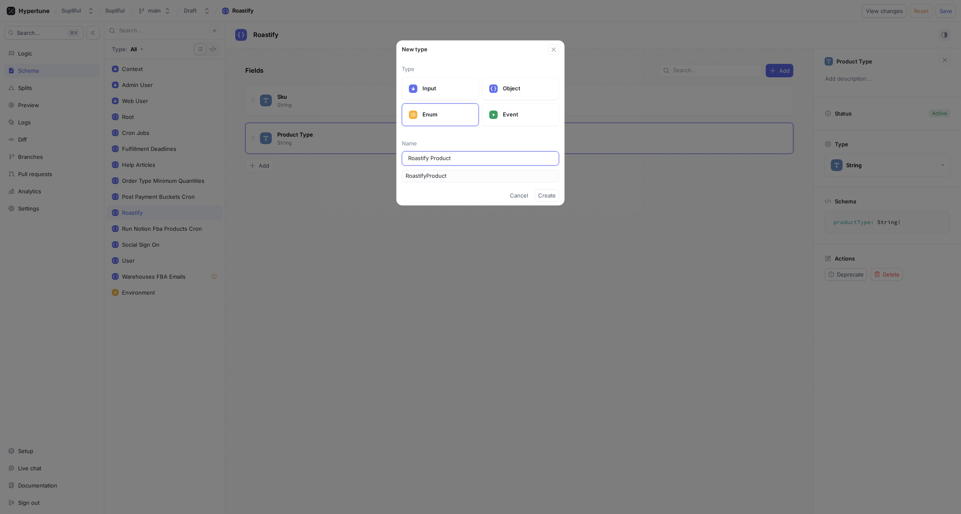
type input "Roastify Product T"
type input "RoastifyProductT"
type input "Roastify Product Ty"
type input "RoastifyProductTy"
type input "Roastify Product Typ"
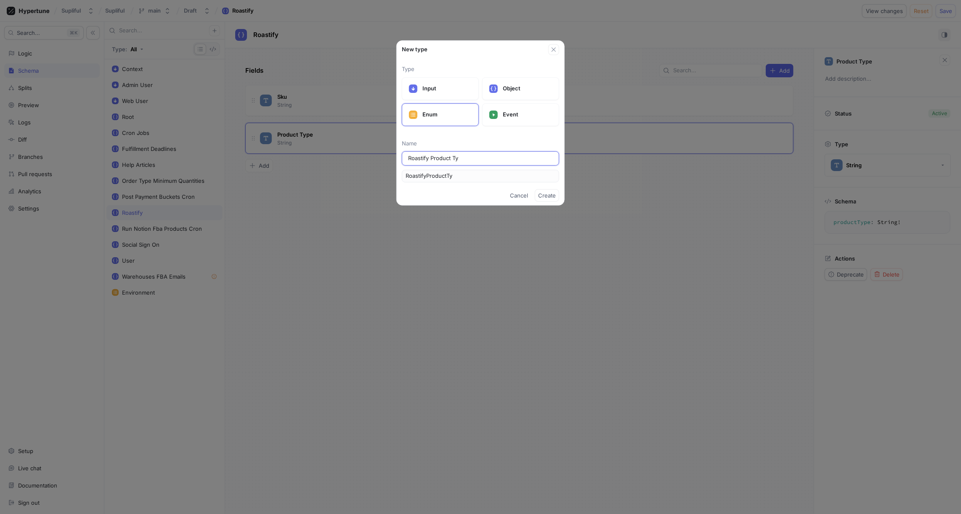
type input "RoastifyProductTyp"
type input "Roastify Product Type"
type input "RoastifyProductType"
type input "Roastify Product Type"
click at [545, 195] on span "Create" at bounding box center [547, 195] width 18 height 5
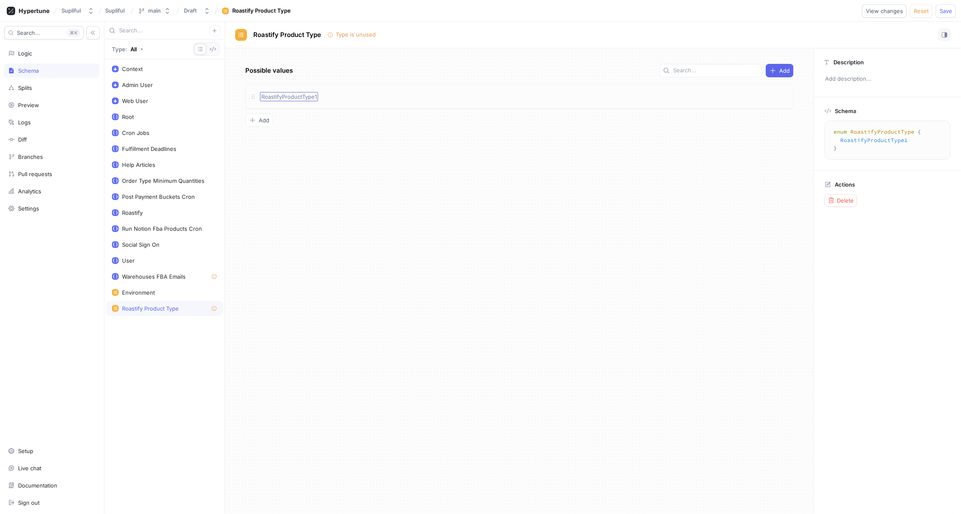
click at [295, 97] on span "RoastifyProductType1" at bounding box center [289, 96] width 56 height 7
type textarea "x"
click at [298, 96] on span "RoastifyProductType1" at bounding box center [289, 96] width 56 height 7
type input "CoffeeBox12oz"
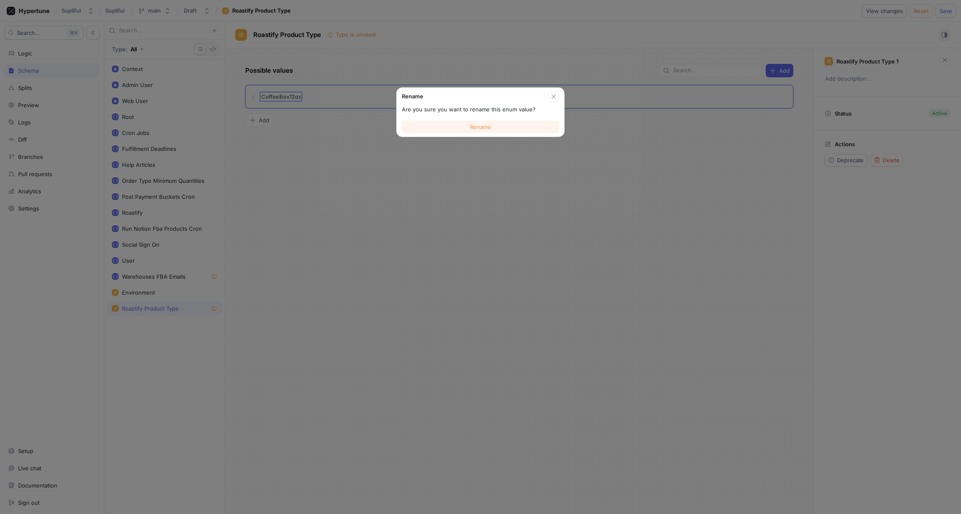
click at [484, 127] on span "Rename" at bounding box center [480, 126] width 21 height 5
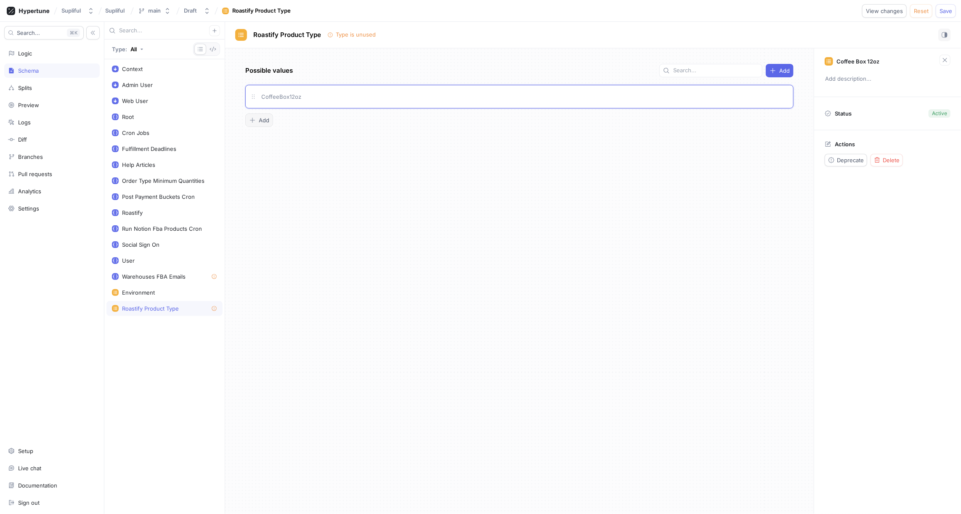
click at [263, 119] on span "Add" at bounding box center [264, 120] width 11 height 5
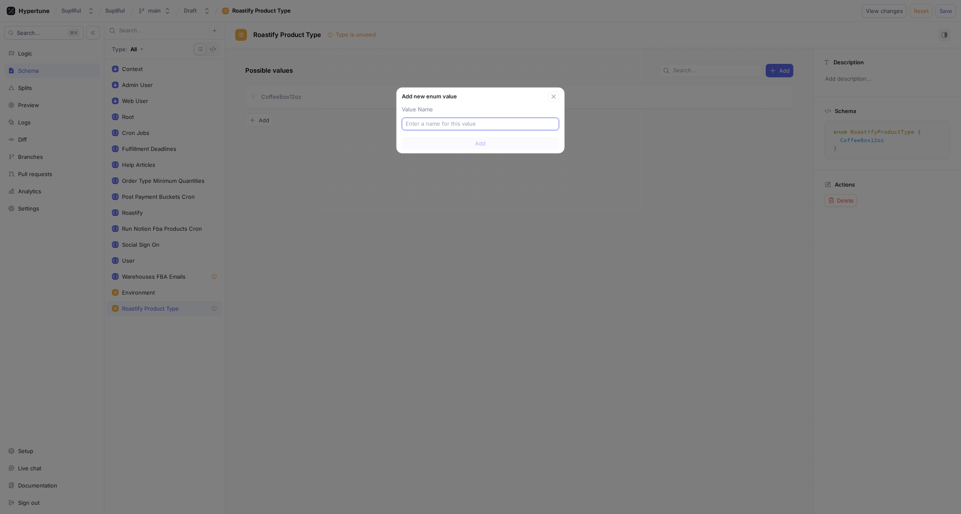
type textarea "x"
click at [425, 123] on input "text" at bounding box center [480, 124] width 150 height 8
paste input "Pods"
type input "Pods"
click at [478, 159] on span "Add" at bounding box center [480, 160] width 11 height 5
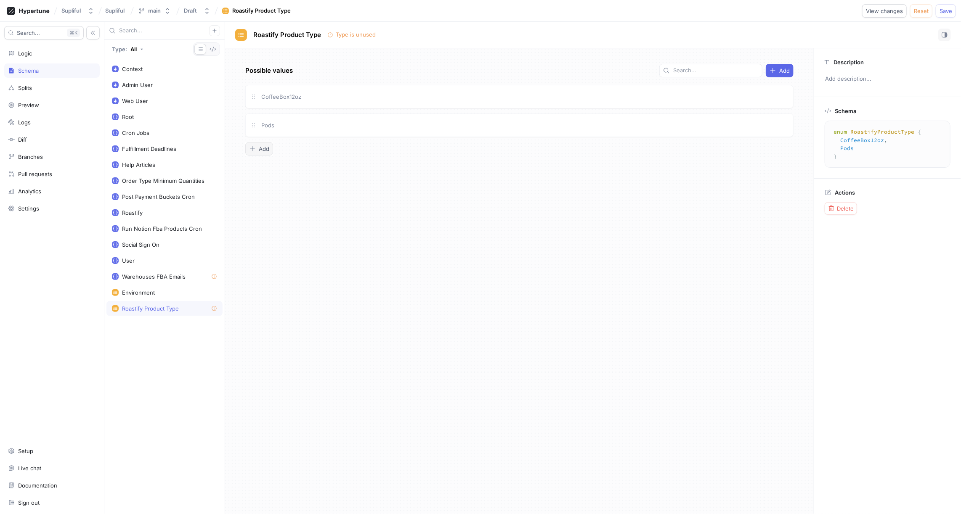
click at [267, 146] on span "Add" at bounding box center [264, 148] width 11 height 5
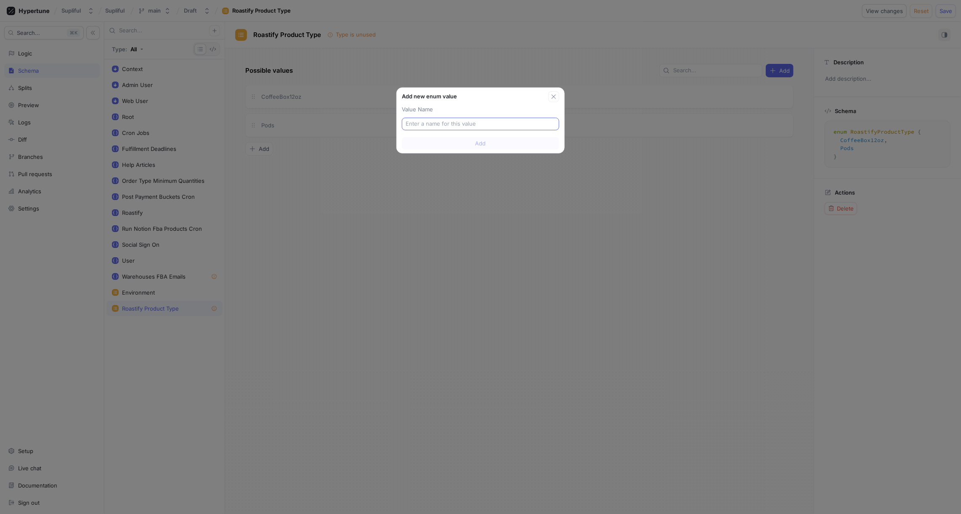
type textarea "x"
click at [419, 120] on input "text" at bounding box center [480, 124] width 150 height 8
type input "InstantCoffee"
click at [485, 160] on span "Add" at bounding box center [480, 160] width 11 height 5
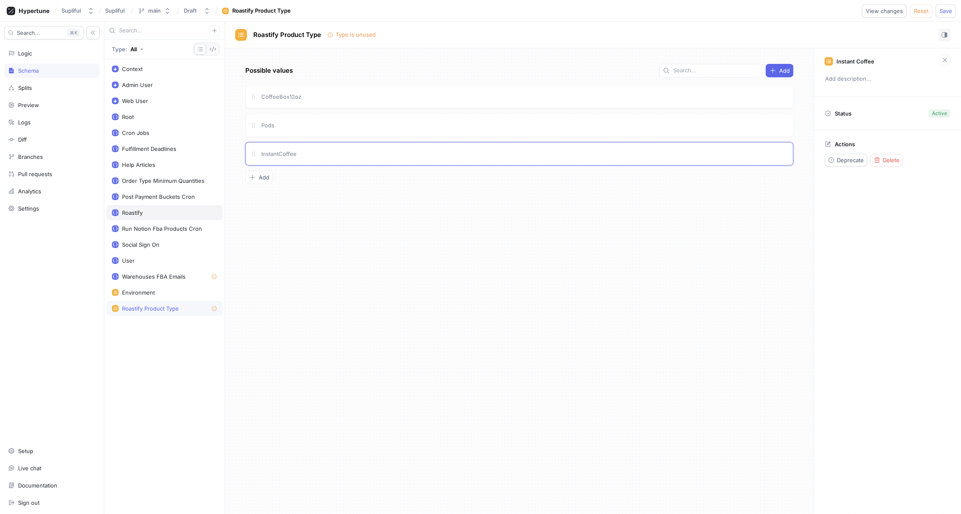
click at [146, 209] on div "Roastify" at bounding box center [164, 212] width 105 height 7
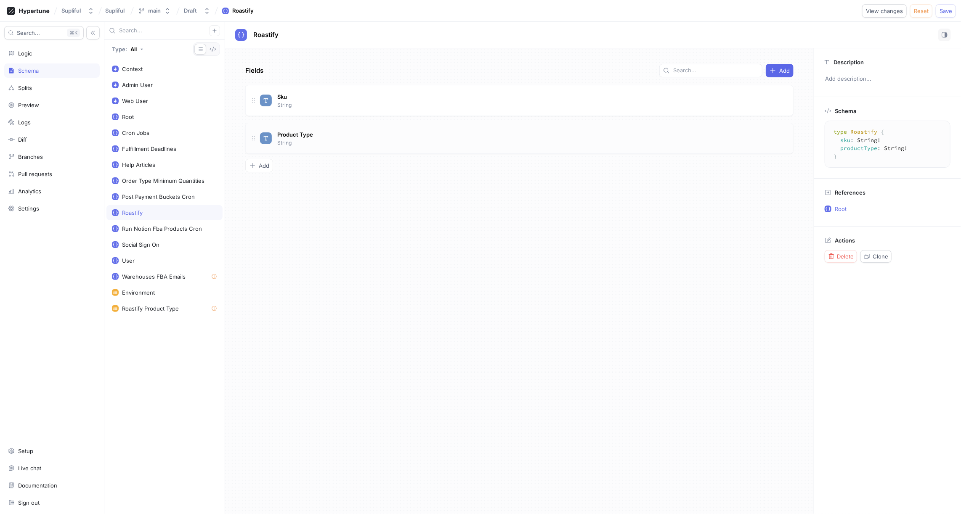
click at [384, 133] on div "Product Type String" at bounding box center [523, 138] width 526 height 17
click at [886, 272] on span "Delete" at bounding box center [890, 274] width 17 height 5
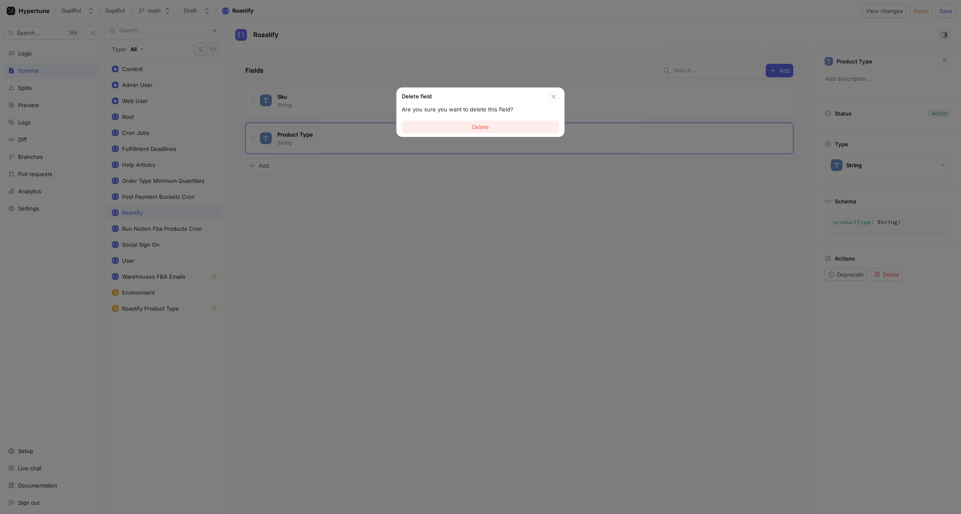
click at [505, 127] on button "Delete" at bounding box center [480, 127] width 157 height 13
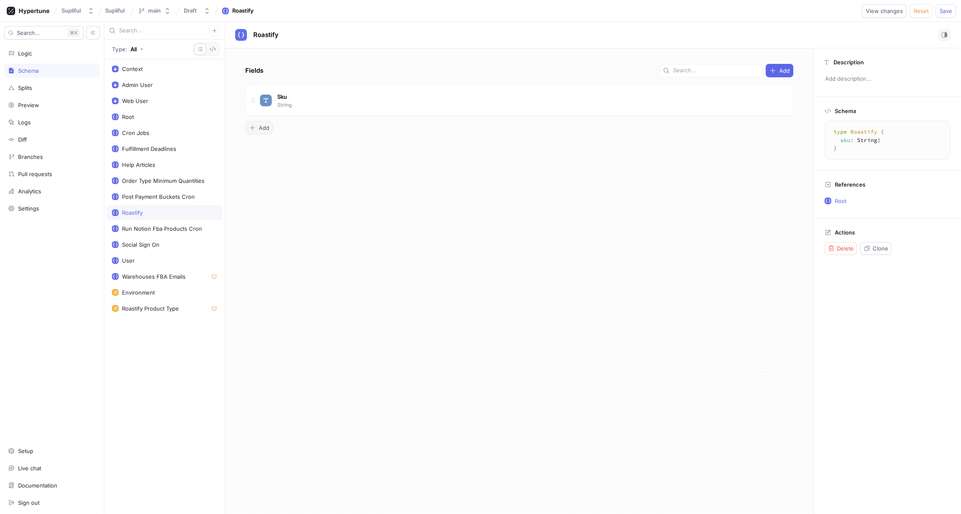
type textarea "x"
click at [265, 125] on span "Add" at bounding box center [264, 127] width 11 height 5
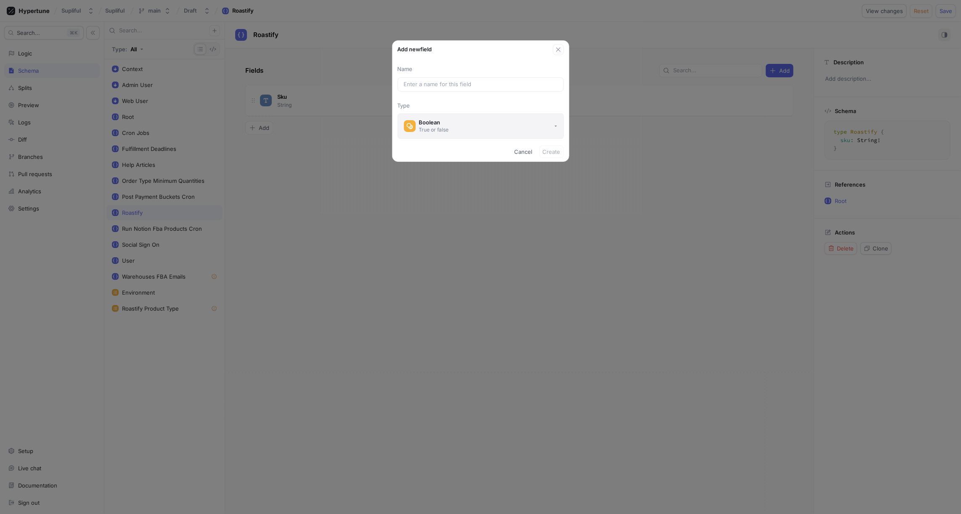
click at [448, 125] on div "Boolean" at bounding box center [434, 122] width 30 height 7
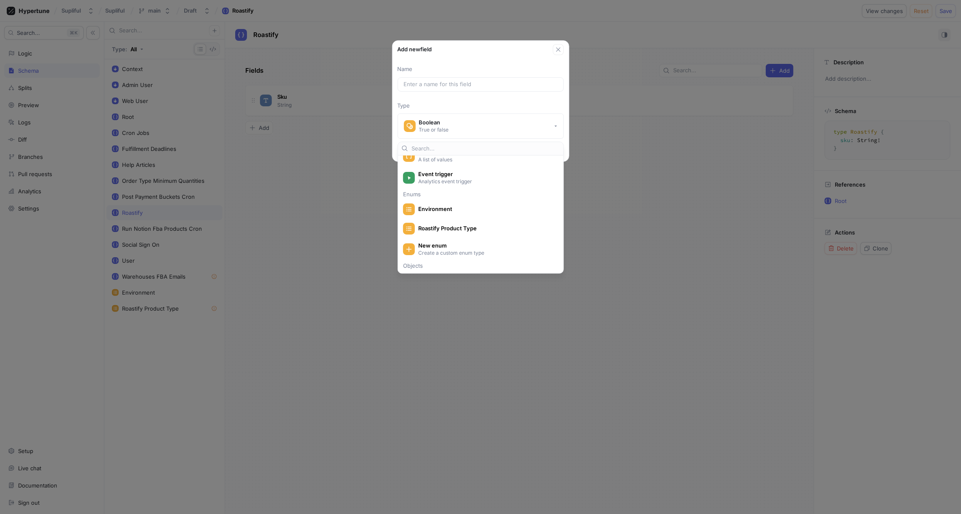
scroll to position [113, 0]
click at [447, 224] on span "Roastify Product Type" at bounding box center [486, 226] width 136 height 7
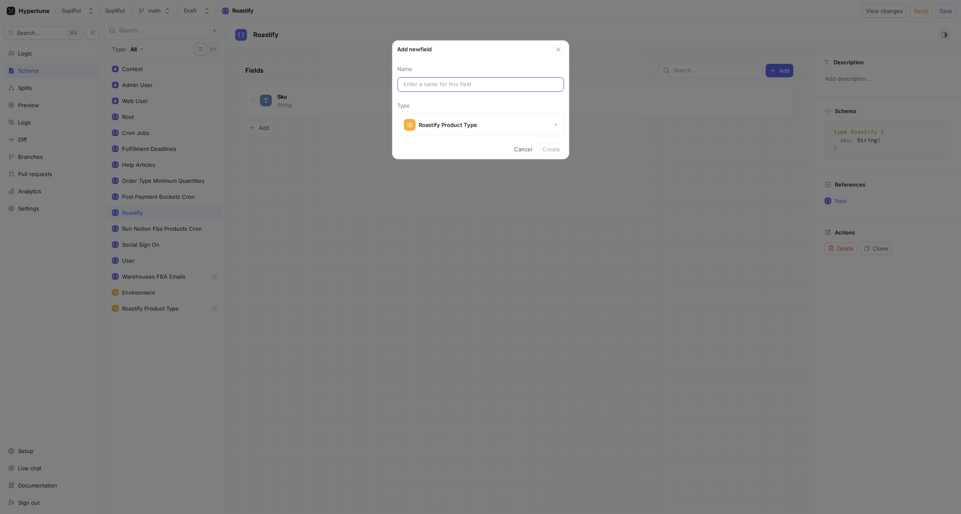
click at [466, 84] on input "text" at bounding box center [481, 84] width 154 height 8
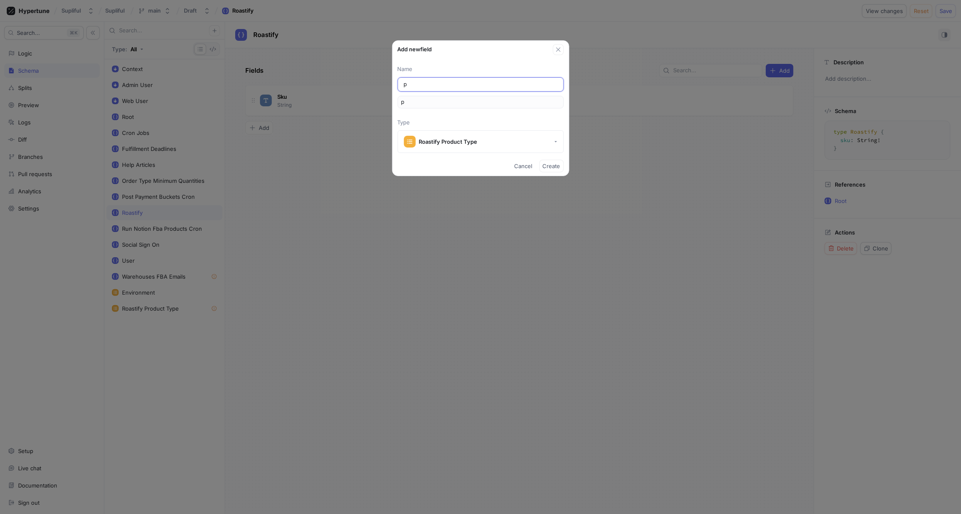
type input "pr"
type input "pro"
type input "prod"
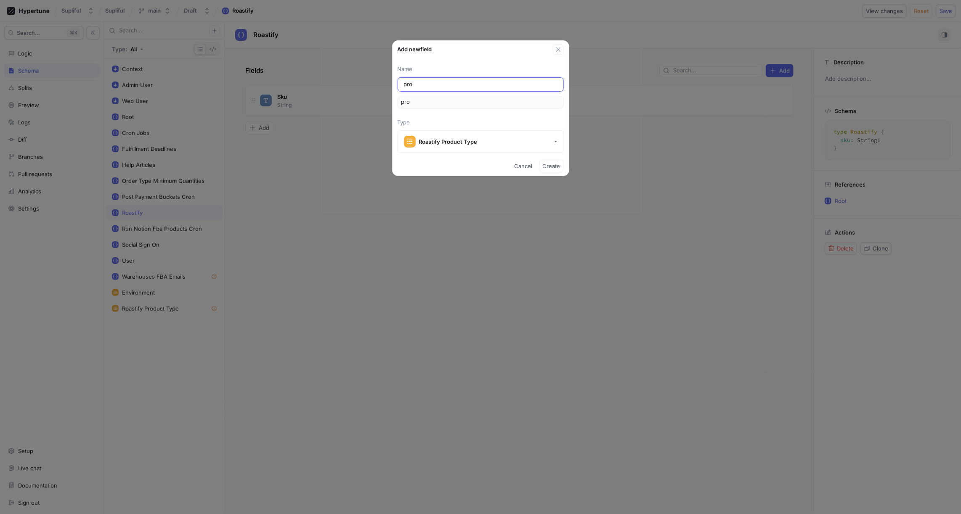
type input "prod"
type input "produ"
type input "produc"
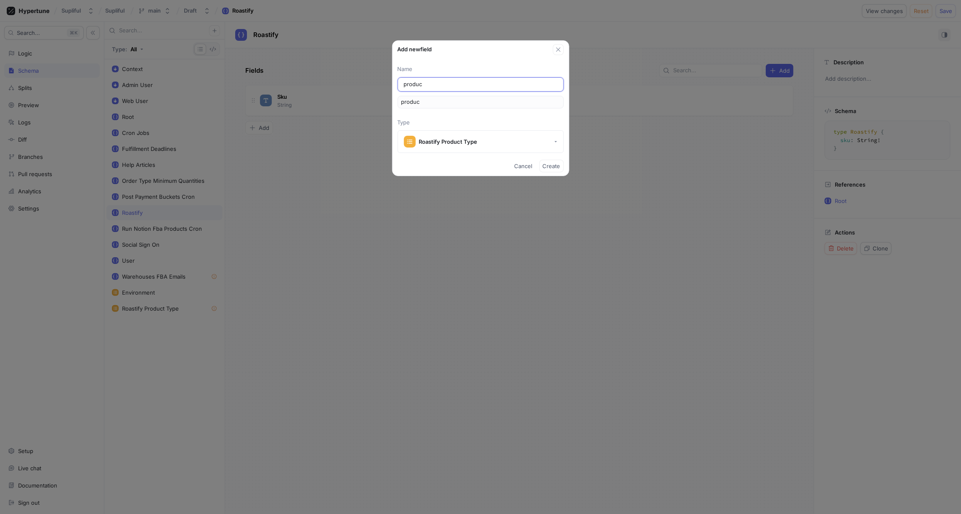
type input "product"
type input "productT"
type input "productTy"
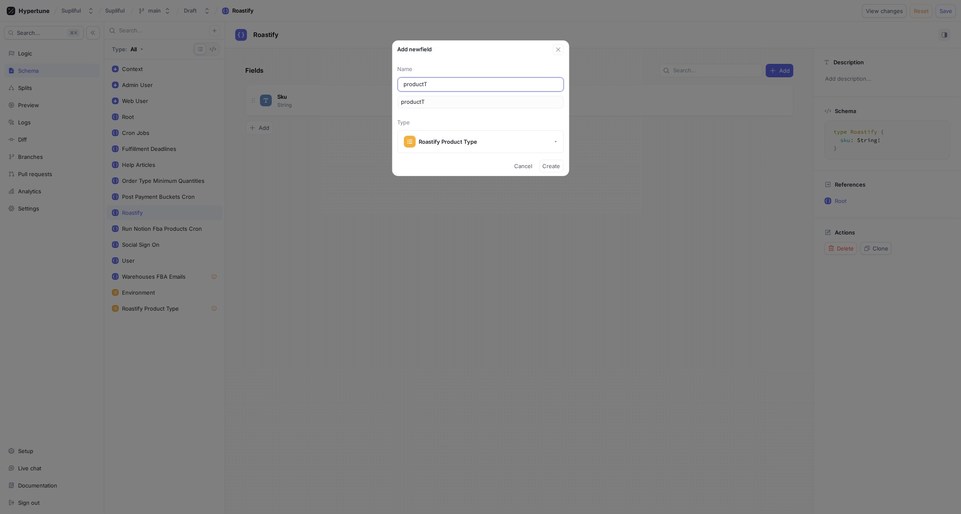
type input "productTy"
type input "productTyp"
type input "productType"
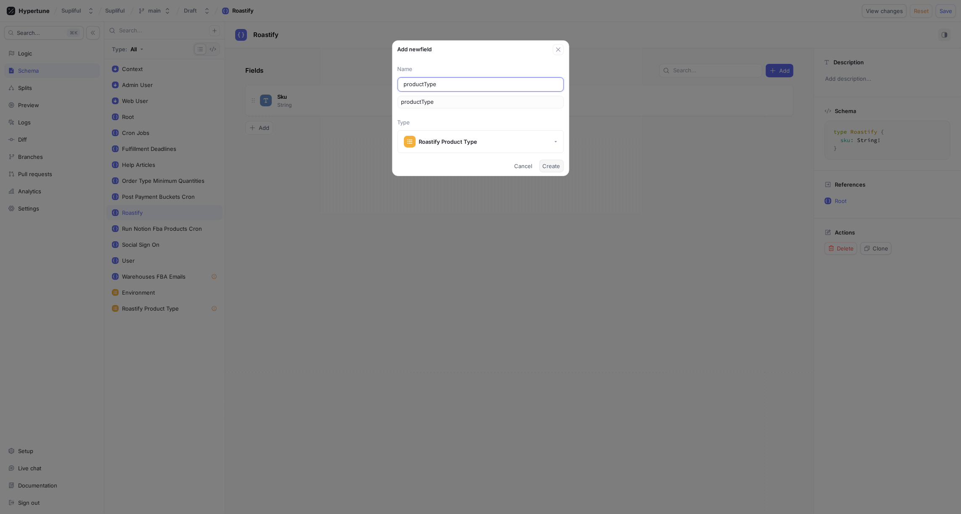
type input "productType"
click at [548, 164] on span "Create" at bounding box center [552, 166] width 18 height 5
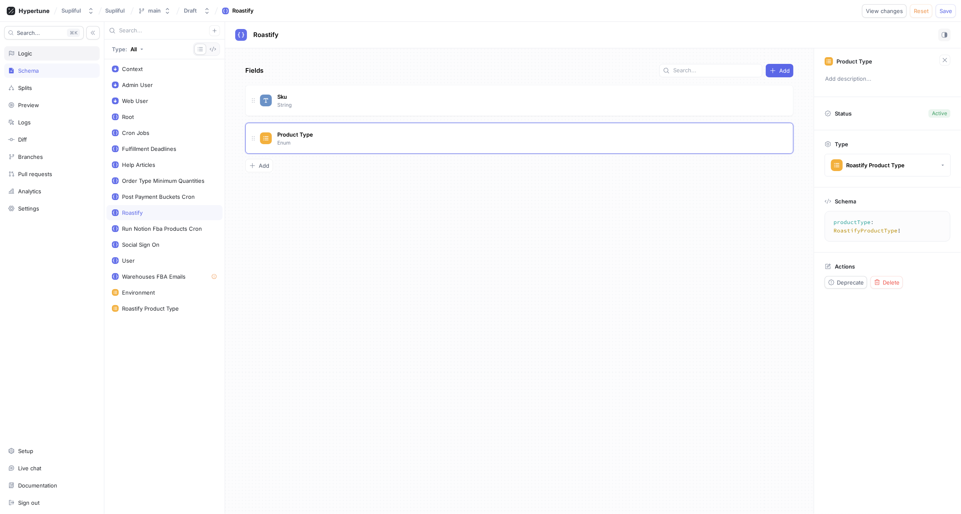
click at [34, 56] on div "Logic" at bounding box center [51, 53] width 95 height 14
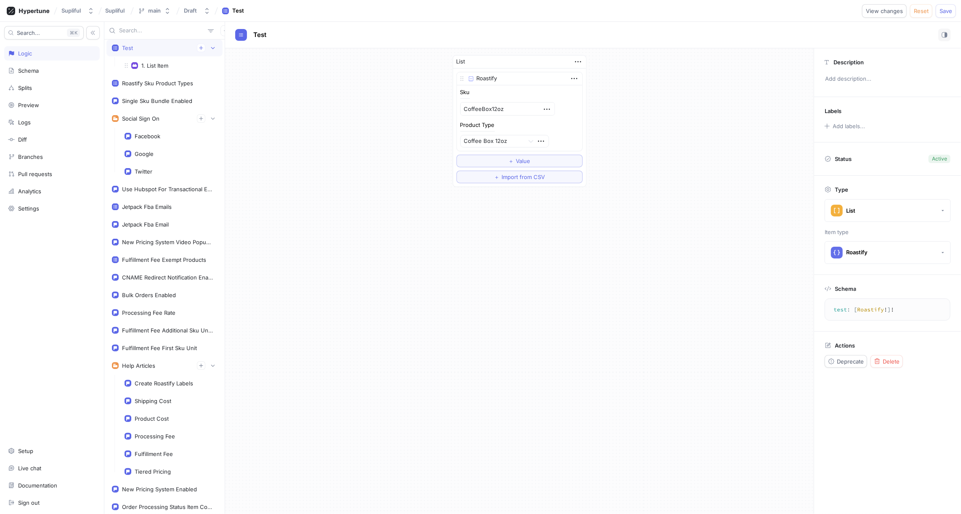
click at [156, 47] on div "Test" at bounding box center [164, 48] width 105 height 8
click at [175, 50] on div "Test" at bounding box center [164, 48] width 105 height 8
click at [886, 360] on span "Delete" at bounding box center [890, 361] width 17 height 5
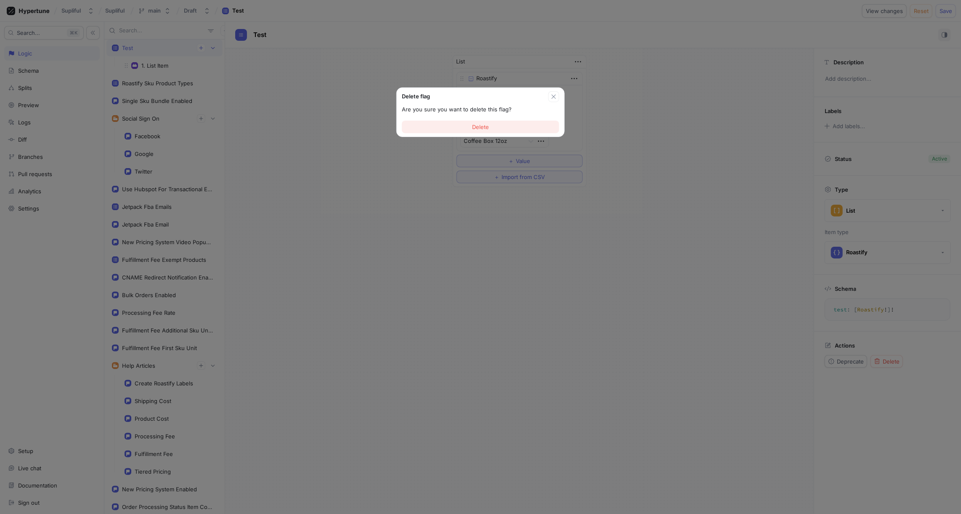
click at [493, 129] on button "Delete" at bounding box center [480, 127] width 157 height 13
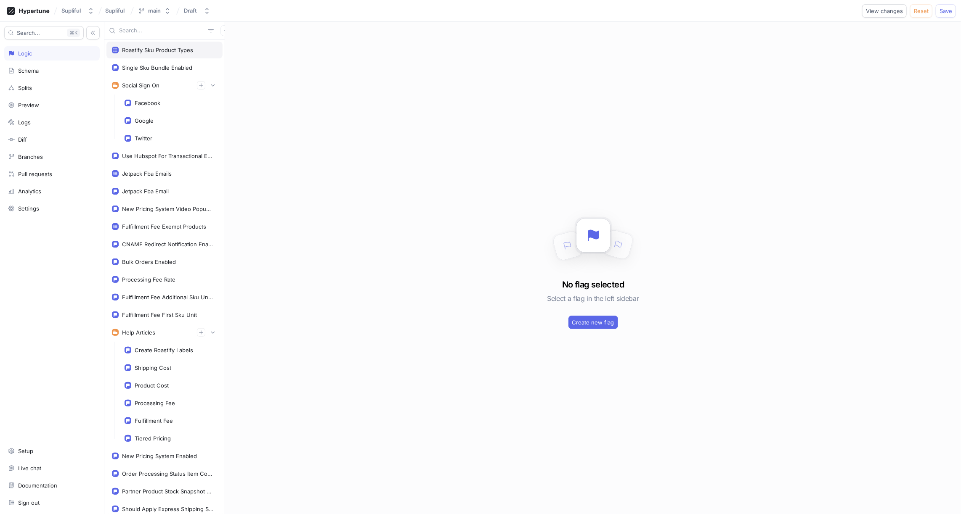
click at [165, 49] on div "Roastify Sku Product Types" at bounding box center [157, 50] width 71 height 7
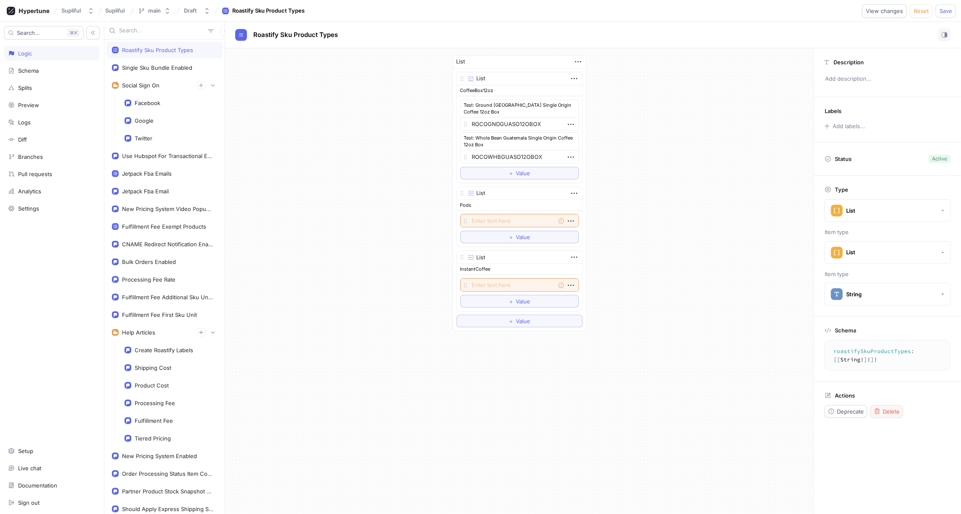
type textarea "x"
click at [886, 409] on span "Delete" at bounding box center [890, 411] width 17 height 5
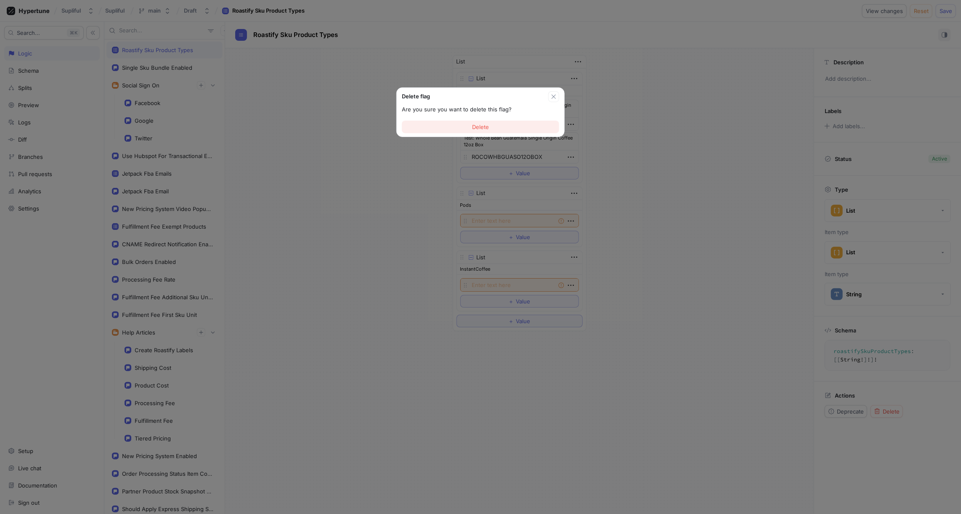
click at [482, 126] on span "Delete" at bounding box center [480, 126] width 17 height 5
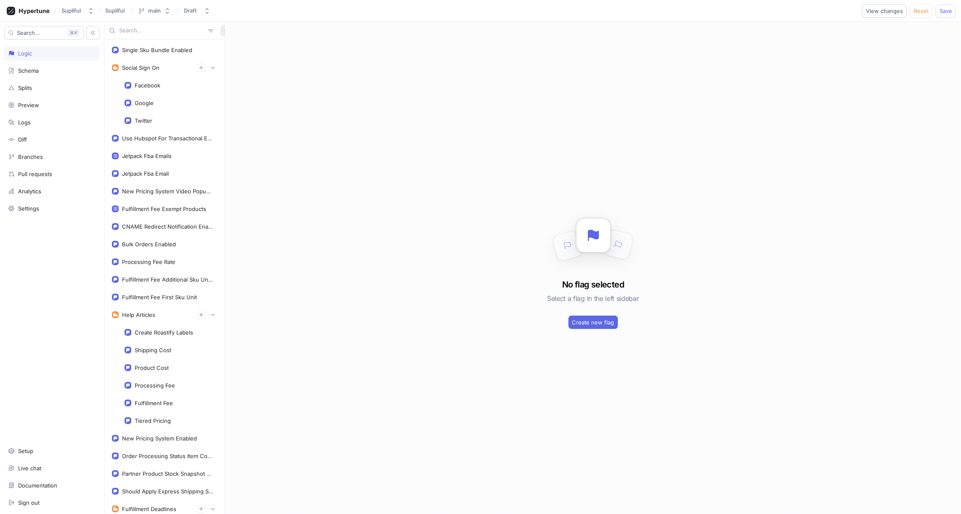
click at [223, 32] on icon "button" at bounding box center [225, 30] width 5 height 5
click at [225, 44] on p "Flag" at bounding box center [227, 47] width 11 height 8
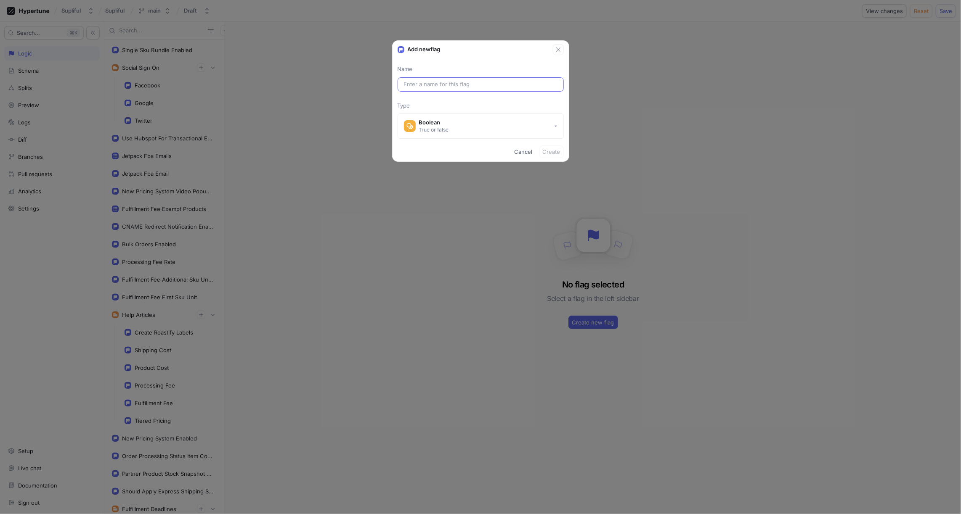
click at [418, 83] on input "text" at bounding box center [481, 84] width 154 height 8
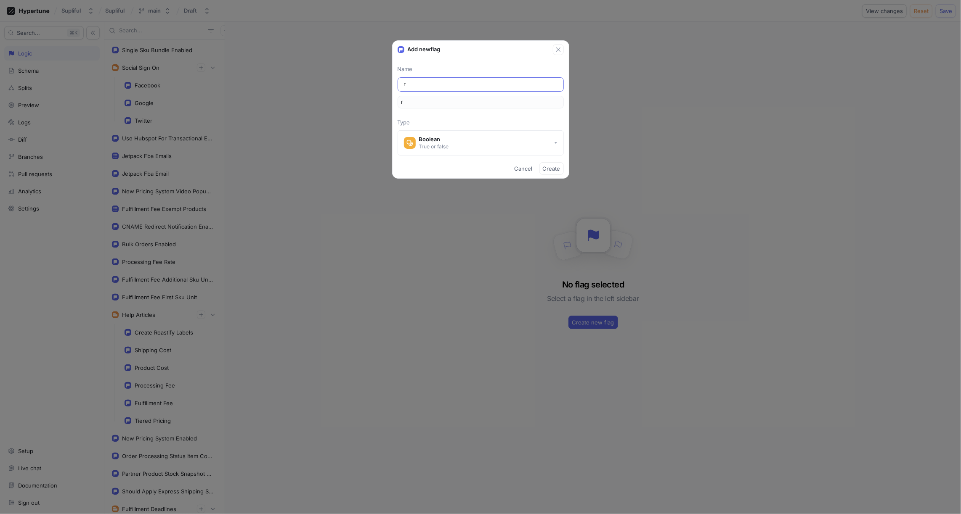
type input "ro"
type input "roa"
type input "roas"
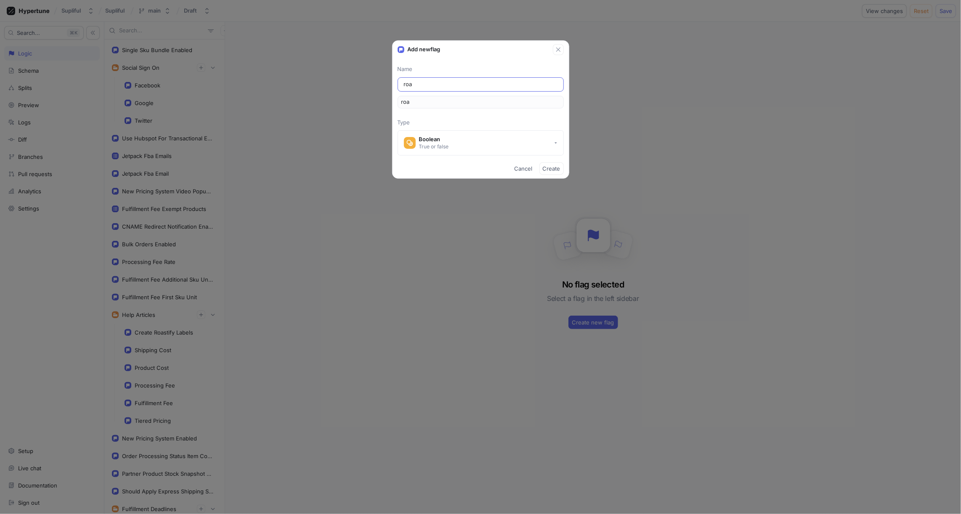
type input "roas"
type input "roast"
type input "roasti"
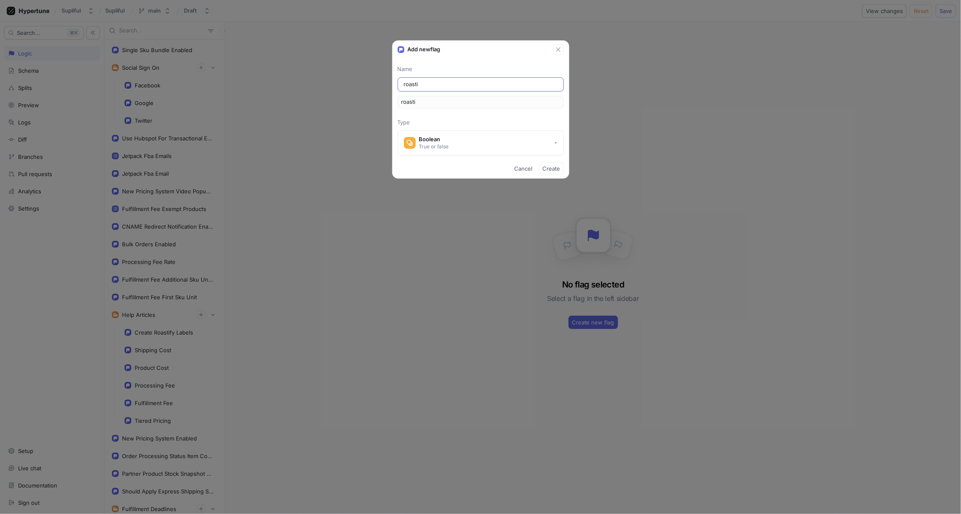
type input "roastif"
type input "roastify"
click at [443, 135] on button "Boolean True or false" at bounding box center [480, 142] width 166 height 25
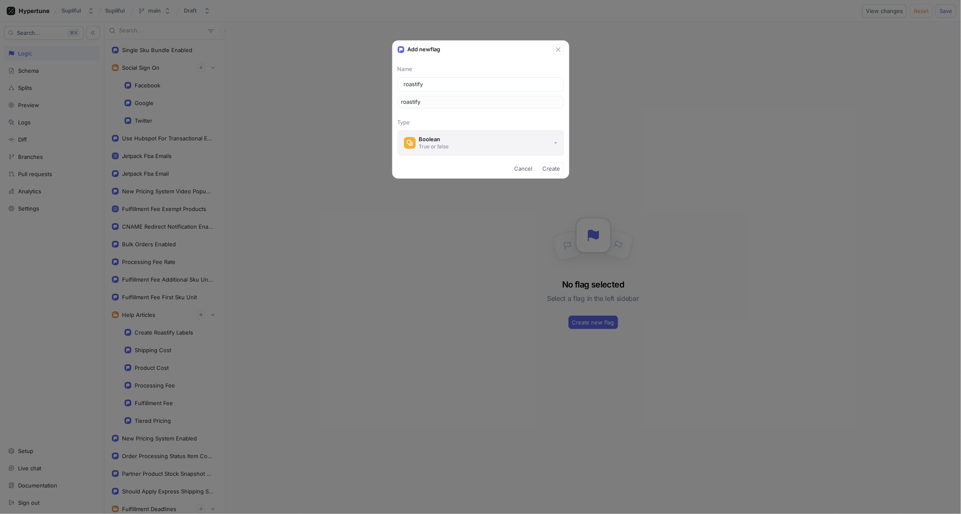
type input "roastify"
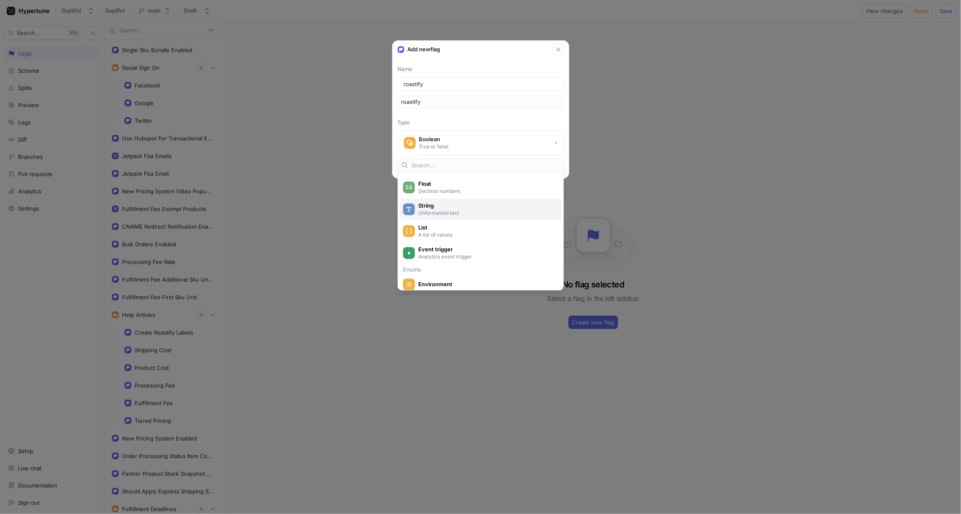
scroll to position [56, 0]
click at [435, 228] on p "A list of values" at bounding box center [485, 231] width 135 height 7
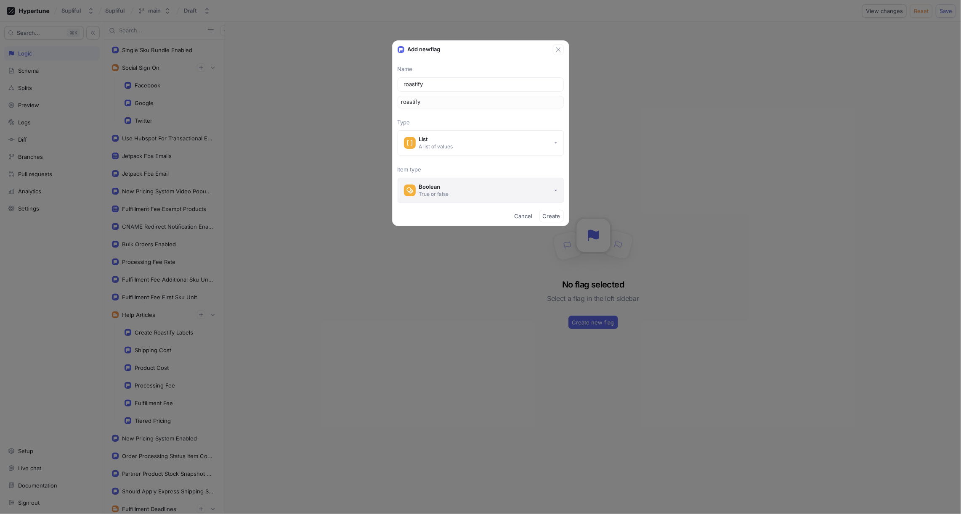
click at [440, 189] on div "Boolean" at bounding box center [434, 186] width 30 height 7
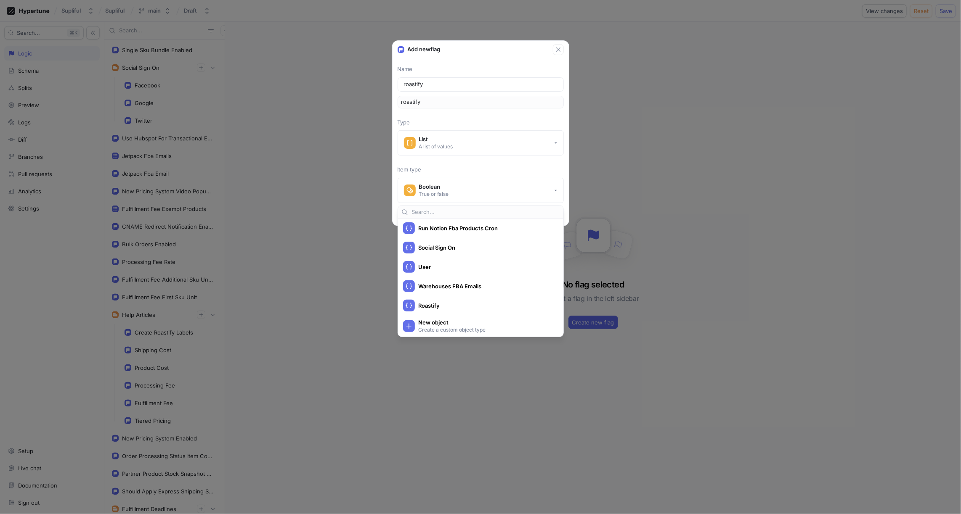
scroll to position [326, 0]
click at [437, 300] on span "Roastify" at bounding box center [486, 303] width 136 height 7
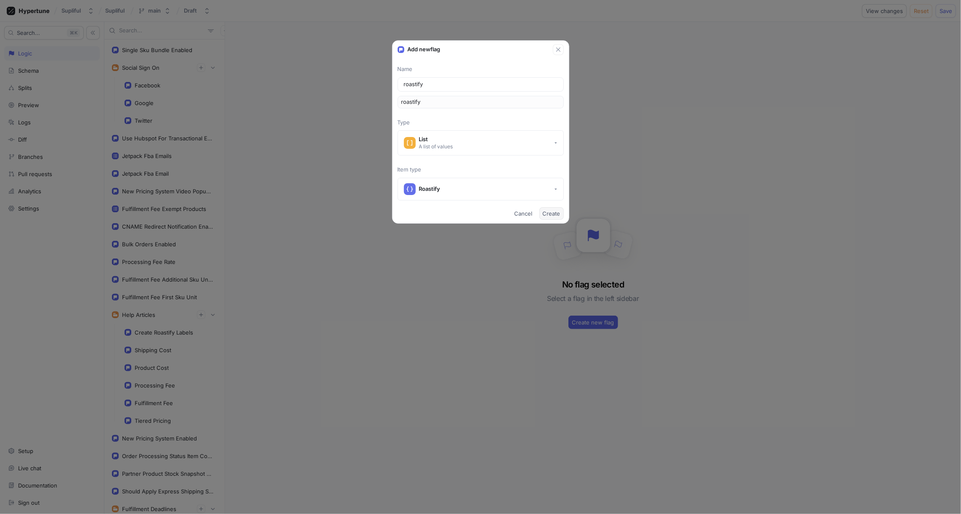
click at [553, 214] on span "Create" at bounding box center [552, 213] width 18 height 5
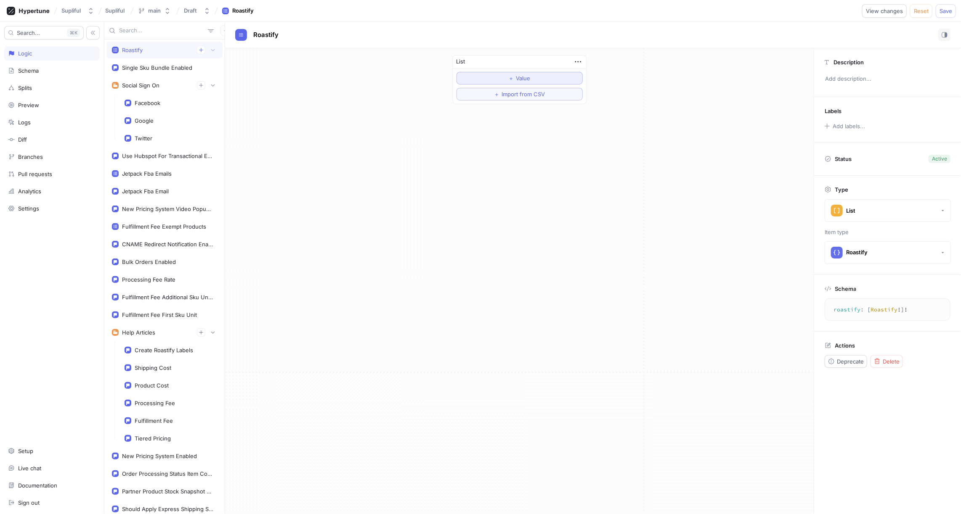
click at [516, 79] on span "Value" at bounding box center [523, 78] width 14 height 5
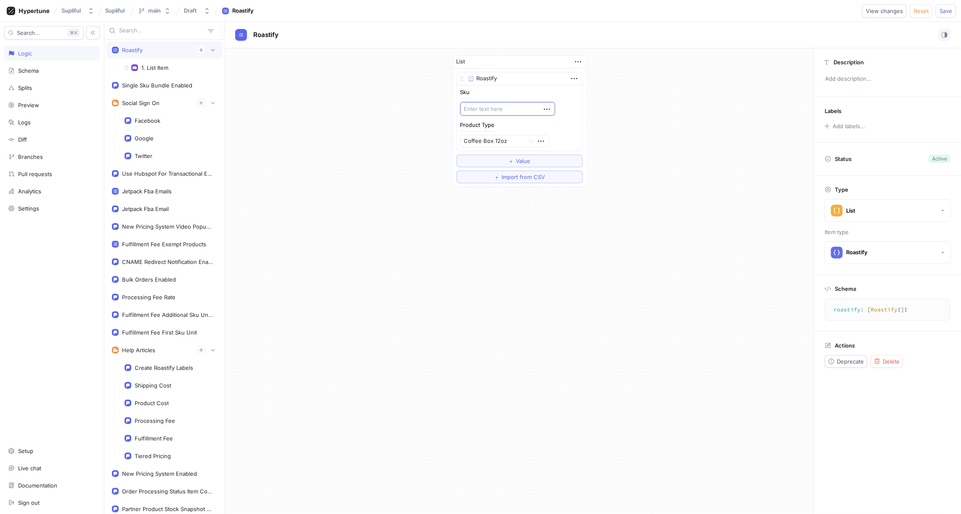
click at [497, 108] on textarea at bounding box center [507, 108] width 95 height 13
paste textarea "ROCOGNDGUASO12OBOX"
type textarea "x"
type textarea "ROCOGNDGUASO12OBOX"
type textarea "x"
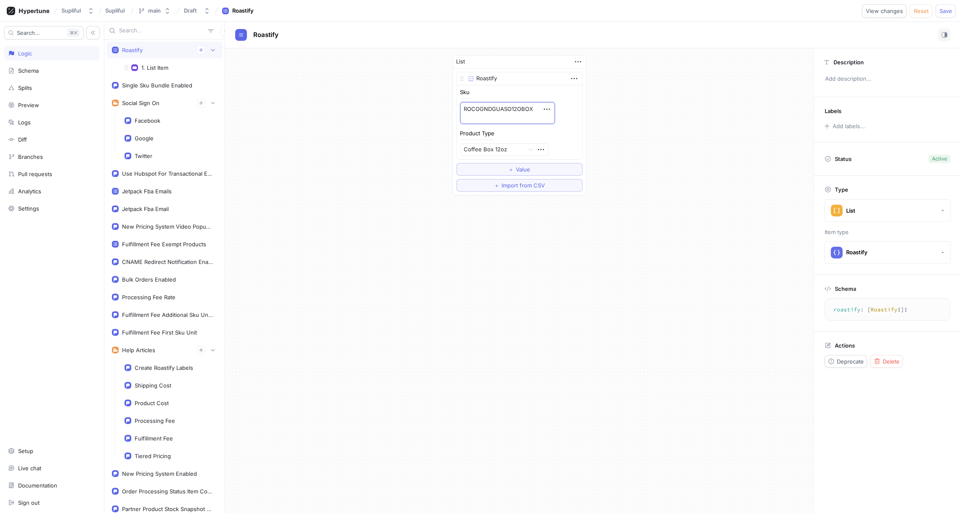
type textarea "ROCOGNDGUASO12OBOX"
click at [638, 120] on div "List Roastify Sku ROCOGNDGUASO12OBOX Product Type Coffee Box 12oz To pick up a …" at bounding box center [519, 125] width 588 height 154
click at [532, 169] on button "＋ Value" at bounding box center [519, 169] width 126 height 13
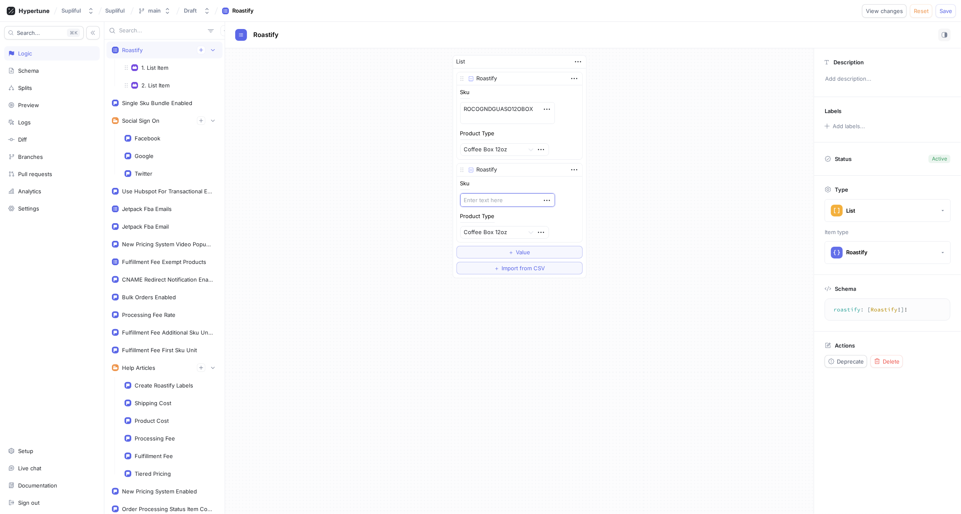
click at [479, 197] on textarea at bounding box center [507, 199] width 95 height 13
paste textarea "ROCOWHBGUASO12OBOX"
type textarea "x"
type textarea "ROCOWHBGUASO12OBOX"
type textarea "x"
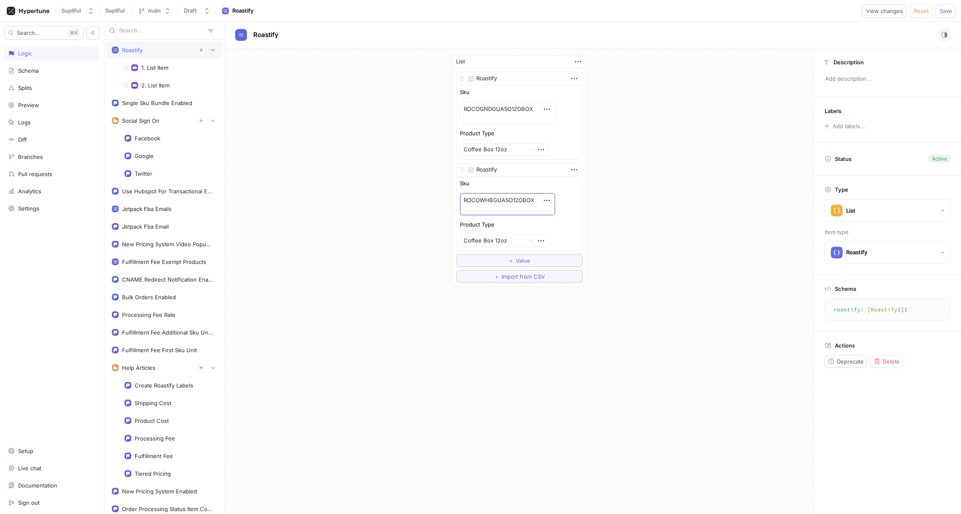
type textarea "ROCOWHBGUASO12OBOX"
click at [632, 129] on div "List Roastify Sku ROCOGNDGUASO12OBOX Product Type Coffee Box 12oz Roastify Sku …" at bounding box center [519, 170] width 588 height 245
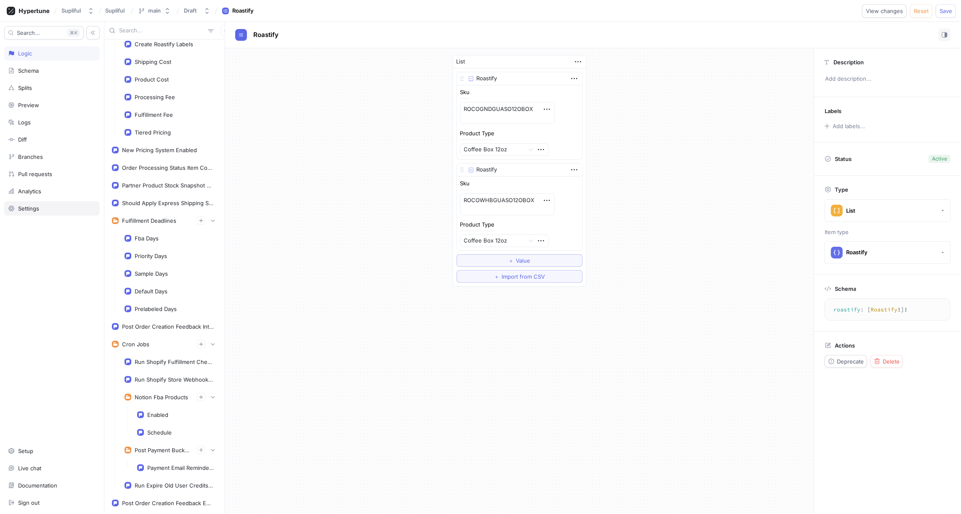
scroll to position [342, 0]
click at [31, 72] on div "Schema" at bounding box center [28, 70] width 21 height 7
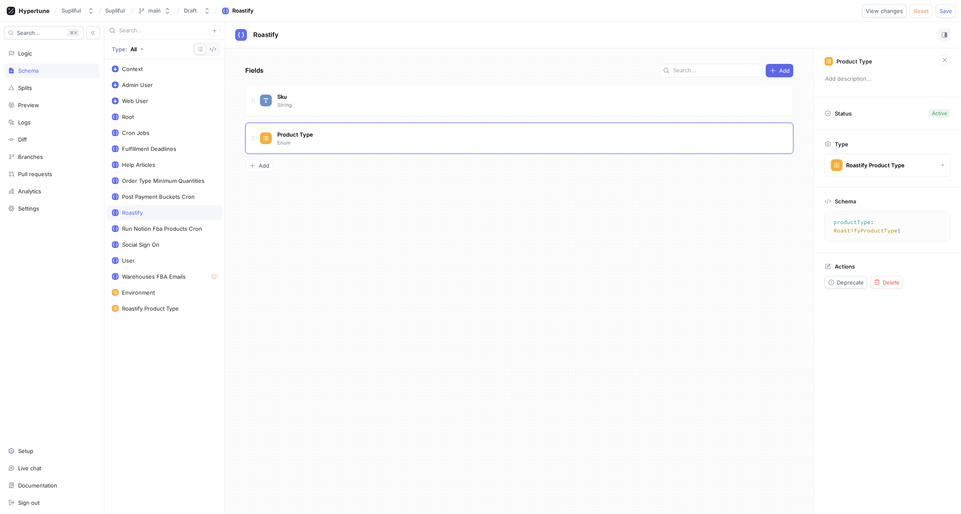
click at [140, 211] on div "Roastify" at bounding box center [132, 212] width 21 height 7
type textarea "x"
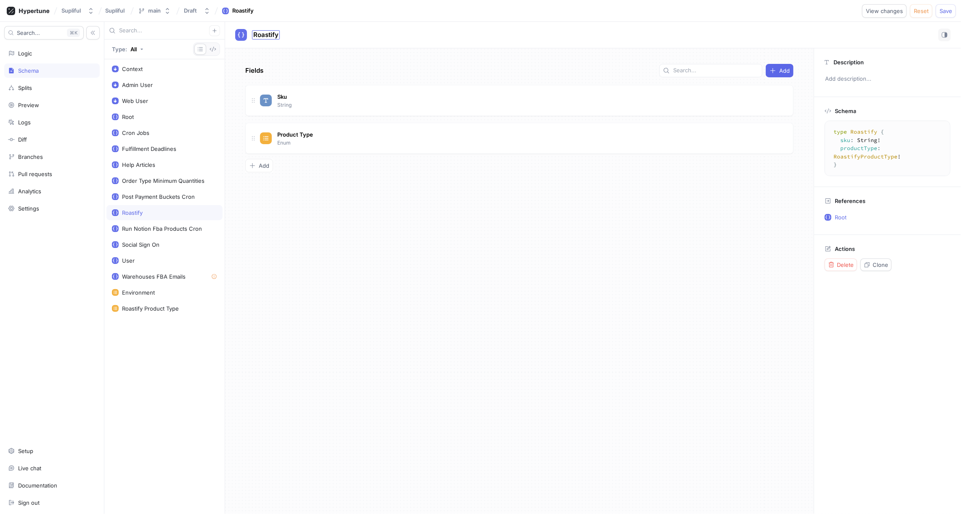
click at [274, 34] on span "Roastify" at bounding box center [265, 35] width 25 height 7
type input "Roastify Product"
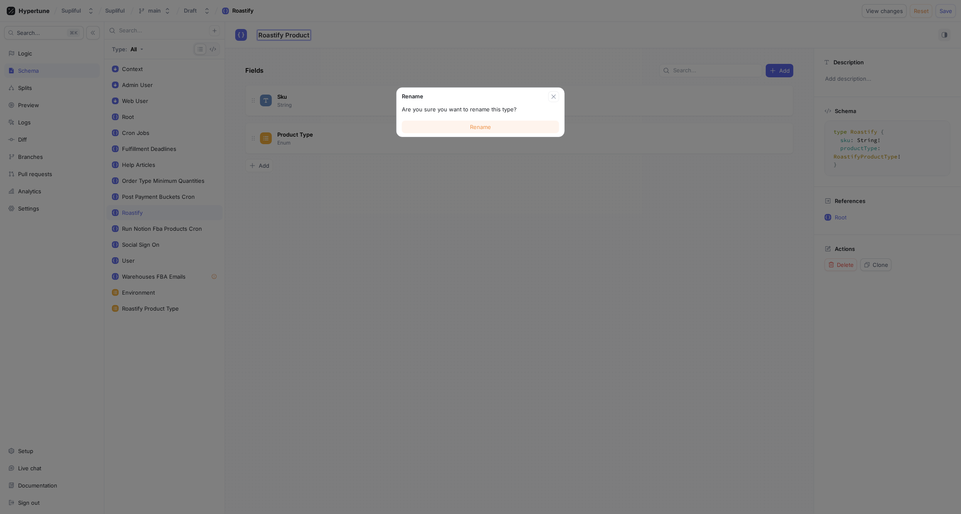
click at [476, 127] on span "Rename" at bounding box center [480, 126] width 21 height 5
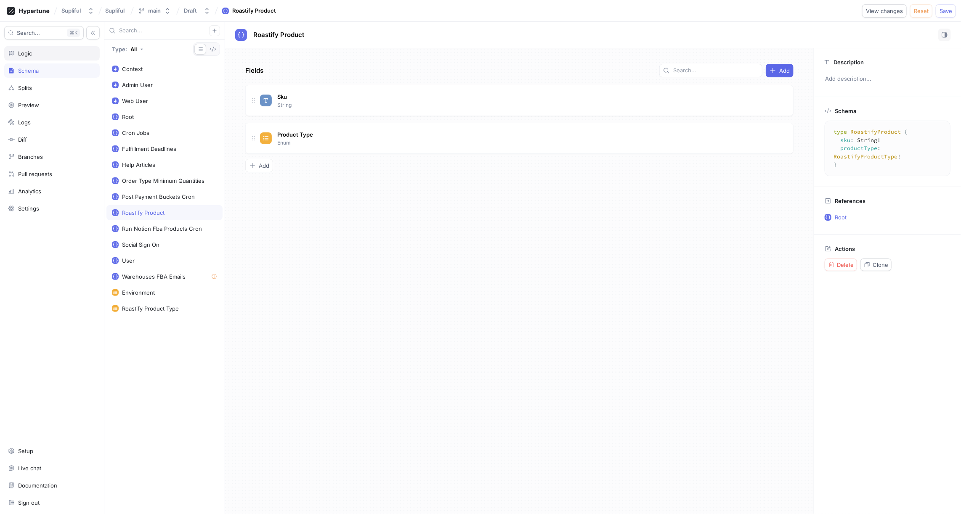
click at [53, 54] on div "Logic" at bounding box center [52, 53] width 88 height 7
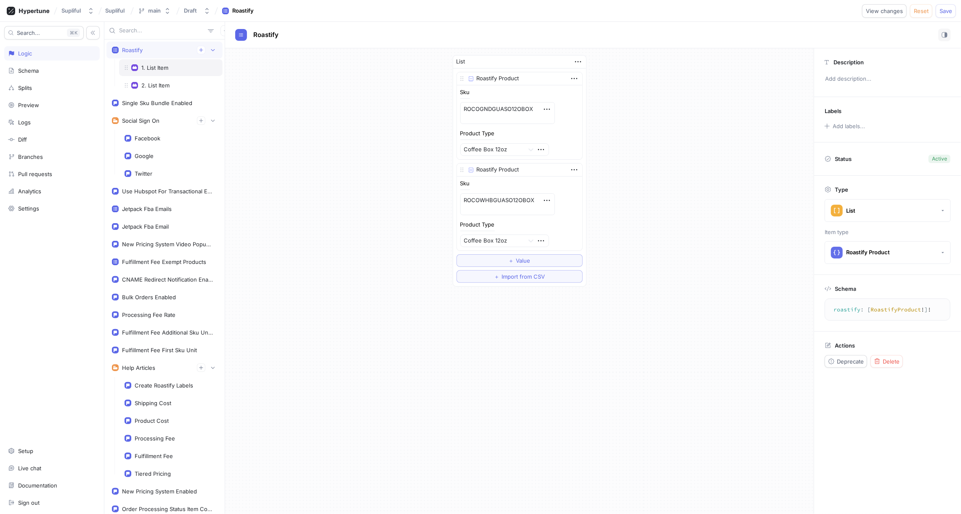
click at [158, 64] on div "1. List Item" at bounding box center [154, 67] width 27 height 7
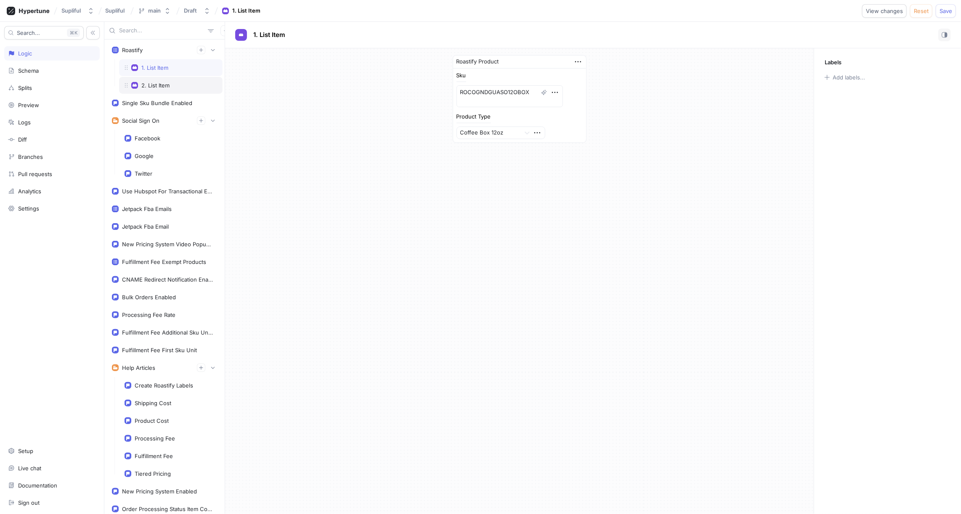
click at [163, 85] on div "2. List Item" at bounding box center [155, 85] width 28 height 7
click at [144, 50] on div "Roastify" at bounding box center [164, 50] width 105 height 8
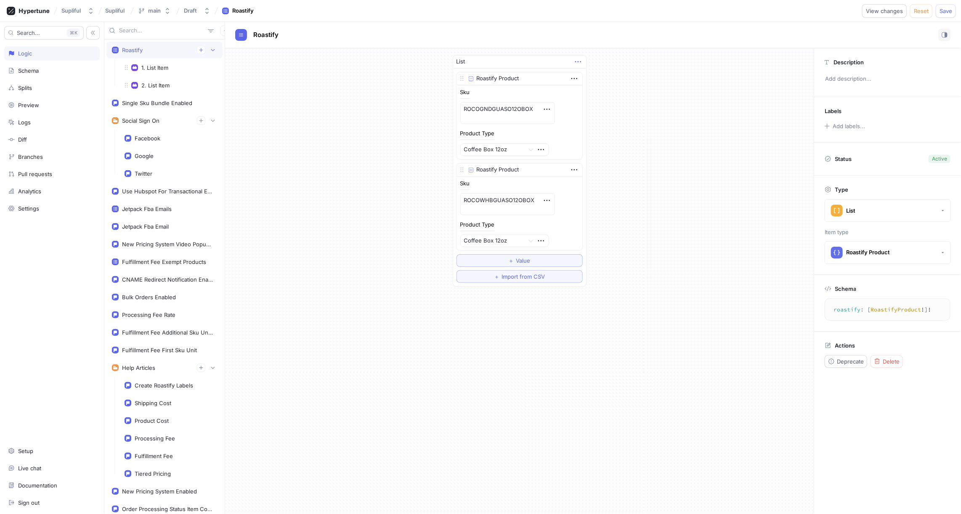
click at [577, 61] on icon "button" at bounding box center [577, 61] width 9 height 9
click at [684, 101] on div "List Roastify Product Sku ROCOGNDGUASO12OBOX Product Type Coffee Box 12oz Roast…" at bounding box center [519, 170] width 588 height 245
click at [156, 70] on div "1. List Item" at bounding box center [170, 67] width 103 height 17
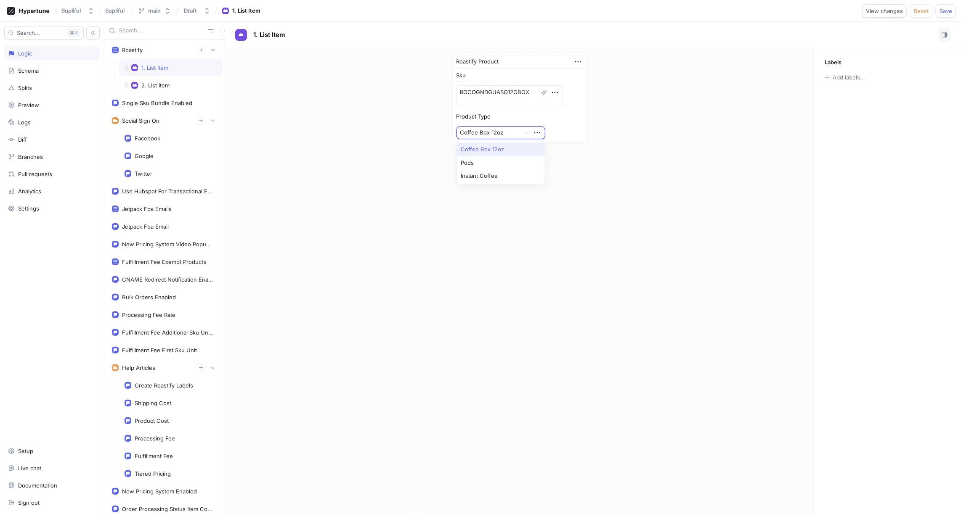
click at [509, 130] on div at bounding box center [488, 133] width 57 height 10
click at [635, 111] on div "Roastify Product Sku ROCOGNDGUASO12OBOX Product Type Coffee Box 12oz" at bounding box center [519, 98] width 588 height 101
click at [499, 90] on textarea "ROCOGNDGUASO12OBOX" at bounding box center [509, 96] width 106 height 22
click at [659, 82] on div "Roastify Product Sku ROCOGNDGUASO12OBOX Product Type Coffee Box 12oz" at bounding box center [519, 98] width 588 height 101
click at [162, 50] on div "Roastify" at bounding box center [164, 50] width 105 height 8
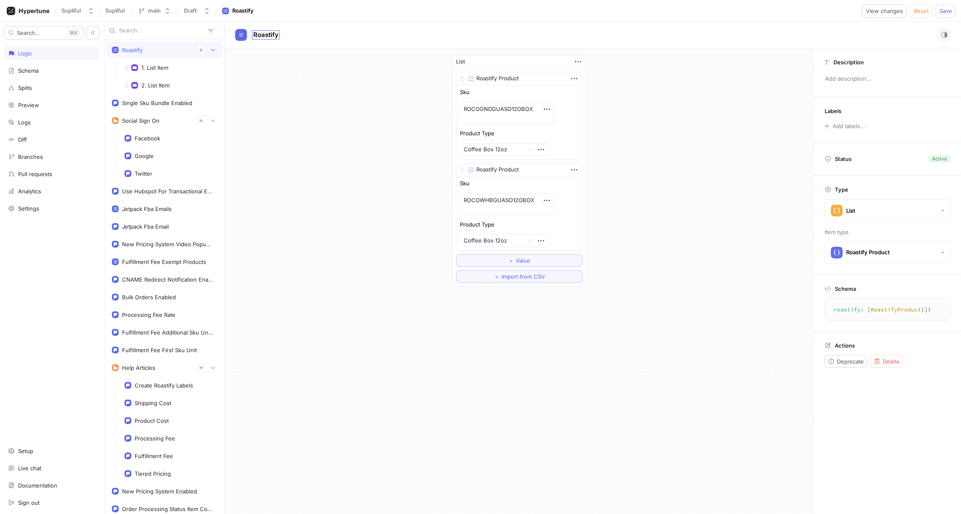
click at [267, 35] on span "Roastify" at bounding box center [265, 35] width 25 height 7
type textarea "x"
type input "Roastify Sku"
type textarea "x"
type input "Roastify Sku"
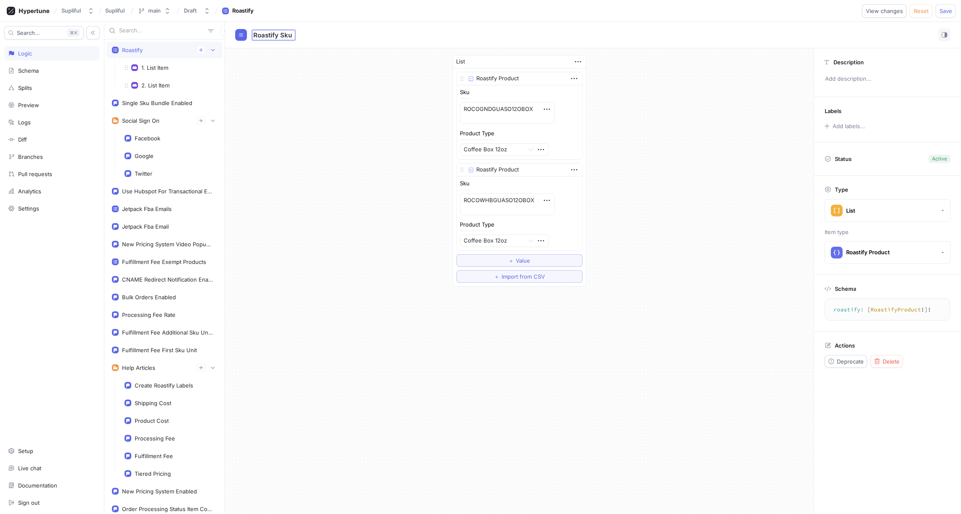
type textarea "x"
type input "Roastify Sku Map"
type textarea "x"
type input "Roastify Skus"
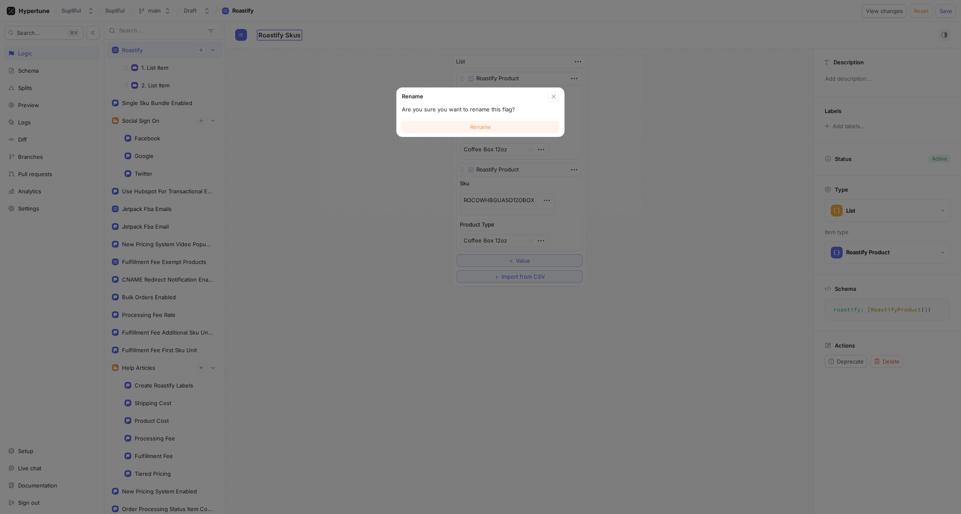
click at [478, 129] on span "Rename" at bounding box center [480, 126] width 21 height 5
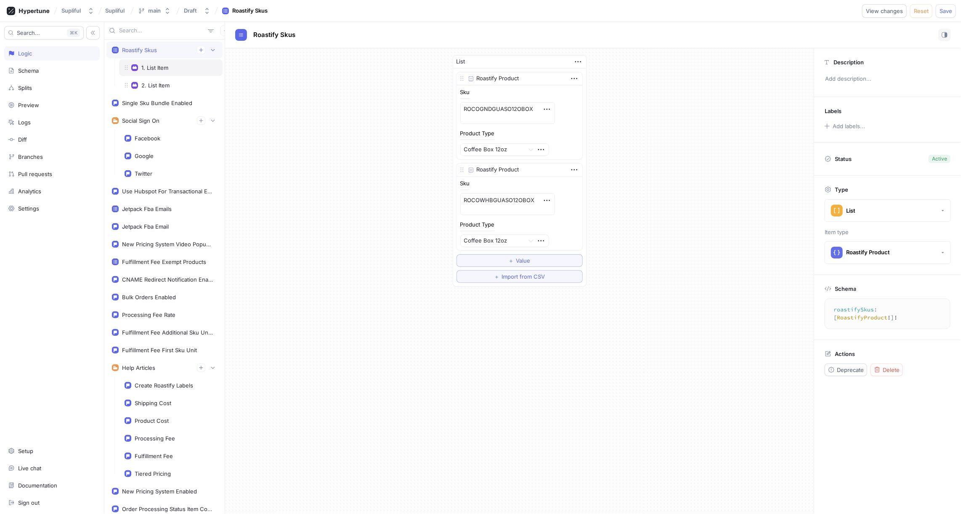
click at [168, 67] on div "1. List Item" at bounding box center [154, 67] width 27 height 7
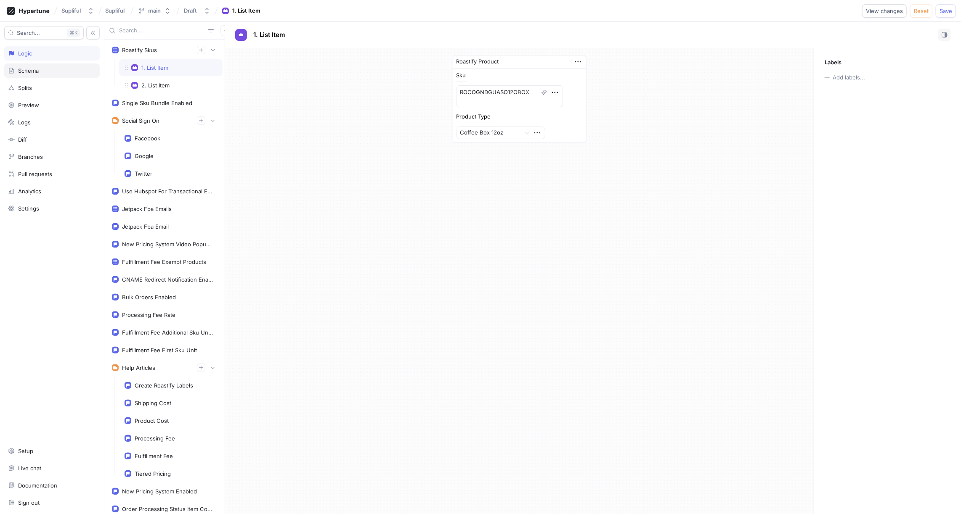
click at [32, 69] on div "Schema" at bounding box center [28, 70] width 21 height 7
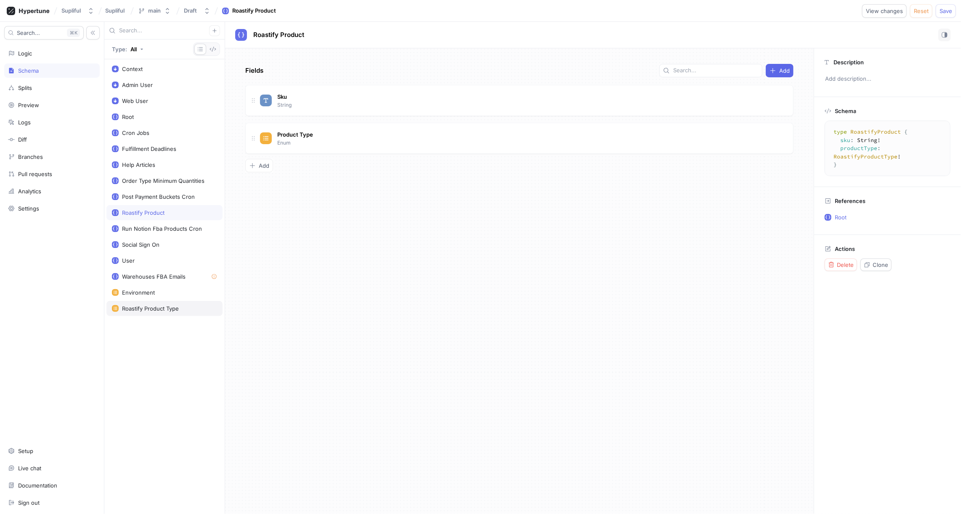
click at [159, 305] on div "Roastify Product Type" at bounding box center [150, 308] width 57 height 7
type textarea "x"
type textarea "enum RoastifyProductType { CoffeeBox12oz, Pods, InstantCoffee }"
click at [217, 30] on button "button" at bounding box center [214, 30] width 11 height 11
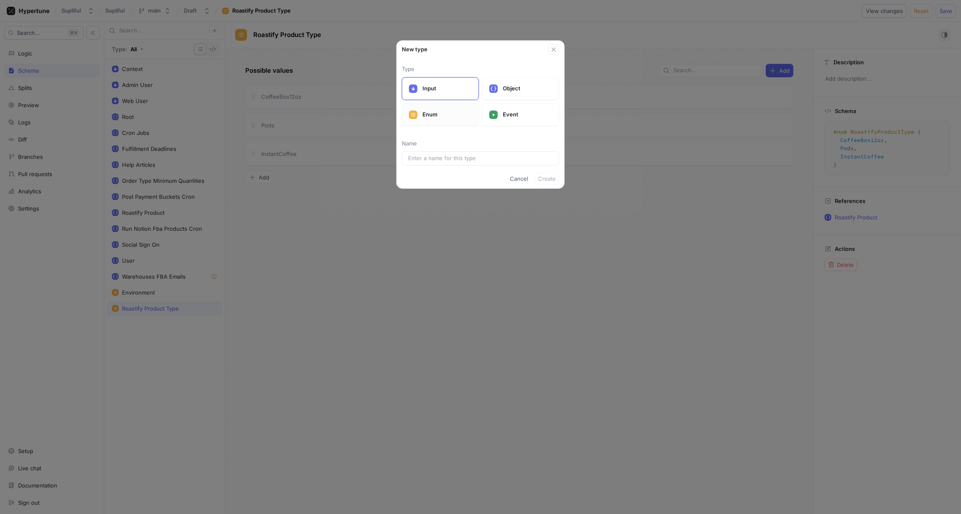
click at [431, 109] on div "Enum" at bounding box center [440, 114] width 77 height 23
click at [432, 156] on input "text" at bounding box center [480, 158] width 145 height 8
type input "Ro"
type input "Roa"
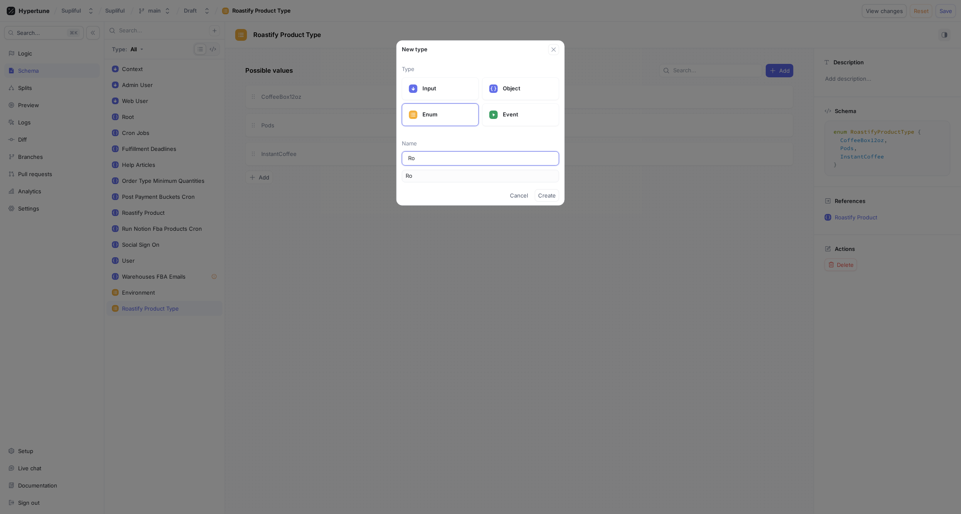
type input "Roa"
type input "Roas"
type input "Roast"
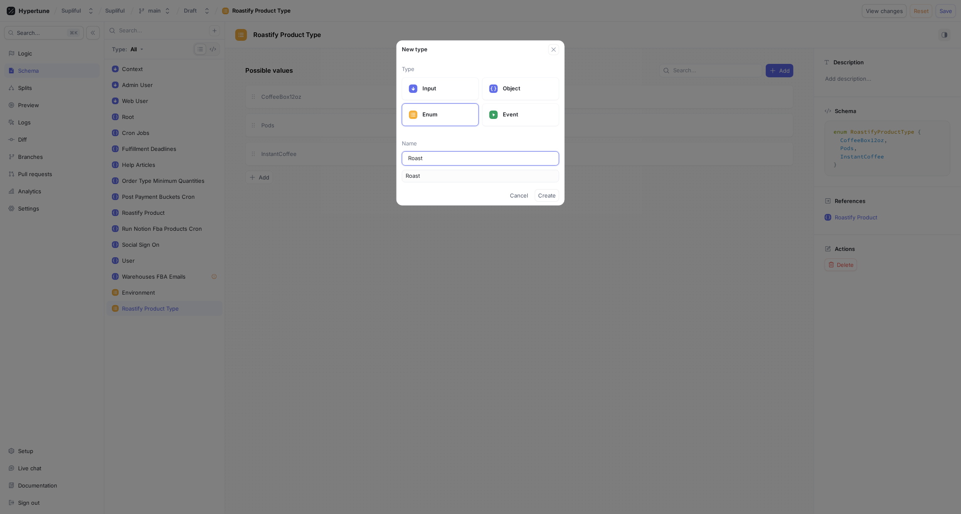
type input "Roasti"
type input "Roastif"
type input "Roastify"
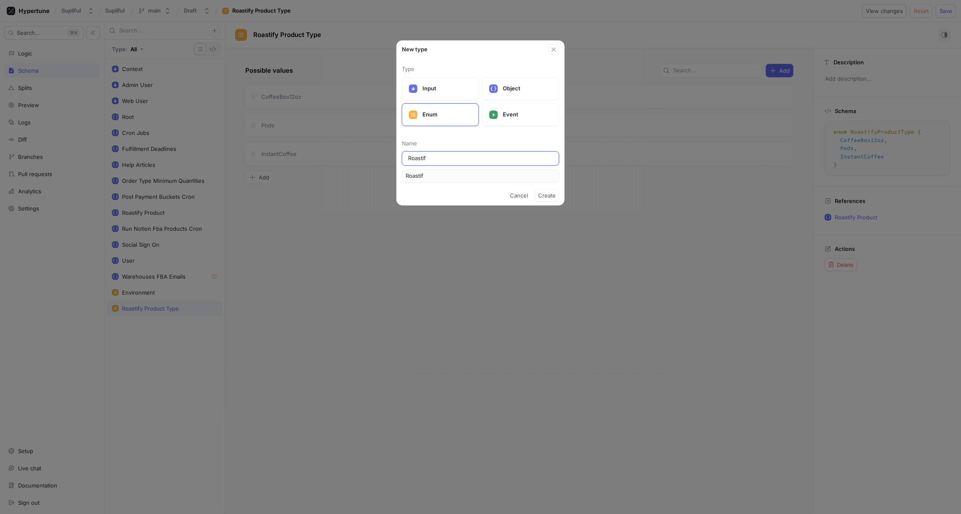
type input "Roastify"
type input "Roastify S"
type input "RoastifyS"
type input "Roastify Sk"
type input "RoastifySk"
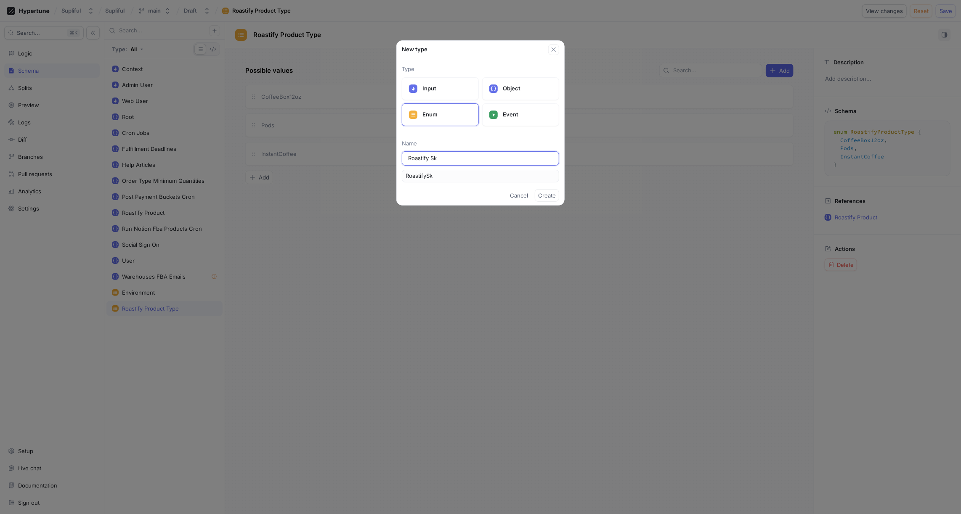
type input "Roastify Sku"
type input "RoastifySku"
type input "Roastify Sku"
click at [549, 196] on span "Create" at bounding box center [547, 195] width 18 height 5
type textarea "x"
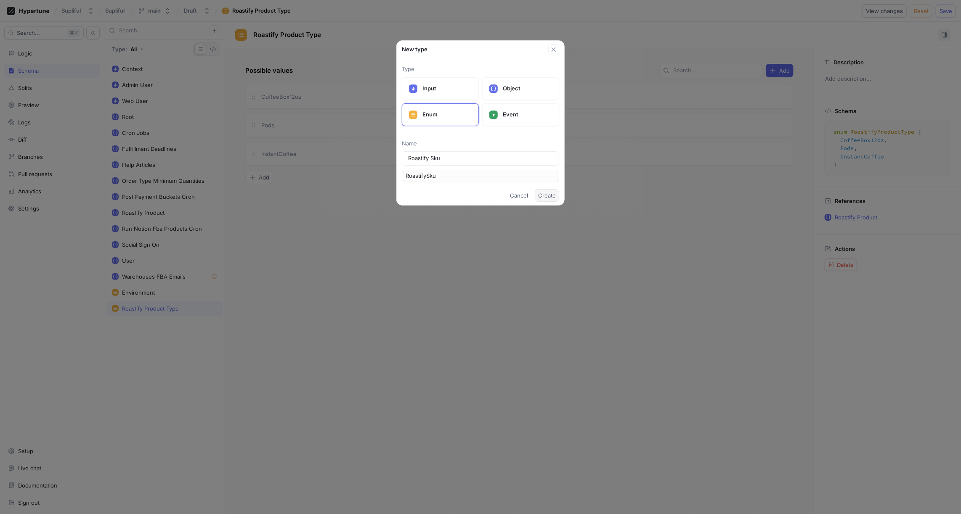
type textarea "enum RoastifySku { RoastifySku1 }"
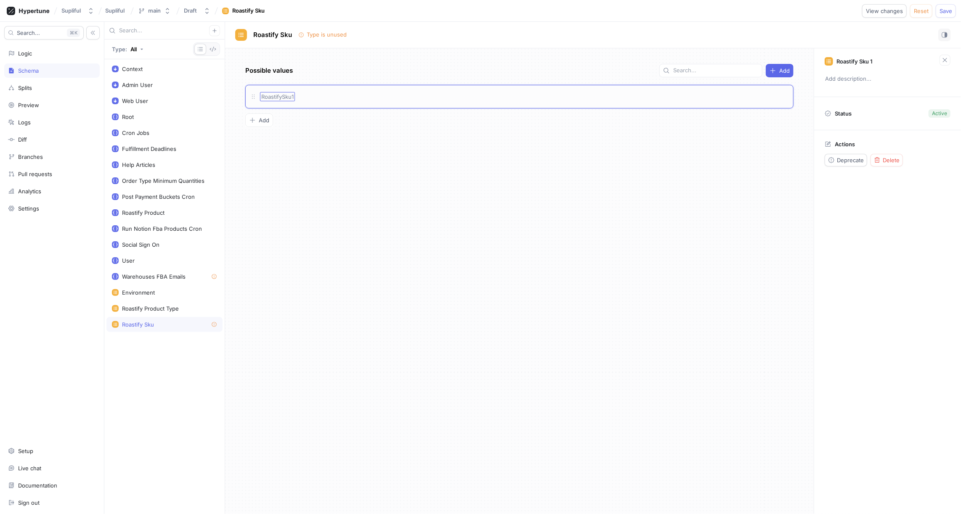
click at [289, 97] on span "RoastifySku1" at bounding box center [277, 96] width 32 height 7
type textarea "x"
click at [283, 94] on span "RoastifySku1" at bounding box center [277, 96] width 32 height 7
type input "ROCOGNDGUASO12OBOX"
click at [341, 161] on div "Possible values Add ROCOGNDGUASO12OBOX ROCOGNDGUASO12OBOX To pick up a draggabl…" at bounding box center [519, 281] width 588 height 466
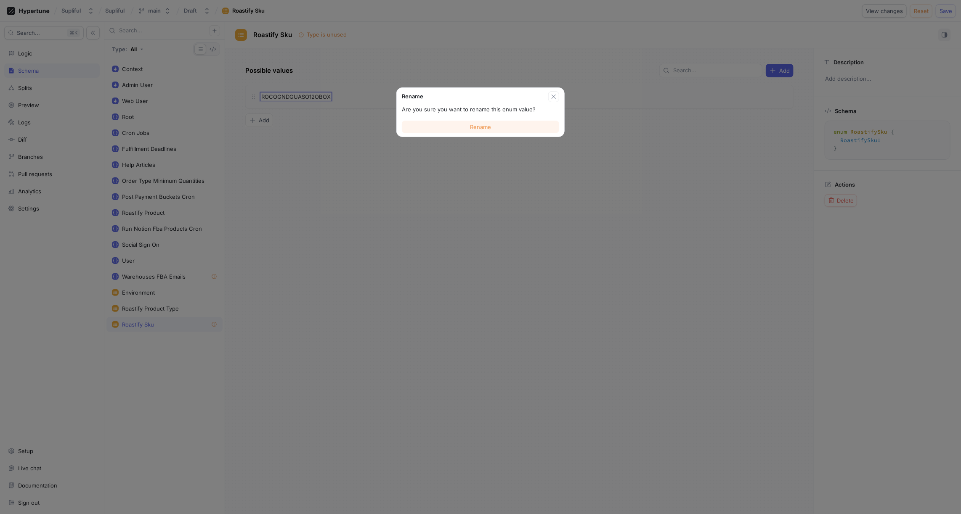
click at [480, 125] on span "Rename" at bounding box center [480, 126] width 21 height 5
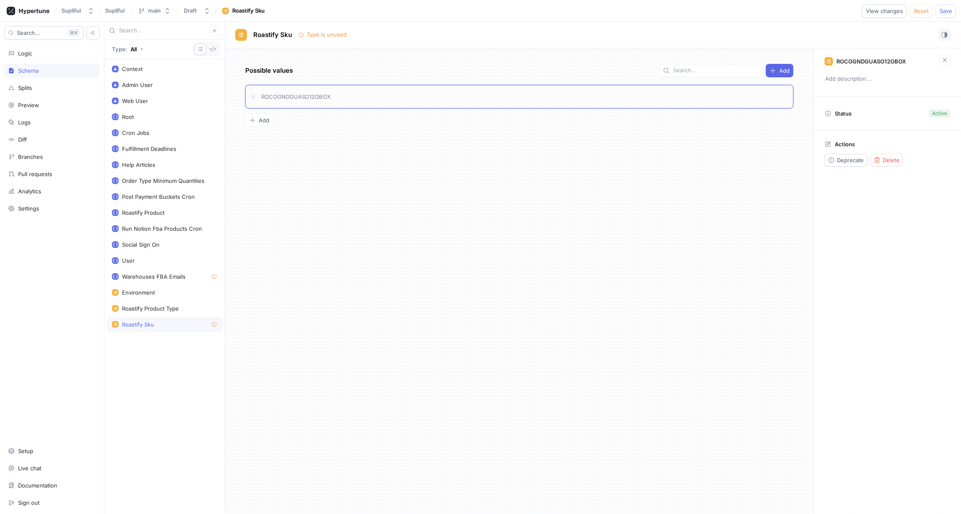
click at [371, 96] on div "ROCOGNDGUASO12OBOX" at bounding box center [524, 96] width 529 height 9
click at [309, 96] on span "ROCOGNDGUASO12OBOX" at bounding box center [295, 96] width 69 height 7
click at [309, 96] on input "ROCOGNDGUASO12OBOX" at bounding box center [295, 96] width 69 height 7
click at [891, 162] on span "Delete" at bounding box center [890, 160] width 17 height 5
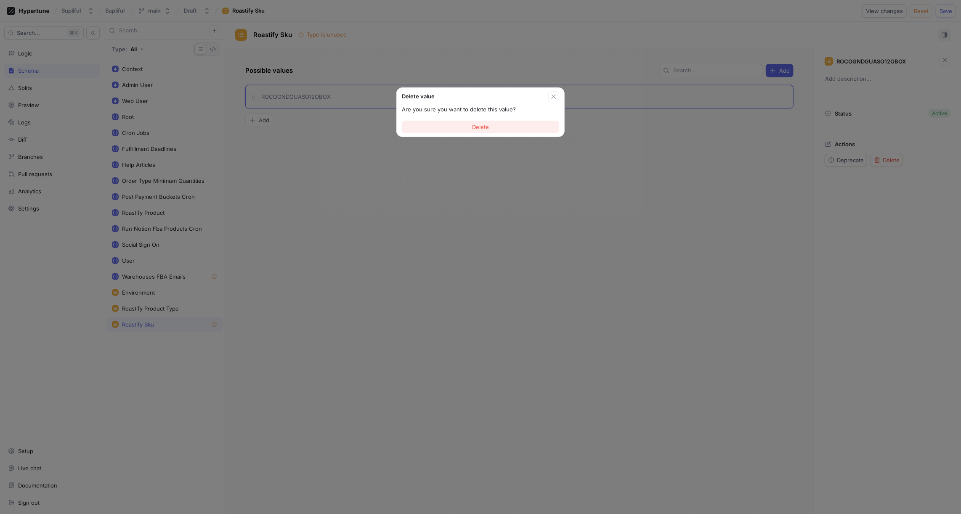
click at [512, 127] on button "Delete" at bounding box center [480, 127] width 157 height 13
click at [483, 125] on span "Delete" at bounding box center [480, 126] width 17 height 5
click at [470, 127] on button "Delete" at bounding box center [480, 127] width 157 height 13
click at [554, 98] on icon "button" at bounding box center [553, 96] width 7 height 7
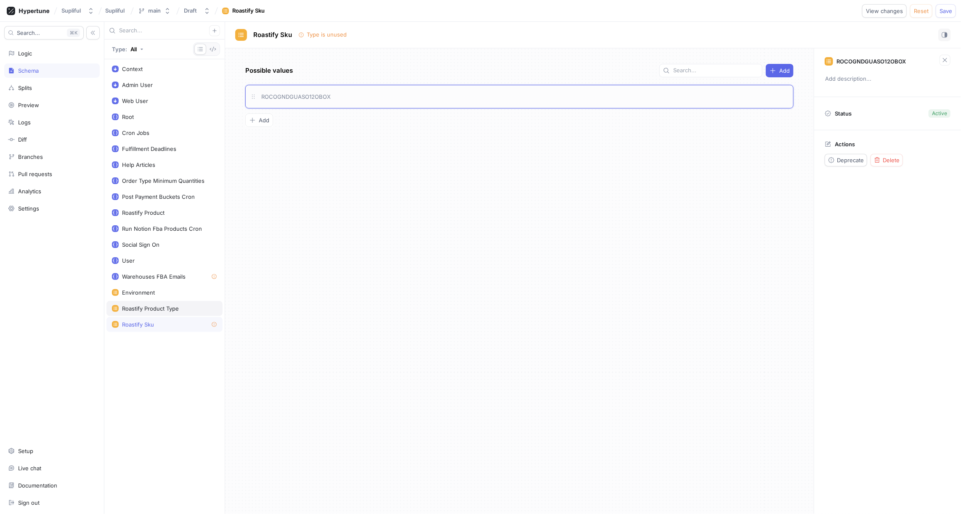
click at [150, 305] on div "Roastify Product Type" at bounding box center [150, 308] width 57 height 7
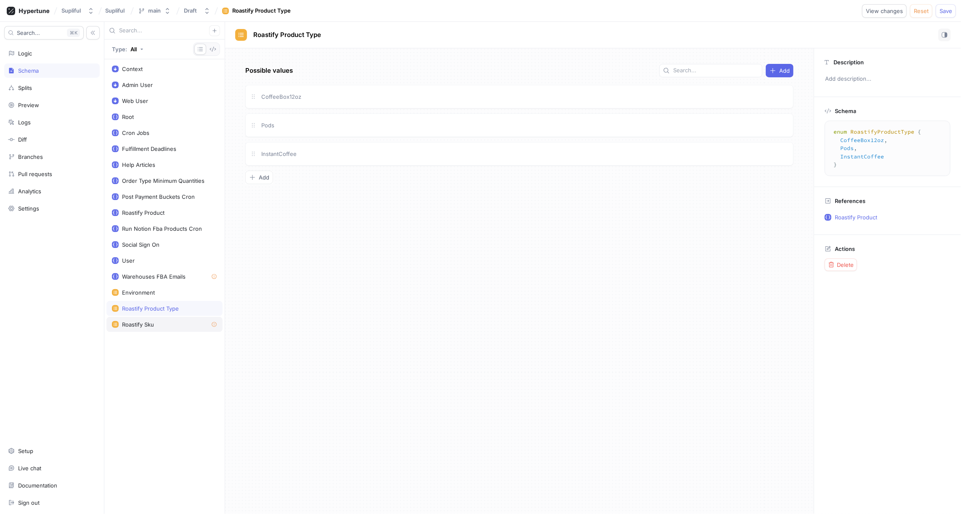
click at [155, 321] on div "Roastify Sku" at bounding box center [164, 324] width 105 height 7
click at [837, 200] on span "Delete" at bounding box center [845, 200] width 17 height 5
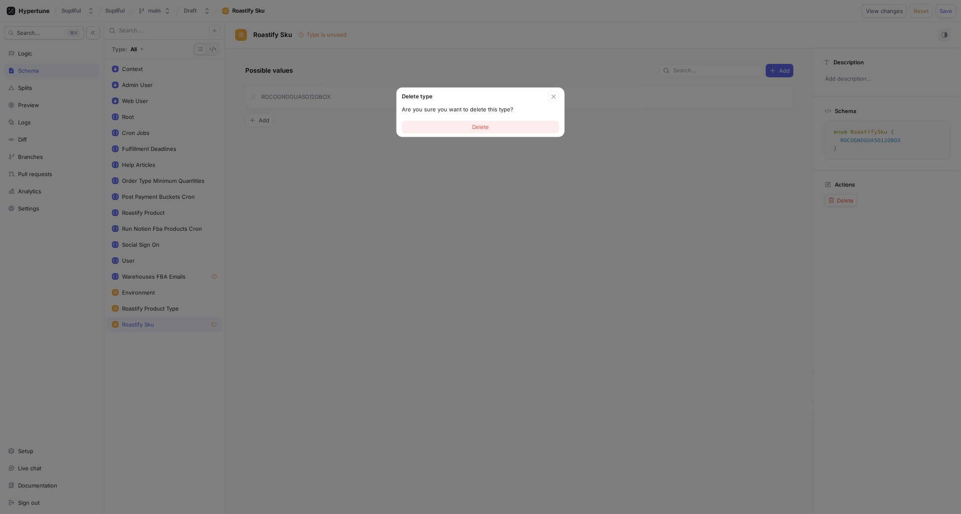
click at [504, 126] on button "Delete" at bounding box center [480, 127] width 157 height 13
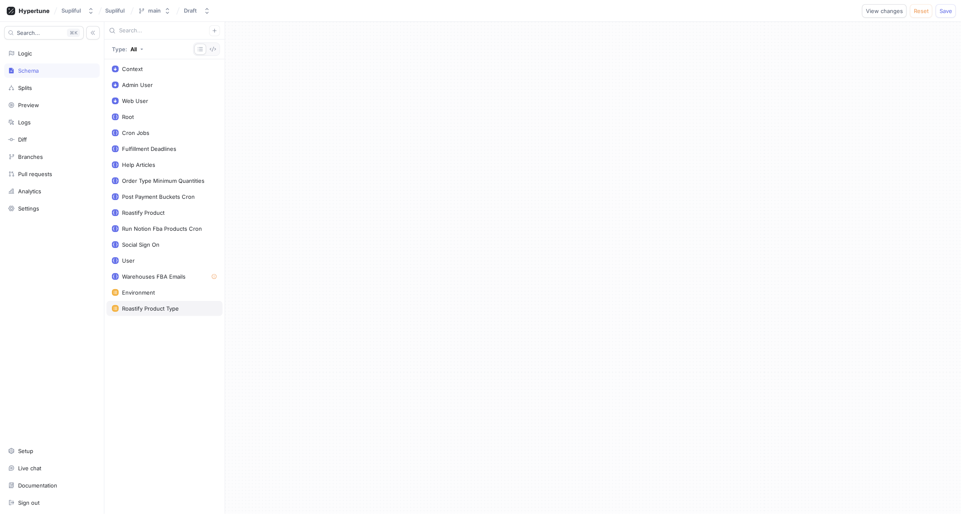
click at [166, 305] on div "Roastify Product Type" at bounding box center [150, 308] width 57 height 7
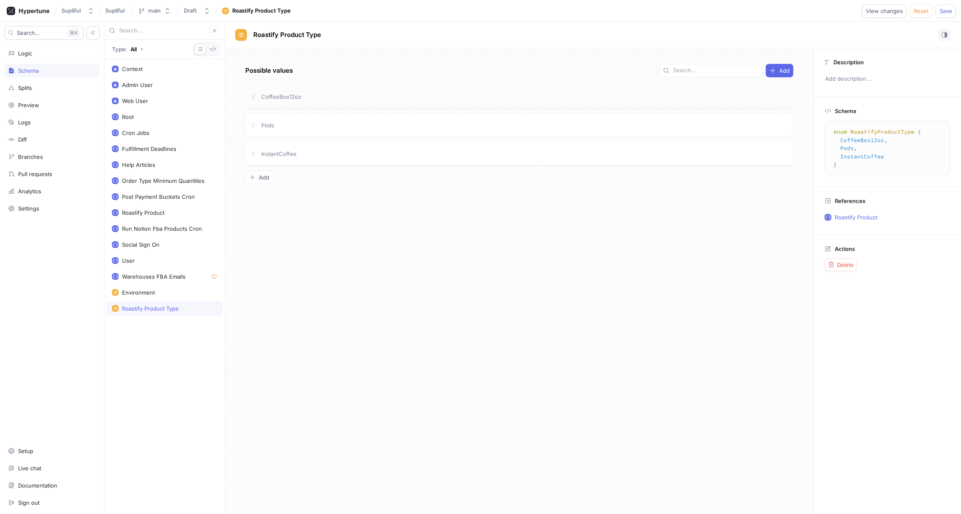
click at [342, 93] on div "CoffeeBox12oz" at bounding box center [524, 96] width 529 height 9
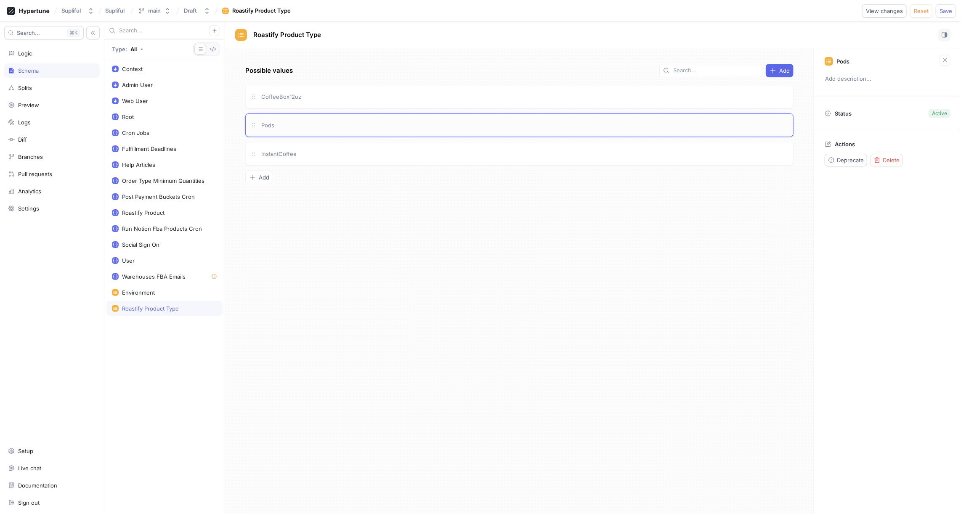
click at [347, 119] on div "Pods" at bounding box center [519, 126] width 548 height 24
click at [353, 142] on div "InstantCoffee" at bounding box center [519, 154] width 548 height 24
click at [40, 57] on div "Logic" at bounding box center [51, 53] width 95 height 14
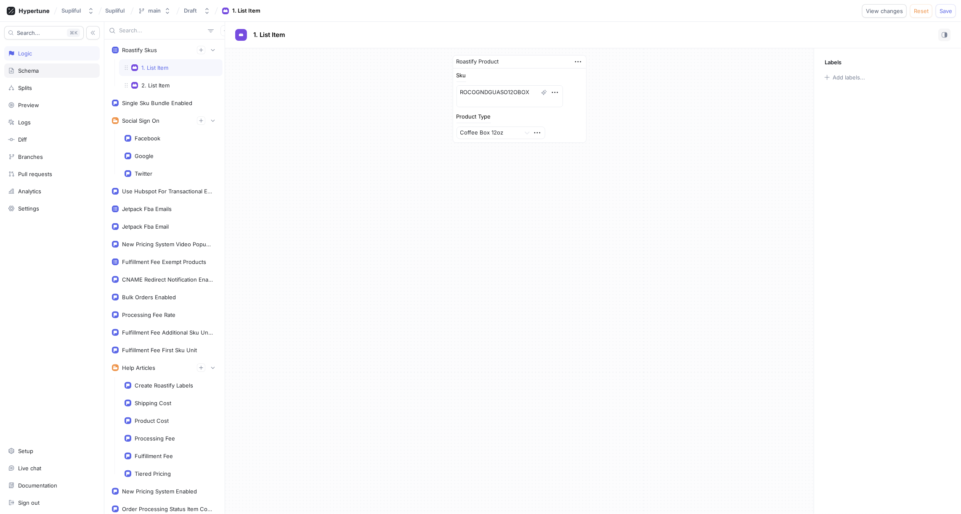
click at [30, 76] on div "Schema" at bounding box center [51, 71] width 95 height 14
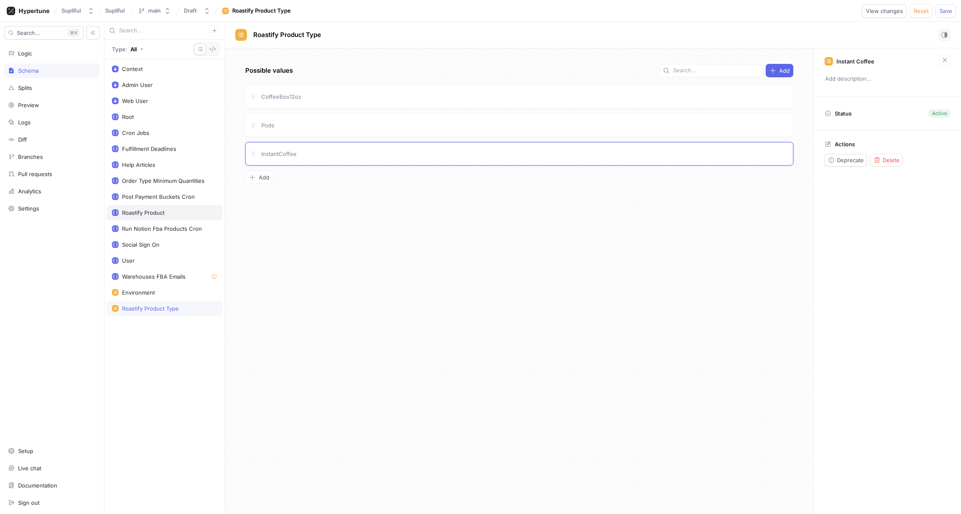
click at [155, 209] on div "Roastify Product" at bounding box center [143, 212] width 42 height 7
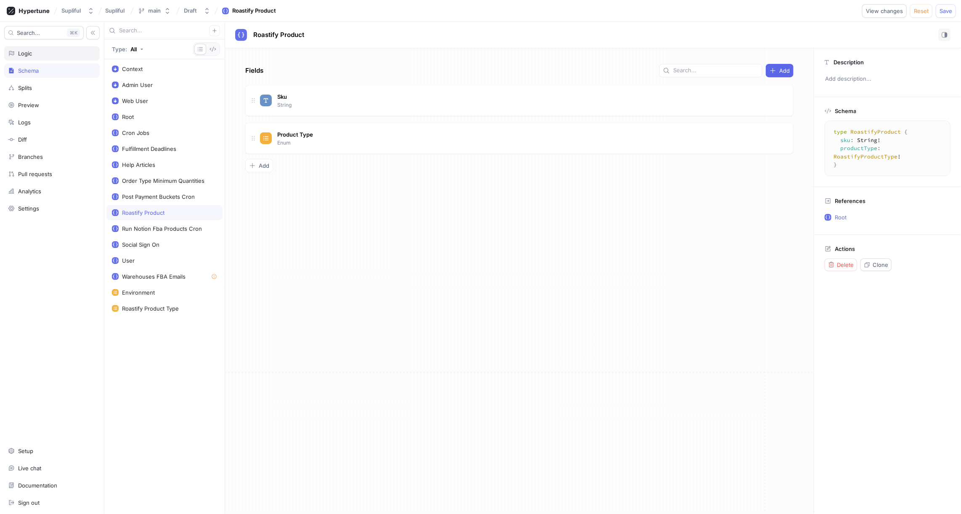
click at [30, 56] on div "Logic" at bounding box center [51, 53] width 95 height 14
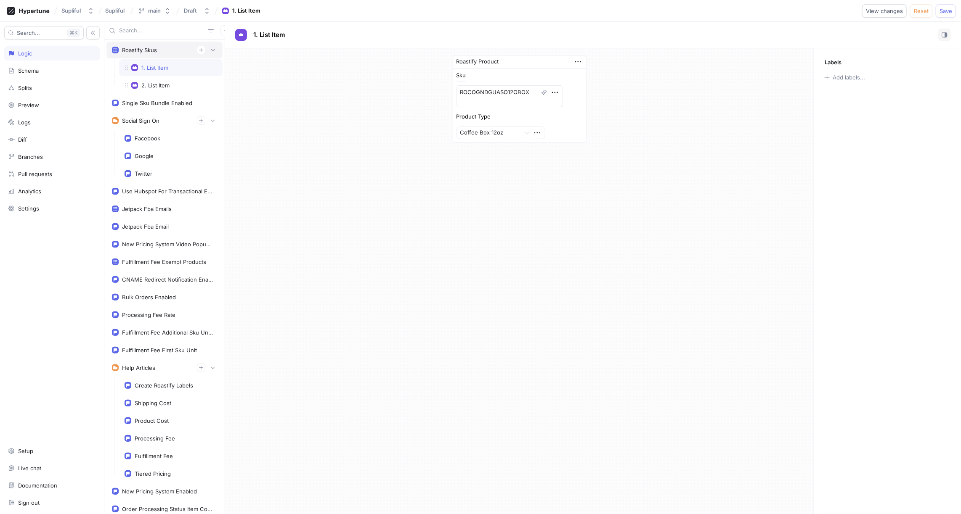
click at [161, 52] on div "Roastify Skus" at bounding box center [164, 50] width 105 height 8
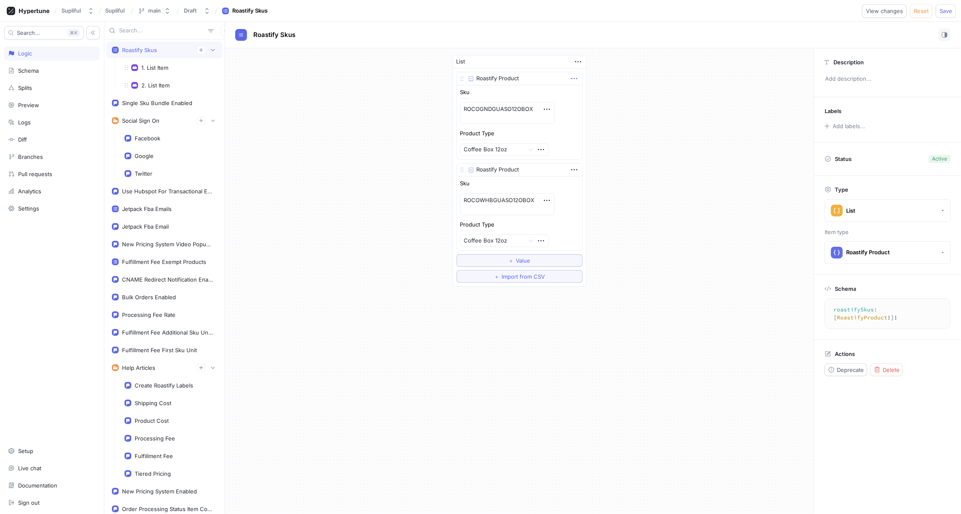
click at [577, 78] on icon "button" at bounding box center [573, 78] width 9 height 9
click at [603, 117] on p "Add note" at bounding box center [594, 121] width 24 height 8
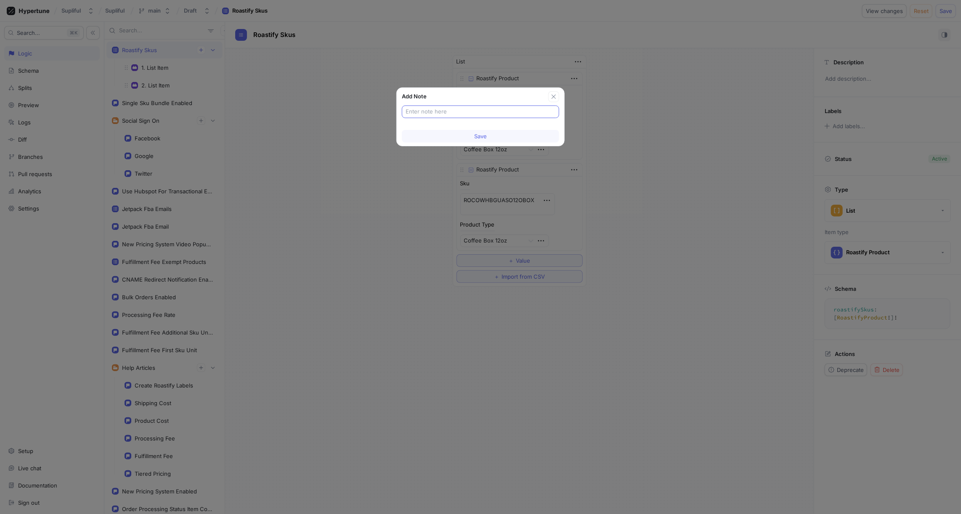
click at [465, 109] on input "text" at bounding box center [480, 112] width 150 height 8
click at [475, 135] on span "Save" at bounding box center [480, 136] width 13 height 5
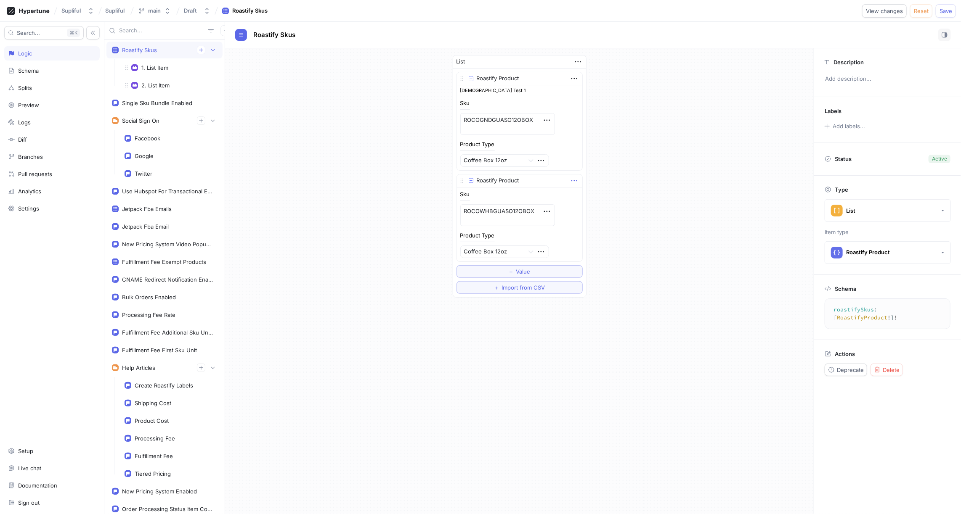
click at [576, 180] on icon "button" at bounding box center [574, 180] width 6 height 1
click at [596, 218] on p "Add note" at bounding box center [594, 222] width 24 height 8
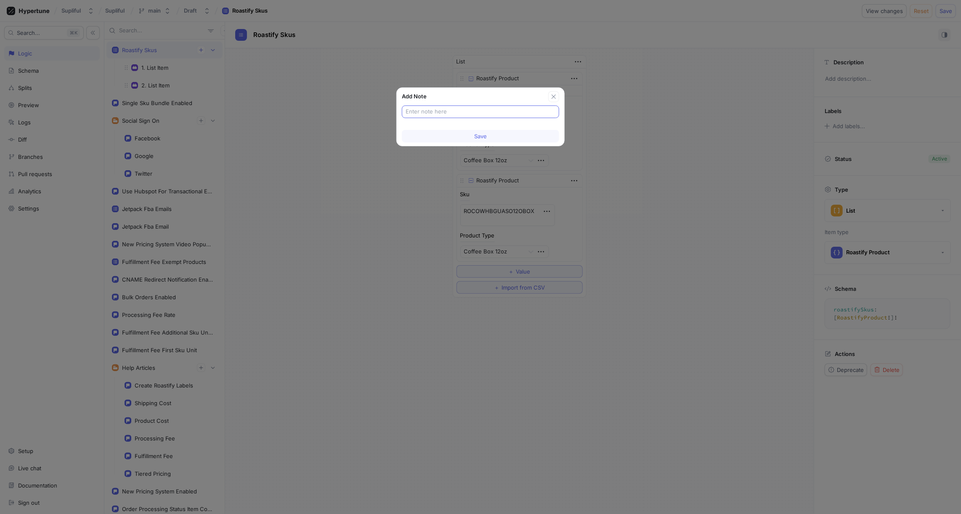
click at [469, 112] on input "text" at bounding box center [480, 112] width 150 height 8
click at [490, 138] on button "Save" at bounding box center [480, 136] width 157 height 13
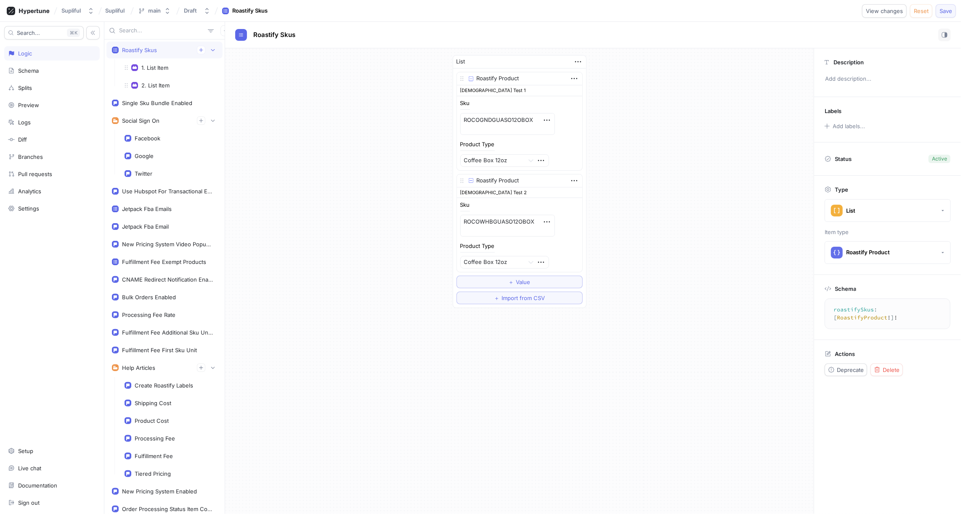
click at [947, 11] on span "Save" at bounding box center [945, 10] width 13 height 5
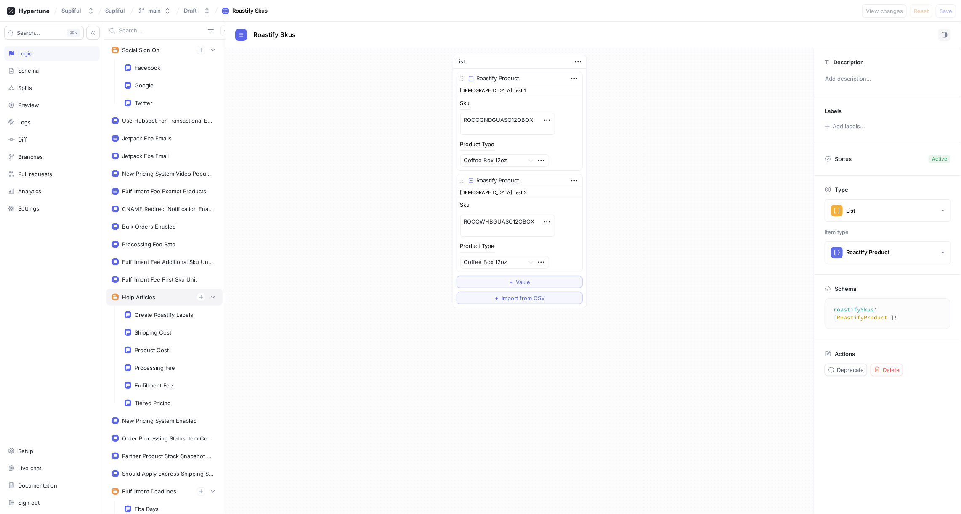
scroll to position [78, 0]
